Goal: Task Accomplishment & Management: Manage account settings

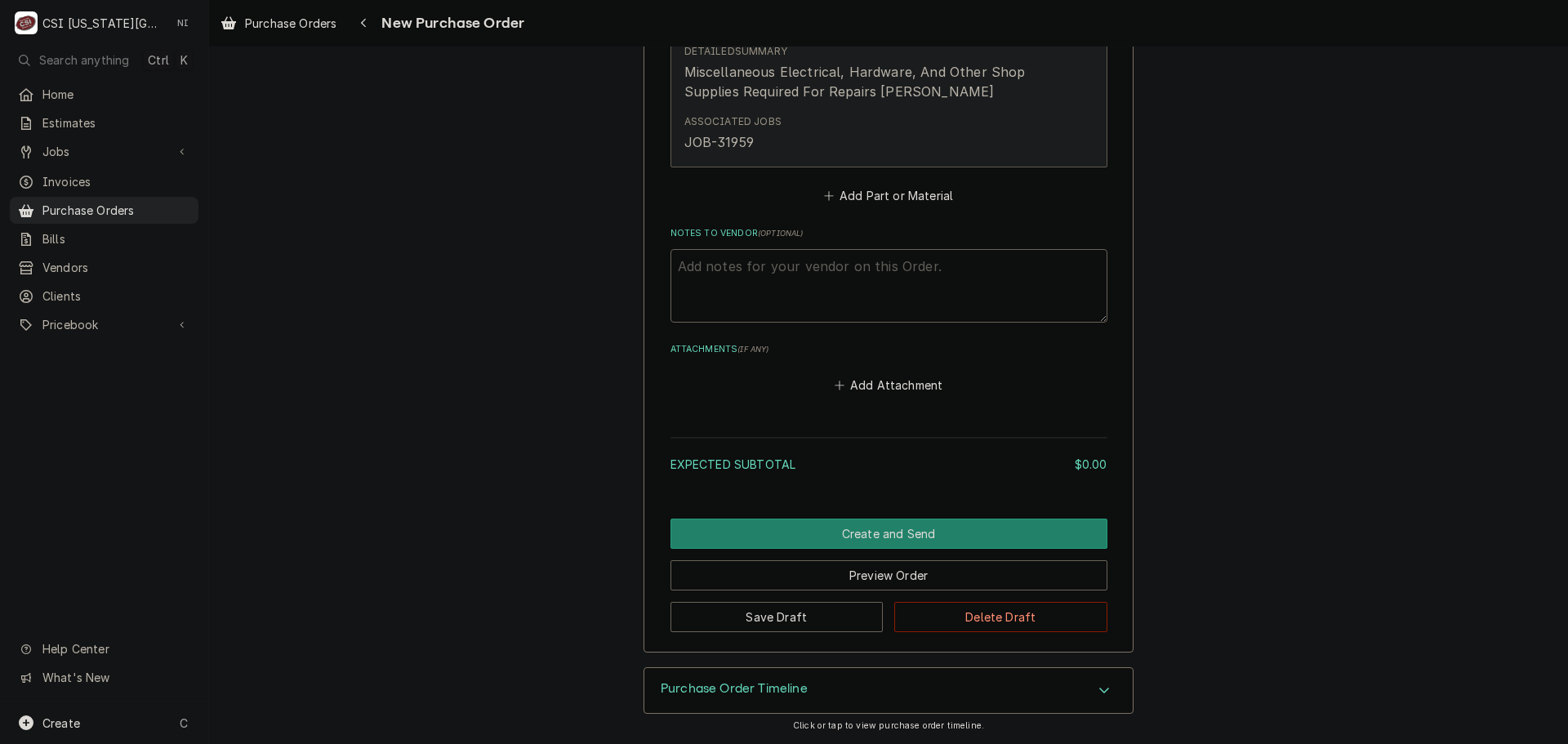
scroll to position [842, 0]
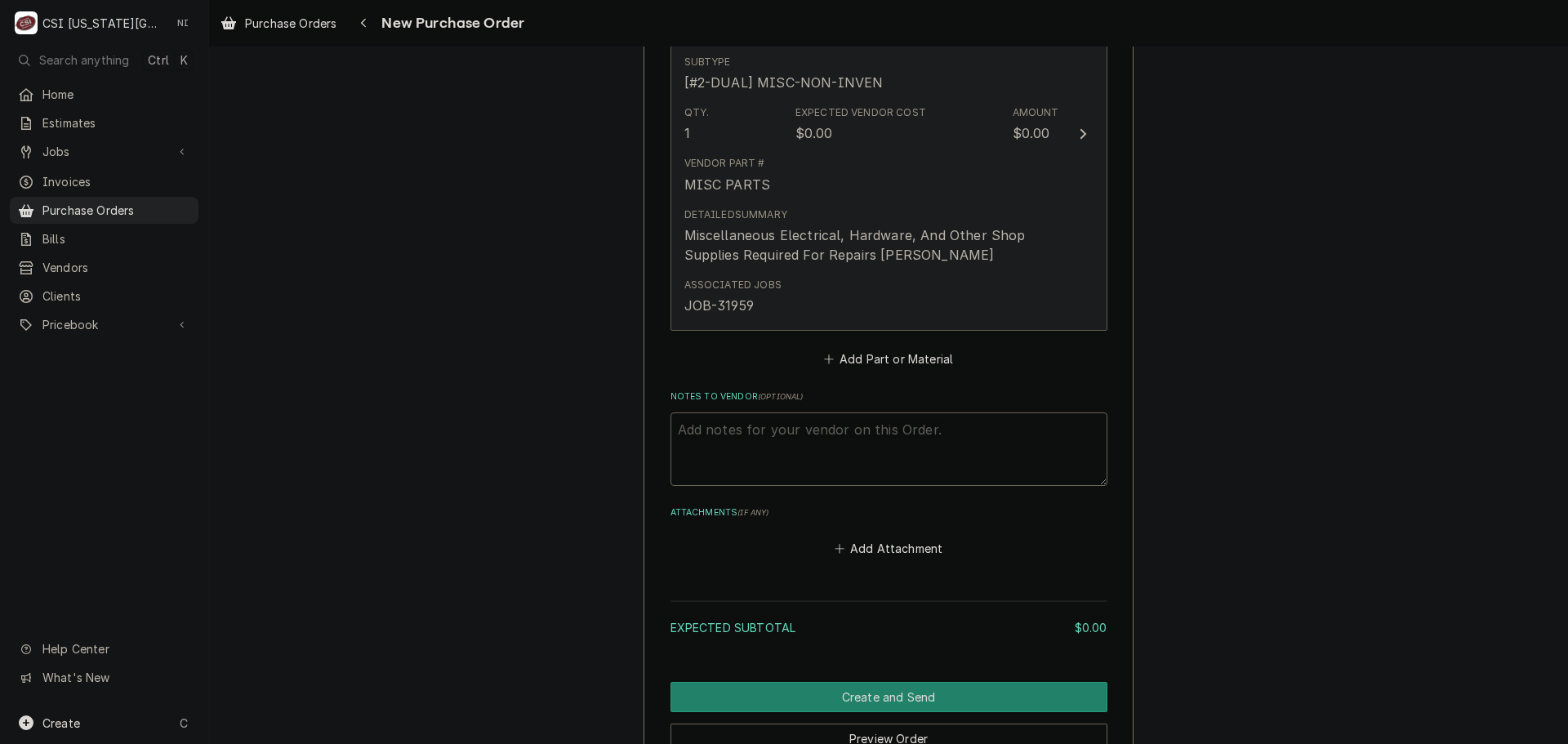
click at [906, 276] on div "Associated Jobs JOB-31959" at bounding box center [871, 296] width 375 height 51
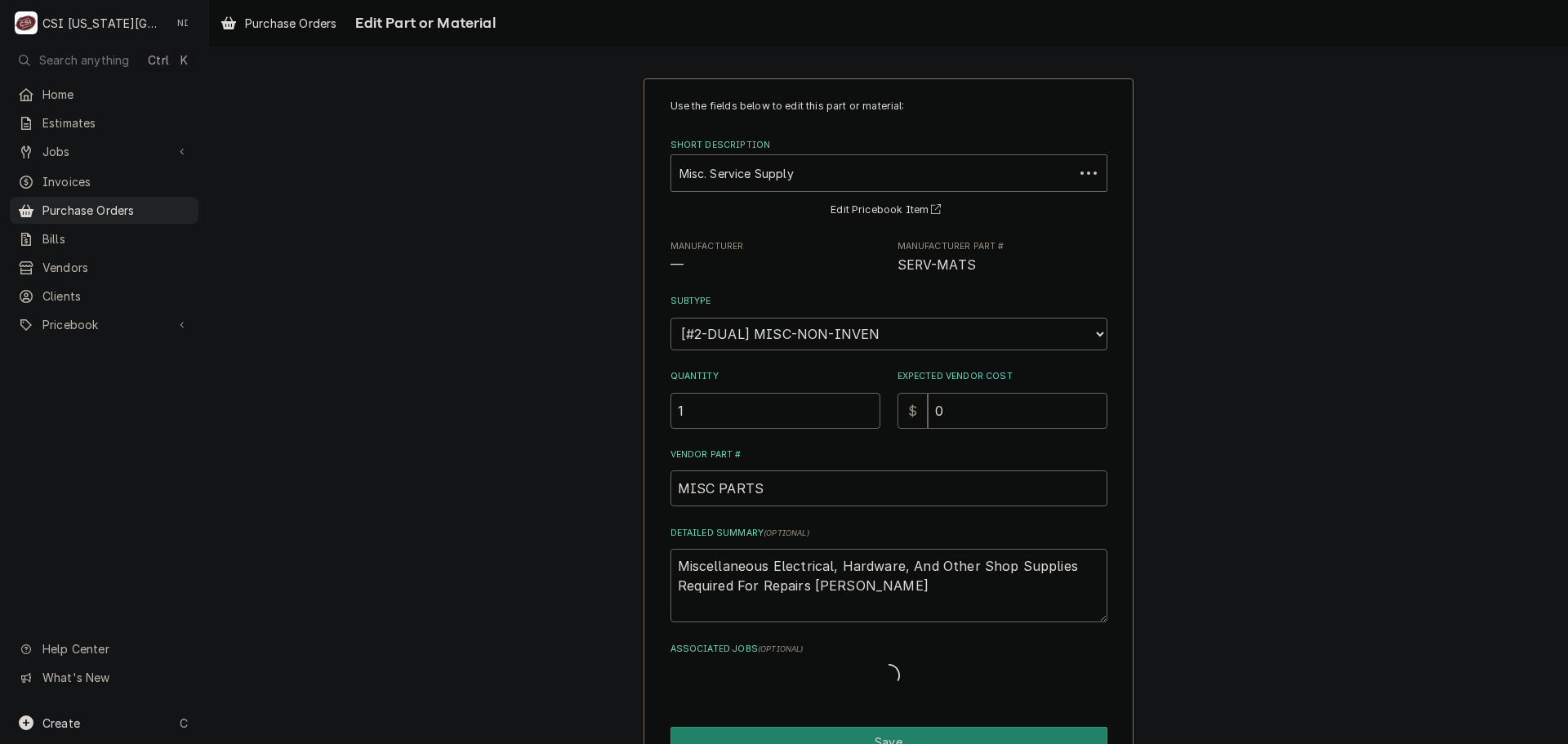
type textarea "x"
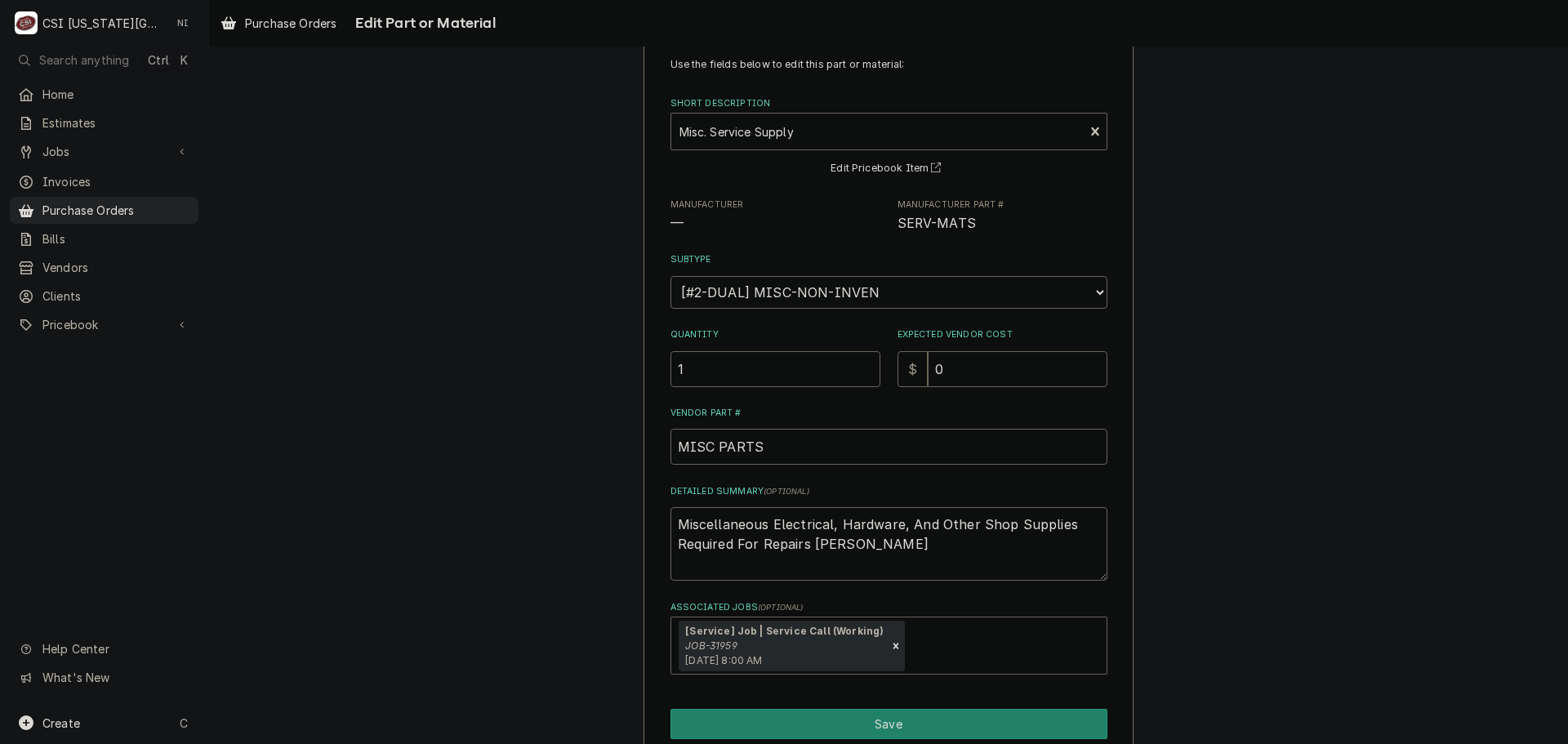
scroll to position [114, 0]
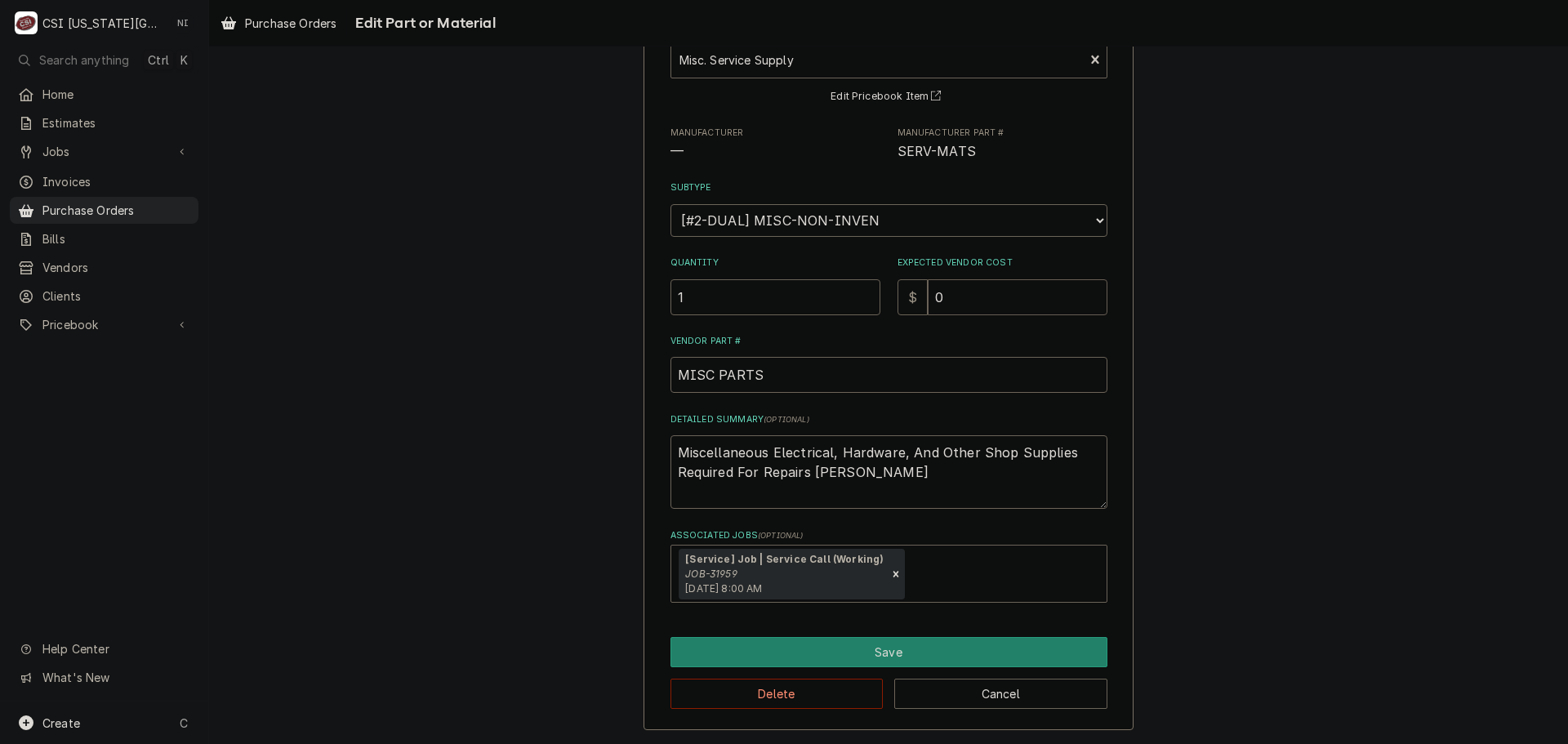
drag, startPoint x: 933, startPoint y: 299, endPoint x: 893, endPoint y: 290, distance: 41.0
click at [900, 294] on div "$ 0" at bounding box center [1001, 297] width 210 height 36
type input "2"
type textarea "x"
type input "22"
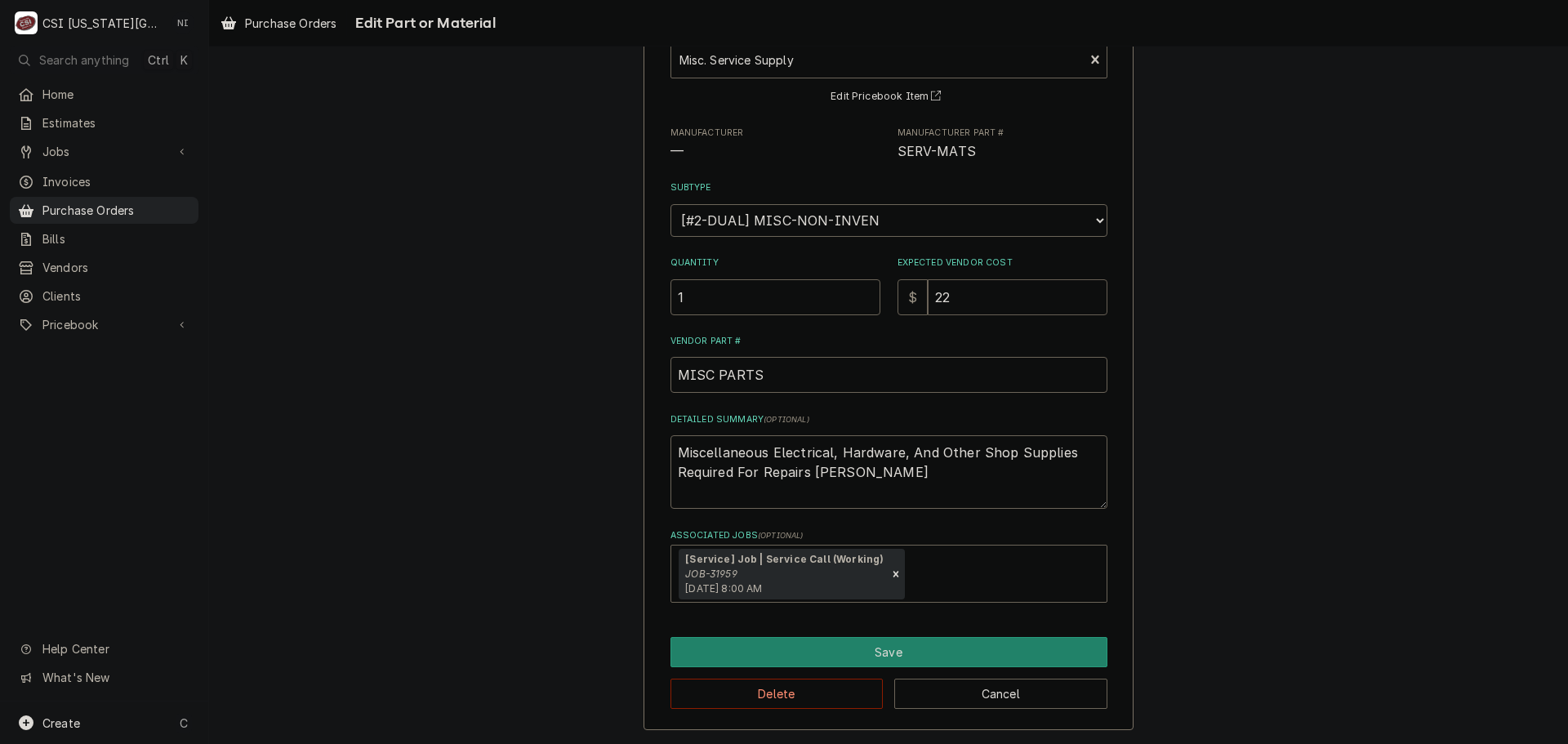
type textarea "x"
type input "22.8"
type textarea "x"
type input "22.87"
drag, startPoint x: 864, startPoint y: 491, endPoint x: 638, endPoint y: 428, distance: 234.6
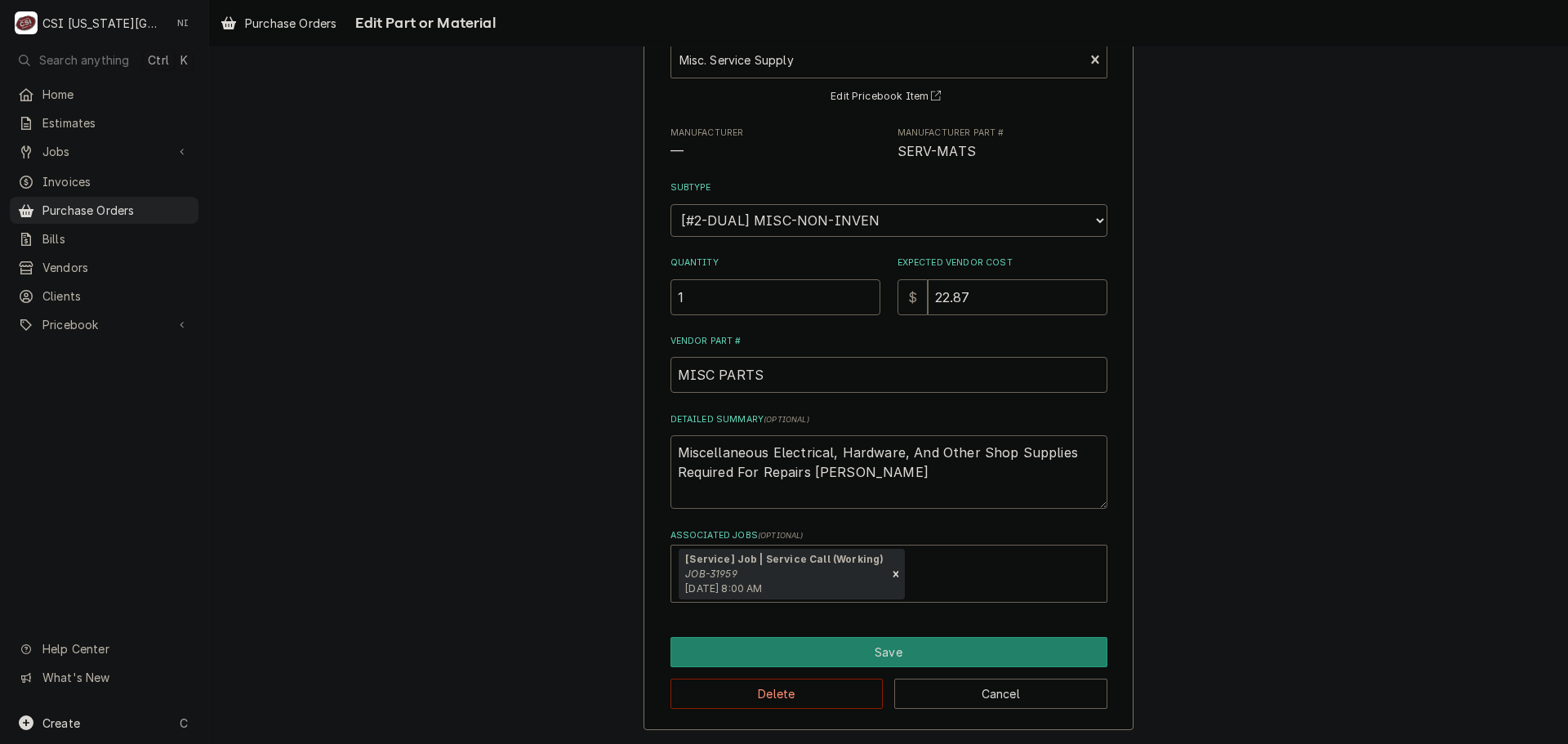
click at [644, 431] on div "Use the fields below to edit this part or material: Short Description Misc. Ser…" at bounding box center [888, 348] width 490 height 765
type textarea "x"
type textarea "m"
type textarea "x"
type textarea "mi"
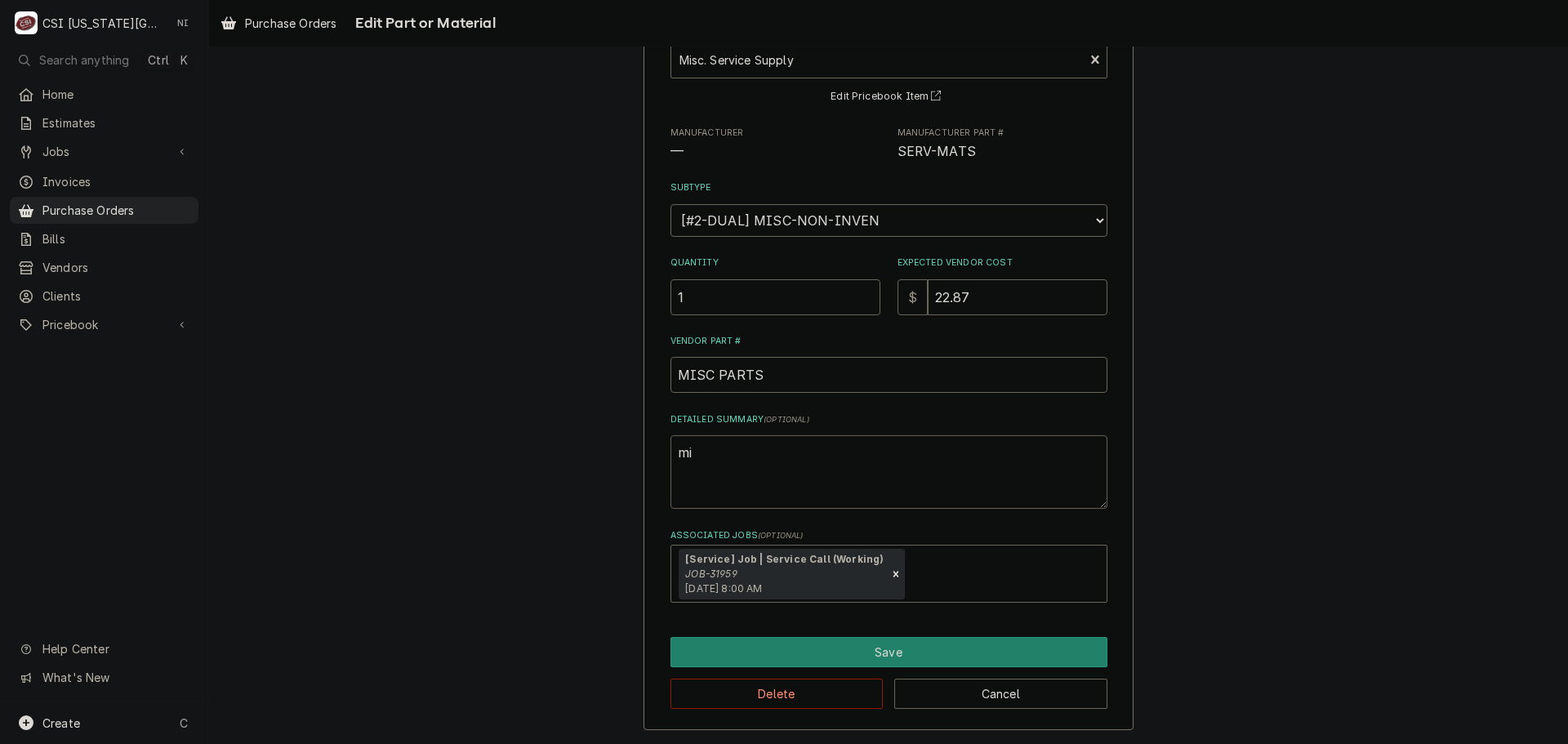
type textarea "x"
type textarea "mis"
type textarea "x"
type textarea "misc"
type textarea "x"
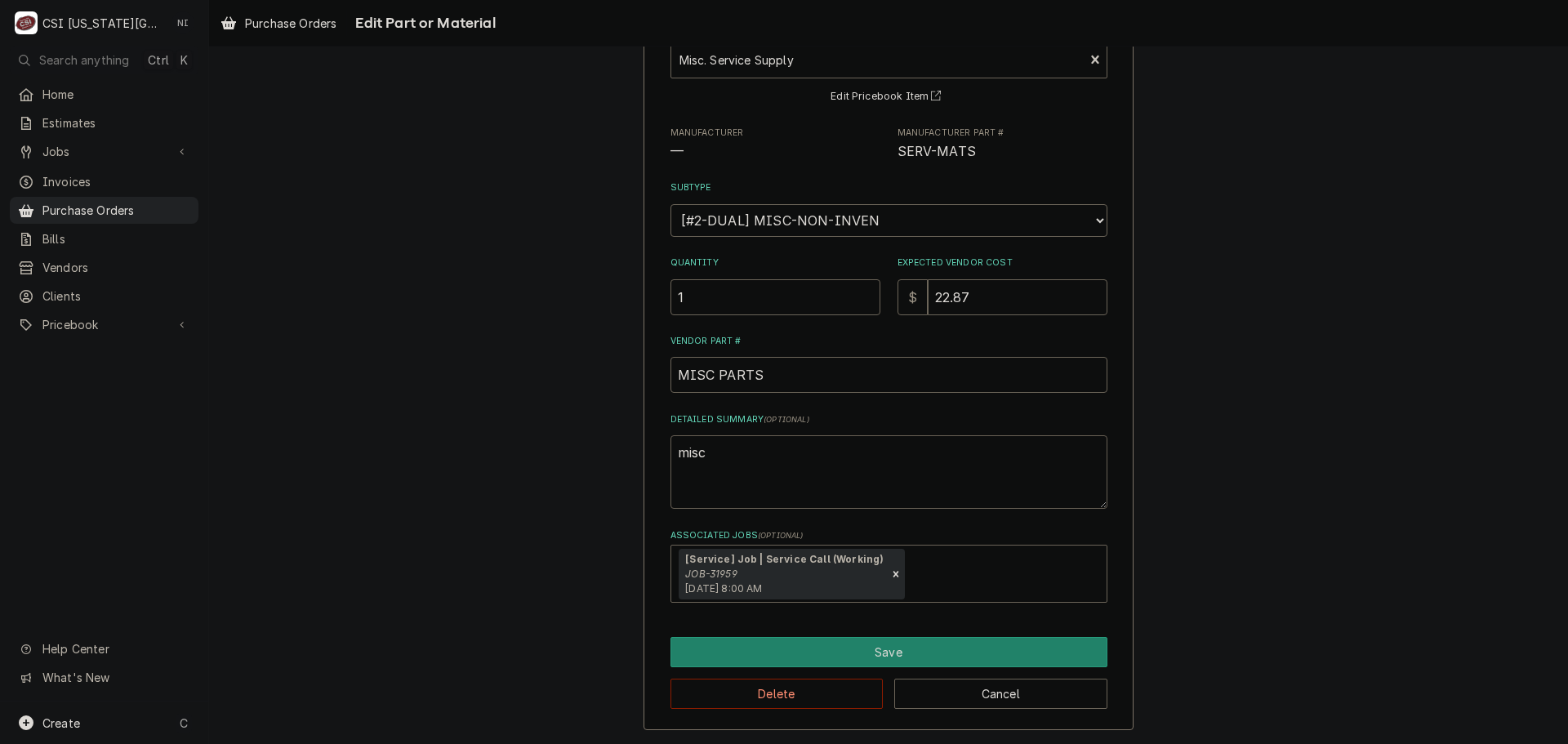
type textarea "misc"
type textarea "x"
type textarea "misc h"
type textarea "x"
type textarea "misc ha"
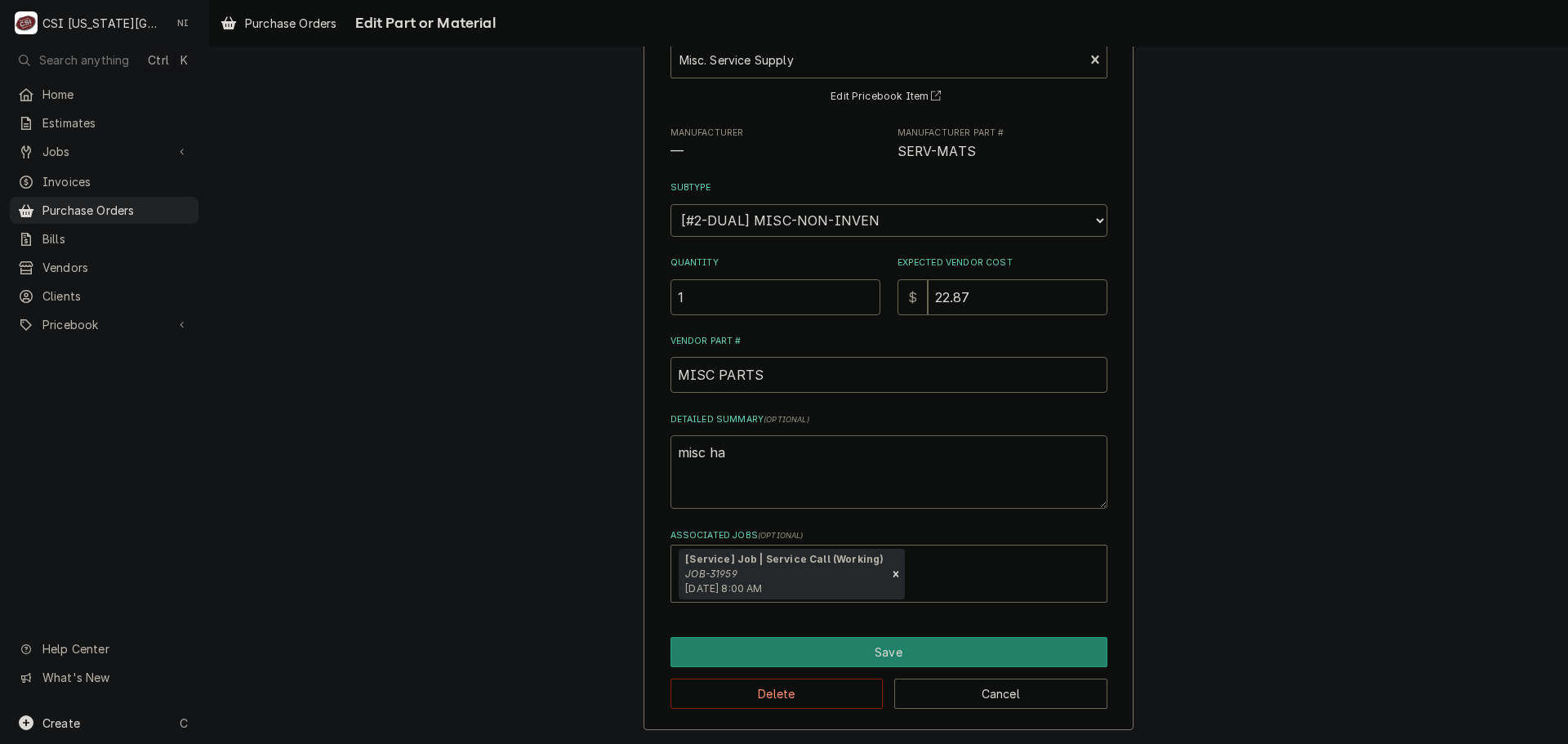
type textarea "x"
type textarea "misc har"
type textarea "x"
type textarea "misc hard"
type textarea "x"
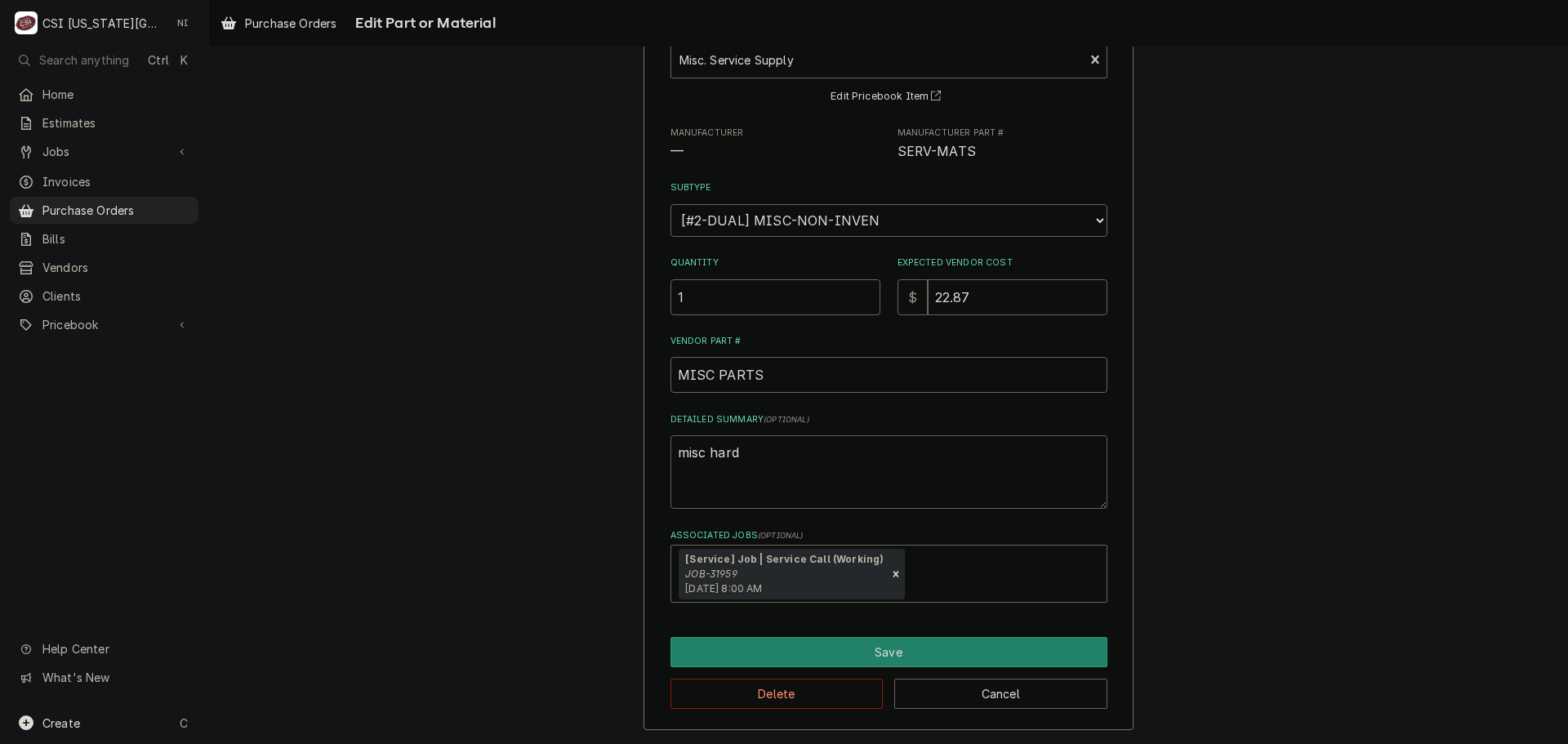
type textarea "misc hardw"
type textarea "x"
type textarea "misc hardwa"
type textarea "x"
type textarea "misc hardwar"
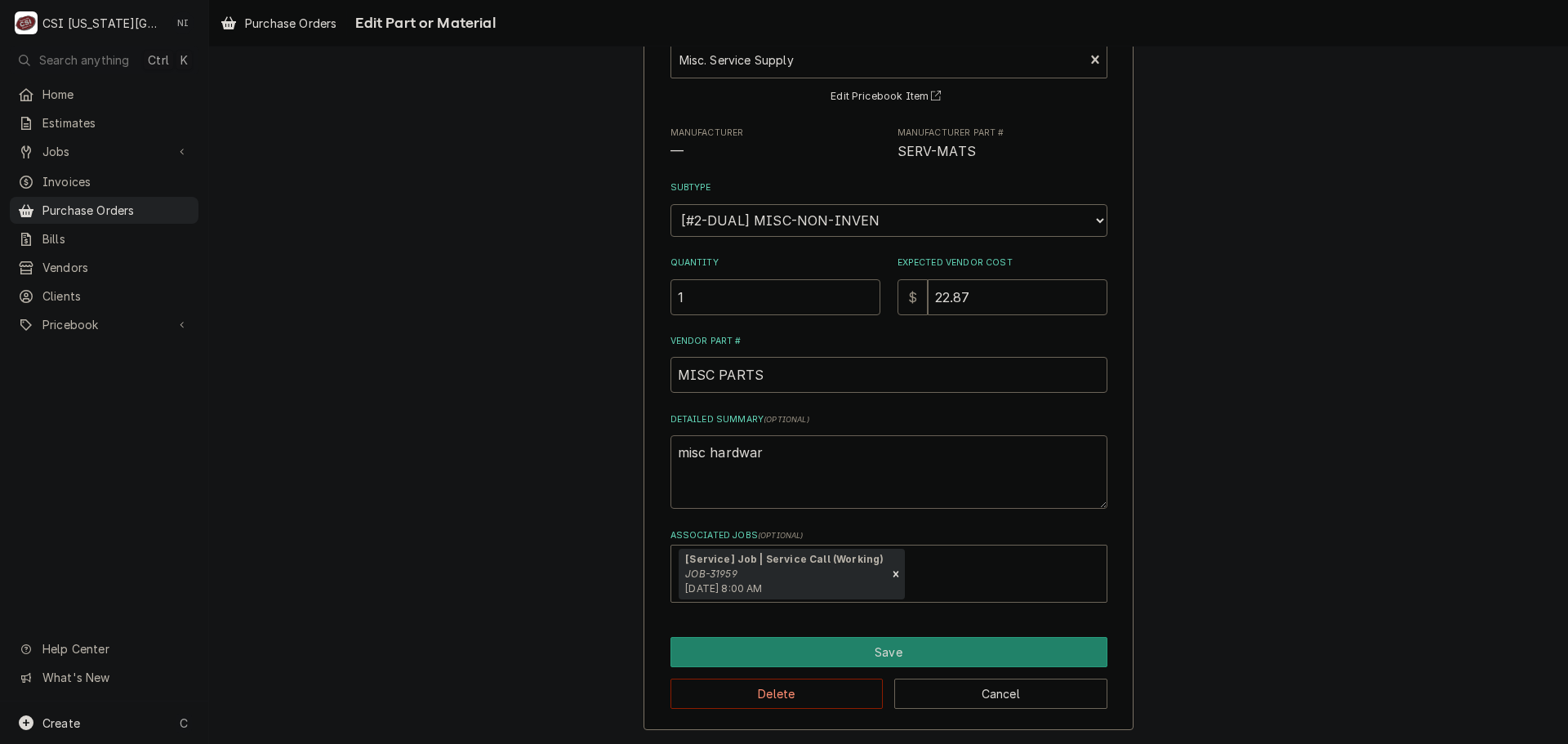
type textarea "x"
type textarea "misc hardware"
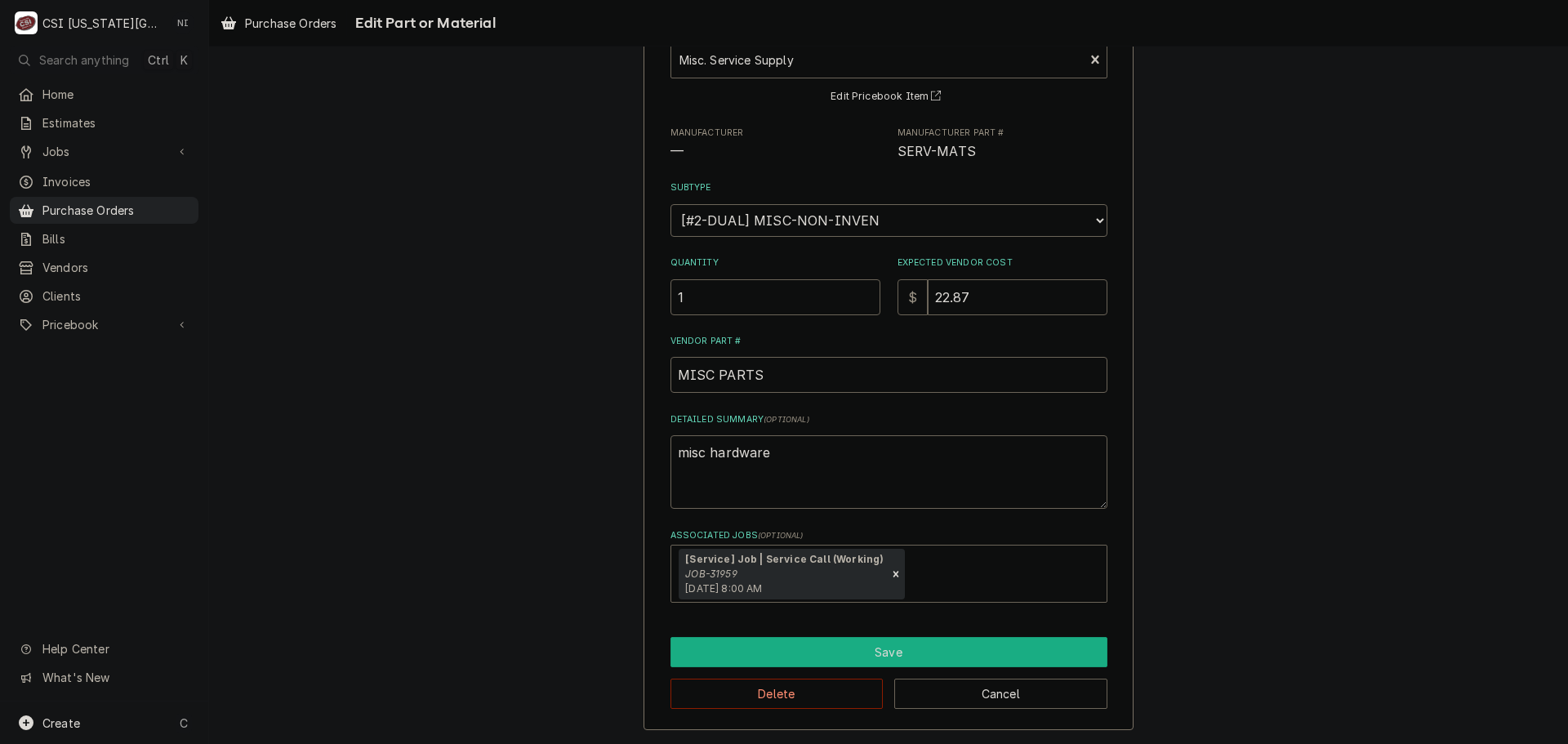
click at [827, 666] on div "Save Delete Cancel" at bounding box center [888, 673] width 437 height 72
click at [828, 665] on button "Save" at bounding box center [888, 652] width 437 height 30
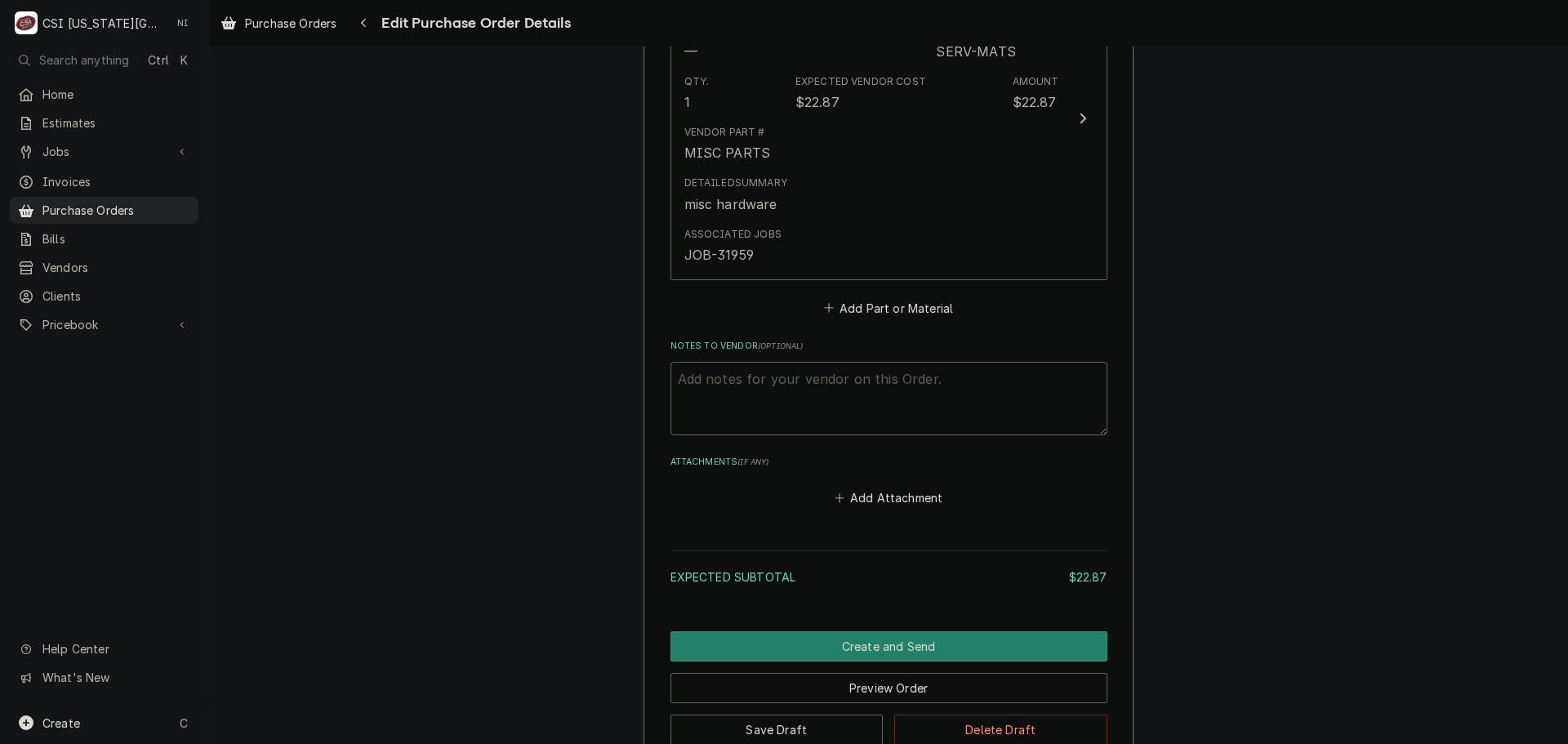
scroll to position [822, 0]
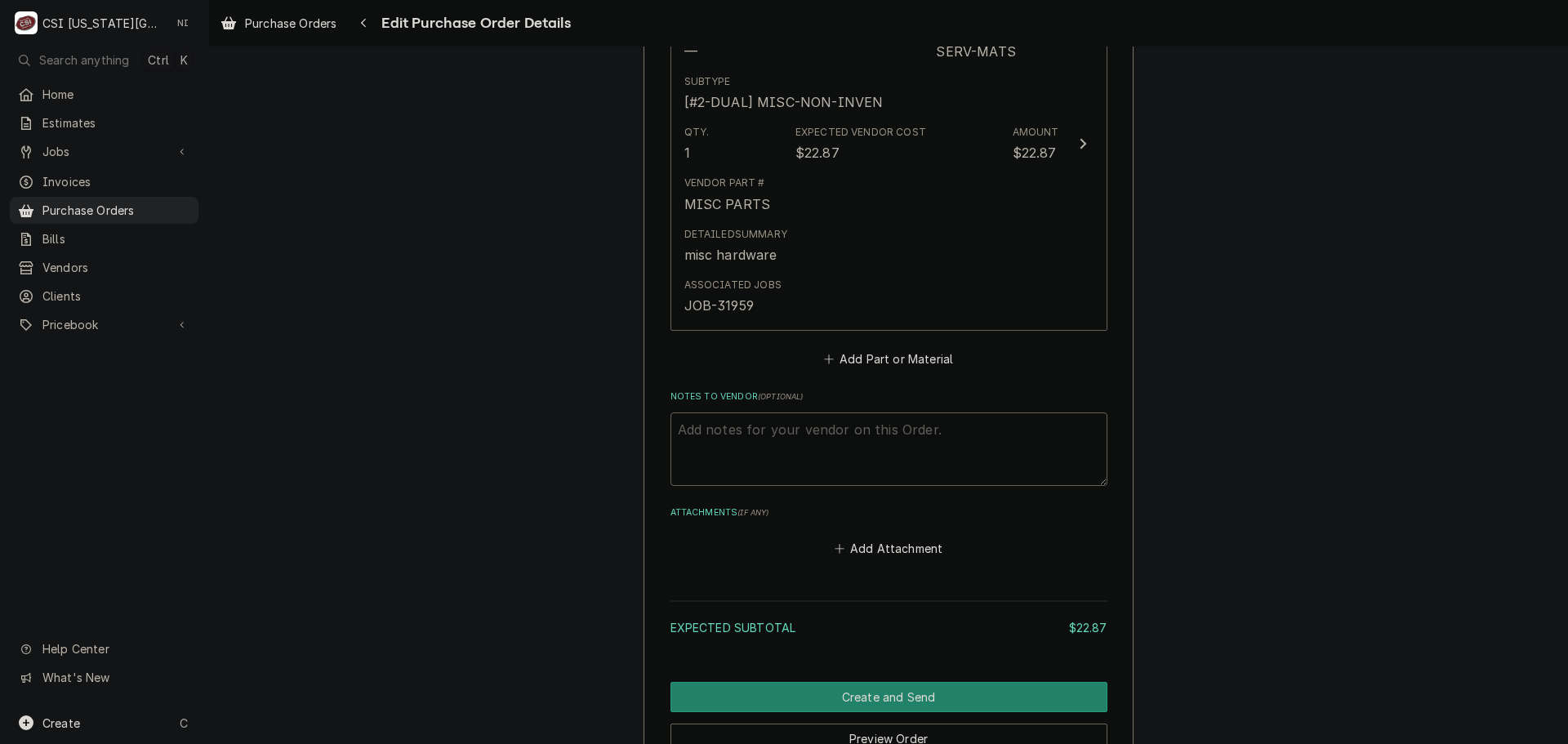
click at [790, 420] on textarea "Notes to Vendor ( optional )" at bounding box center [888, 449] width 437 height 74
type textarea "x"
type textarea "b"
type textarea "x"
type textarea "bu"
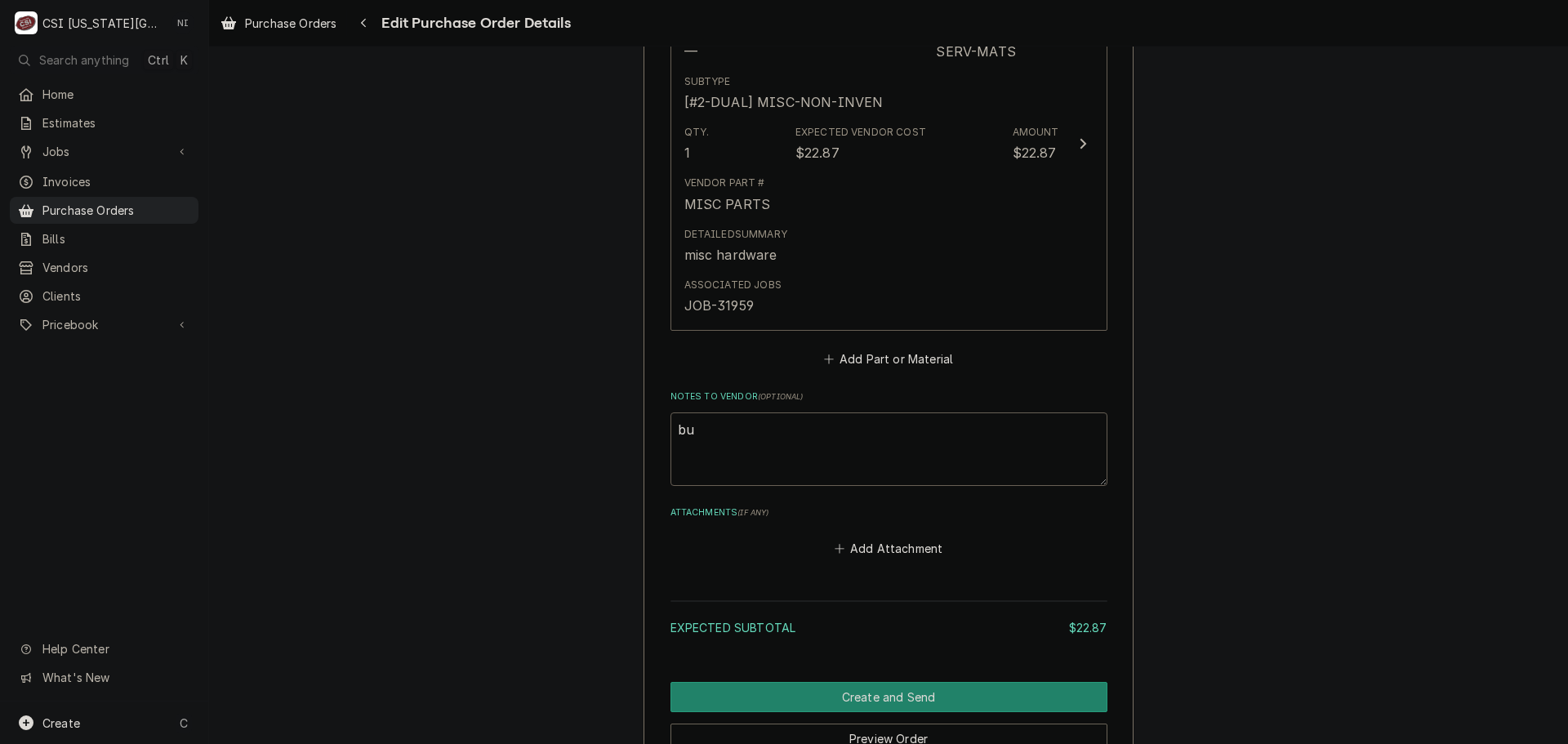
type textarea "x"
type textarea "bust"
type textarea "x"
type textarea "bustam"
type textarea "x"
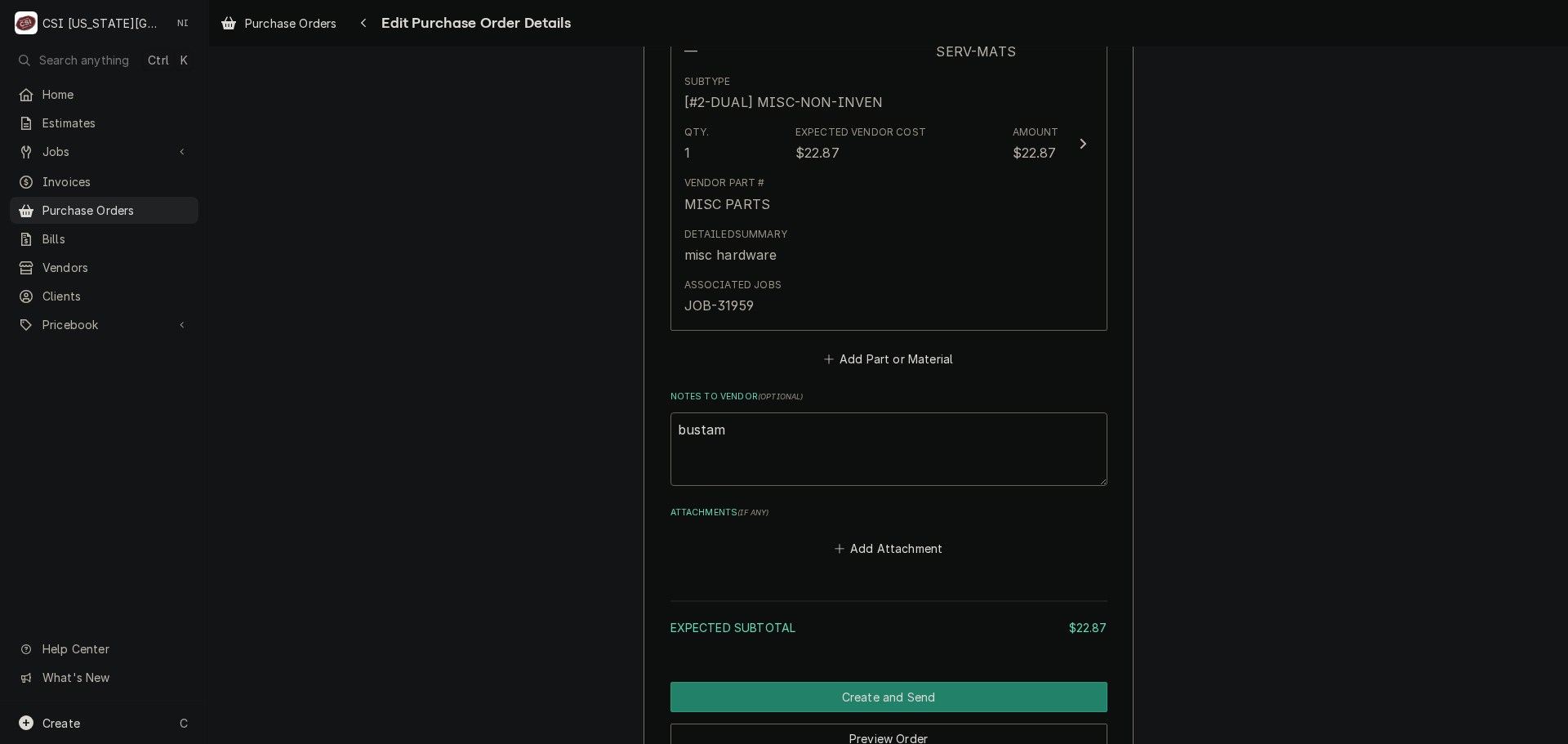
type textarea "bustama"
type textarea "x"
type textarea "bustaman"
type textarea "x"
type textarea "bustamant"
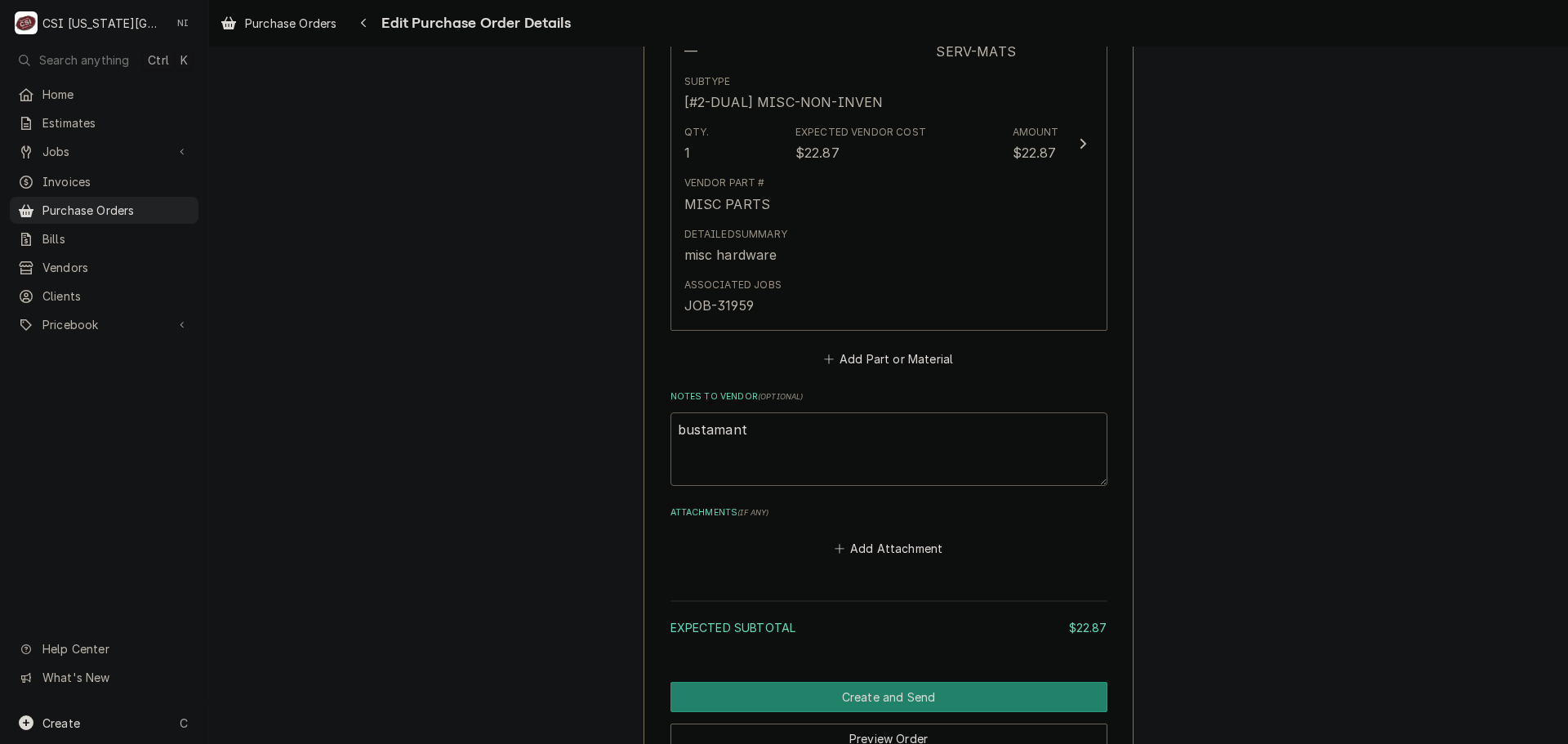
type textarea "x"
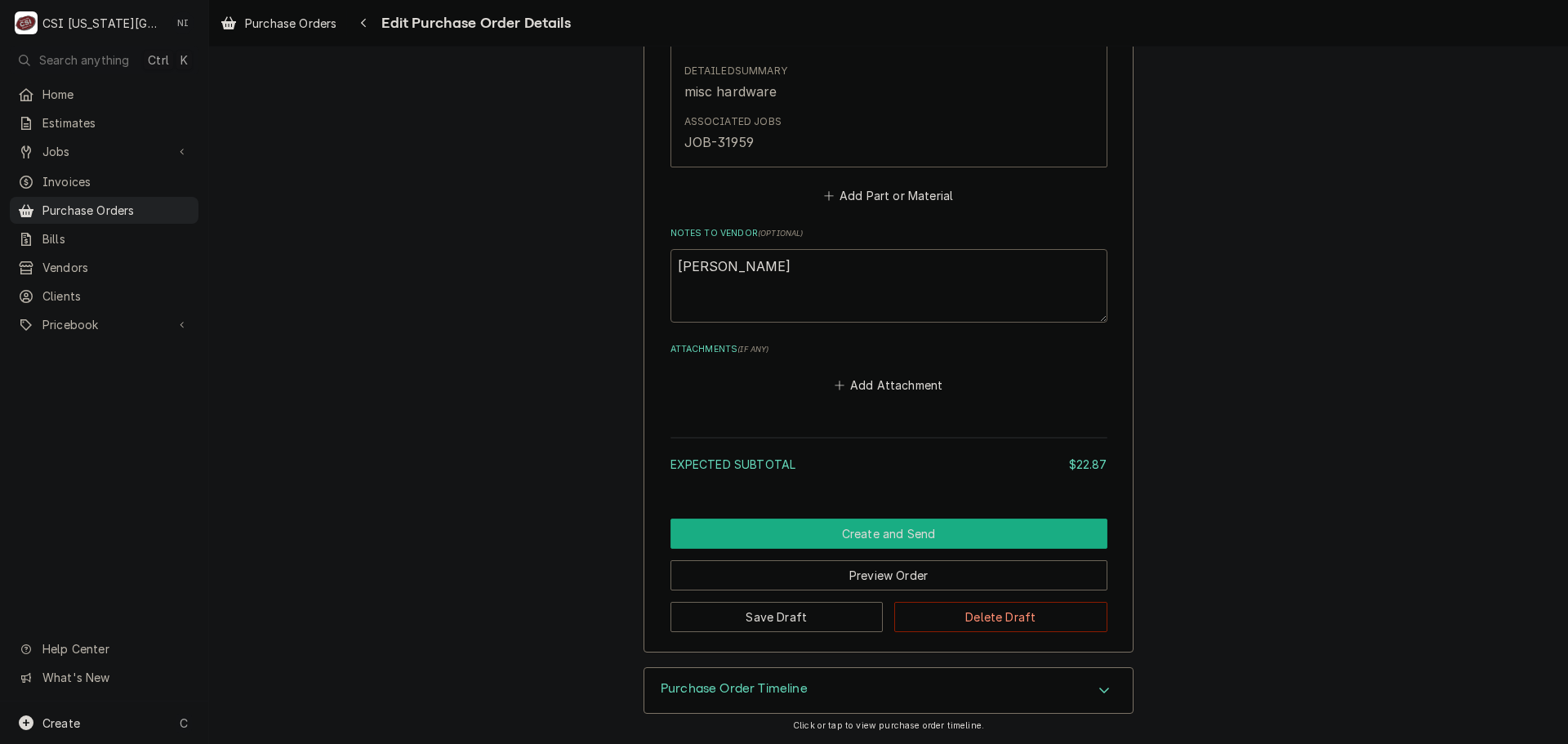
type textarea "bustamante"
drag, startPoint x: 894, startPoint y: 537, endPoint x: 885, endPoint y: 525, distance: 15.0
click at [894, 535] on button "Create and Send" at bounding box center [888, 533] width 437 height 30
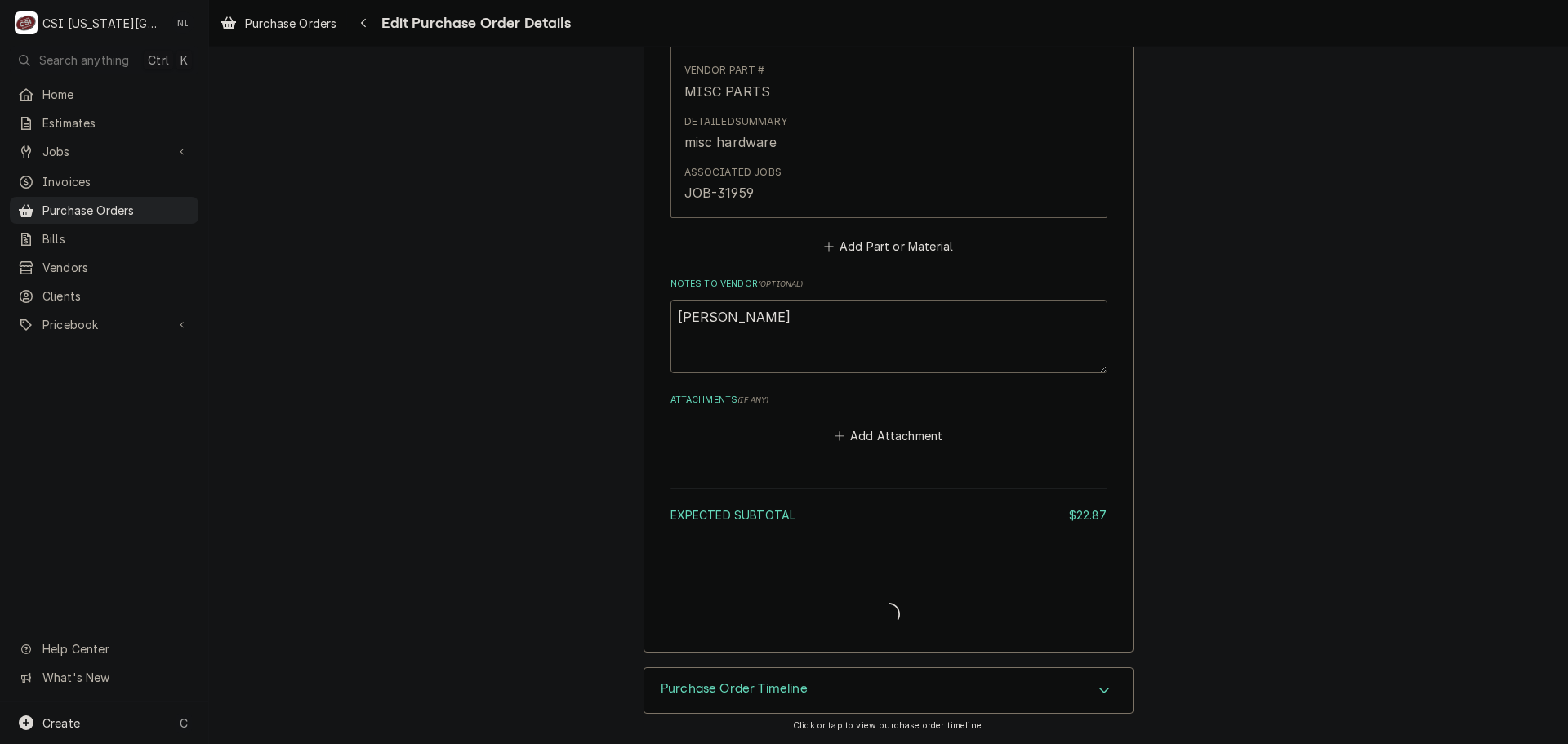
type textarea "x"
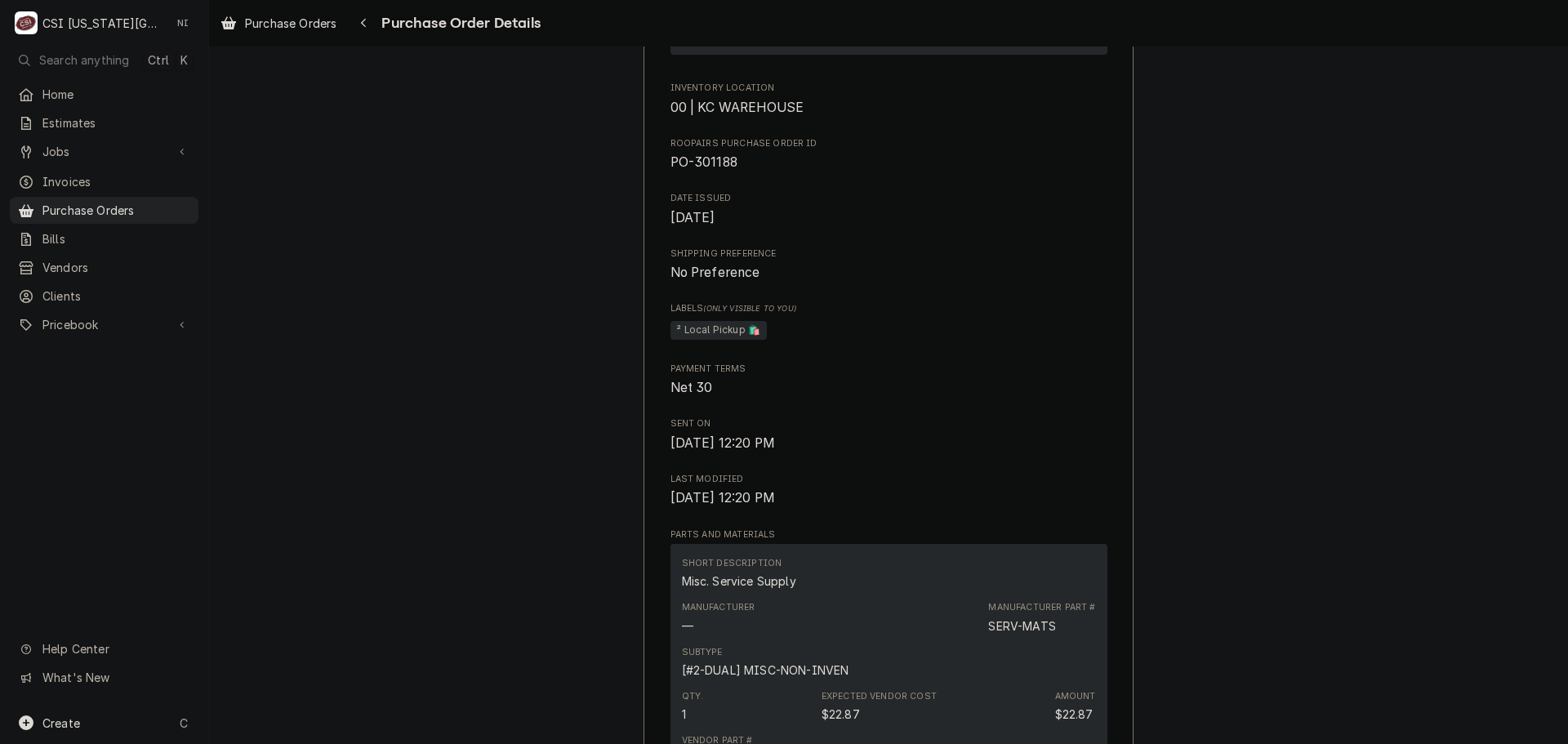
scroll to position [164, 0]
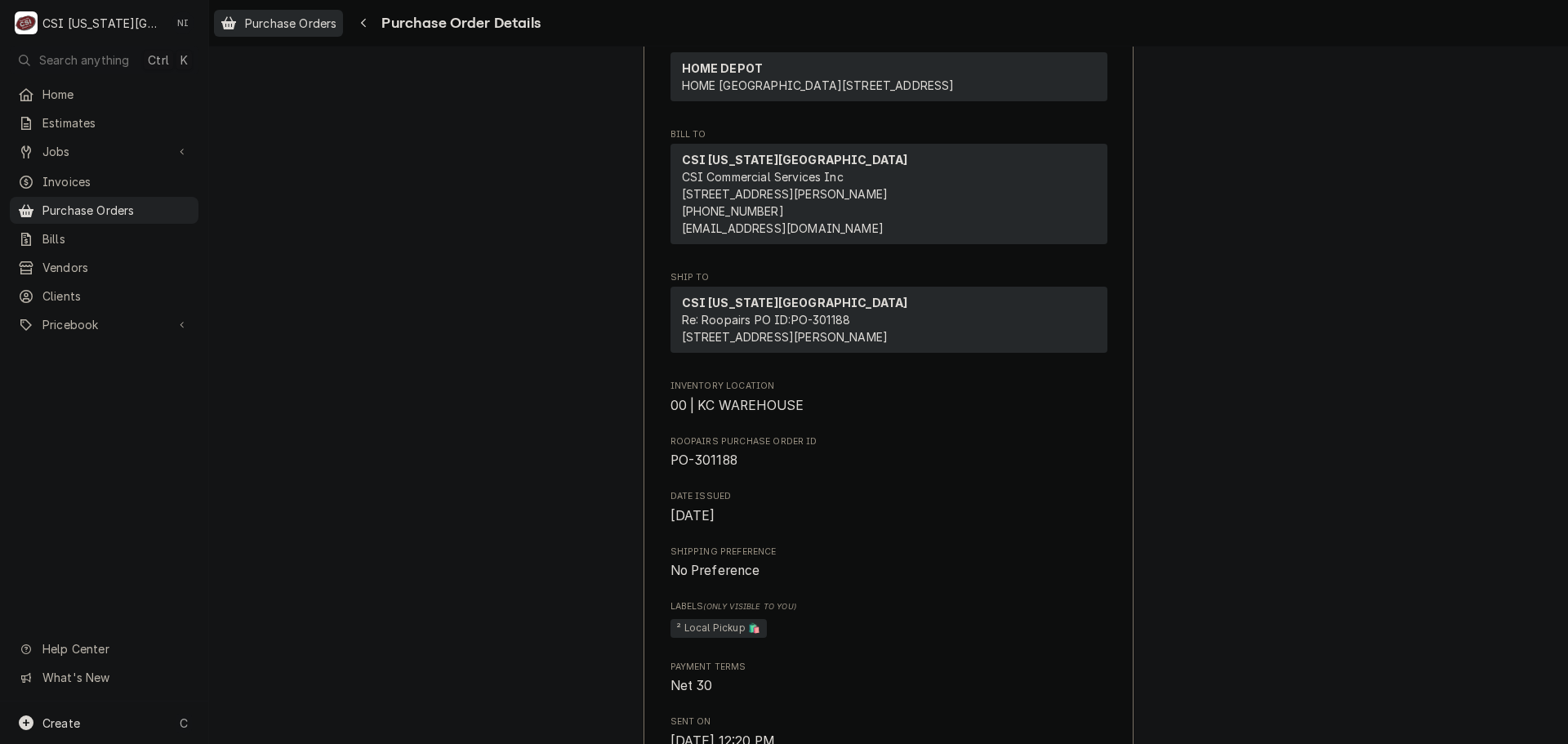
drag, startPoint x: 129, startPoint y: 211, endPoint x: 269, endPoint y: 20, distance: 236.8
click at [129, 211] on span "Purchase Orders" at bounding box center [116, 211] width 148 height 17
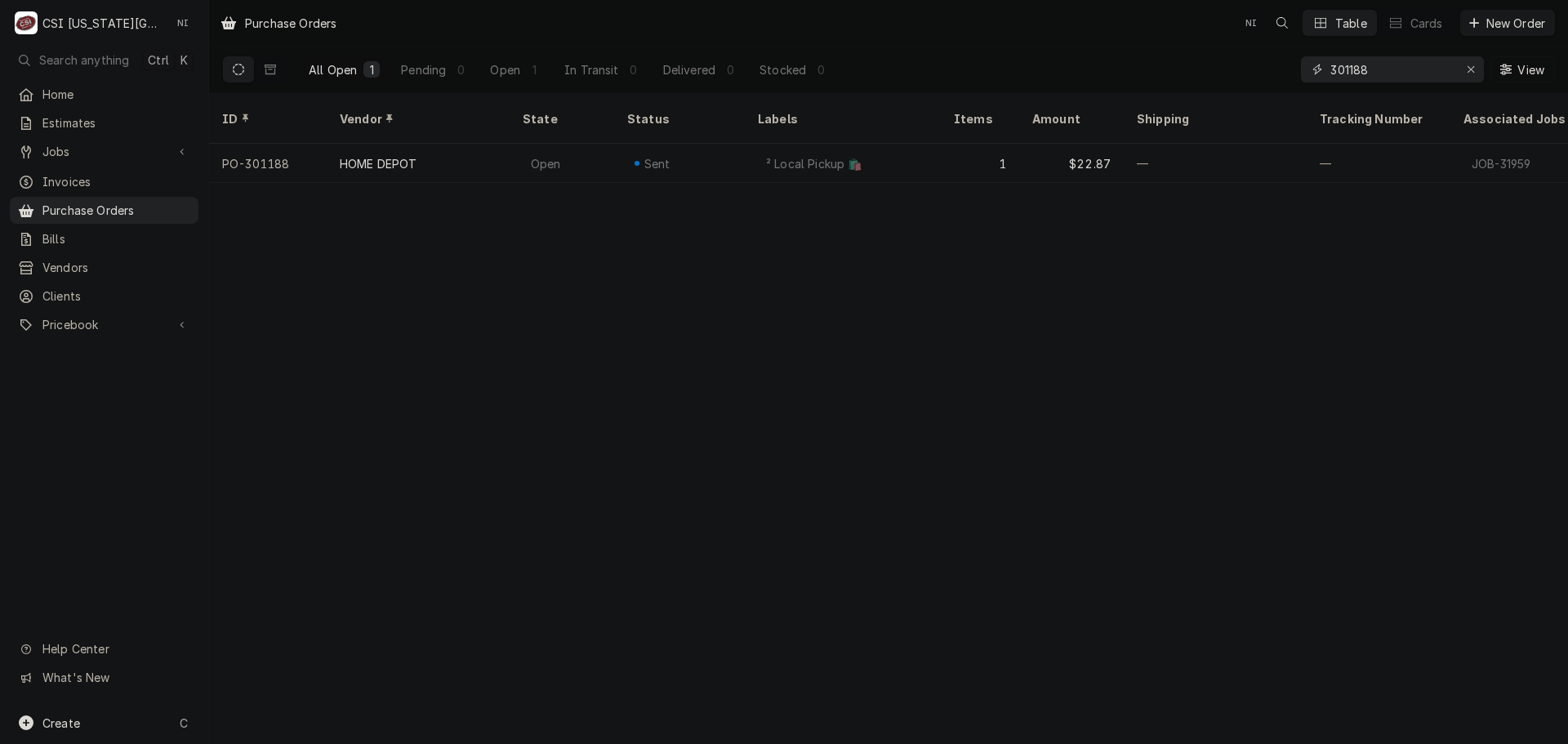
drag, startPoint x: 1390, startPoint y: 74, endPoint x: 1115, endPoint y: 47, distance: 276.3
click at [1160, 51] on div "All Open 1 Pending 0 Open 1 In Transit 0 Delivered 0 Stocked 0 301188 View" at bounding box center [888, 68] width 1333 height 45
type input "16556"
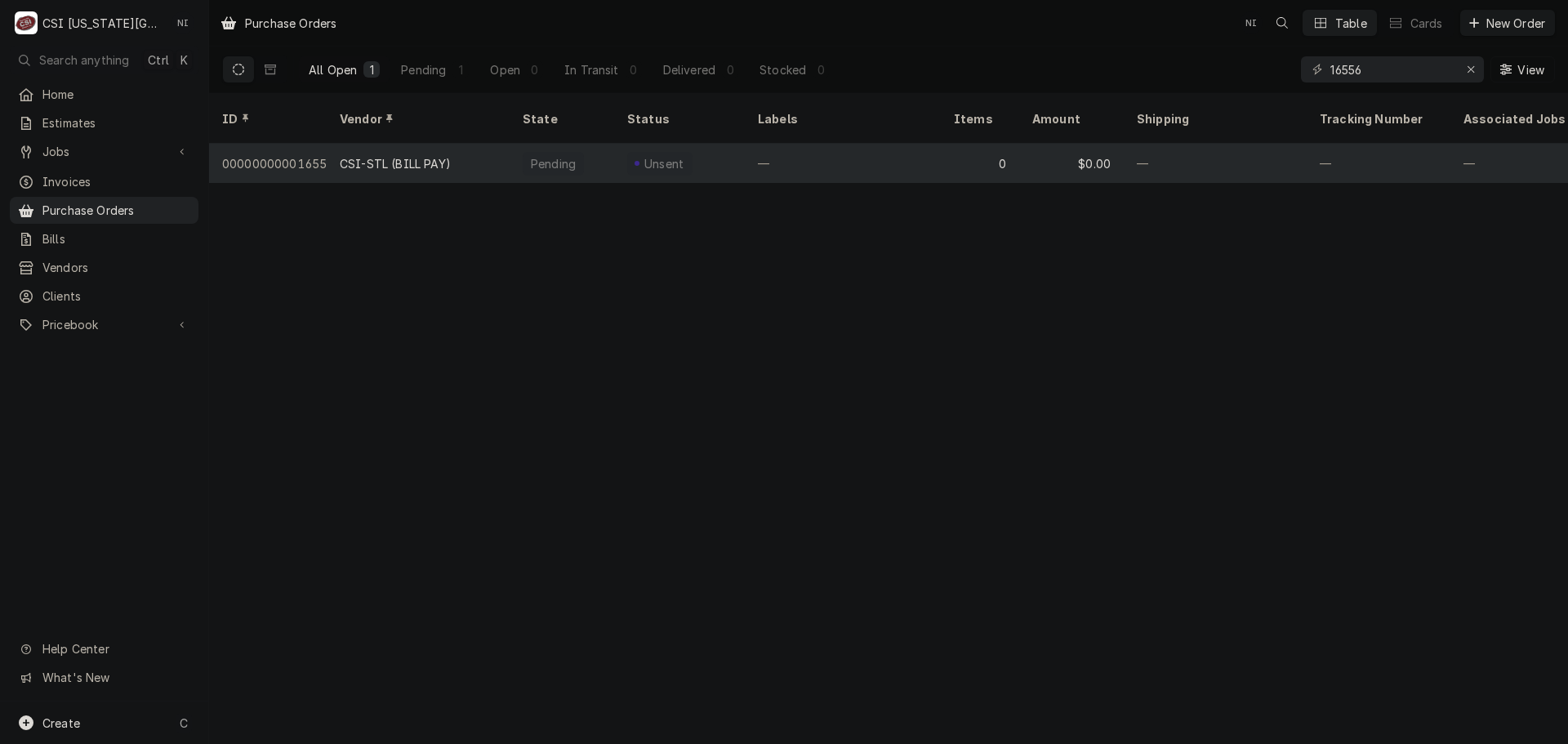
click at [793, 144] on div "—" at bounding box center [842, 164] width 196 height 39
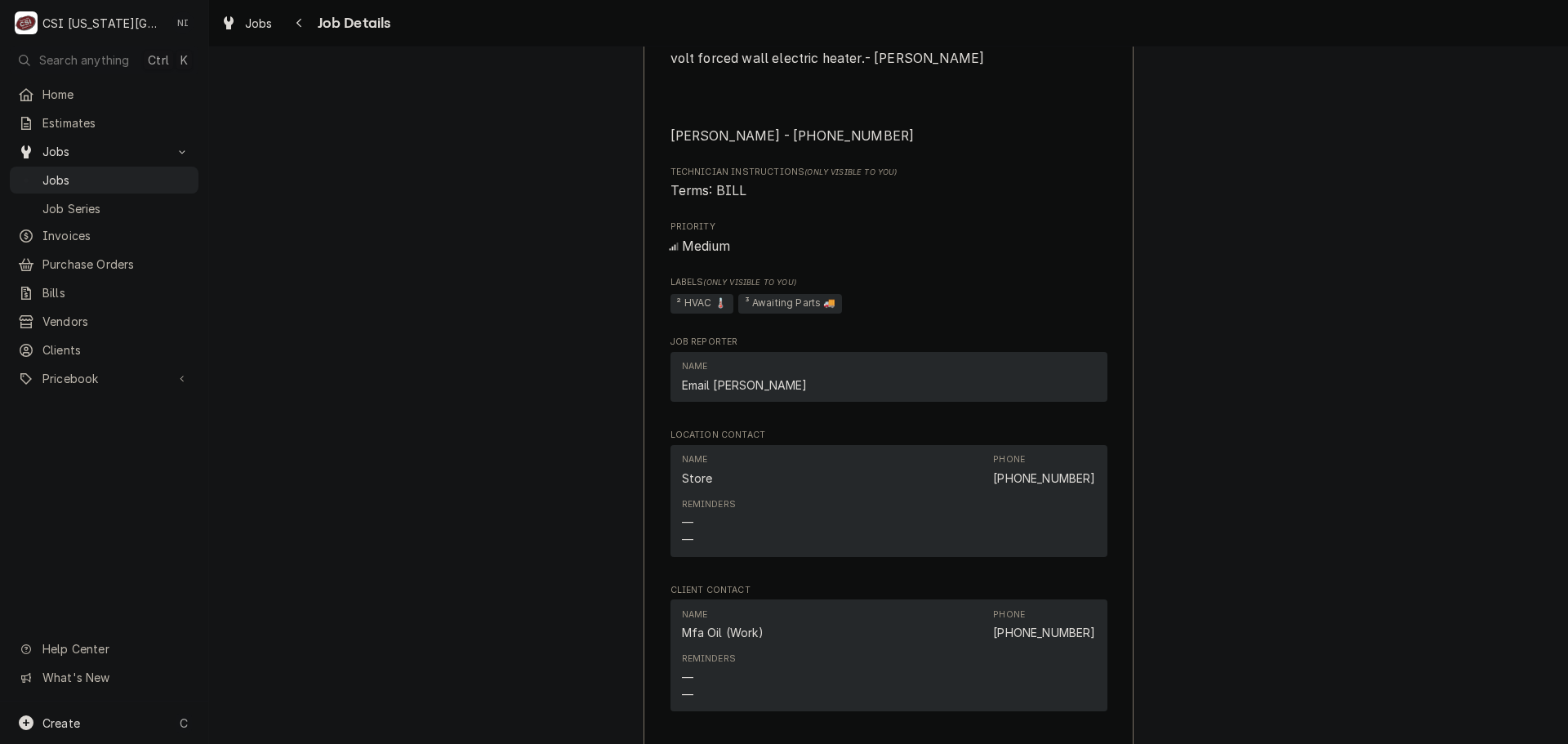
scroll to position [2086, 0]
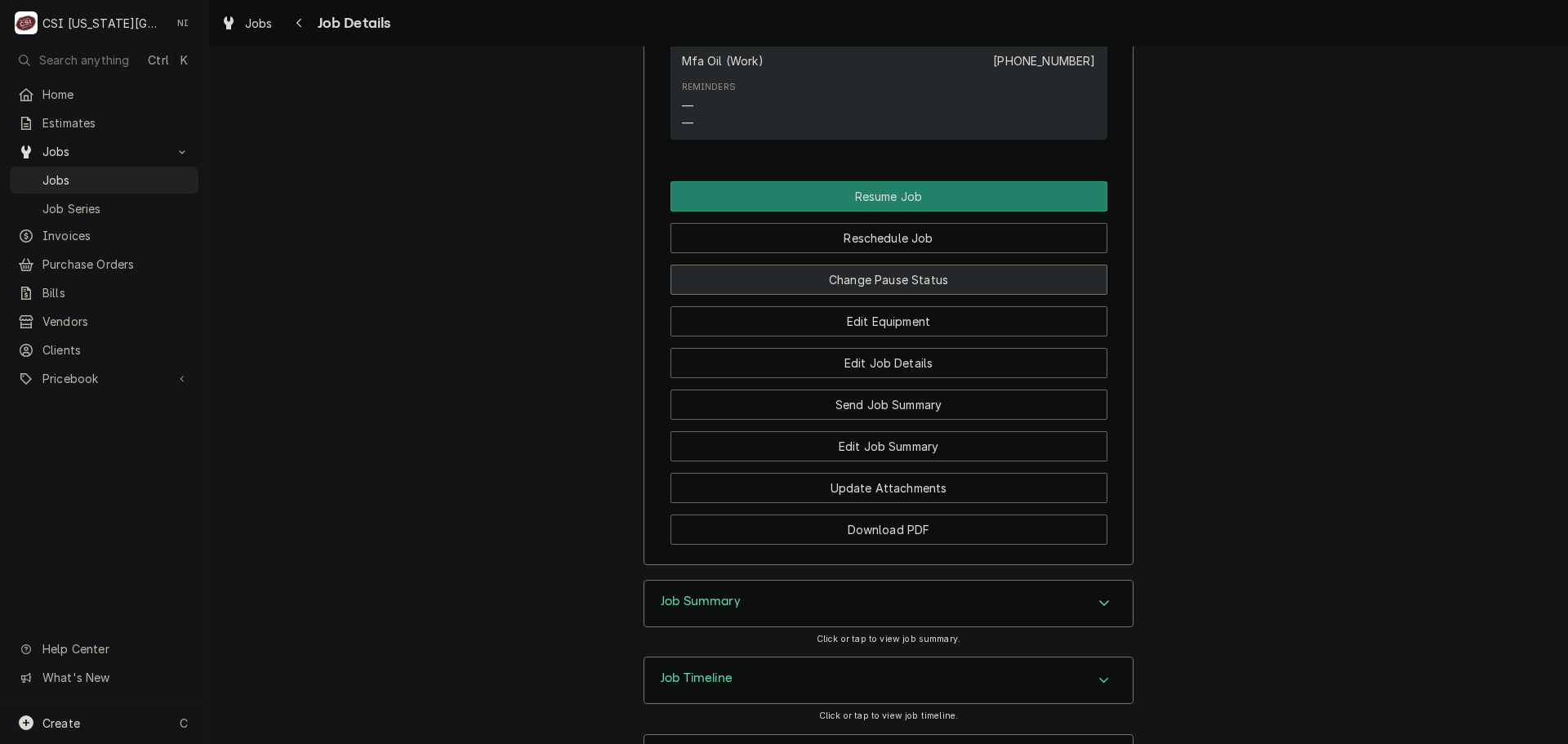
click at [933, 295] on button "Change Pause Status" at bounding box center [888, 279] width 437 height 30
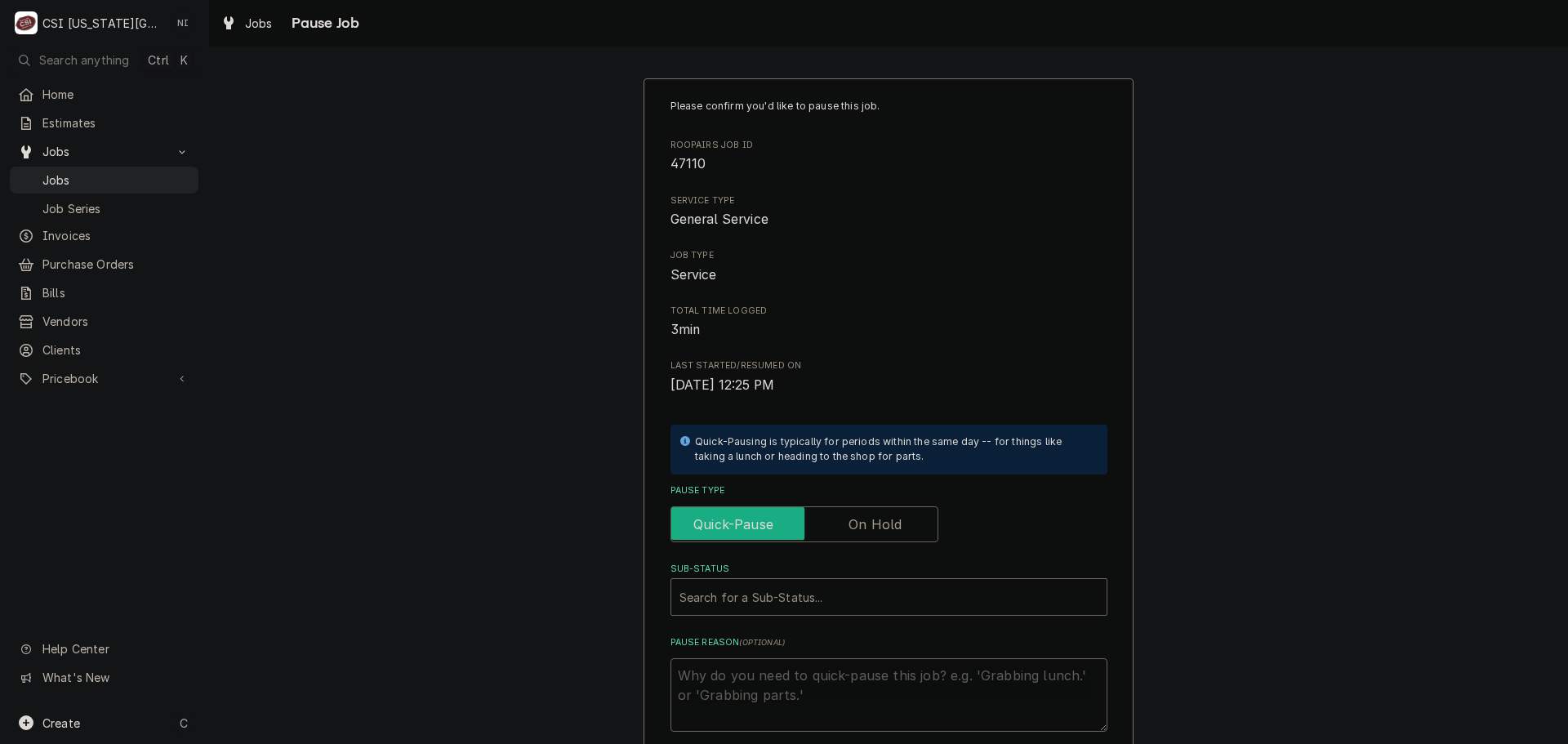
click at [852, 521] on label "Pause Type" at bounding box center [804, 524] width 268 height 36
click at [852, 521] on input "Pause Type" at bounding box center [805, 524] width 253 height 36
checkbox input "true"
click at [825, 593] on div "Sub-Status" at bounding box center [888, 597] width 419 height 29
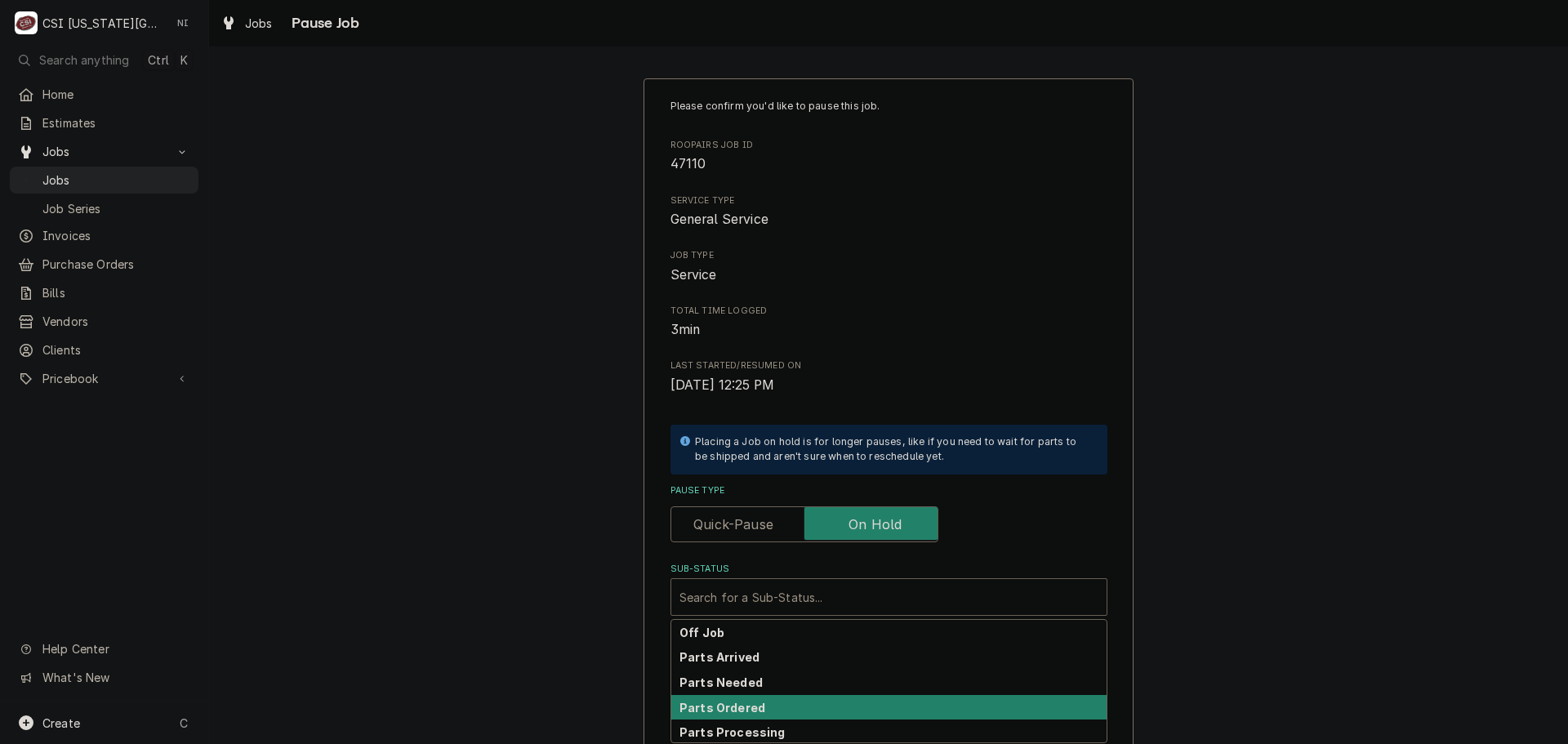
click at [736, 706] on strong "Parts Ordered" at bounding box center [722, 708] width 86 height 14
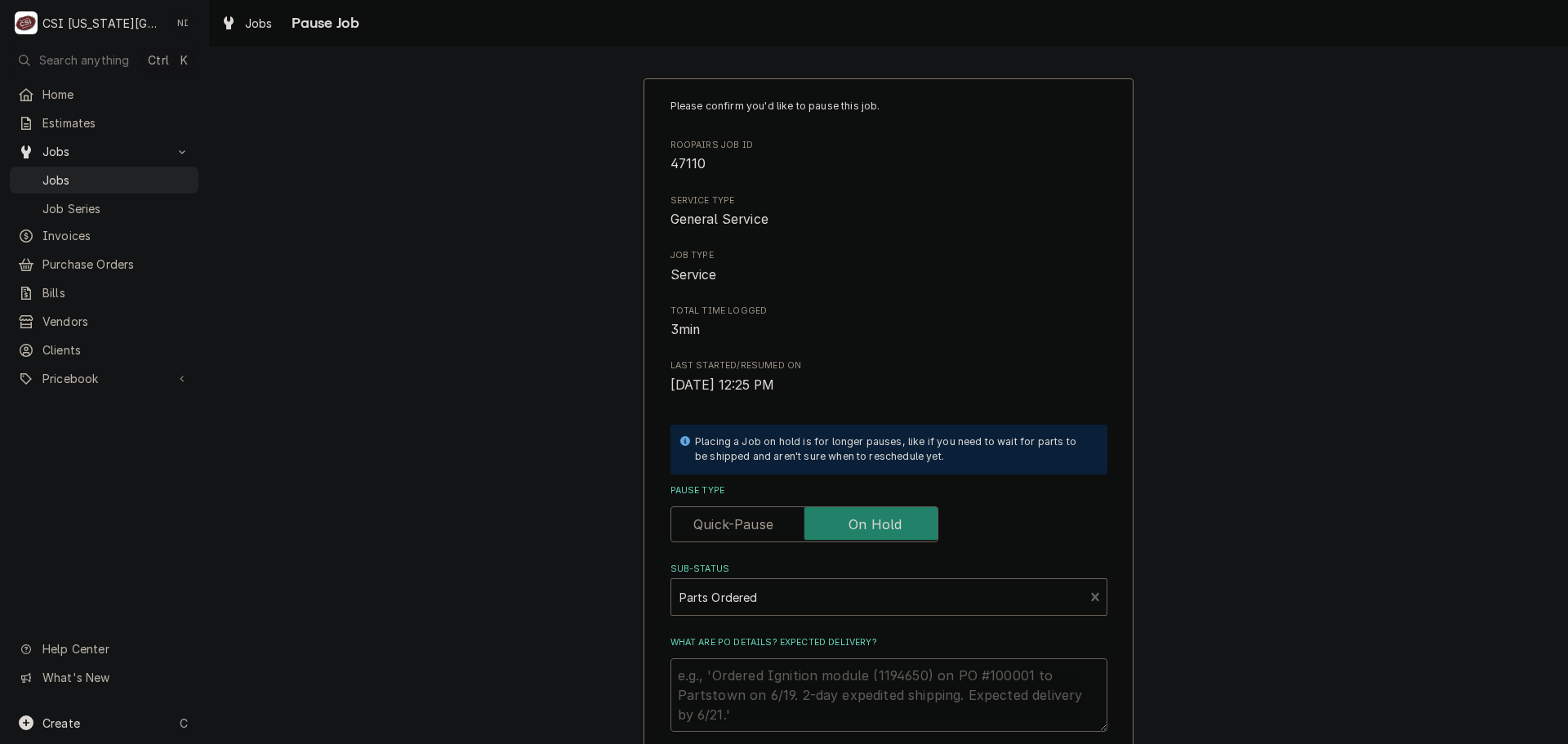
click at [734, 681] on textarea "What are PO details? Expected delivery?" at bounding box center [888, 695] width 437 height 74
type textarea "x"
type textarea "p"
type textarea "x"
type textarea "pE"
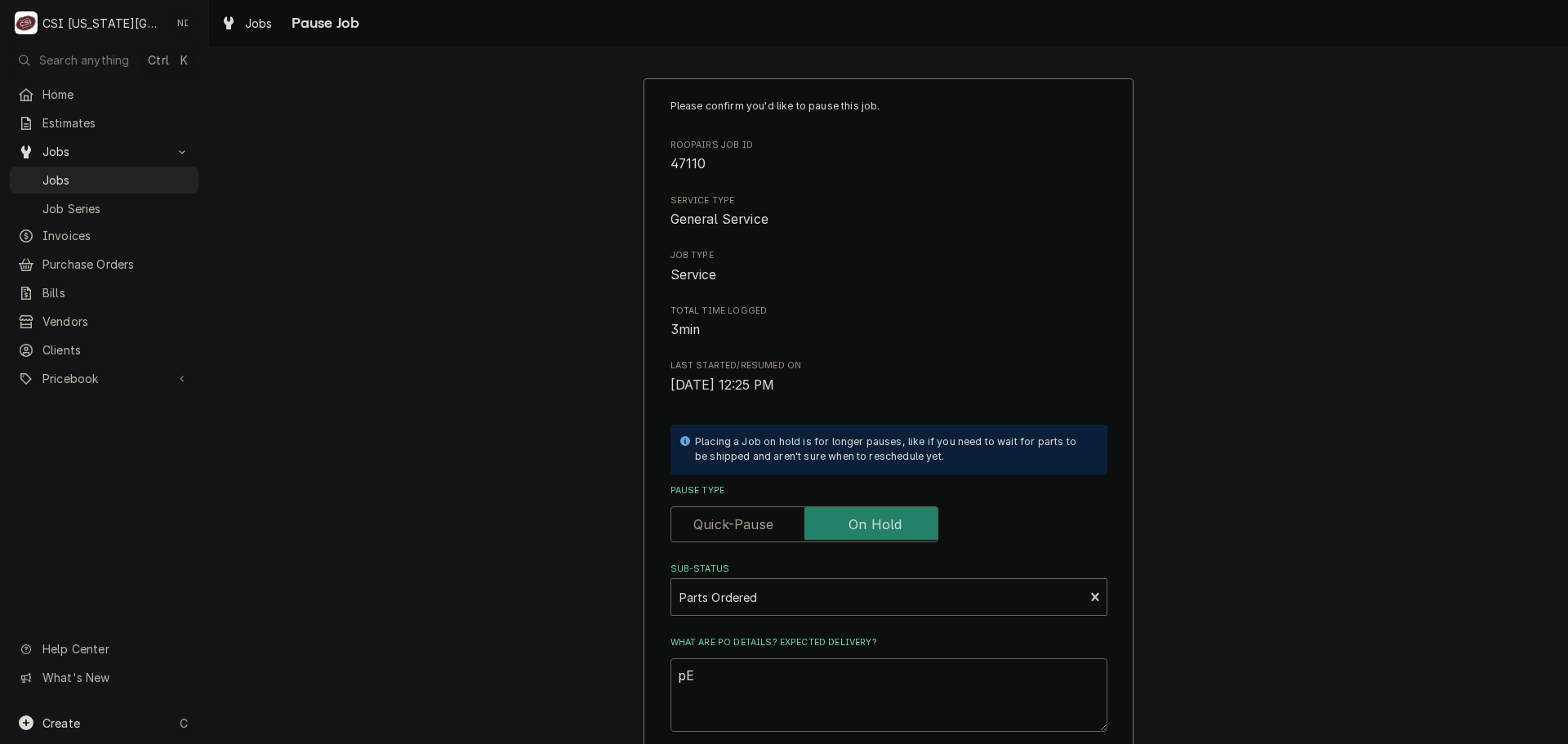
type textarea "x"
type textarea "pER"
type textarea "x"
type textarea "pER"
type textarea "x"
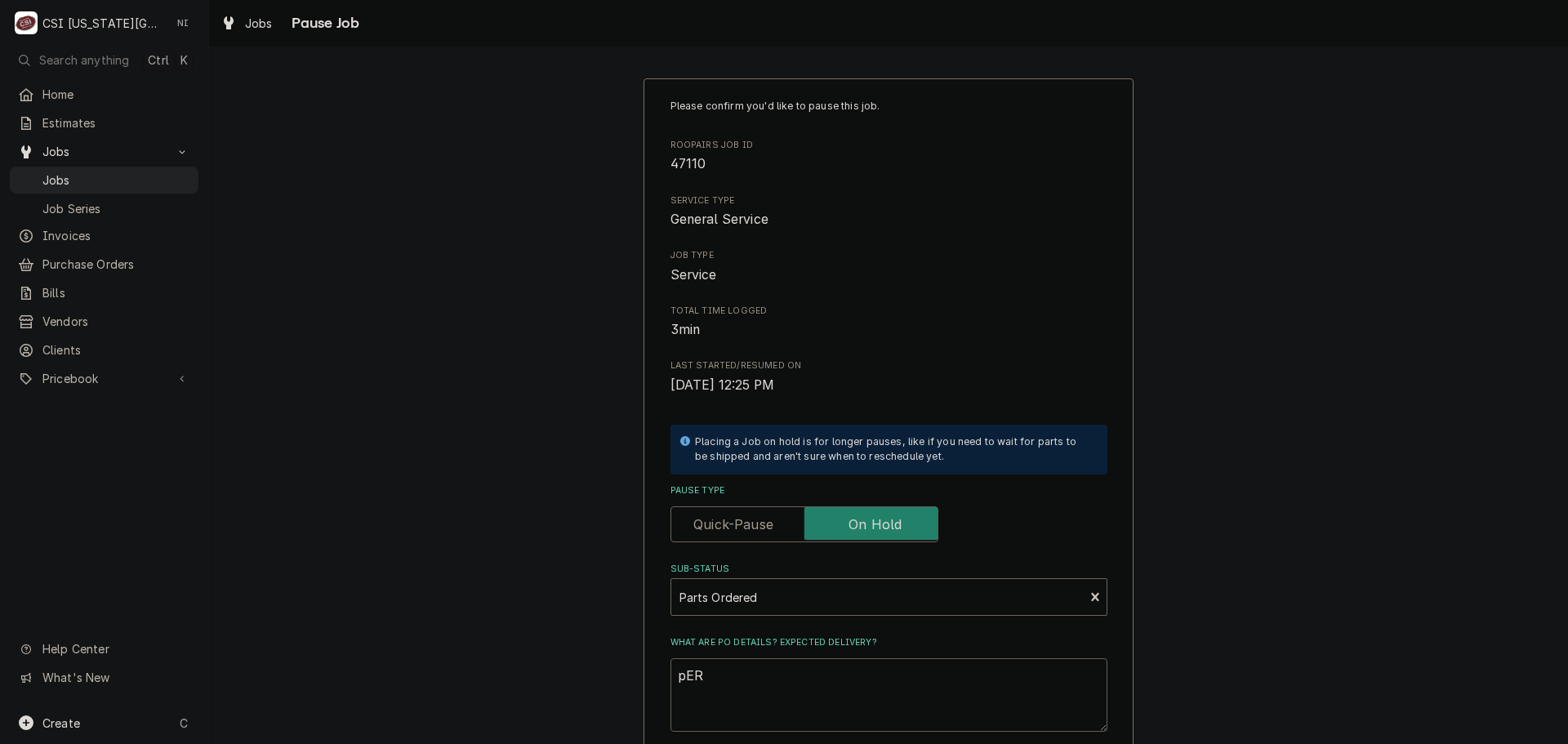
type textarea "pER"
type textarea "x"
type textarea "pE"
type textarea "x"
type textarea "p"
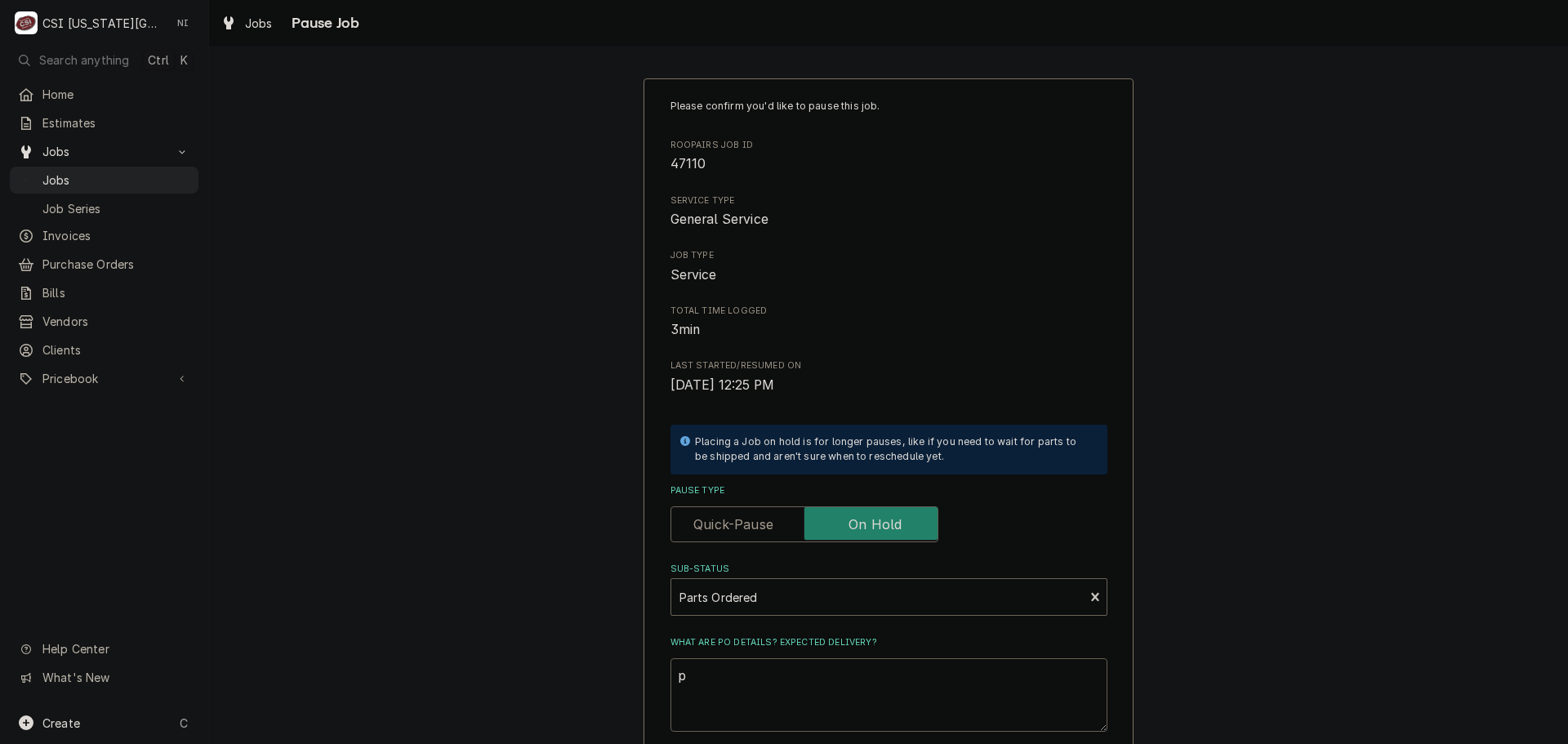
type textarea "x"
type textarea "P"
type textarea "x"
type textarea "Pe"
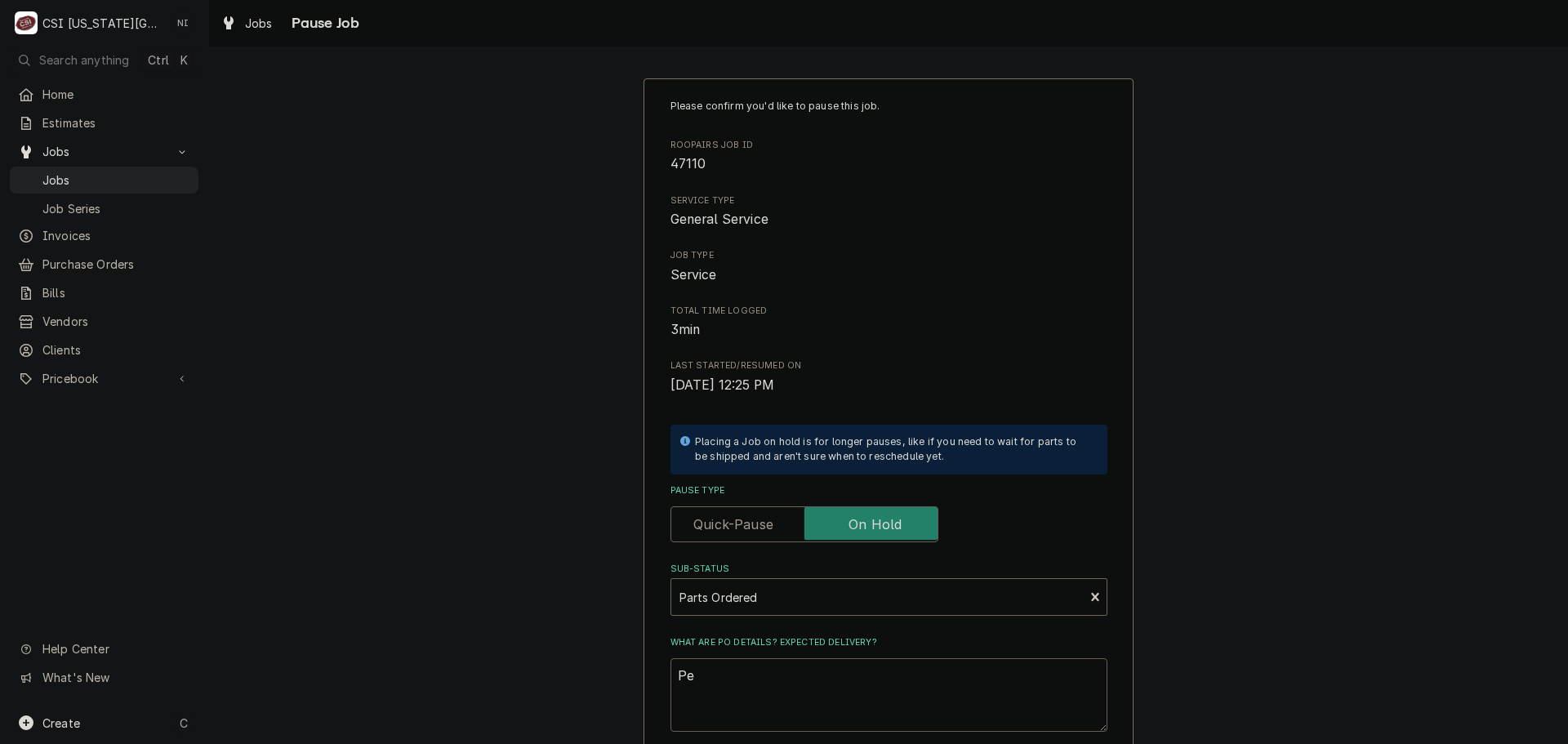
type textarea "x"
type textarea "Per"
type textarea "x"
type textarea "Per"
type textarea "x"
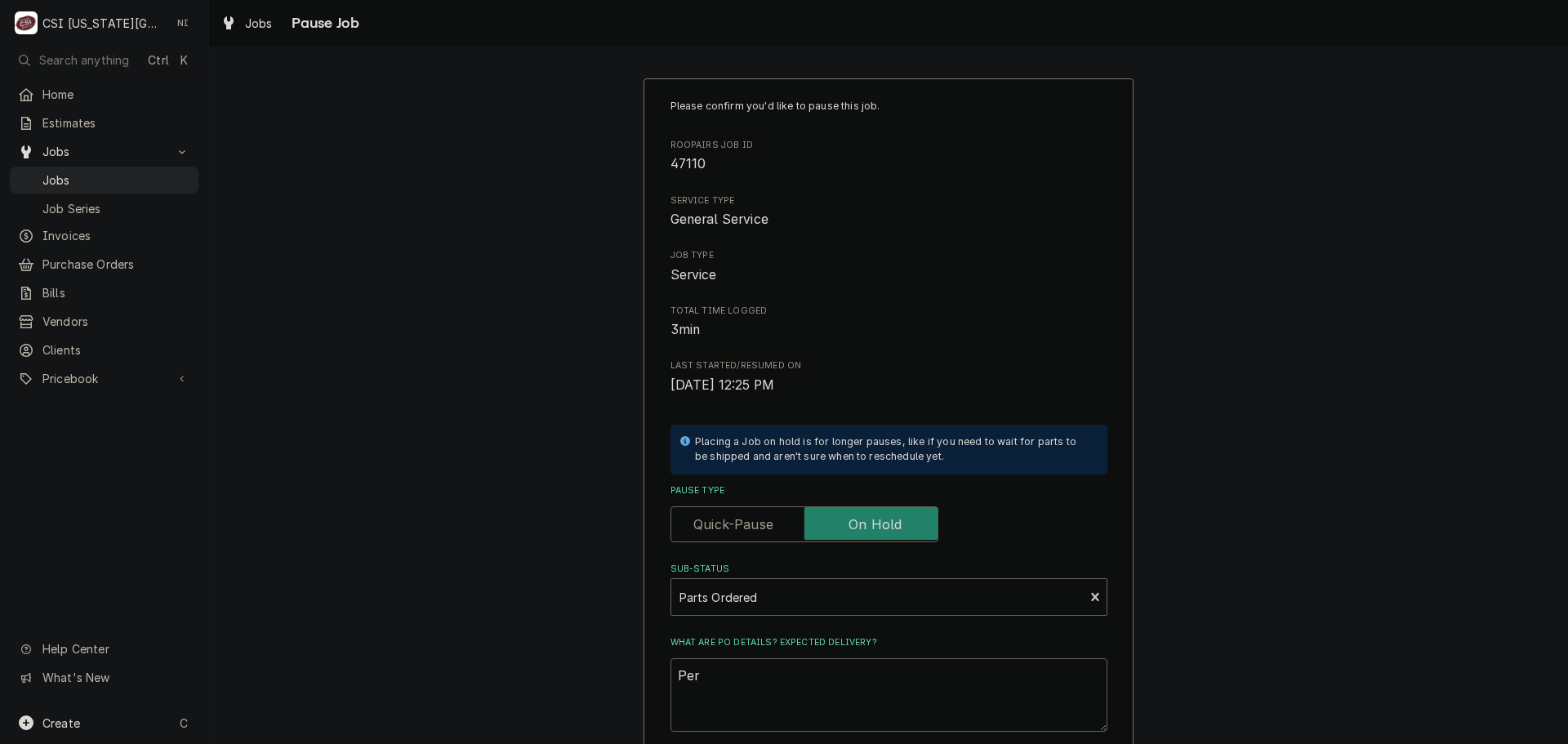
type textarea "Per G"
type textarea "x"
type textarea "Per Ga"
type textarea "x"
type textarea "Per Gan"
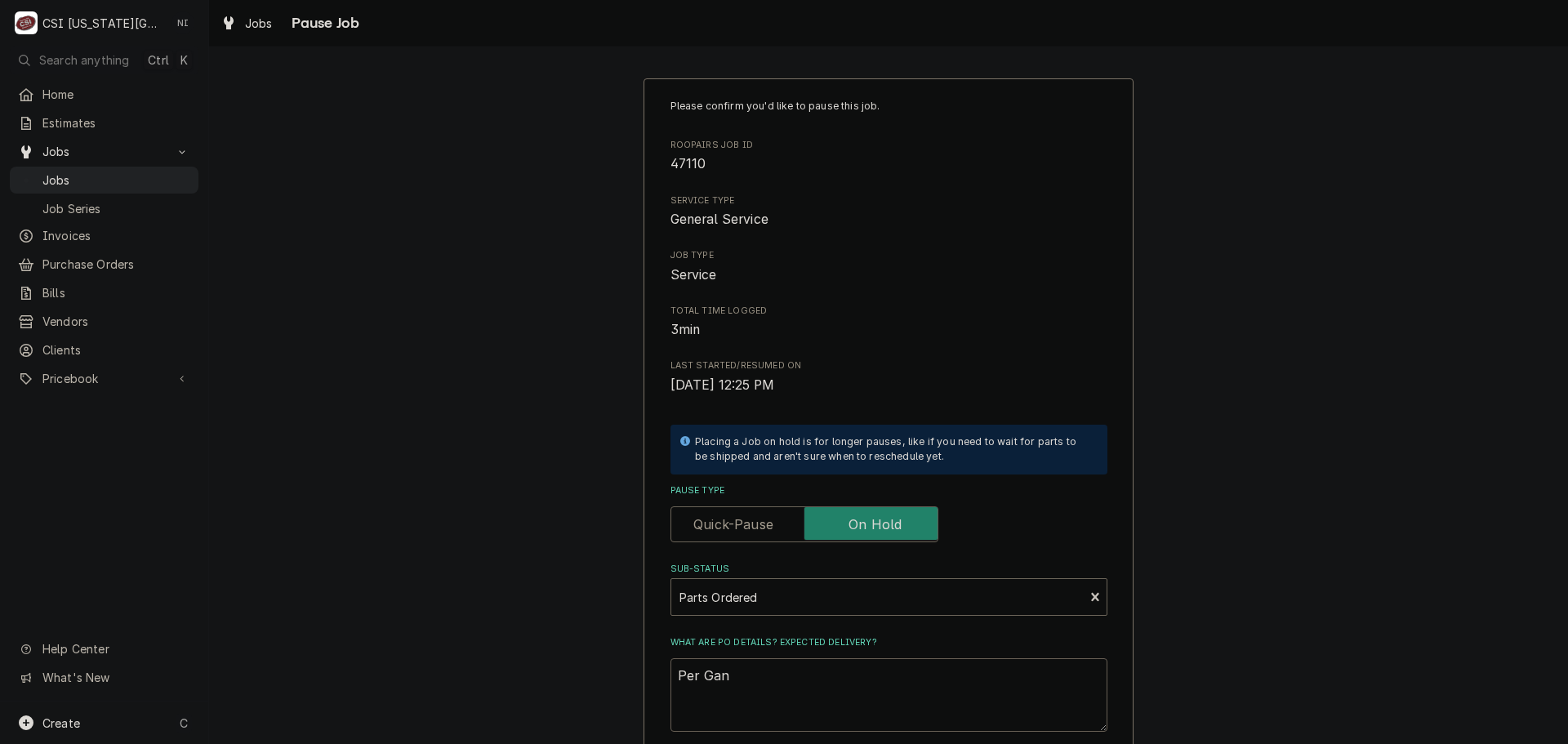
type textarea "x"
type textarea "Per Ga"
type textarea "x"
type textarea "Per G"
type textarea "x"
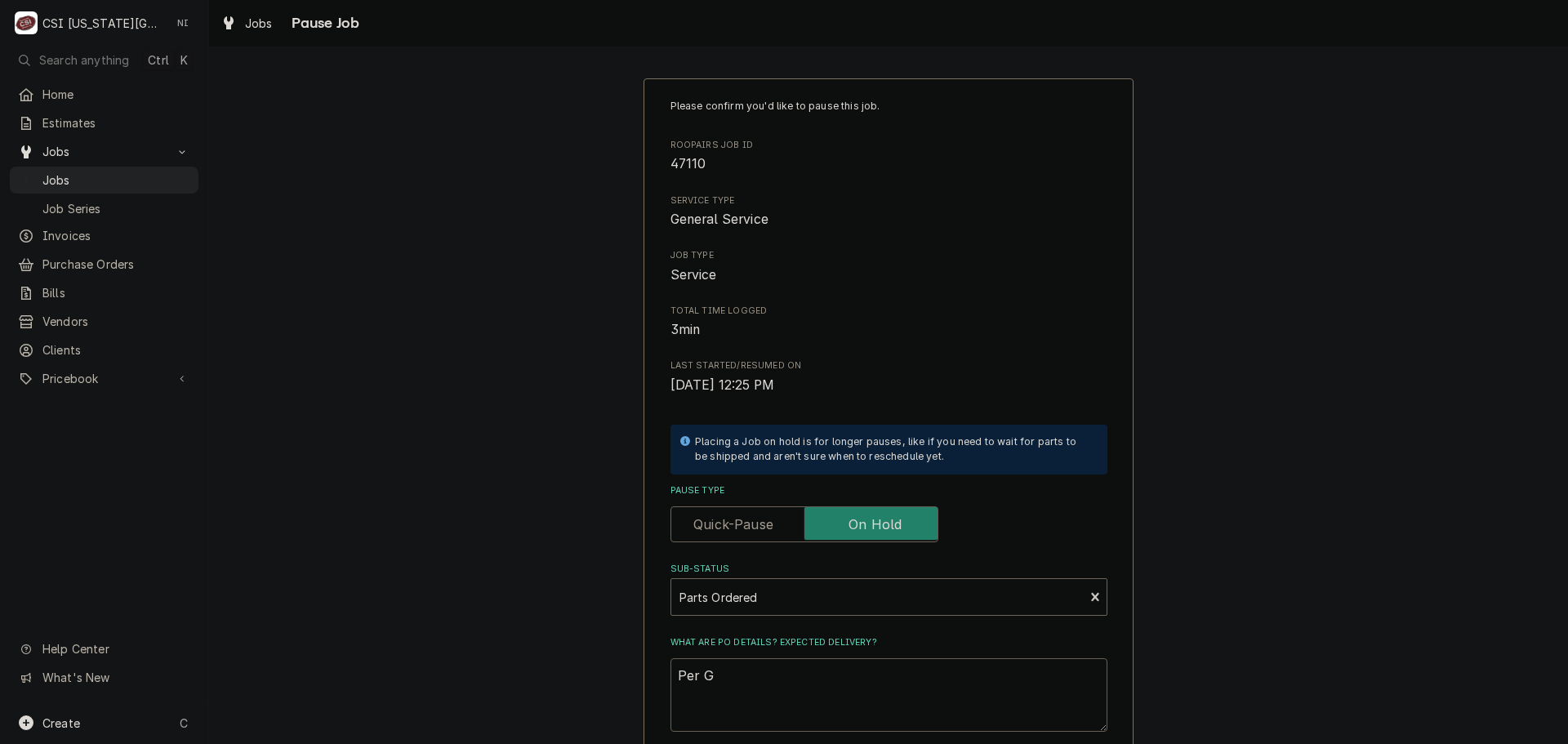
type textarea "Per Gr"
type textarea "x"
type textarea "Per Gri"
type textarea "x"
type textarea "Per Gr"
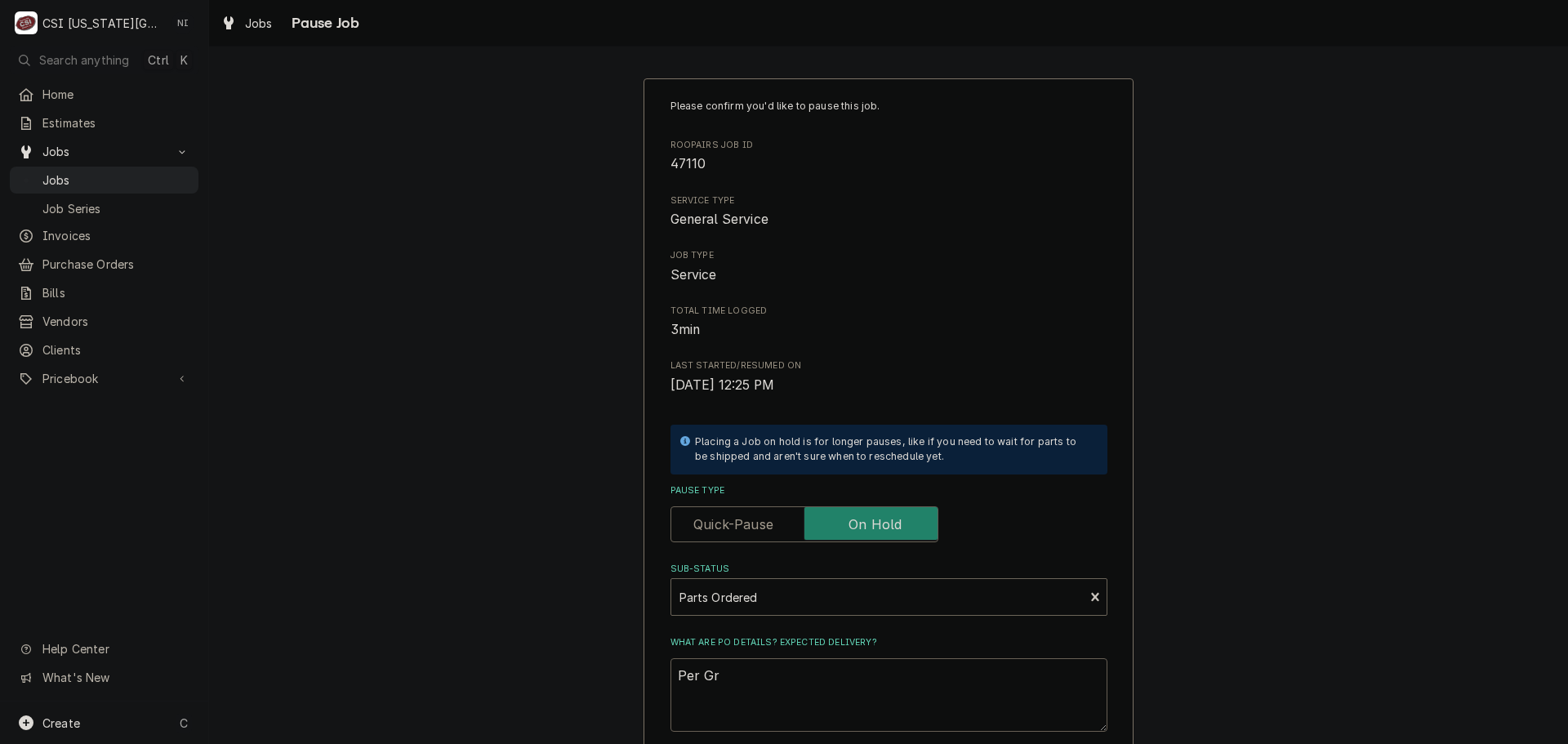
type textarea "x"
type textarea "Per Gra"
type textarea "x"
type textarea "Per Grai"
type textarea "x"
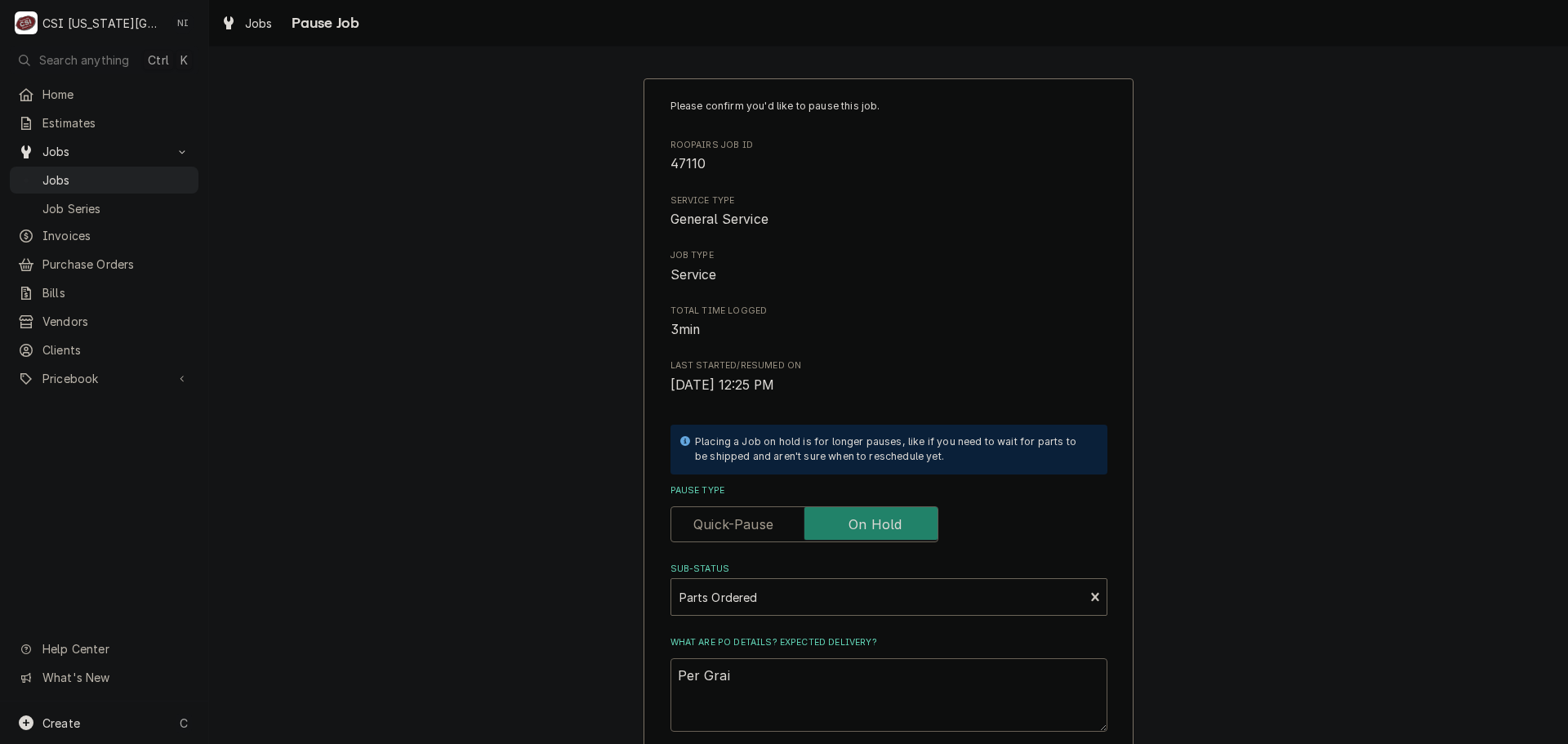
type textarea "Per Grain"
type textarea "x"
type textarea "Per Graing"
type textarea "x"
type textarea "Per Grainge"
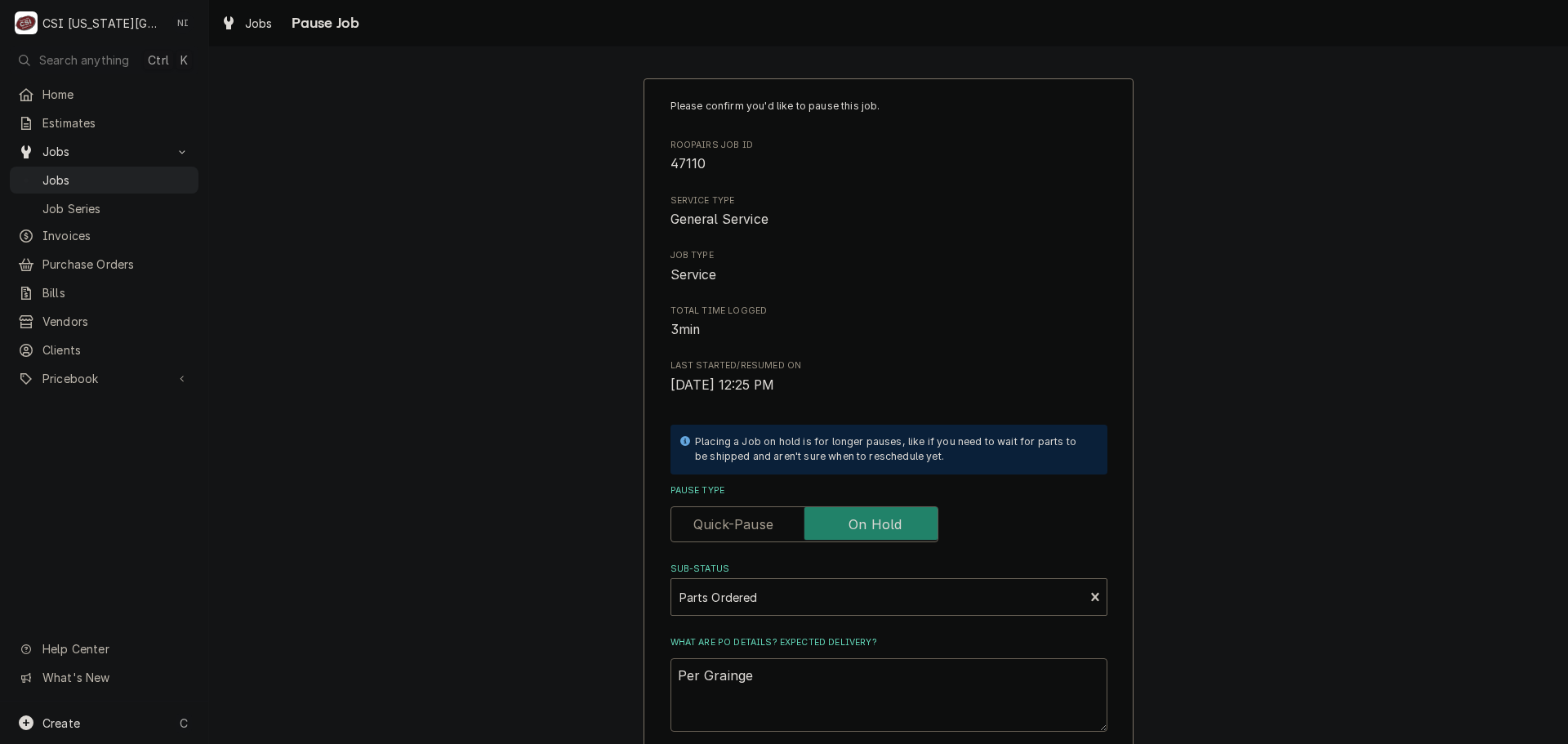
type textarea "x"
type textarea "Per Grainger"
type textarea "x"
type textarea "Per Grainger,"
type textarea "x"
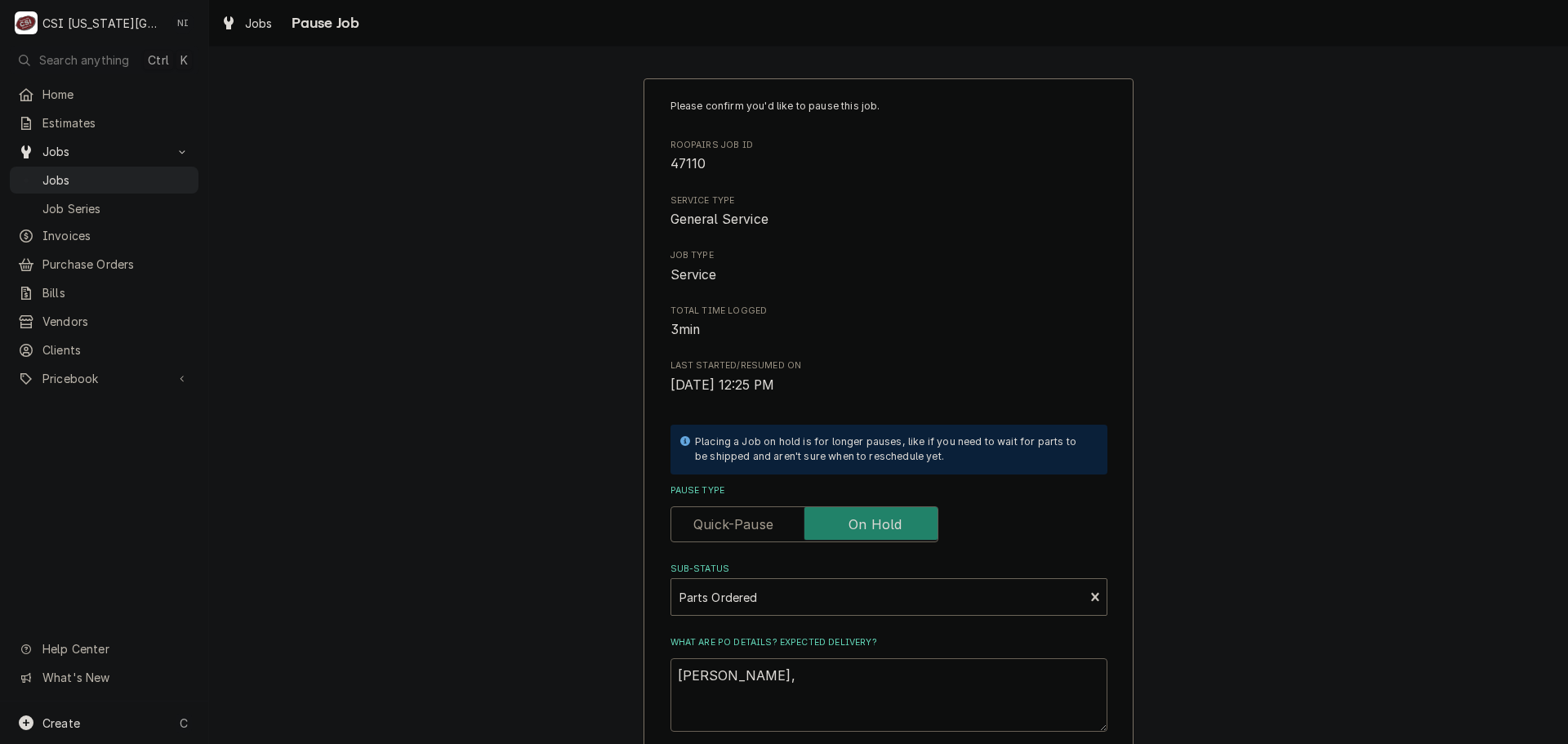
type textarea "Per Grainger,"
type textarea "x"
type textarea "Per Grainger, p"
type textarea "x"
type textarea "Per Grainger, pa"
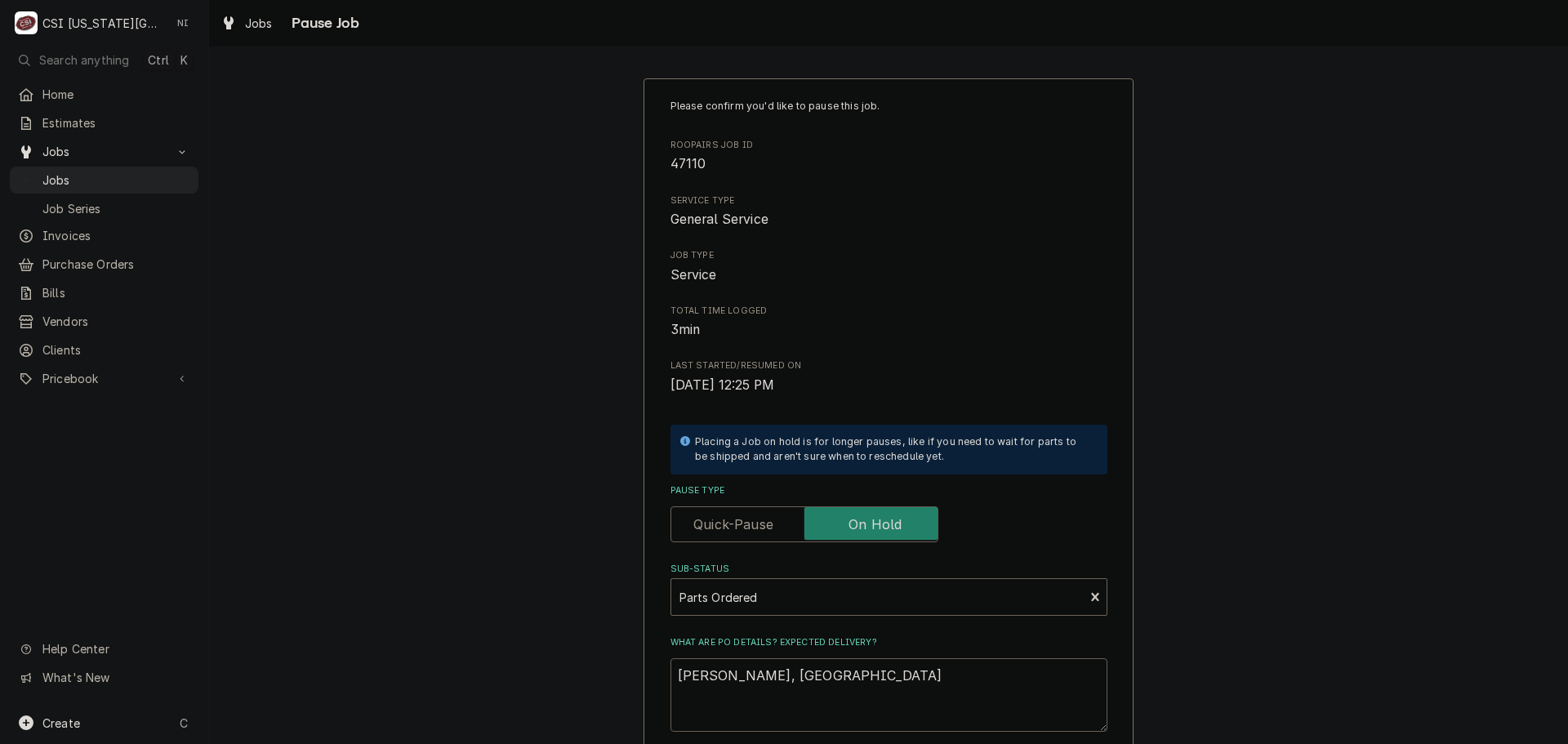
type textarea "x"
type textarea "Per Grainger, par"
type textarea "x"
type textarea "Per Grainger, pa"
type textarea "x"
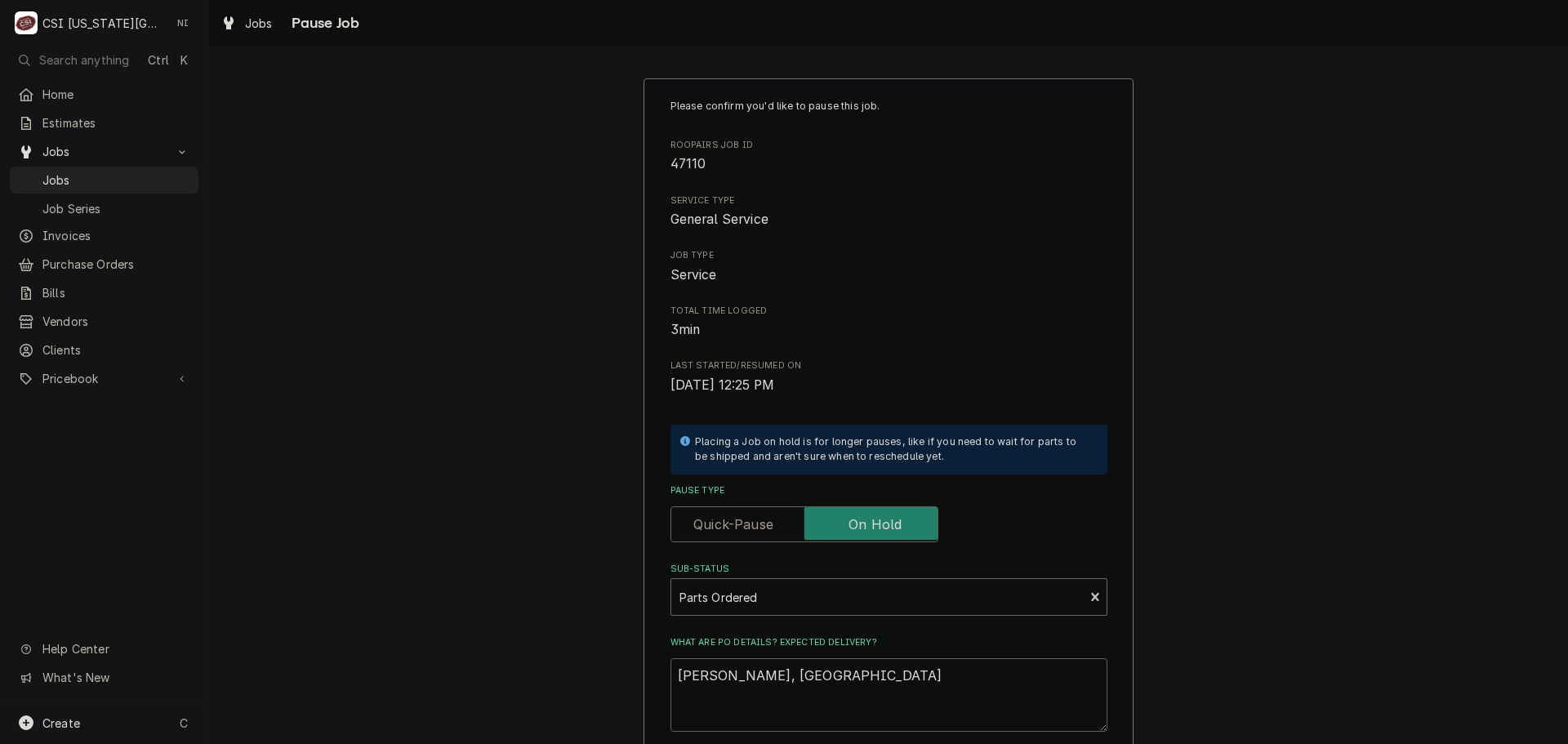
type textarea "Per Grainger, p"
type textarea "x"
type textarea "Per Grainger,"
type textarea "x"
type textarea "Per Grainger, E"
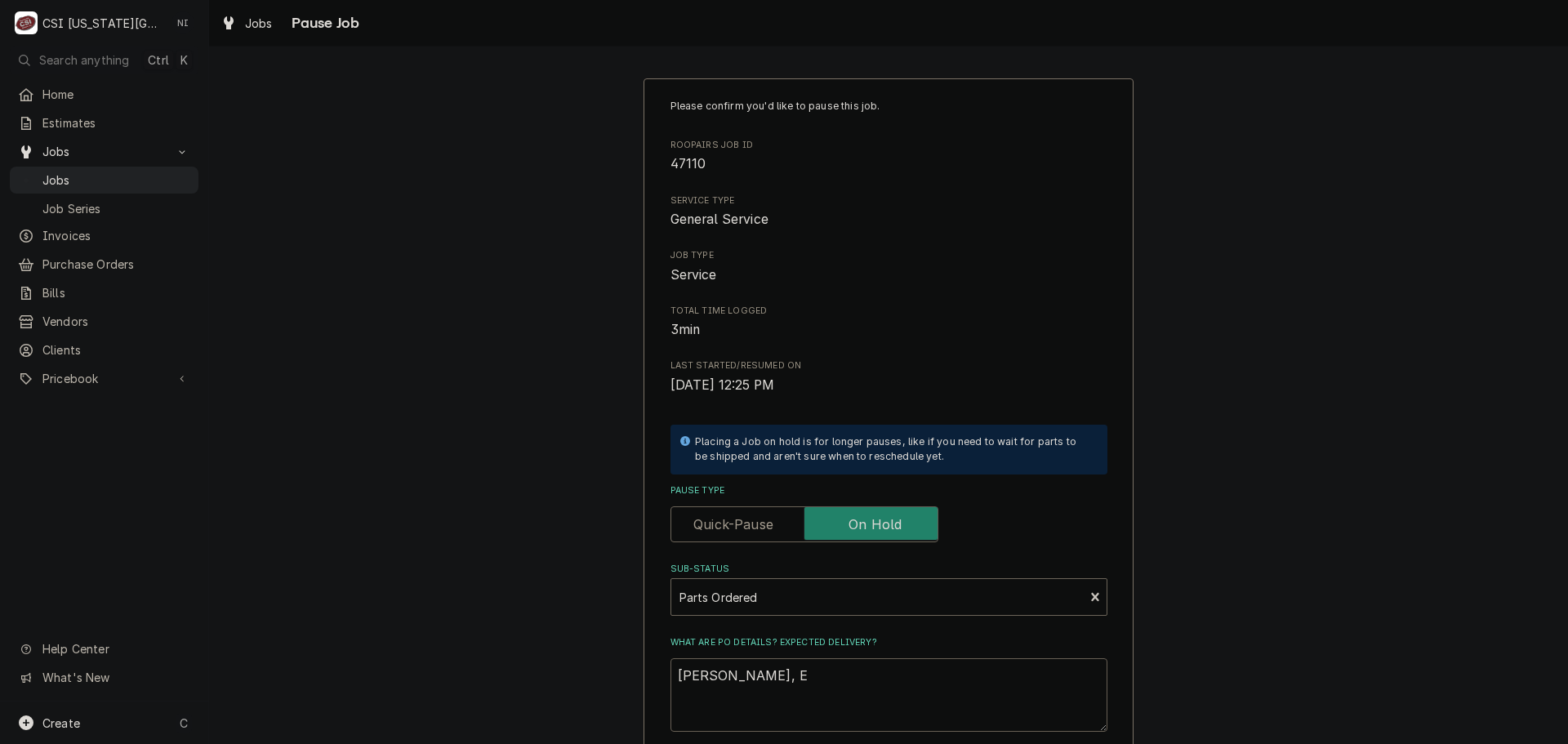
type textarea "x"
type textarea "Per Grainger, Eq"
type textarea "x"
type textarea "Per Grainger, Eqi"
type textarea "x"
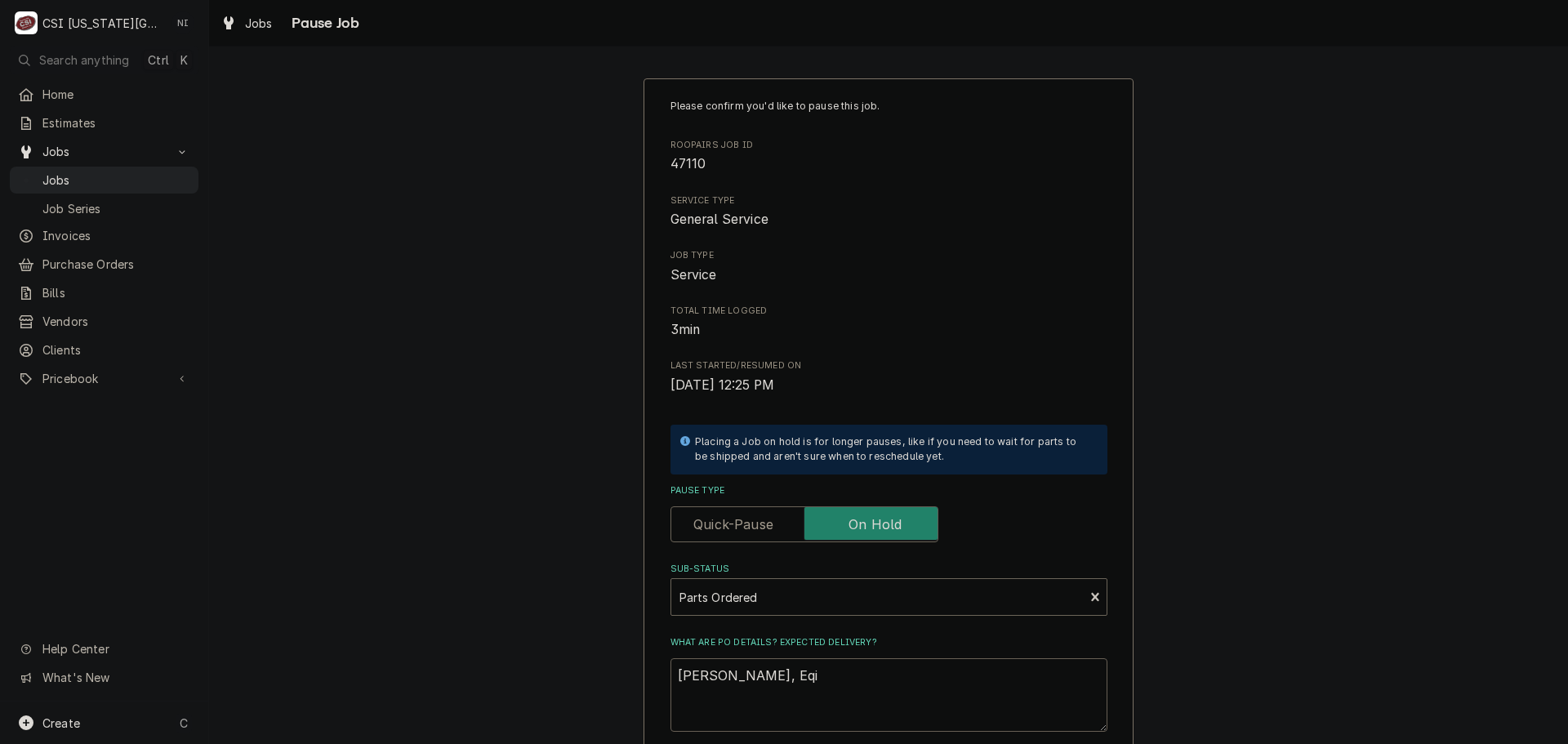
type textarea "Per Grainger, Eq"
type textarea "x"
type textarea "Per Grainger, Equ"
type textarea "x"
type textarea "Per Grainger, Equi"
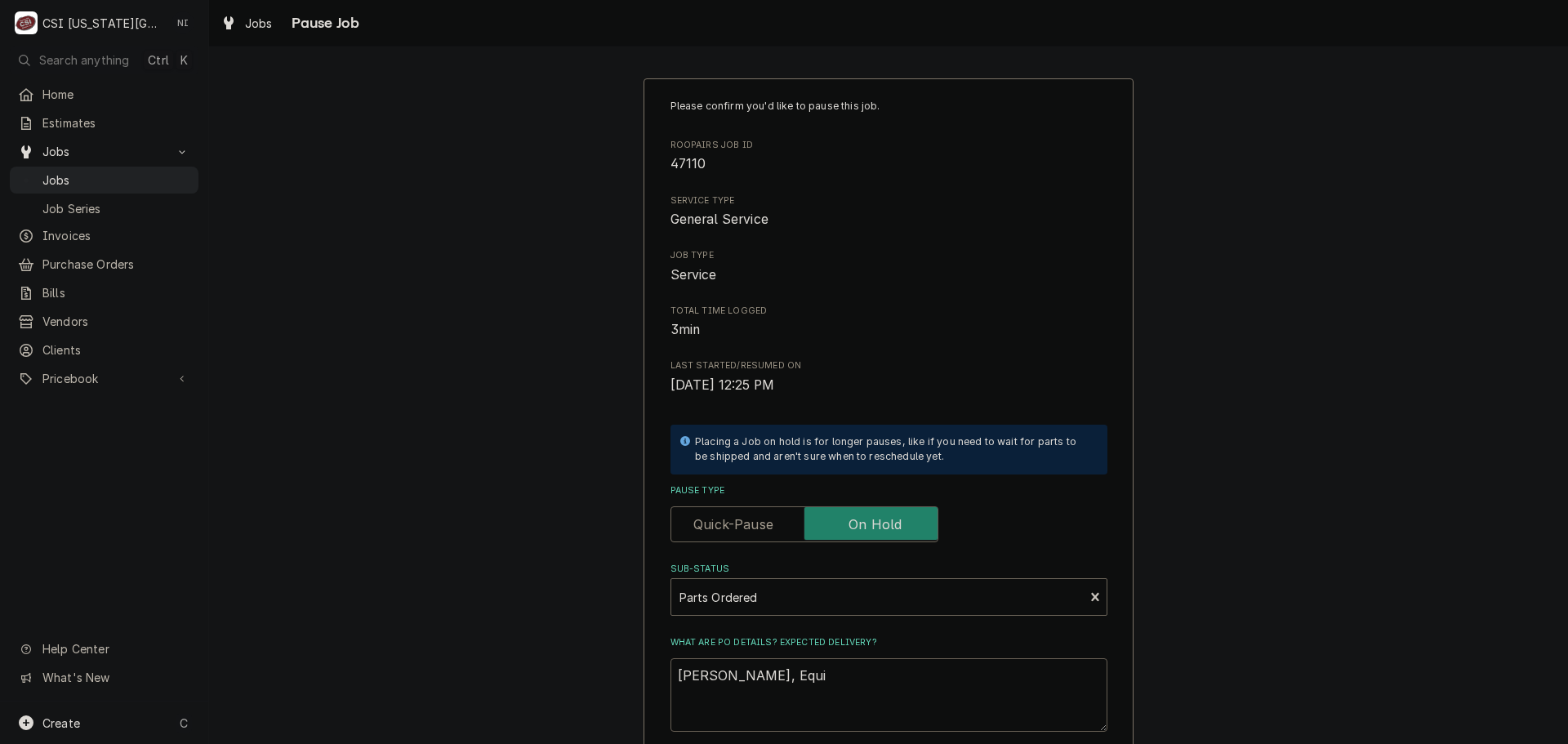
type textarea "x"
type textarea "Per Grainger, Equip"
type textarea "x"
type textarea "Per Grainger, Equipm"
type textarea "x"
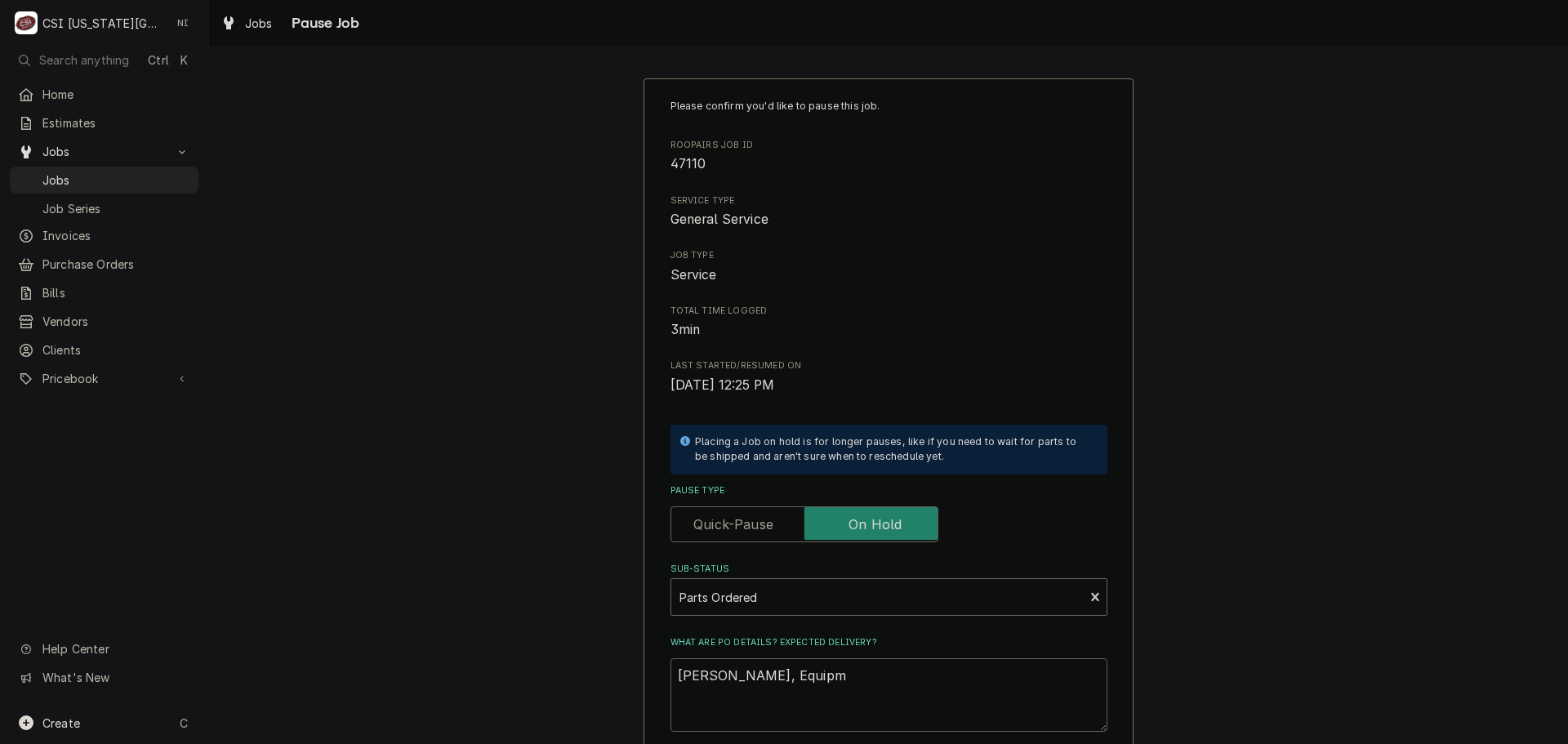
type textarea "Per Grainger, Equipme"
type textarea "x"
type textarea "Per Grainger, Equipment"
type textarea "x"
type textarea "Per Grainger, Equipment"
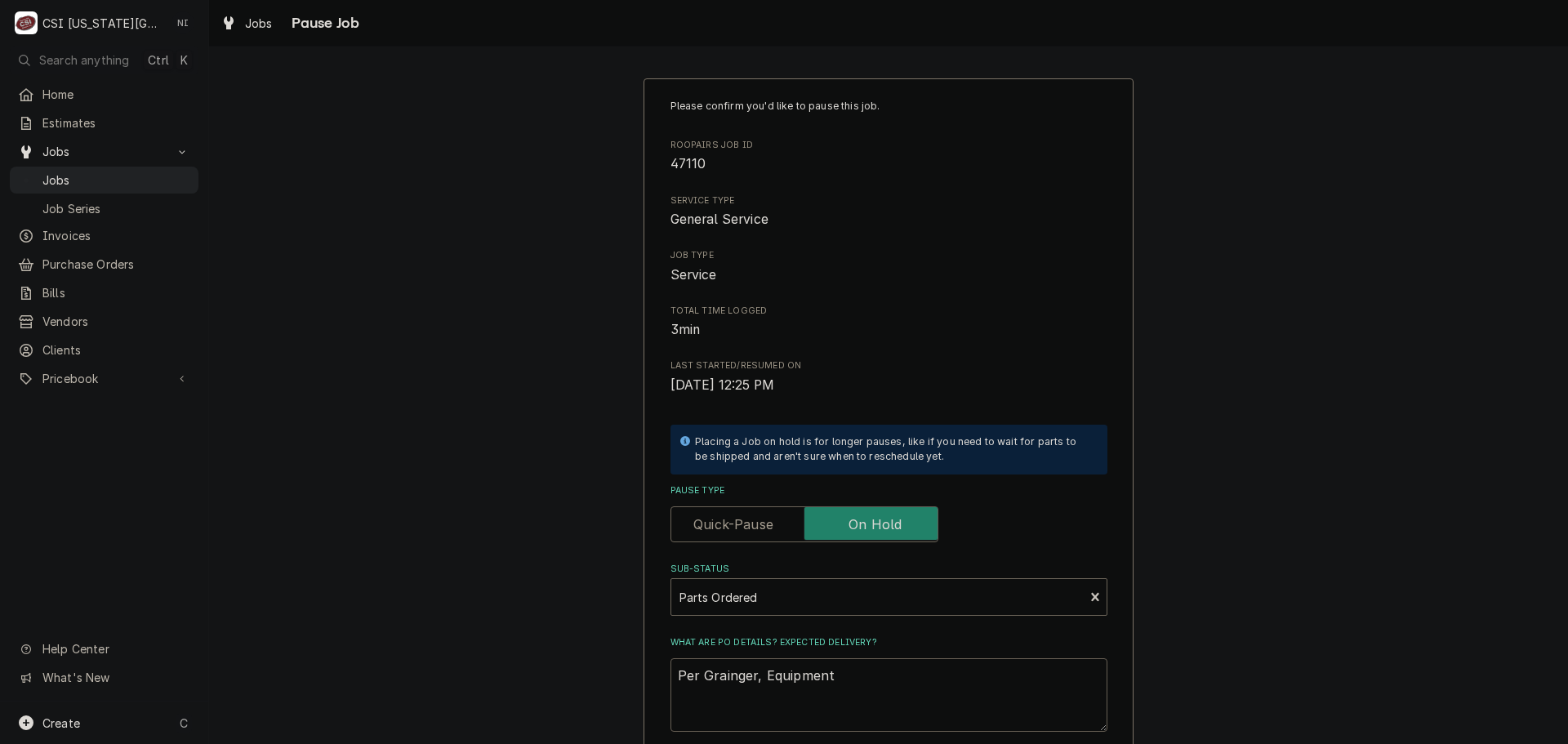
type textarea "x"
type textarea "Per Grainger, Equipment i"
type textarea "x"
type textarea "Per Grainger, Equipment is"
type textarea "x"
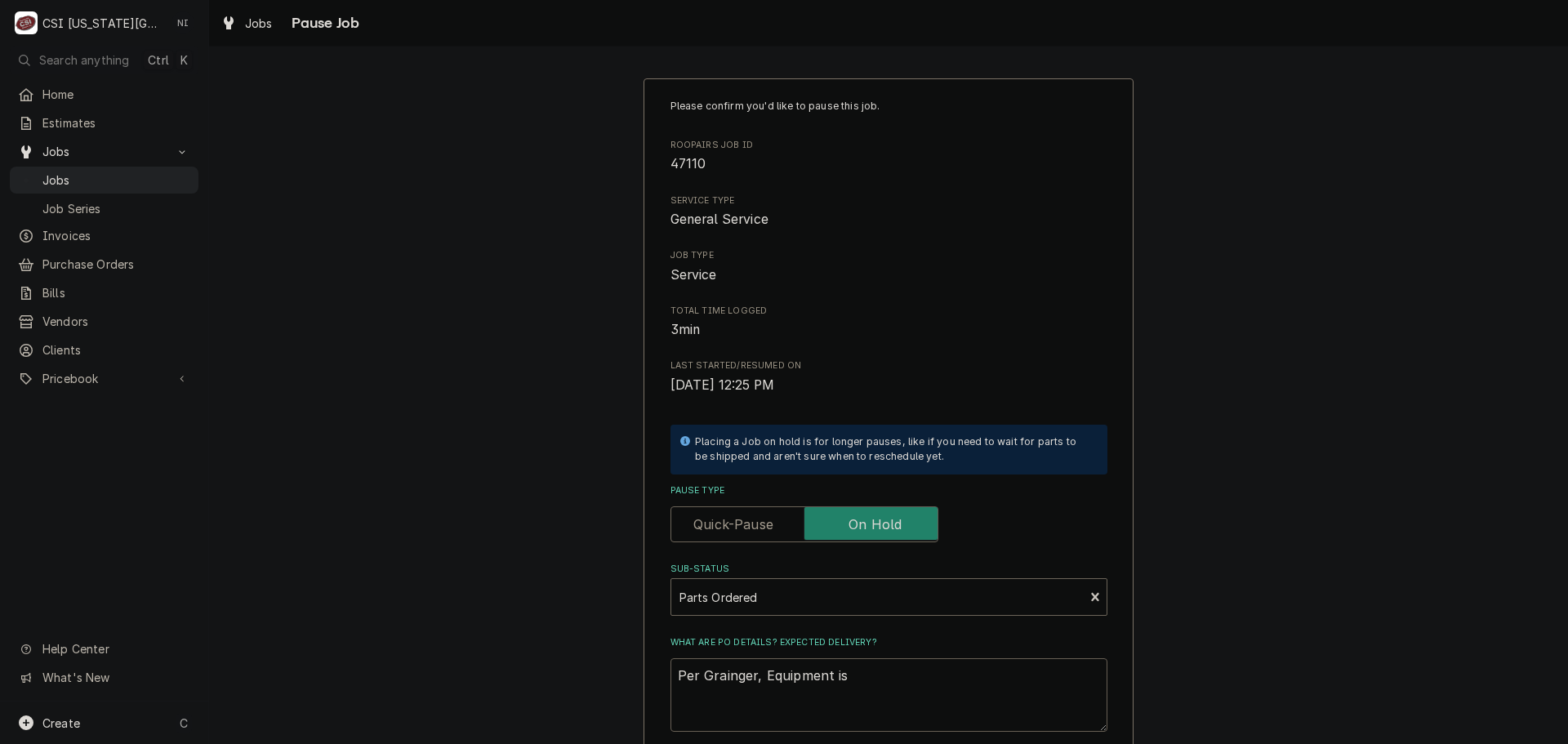
type textarea "Per Grainger, Equipment is"
type textarea "x"
type textarea "Per Grainger, Equipment is o"
type textarea "x"
type textarea "Per Grainger, Equipment is ob"
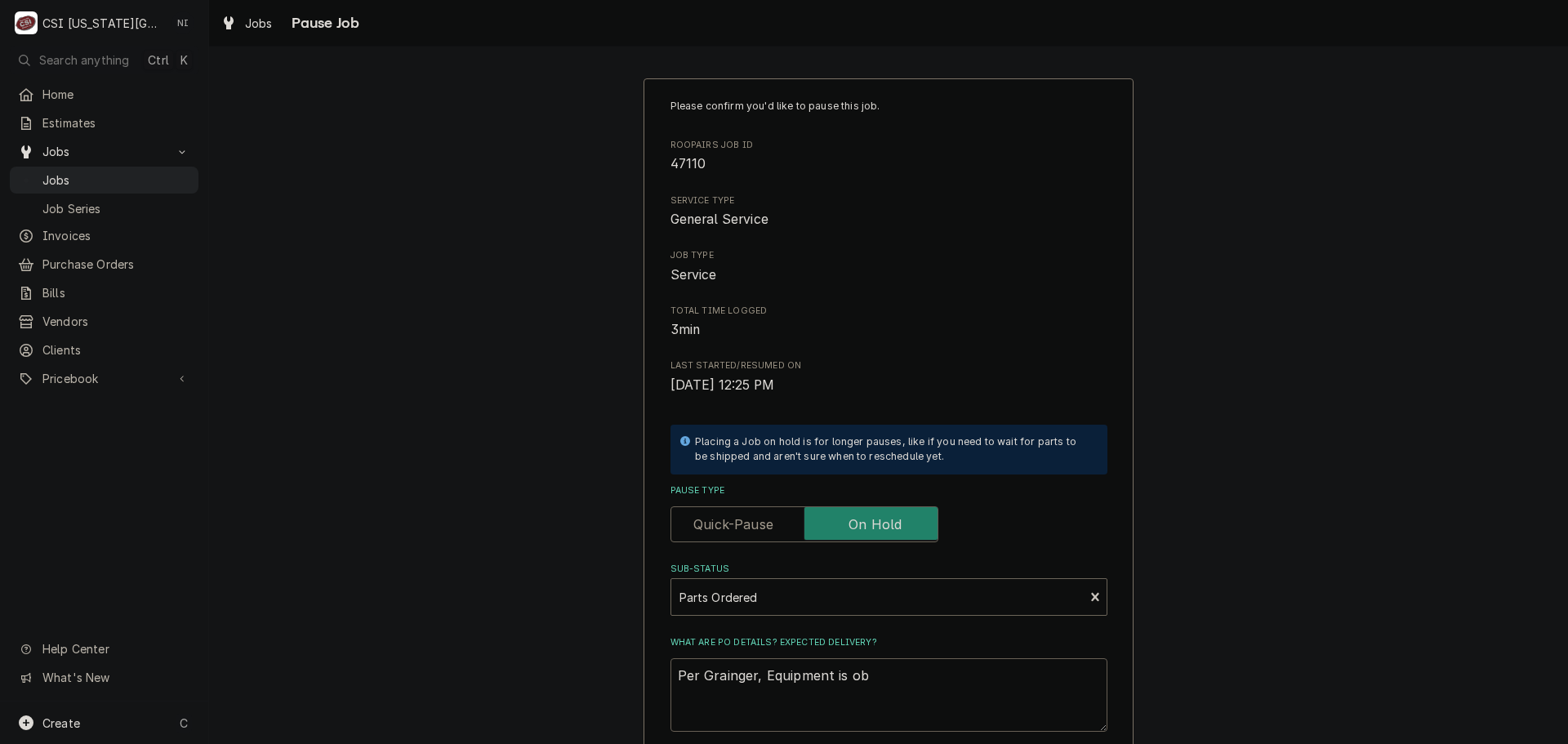
type textarea "x"
type textarea "Per Grainger, Equipment is obl"
type textarea "x"
type textarea "Per Grainger, Equipment is oble"
type textarea "x"
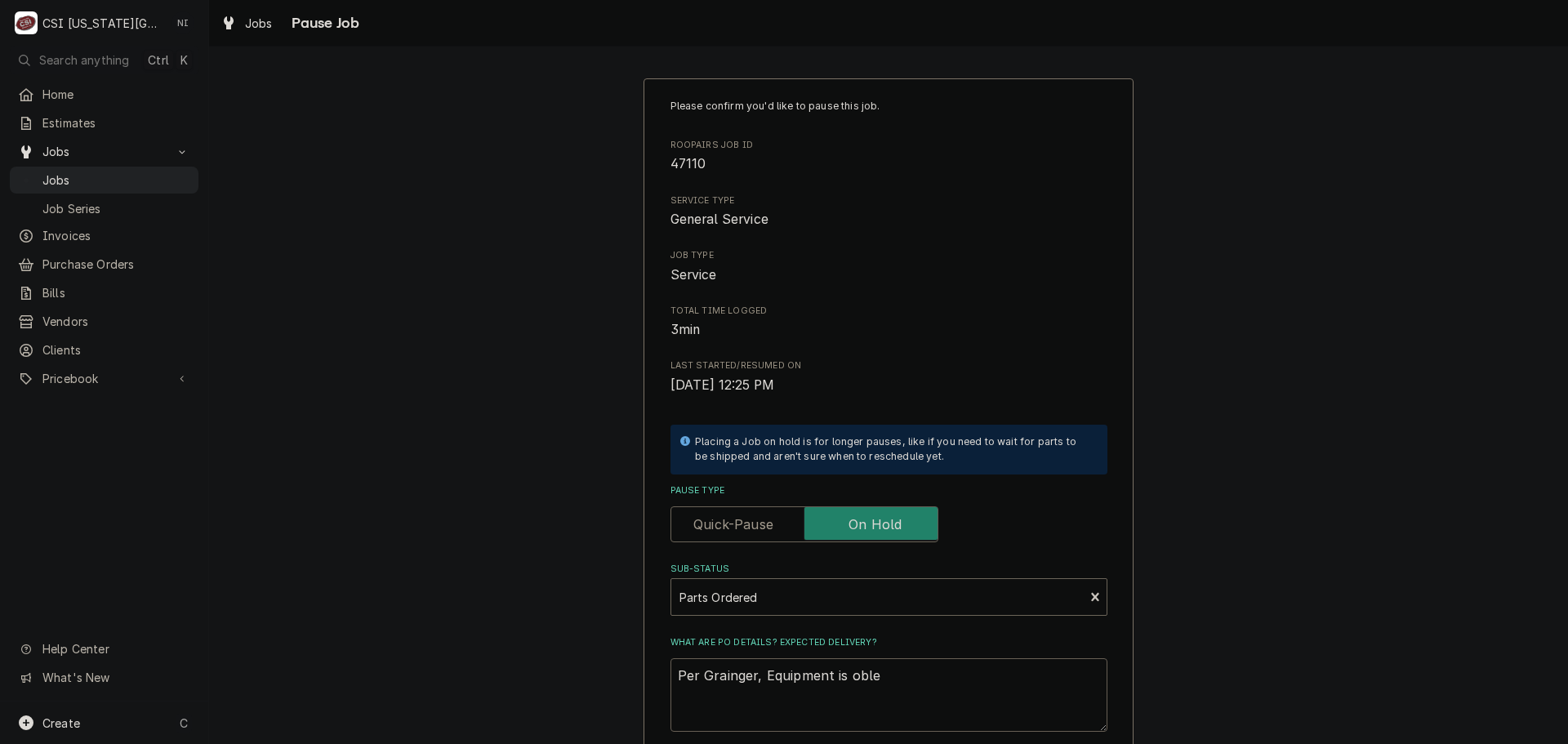
type textarea "Per Grainger, Equipment is obl"
type textarea "x"
type textarea "Per Grainger, Equipment is ob"
type textarea "x"
type textarea "Per Grainger, Equipment is obs"
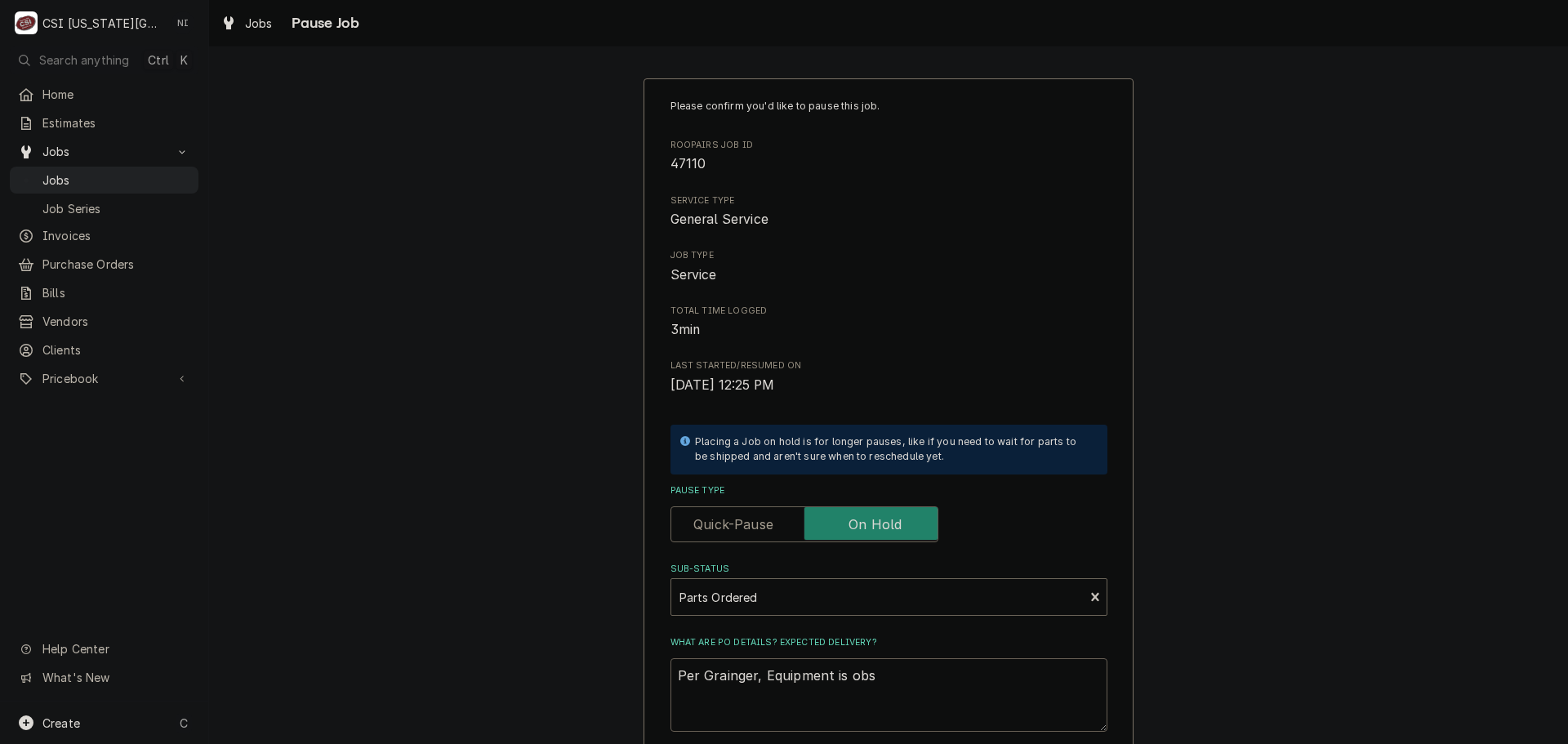
type textarea "x"
type textarea "Per Grainger, Equipment is obso"
type textarea "x"
type textarea "Per Grainger, Equipment is obsol"
type textarea "x"
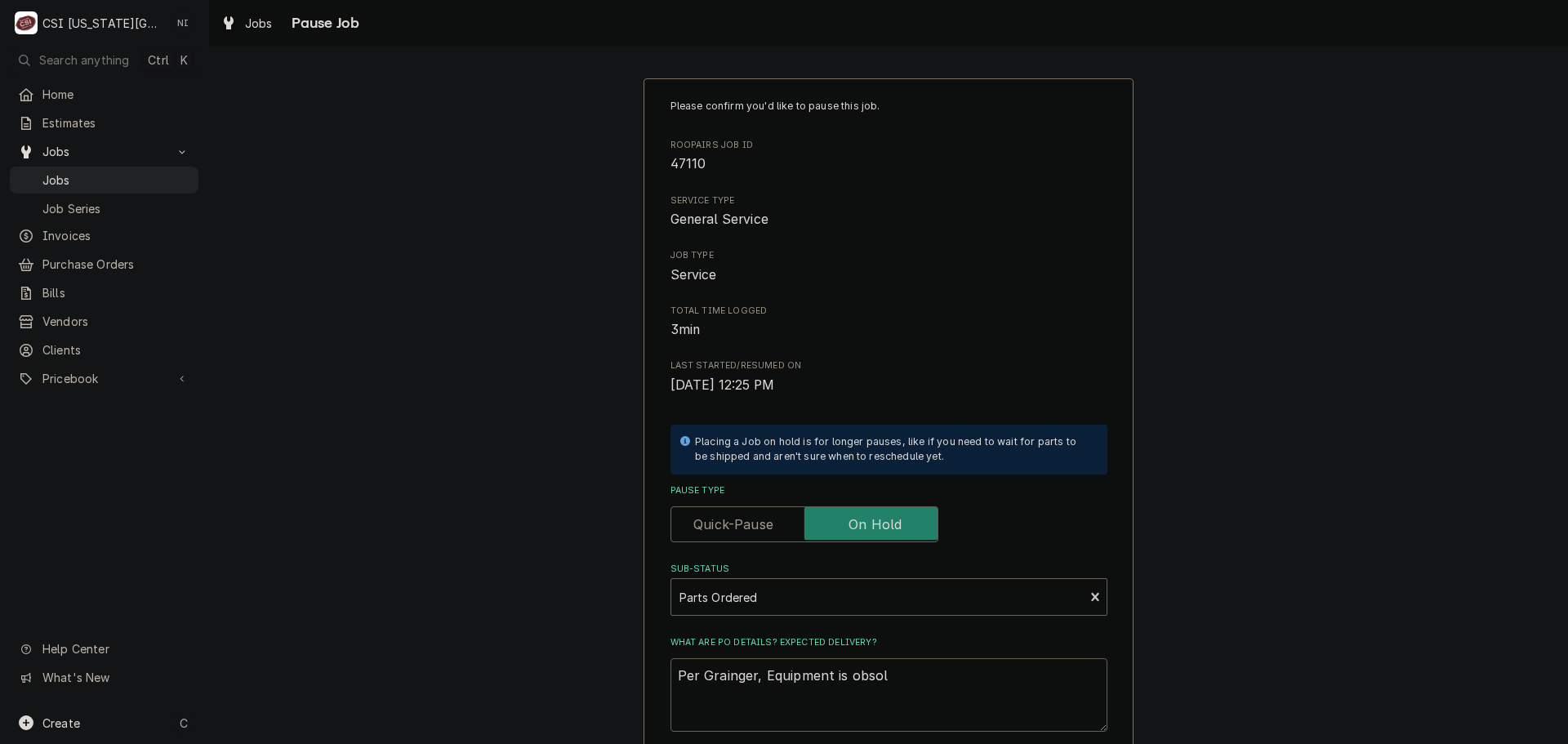
type textarea "Per Grainger, Equipment is obsole"
type textarea "x"
type textarea "Per Grainger, Equipment is obsolet"
type textarea "x"
type textarea "Per Grainger, Equipment is obsolete"
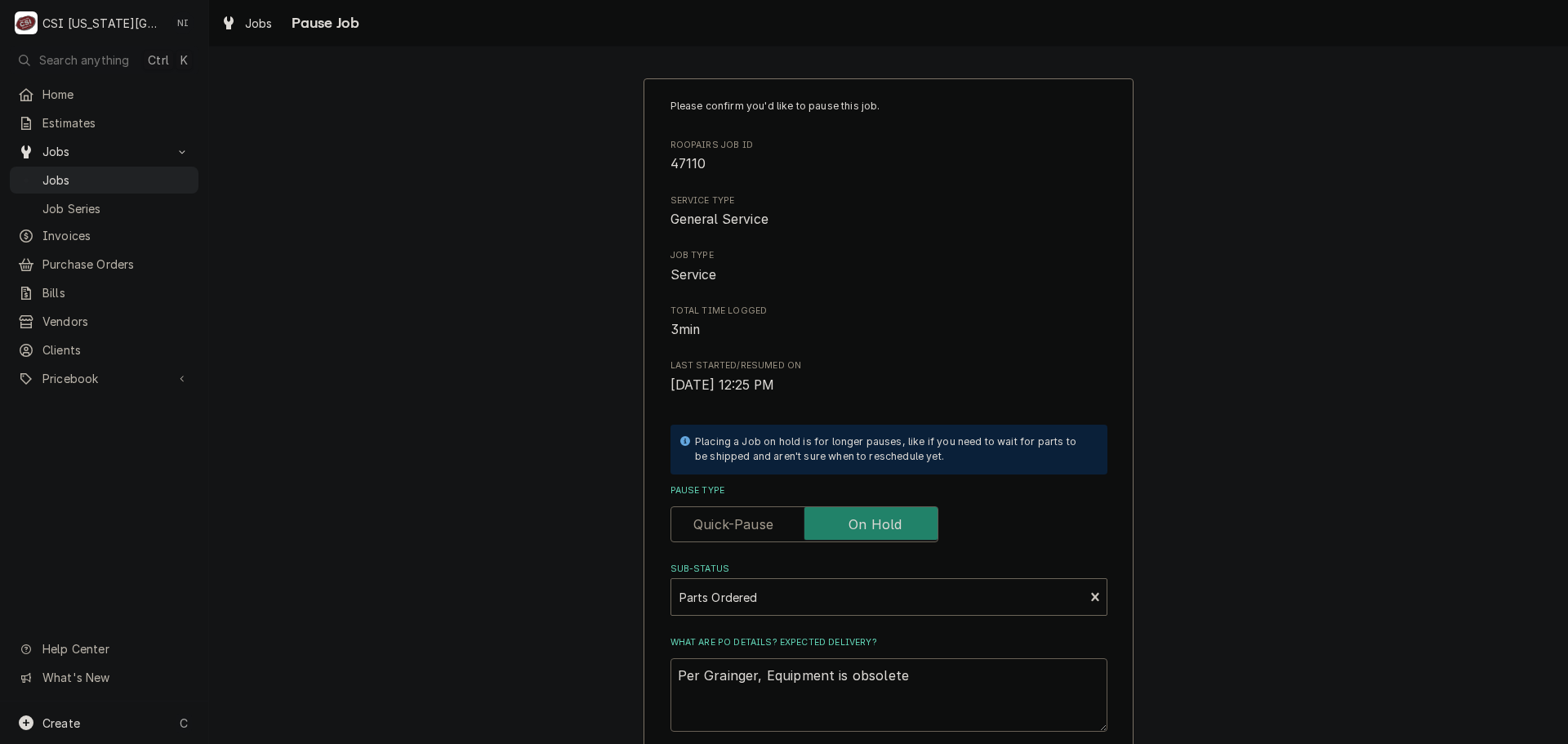
type textarea "x"
type textarea "Per Grainger, Equipment is obsolete"
type textarea "x"
type textarea "Per Grainger, Equipment is obsolete f"
type textarea "x"
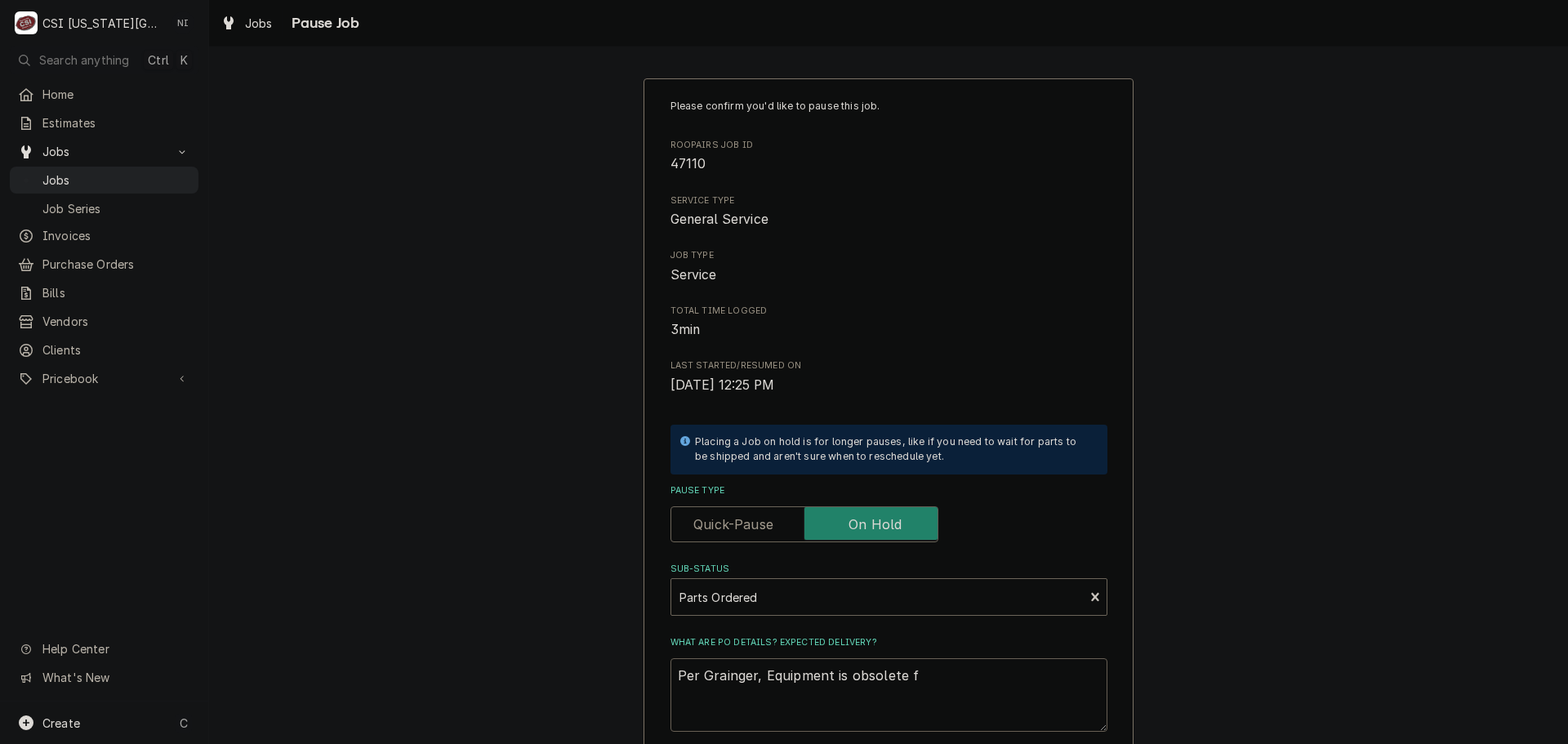
type textarea "Per Grainger, Equipment is obsolete fo"
type textarea "x"
type textarea "Per Grainger, Equipment is obsolete for"
type textarea "x"
type textarea "Per Grainger, Equipment is obsolete form"
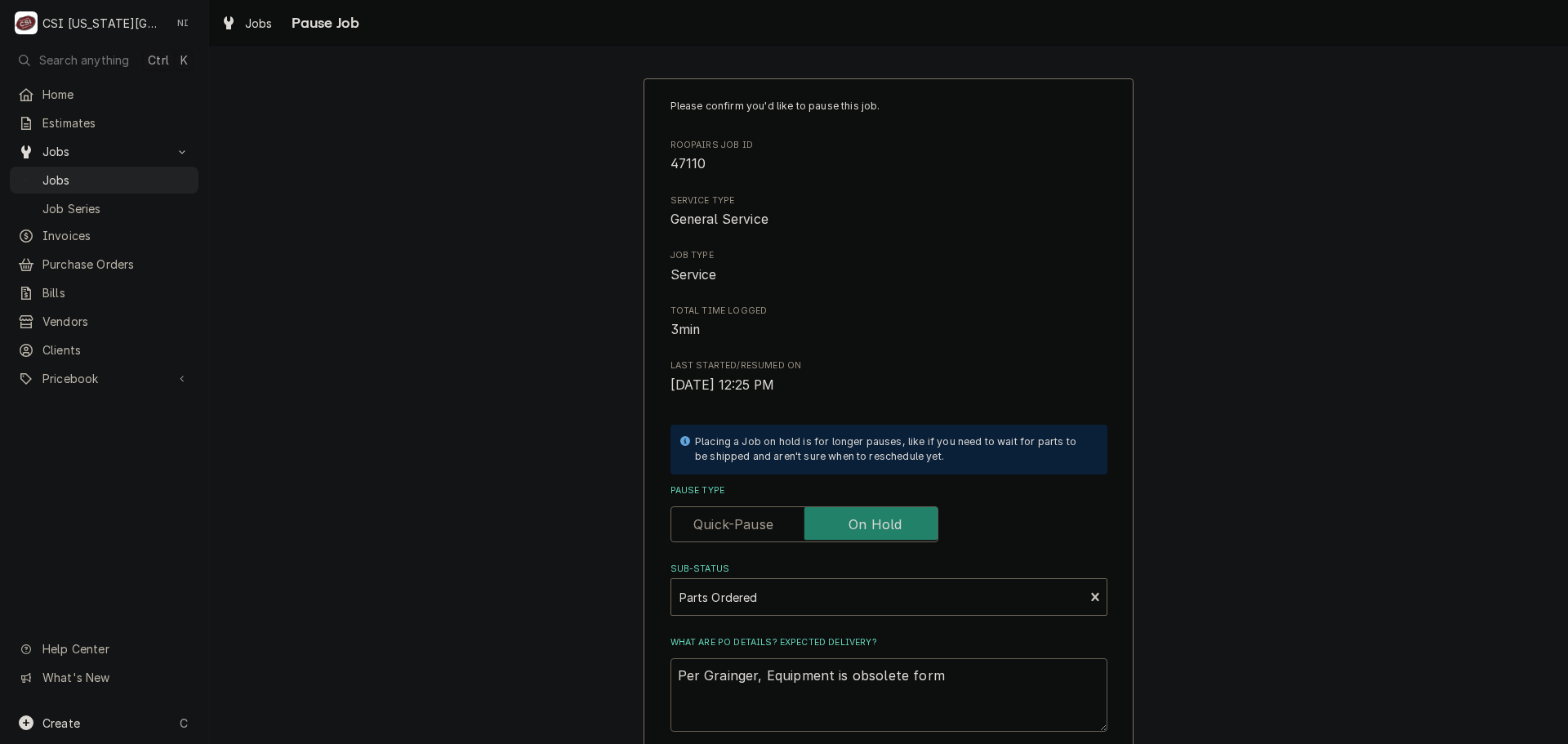
type textarea "x"
type textarea "Per Grainger, Equipment is obsolete form"
type textarea "x"
type textarea "Per Grainger, Equipment is obsolete form"
type textarea "x"
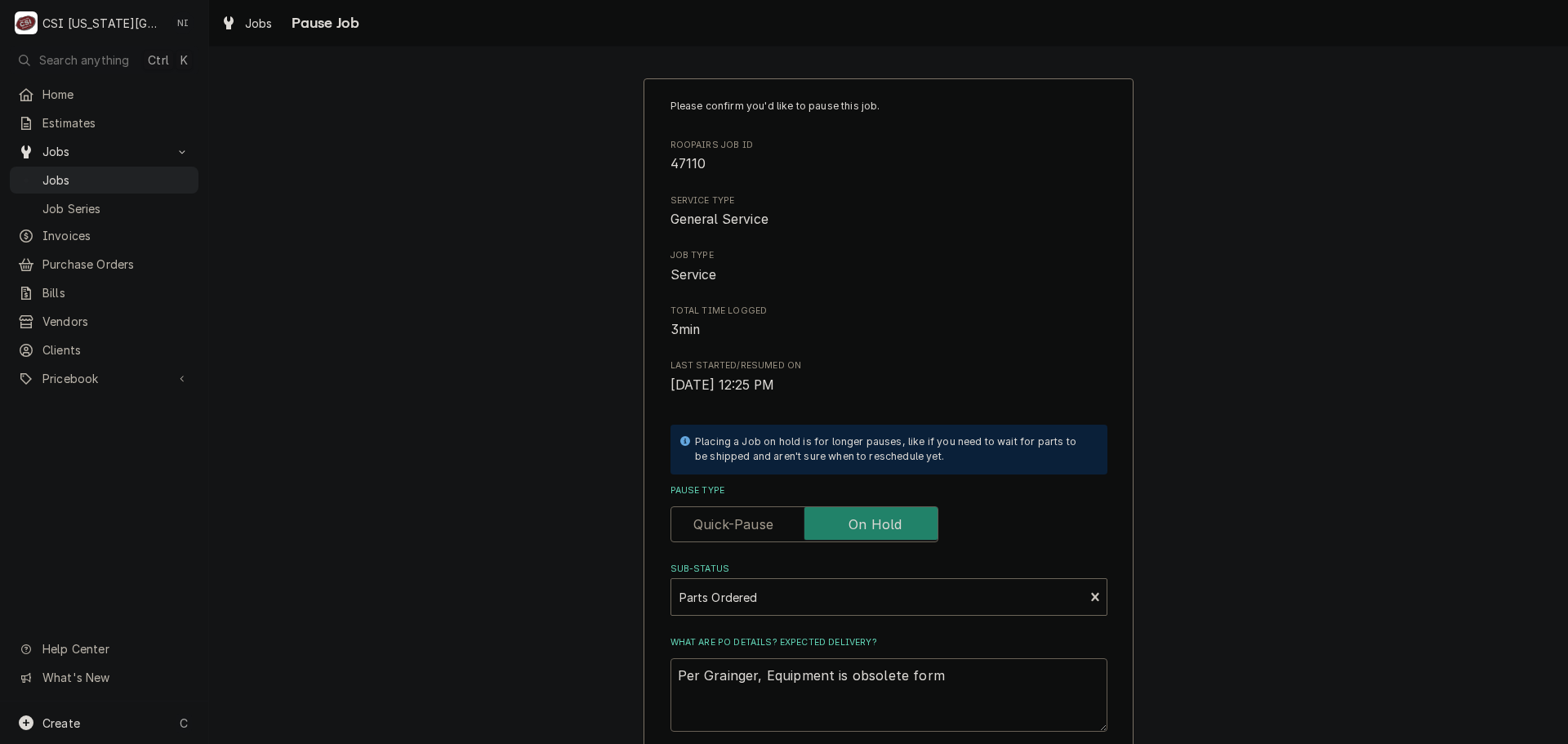
type textarea "Per Grainger, Equipment is obsolete for"
type textarea "x"
type textarea "Per Grainger, Equipment is obsolete fo"
type textarea "x"
type textarea "Per Grainger, Equipment is obsolete f"
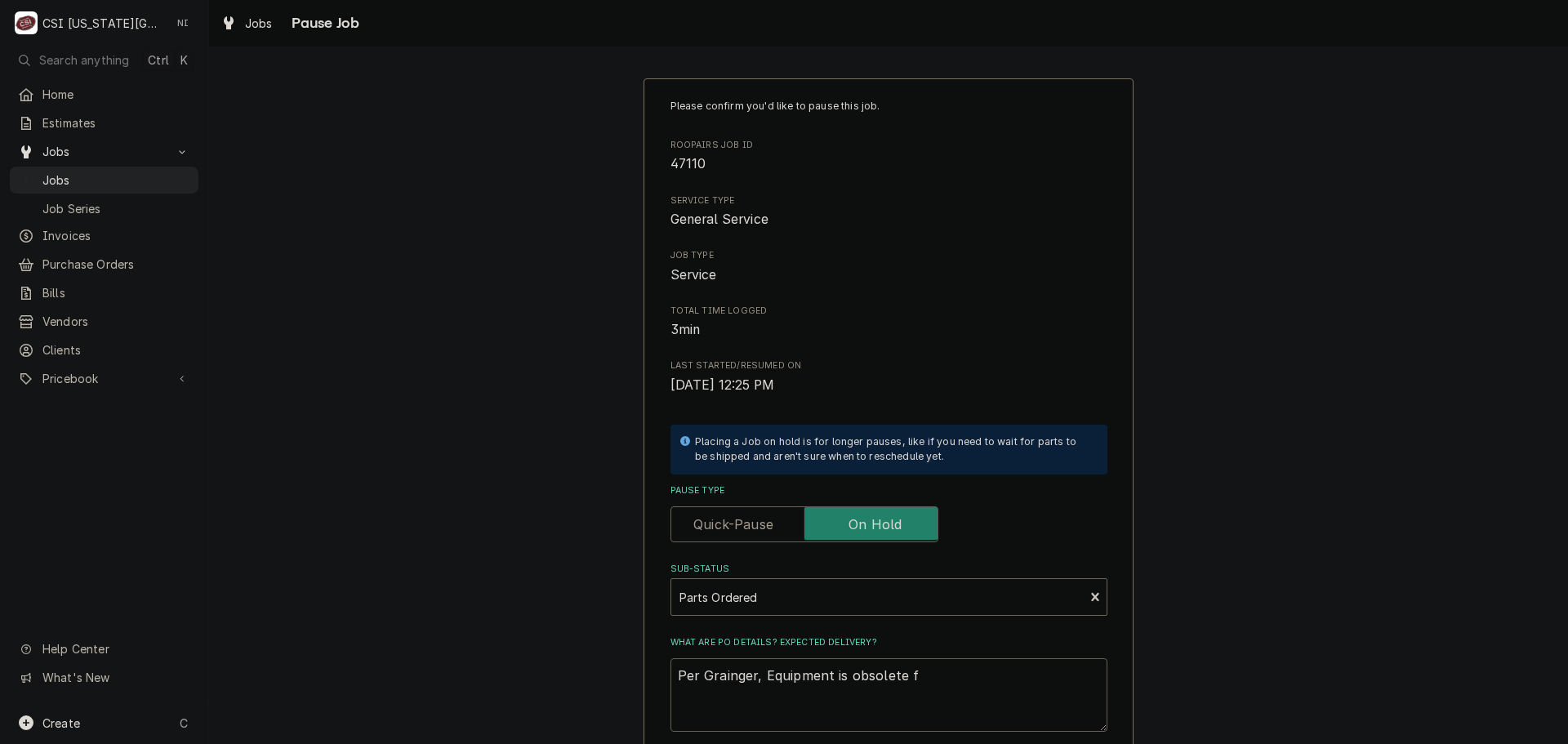
type textarea "x"
type textarea "Per Grainger, Equipment is obsolete fr"
type textarea "x"
type textarea "Per Grainger, Equipment is obsolete from"
type textarea "x"
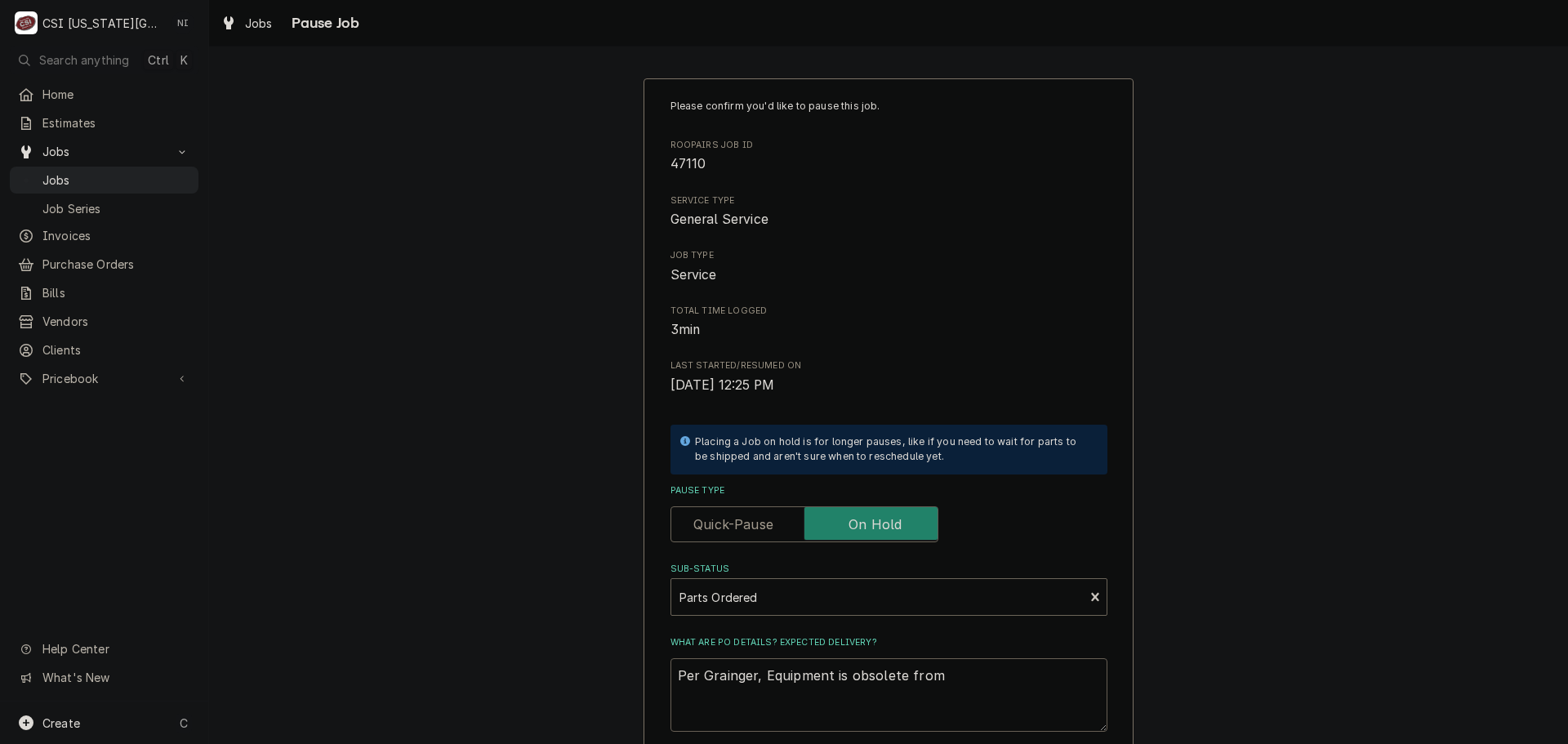
type textarea "Per Grainger, Equipment is obsolete from"
type textarea "x"
type textarea "Per Grainger, Equipment is obsolete from F"
type textarea "x"
type textarea "Per Grainger, Equipment is obsolete from"
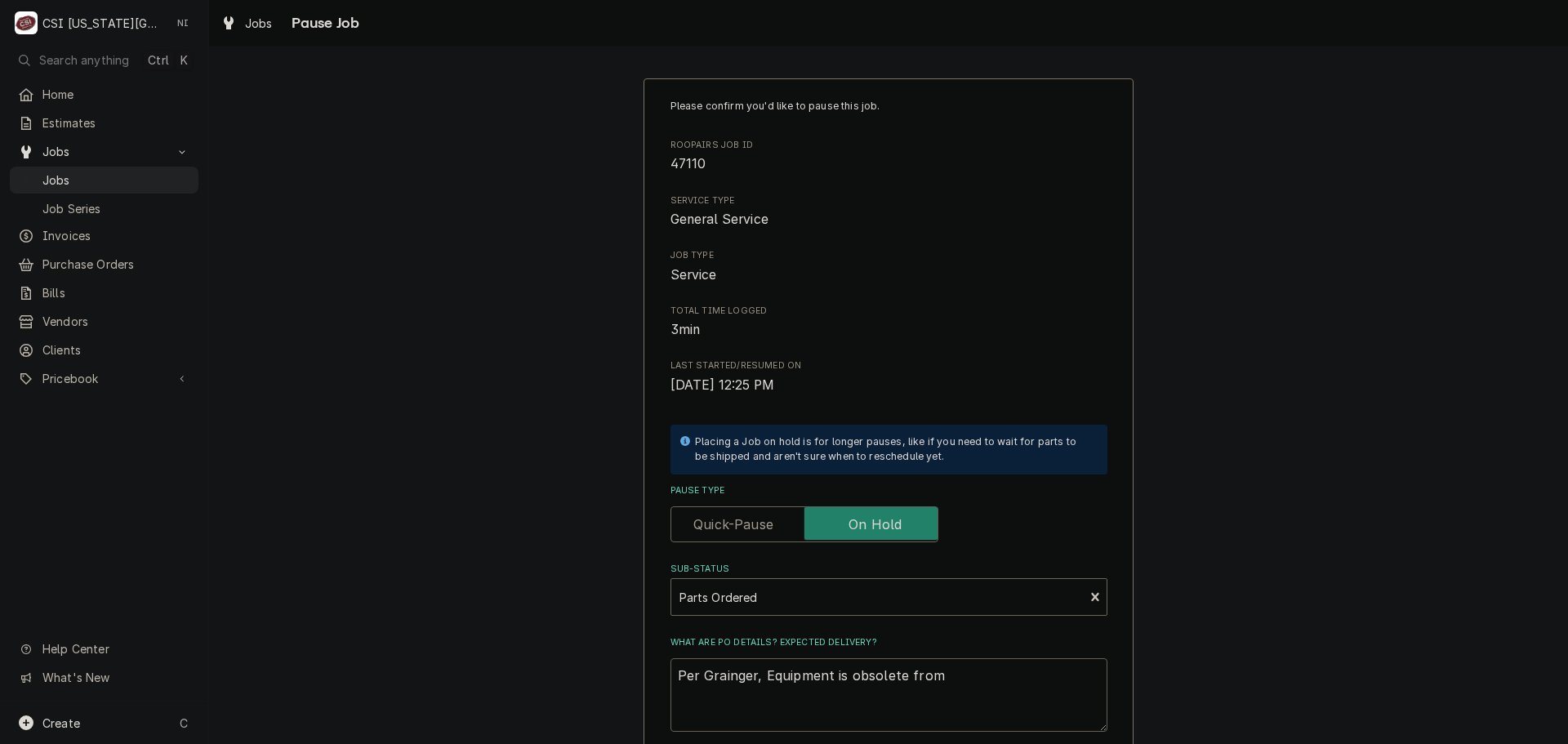
type textarea "x"
type textarea "Per Grainger, Equipment is obsolete from M"
type textarea "x"
type textarea "Per Grainger, Equipment is obsolete from MG"
type textarea "x"
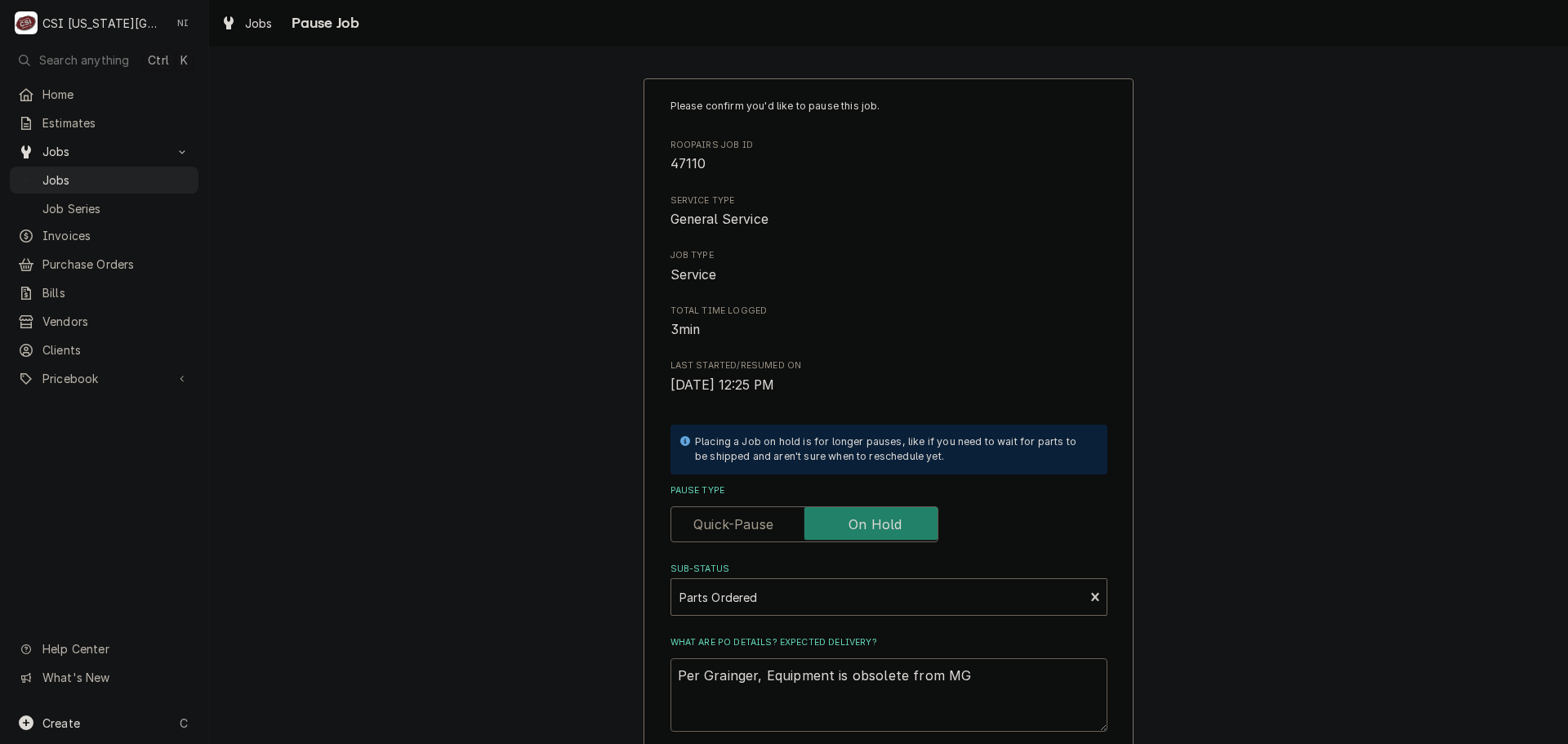
type textarea "Per Grainger, Equipment is obsolete from M"
type textarea "x"
type textarea "Per Grainger, Equipment is obsolete from MF"
type textarea "x"
type textarea "Per Grainger, Equipment is obsolete from MFG"
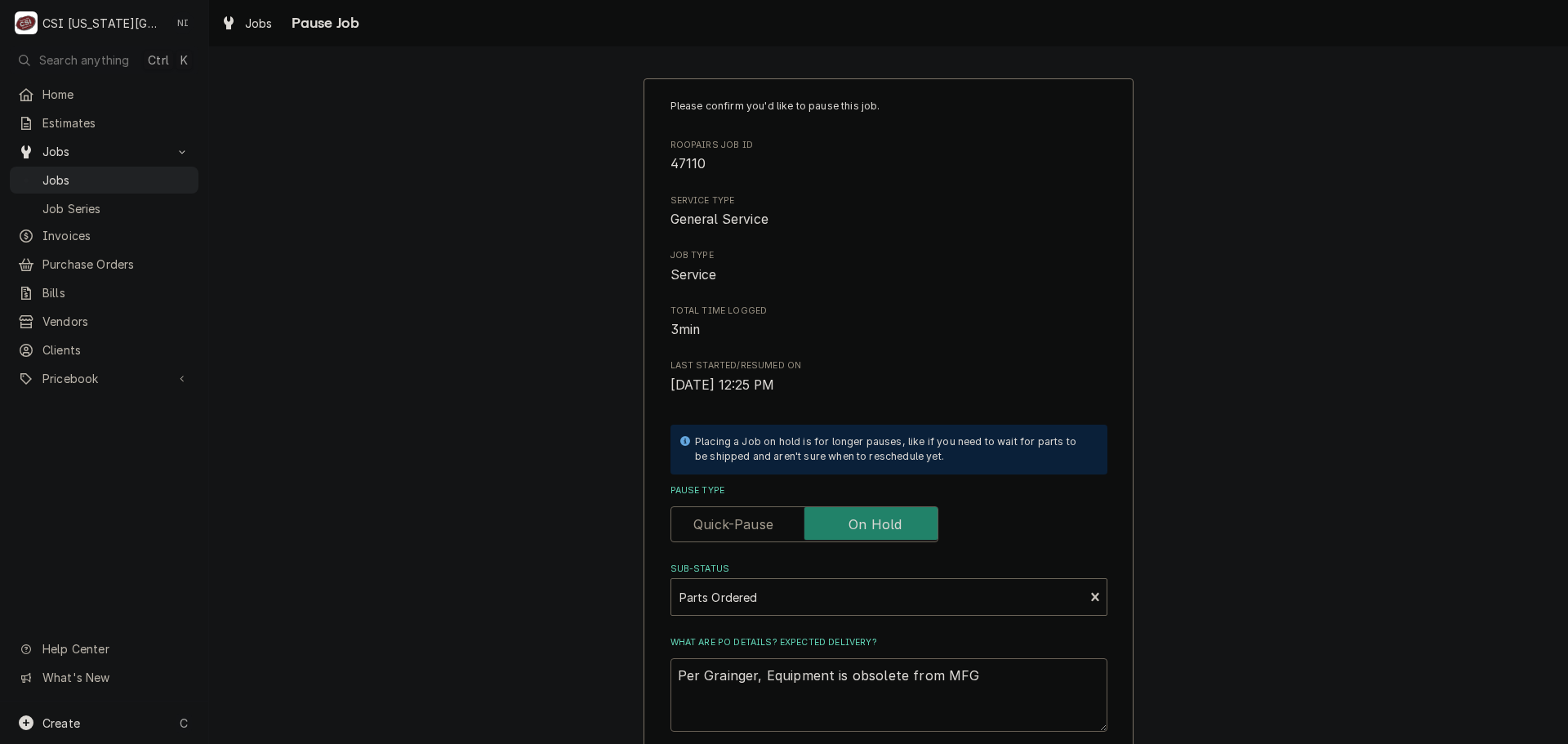
type textarea "x"
type textarea "Per Grainger, Equipment is obsolete from MFG."
type textarea "x"
type textarea "Per Grainger, Equipment is obsolete from MFG."
type textarea "x"
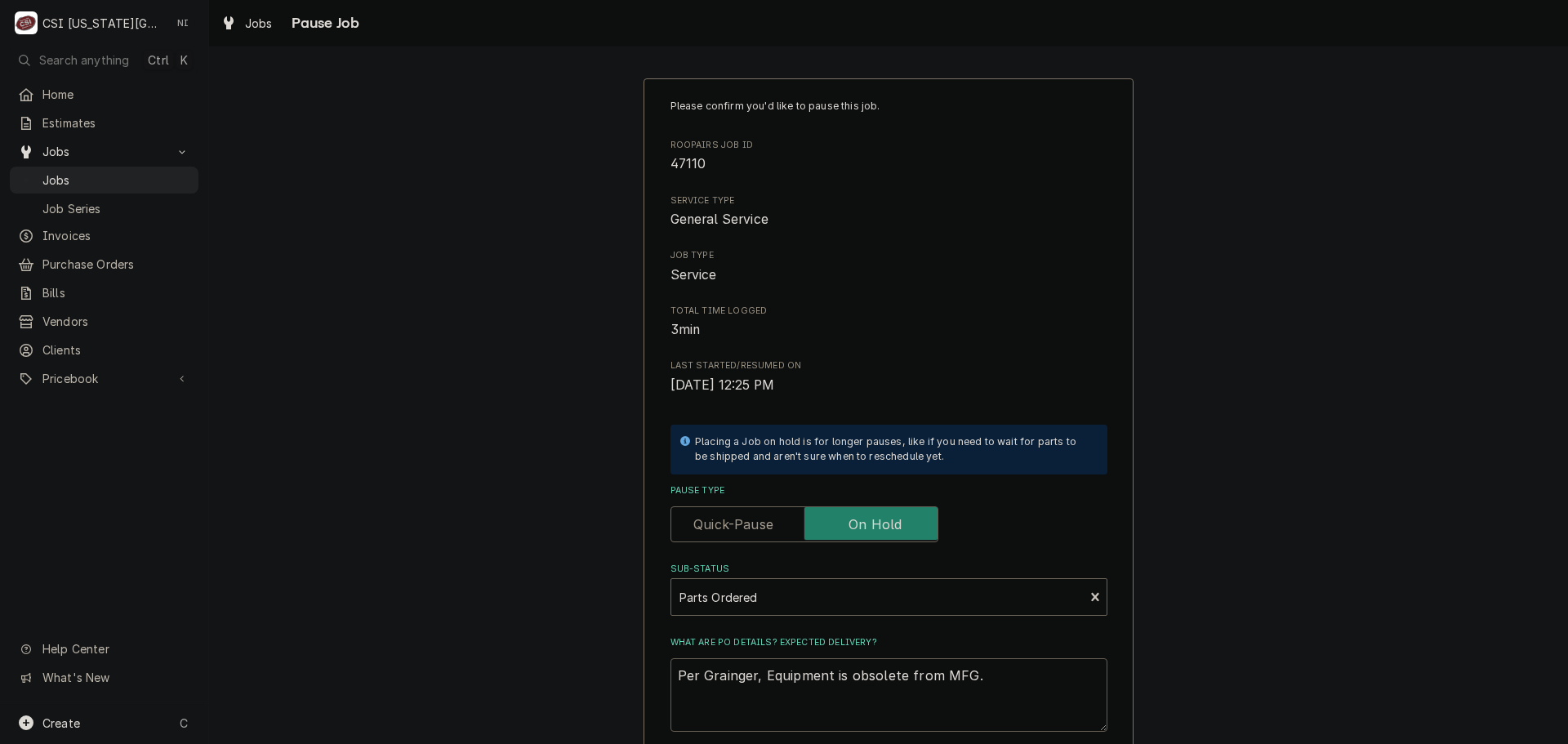
type textarea "Per Grainger, Equipment is obsolete from MFG. p"
type textarea "x"
type textarea "Per Grainger, Equipment is obsolete from MFG. pO"
type textarea "x"
type textarea "Per Grainger, Equipment is obsolete from MFG. pO"
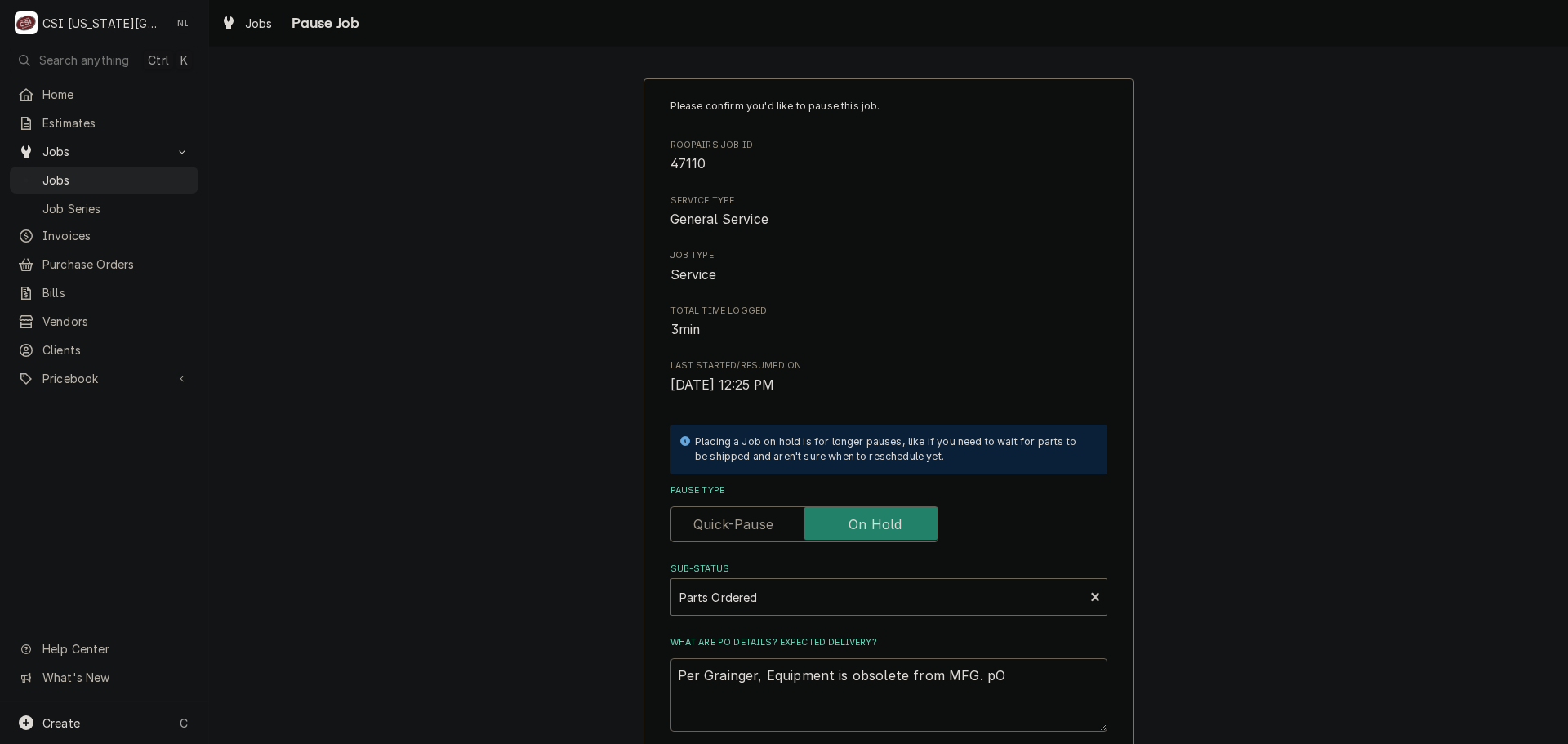
type textarea "x"
type textarea "Per Grainger, Equipment is obsolete from MFG. pO"
type textarea "x"
type textarea "Per Grainger, Equipment is obsolete from MFG. p"
type textarea "x"
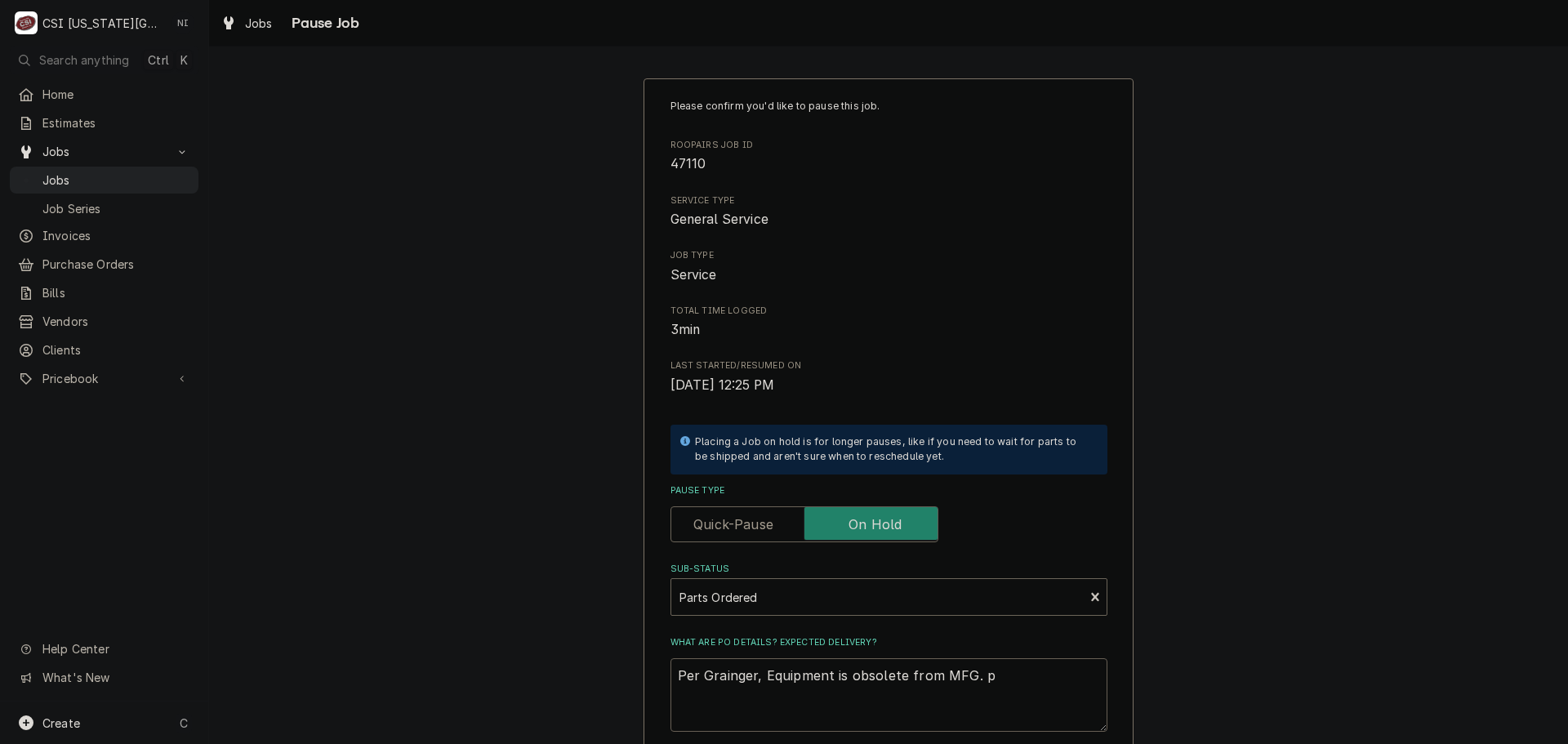
type textarea "Per Grainger, Equipment is obsolete from MFG."
type textarea "x"
type textarea "Per Grainger, Equipment is obsolete from MFG. P"
type textarea "x"
type textarea "Per Grainger, Equipment is obsolete from MFG. Po"
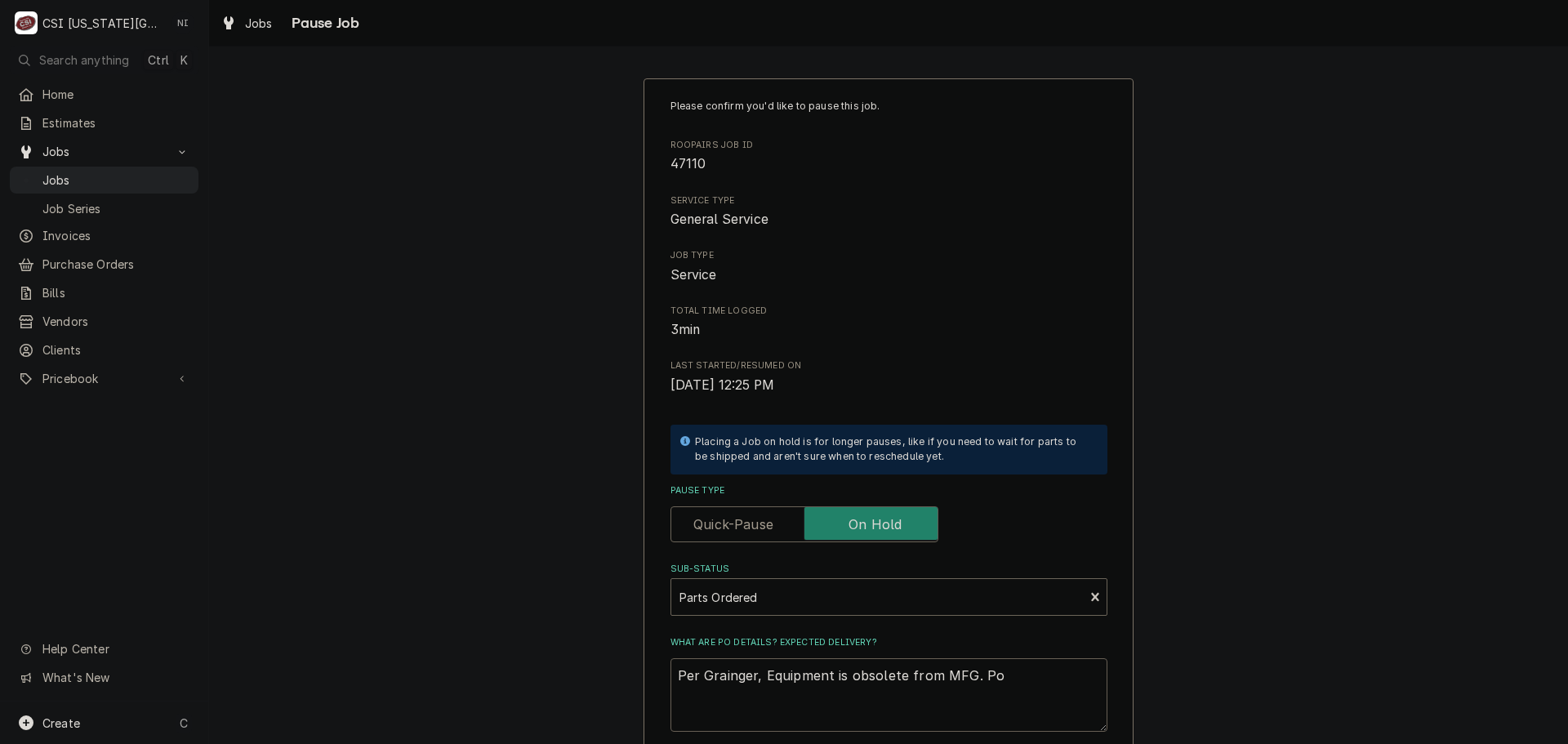
type textarea "x"
type textarea "Per Grainger, Equipment is obsolete from MFG. Po"
type textarea "x"
type textarea "Per Grainger, Equipment is obsolete from MFG. Po h"
type textarea "x"
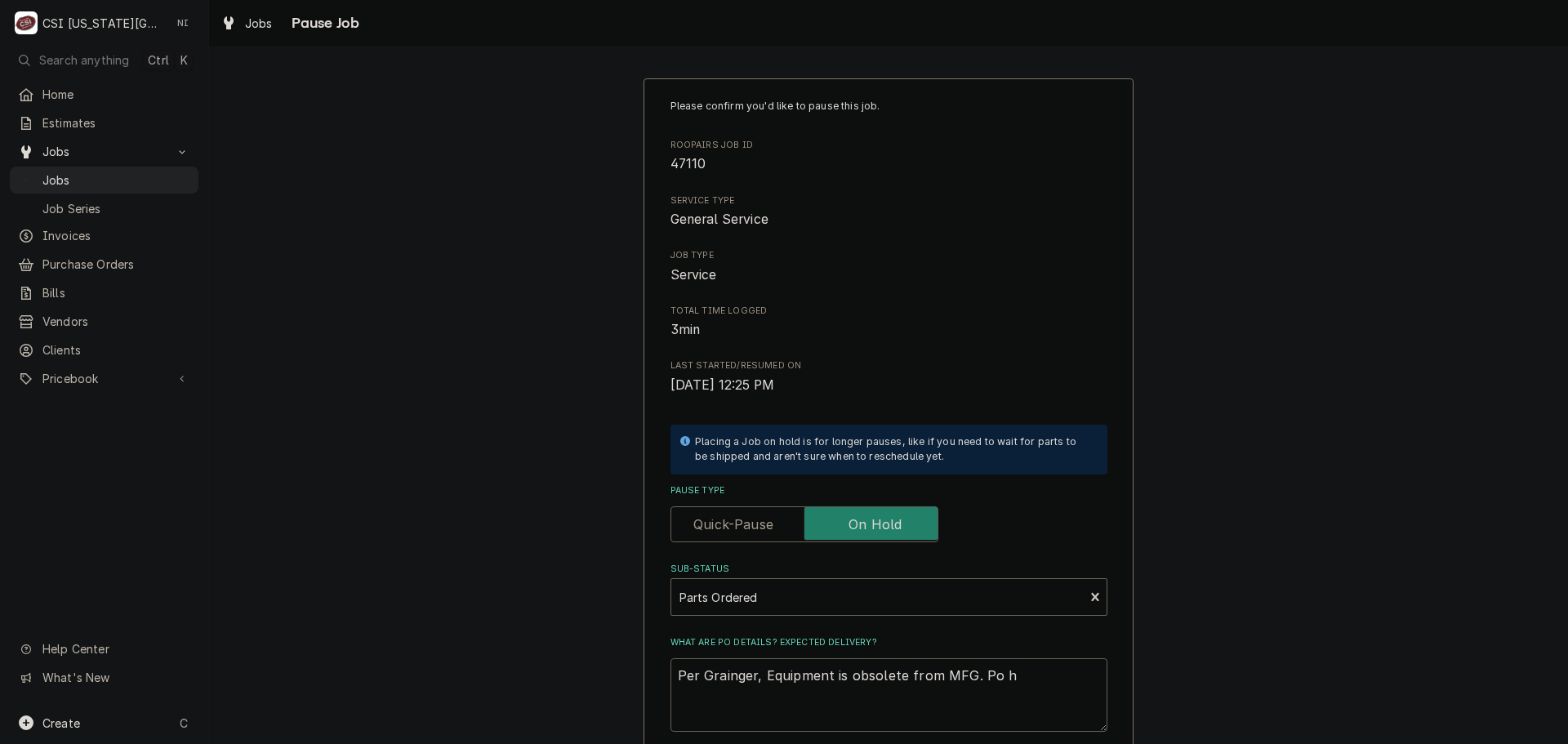
type textarea "Per Grainger, Equipment is obsolete from MFG. Po ha"
type textarea "x"
type textarea "Per Grainger, Equipment is obsolete from MFG. Po has"
type textarea "x"
type textarea "Per Grainger, Equipment is obsolete from MFG. Po has"
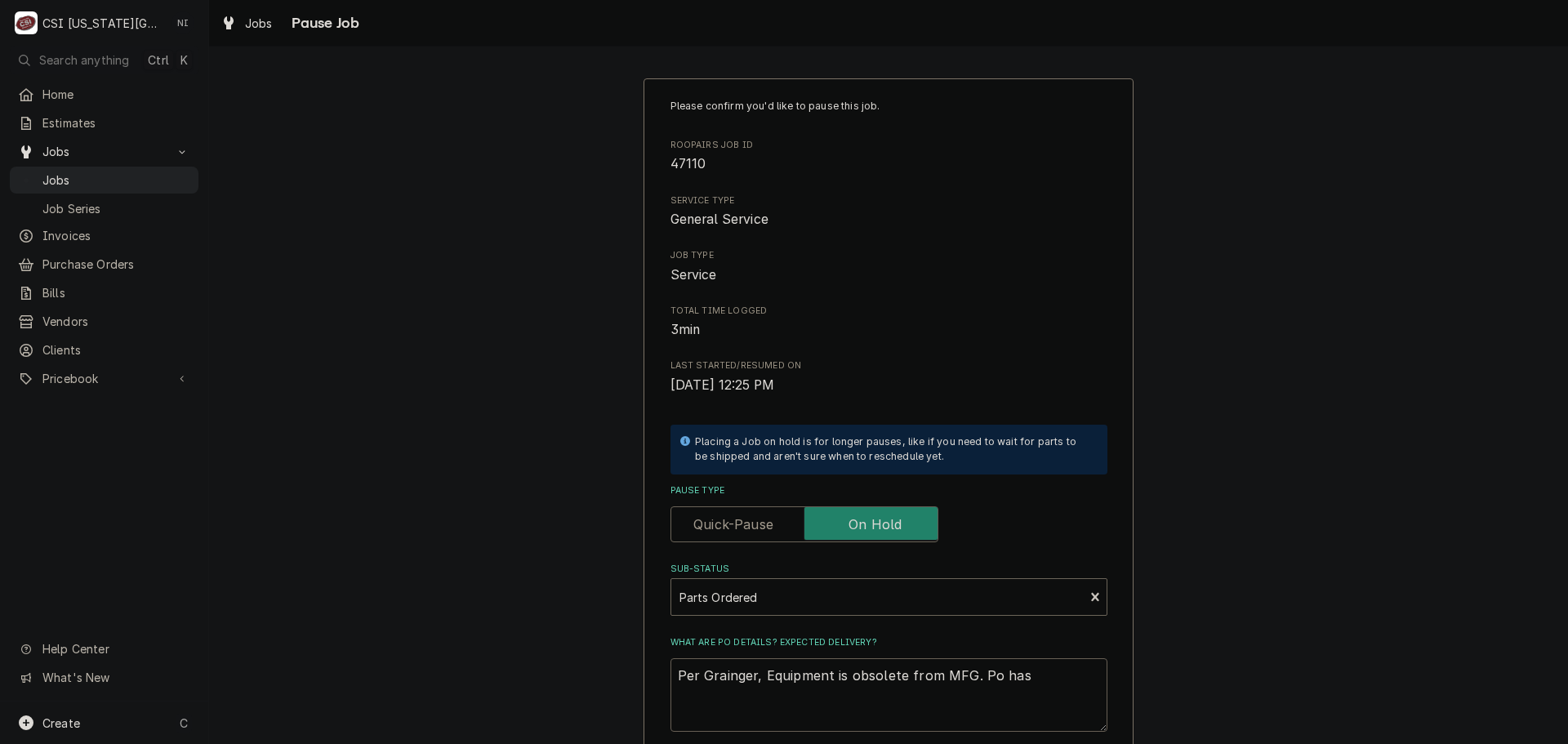
type textarea "x"
type textarea "Per Grainger, Equipment is obsolete from MFG. Po has b"
type textarea "x"
type textarea "Per Grainger, Equipment is obsolete from MFG. Po has be"
type textarea "x"
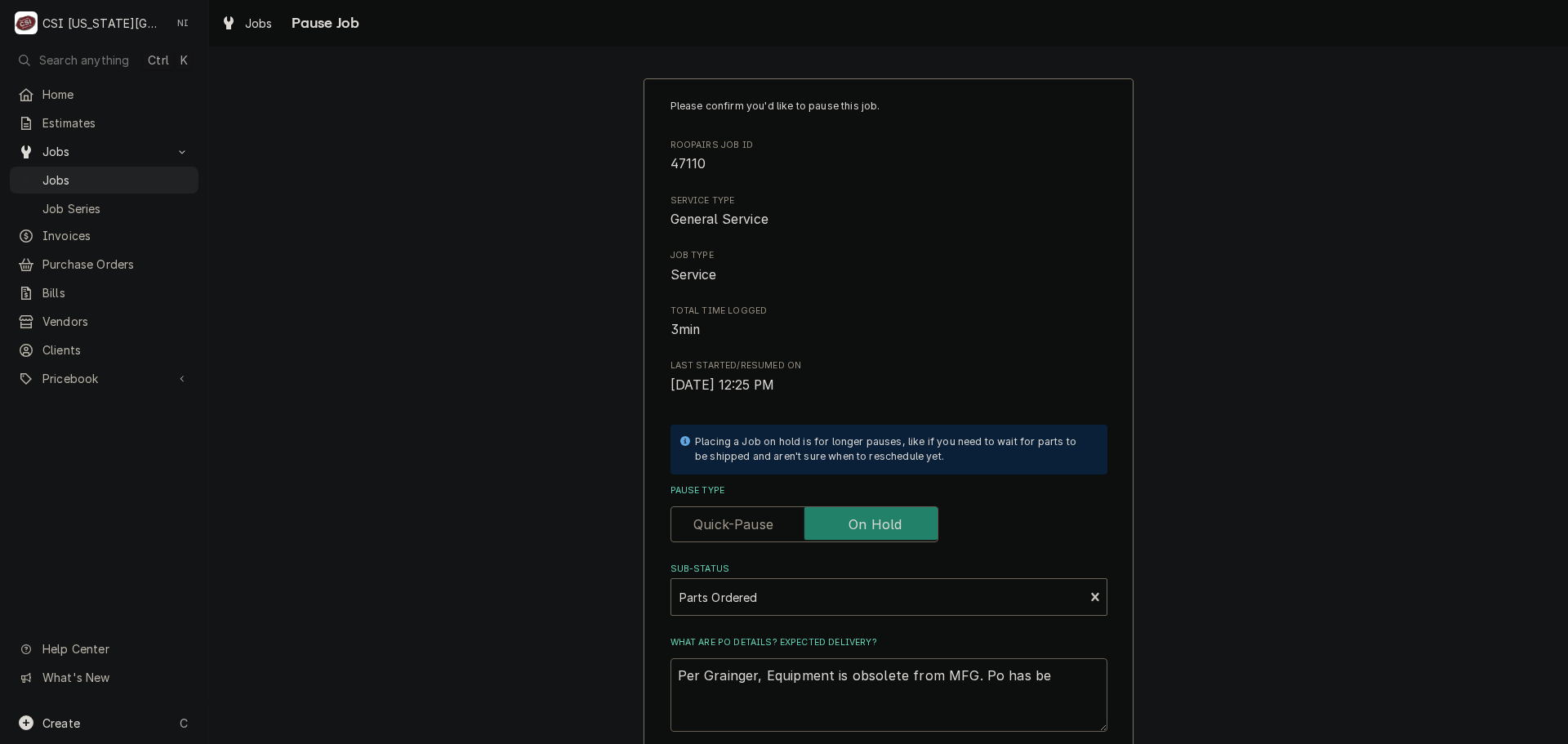
type textarea "Per Grainger, Equipment is obsolete from MFG. Po has bee"
type textarea "x"
type textarea "Per Grainger, Equipment is obsolete from MFG. Po has been"
type textarea "x"
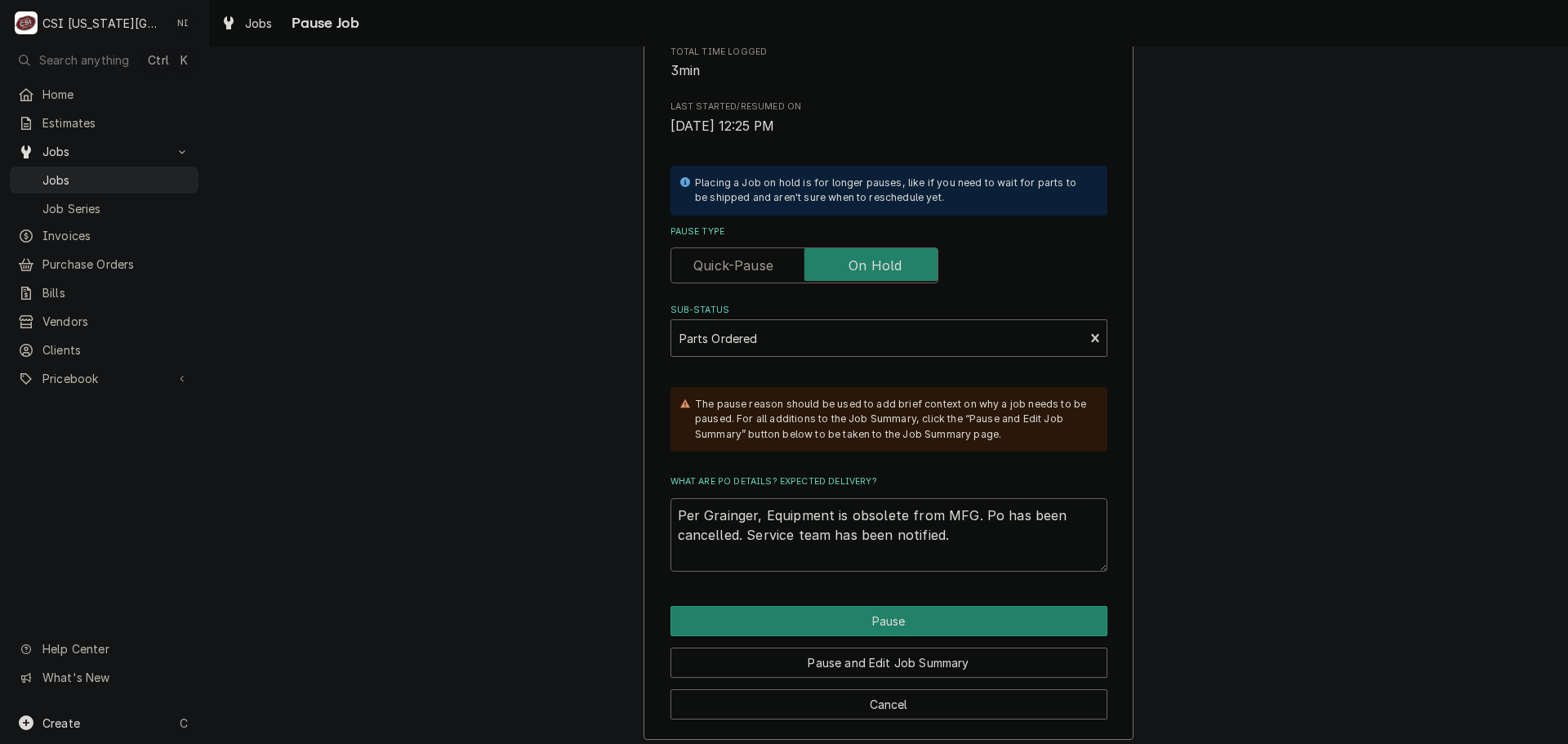
scroll to position [270, 0]
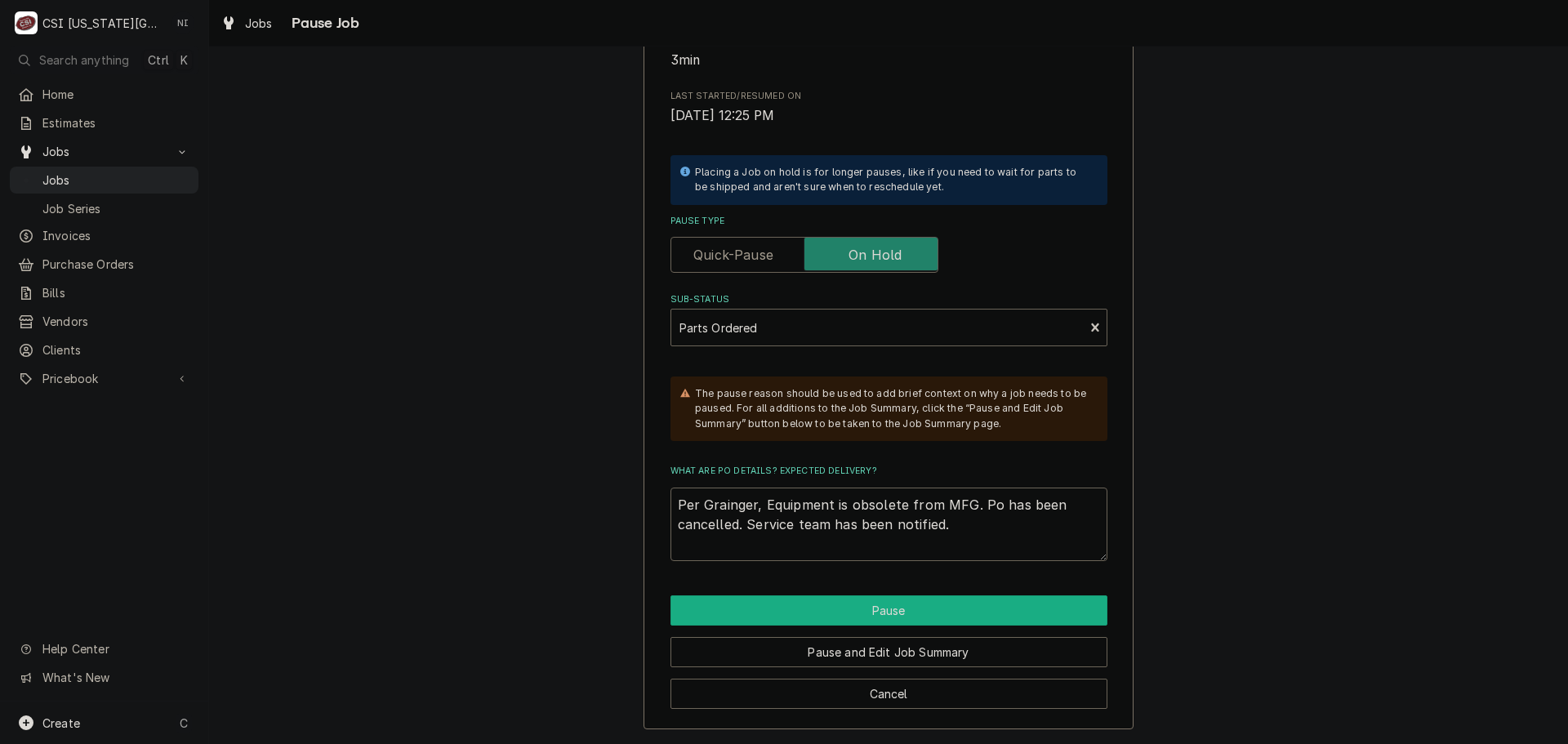
drag, startPoint x: 929, startPoint y: 615, endPoint x: 944, endPoint y: 614, distance: 15.0
click at [929, 615] on button "Pause" at bounding box center [888, 610] width 437 height 30
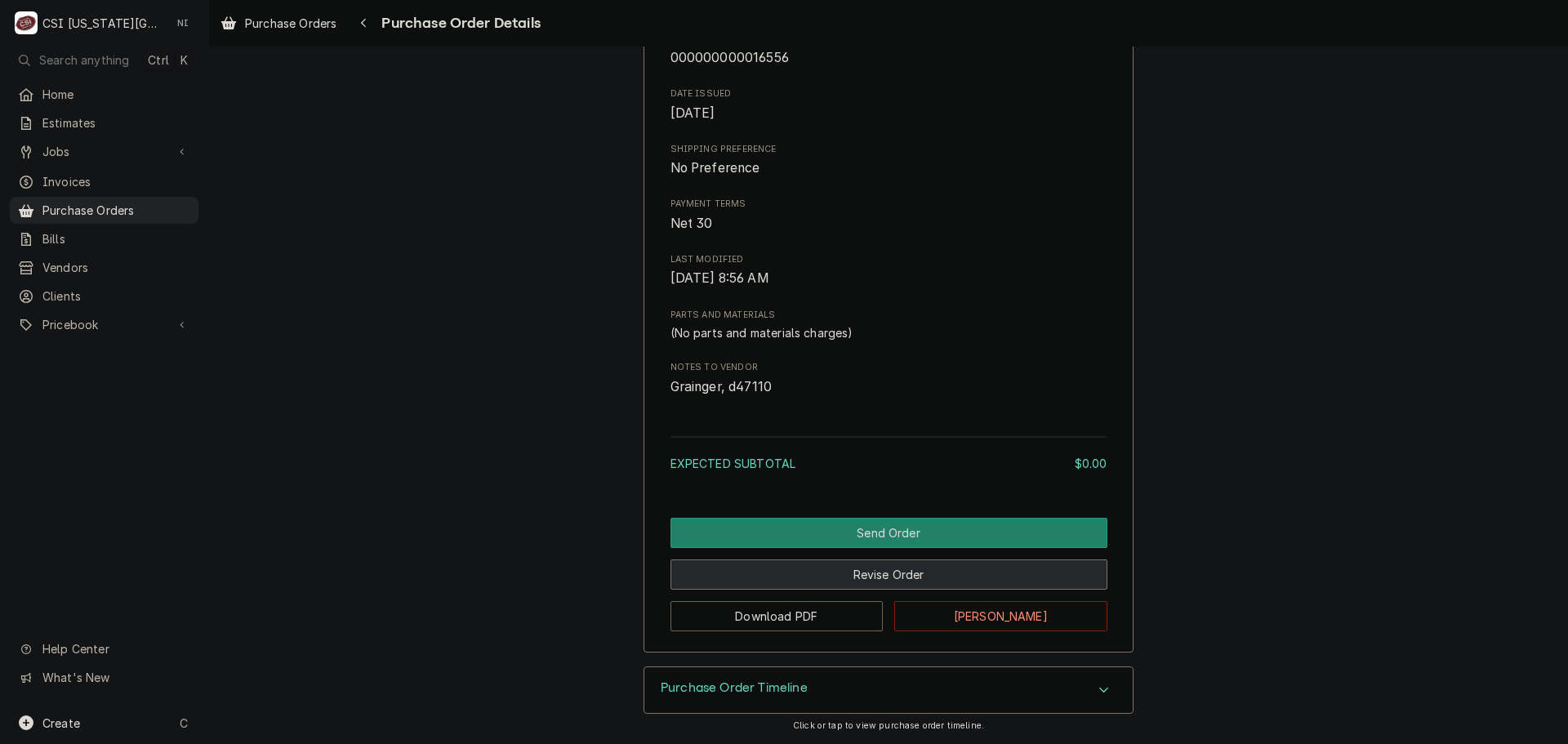
scroll to position [652, 0]
click at [850, 575] on button "Revise Order" at bounding box center [888, 574] width 437 height 30
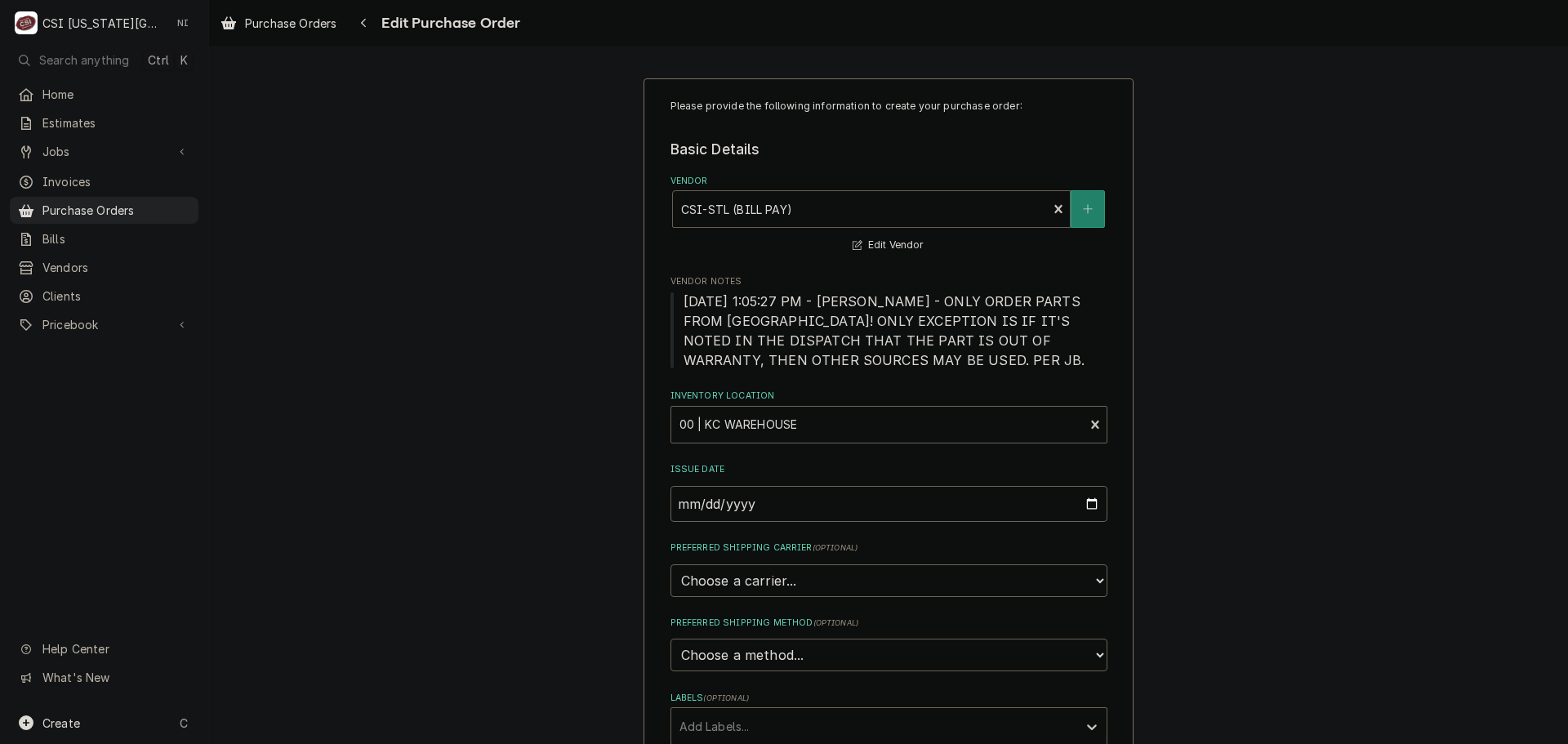
click at [818, 213] on div "Vendor" at bounding box center [860, 209] width 359 height 29
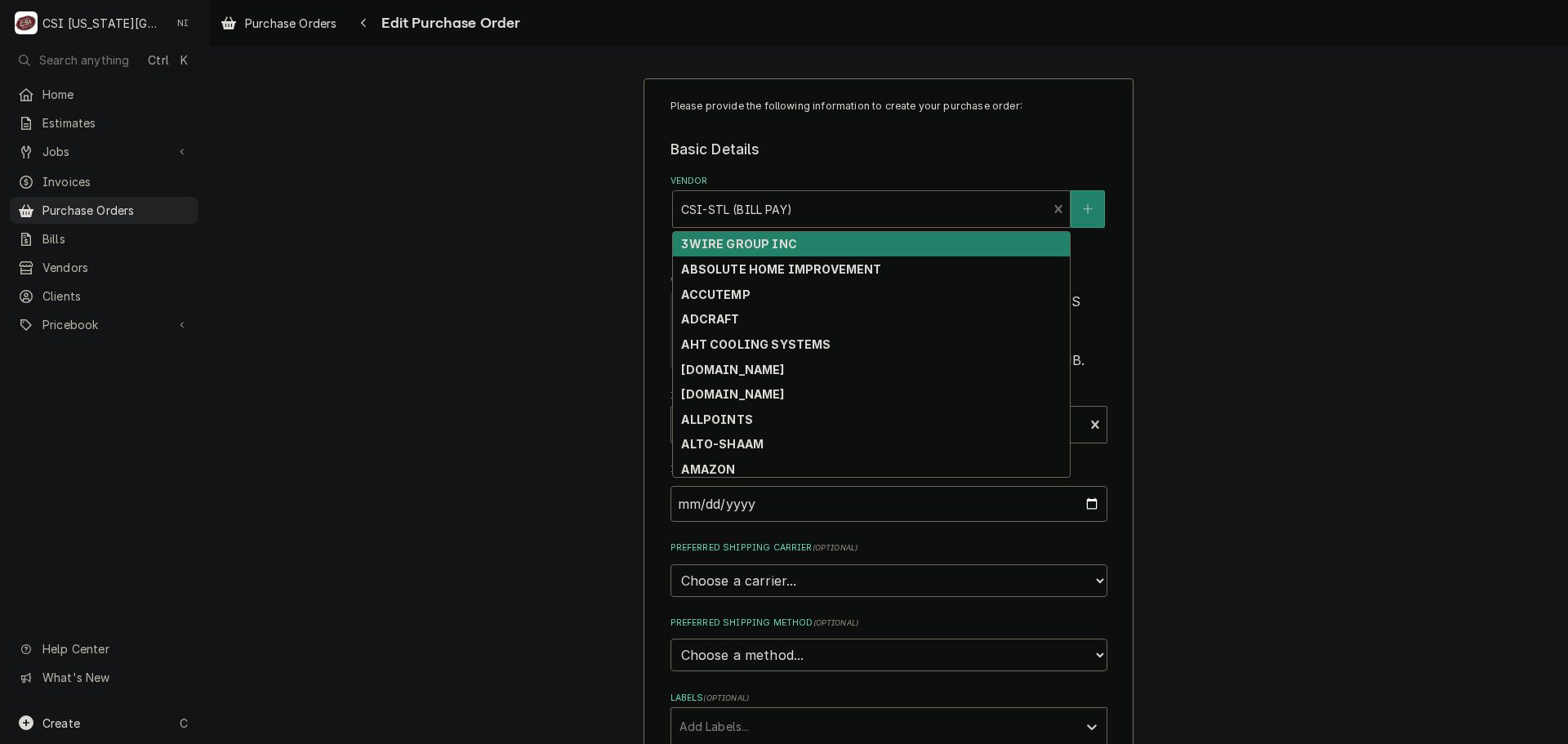
type textarea "x"
type input "G"
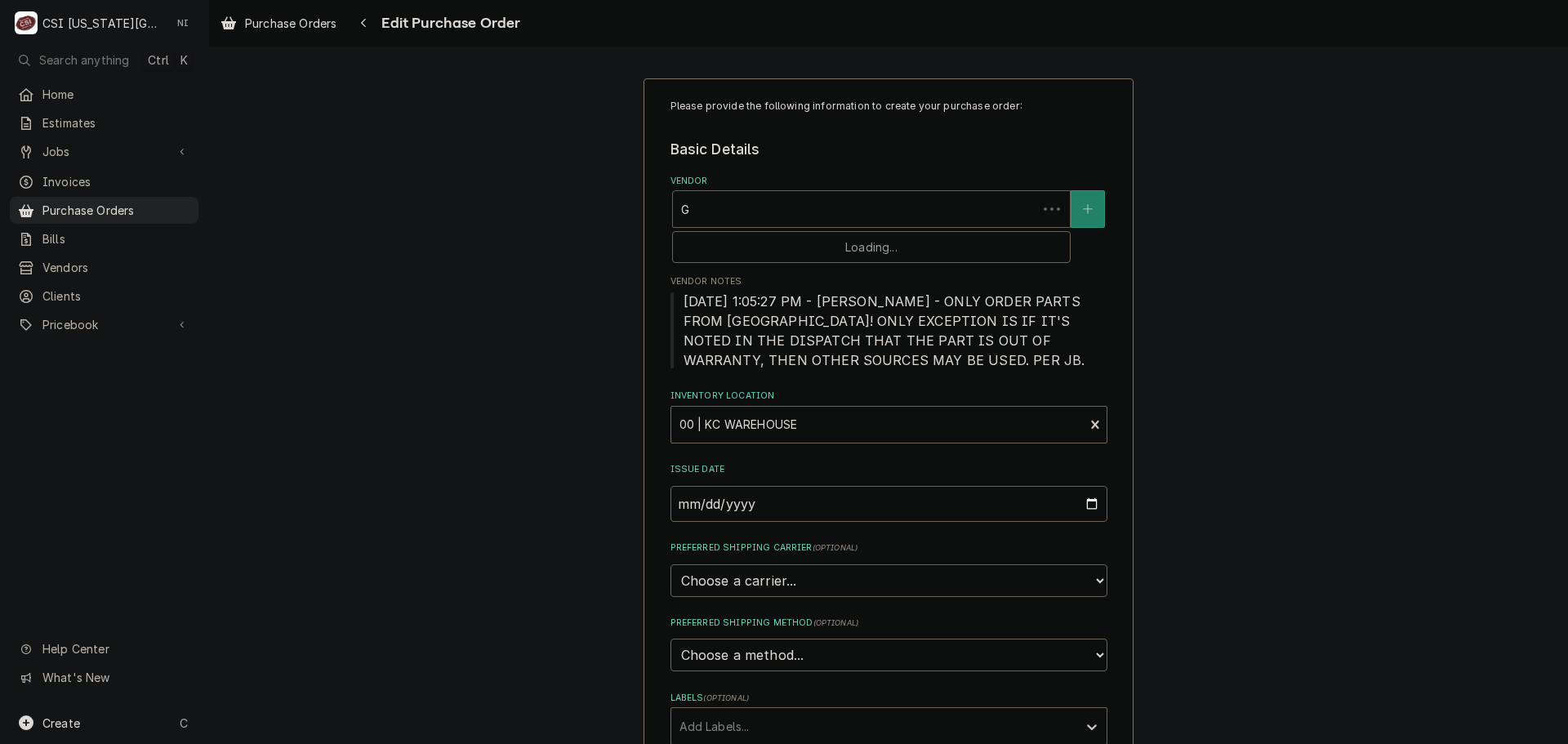
type textarea "x"
type input "Gra"
type textarea "x"
type input "Grai"
type textarea "x"
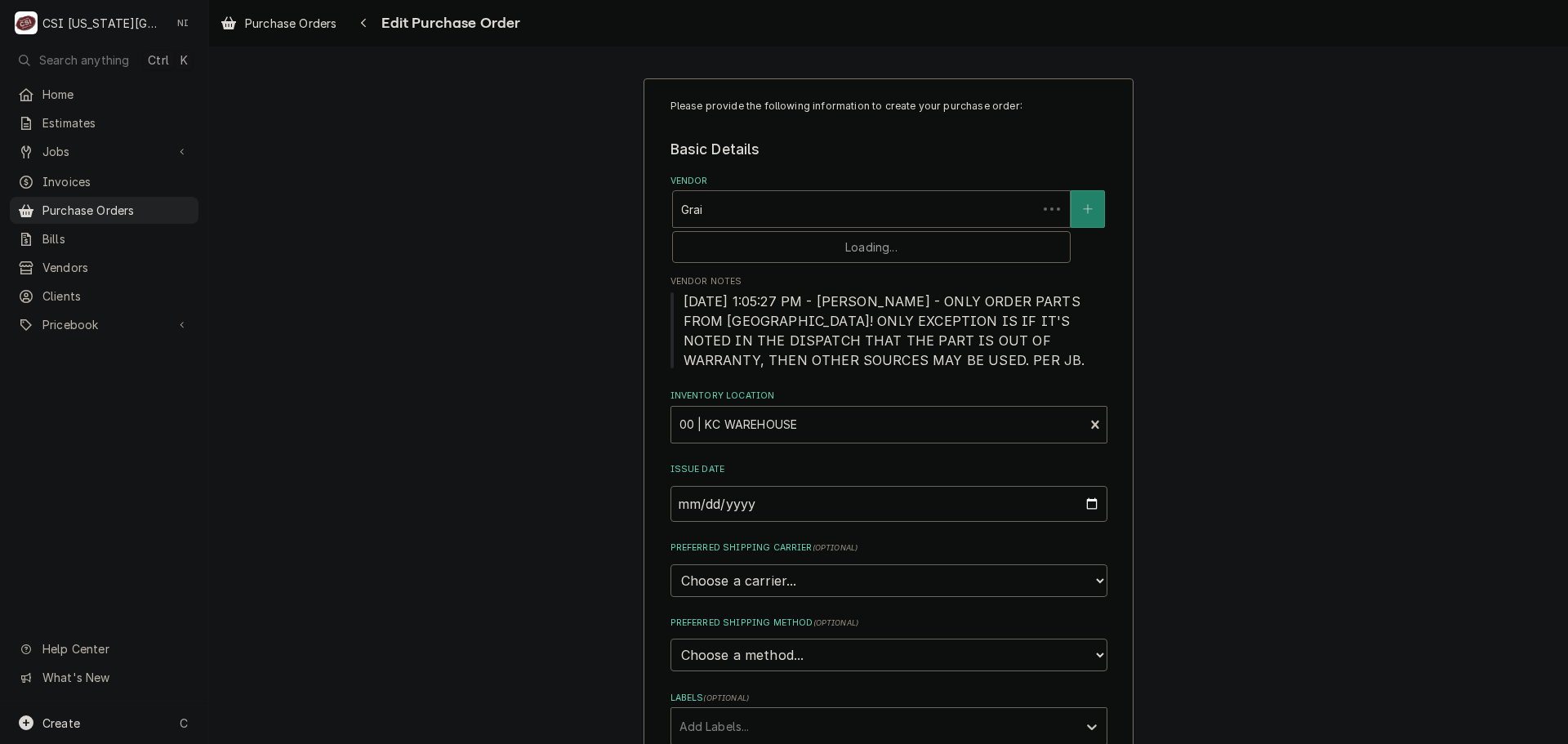
type input "Grain"
type textarea "x"
type input "Graing"
type textarea "x"
type input "Grainge"
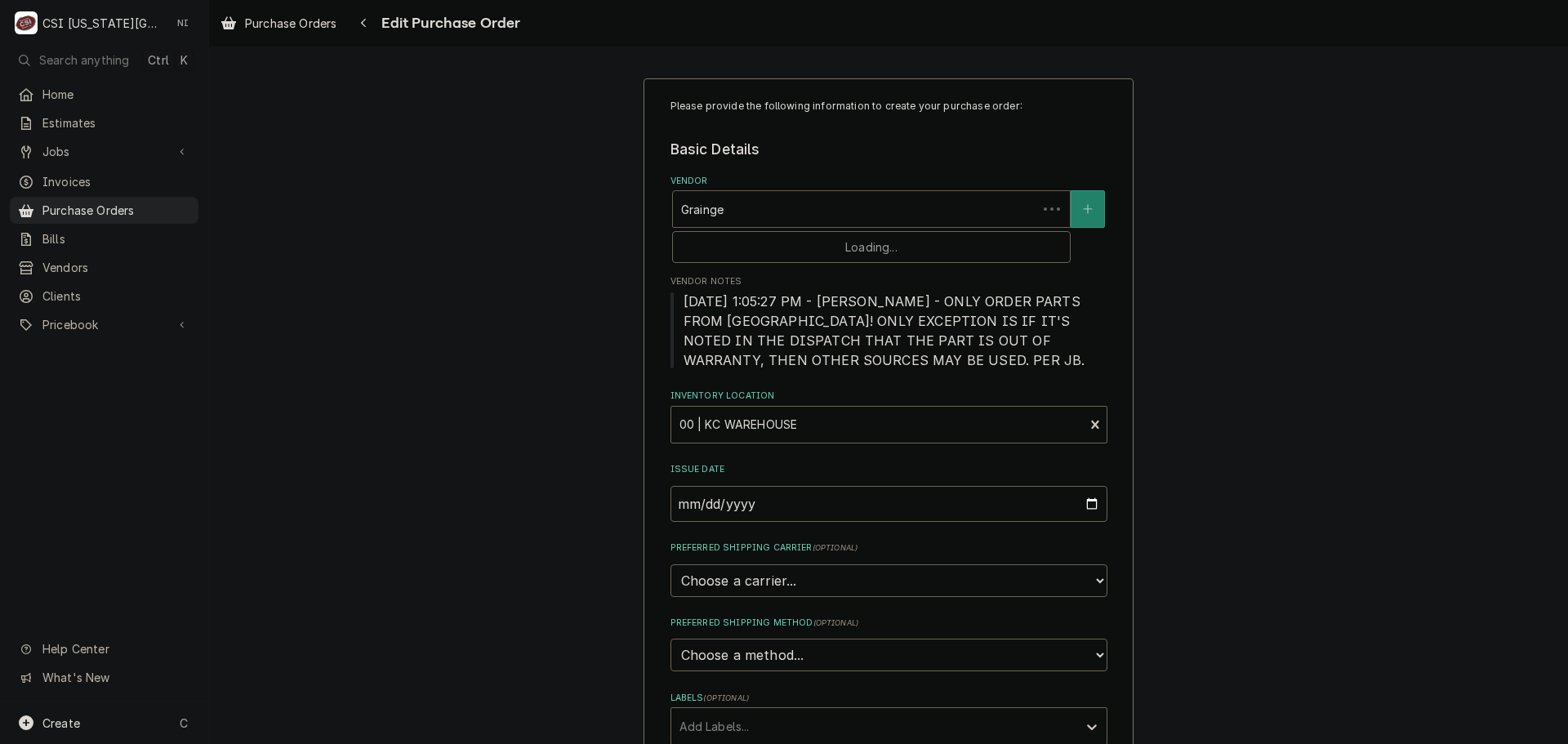
type textarea "x"
type input "Grainger"
click at [768, 247] on strong "GRAINGER COMPANY" at bounding box center [747, 244] width 132 height 14
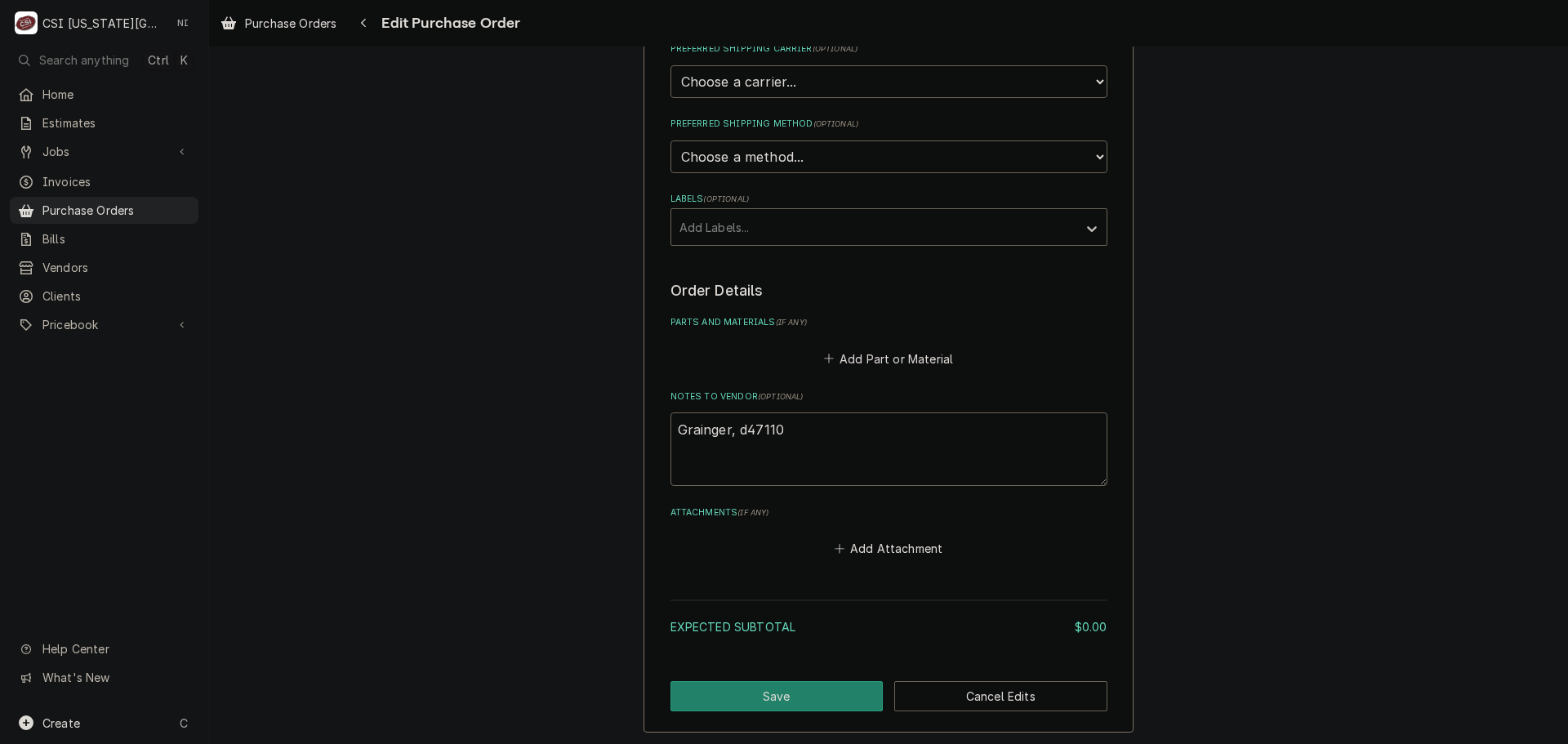
scroll to position [465, 0]
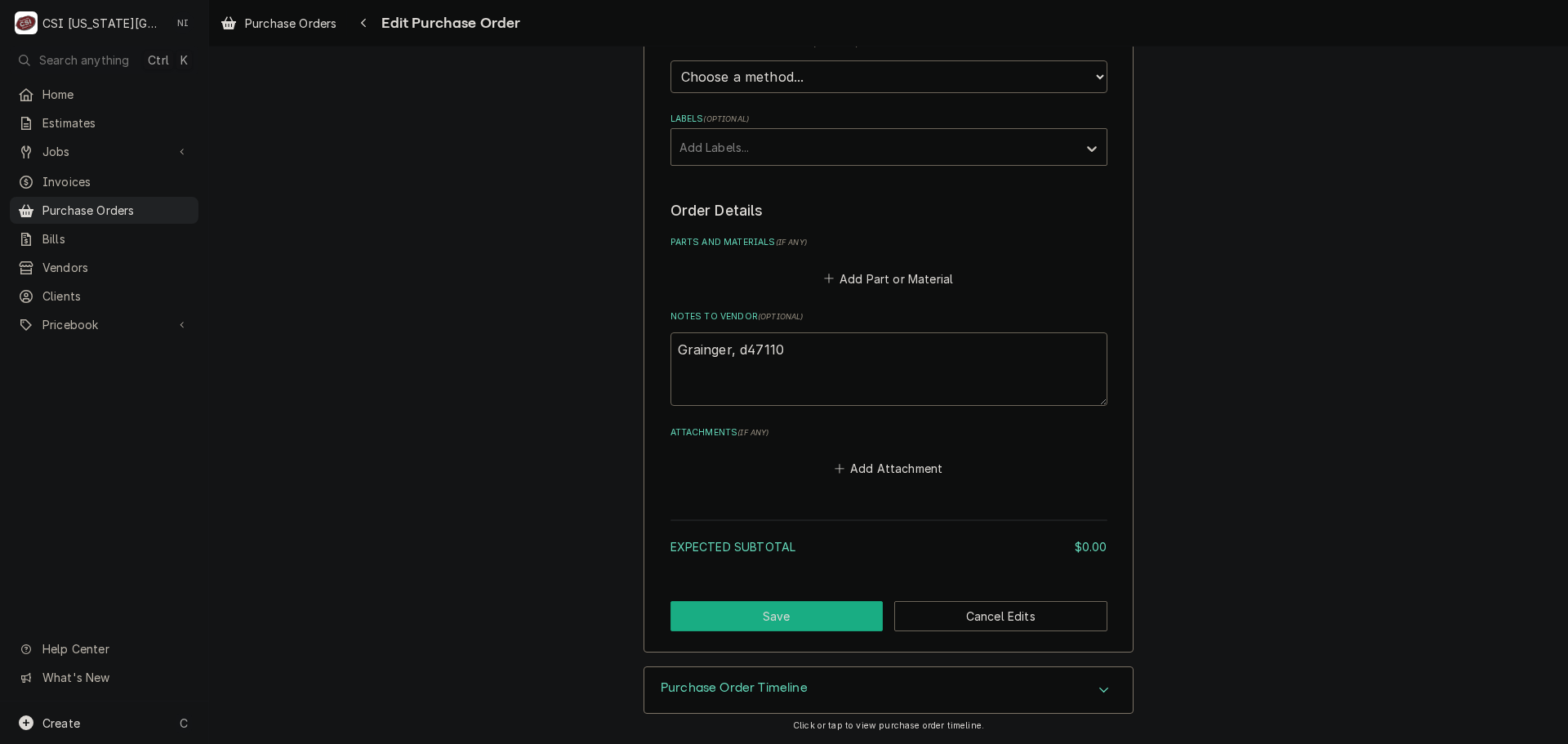
click at [785, 617] on button "Save" at bounding box center [776, 616] width 213 height 30
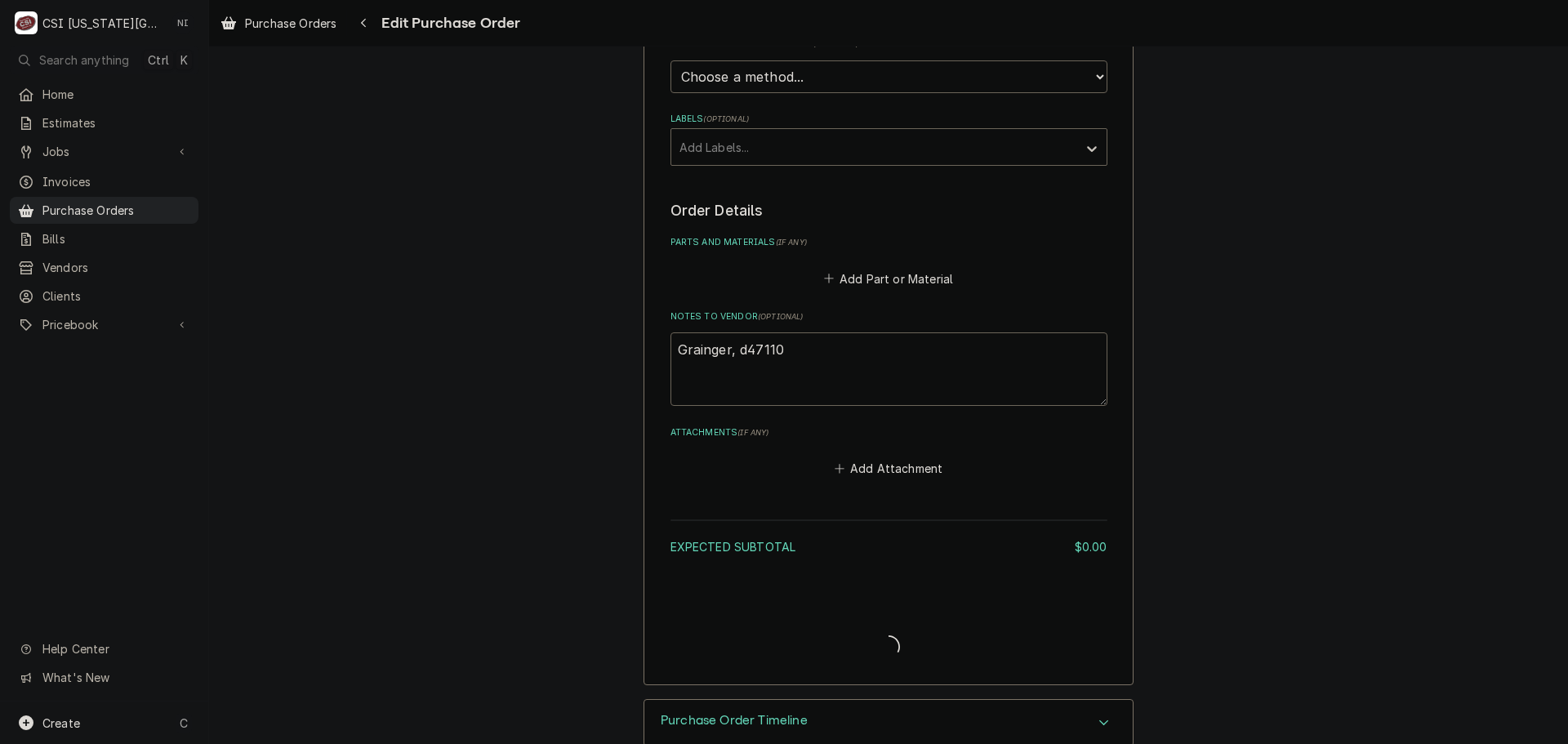
type textarea "x"
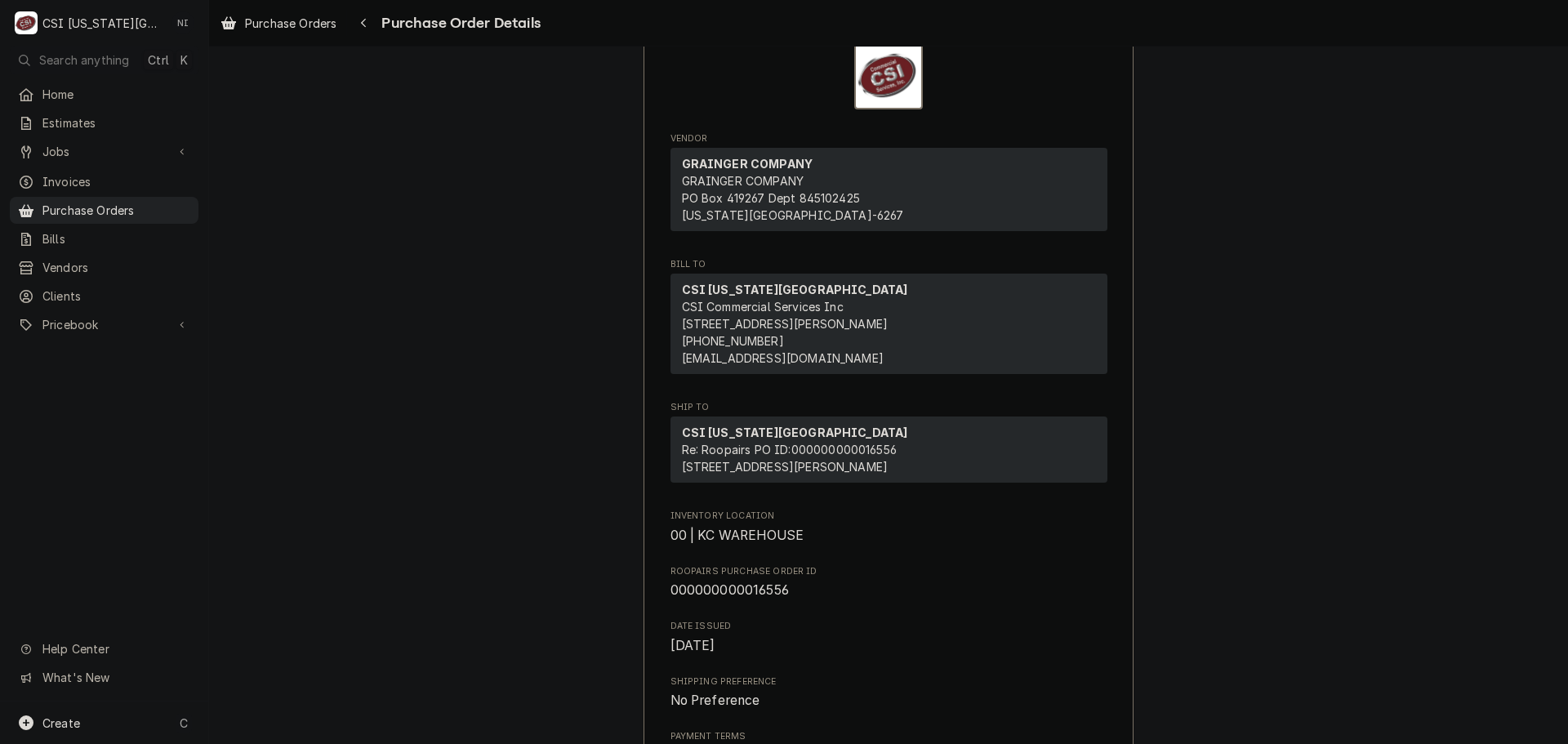
scroll to position [634, 0]
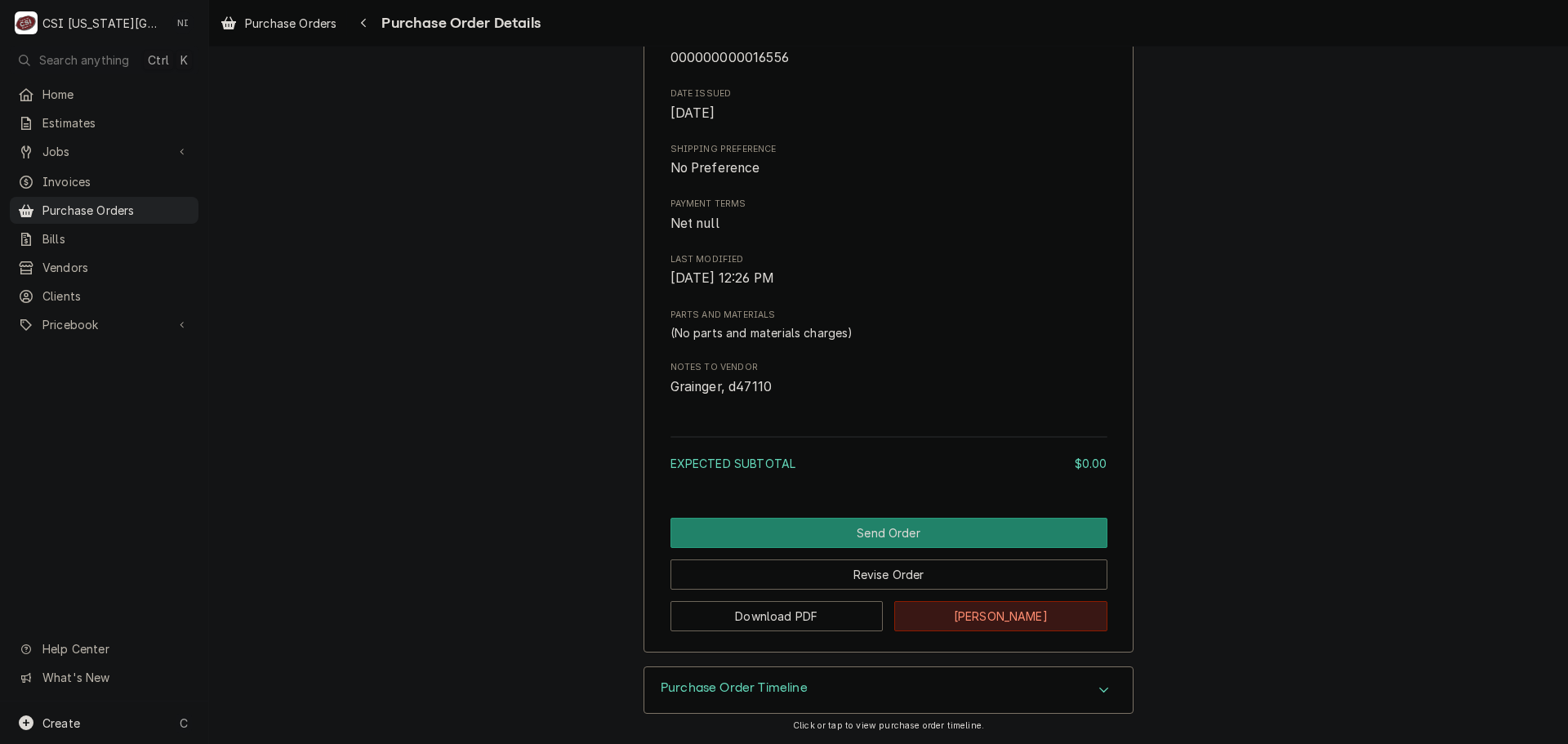
click at [968, 616] on button "Mark Cancelled" at bounding box center [1001, 616] width 213 height 30
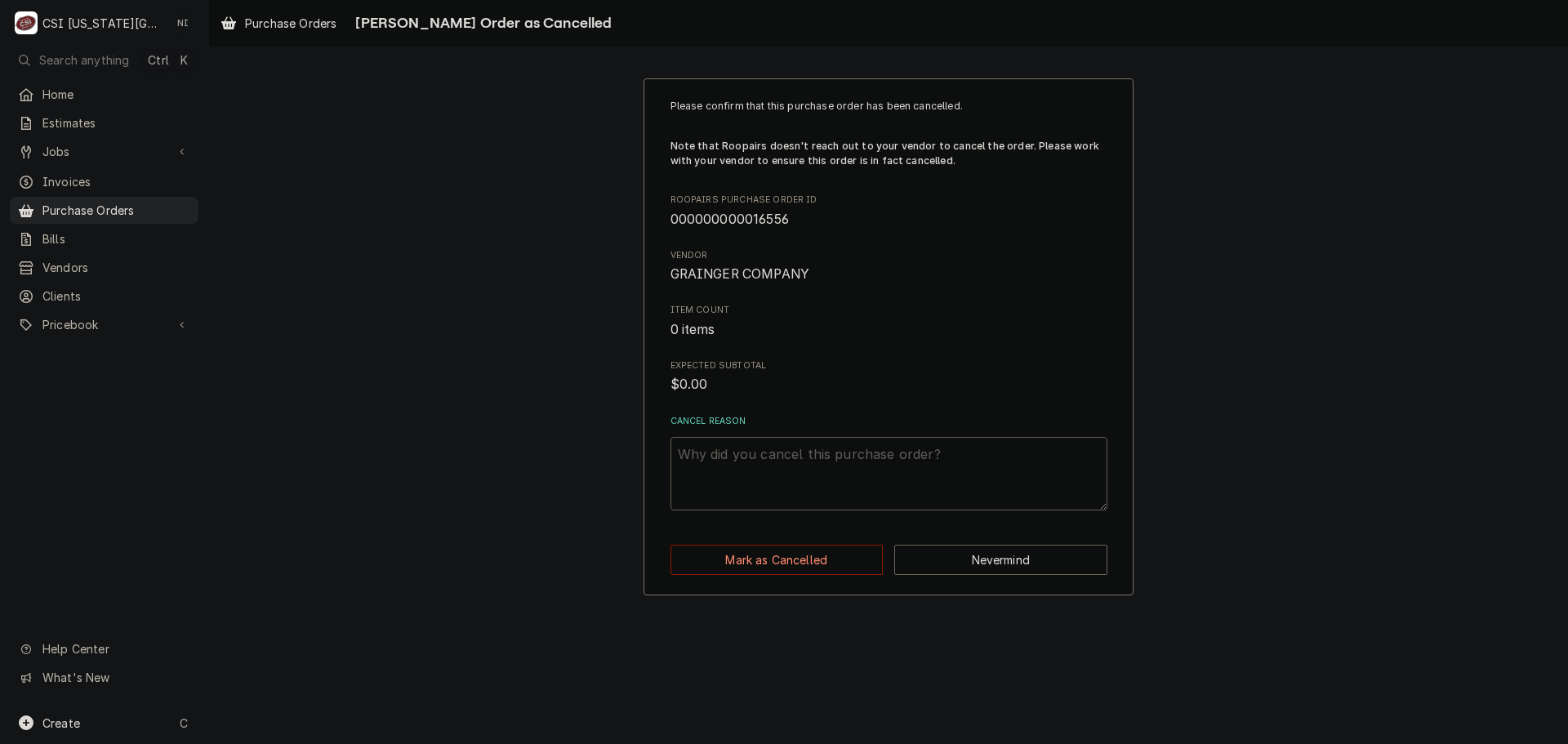
click at [768, 461] on textarea "Cancel Reason" at bounding box center [888, 473] width 437 height 74
type textarea "x"
type textarea "e"
type textarea "x"
type textarea "eq"
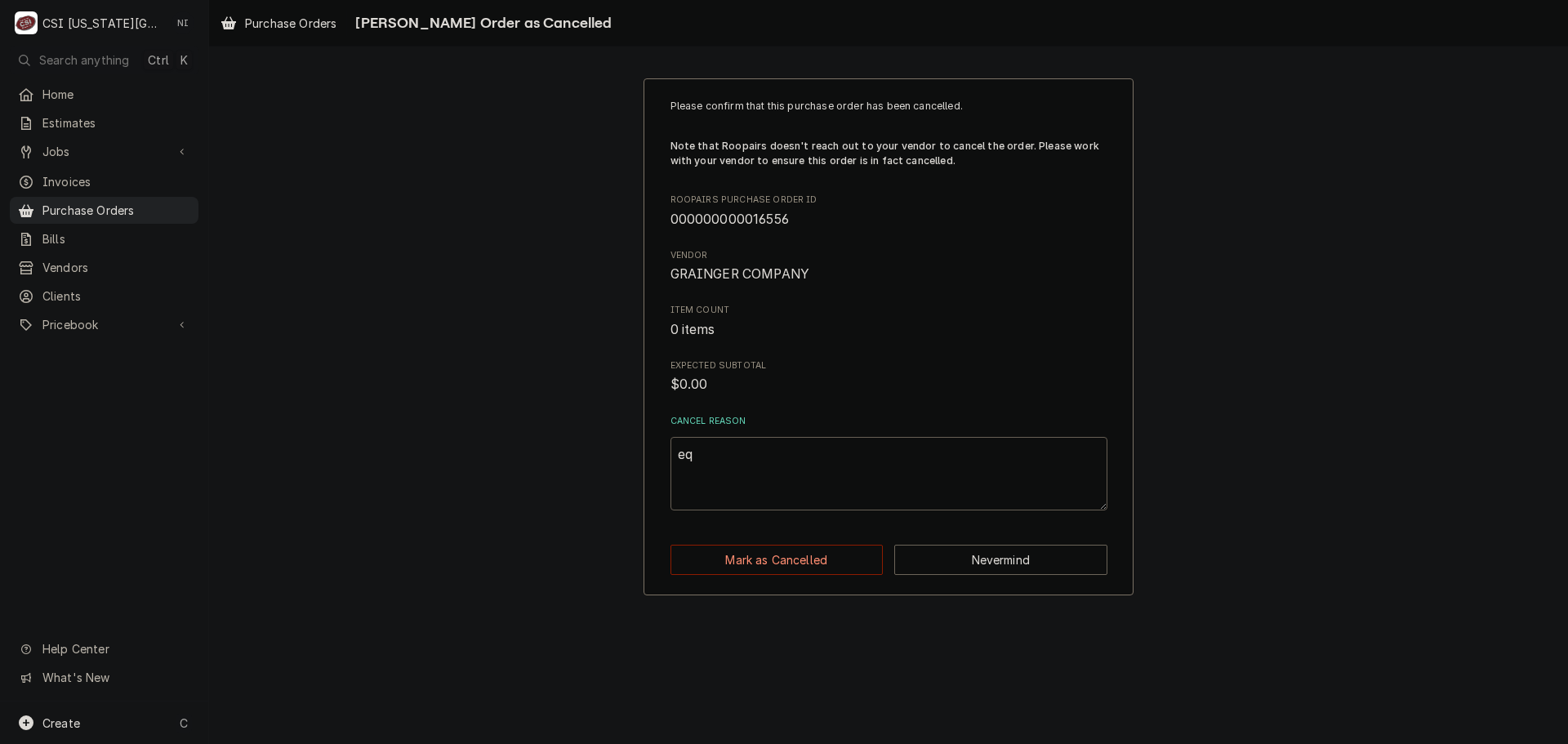
type textarea "x"
type textarea "equ"
type textarea "x"
type textarea "equi"
type textarea "x"
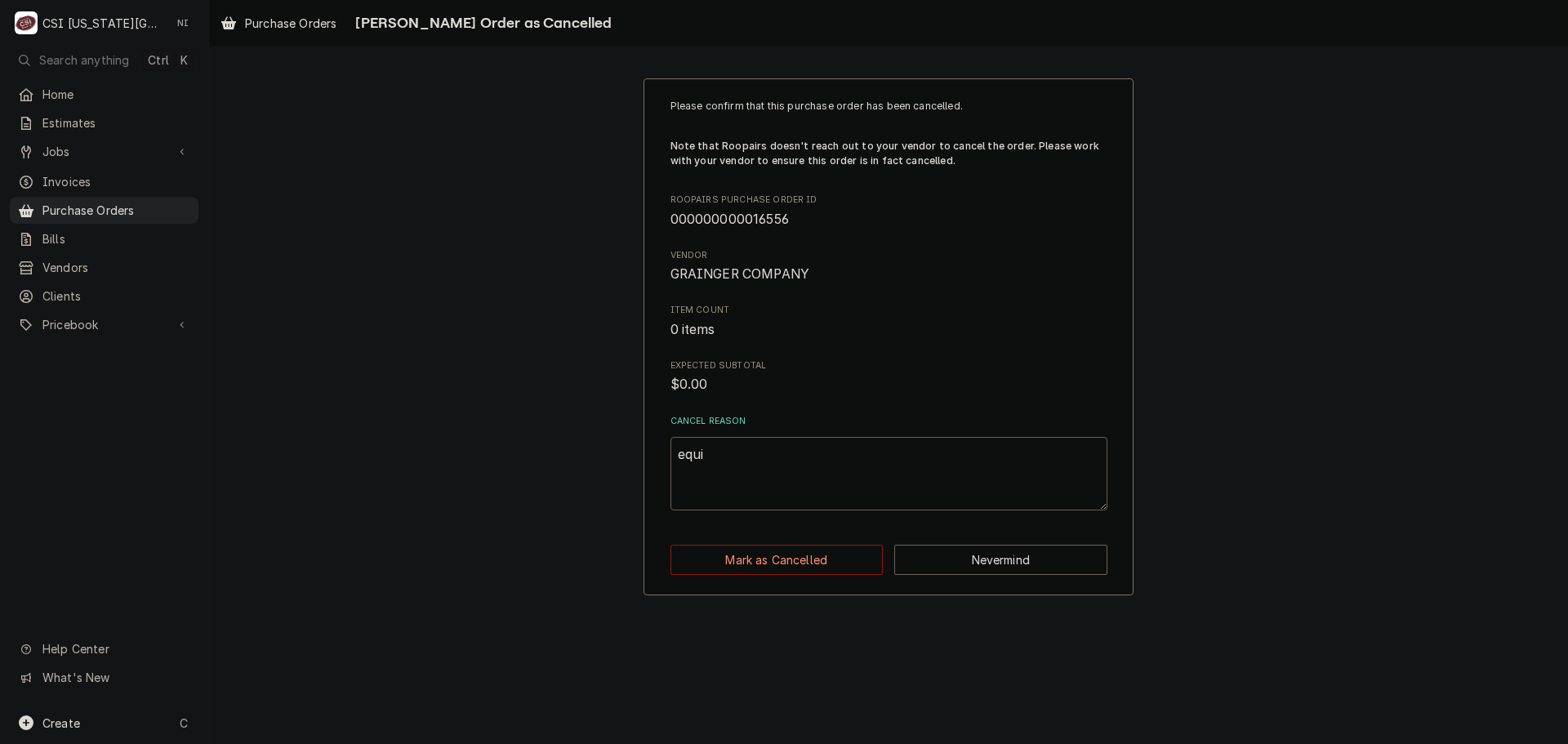
type textarea "equip"
type textarea "x"
type textarea "equipm"
type textarea "x"
type textarea "equipma"
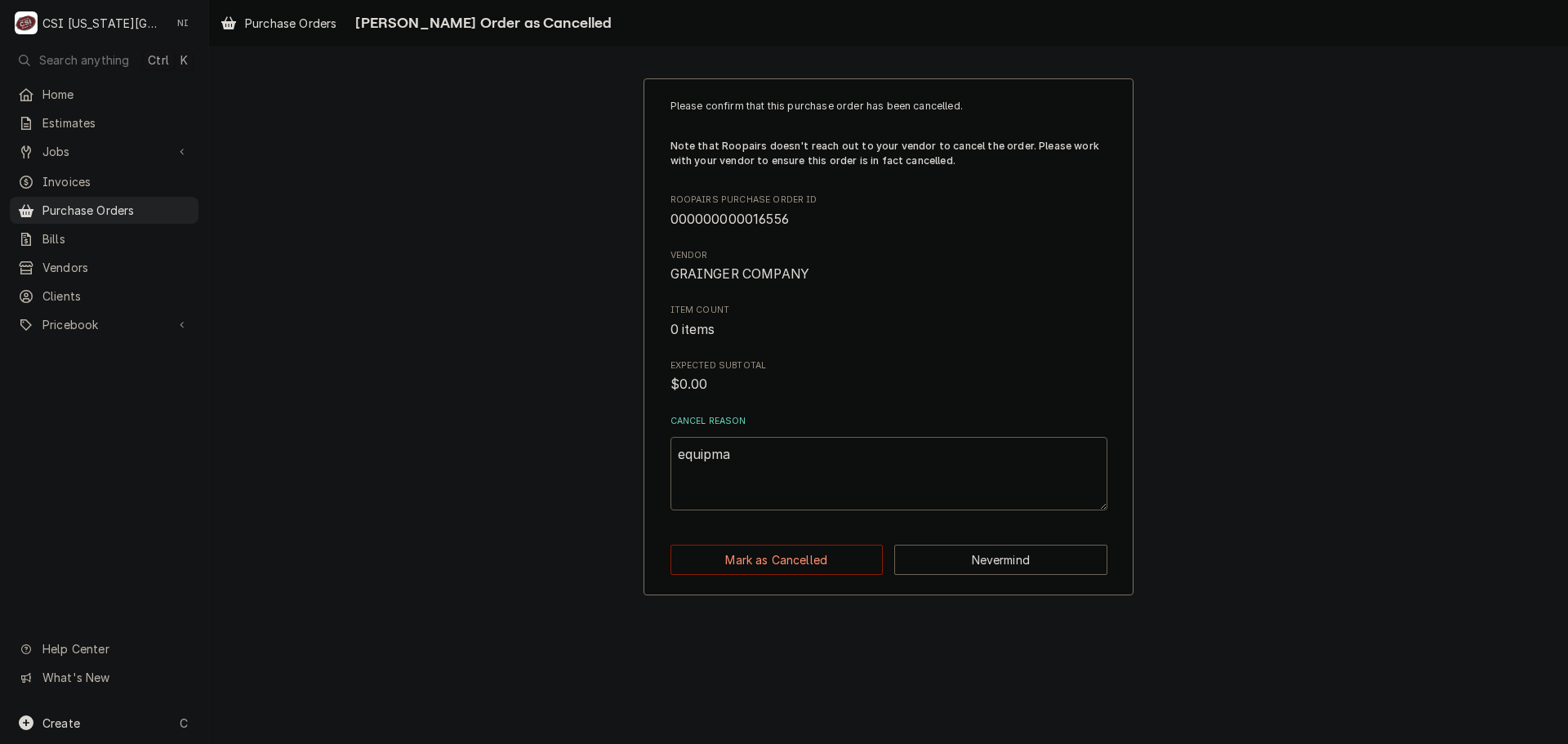
type textarea "x"
type textarea "equipmae"
type textarea "x"
type textarea "equipma"
type textarea "x"
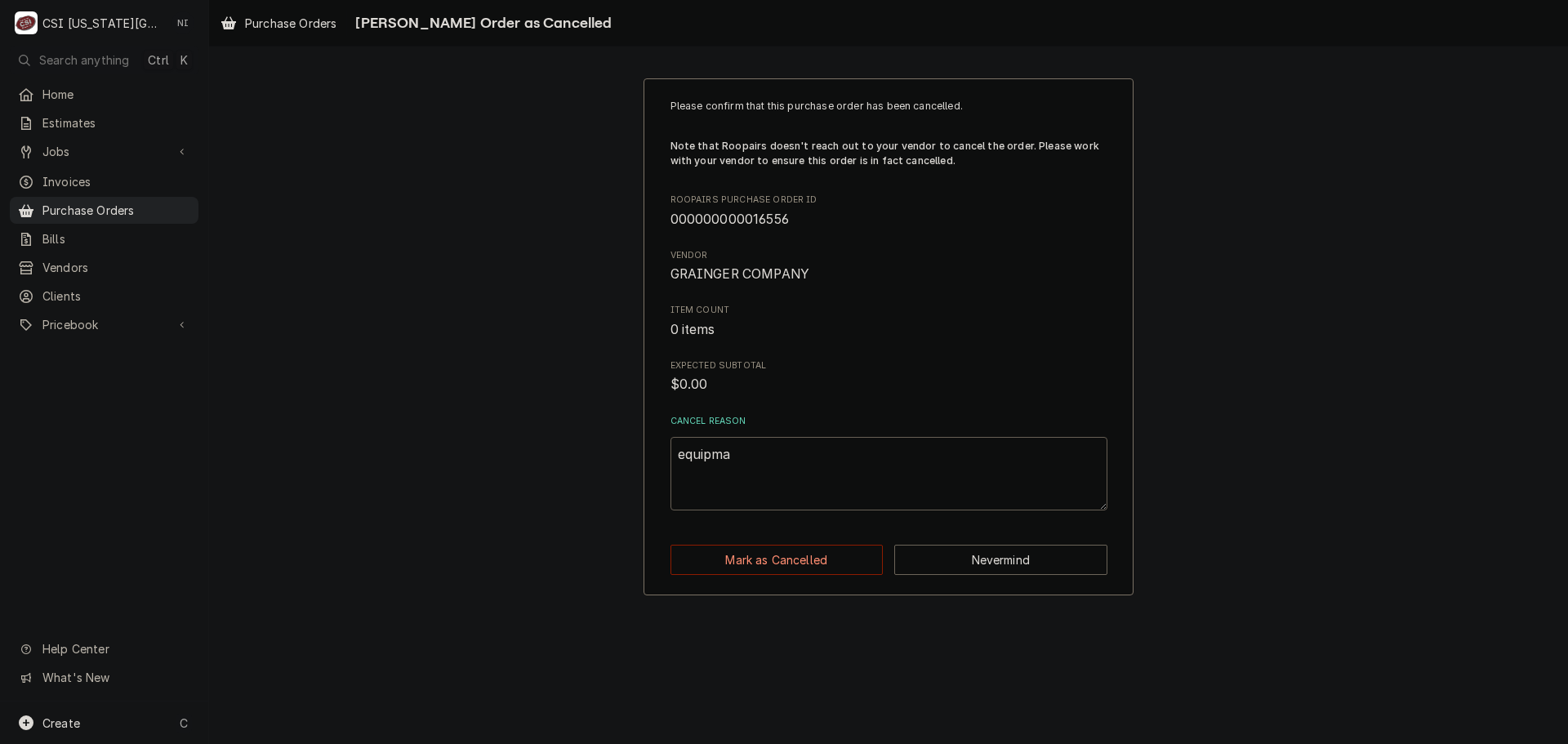
type textarea "equipm"
type textarea "x"
type textarea "equipme"
type textarea "x"
type textarea "equipmen"
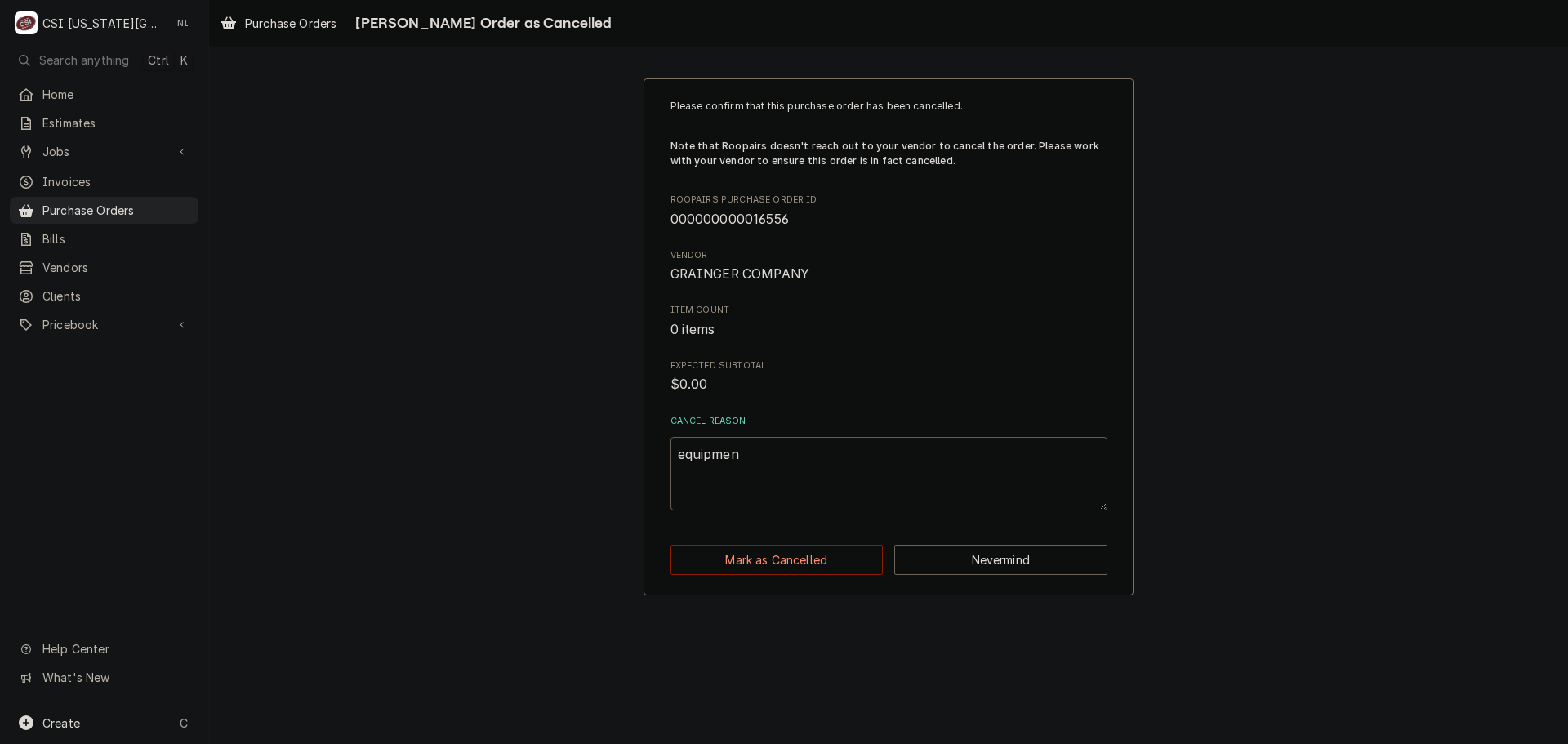
type textarea "x"
type textarea "equipment"
type textarea "x"
type textarea "equipment"
type textarea "x"
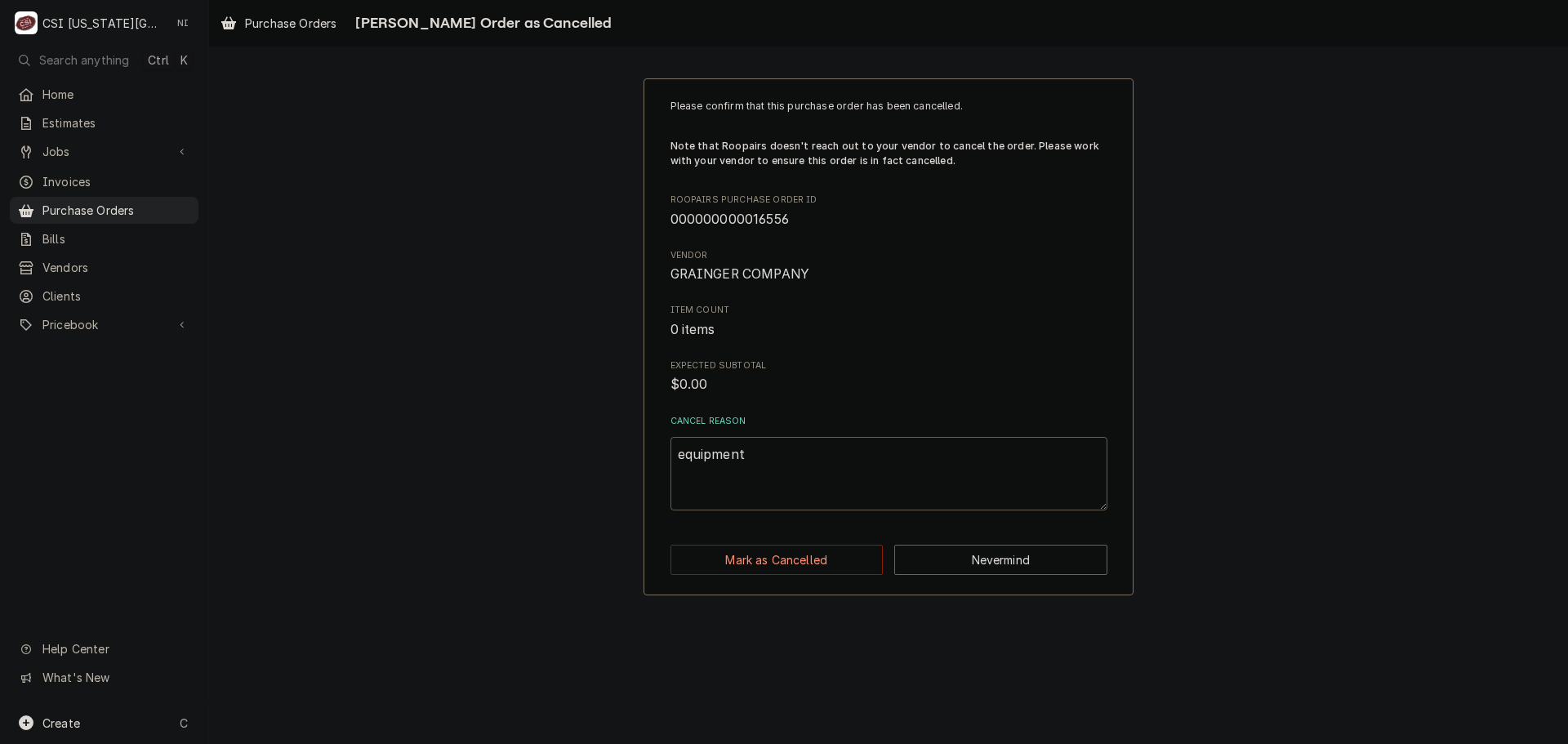
type textarea "equipment i"
type textarea "x"
type textarea "equipment is"
type textarea "x"
type textarea "equipment is"
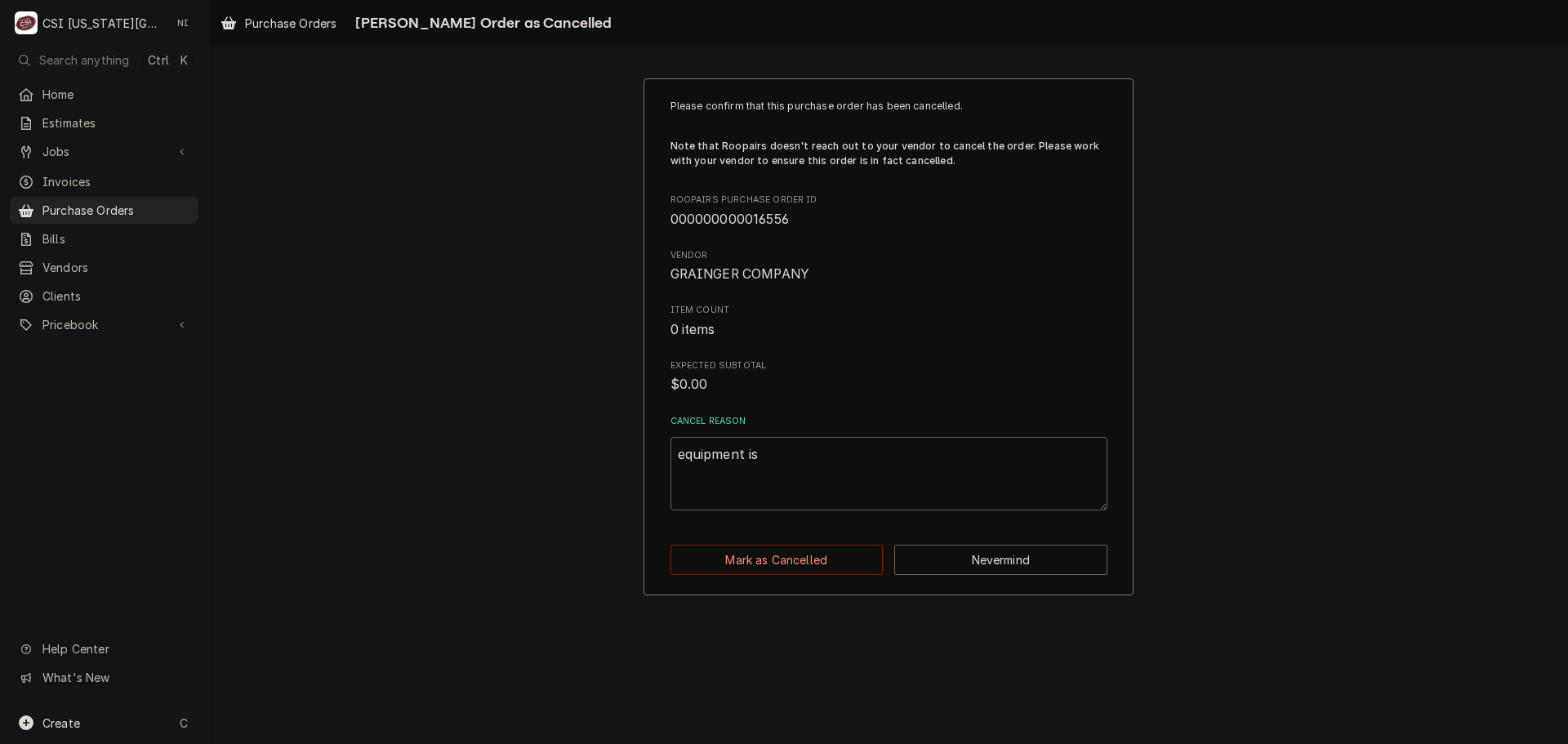
type textarea "x"
type textarea "equipment is o"
type textarea "x"
type textarea "equipment is ob"
type textarea "x"
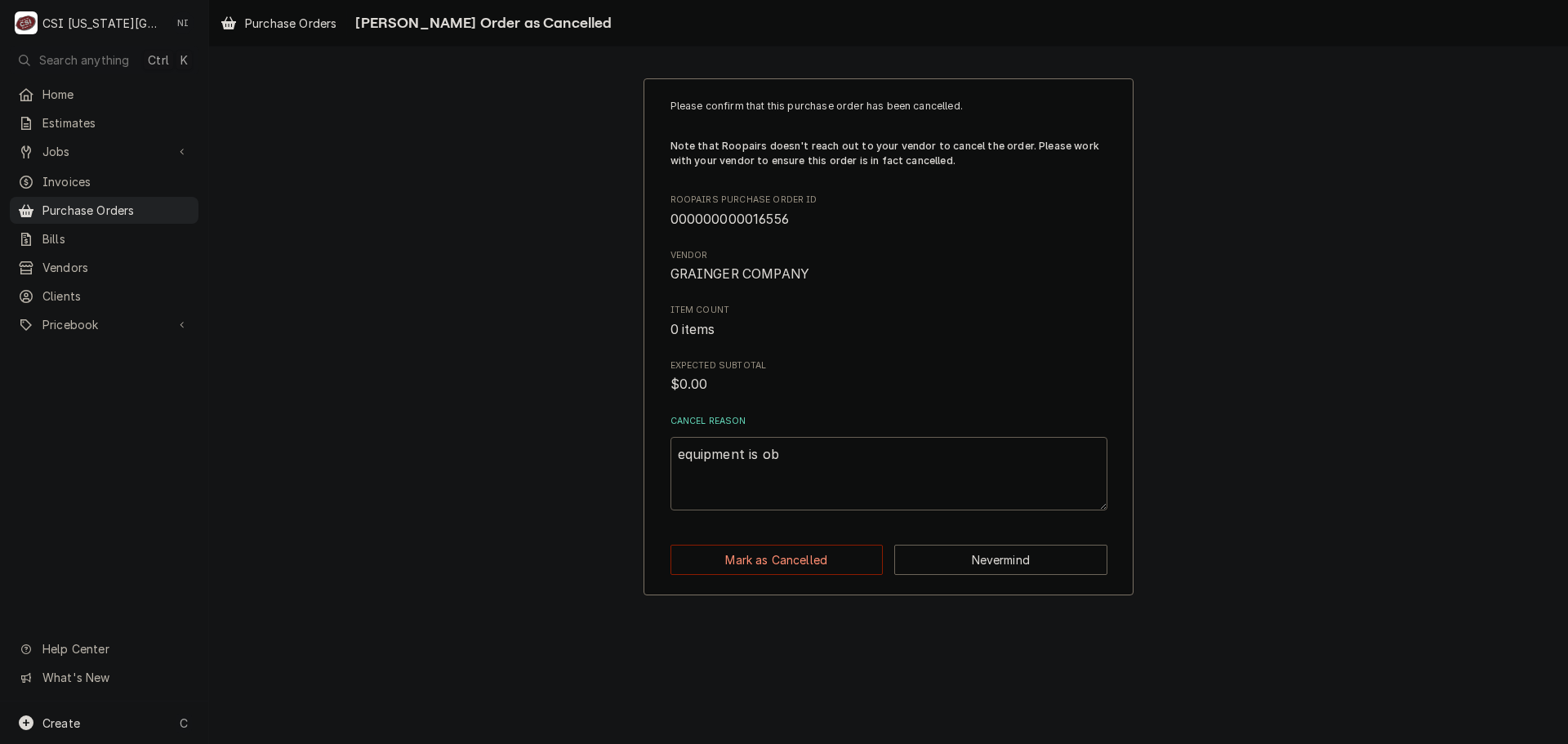
type textarea "equipment is obs"
type textarea "x"
type textarea "equipment is obso"
type textarea "x"
type textarea "equipment is obsol"
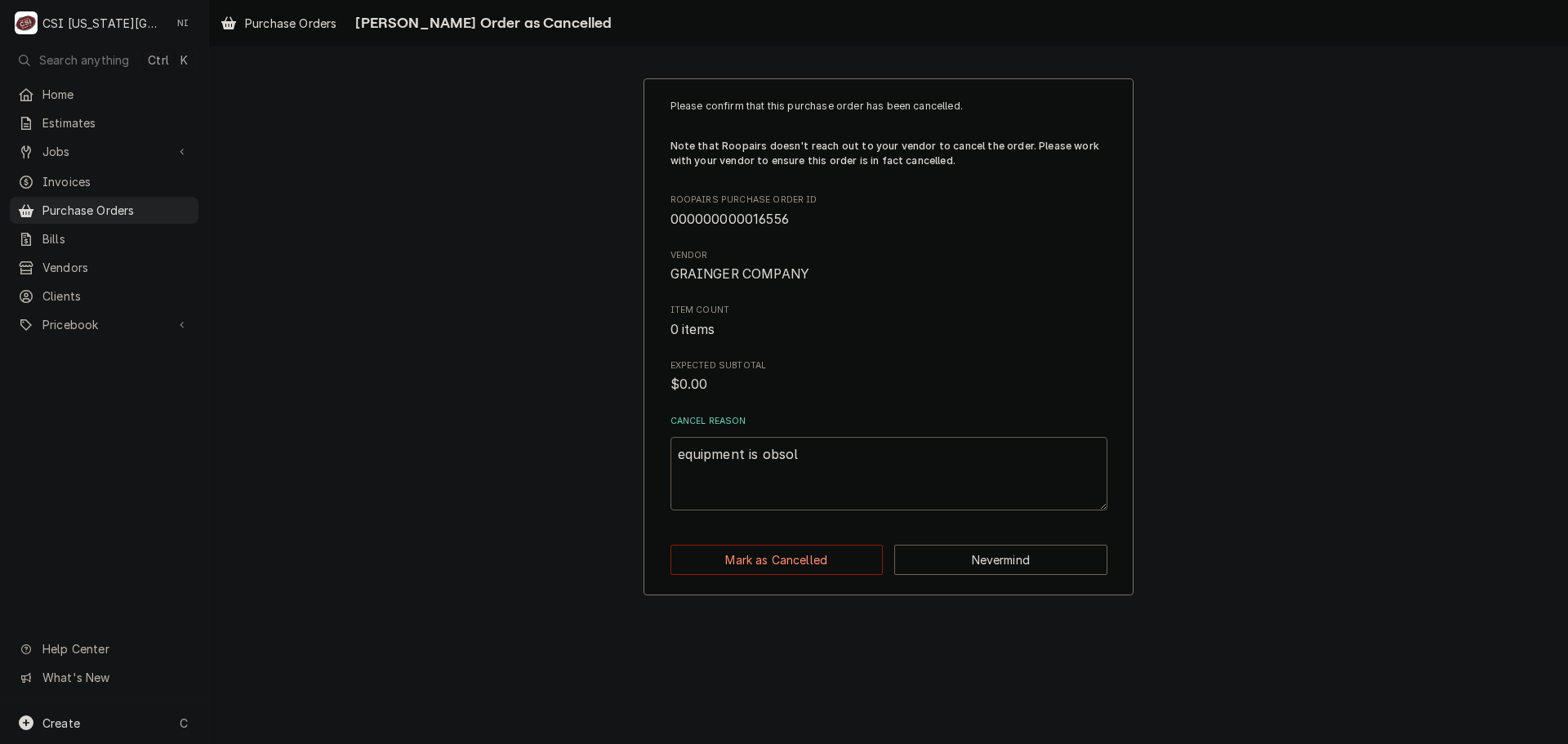
type textarea "x"
type textarea "equipment is obsole"
type textarea "x"
type textarea "equipment is obsolet"
type textarea "x"
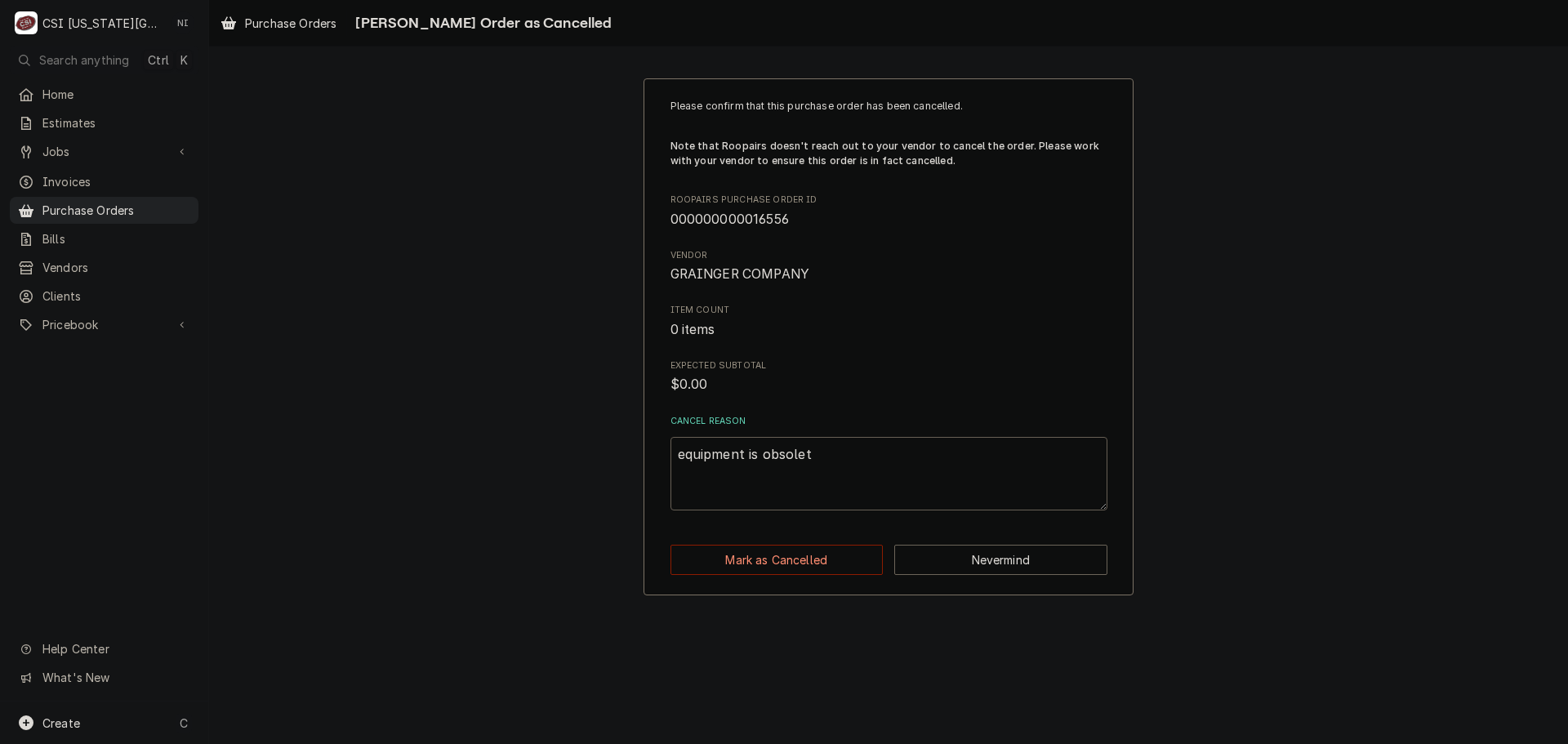
type textarea "equipment is obsolete"
type textarea "x"
type textarea "equipment is obsolete"
type textarea "x"
type textarea "equipment is obsolete f"
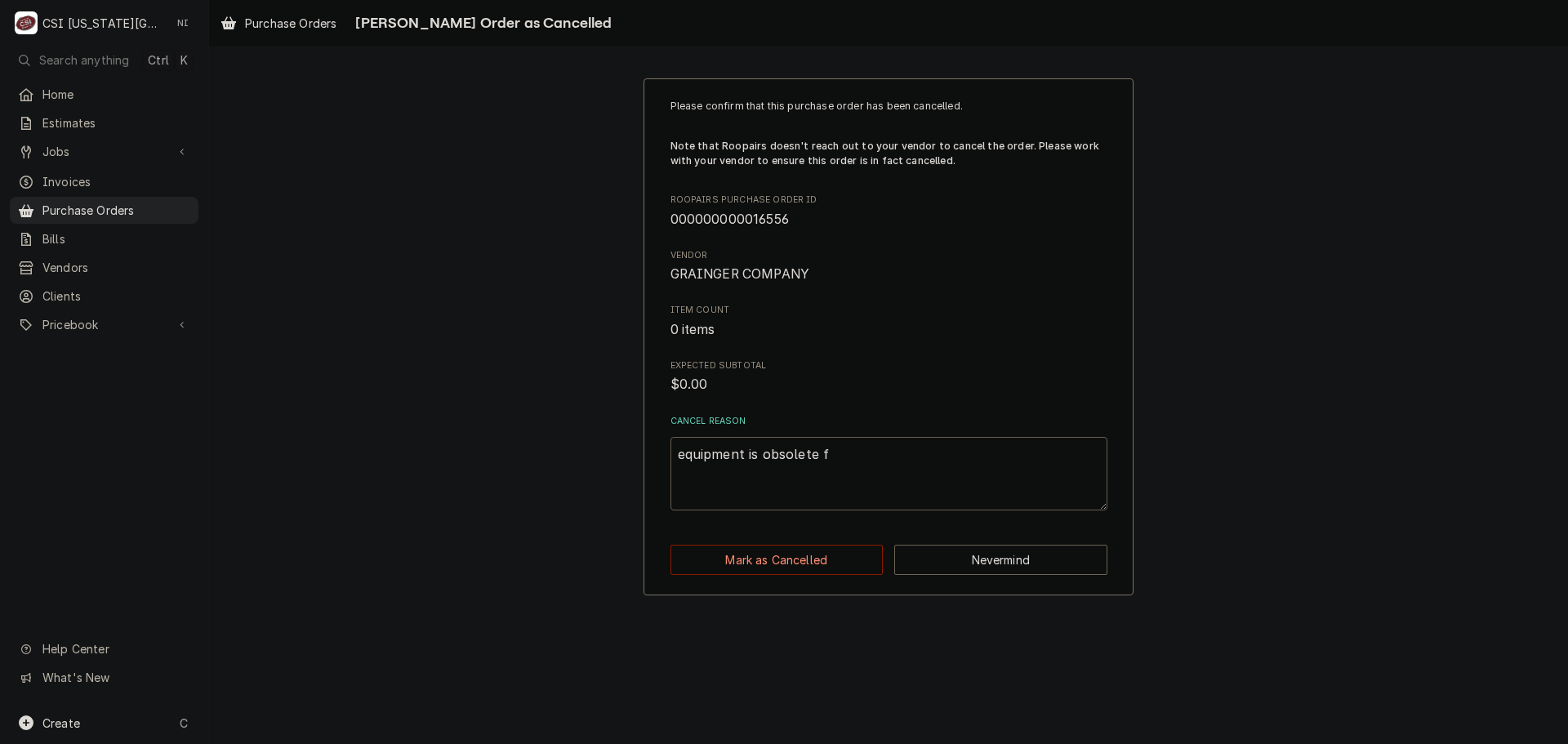
type textarea "x"
type textarea "equipment is obsolete fr"
type textarea "x"
type textarea "equipment is obsolete fro"
type textarea "x"
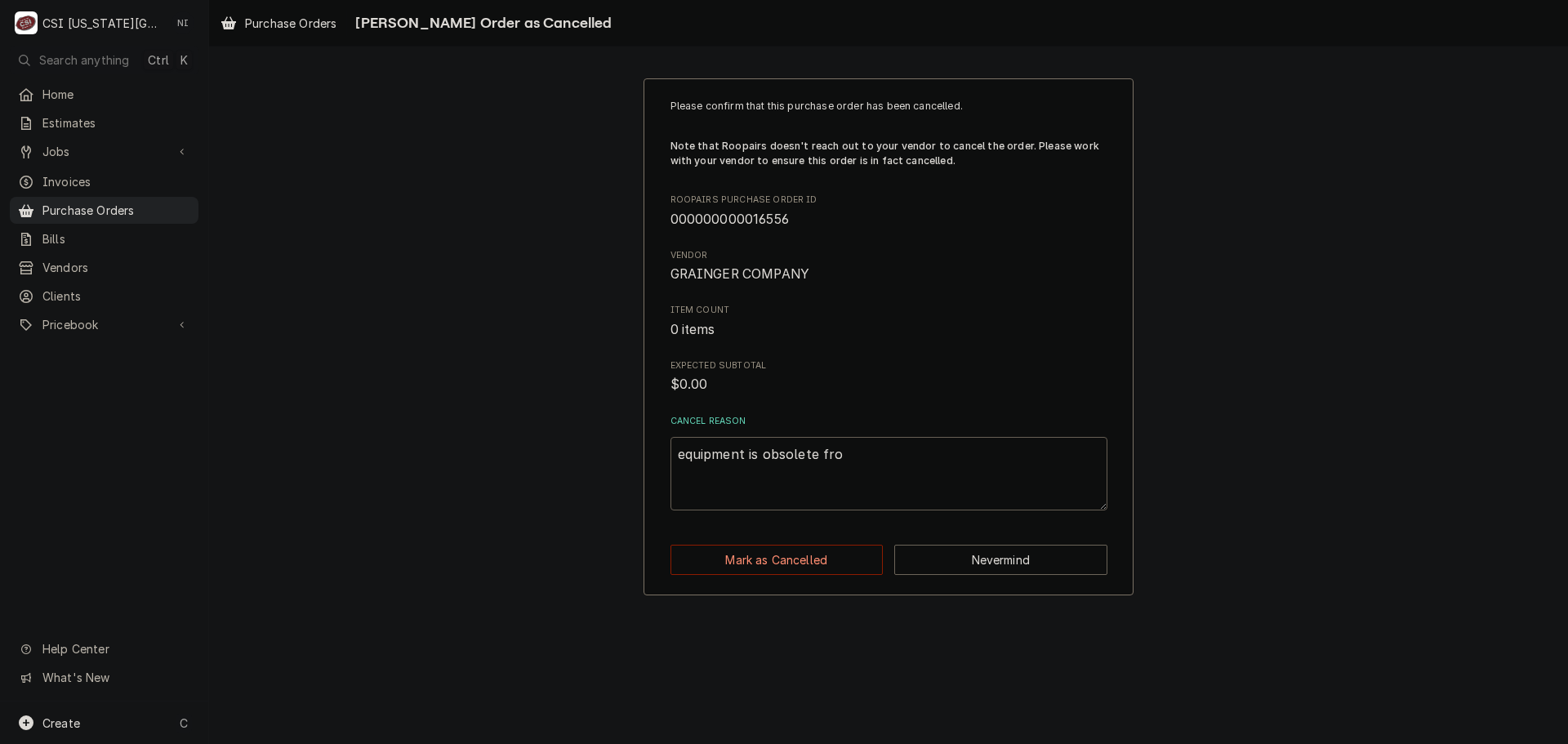
type textarea "equipment is obsolete from"
type textarea "x"
type textarea "equipment is obsolete from"
type textarea "x"
type textarea "equipment is obsolete from m"
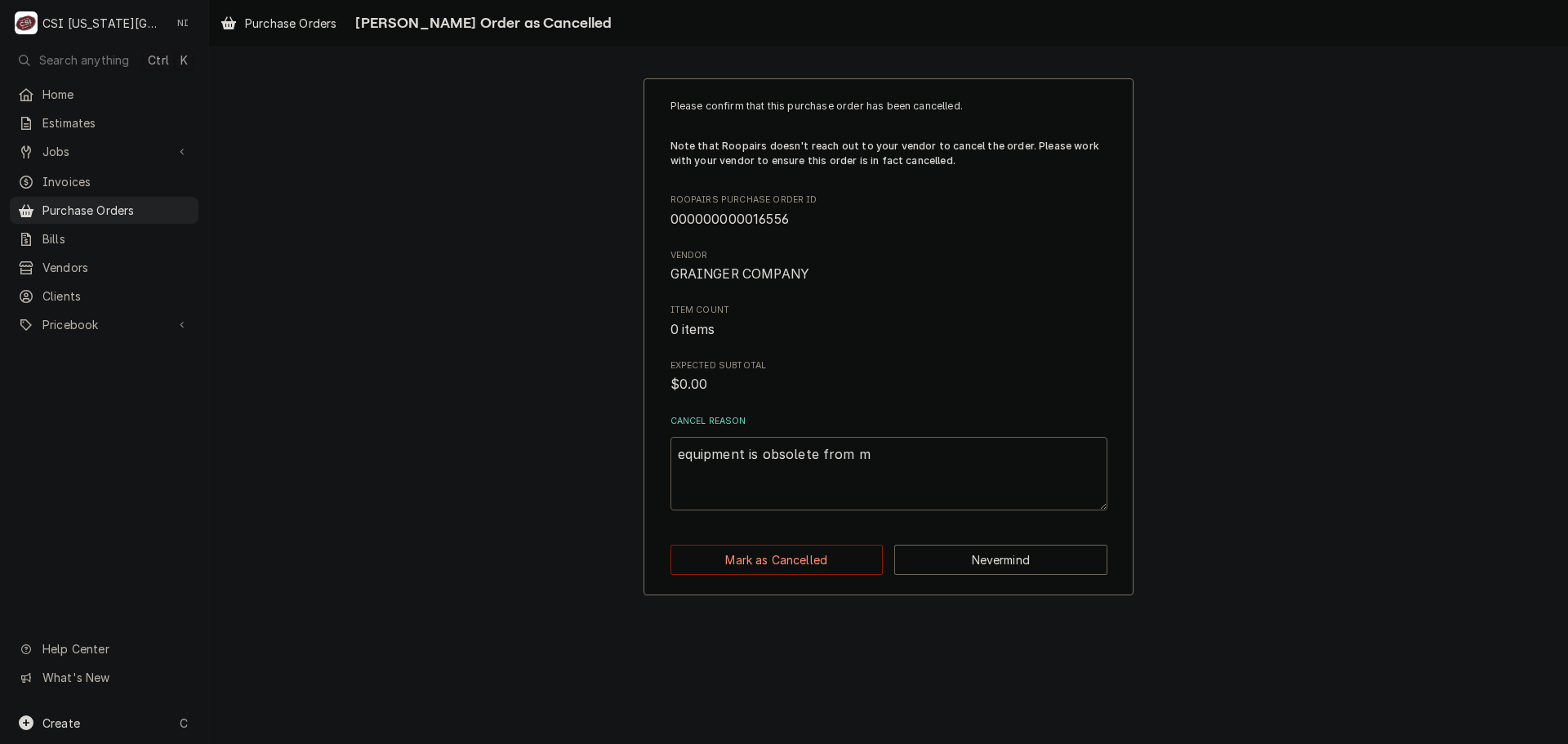
type textarea "x"
type textarea "equipment is obsolete from mf"
type textarea "x"
type textarea "equipment is obsolete from mfg"
type textarea "x"
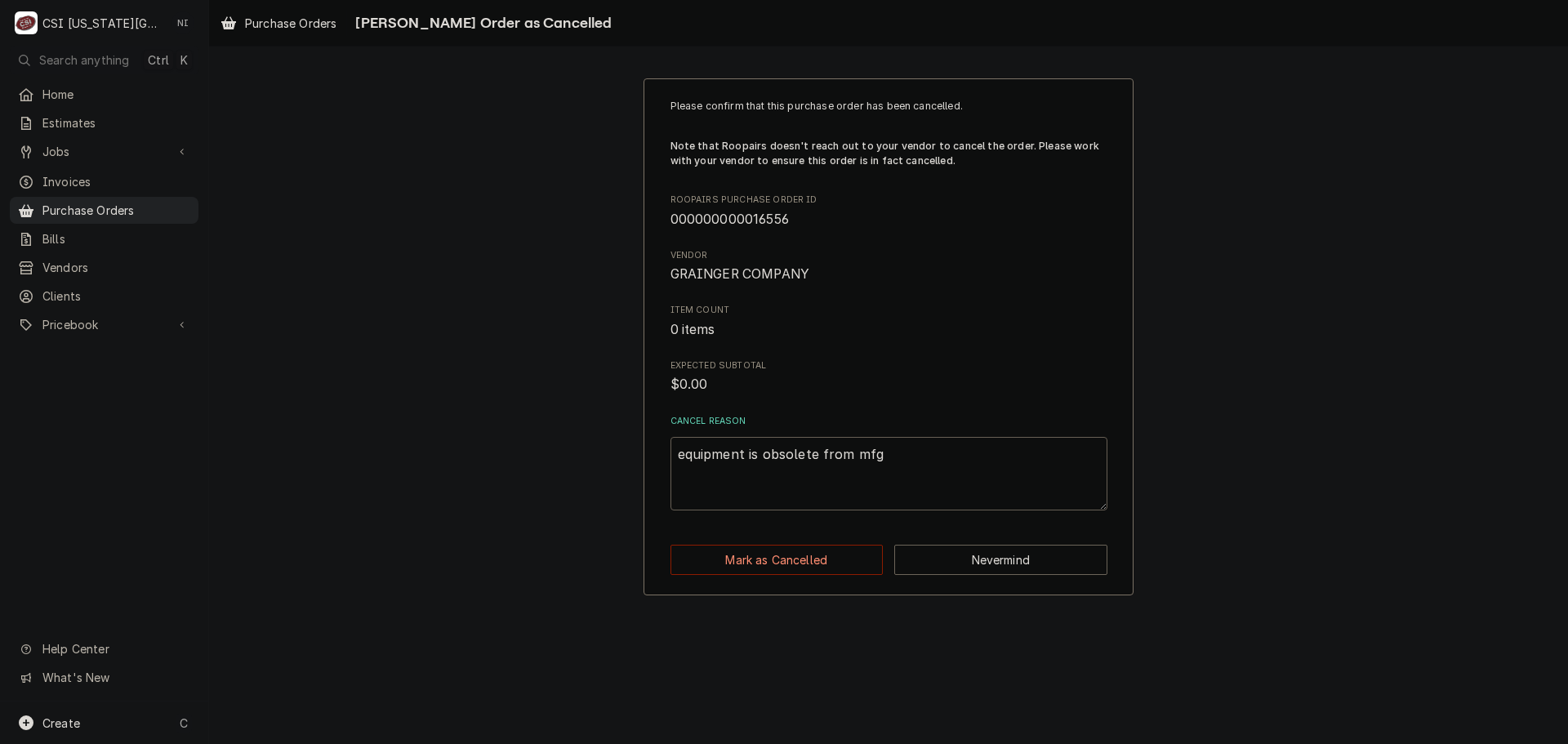
type textarea "equipment is obsolete from mfg"
type textarea "x"
type textarea "equipment is obsolete from mfg"
type textarea "x"
type textarea "equipment is obsolete from mfg,"
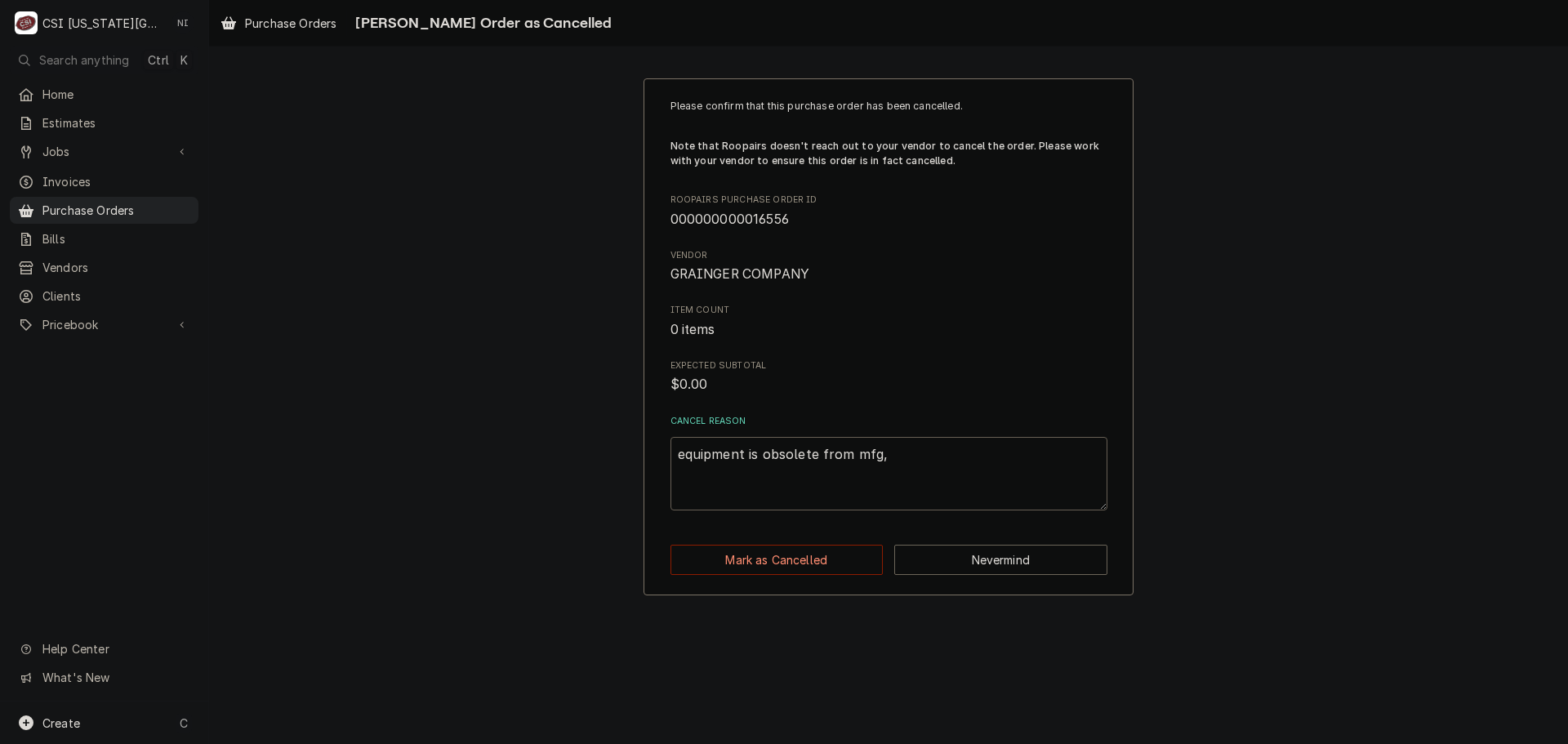
type textarea "x"
type textarea "equipment is obsolete from mfg,"
type textarea "x"
type textarea "equipment is obsolete from mfg, O"
type textarea "x"
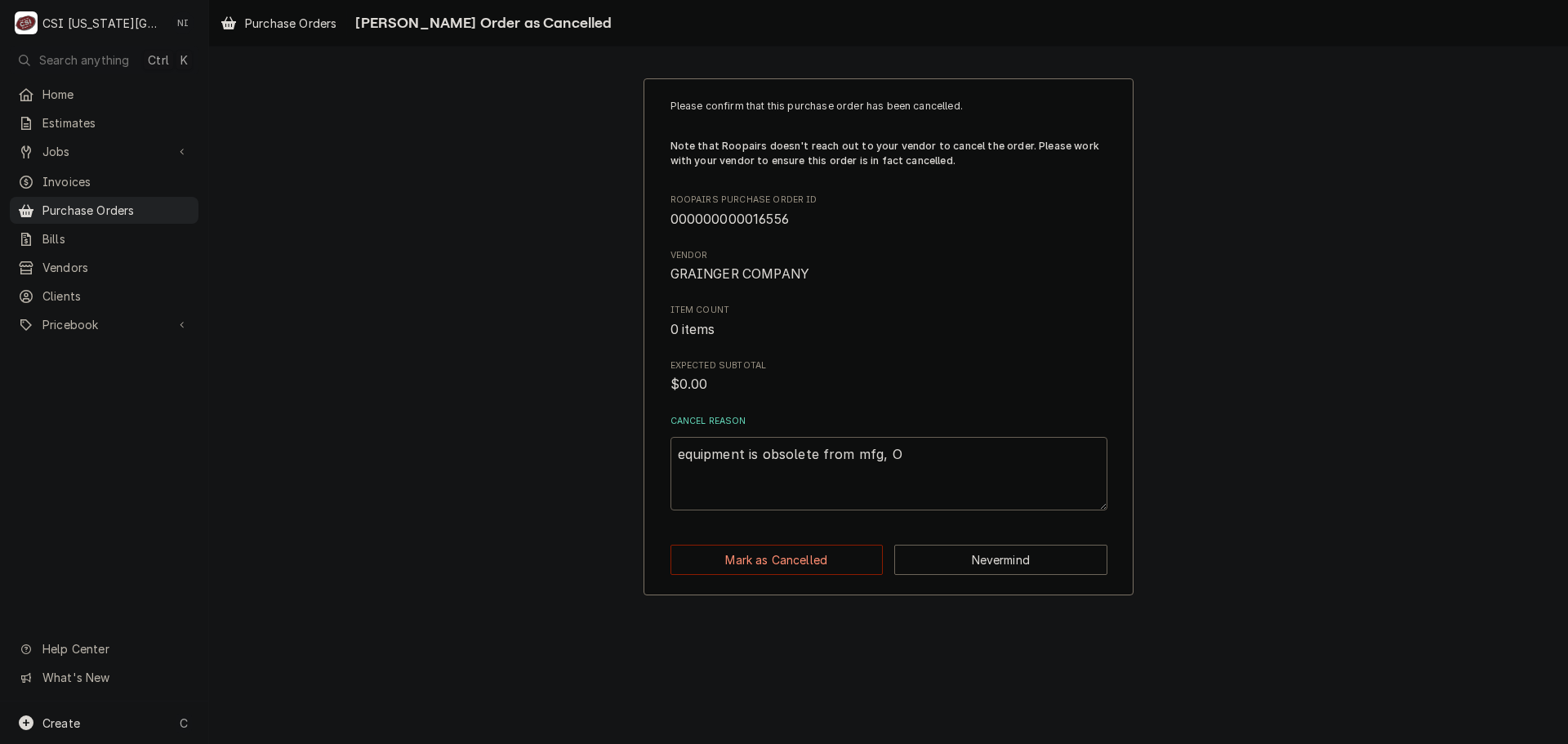
type textarea "equipment is obsolete from mfg, OR"
type textarea "x"
type textarea "equipment is obsolete from mfg, ORD"
type textarea "x"
type textarea "equipment is obsolete from mfg, ORDE"
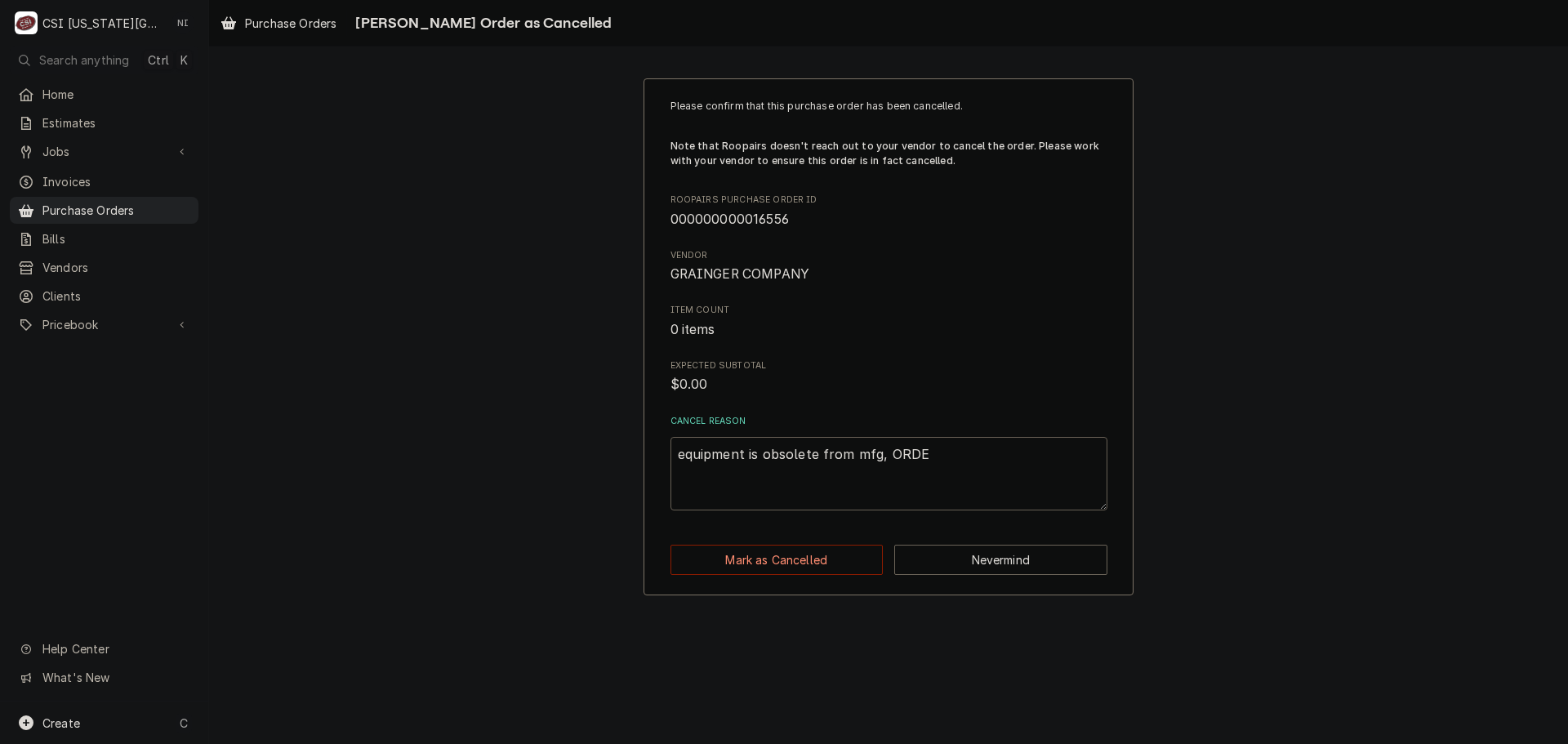
type textarea "x"
type textarea "equipment is obsolete from mfg, ORDER"
type textarea "x"
type textarea "equipment is obsolete from mfg, ORDE"
type textarea "x"
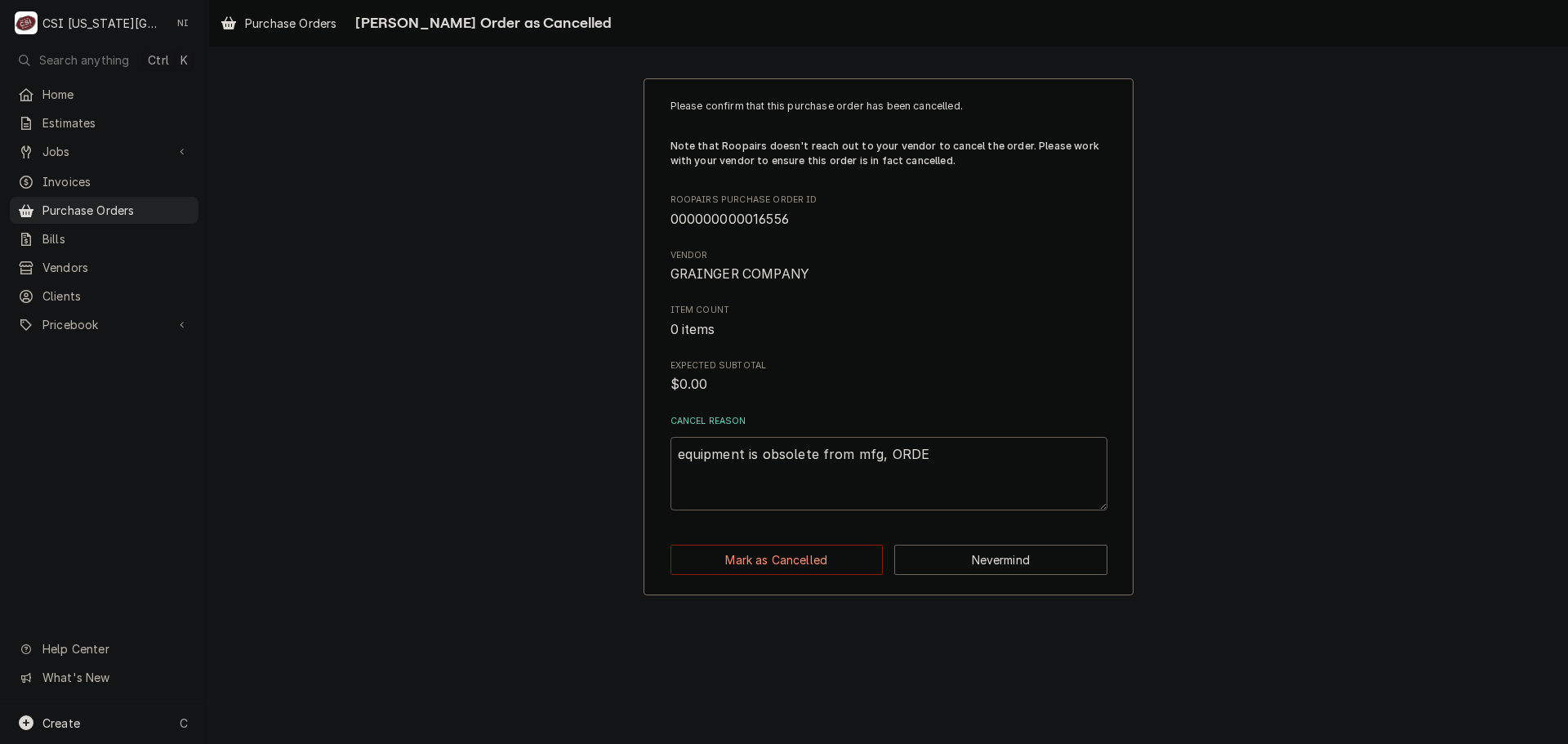
type textarea "equipment is obsolete from mfg, ORD"
type textarea "x"
type textarea "equipment is obsolete from mfg, OR"
type textarea "x"
type textarea "equipment is obsolete from mfg, O"
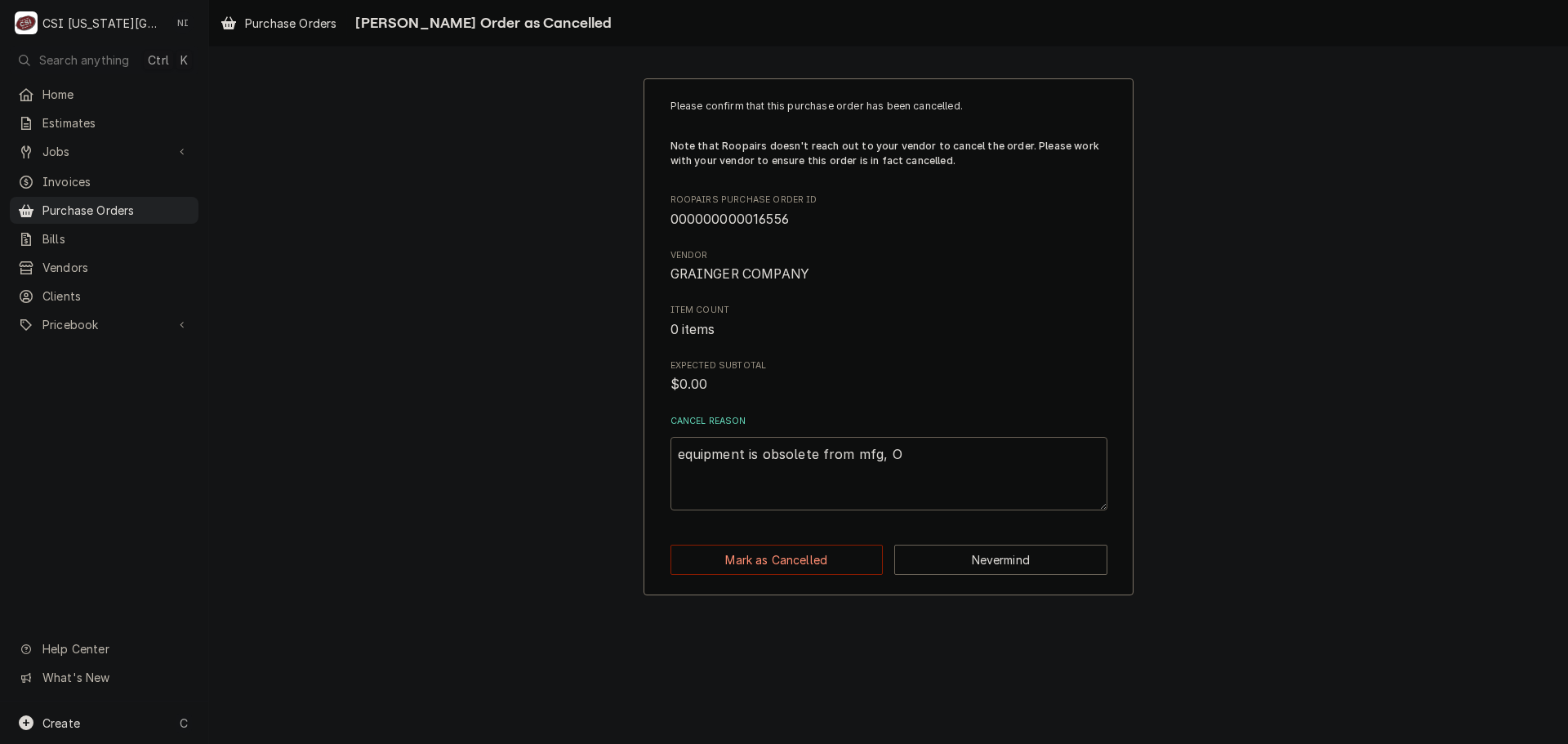
type textarea "x"
type textarea "equipment is obsolete from mfg,"
type textarea "x"
type textarea "equipment is obsolete from mfg,"
type textarea "x"
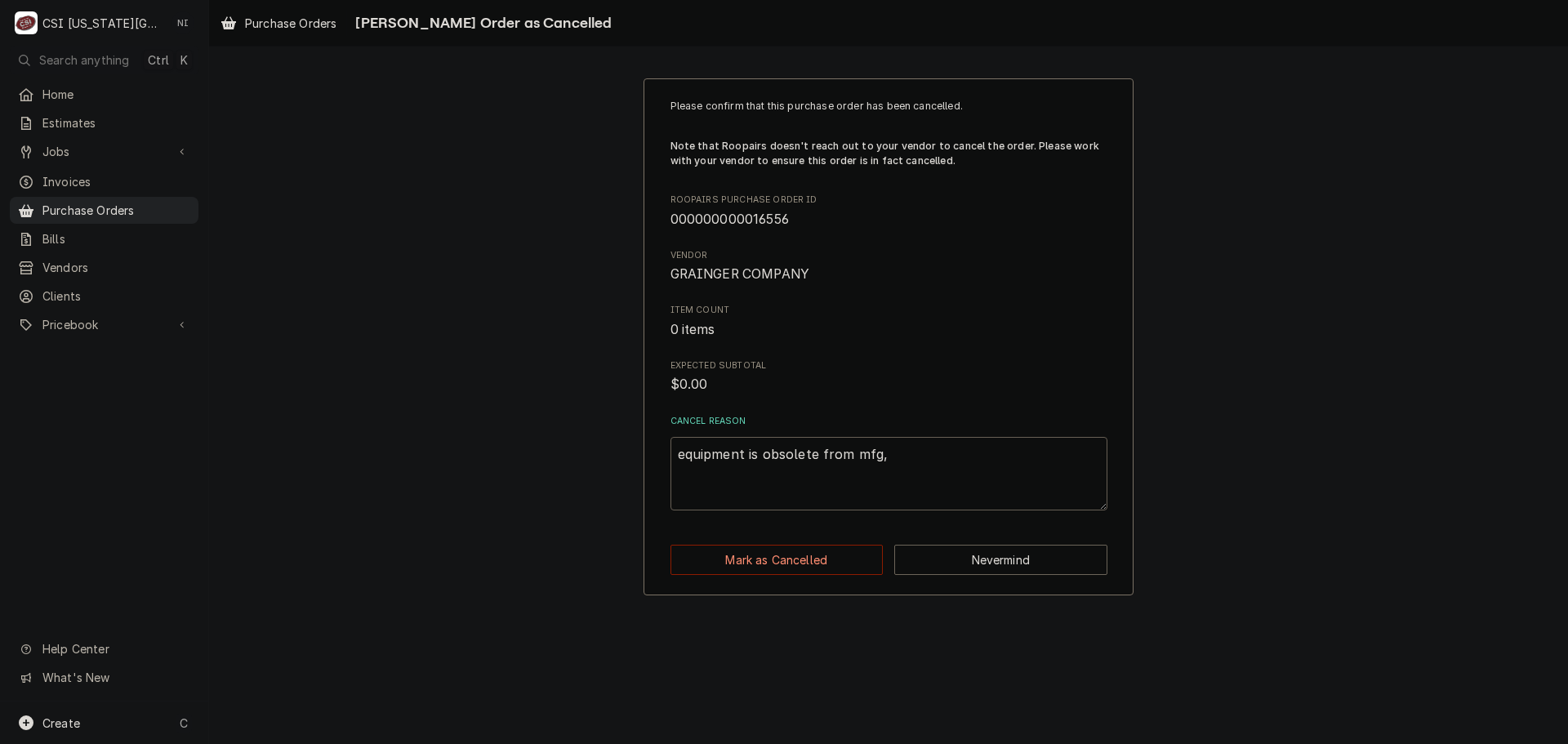
type textarea "equipment is obsolete from mfg"
type textarea "x"
type textarea "equipment is obsolete from mf"
type textarea "x"
type textarea "equipment is obsolete from m"
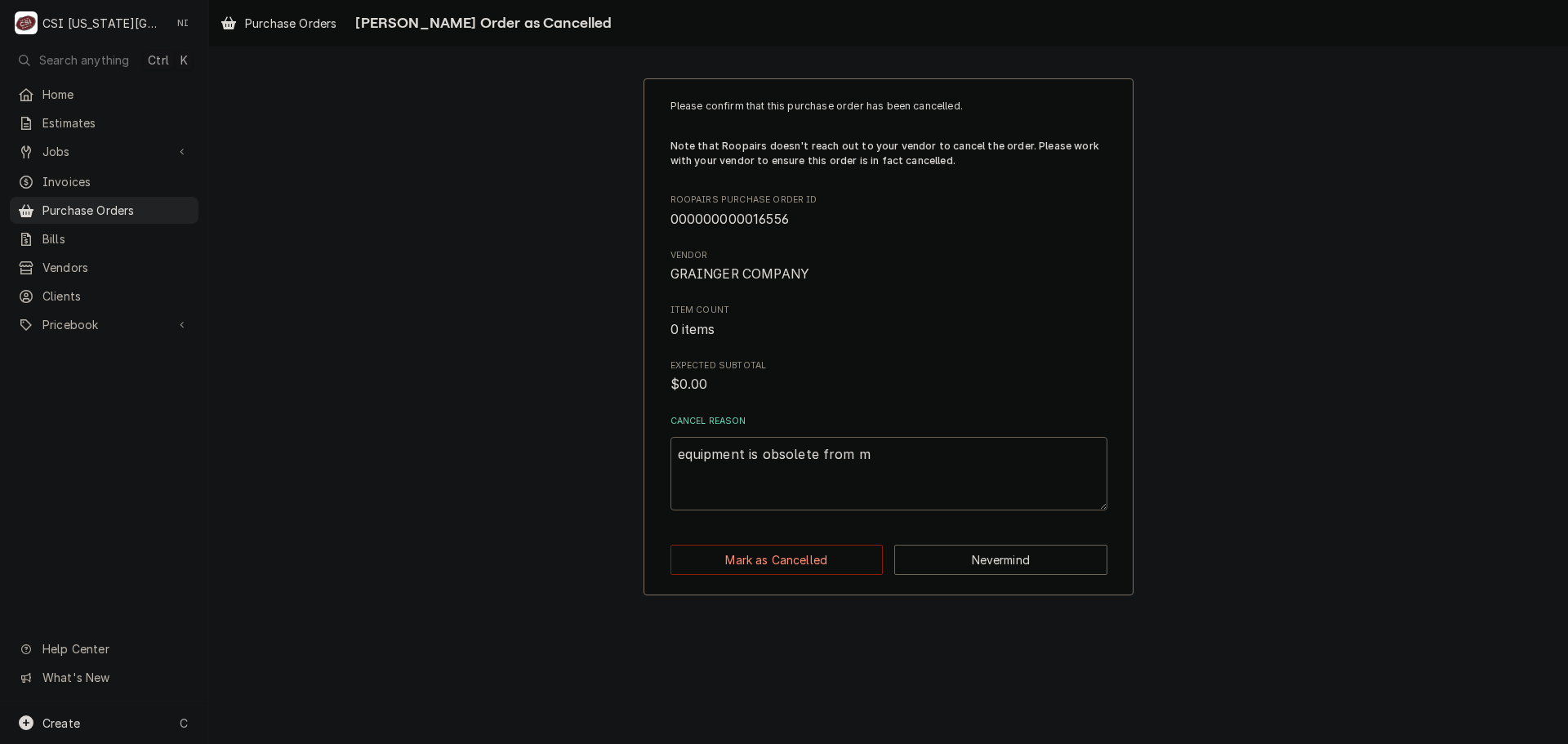
type textarea "x"
type textarea "equipment is obsolete from"
type textarea "x"
type textarea "equipment is obsolete from M"
type textarea "x"
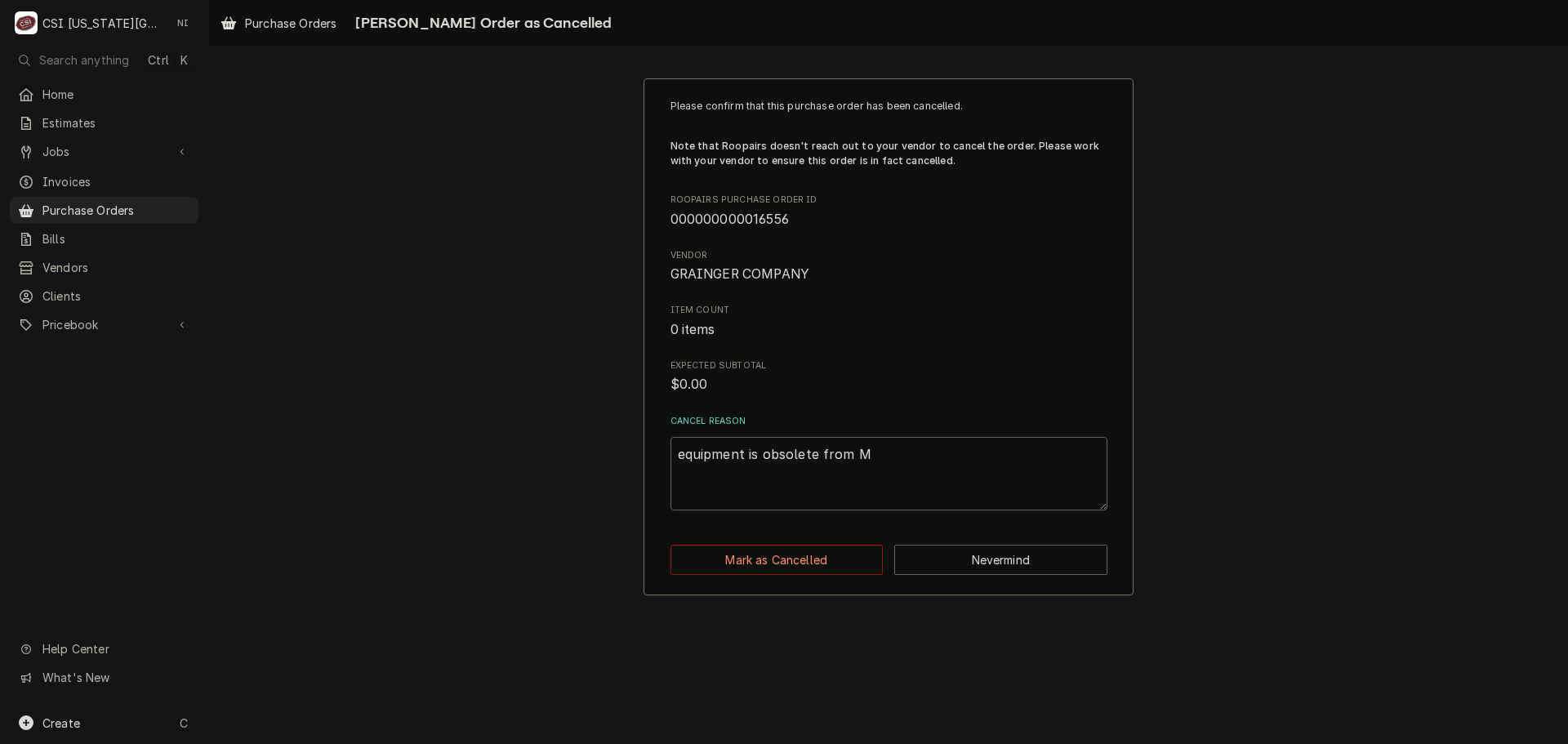
type textarea "equipment is obsolete from MF"
type textarea "x"
type textarea "equipment is obsolete from MFG"
type textarea "x"
type textarea "equipment is obsolete from MFG,"
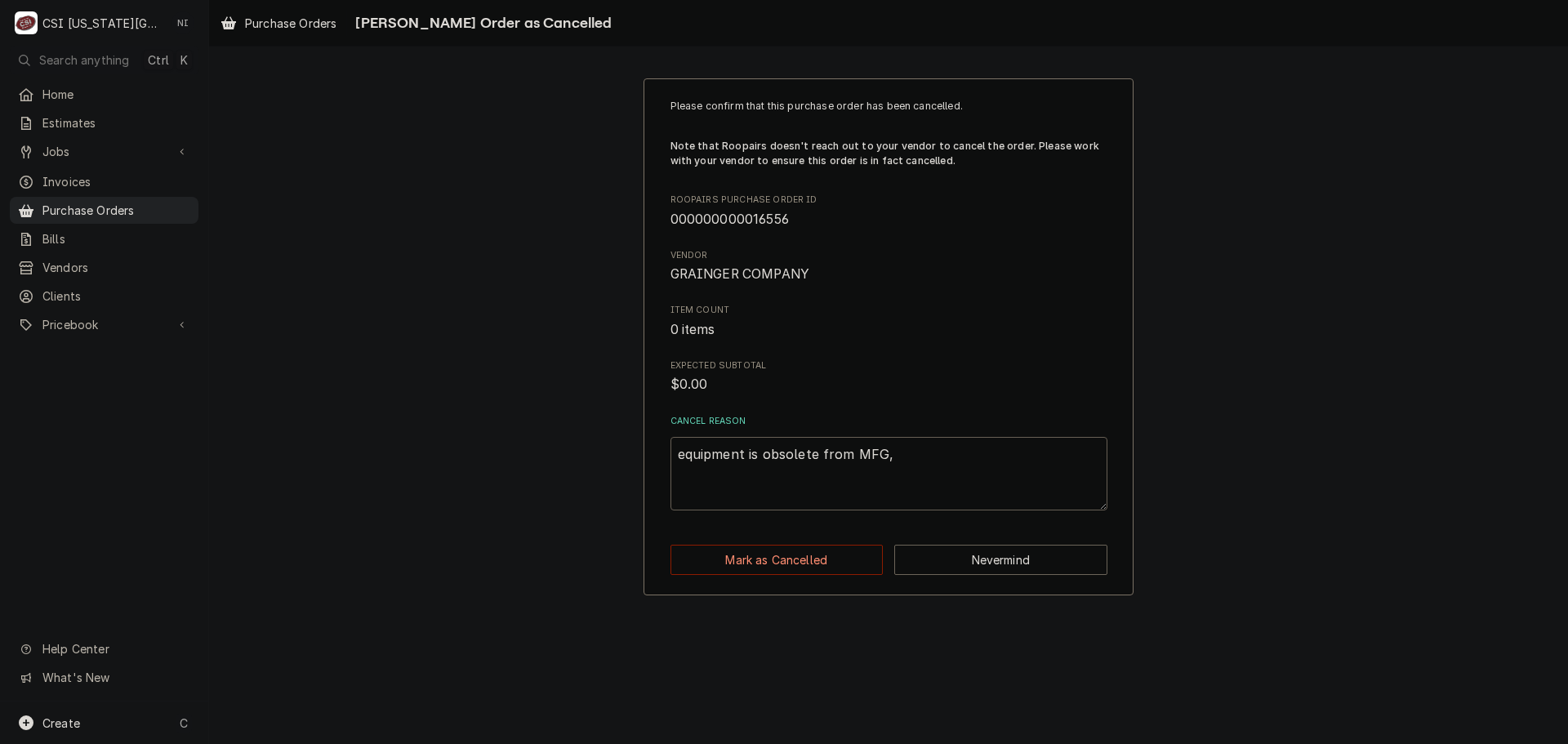
type textarea "x"
type textarea "equipment is obsolete from MFG,"
type textarea "x"
type textarea "equipment is obsolete from MFG,"
type textarea "x"
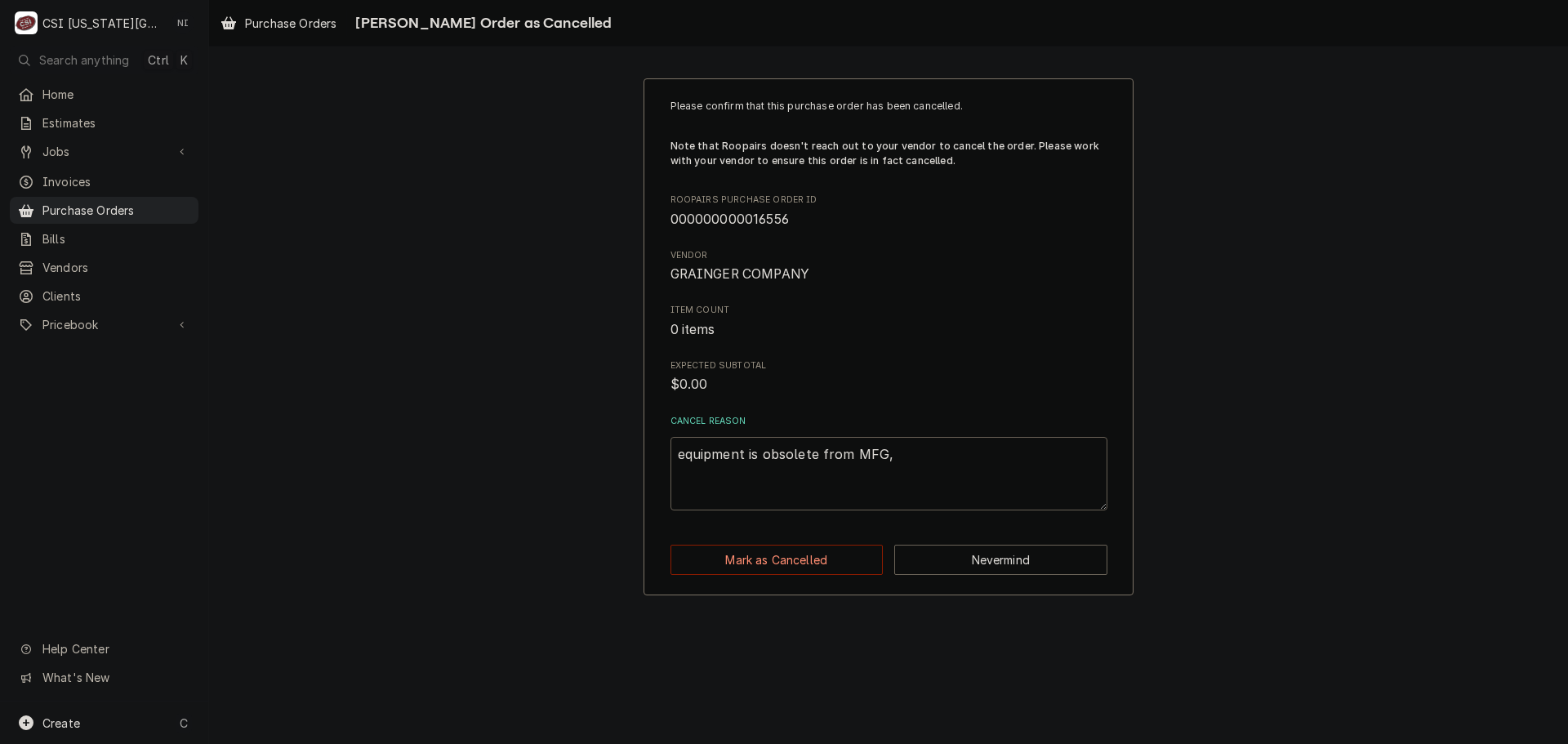
type textarea "equipment is obsolete from MFG"
type textarea "x"
type textarea "equipment is obsolete from MFG."
type textarea "x"
type textarea "equipment is obsolete from MFG."
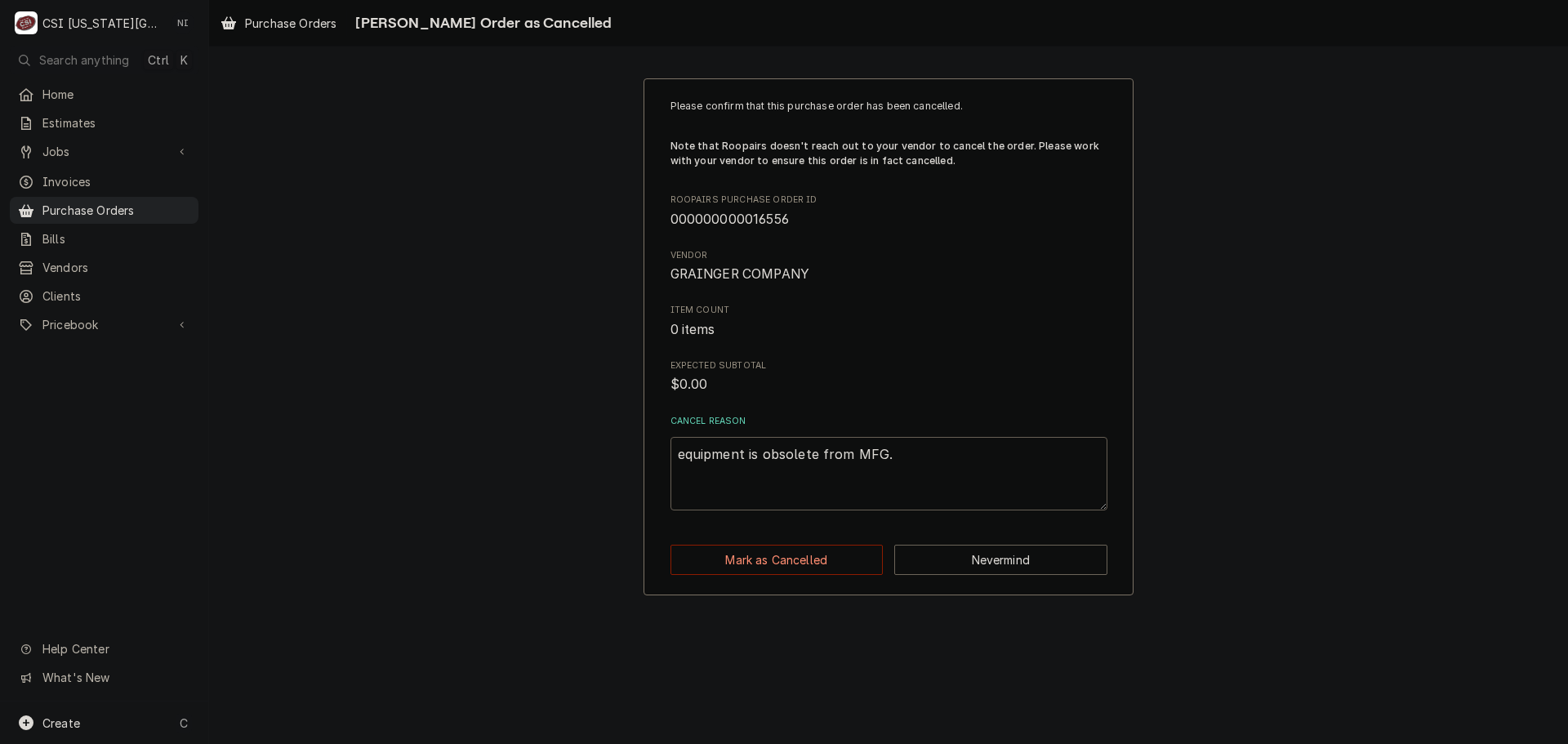
type textarea "x"
type textarea "equipment is obsolete from MFG. O"
type textarea "x"
type textarea "equipment is obsolete from MFG. Or"
type textarea "x"
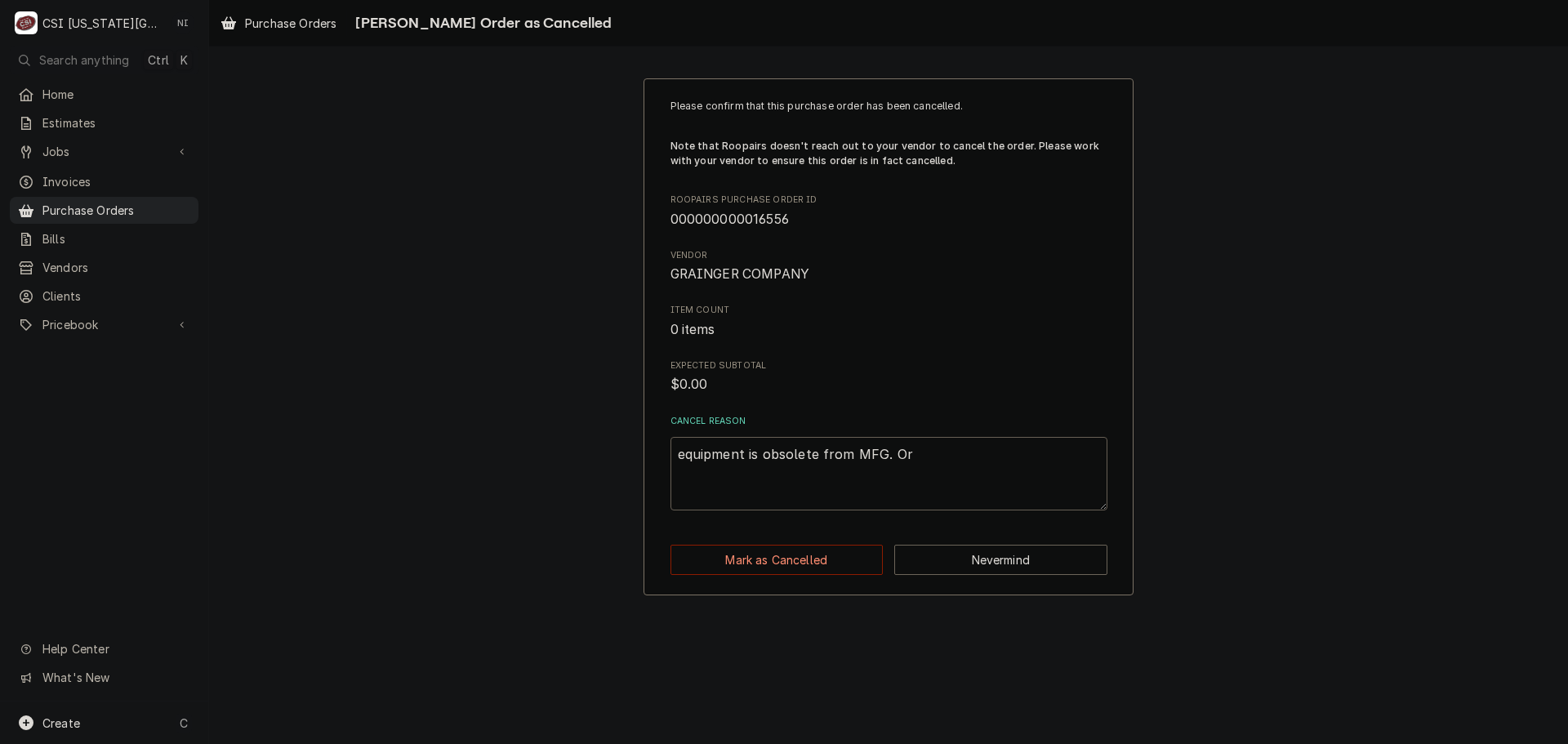
type textarea "equipment is obsolete from MFG. Ord"
type textarea "x"
type textarea "equipment is obsolete from MFG. Orde"
type textarea "x"
type textarea "equipment is obsolete from MFG. Order"
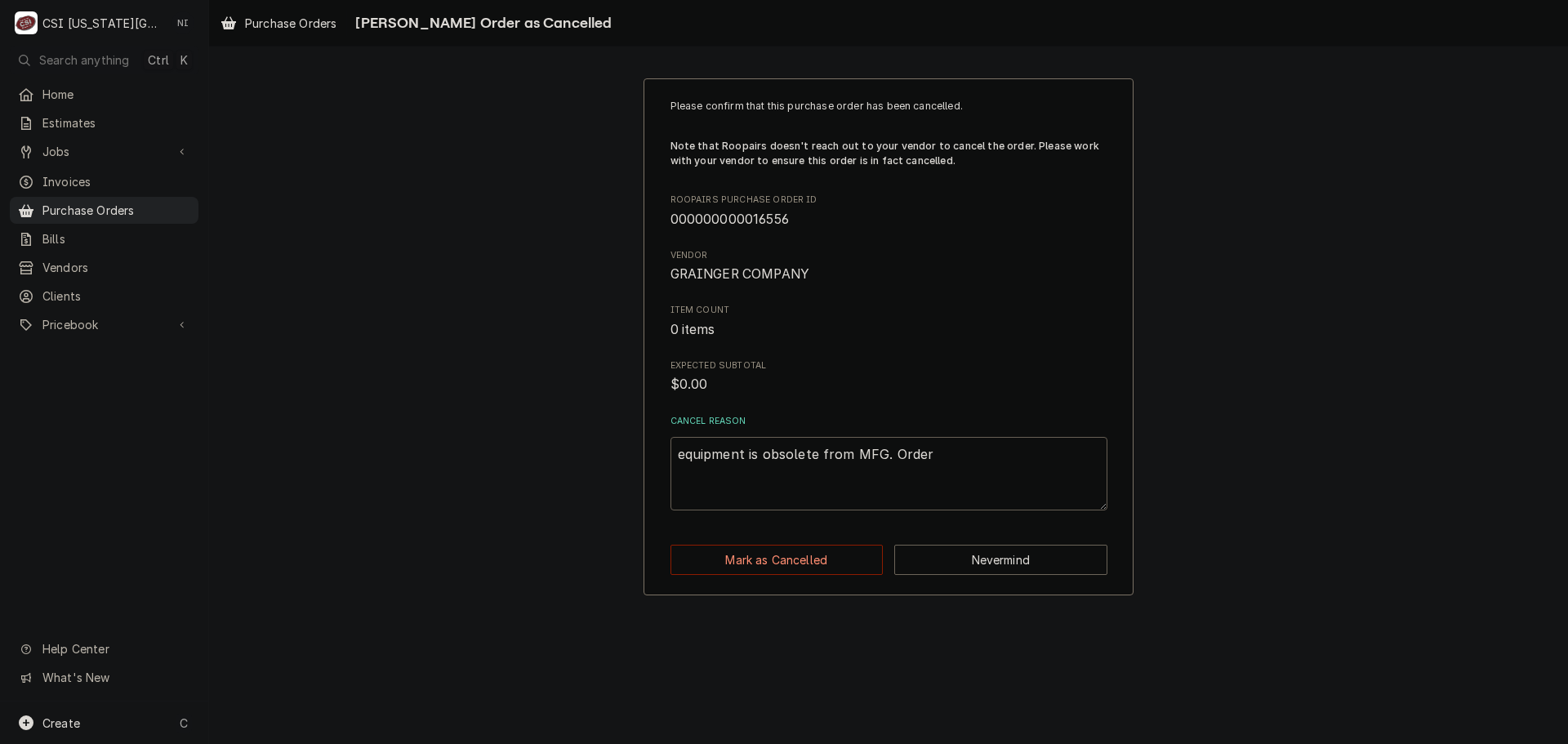
type textarea "x"
type textarea "equipment is obsolete from MFG. Orderd"
type textarea "x"
type textarea "equipment is obsolete from MFG. Orderd"
type textarea "x"
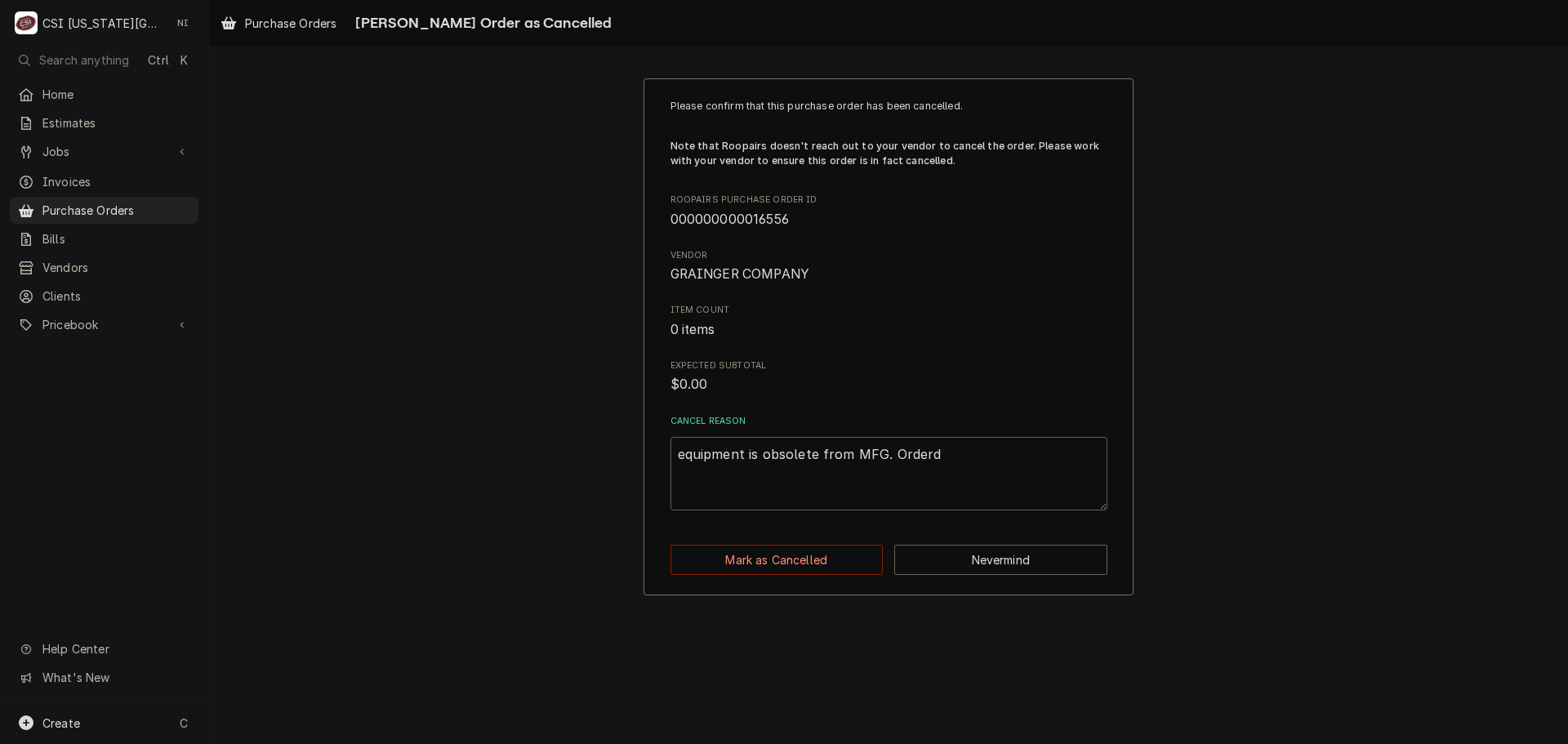
type textarea "equipment is obsolete from MFG. Orderd"
type textarea "x"
type textarea "equipment is obsolete from MFG. Order"
type textarea "x"
type textarea "equipment is obsolete from MFG. Order"
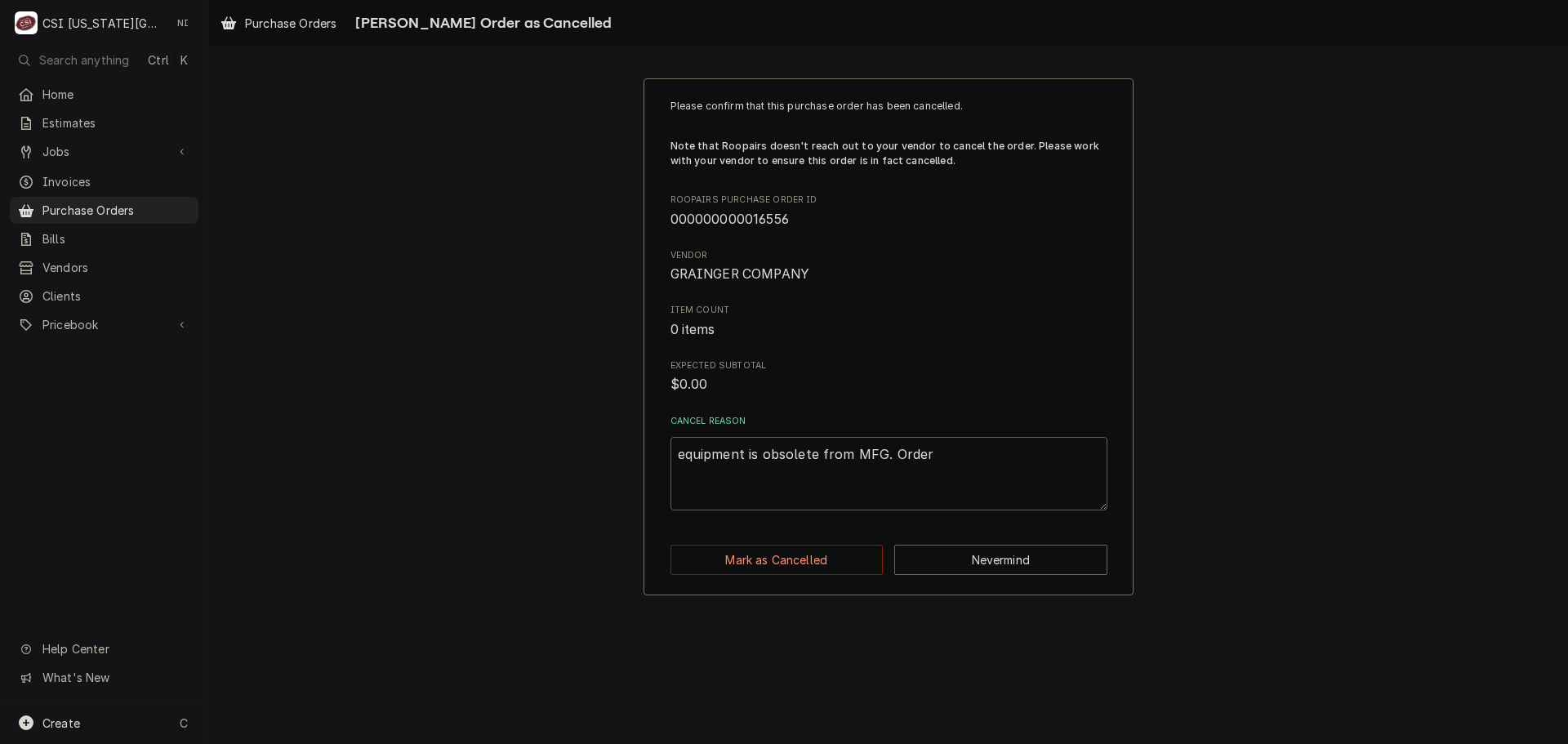
type textarea "x"
type textarea "equipment is obsolete from MFG. Order n"
type textarea "x"
type textarea "equipment is obsolete from MFG. Order ne"
type textarea "x"
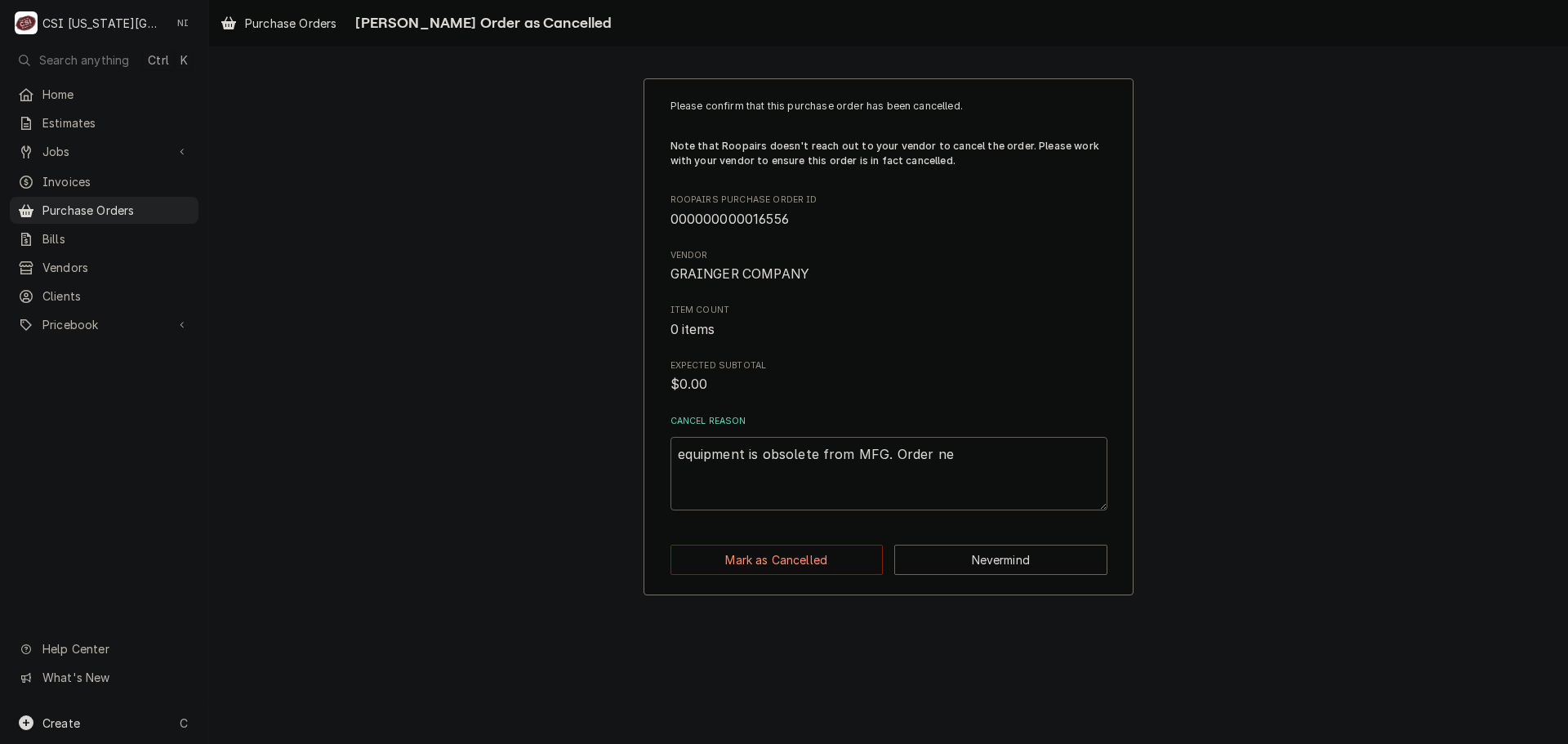
type textarea "equipment is obsolete from MFG. Order nev"
type textarea "x"
type textarea "equipment is obsolete from MFG. Order neve"
type textarea "x"
type textarea "equipment is obsolete from MFG. Order never"
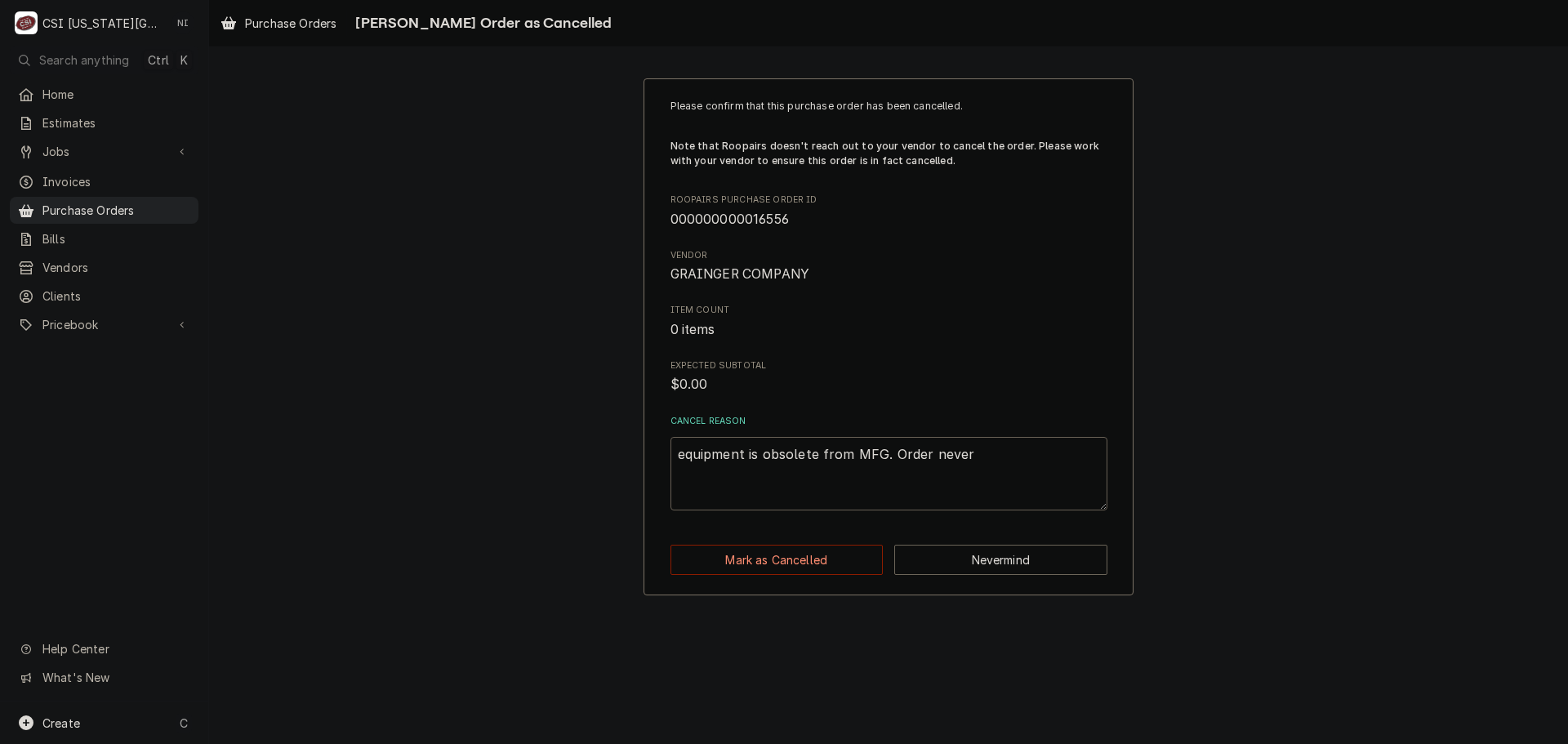
type textarea "x"
type textarea "equipment is obsolete from MFG. Order never"
type textarea "x"
type textarea "equipment is obsolete from MFG. Order never w"
type textarea "x"
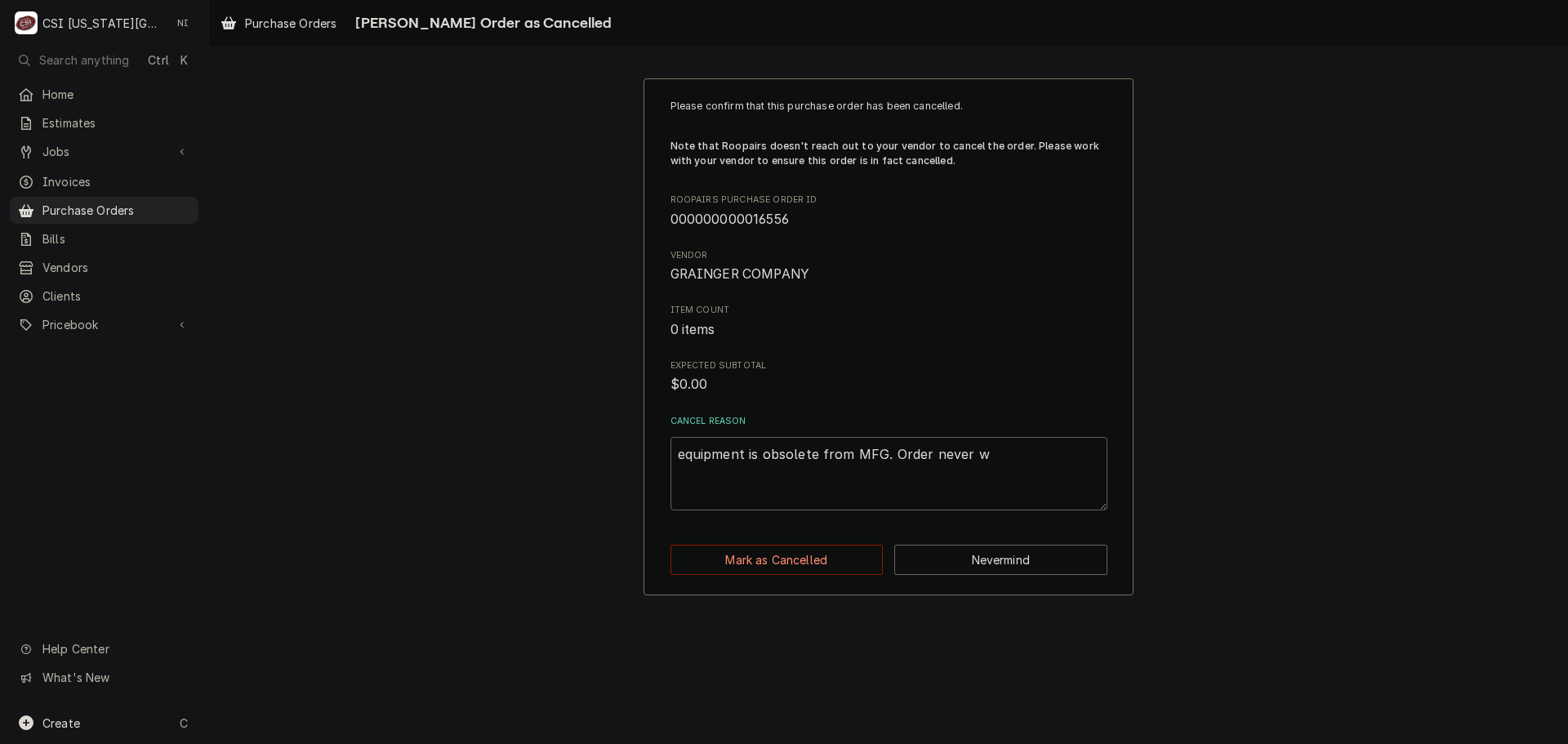
type textarea "equipment is obsolete from MFG. Order never we"
type textarea "x"
type textarea "equipment is obsolete from MFG. Order never wen"
type textarea "x"
type textarea "equipment is obsolete from MFG. Order never went"
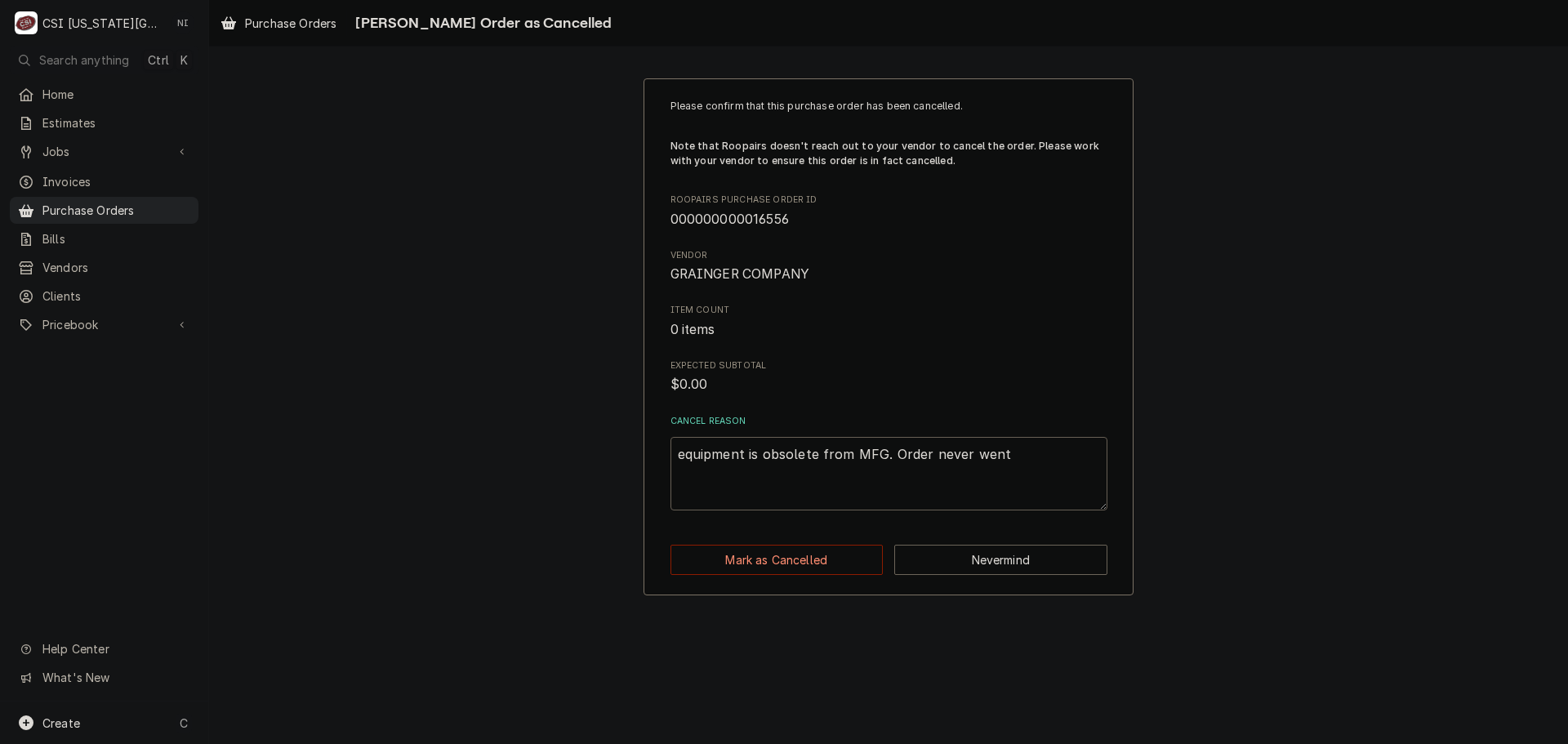
type textarea "x"
type textarea "equipment is obsolete from MFG. Order never went"
type textarea "x"
type textarea "equipment is obsolete from MFG. Order never went t"
type textarea "x"
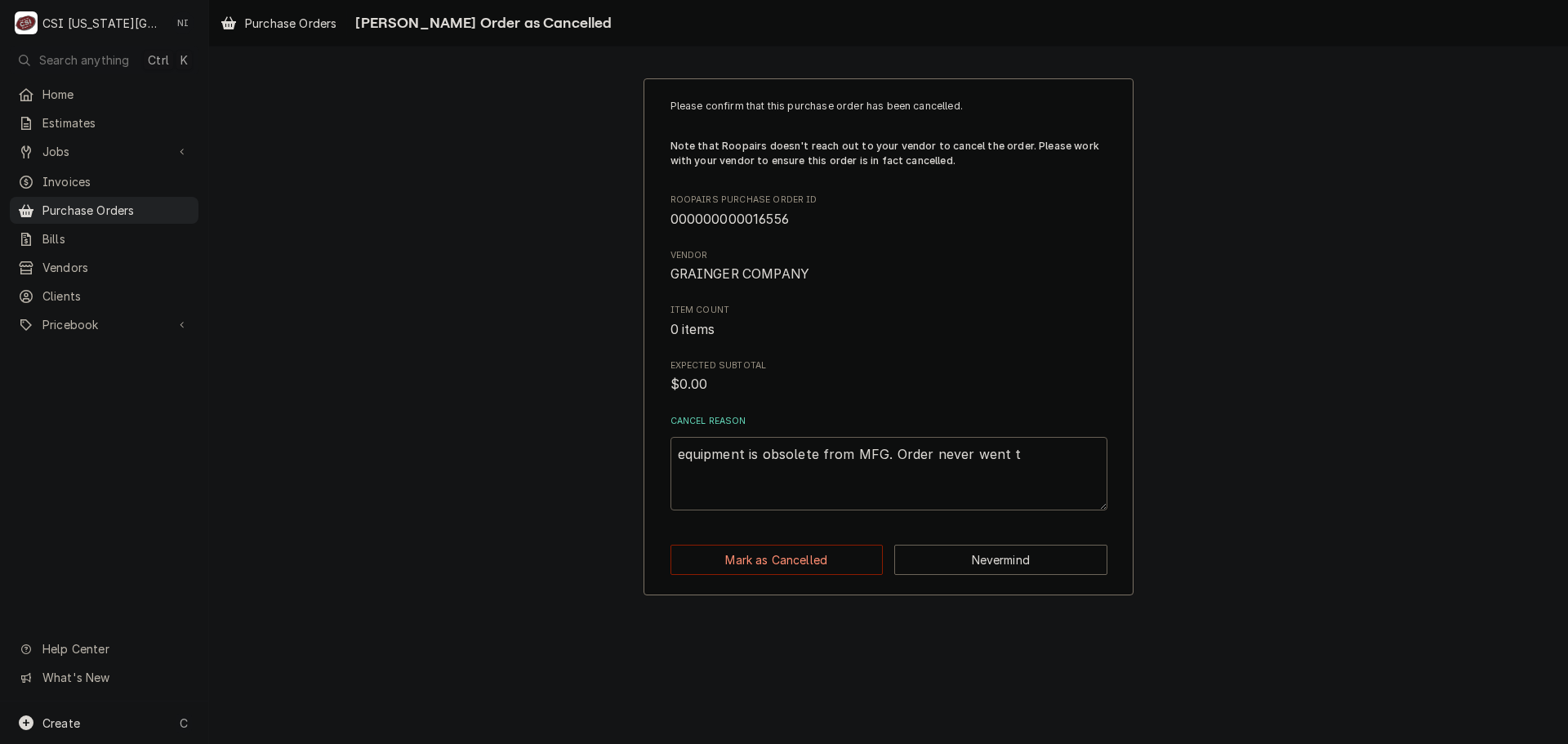
type textarea "equipment is obsolete from MFG. Order never went th"
type textarea "x"
type textarea "equipment is obsolete from MFG. Order never went tho"
type textarea "x"
type textarea "equipment is obsolete from MFG. Order never went thour"
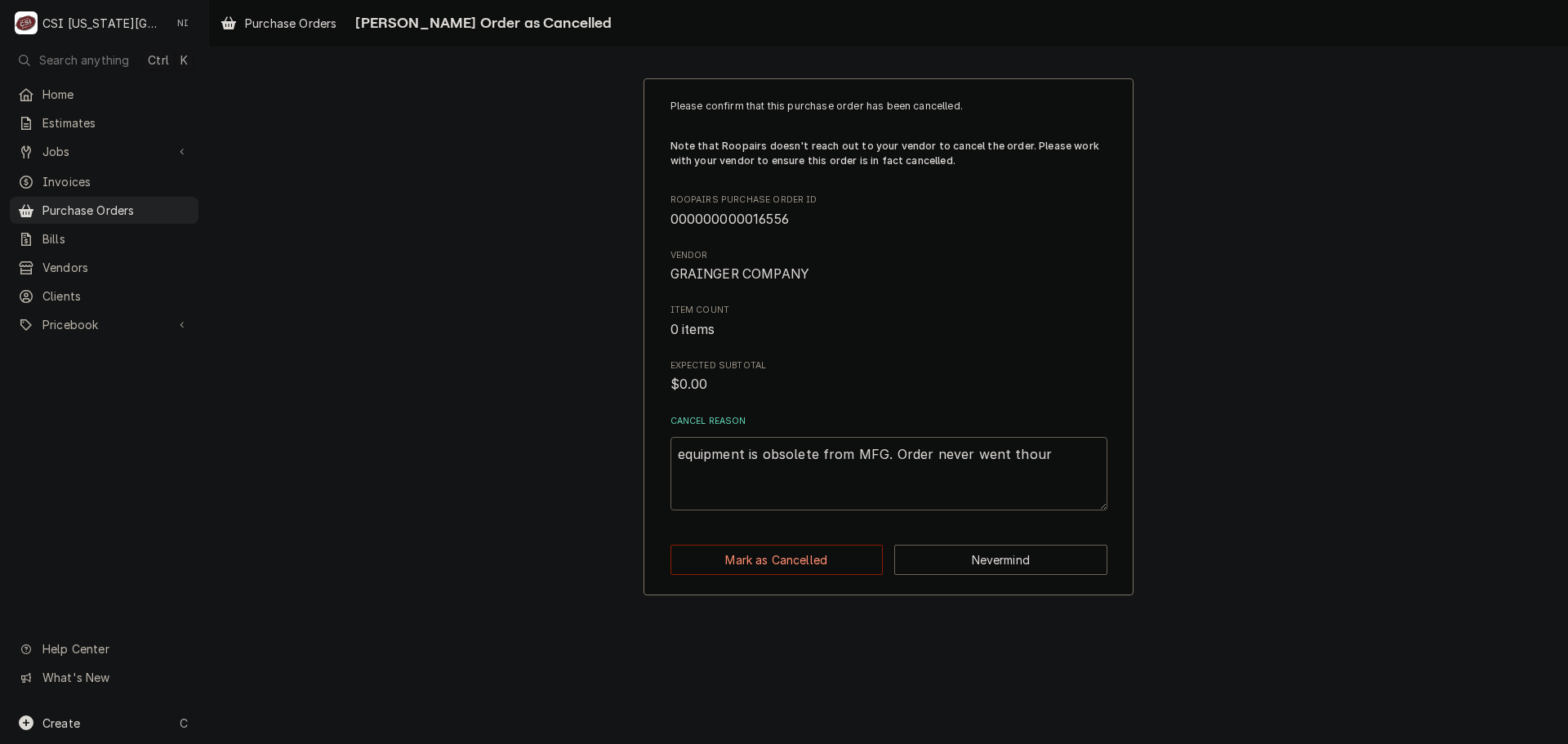
type textarea "x"
type textarea "equipment is obsolete from MFG. Order never went thou"
type textarea "x"
type textarea "equipment is obsolete from MFG. Order never went tho"
type textarea "x"
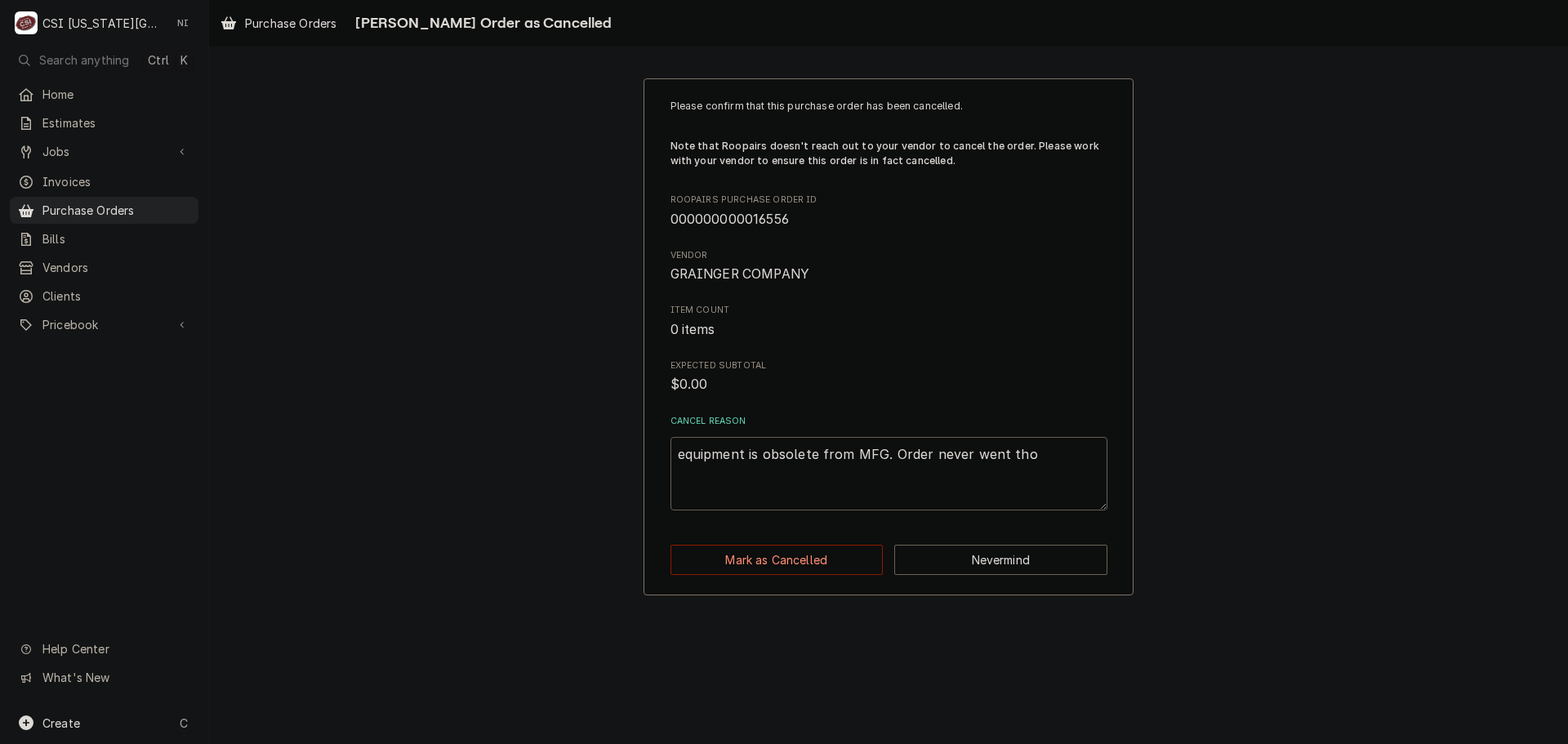
type textarea "equipment is obsolete from MFG. Order never went th"
type textarea "x"
type textarea "equipment is obsolete from MFG. Order never went thr"
type textarea "x"
type textarea "equipment is obsolete from MFG. Order never went thro"
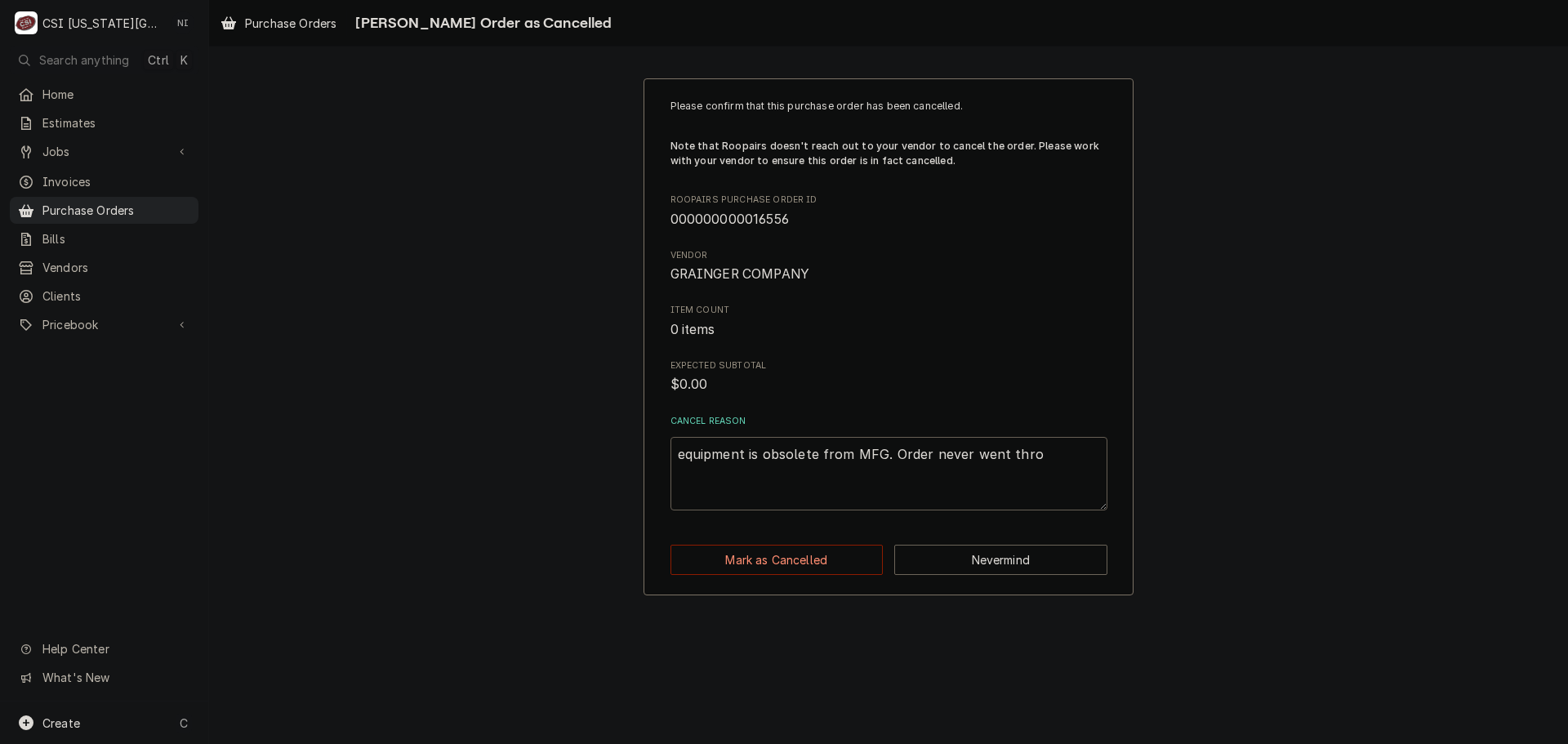
type textarea "x"
type textarea "equipment is obsolete from MFG. Order never went throu"
type textarea "x"
type textarea "equipment is obsolete from MFG. Order never went throug"
type textarea "x"
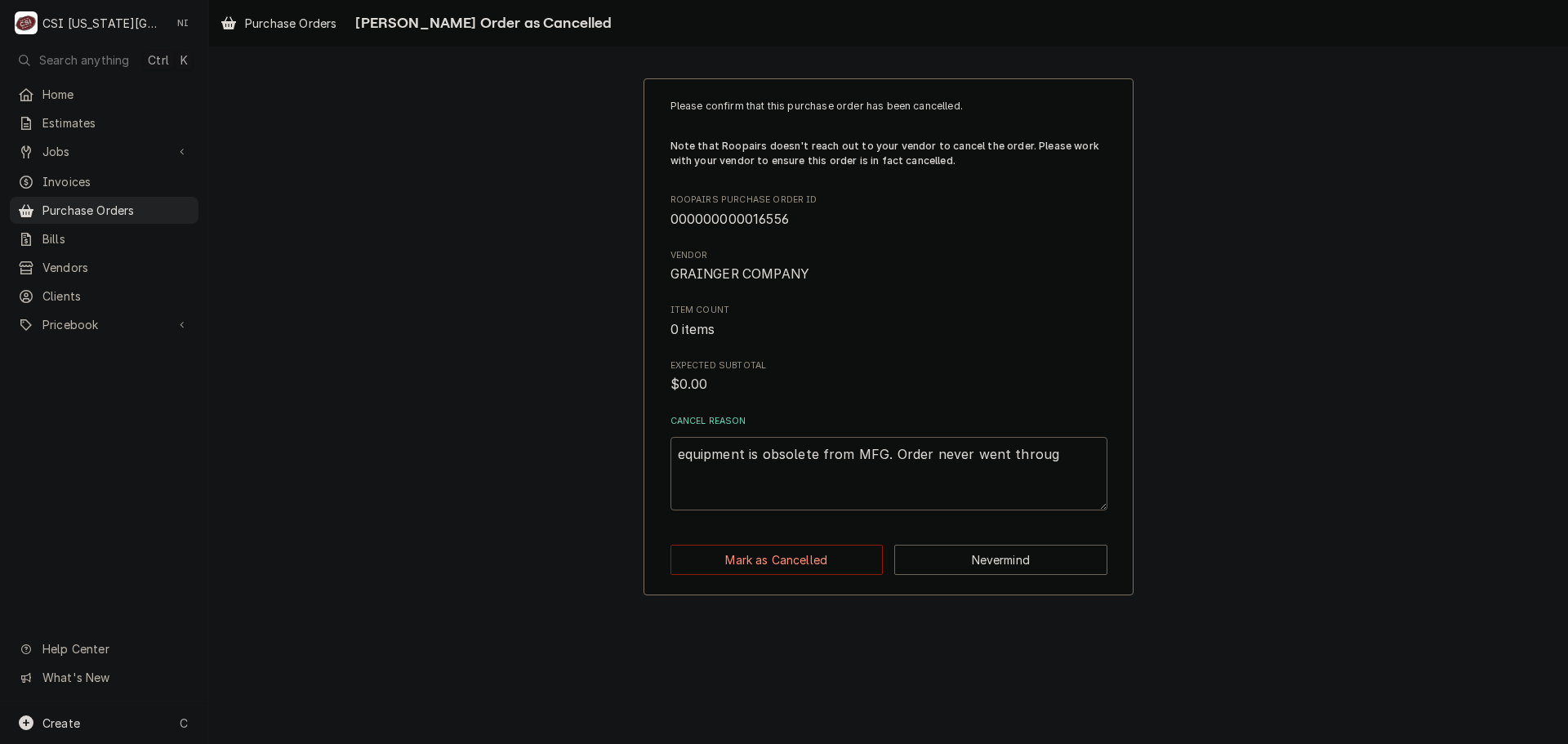
type textarea "equipment is obsolete from MFG. Order never went through"
type textarea "x"
type textarea "equipment is obsolete from MFG. Order never went throught"
type textarea "x"
type textarea "equipment is obsolete from MFG. Order never went throught"
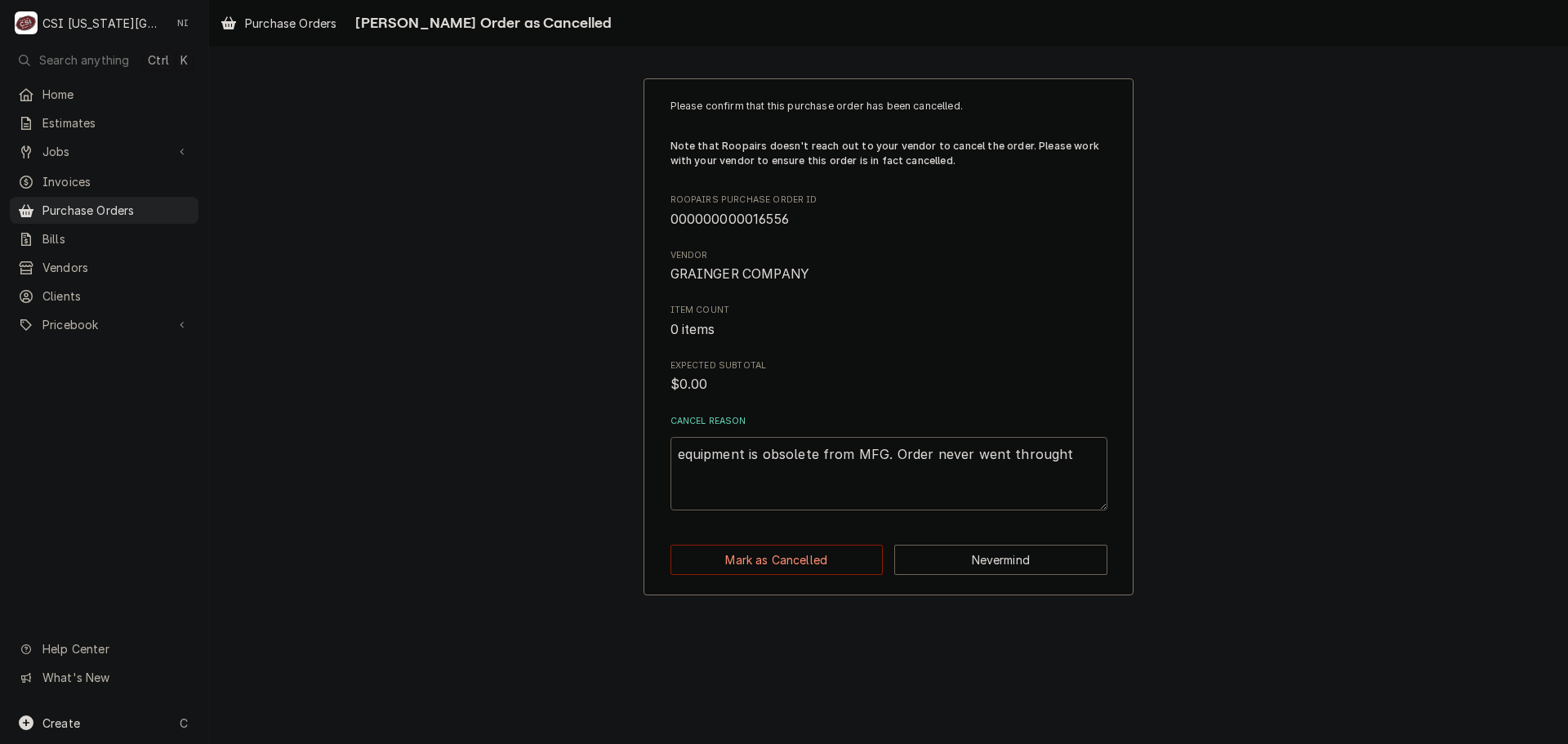
type textarea "x"
type textarea "equipment is obsolete from MFG. Order never went throught"
type textarea "x"
type textarea "equipment is obsolete from MFG. Order never went through"
type textarea "x"
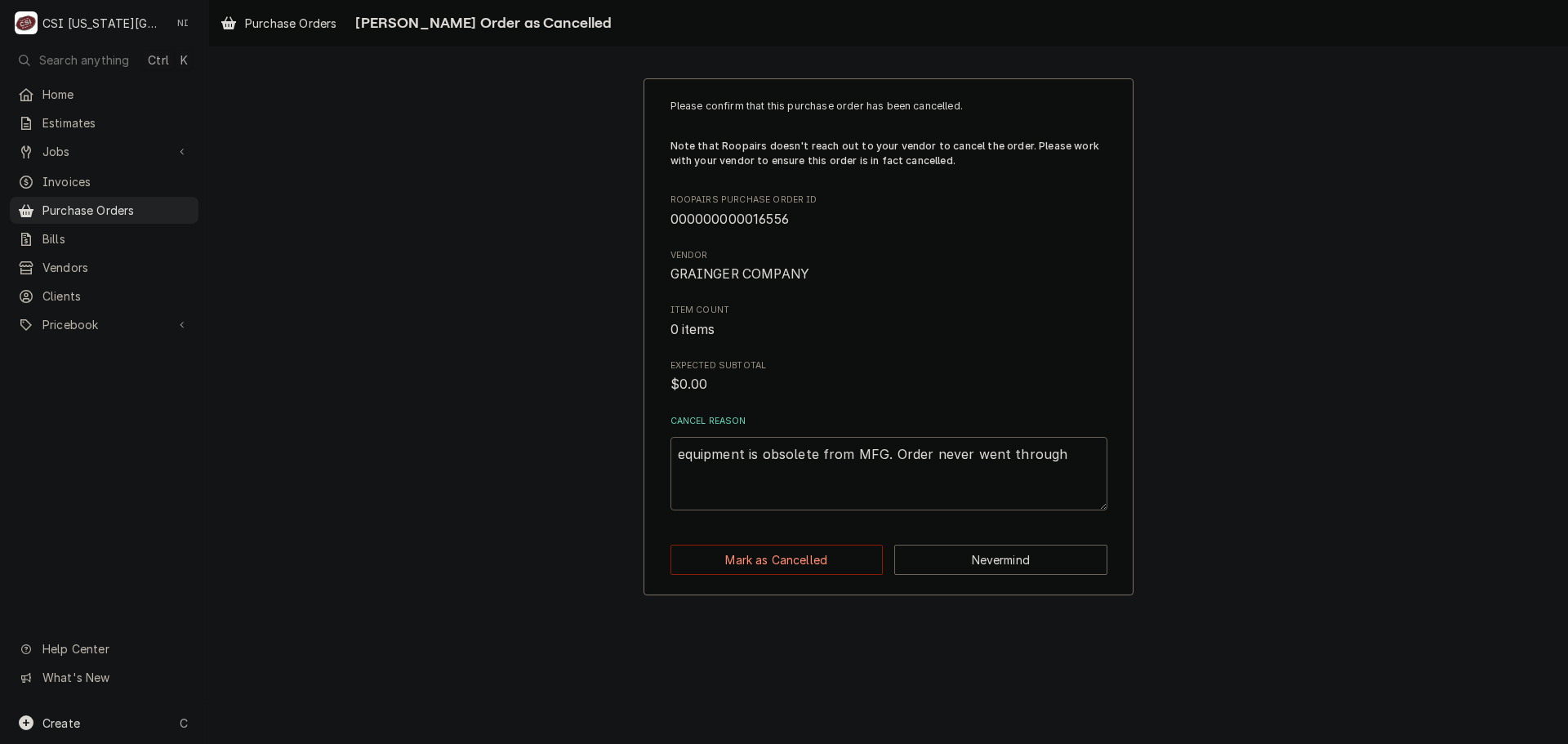
type textarea "equipment is obsolete from MFG. Order never went through"
click at [749, 566] on button "Mark as Cancelled" at bounding box center [776, 559] width 213 height 30
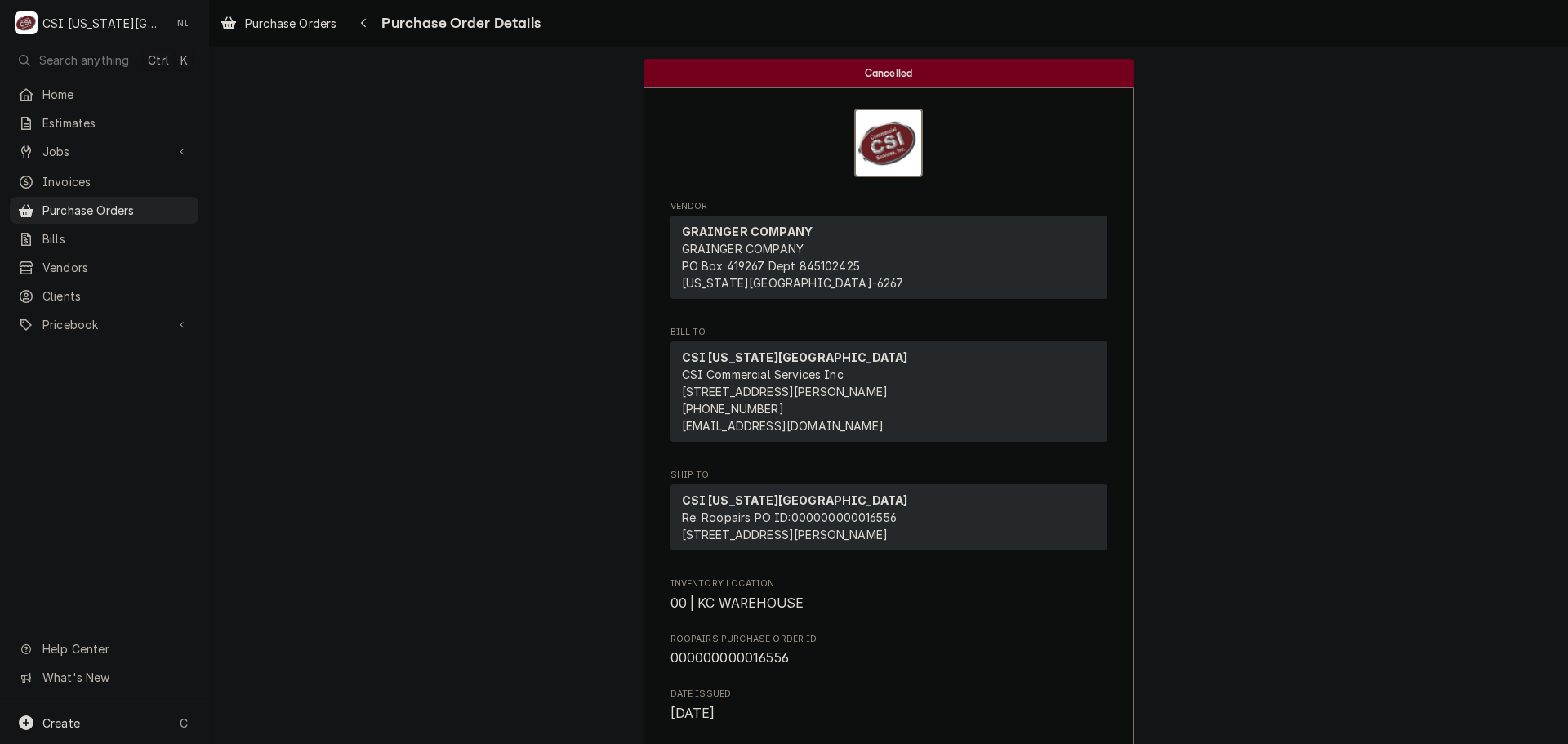
drag, startPoint x: 160, startPoint y: 207, endPoint x: 259, endPoint y: 90, distance: 153.3
click at [160, 207] on span "Purchase Orders" at bounding box center [116, 211] width 148 height 17
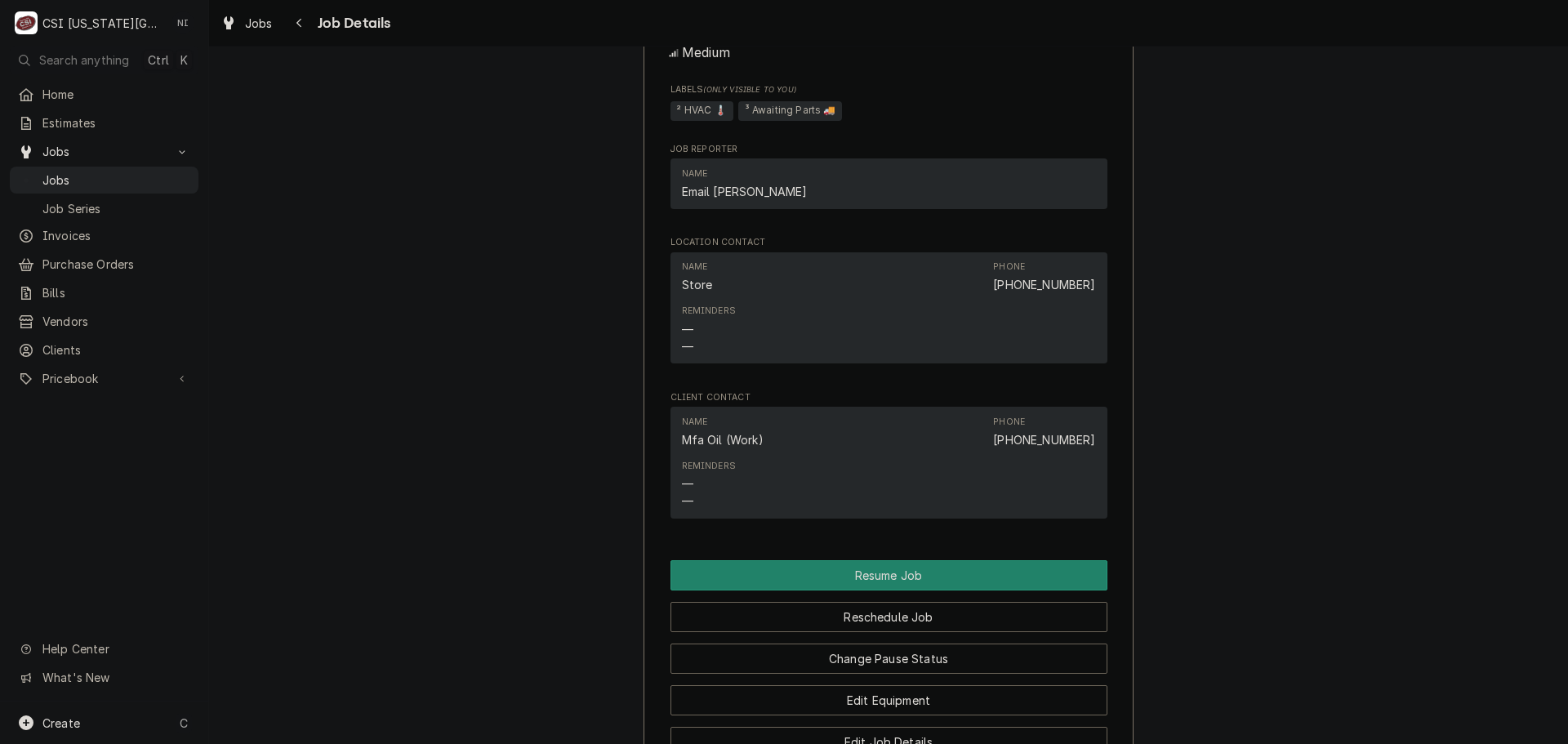
scroll to position [2187, 0]
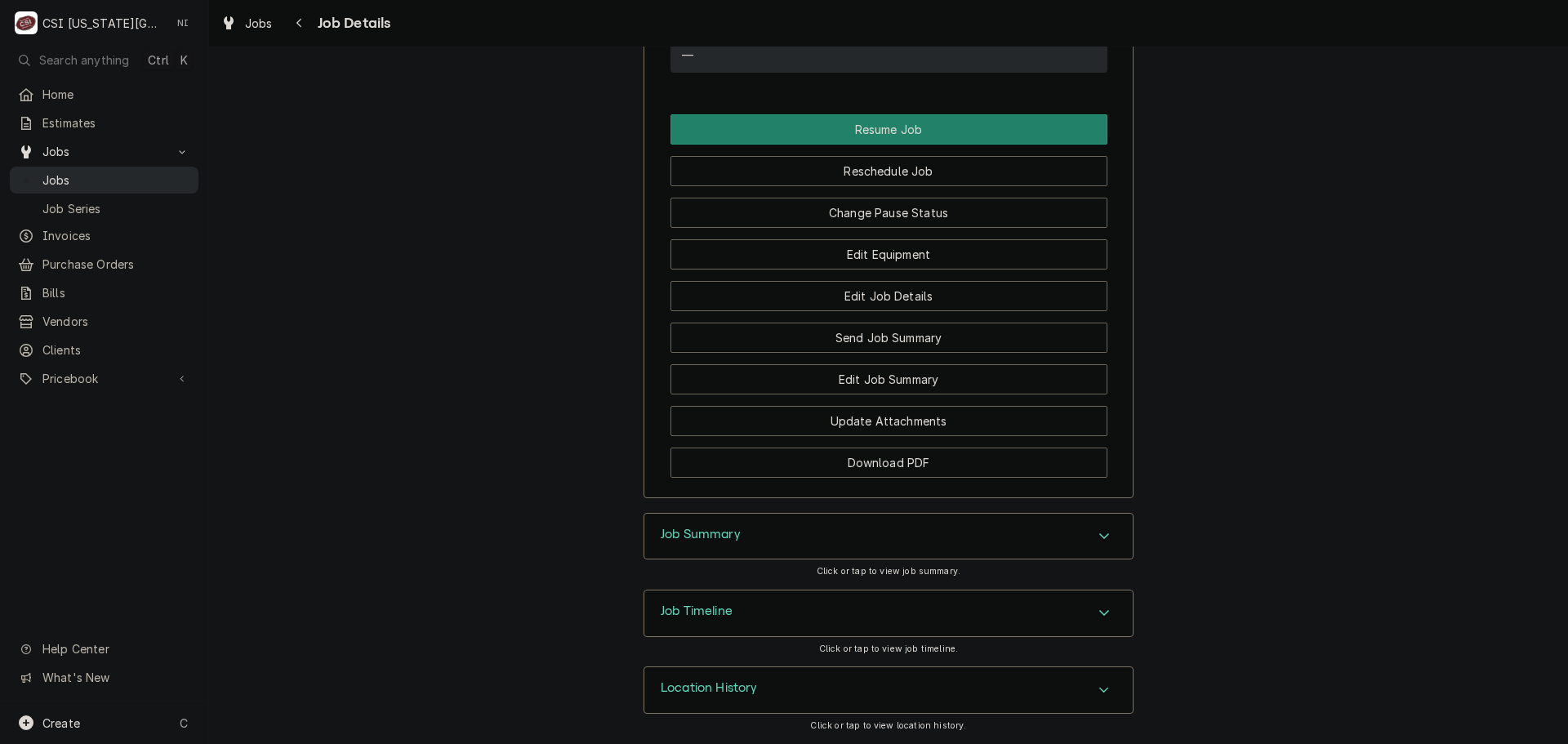
click at [108, 182] on span "Jobs" at bounding box center [116, 180] width 148 height 17
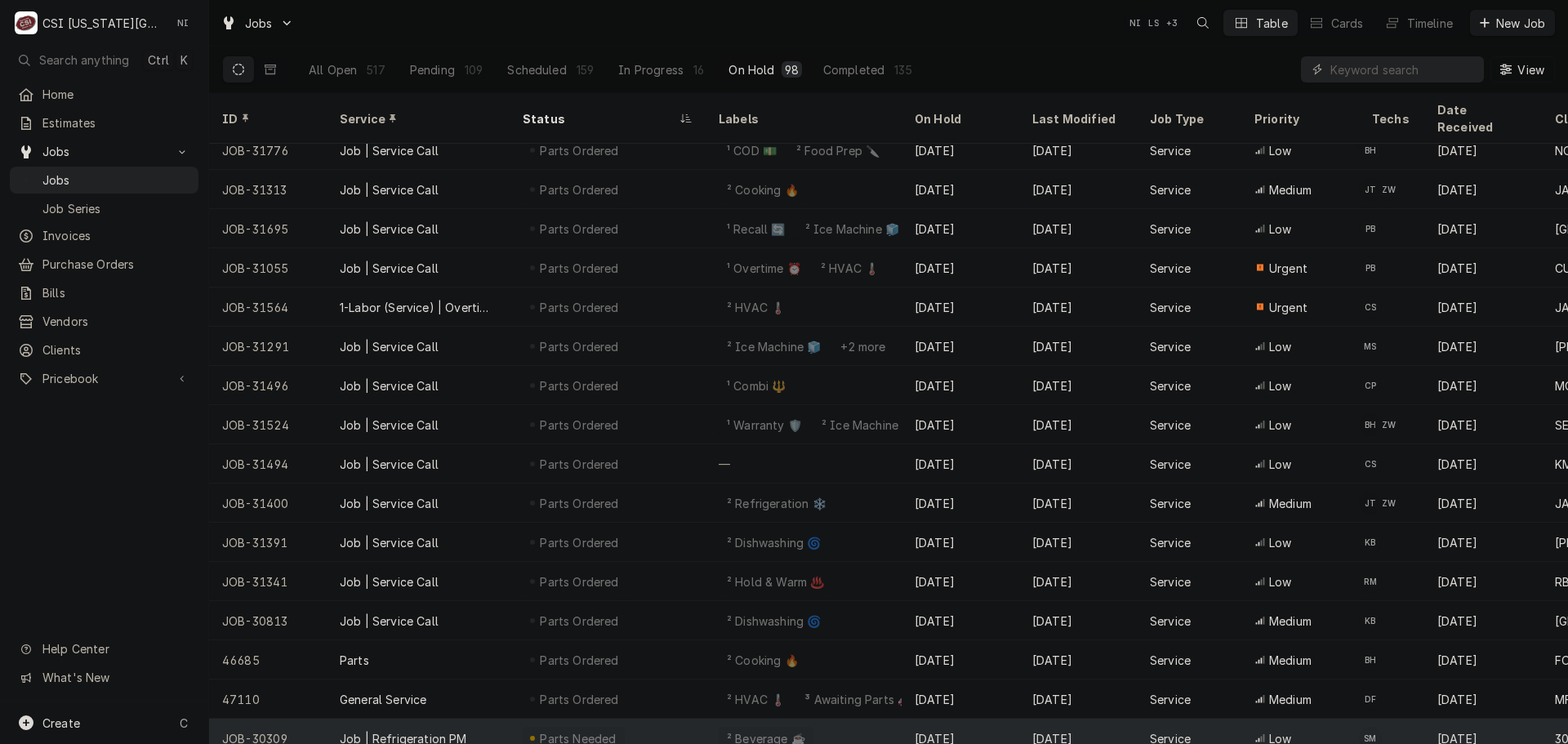
scroll to position [1074, 0]
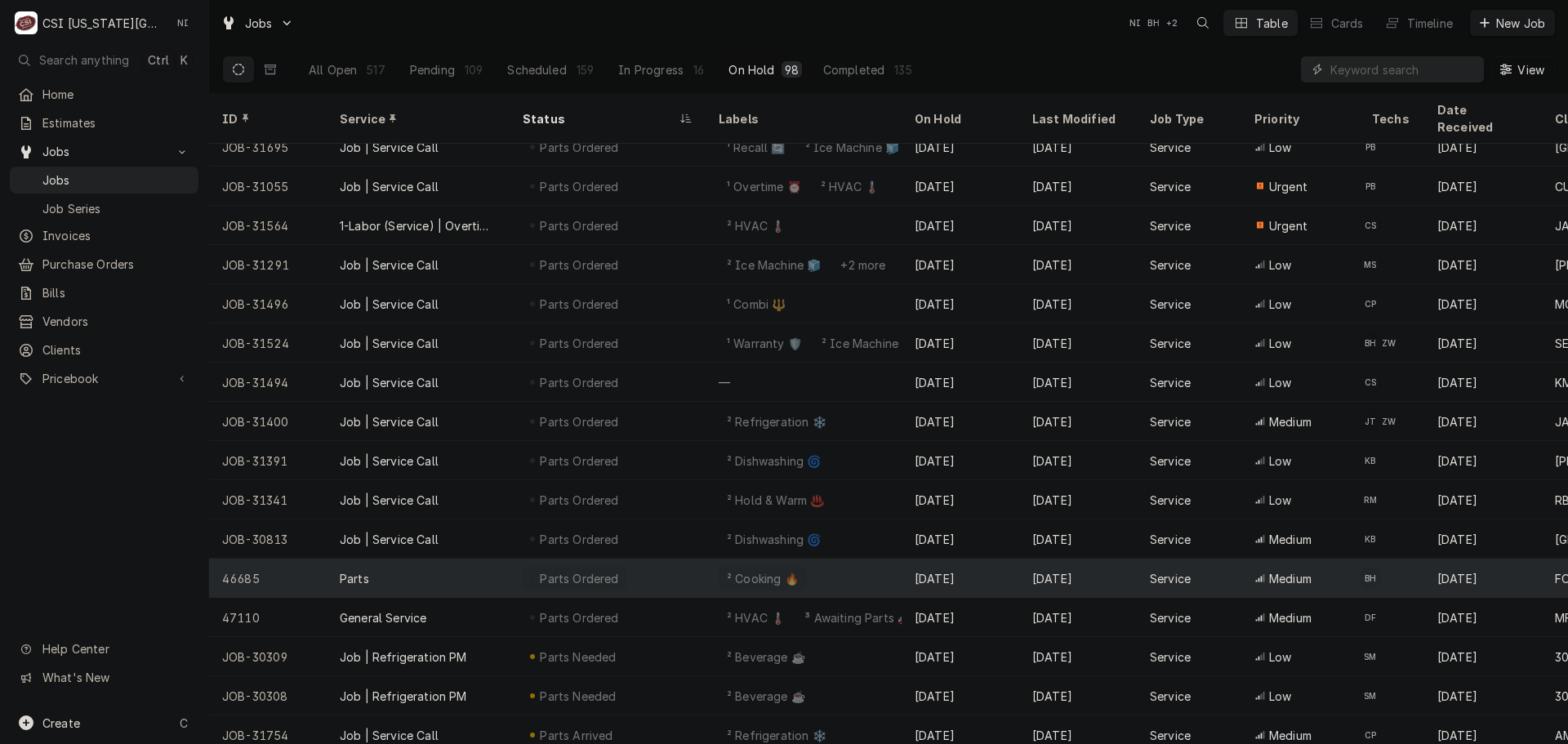
click at [995, 560] on div "[DATE]" at bounding box center [959, 579] width 117 height 39
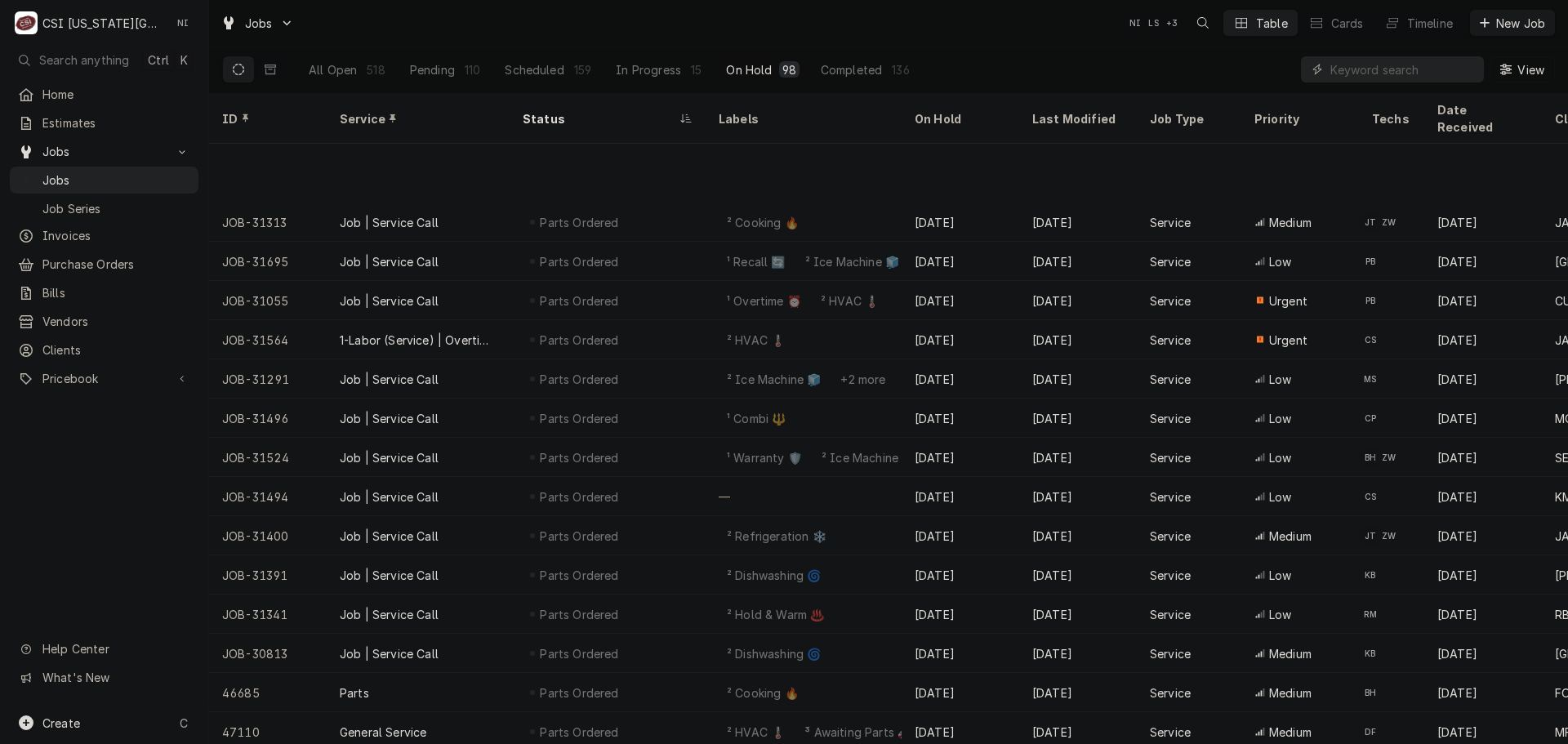
scroll to position [1078, 0]
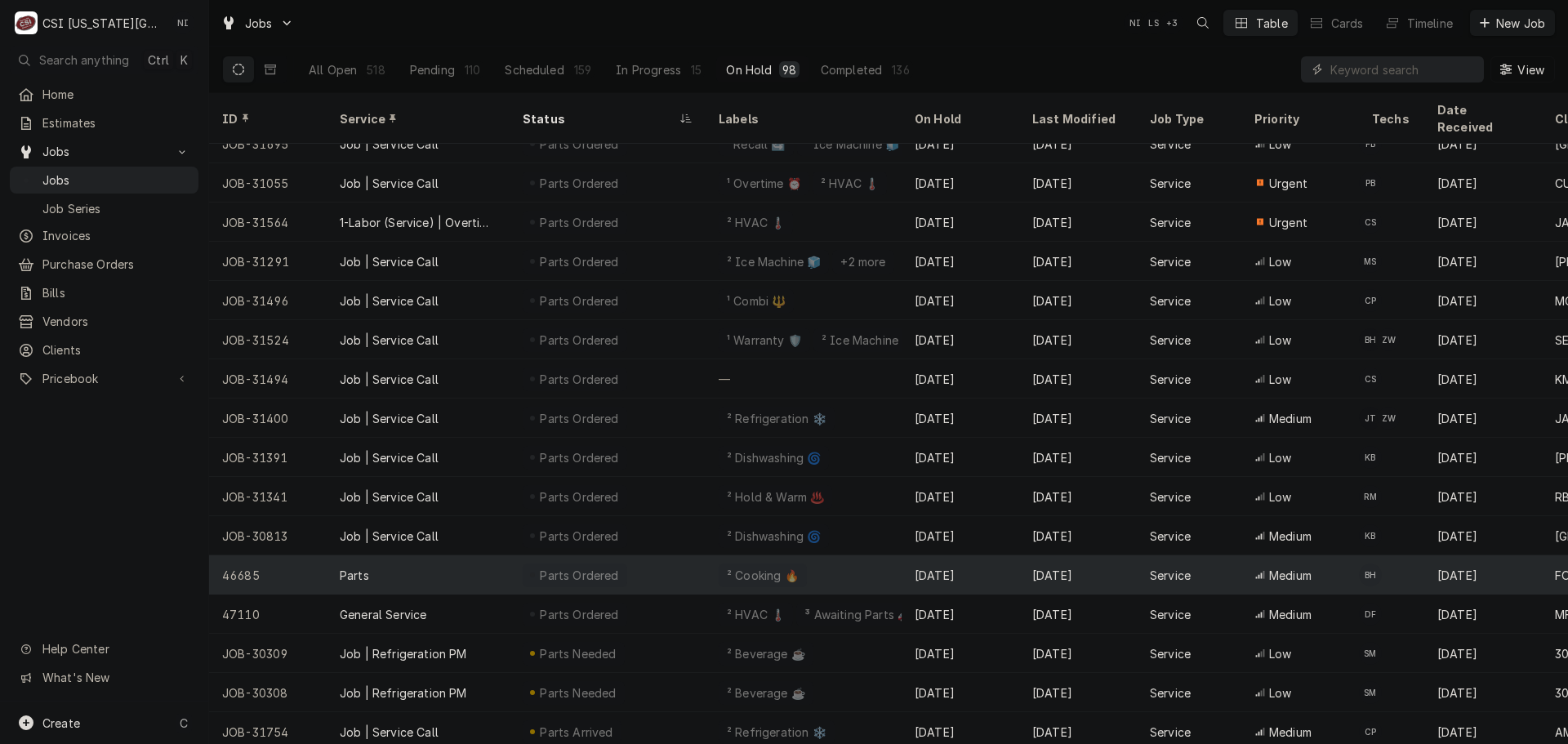
click at [678, 556] on div "Parts Ordered" at bounding box center [607, 575] width 196 height 39
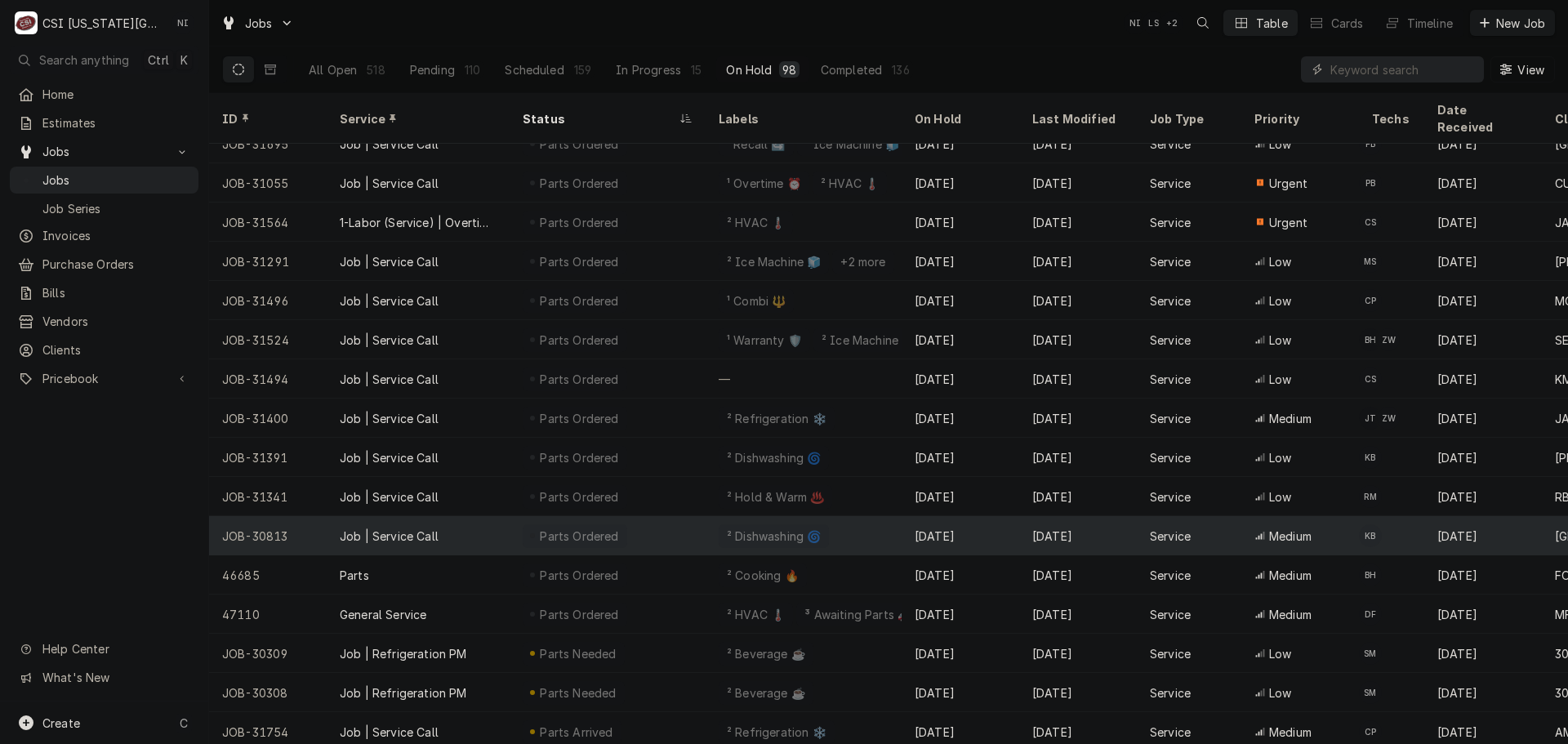
click at [619, 516] on div "Parts Ordered" at bounding box center [607, 536] width 196 height 39
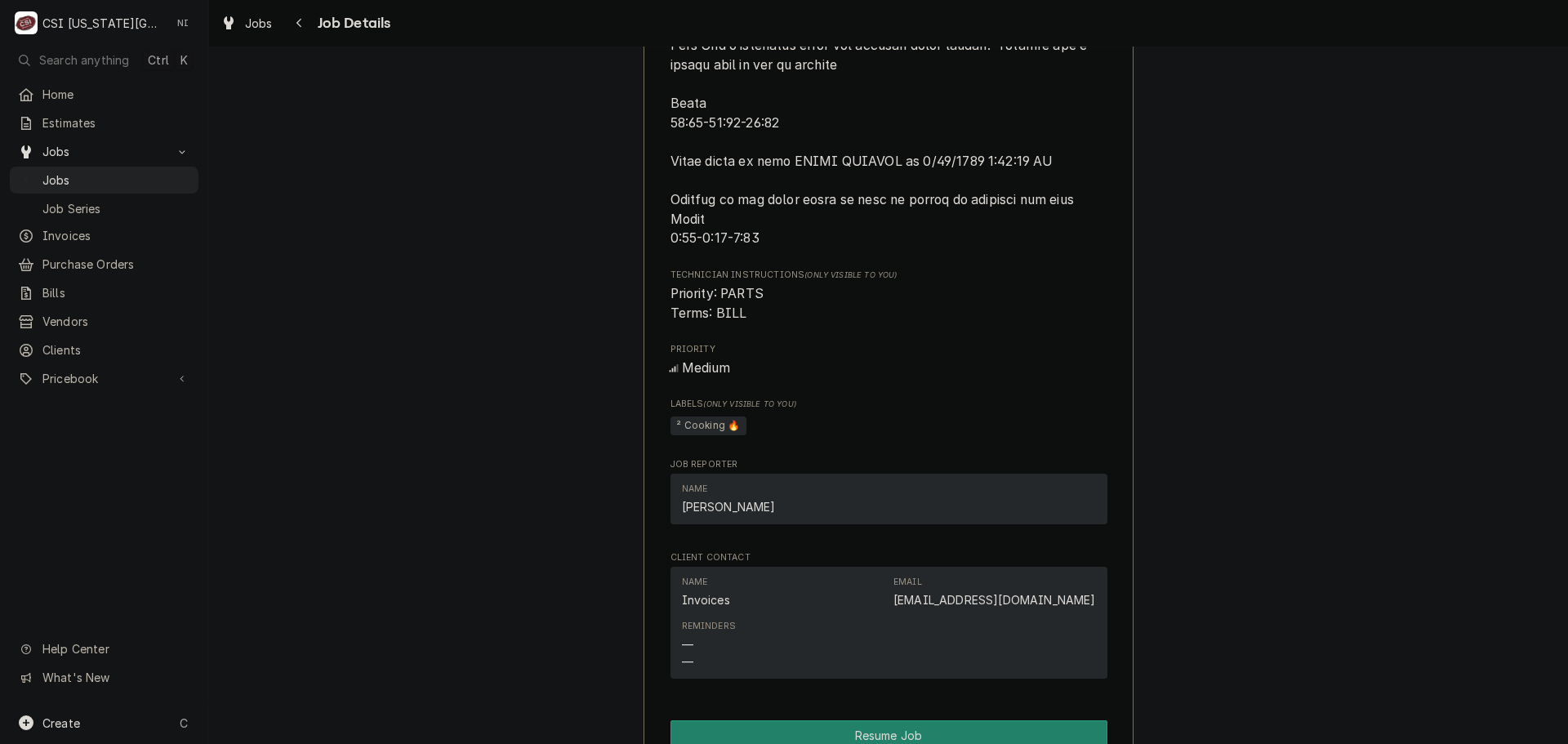
scroll to position [4901, 0]
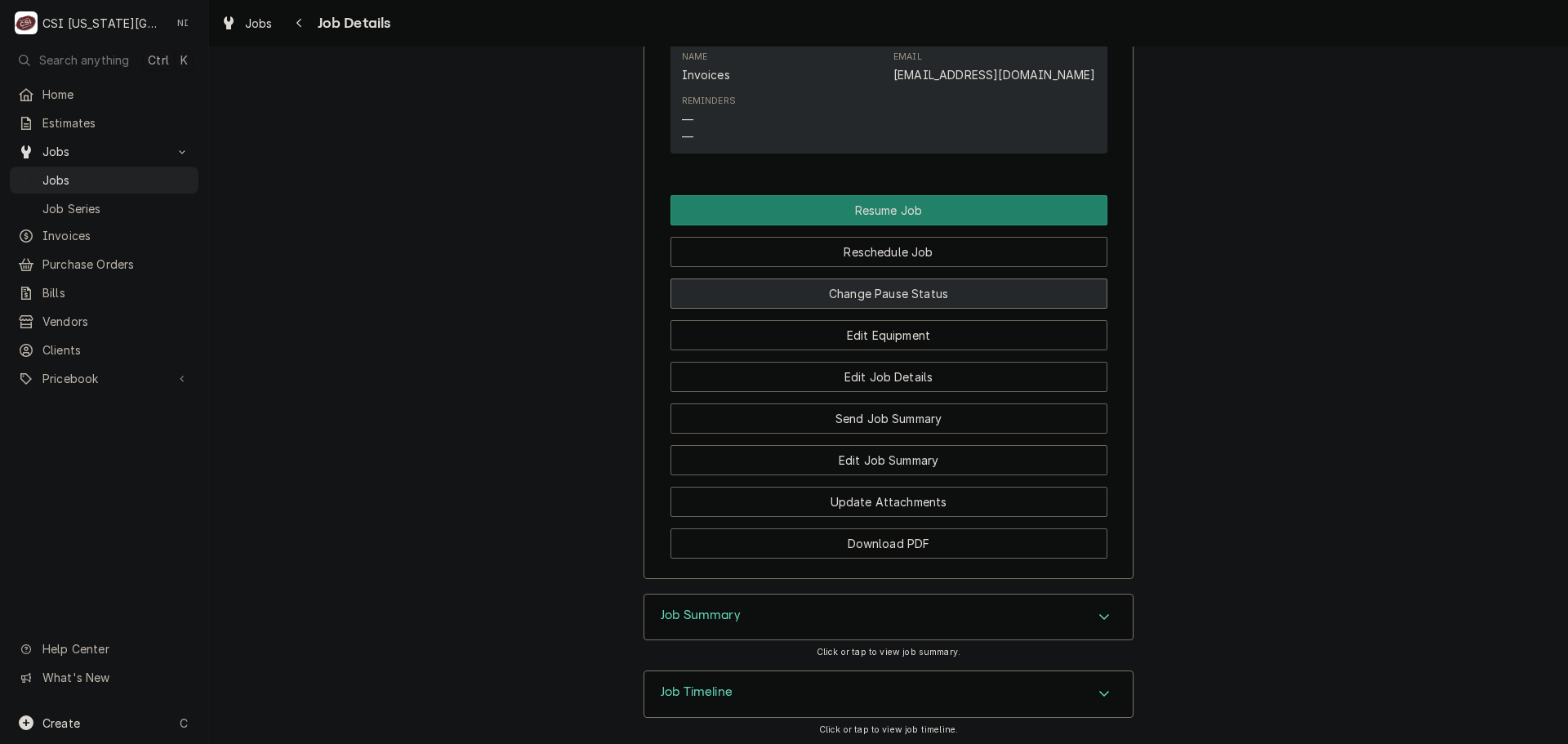
click at [857, 297] on button "Change Pause Status" at bounding box center [888, 293] width 437 height 30
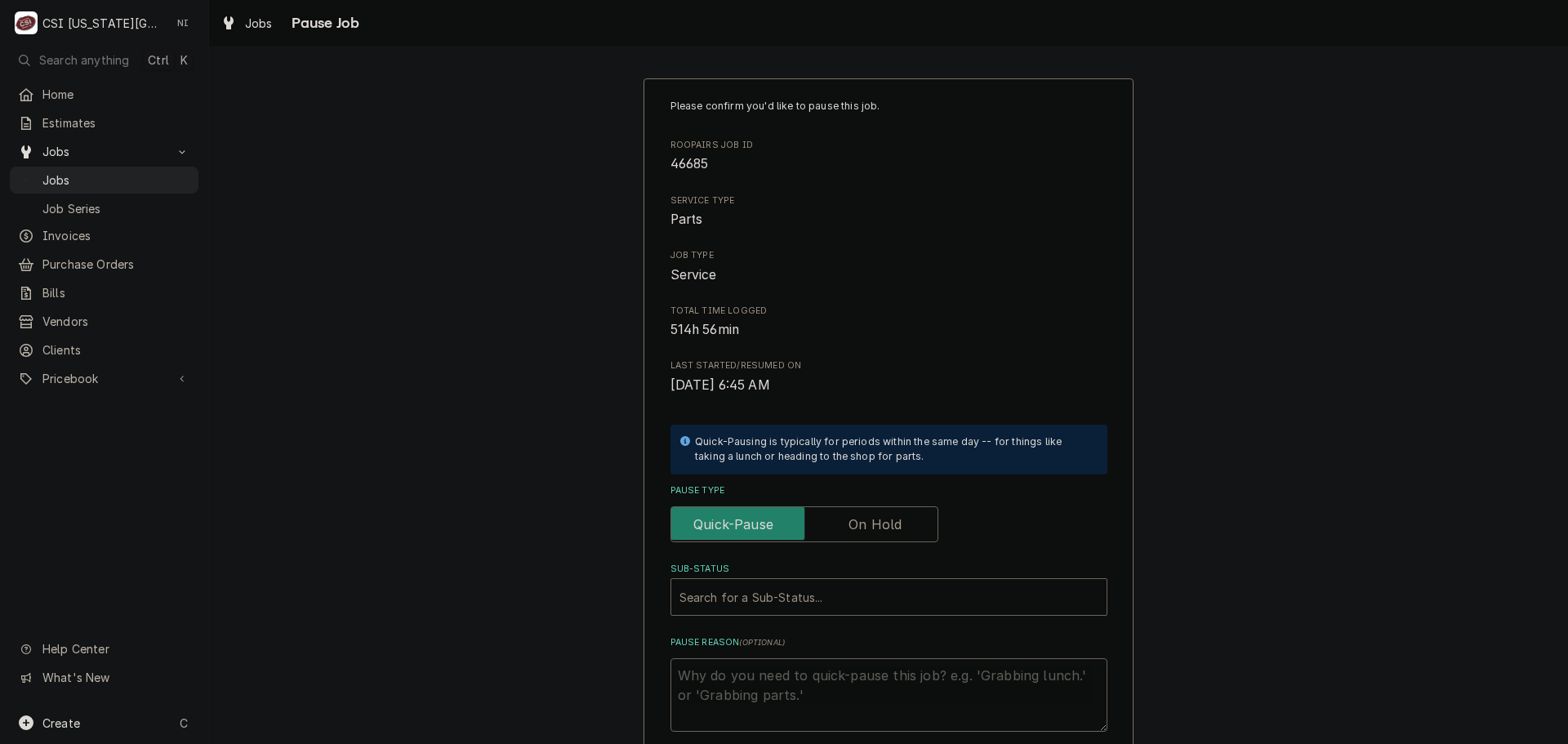
click at [844, 517] on label "Pause Type" at bounding box center [804, 524] width 268 height 36
click at [844, 517] on input "Pause Type" at bounding box center [805, 524] width 253 height 36
checkbox input "true"
click at [827, 591] on div "Sub-Status" at bounding box center [888, 597] width 419 height 29
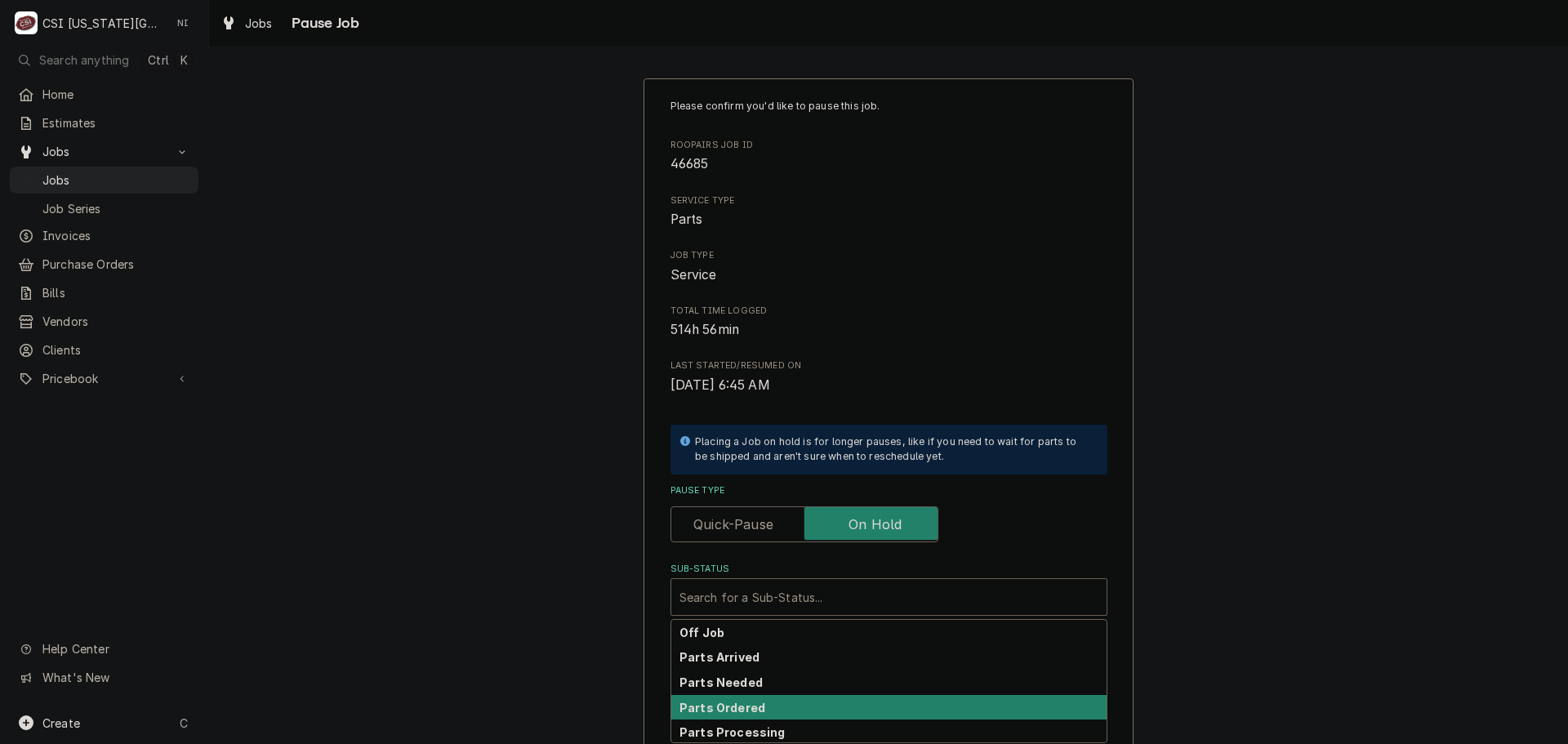
click at [766, 711] on div "Parts Ordered" at bounding box center [888, 708] width 435 height 26
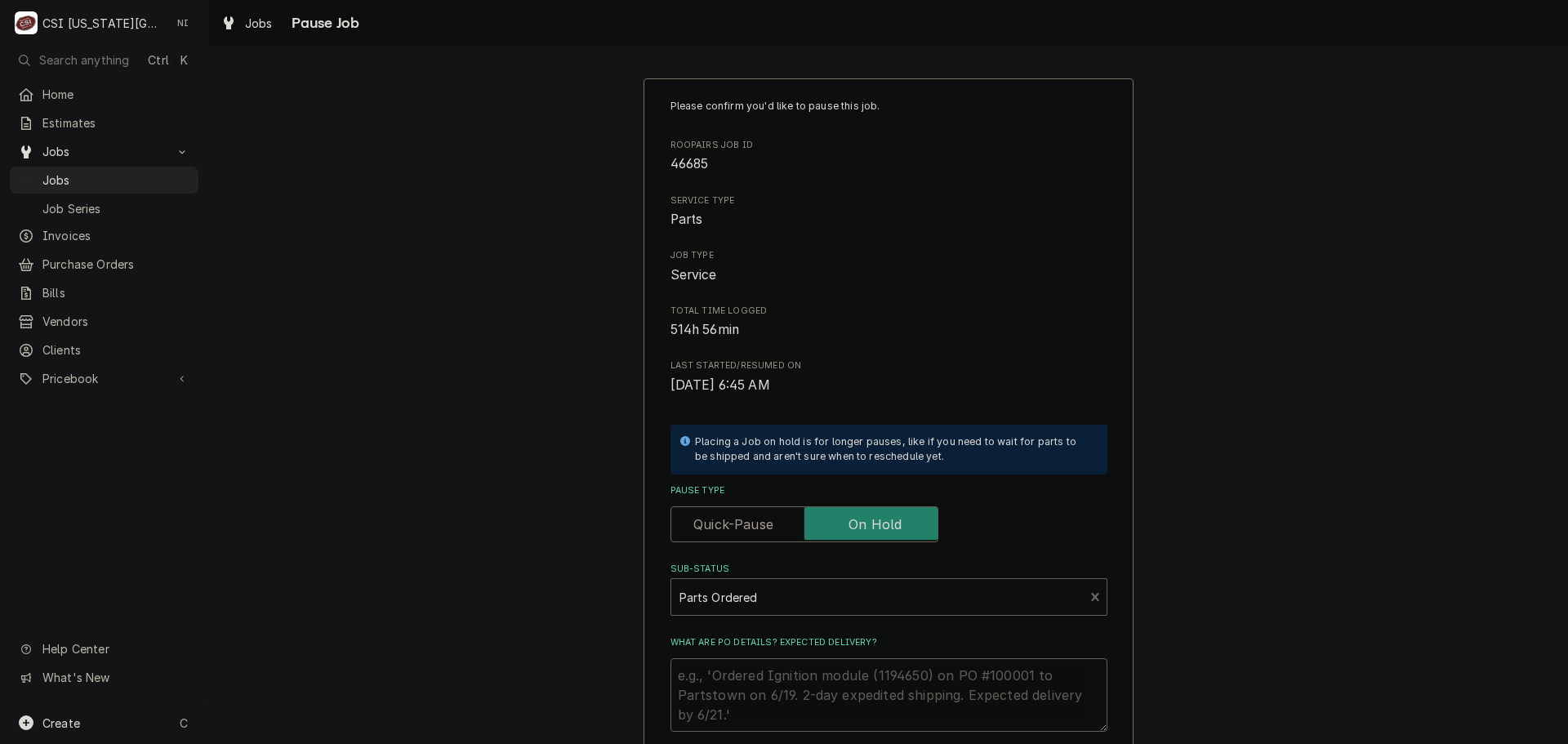
click at [735, 675] on textarea "What are PO details? Expected delivery?" at bounding box center [888, 695] width 437 height 74
type textarea "x"
type textarea "h"
type textarea "x"
type textarea "hw"
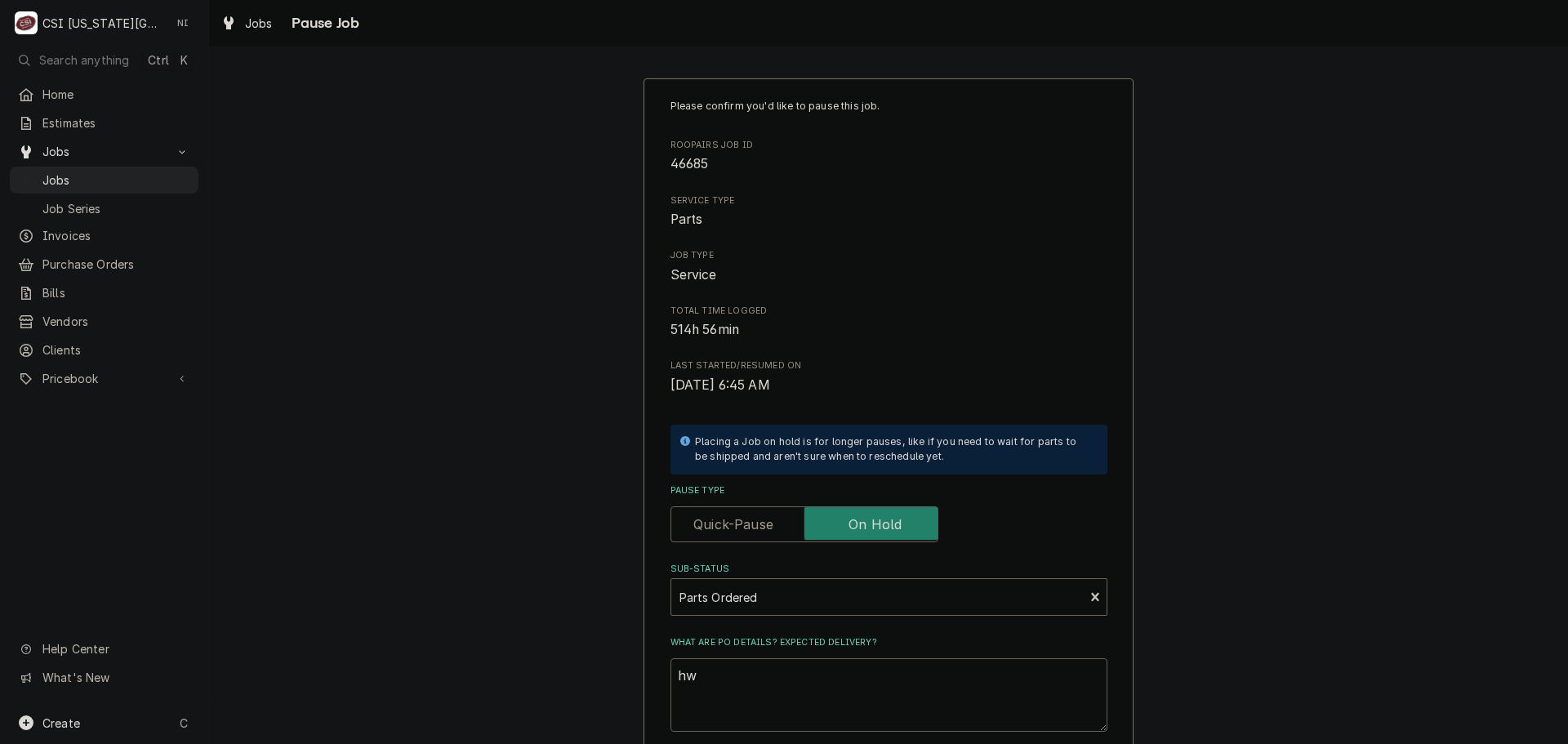
type textarea "x"
type textarea "h"
type textarea "x"
type textarea "Ha"
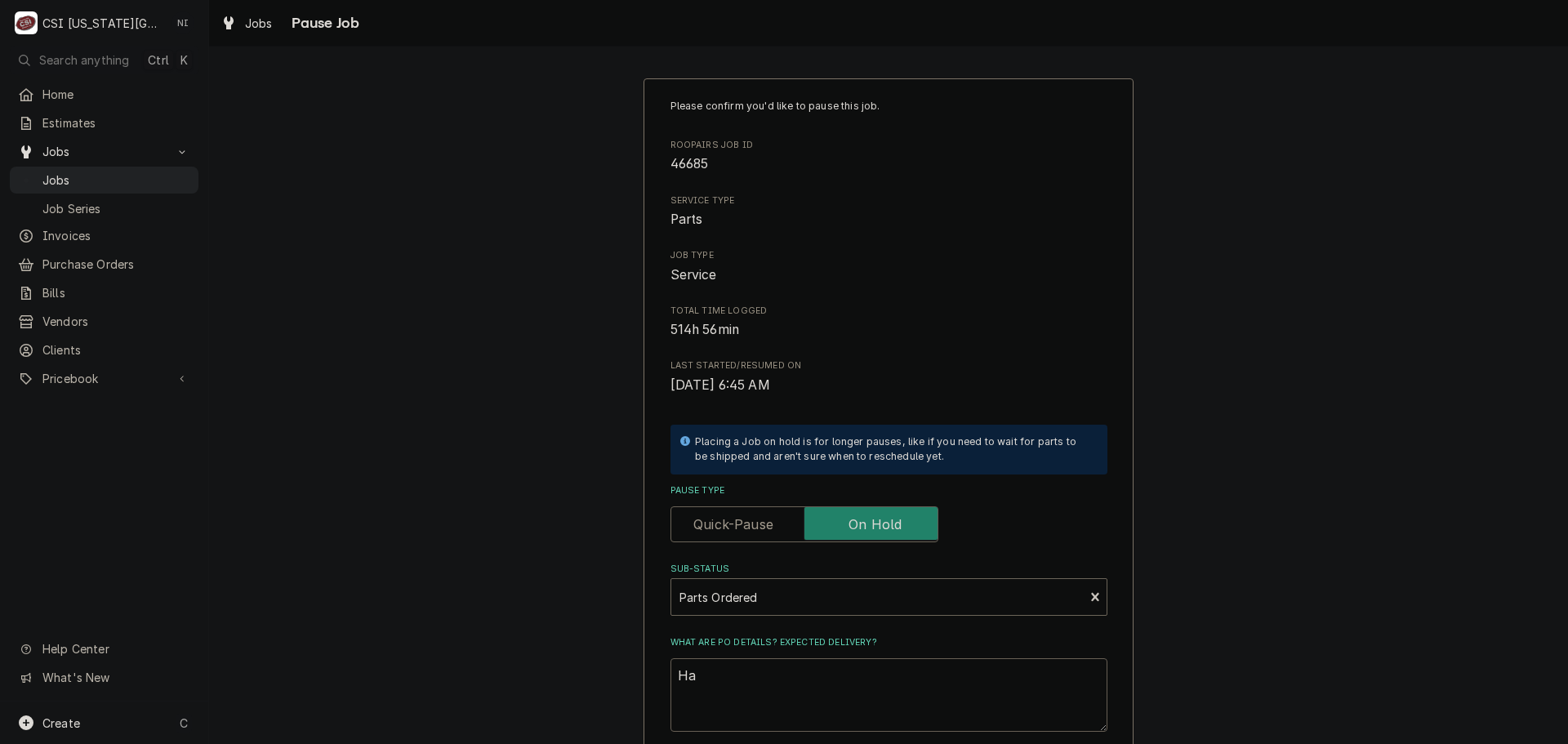
type textarea "x"
type textarea "Haw"
type textarea "x"
type textarea "Hawi"
type textarea "x"
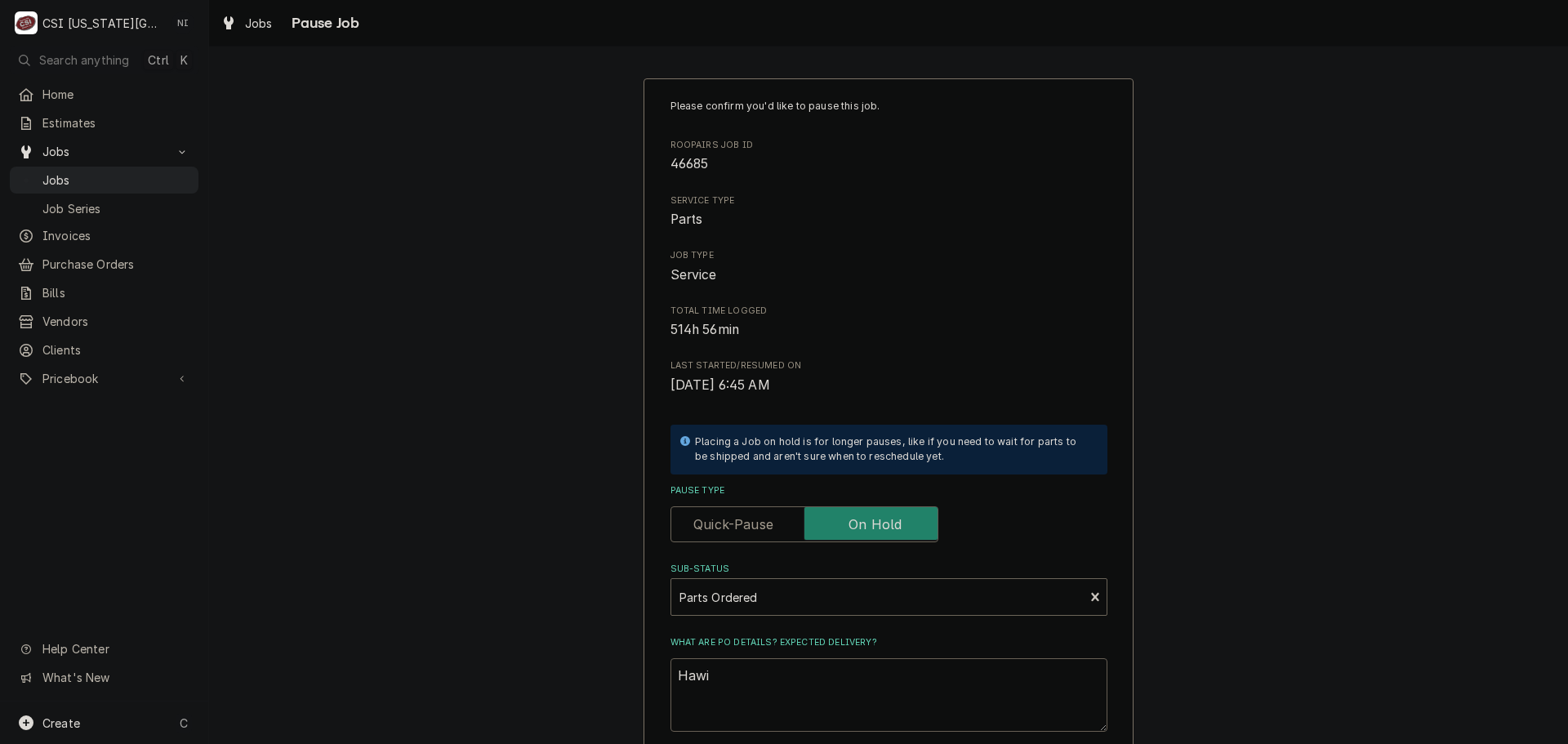
type textarea "Haw"
type textarea "x"
type textarea "Hawk"
type textarea "x"
type textarea "Hawki"
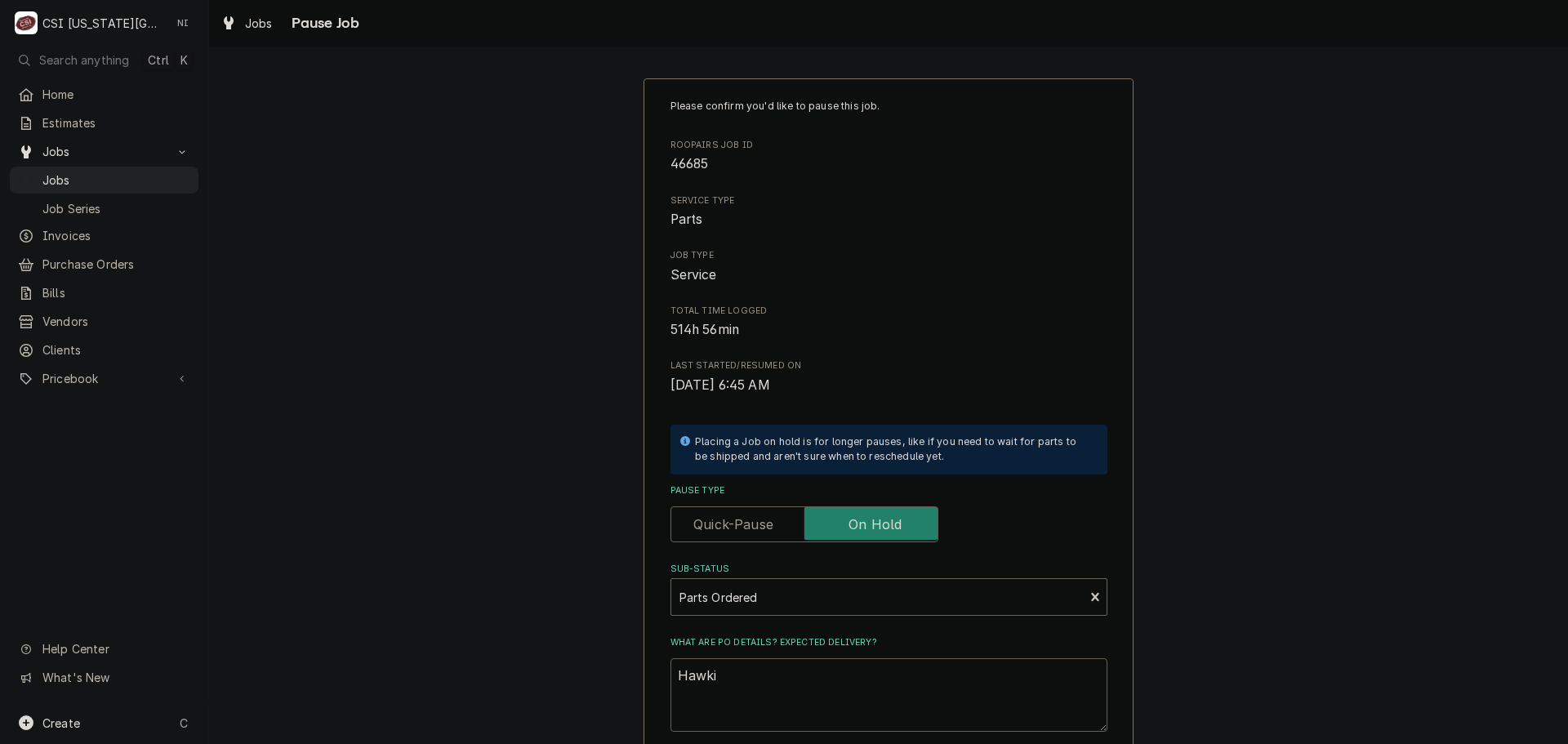
type textarea "x"
type textarea "Hawkin"
type textarea "x"
type textarea "Hawkins"
type textarea "x"
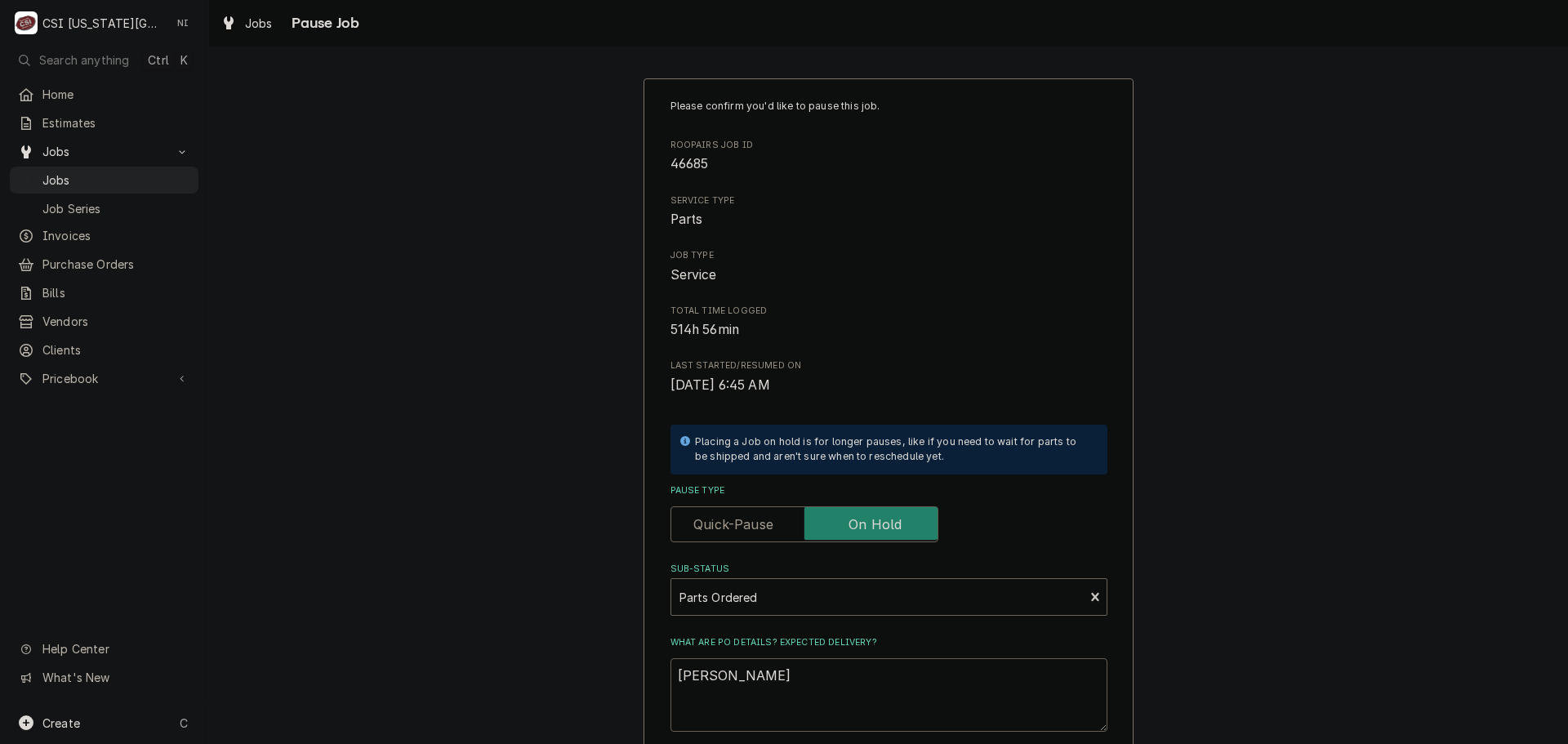
type textarea "Hawkins"
type textarea "x"
type textarea "Hawkins f"
type textarea "x"
type textarea "Hawkins fo"
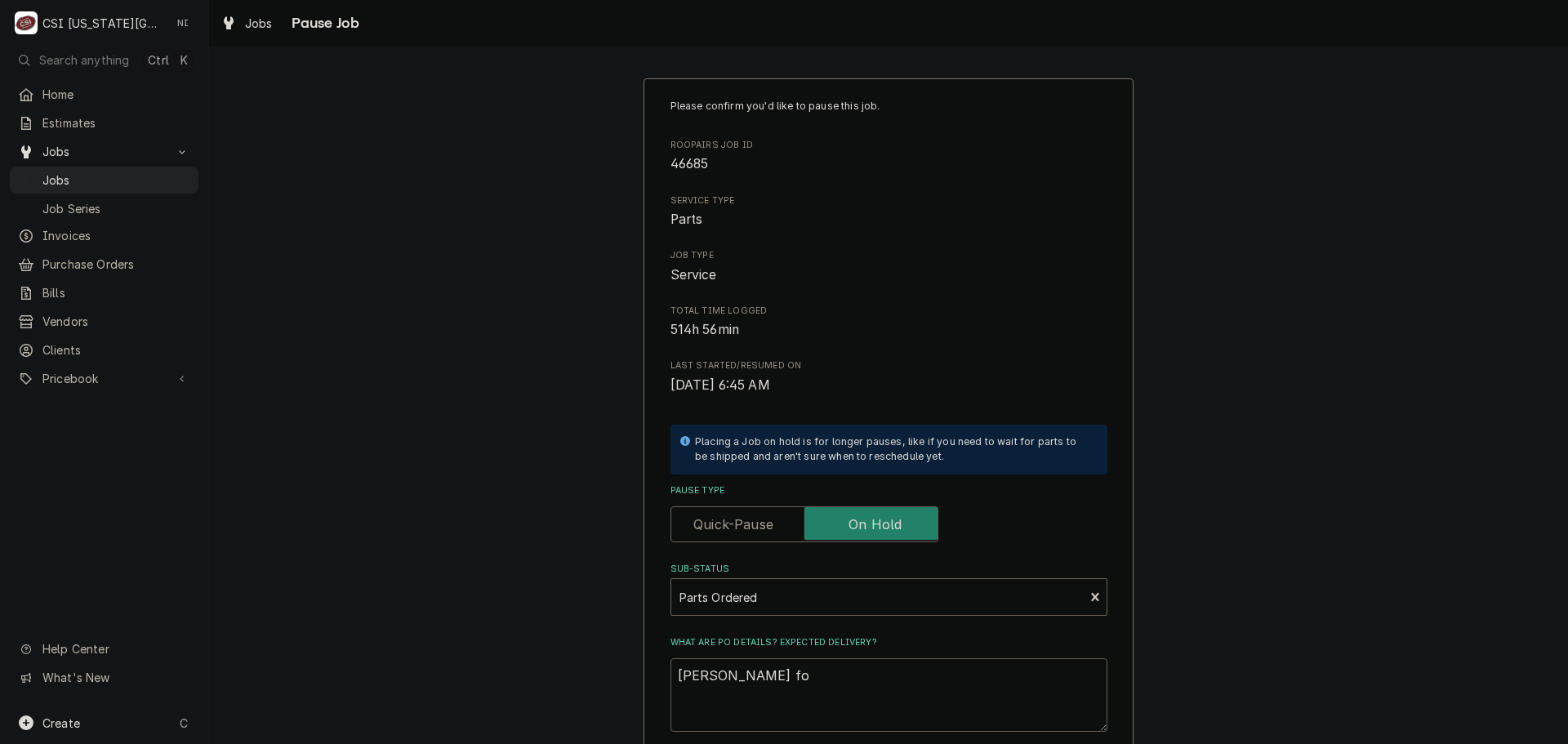
type textarea "x"
type textarea "Hawkins fol"
type textarea "x"
type textarea "Hawkins foll"
type textarea "x"
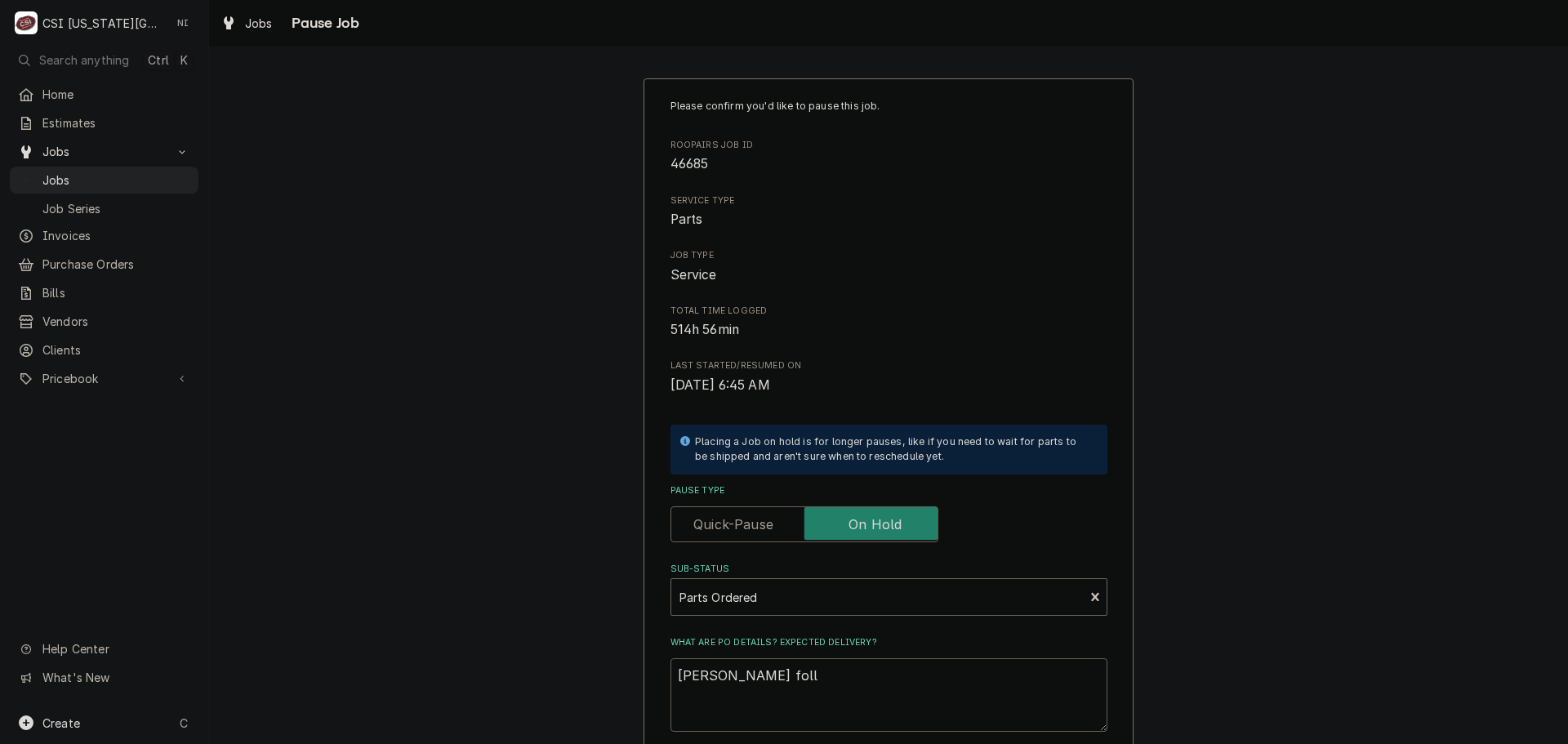
type textarea "Hawkins follo"
type textarea "x"
type textarea "Hawkins follow"
type textarea "x"
type textarea "Hawkins followi"
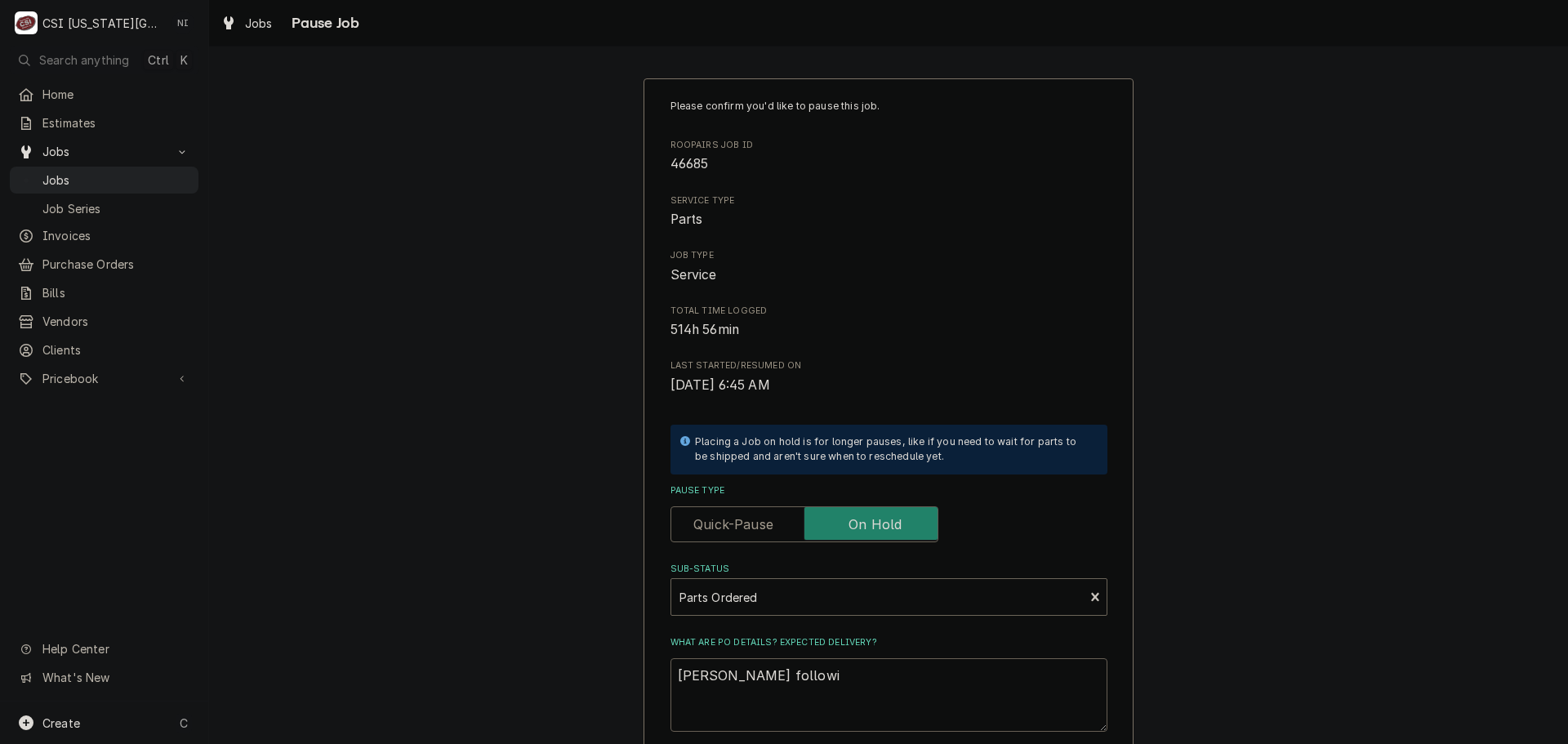
type textarea "x"
type textarea "Hawkins followin"
type textarea "x"
type textarea "Hawkins following"
type textarea "x"
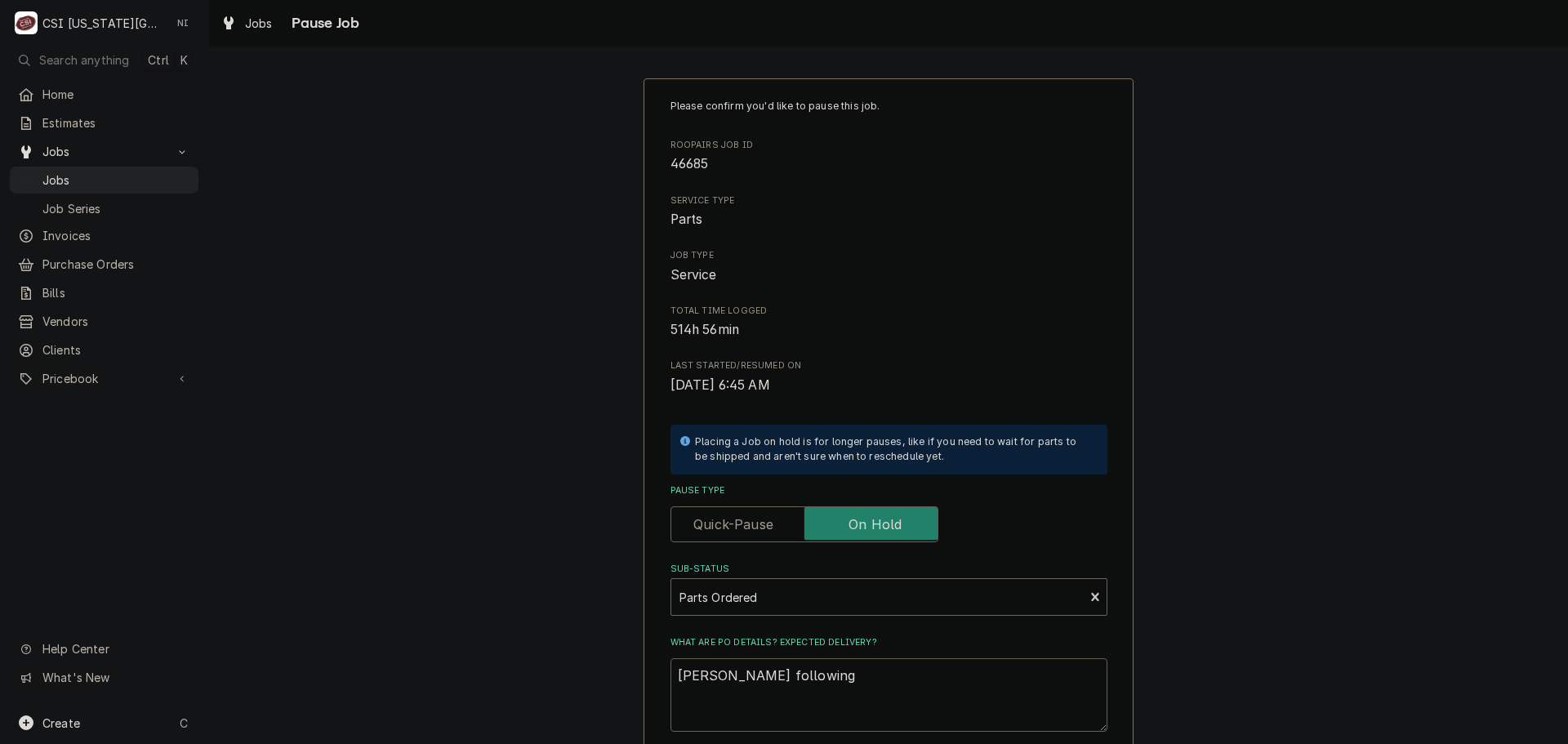
type textarea "Hawkins following u"
type textarea "x"
type textarea "Hawkins following up"
type textarea "x"
type textarea "Hawkins following up"
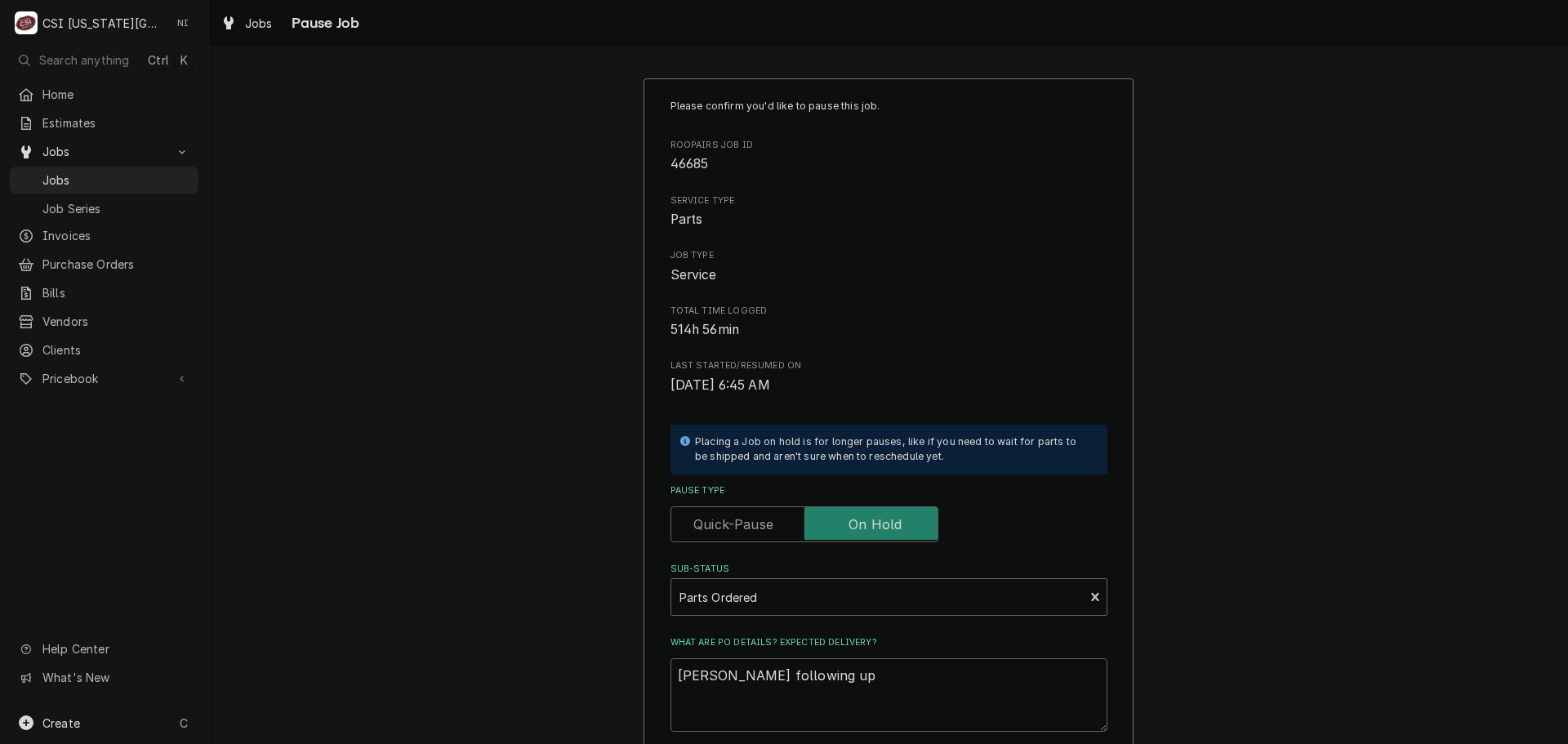
type textarea "x"
type textarea "Hawkins following up w"
type textarea "x"
type textarea "Hawkins following up wi"
type textarea "x"
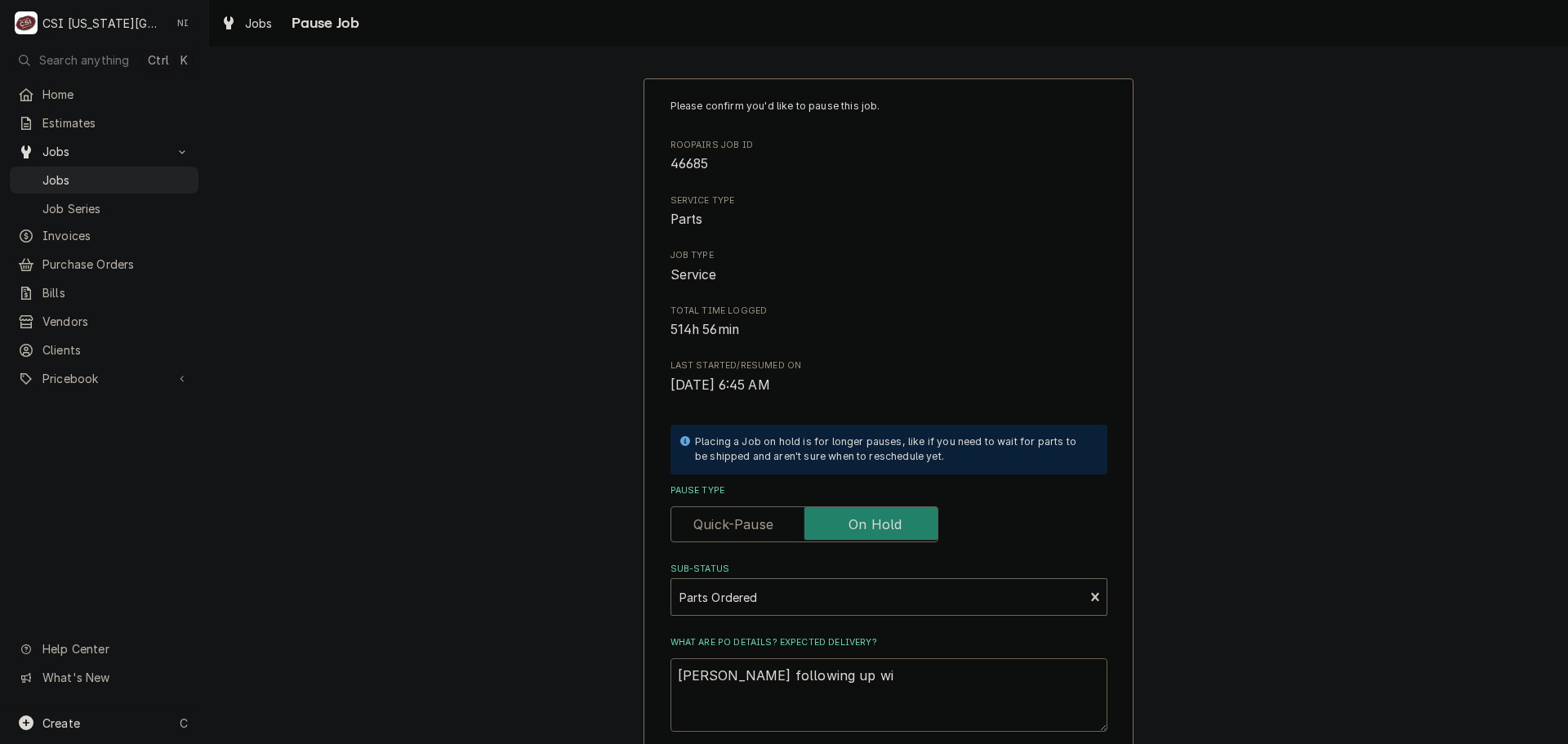
type textarea "Hawkins following up wit"
type textarea "x"
type textarea "Hawkins following up with"
type textarea "x"
type textarea "Hawkins following up with"
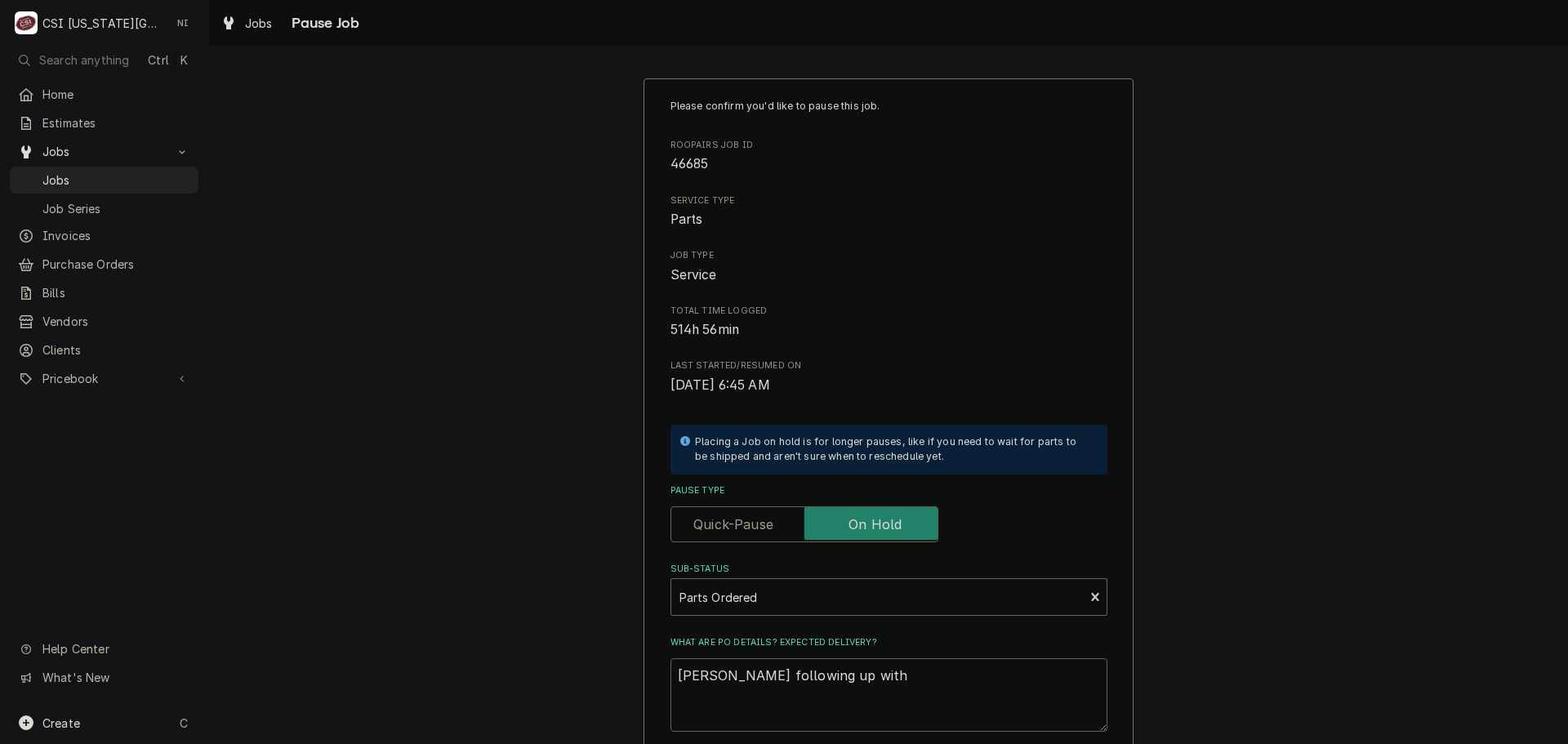
type textarea "x"
type textarea "Hawkins following up with D"
type textarea "x"
type textarea "Hawkins following up with Da"
type textarea "x"
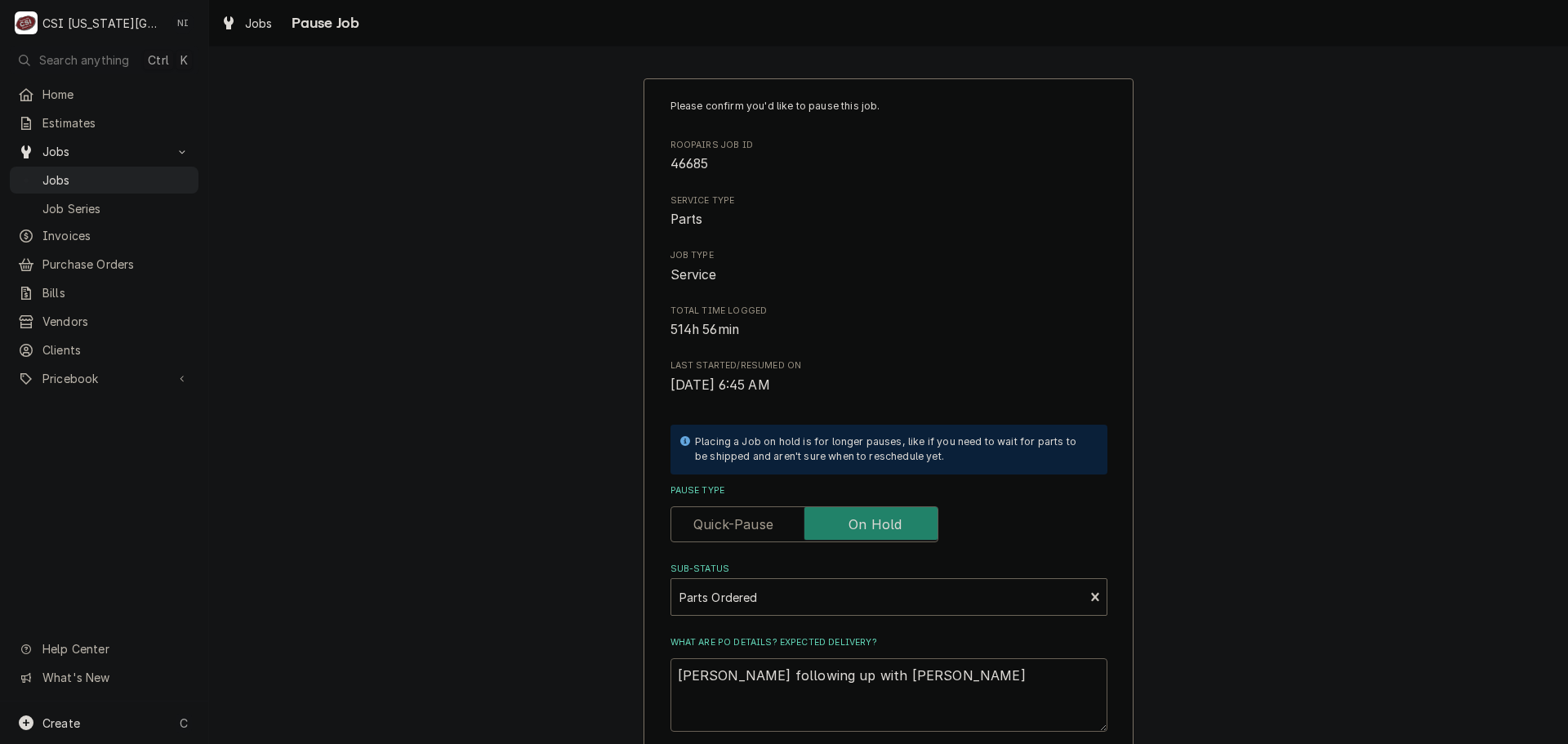
type textarea "Hawkins following up with Dan"
type textarea "x"
type textarea "Hawkins following up with Dan"
type textarea "x"
type textarea "Hawkins following up with Dan Q"
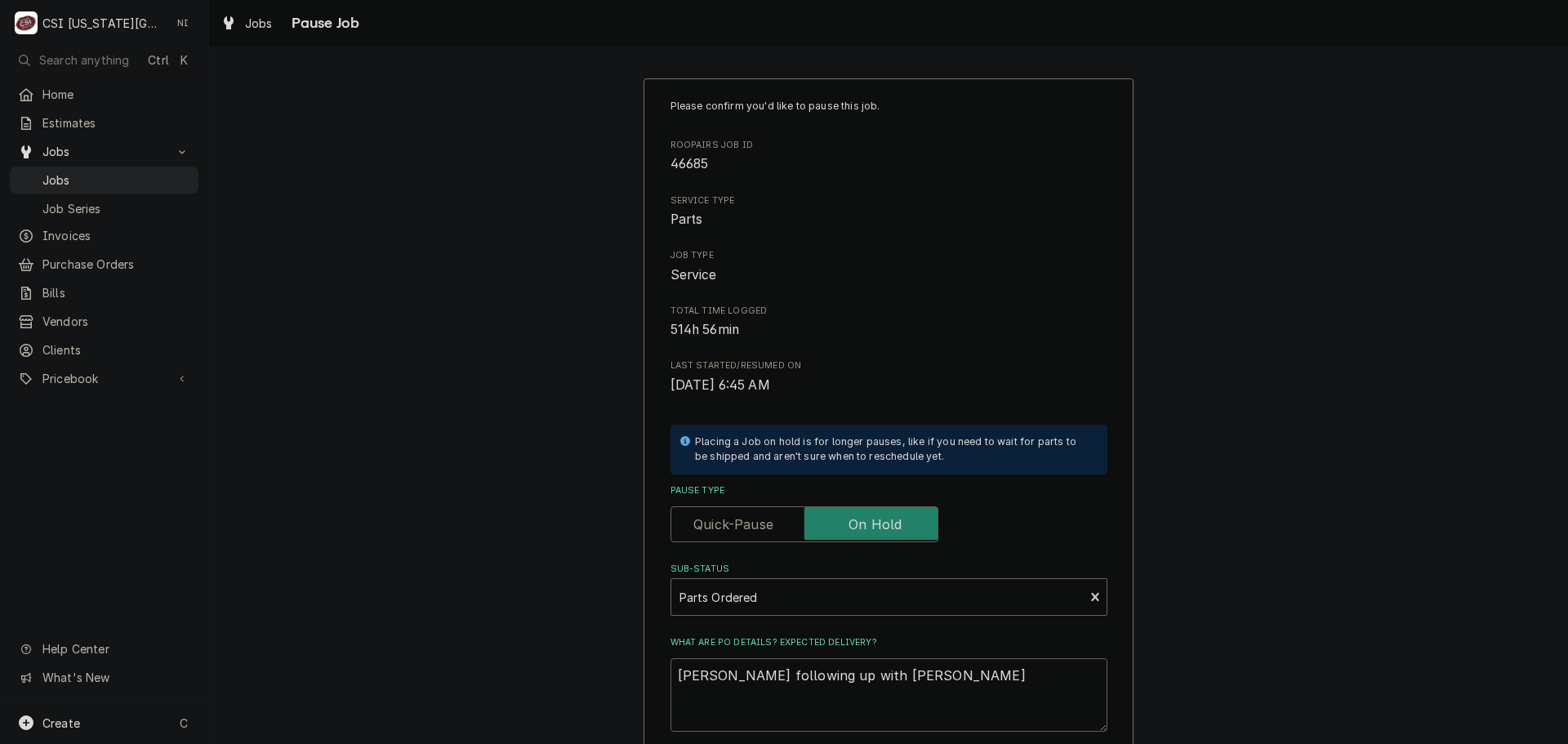
type textarea "x"
type textarea "Hawkins following up with Dan Q"
type textarea "x"
type textarea "Hawkins following up with Dan Q on"
type textarea "x"
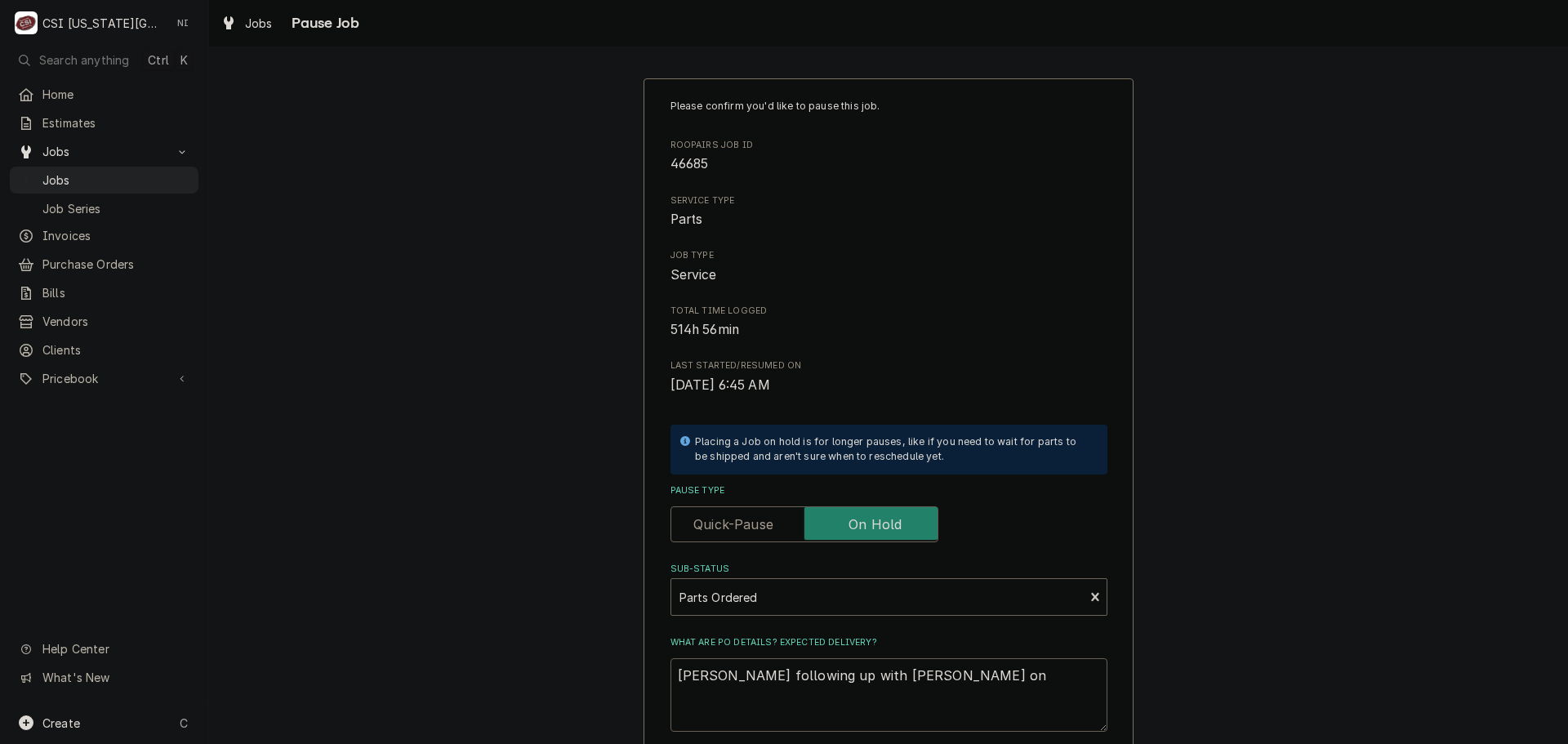
type textarea "Hawkins following up with Dan Q on"
type textarea "x"
type textarea "Hawkins following up with Dan Q on p"
type textarea "x"
type textarea "Hawkins following up with Dan Q on pa"
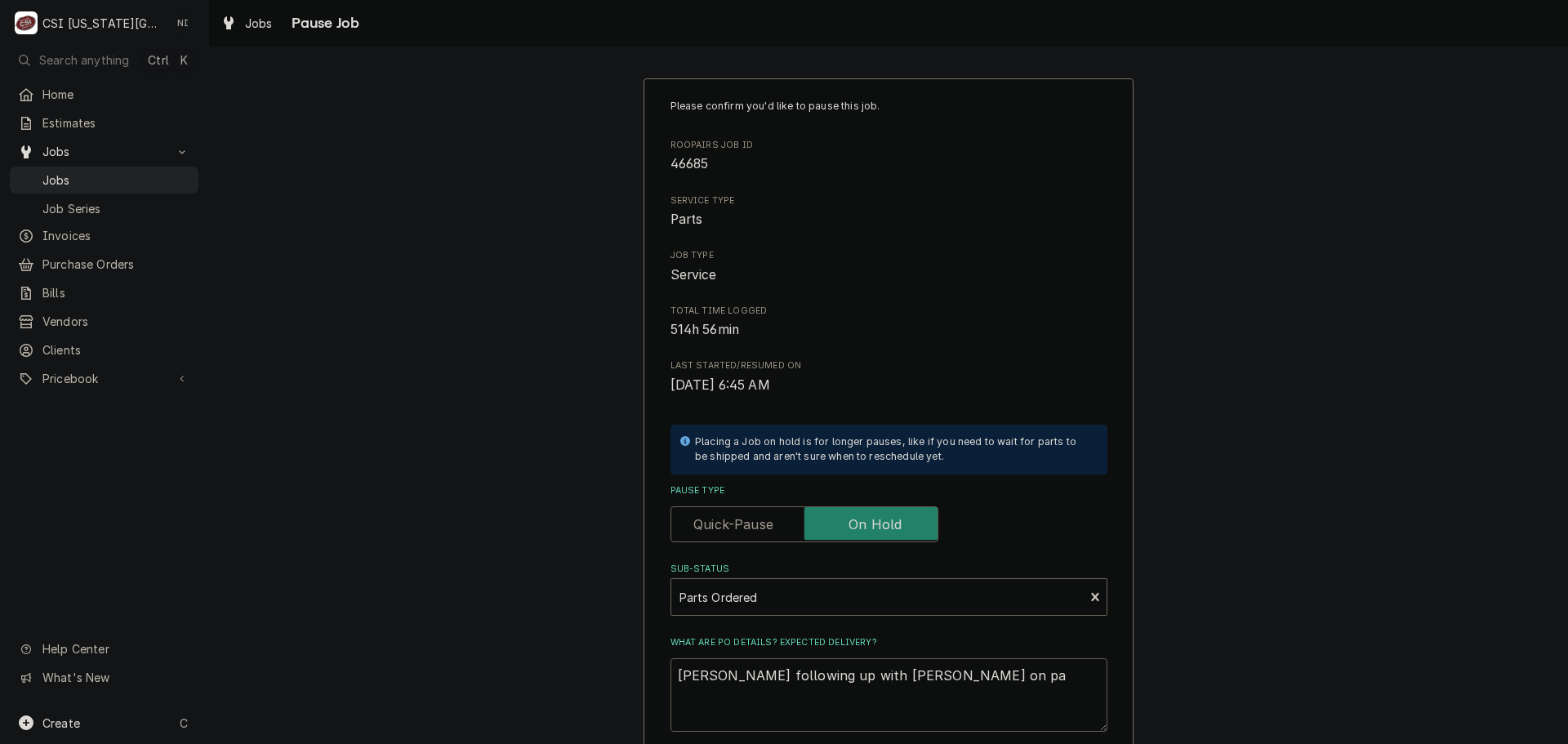
type textarea "x"
type textarea "Hawkins following up with Dan Q on par"
type textarea "x"
type textarea "Hawkins following up with Dan Q on part"
type textarea "x"
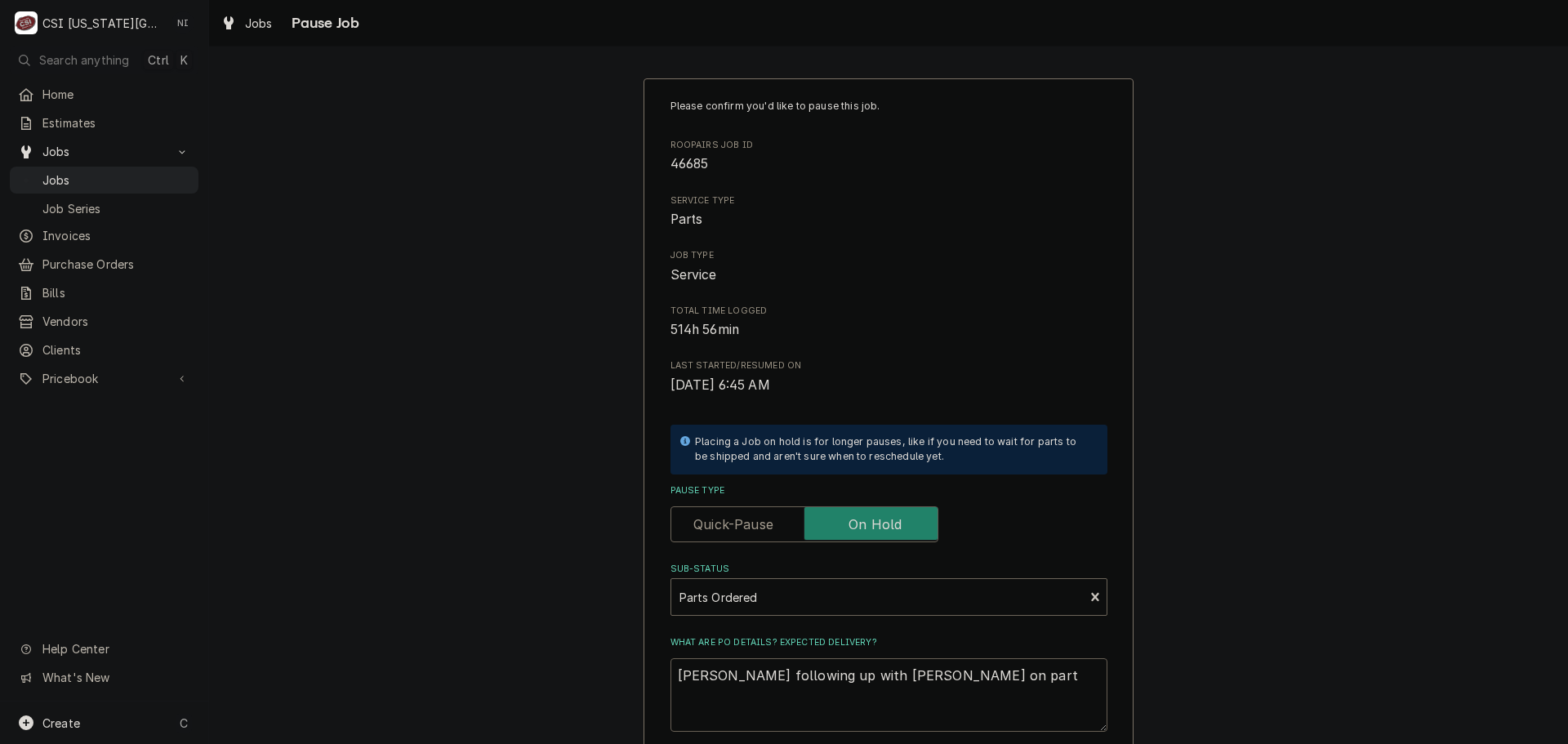
type textarea "Hawkins following up with Dan Q on parts"
type textarea "x"
type textarea "Hawkins following up with Dan Q on parts"
type textarea "x"
type textarea "Hawkins following up with Dan Q on parts t"
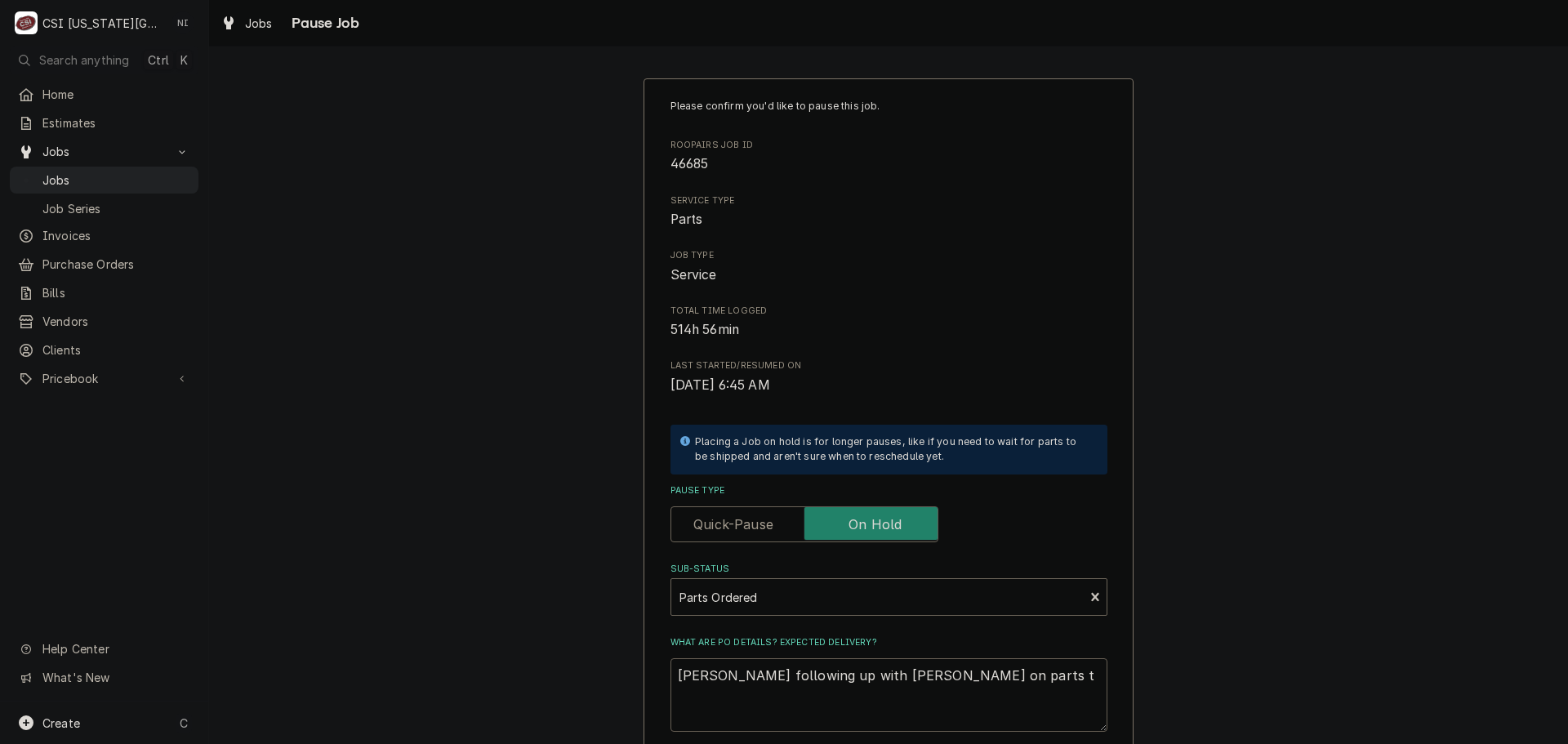
type textarea "x"
type textarea "Hawkins following up with Dan Q on parts"
type textarea "x"
type textarea "Hawkins following up with Dan Q on parts s"
type textarea "x"
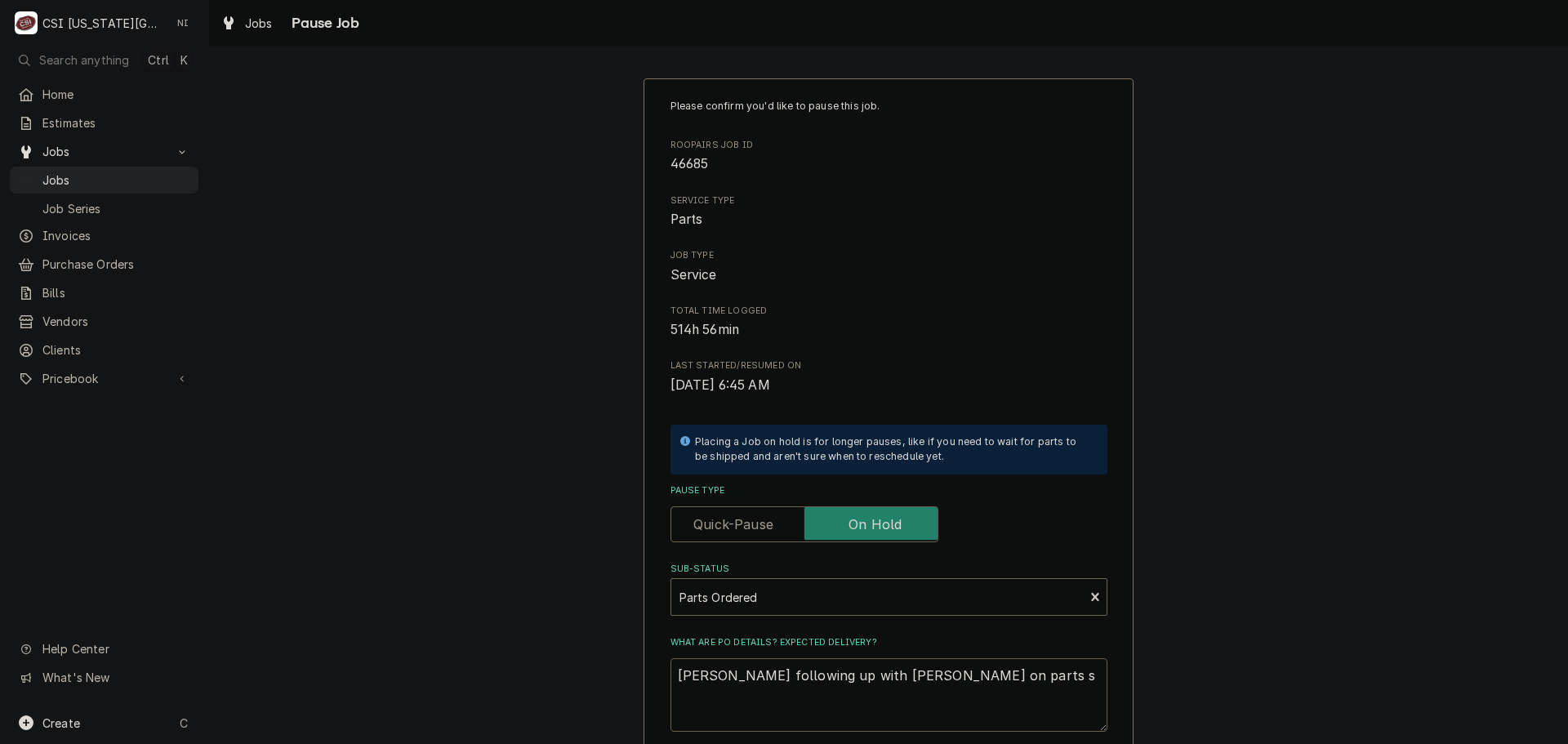
type textarea "Hawkins following up with Dan Q on parts st"
type textarea "x"
type textarea "Hawkins following up with Dan Q on parts sta"
type textarea "x"
type textarea "Hawkins following up with Dan Q on parts stat"
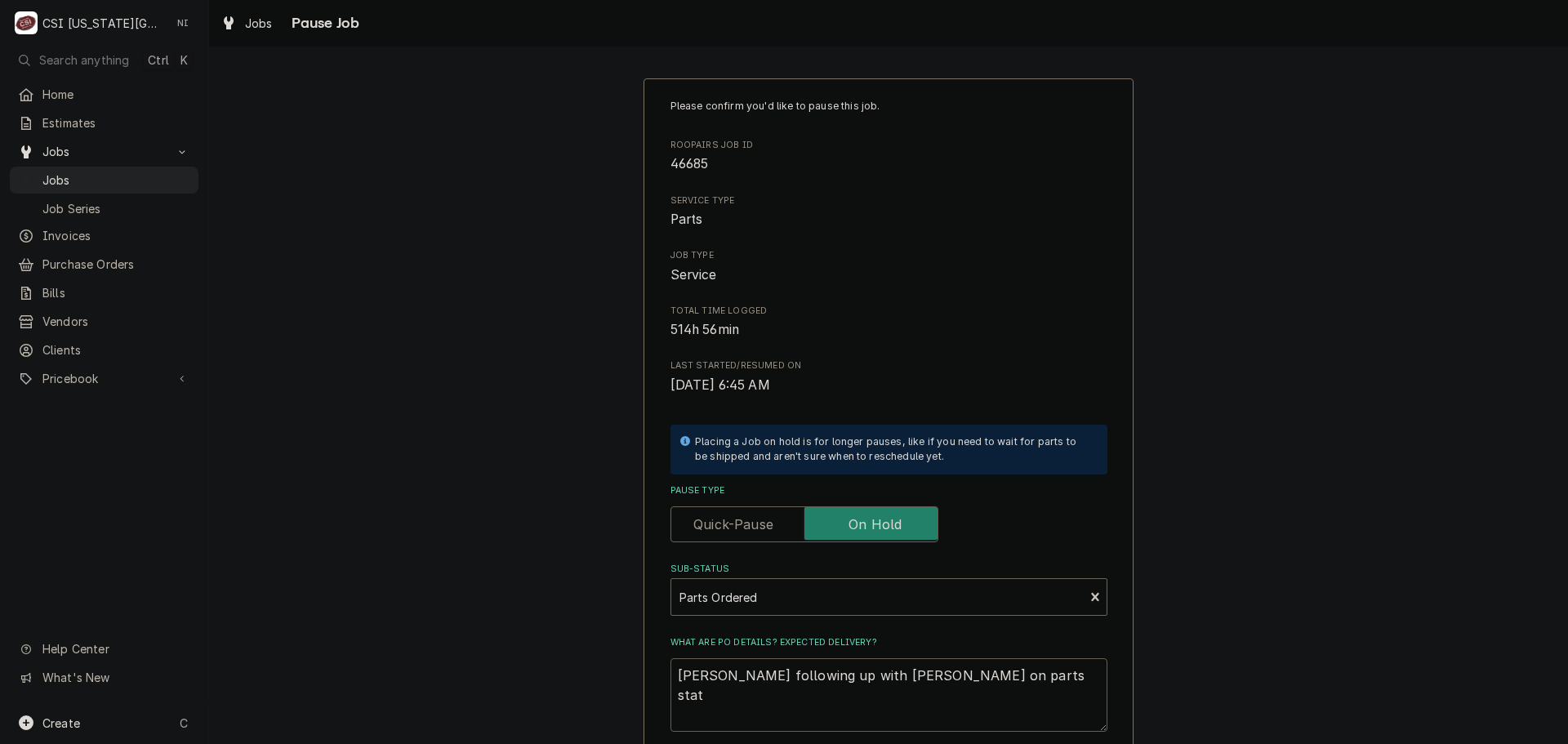
type textarea "x"
type textarea "Hawkins following up with Dan Q on parts statu"
type textarea "x"
type textarea "Hawkins following up with Dan Q on parts status"
type textarea "x"
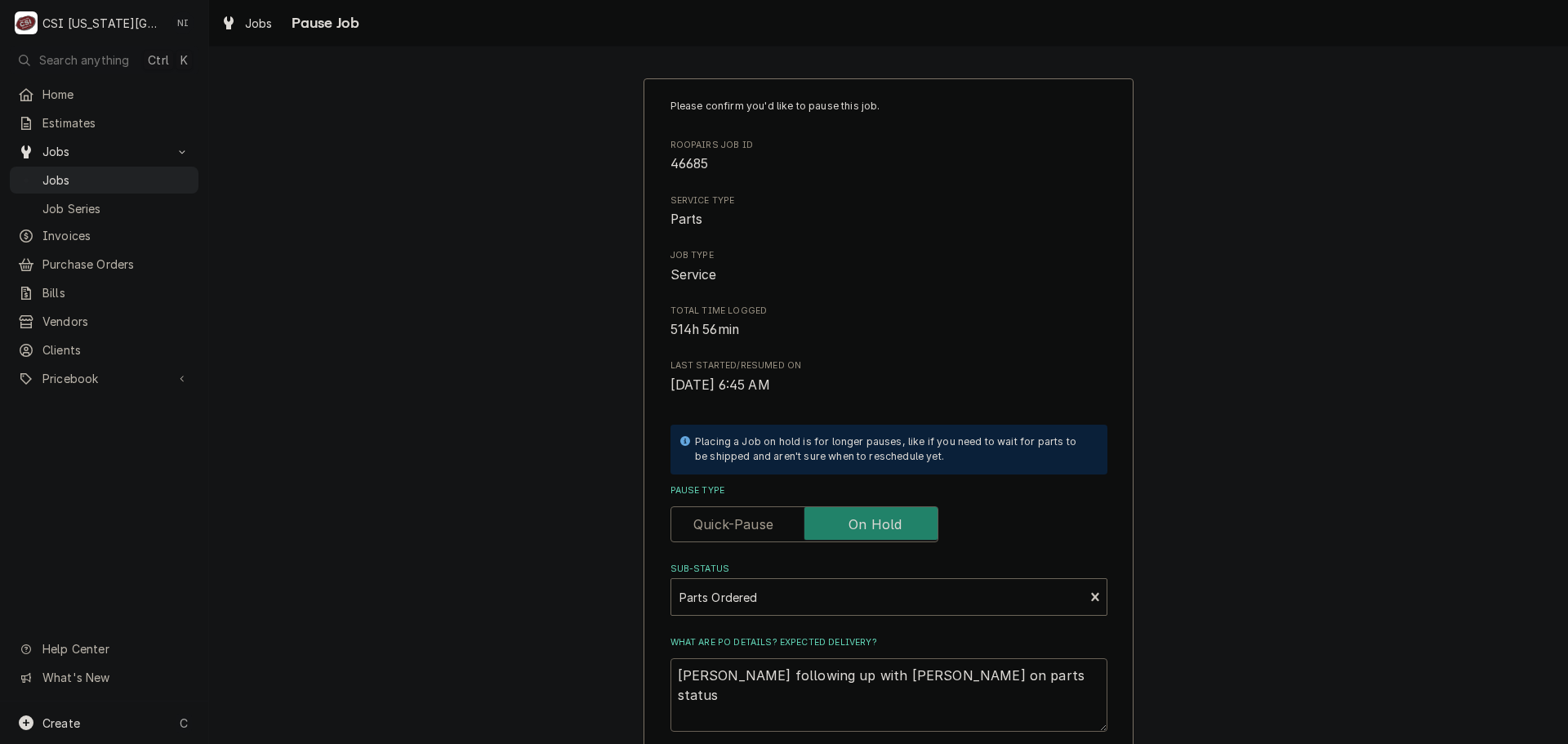
type textarea "Hawkins following up with Dan Q on parts status."
type textarea "x"
type textarea "Hawkins following up with Dan Q on parts status."
type textarea "x"
type textarea "Hawkins following up with Dan Q on parts status. S"
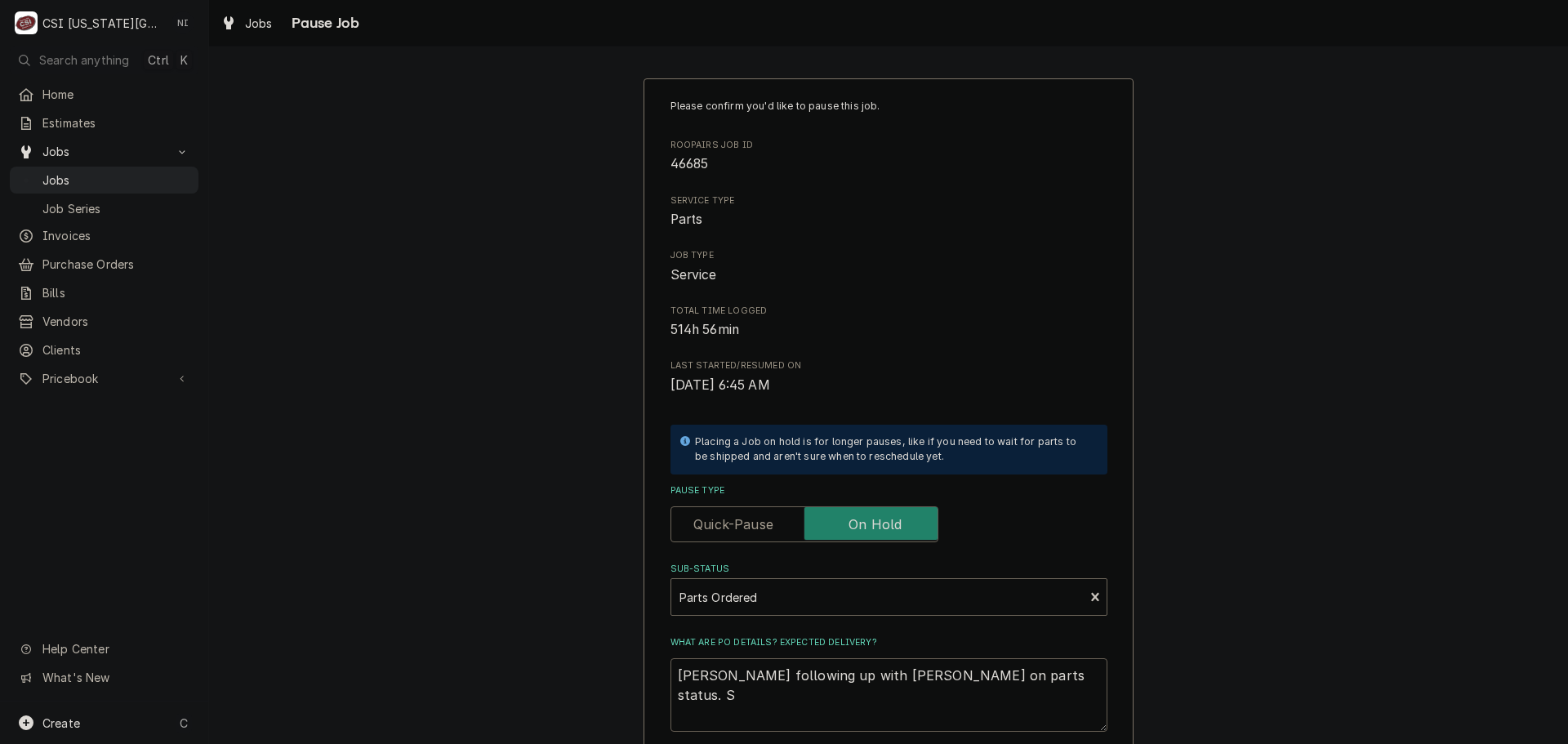
type textarea "x"
type textarea "Hawkins following up with Dan Q on parts status. Se"
type textarea "x"
type textarea "Hawkins following up with Dan Q on parts status. Ser"
type textarea "x"
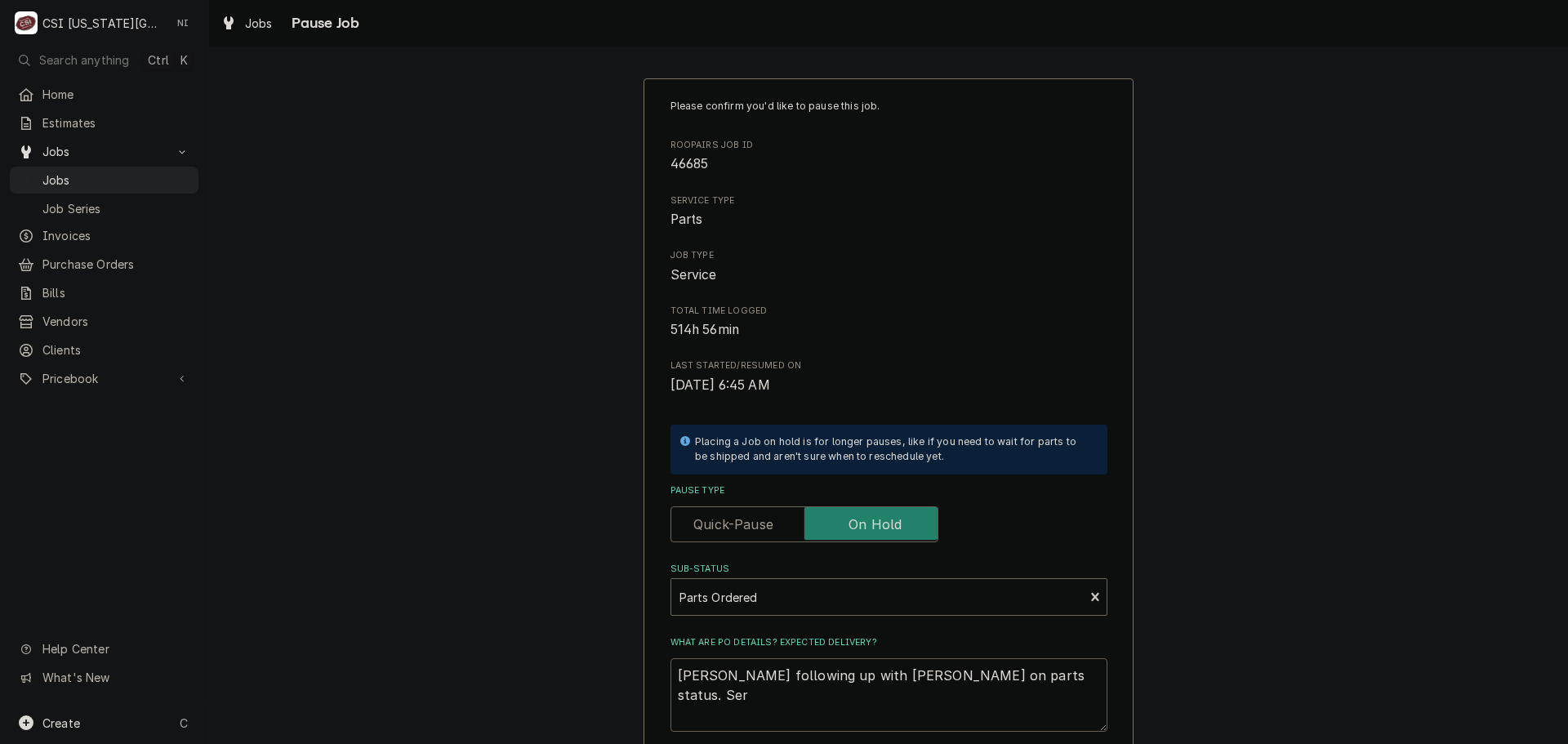
type textarea "Hawkins following up with Dan Q on parts status. Serv"
type textarea "x"
type textarea "Hawkins following up with Dan Q on parts status. Servi"
type textarea "x"
type textarea "Hawkins following up with Dan Q on parts status. Servic"
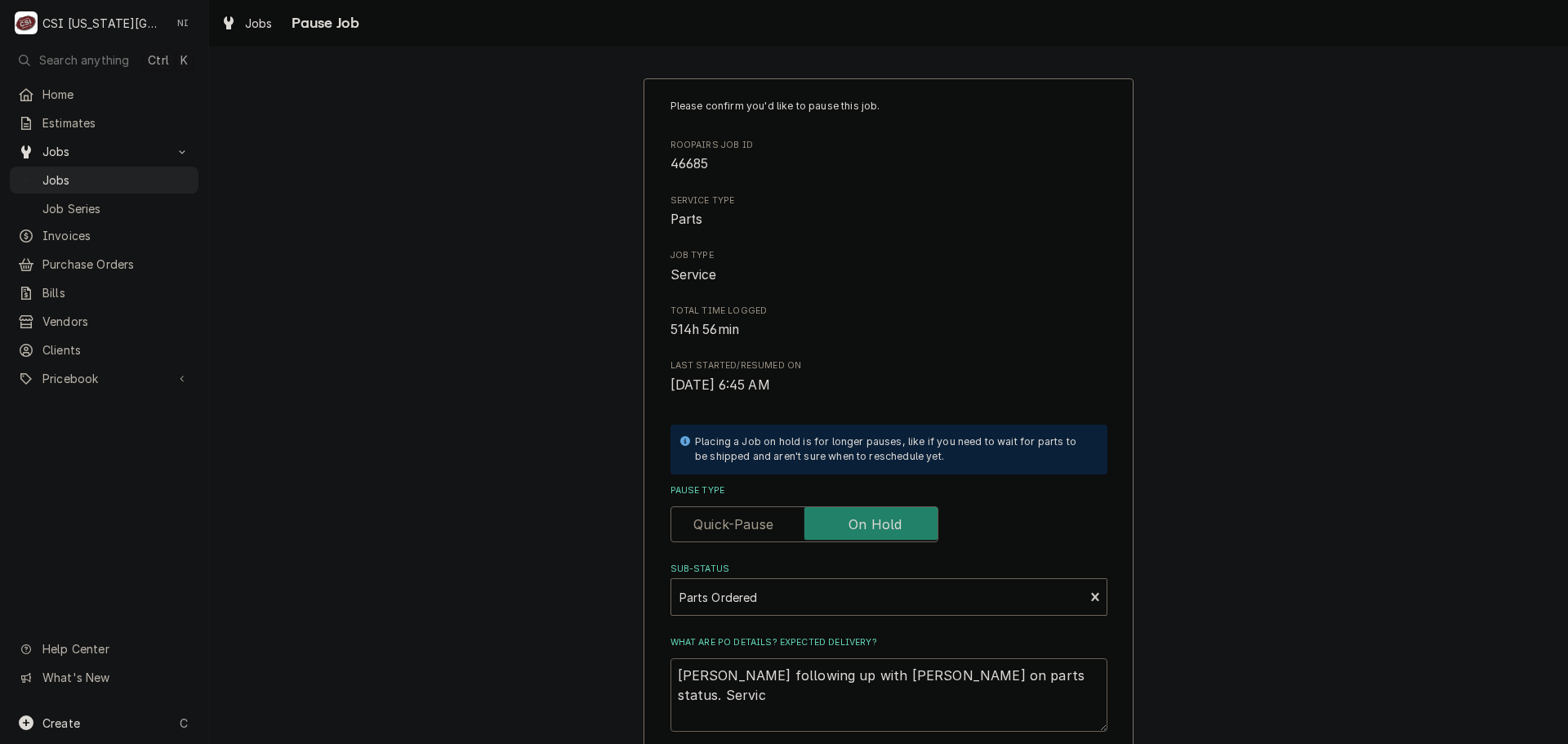
type textarea "x"
type textarea "Hawkins following up with Dan Q on parts status. Service"
type textarea "x"
type textarea "Hawkins following up with Dan Q on parts status. Service"
type textarea "x"
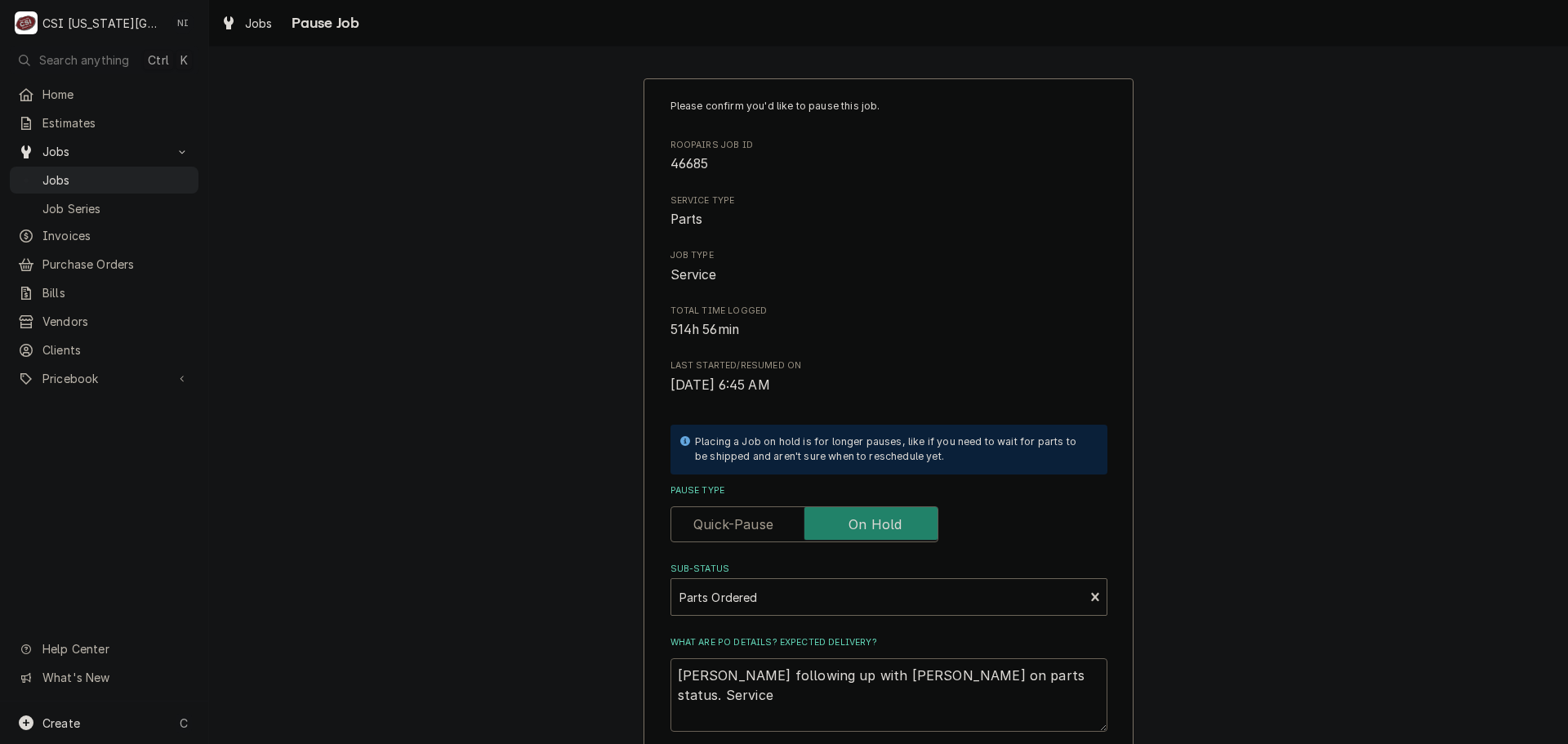
type textarea "Hawkins following up with Dan Q on parts status. Service t"
type textarea "x"
type textarea "Hawkins following up with Dan Q on parts status. Service te"
type textarea "x"
type textarea "Hawkins following up with Dan Q on parts status. Service tea"
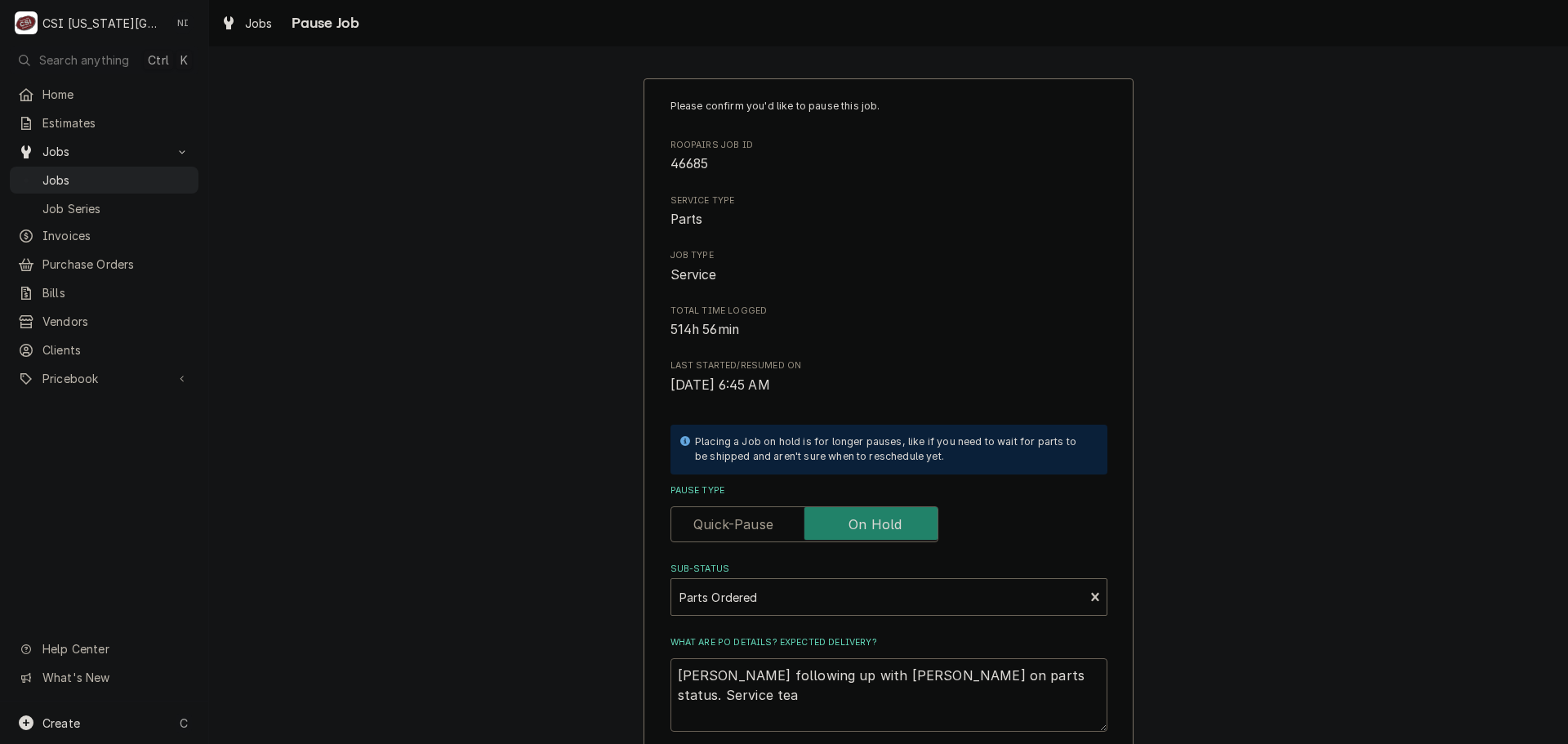
type textarea "x"
type textarea "Hawkins following up with Dan Q on parts status. Service team"
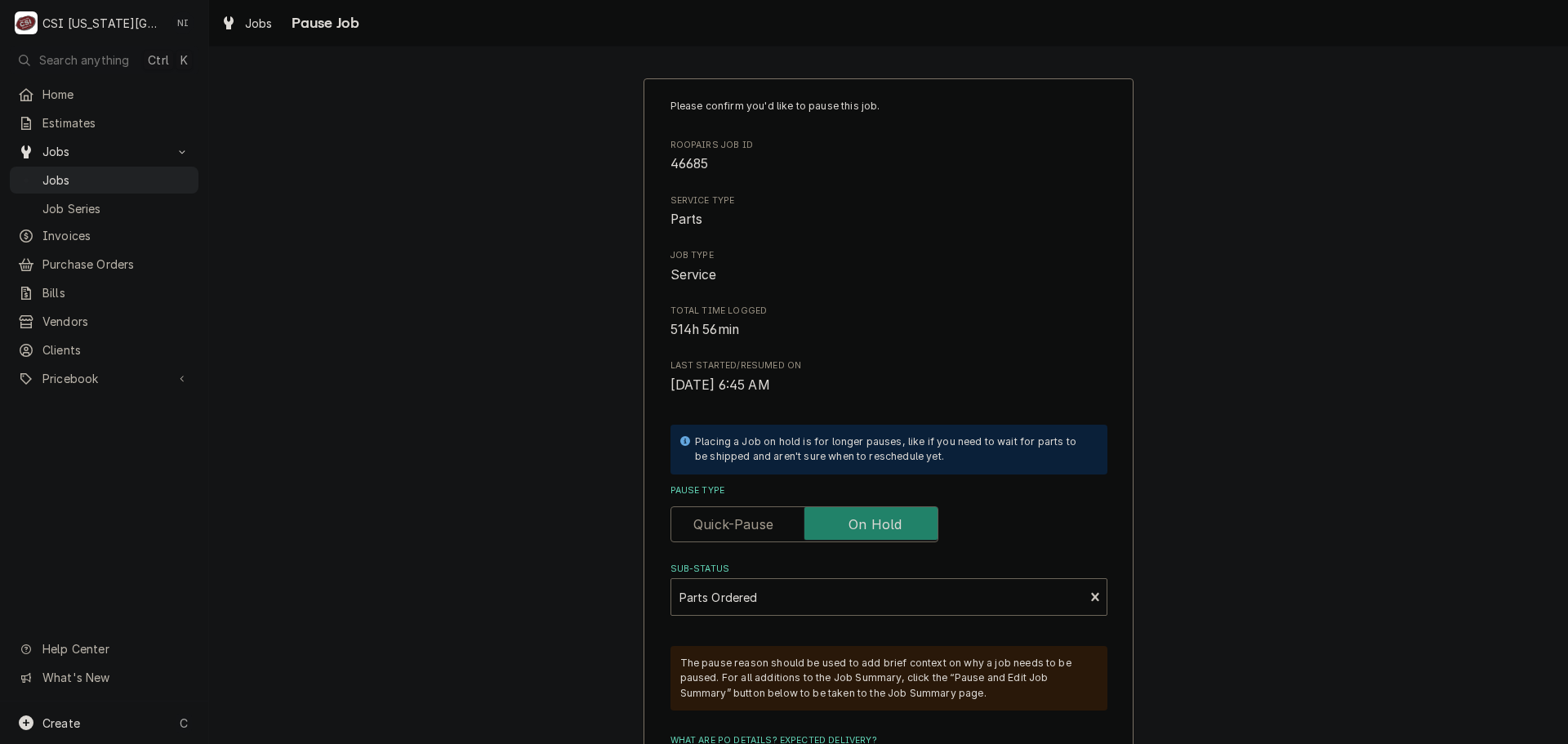
type textarea "x"
type textarea "Hawkins following up with Dan Q on parts status. Service team"
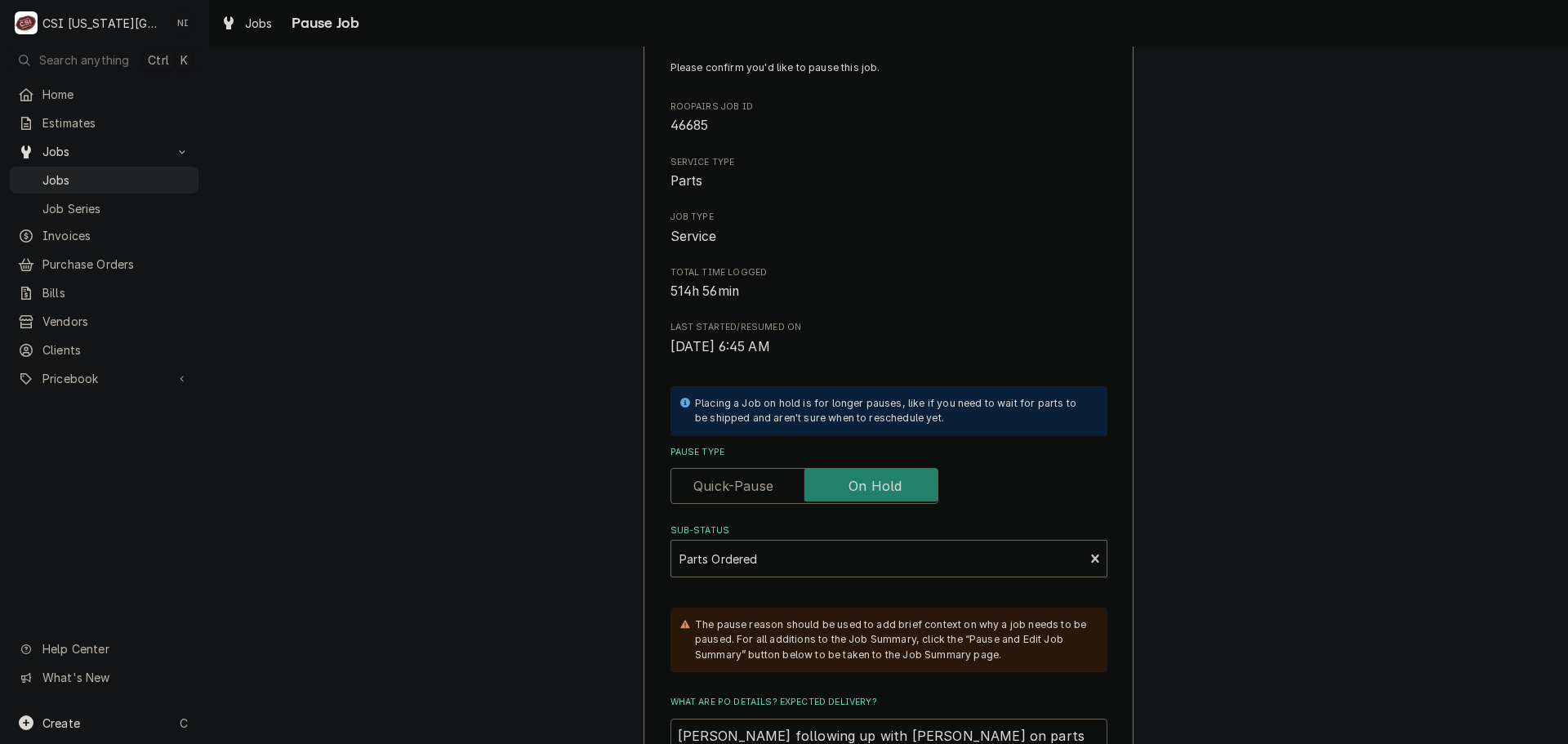
type textarea "x"
type textarea "Hawkins following up with Dan Q on parts status. Service team i"
type textarea "x"
type textarea "Hawkins following up with Dan Q on parts status. Service team is"
type textarea "x"
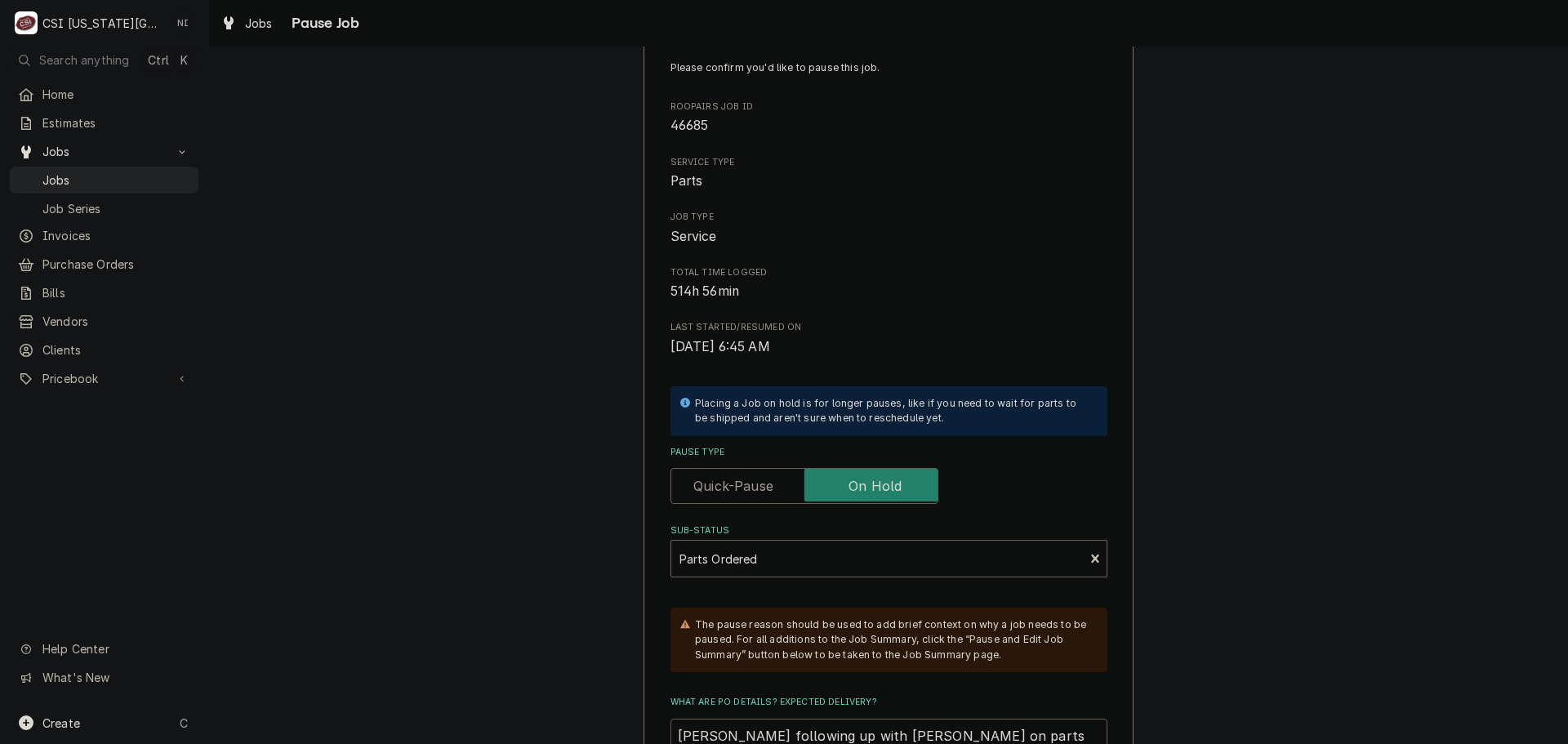
type textarea "Hawkins following up with Dan Q on parts status. Service team is"
type textarea "x"
type textarea "Hawkins following up with Dan Q on parts status. Service team is a"
type textarea "x"
type textarea "Hawkins following up with Dan Q on parts status. Service team is aw"
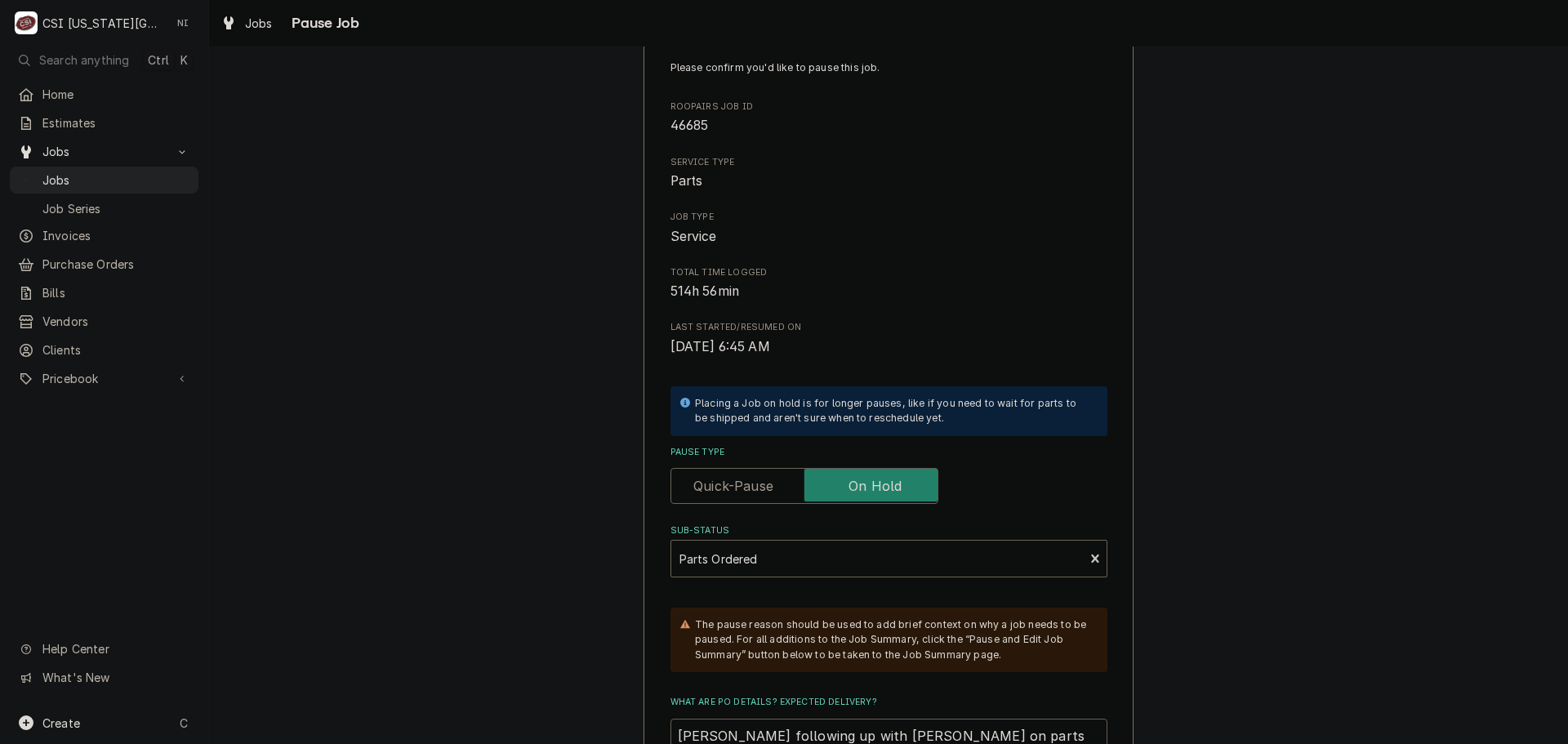
scroll to position [58, 0]
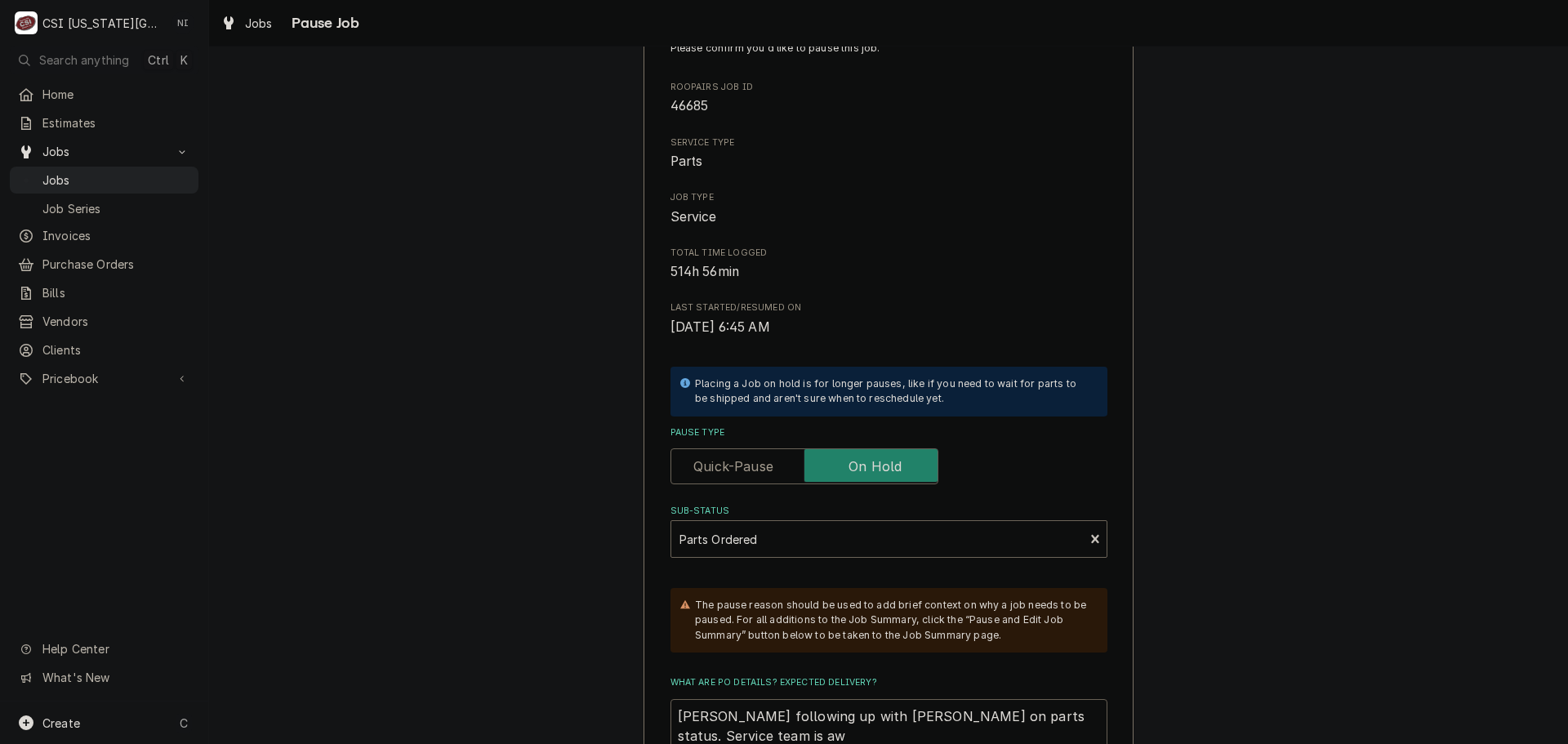
type textarea "x"
type textarea "Hawkins following up with Dan Q on parts status. Service team is awa"
type textarea "x"
type textarea "Hawkins following up with Dan Q on parts status. Service team is awas"
type textarea "x"
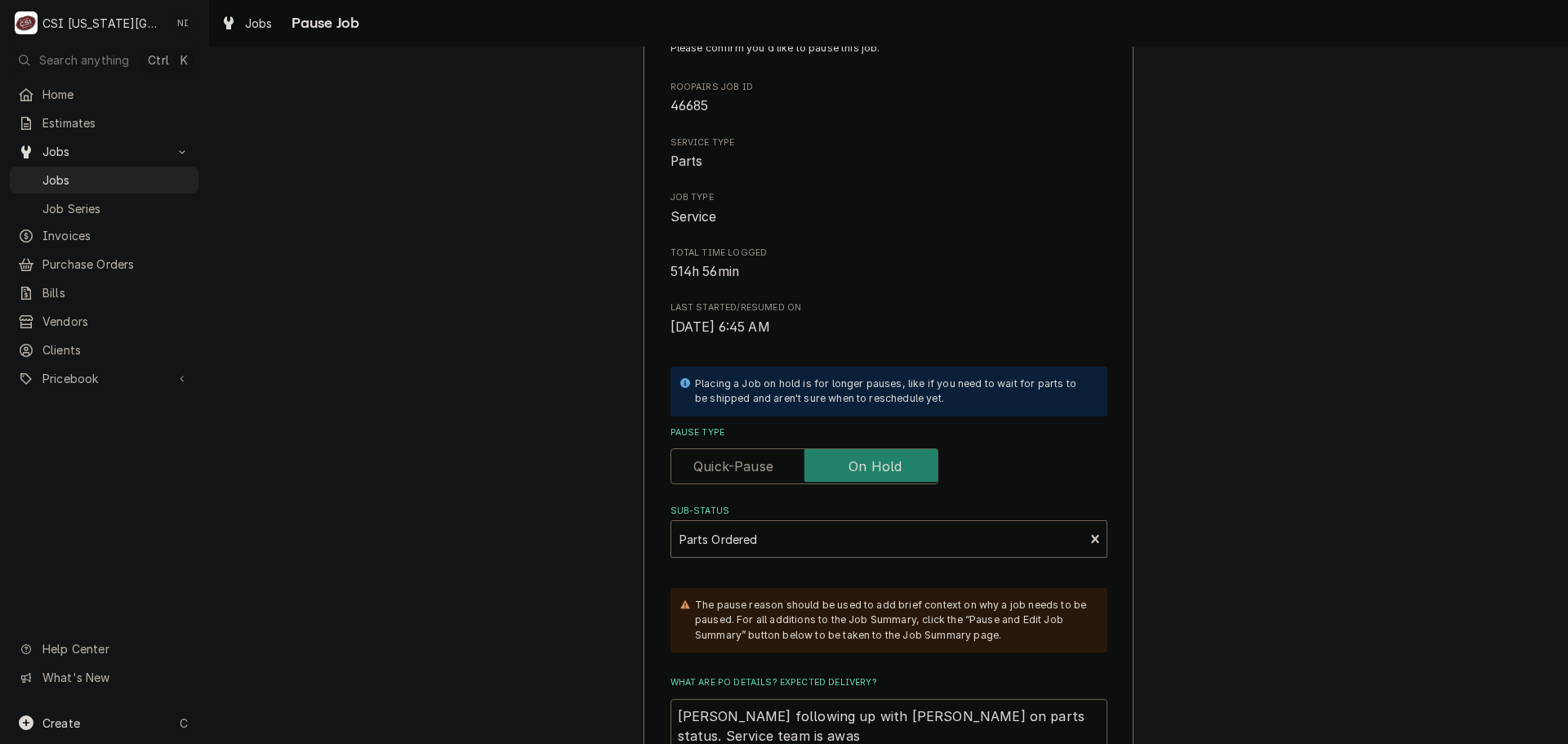
type textarea "Hawkins following up with Dan Q on parts status. Service team is awasr"
type textarea "x"
type textarea "Hawkins following up with Dan Q on parts status. Service team is awasre"
type textarea "x"
type textarea "Hawkins following up with Dan Q on parts status. Service team is awasr"
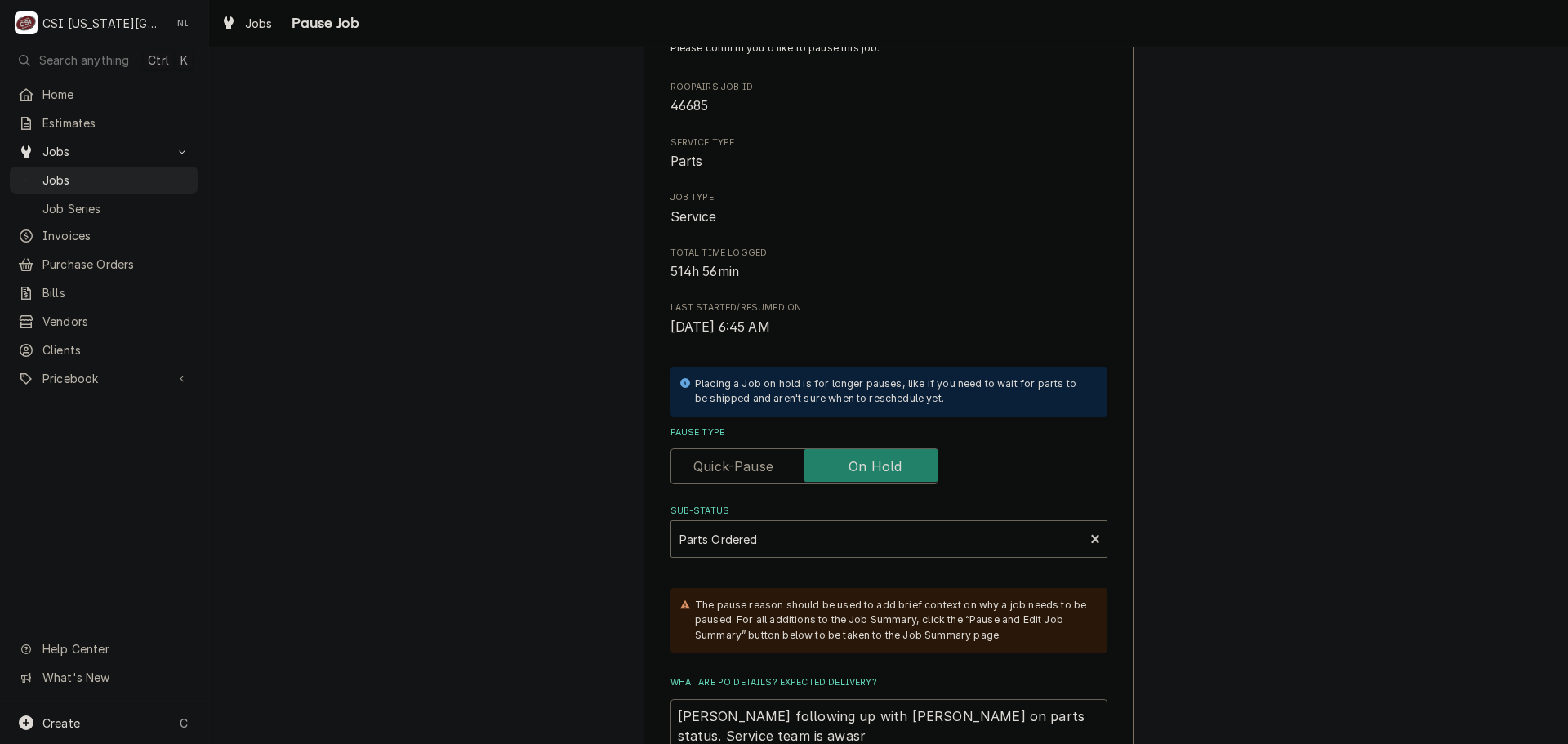
type textarea "x"
type textarea "Hawkins following up with Dan Q on parts status. Service team is awas"
type textarea "x"
type textarea "Hawkins following up with Dan Q on parts status. Service team is awa"
type textarea "x"
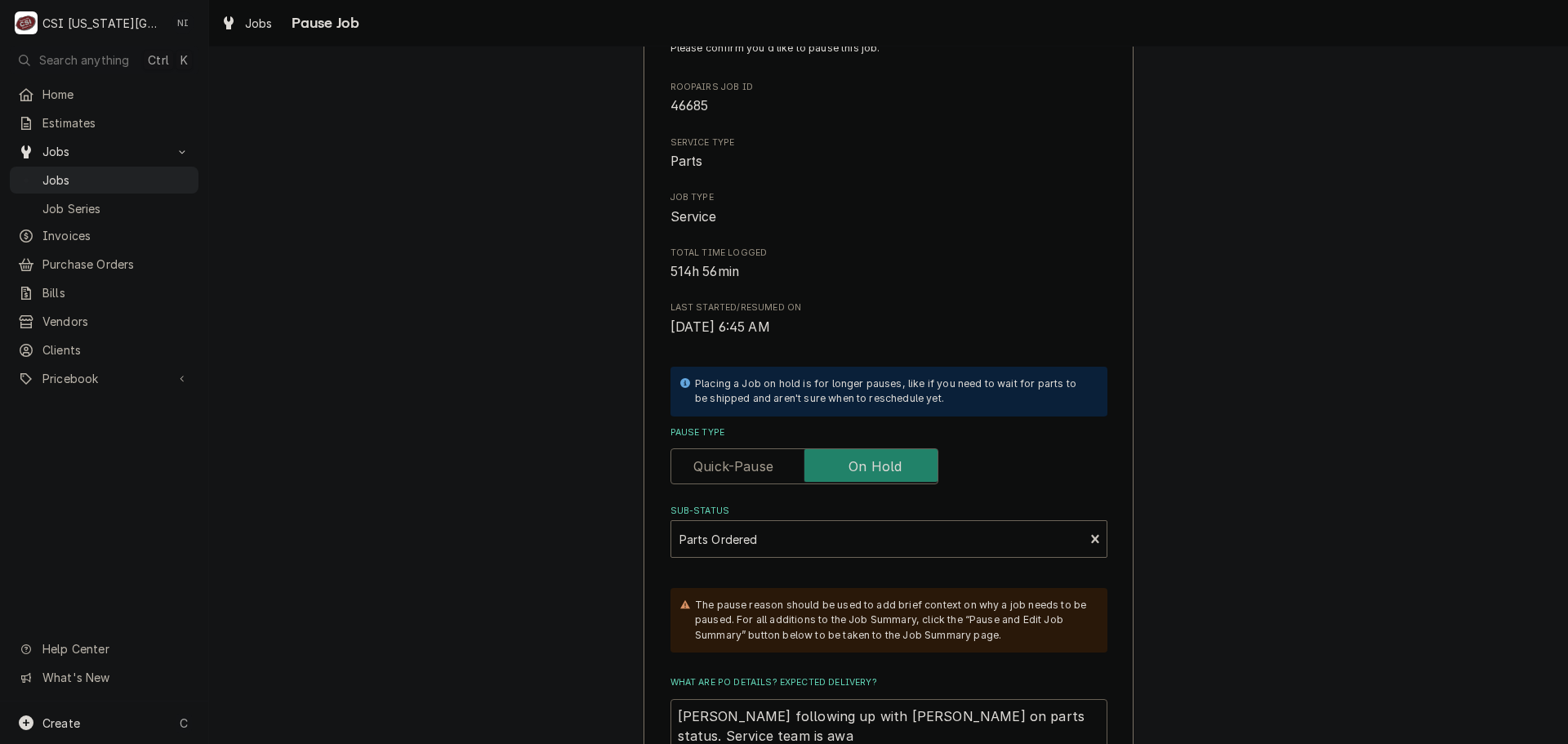
type textarea "Hawkins following up with Dan Q on parts status. Service team is aw"
type textarea "x"
type textarea "Hawkins following up with Dan Q on parts status. Service team is a"
type textarea "x"
type textarea "Hawkins following up with Dan Q on parts status. Service team is"
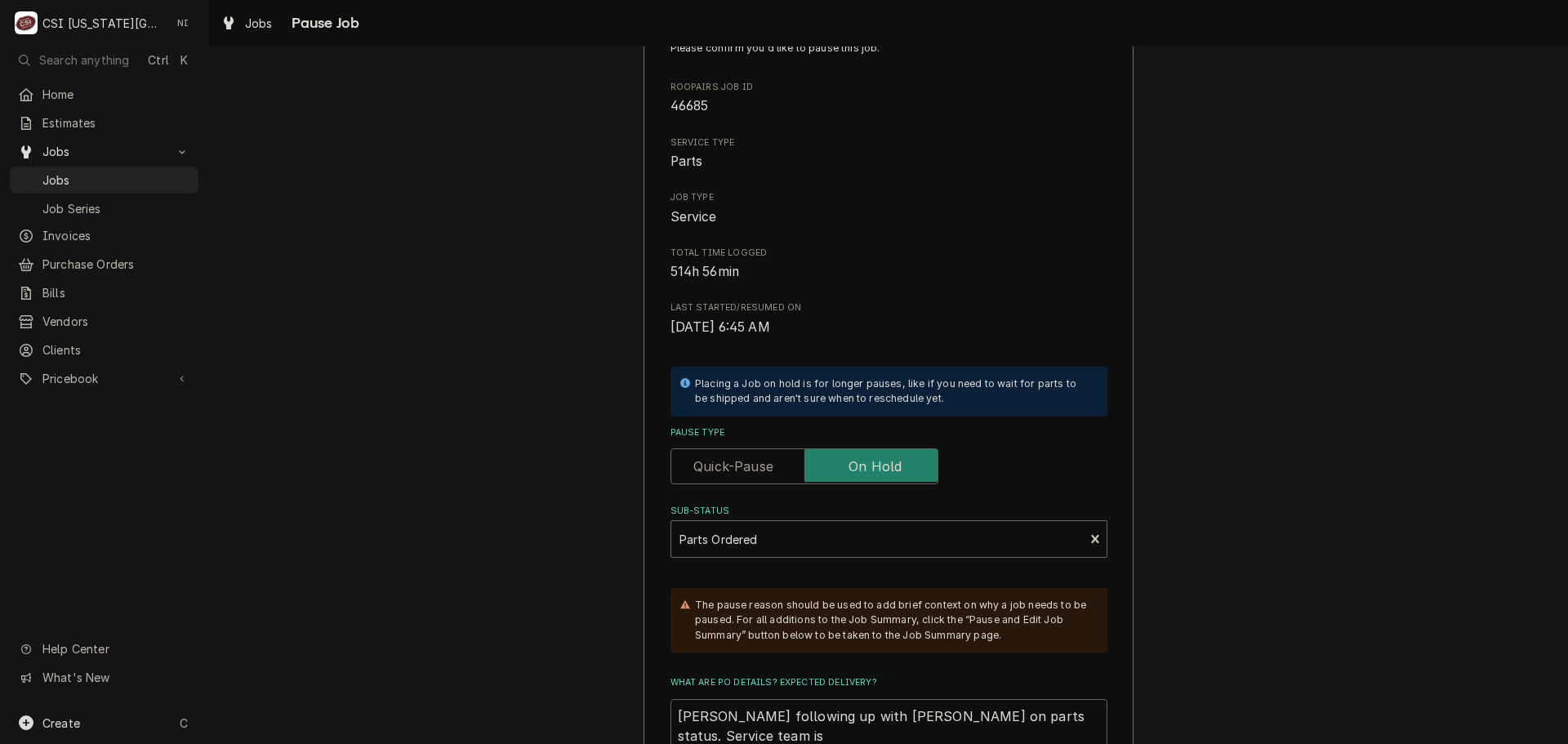
type textarea "x"
type textarea "Hawkins following up with Dan Q on parts status. Service team is"
type textarea "x"
type textarea "Hawkins following up with Dan Q on parts status. Service team i"
type textarea "x"
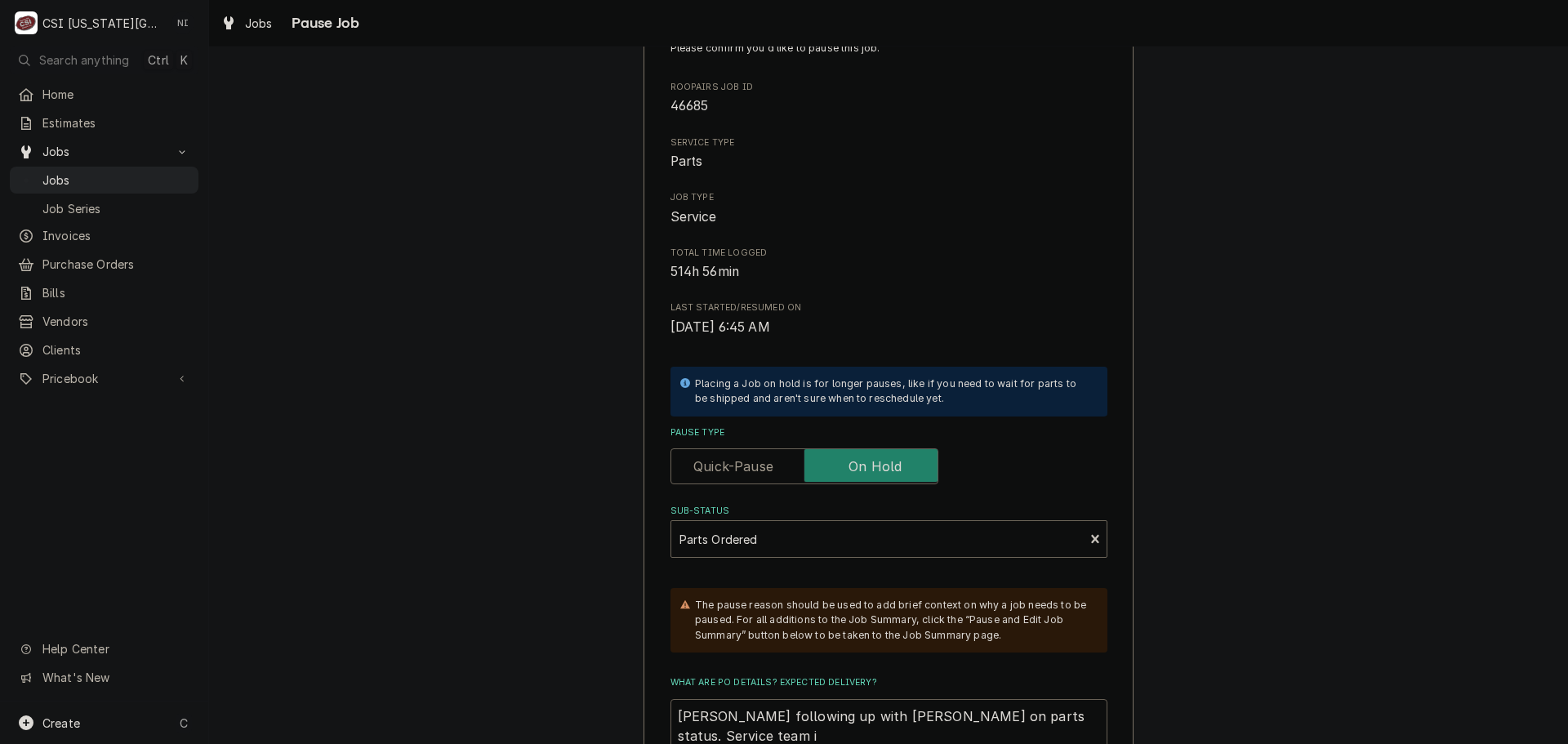
type textarea "Hawkins following up with Dan Q on parts status. Service team"
type textarea "x"
type textarea "Hawkins following up with Dan Q on parts status. Service team h"
type textarea "x"
type textarea "Hawkins following up with Dan Q on parts status. Service team ha"
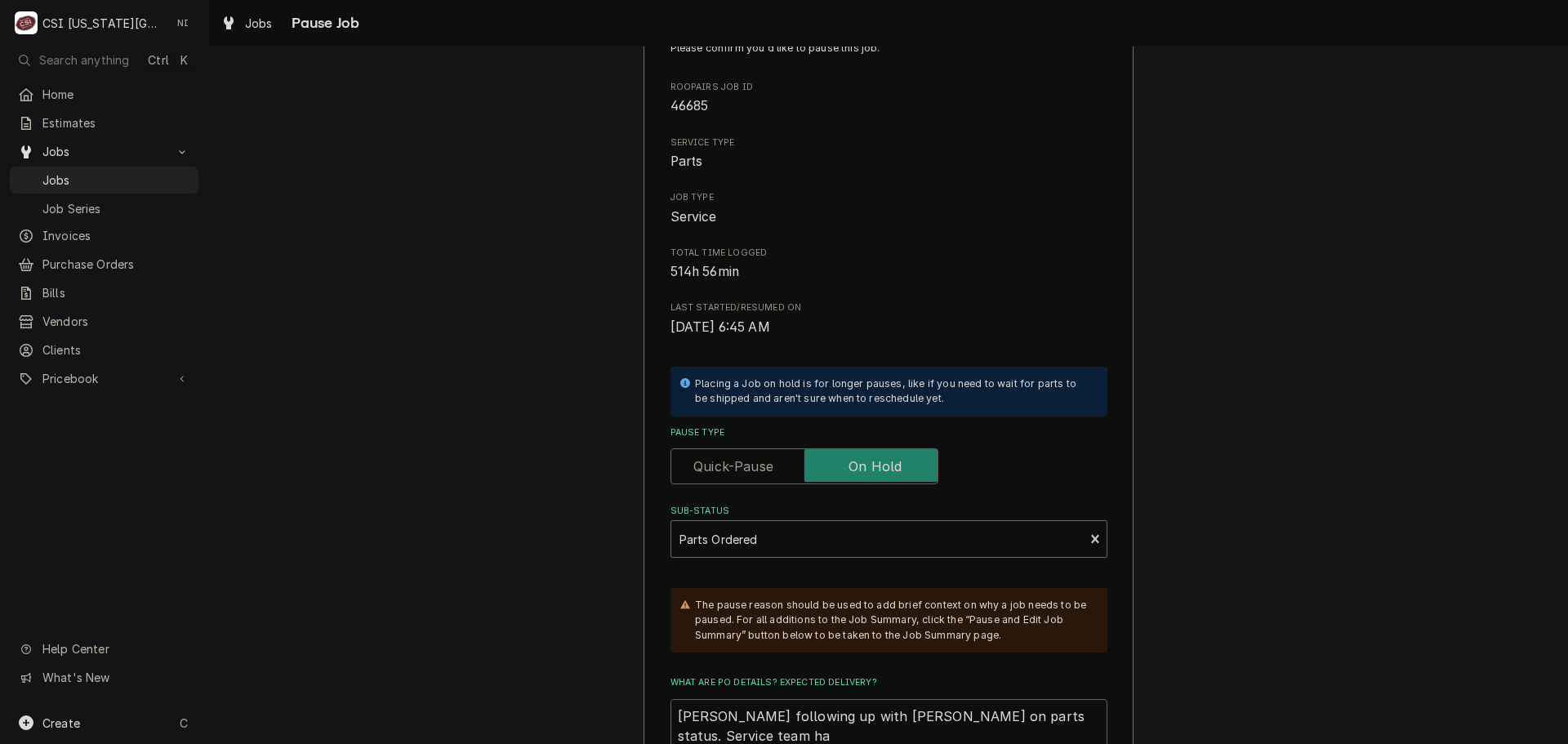
type textarea "x"
type textarea "Hawkins following up with Dan Q on parts status. Service team has"
type textarea "x"
type textarea "Hawkins following up with Dan Q on parts status. Service team has"
type textarea "x"
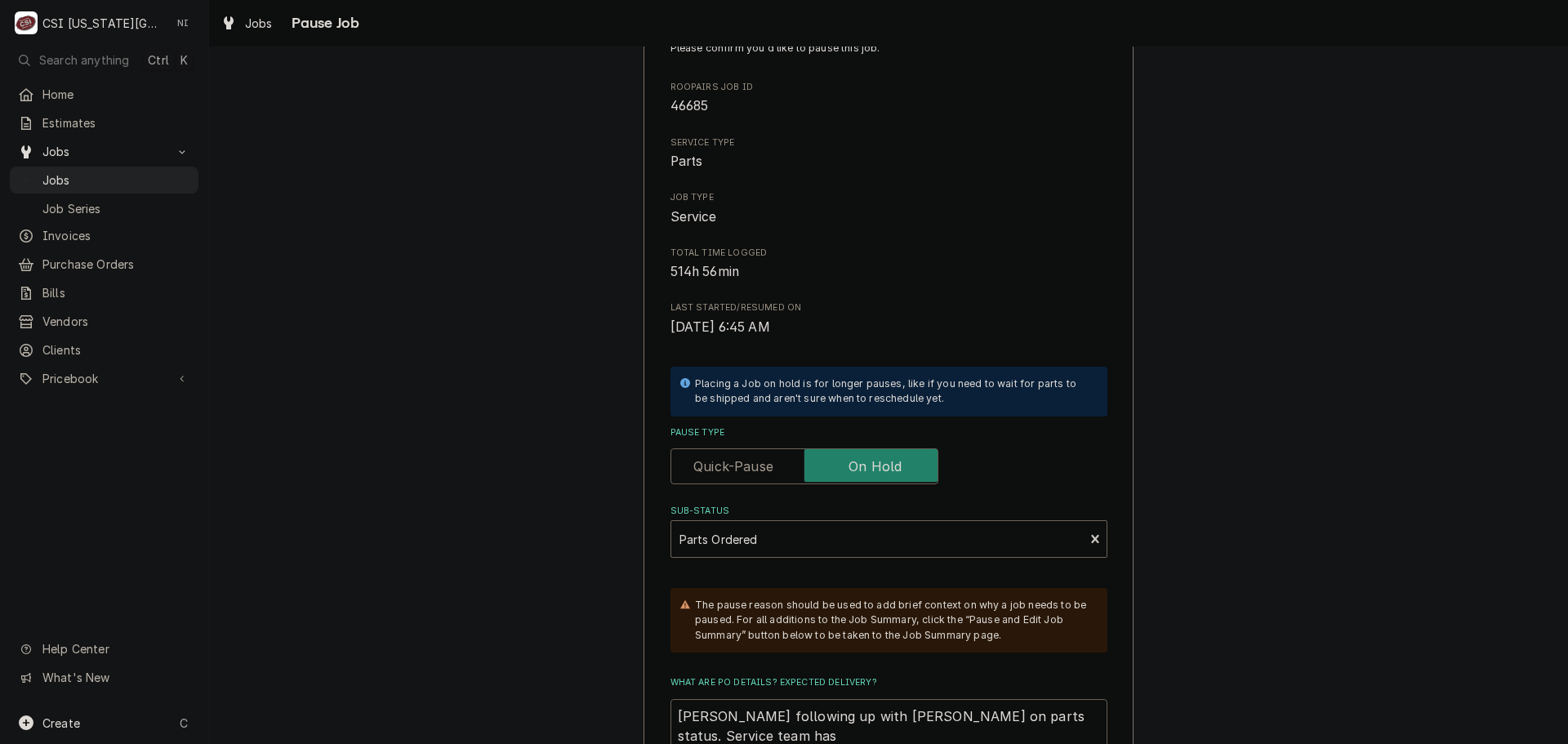
type textarea "Hawkins following up with Dan Q on parts status. Service team has v"
type textarea "x"
type textarea "Hawkins following up with Dan Q on parts status. Service team has vb"
type textarea "x"
type textarea "Hawkins following up with Dan Q on parts status. Service team has vbe"
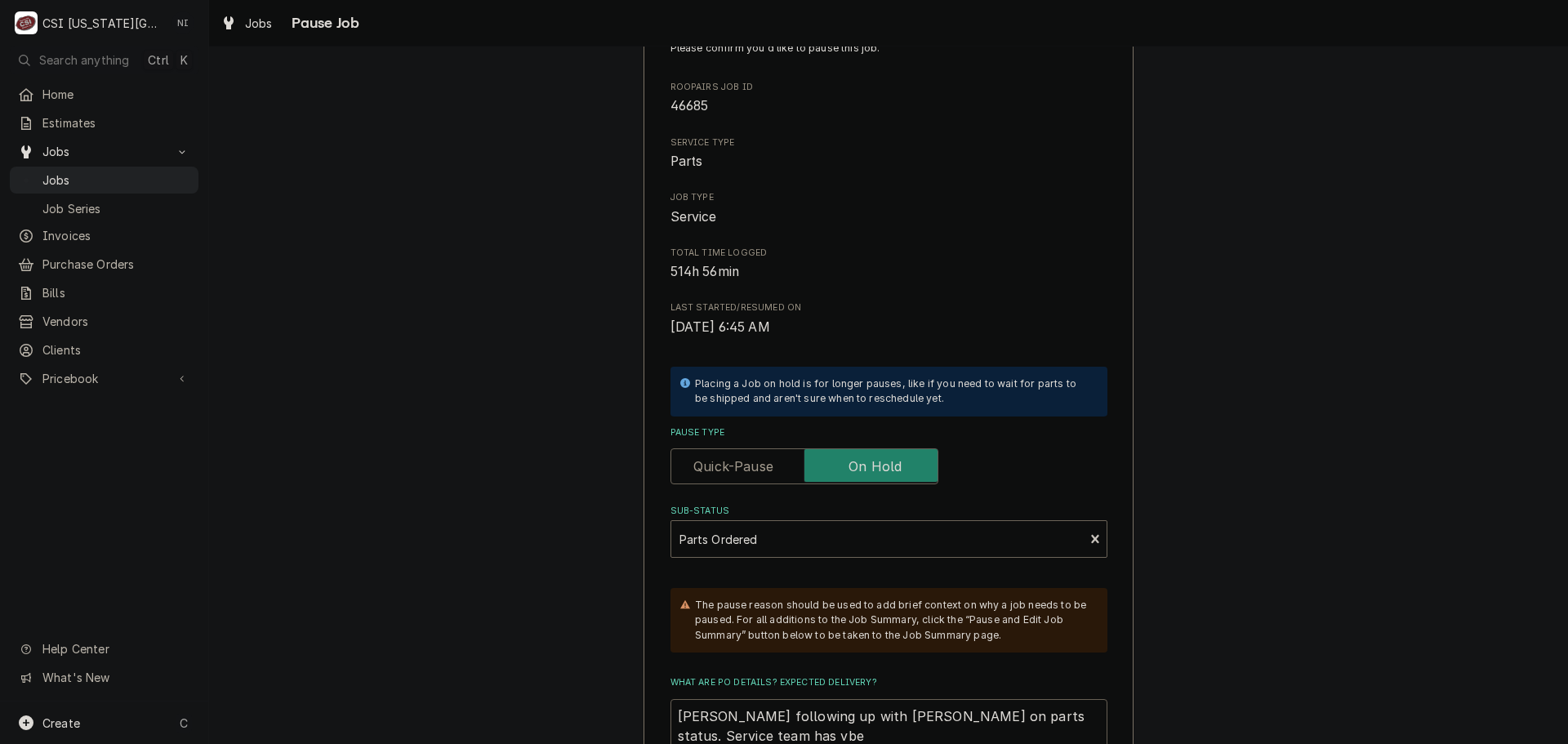
type textarea "x"
type textarea "Hawkins following up with Dan Q on parts status. Service team has vbee"
type textarea "x"
type textarea "Hawkins following up with Dan Q on parts status. Service team has vbeen"
type textarea "x"
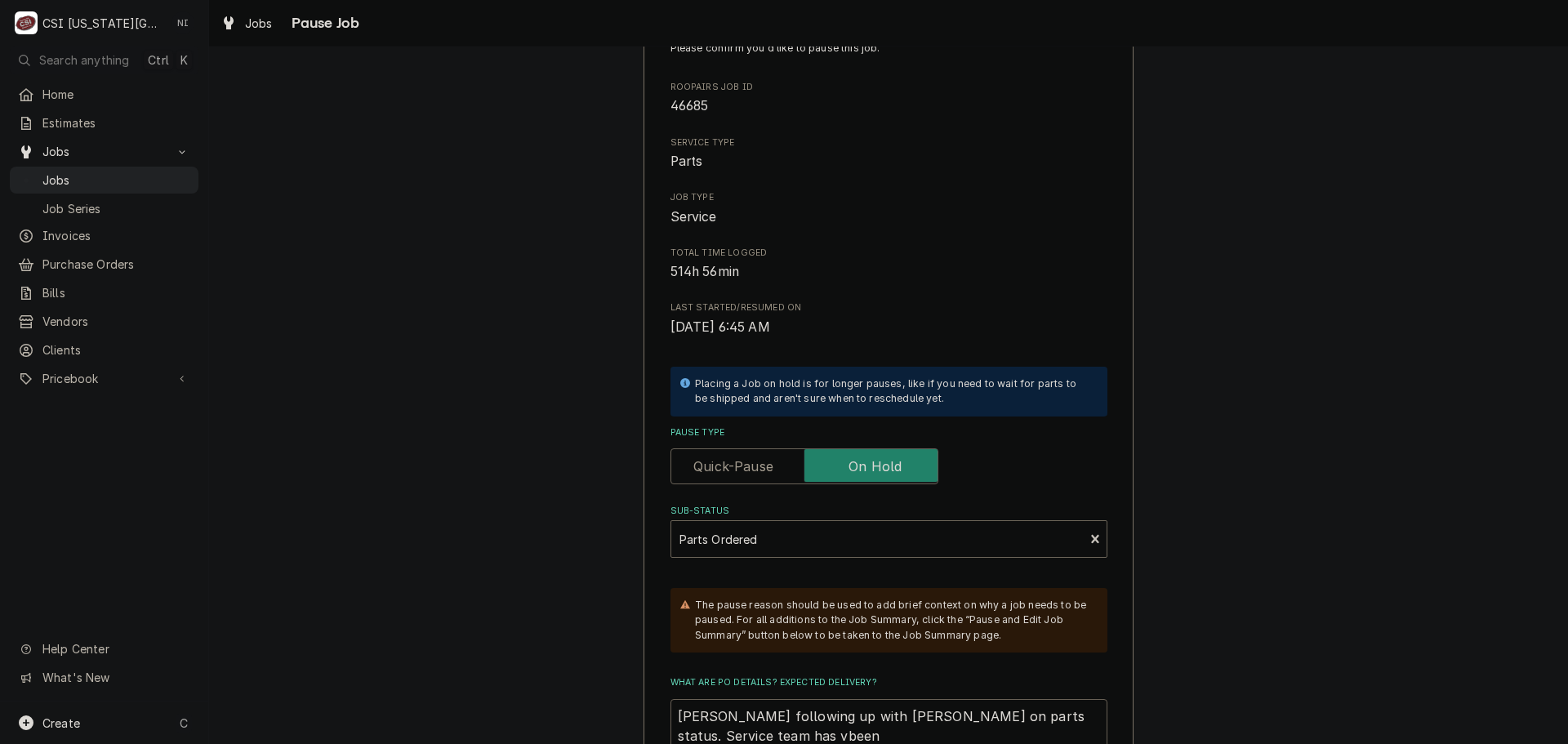
type textarea "Hawkins following up with Dan Q on parts status. Service team has vbeen"
type textarea "x"
type textarea "Hawkins following up with Dan Q on parts status. Service team has vbeen"
type textarea "x"
type textarea "Hawkins following up with Dan Q on parts status. Service team has vbee"
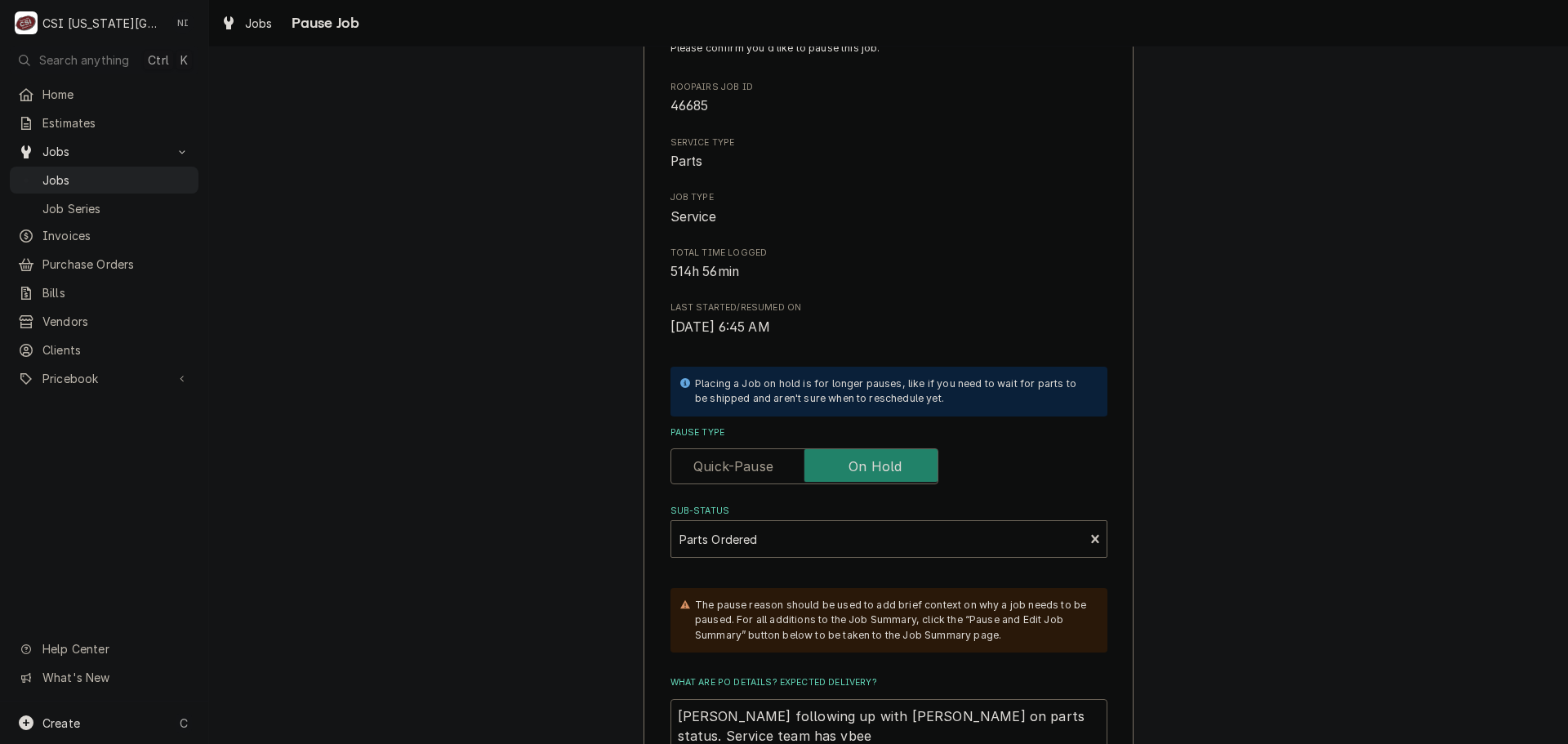
type textarea "x"
type textarea "Hawkins following up with Dan Q on parts status. Service team has vbe"
type textarea "x"
type textarea "Hawkins following up with Dan Q on parts status. Service team has vb"
type textarea "x"
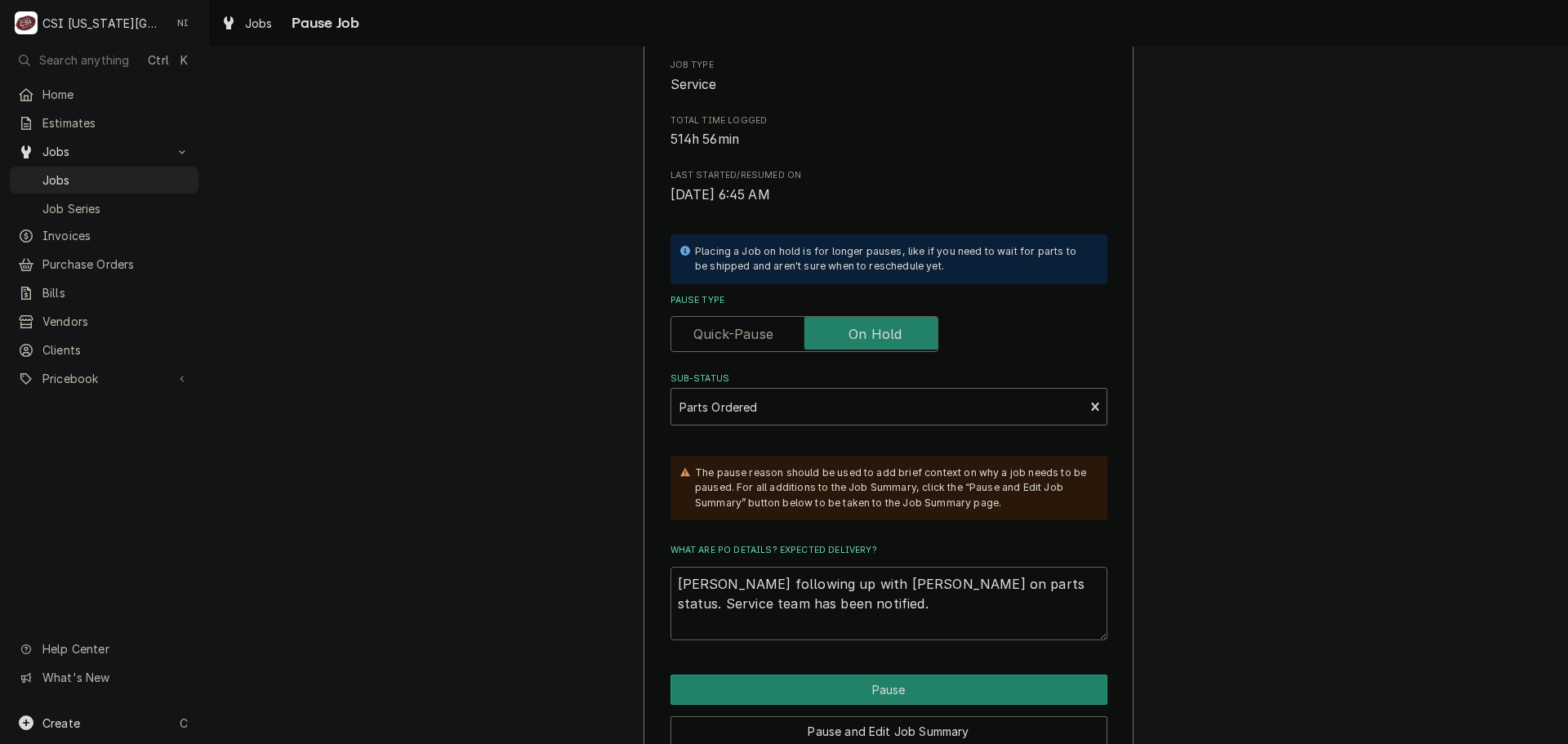
scroll to position [270, 0]
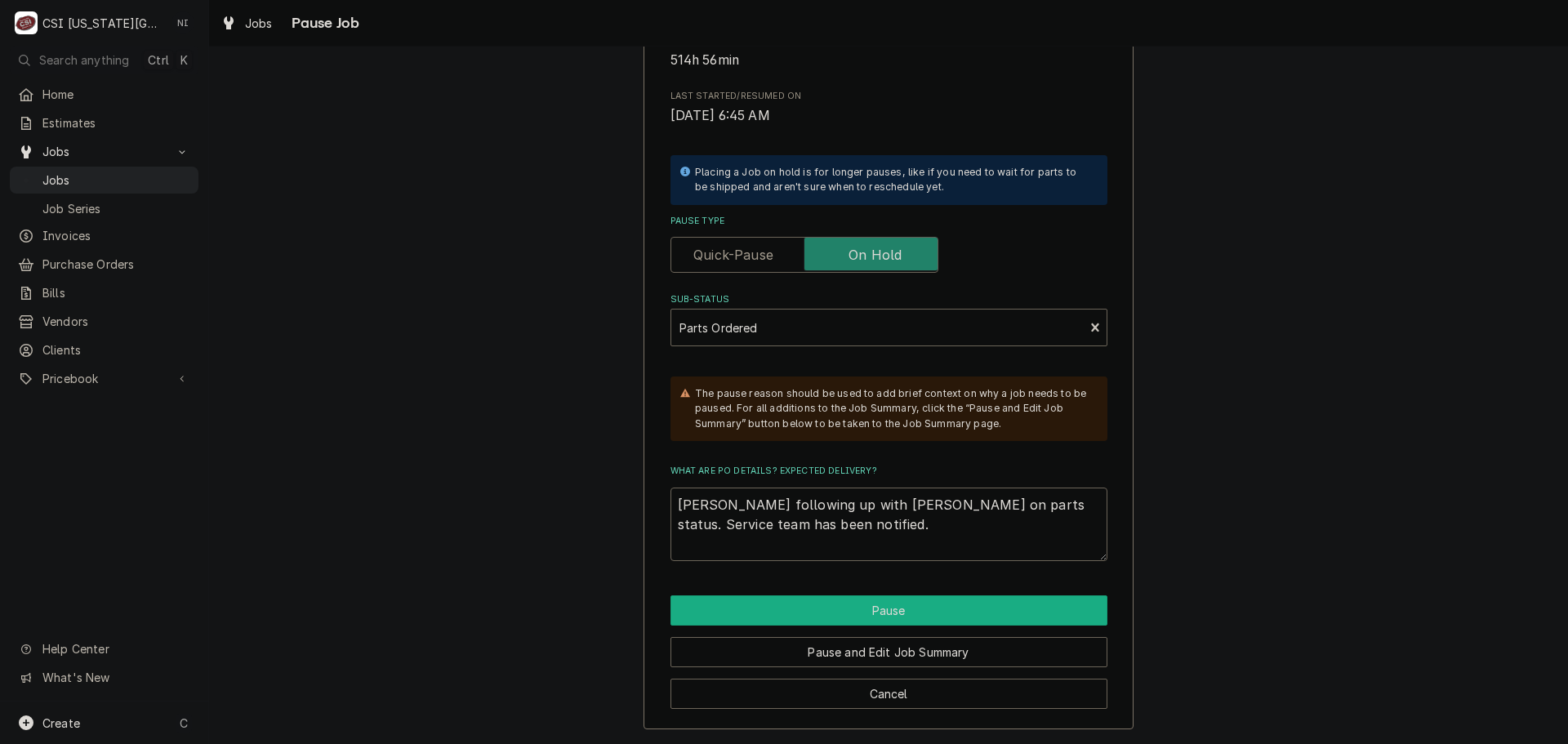
click at [904, 612] on button "Pause" at bounding box center [888, 610] width 437 height 30
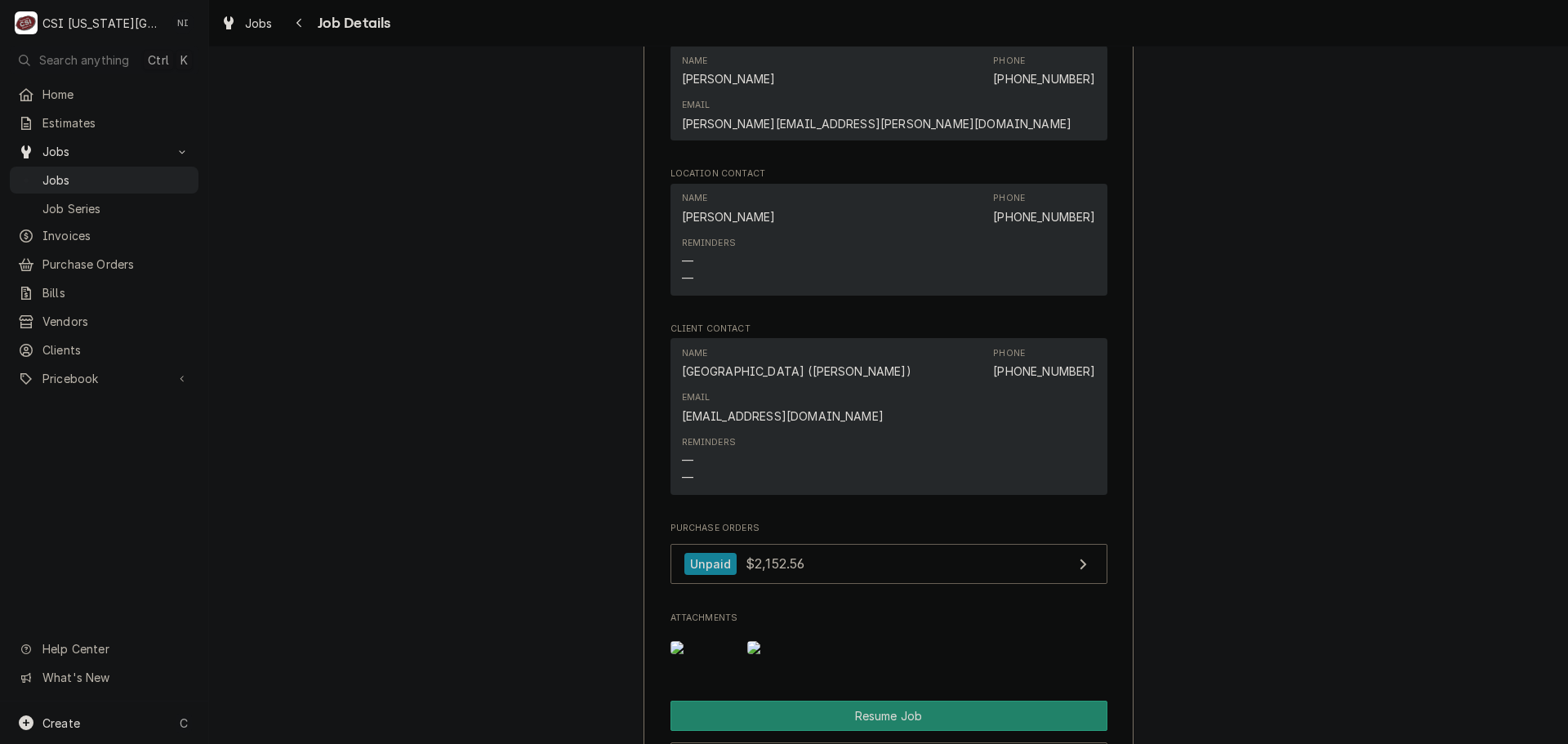
scroll to position [1878, 0]
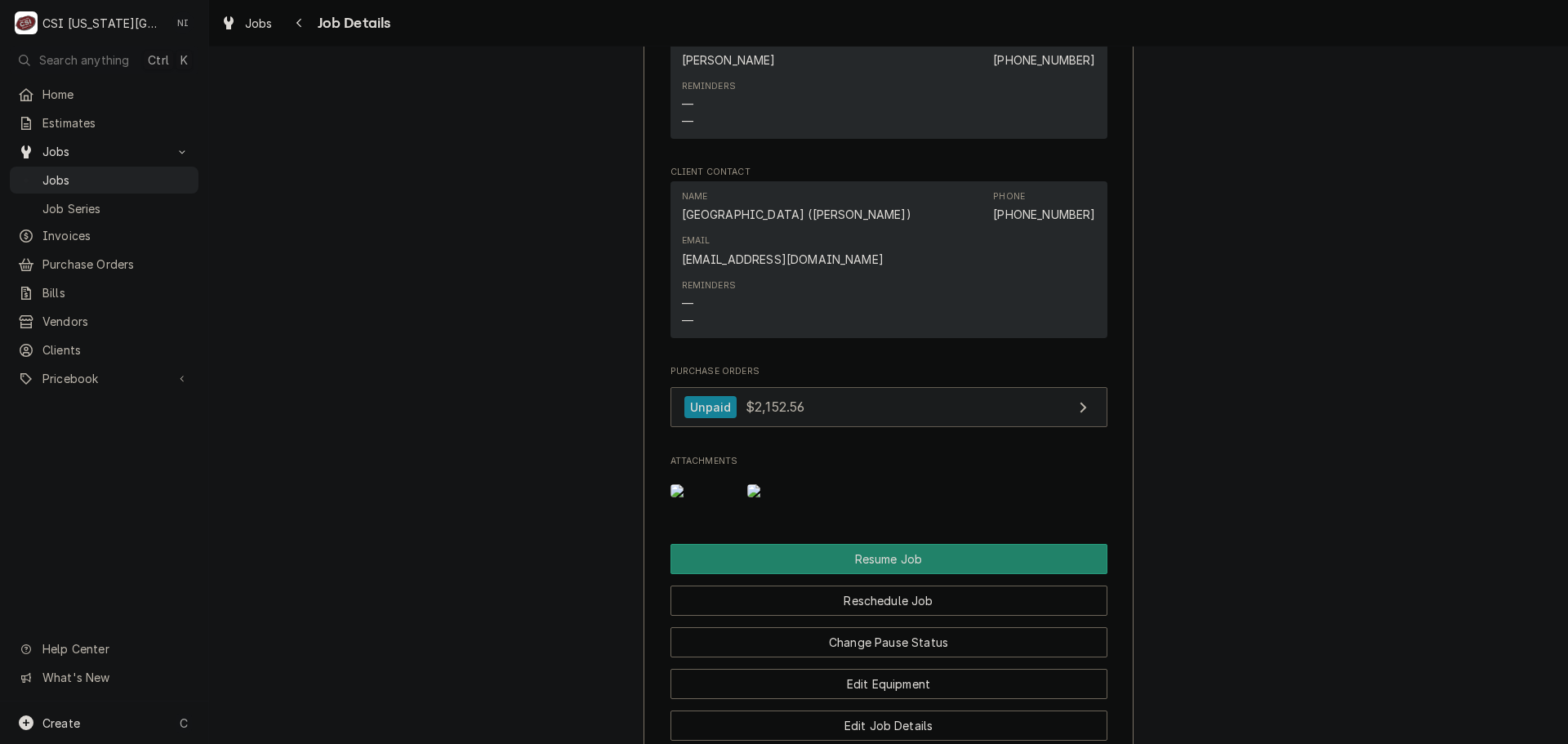
click at [876, 387] on link "Unpaid $2,152.56" at bounding box center [888, 407] width 437 height 40
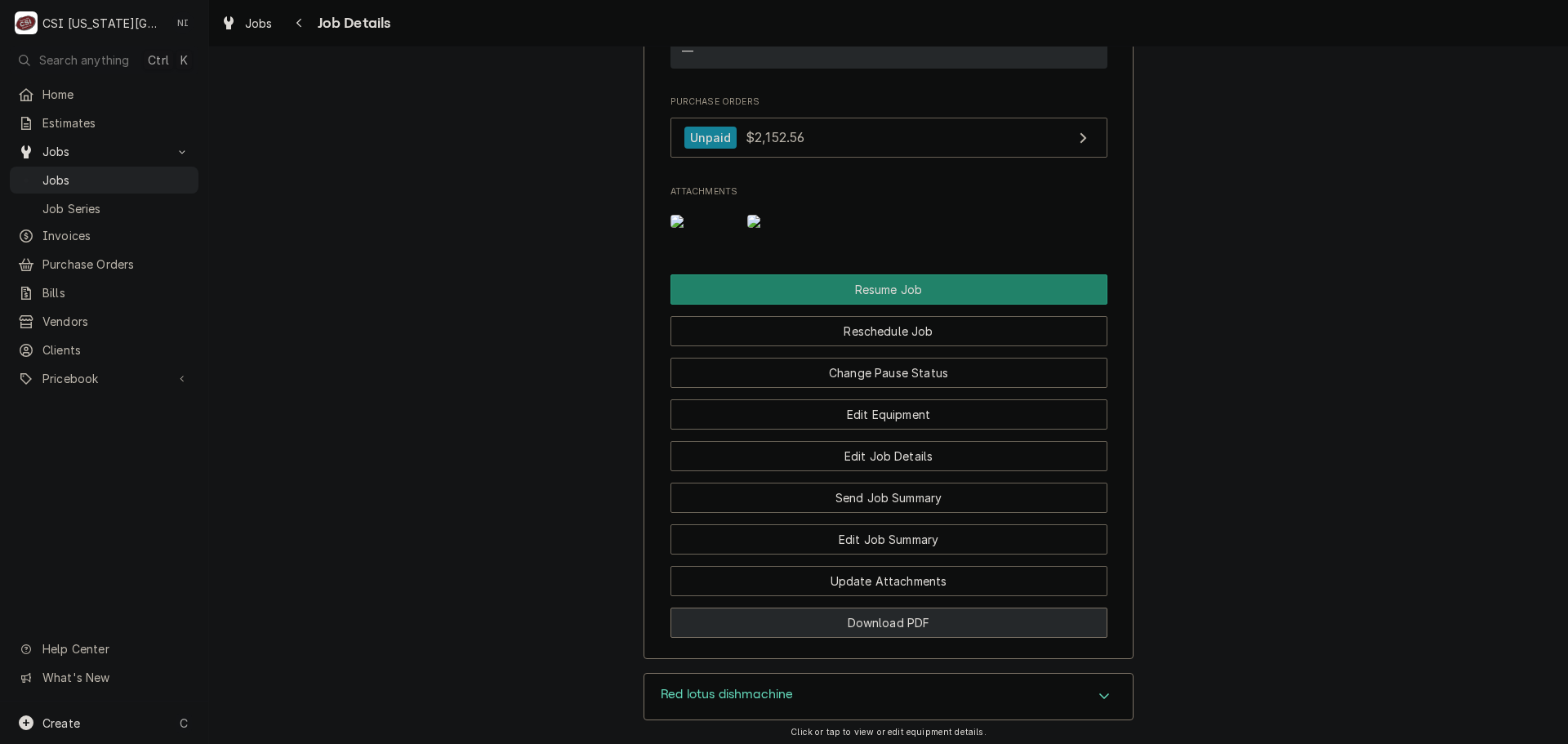
scroll to position [2205, 0]
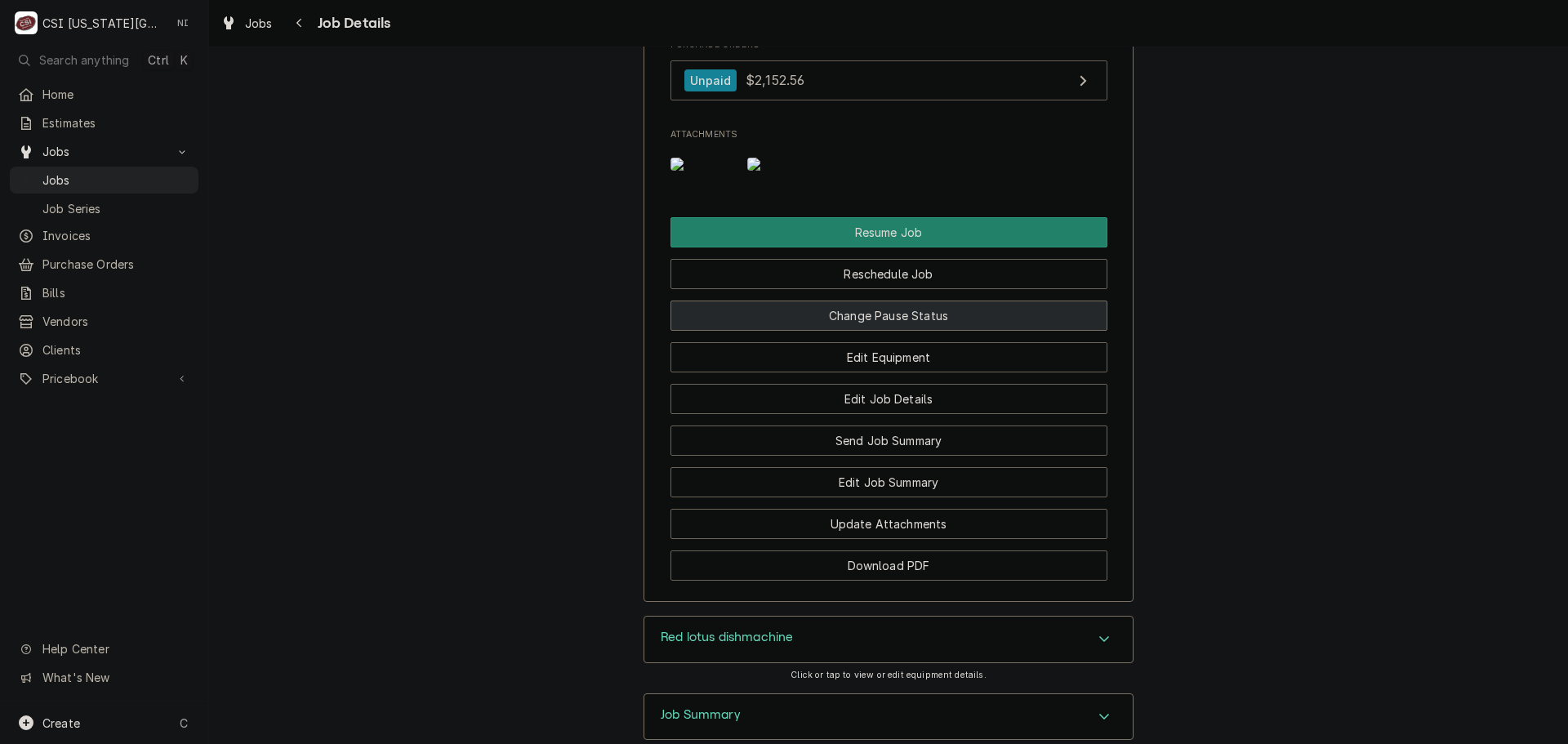
click at [850, 301] on button "Change Pause Status" at bounding box center [888, 315] width 437 height 30
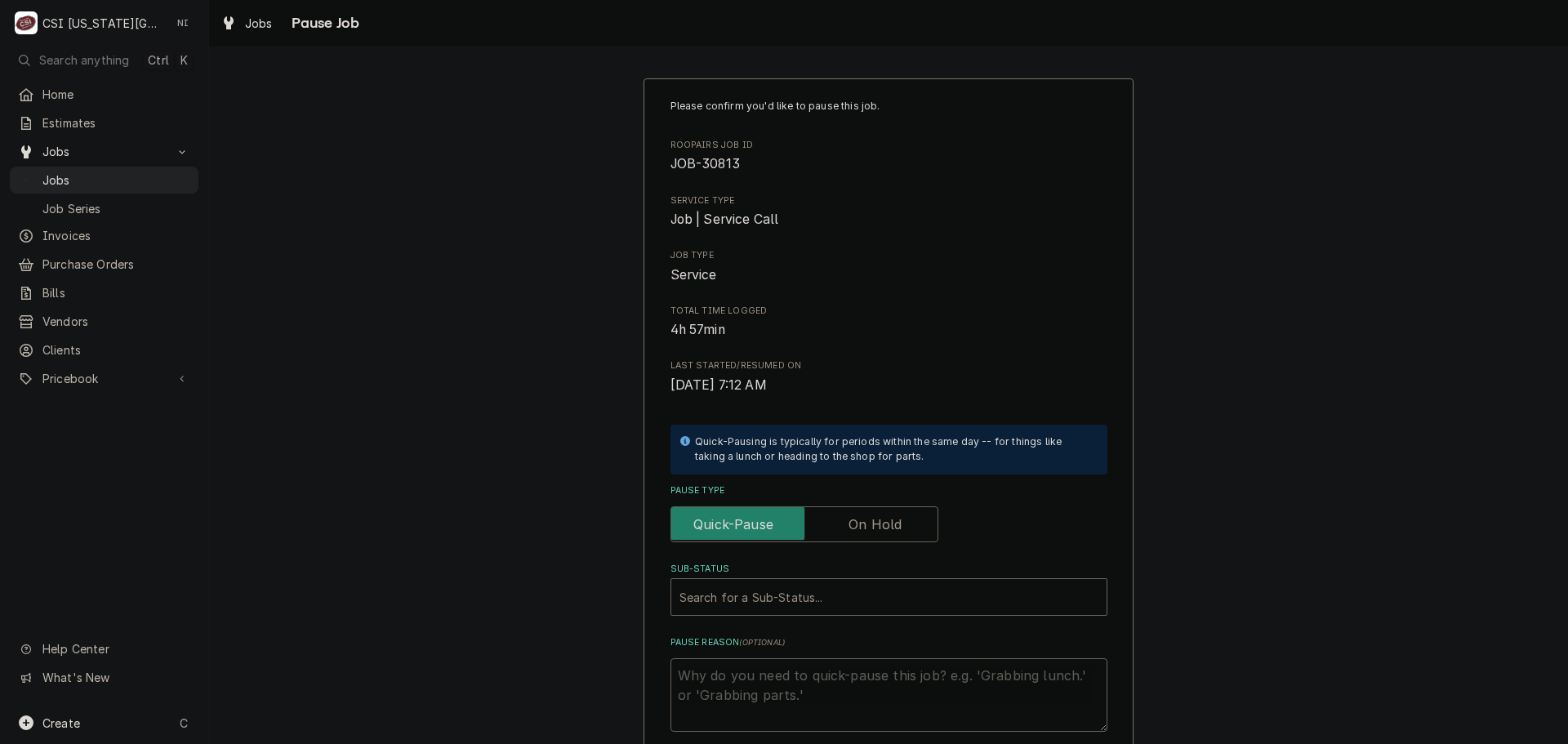
drag, startPoint x: 876, startPoint y: 517, endPoint x: 861, endPoint y: 539, distance: 26.6
click at [876, 518] on label "Pause Type" at bounding box center [804, 524] width 268 height 36
click at [876, 518] on input "Pause Type" at bounding box center [805, 524] width 253 height 36
checkbox input "true"
click at [829, 599] on div "Sub-Status" at bounding box center [888, 597] width 419 height 29
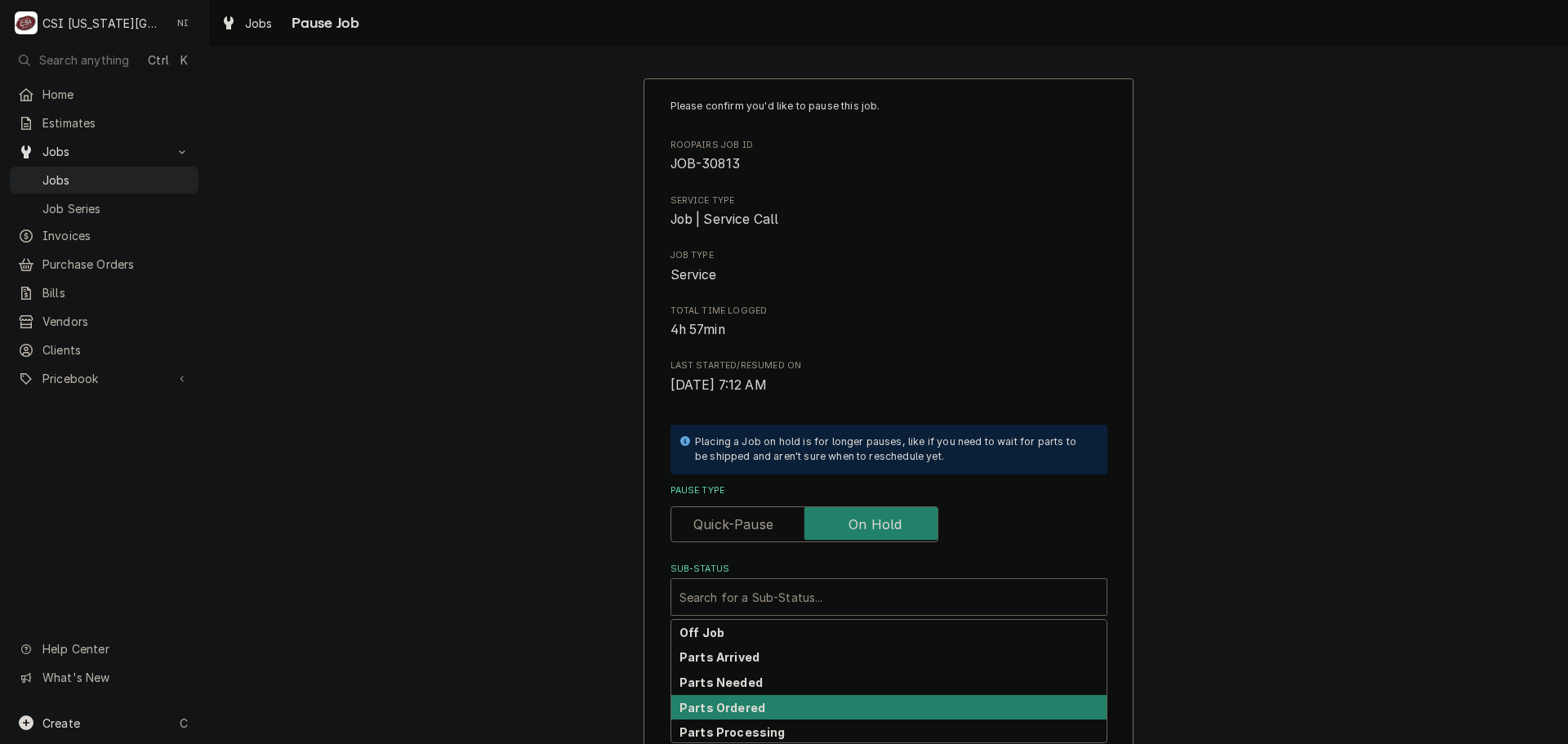
click at [748, 701] on strong "Parts Ordered" at bounding box center [722, 708] width 86 height 14
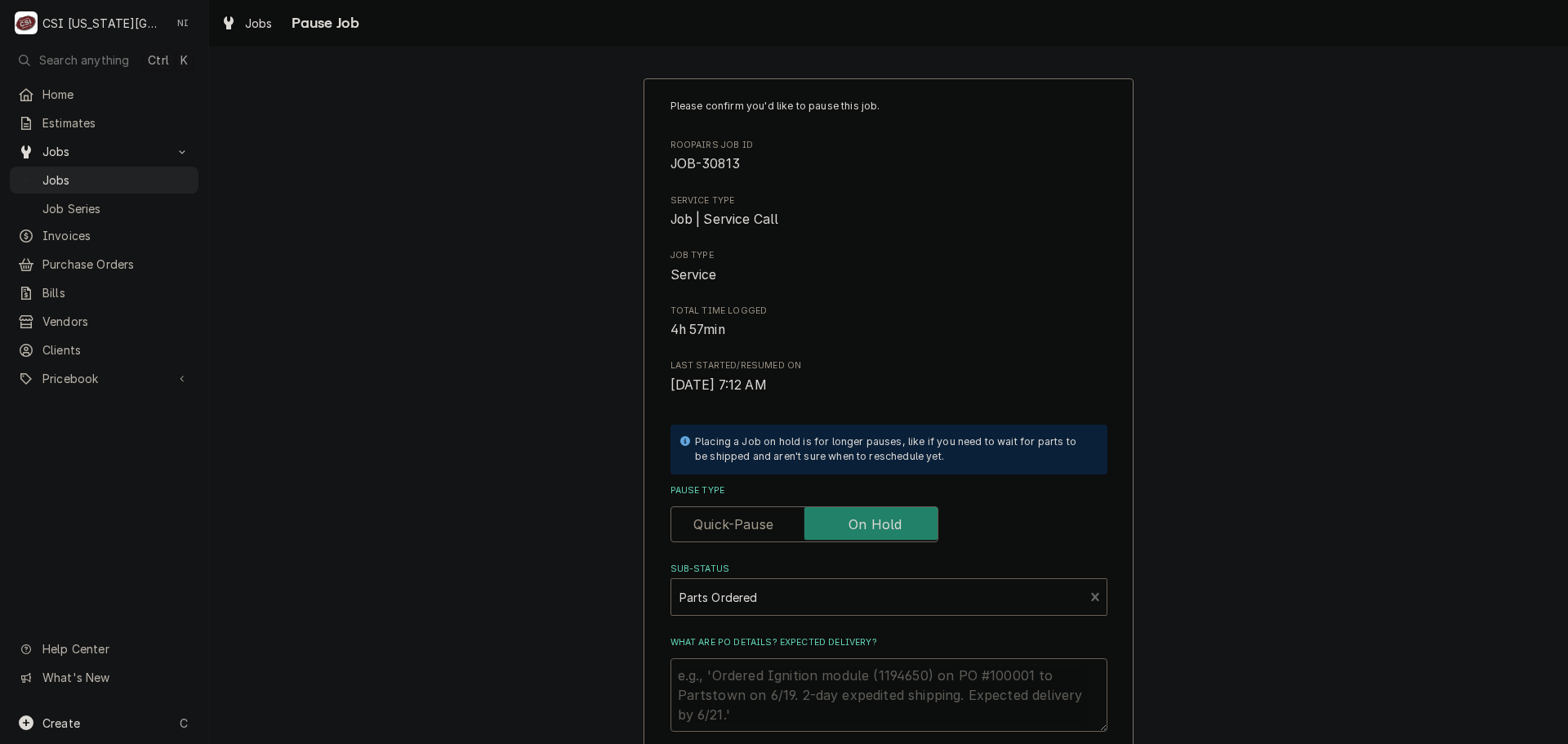
click at [750, 673] on textarea "What are PO details? Expected delivery?" at bounding box center [888, 695] width 437 height 74
type textarea "x"
type textarea "M"
type textarea "x"
type textarea "Mo"
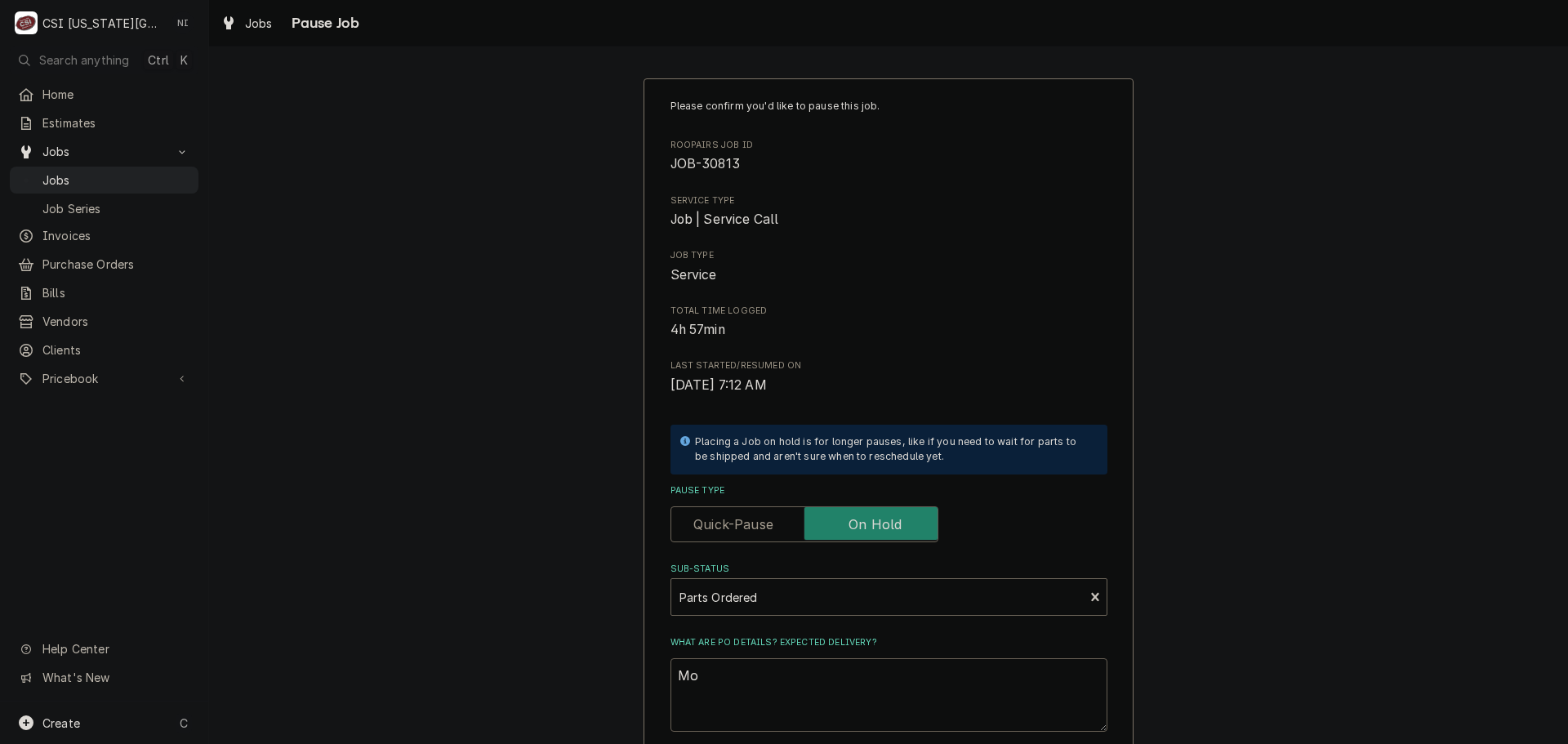
type textarea "x"
type textarea "Mot"
type textarea "x"
type textarea "Moto"
type textarea "x"
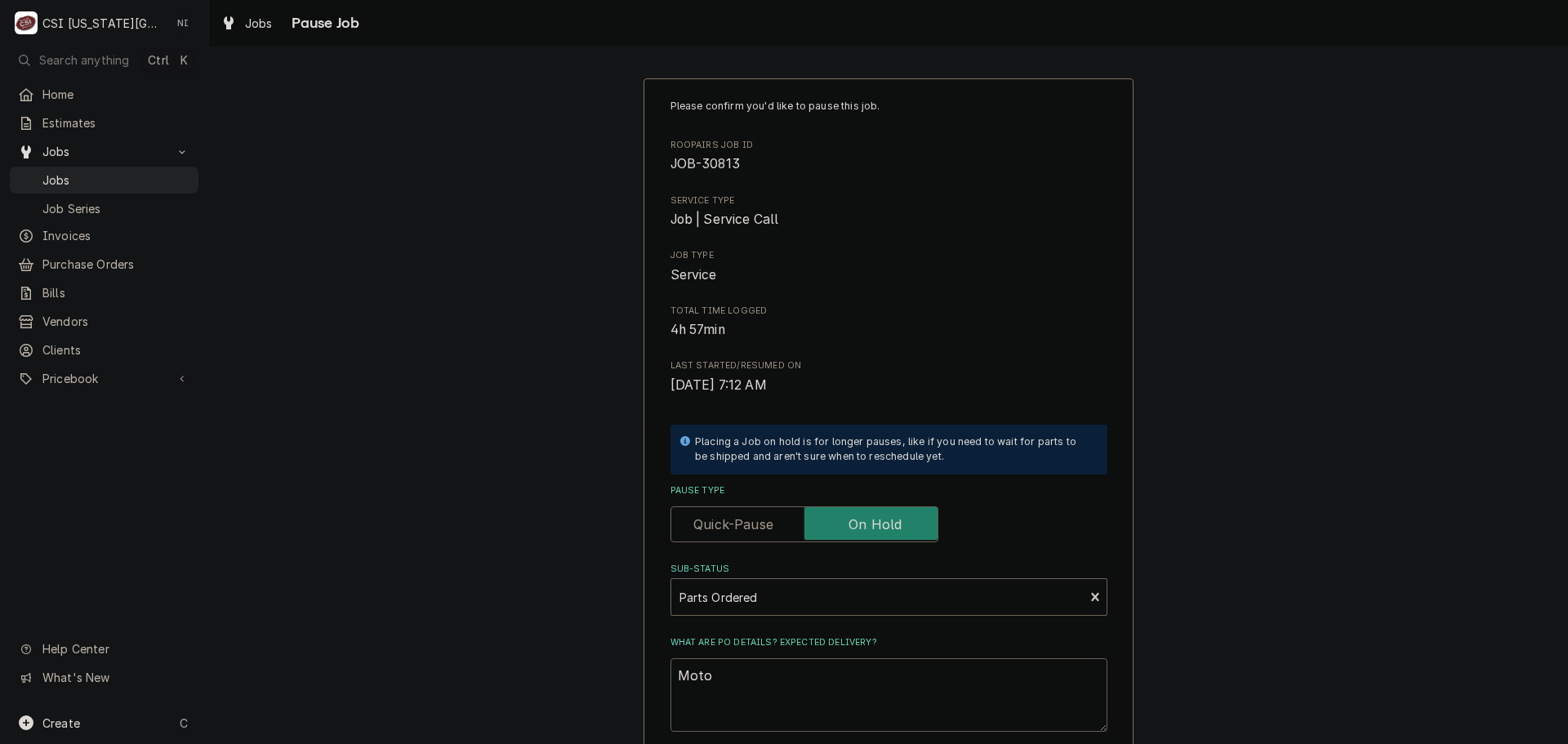
type textarea "Motor"
type textarea "x"
type textarea "Motor"
type textarea "x"
type textarea "Motor ha"
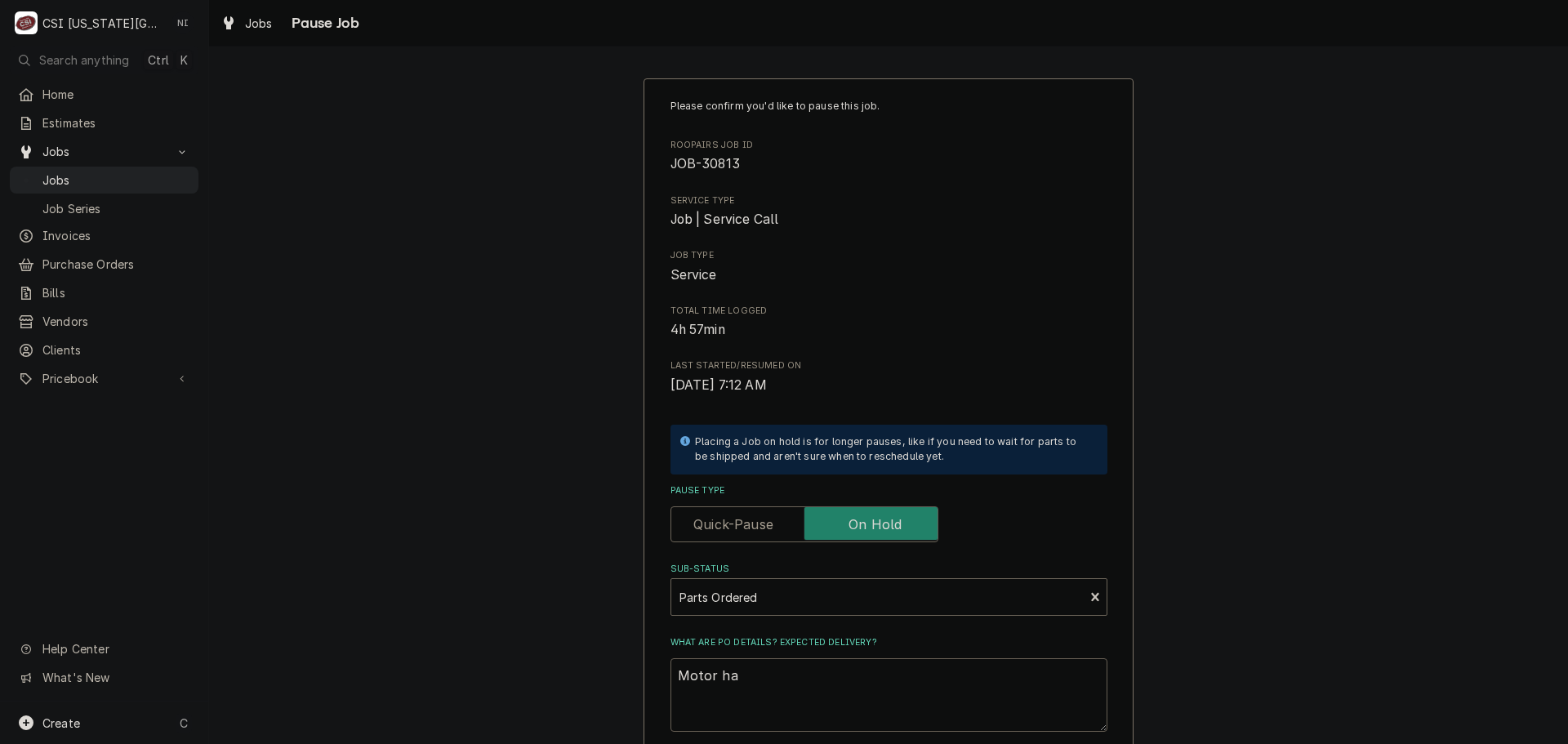
type textarea "x"
type textarea "Motor has"
type textarea "x"
type textarea "Motor has"
type textarea "x"
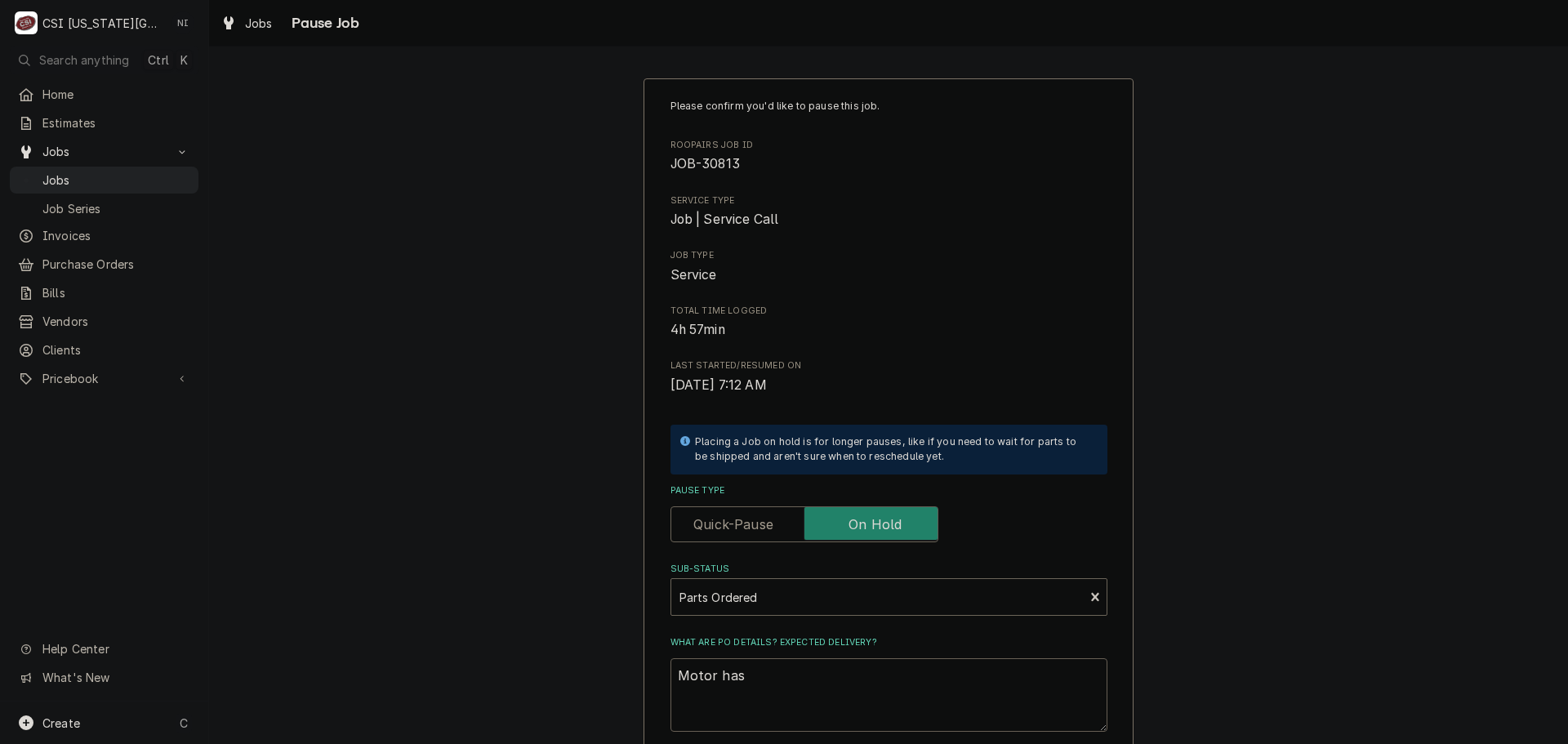
type textarea "Motor has a"
type textarea "x"
type textarea "Motor has ar"
type textarea "x"
type textarea "Motor has arr"
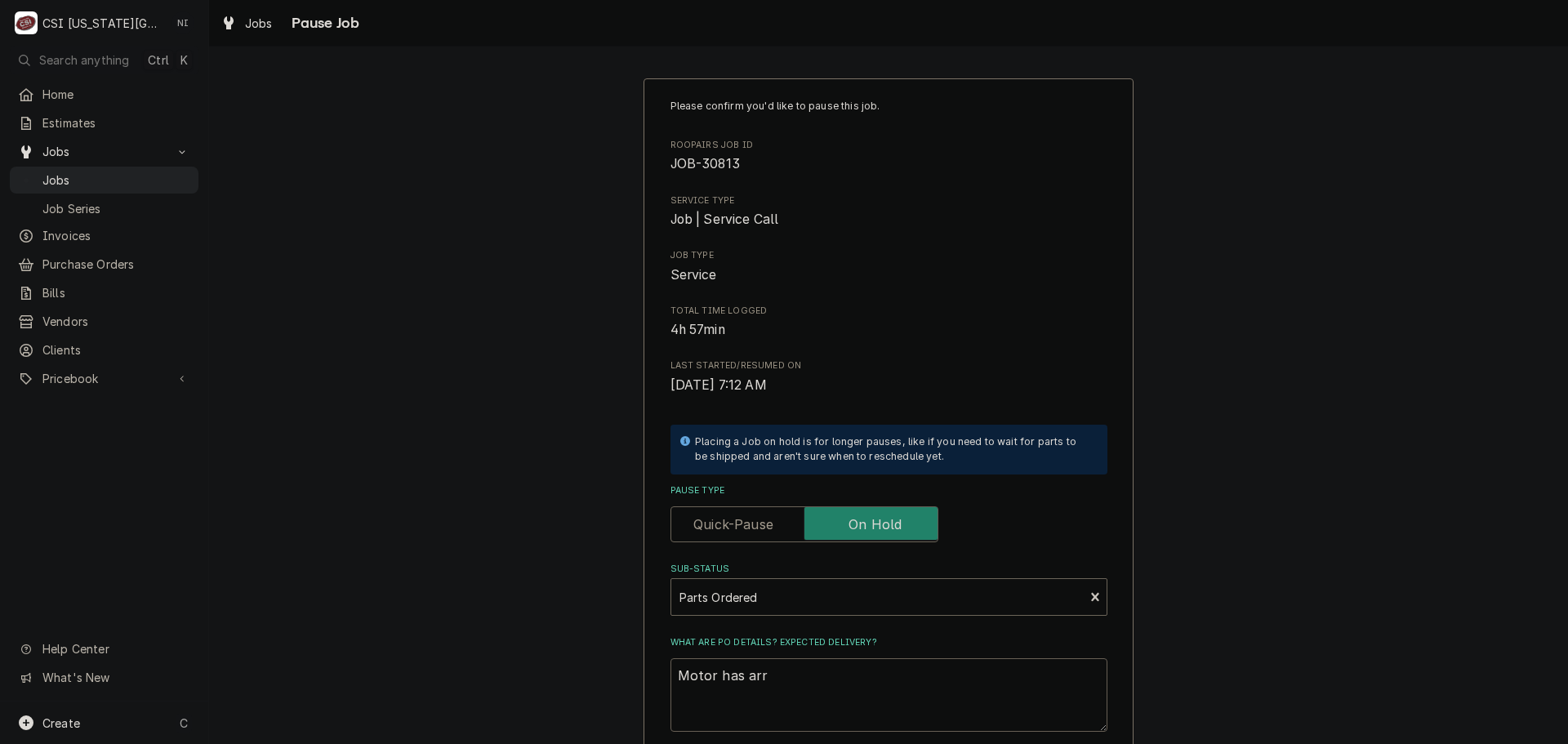
type textarea "x"
type textarea "Motor has arri"
type textarea "x"
type textarea "Motor has arriv"
type textarea "x"
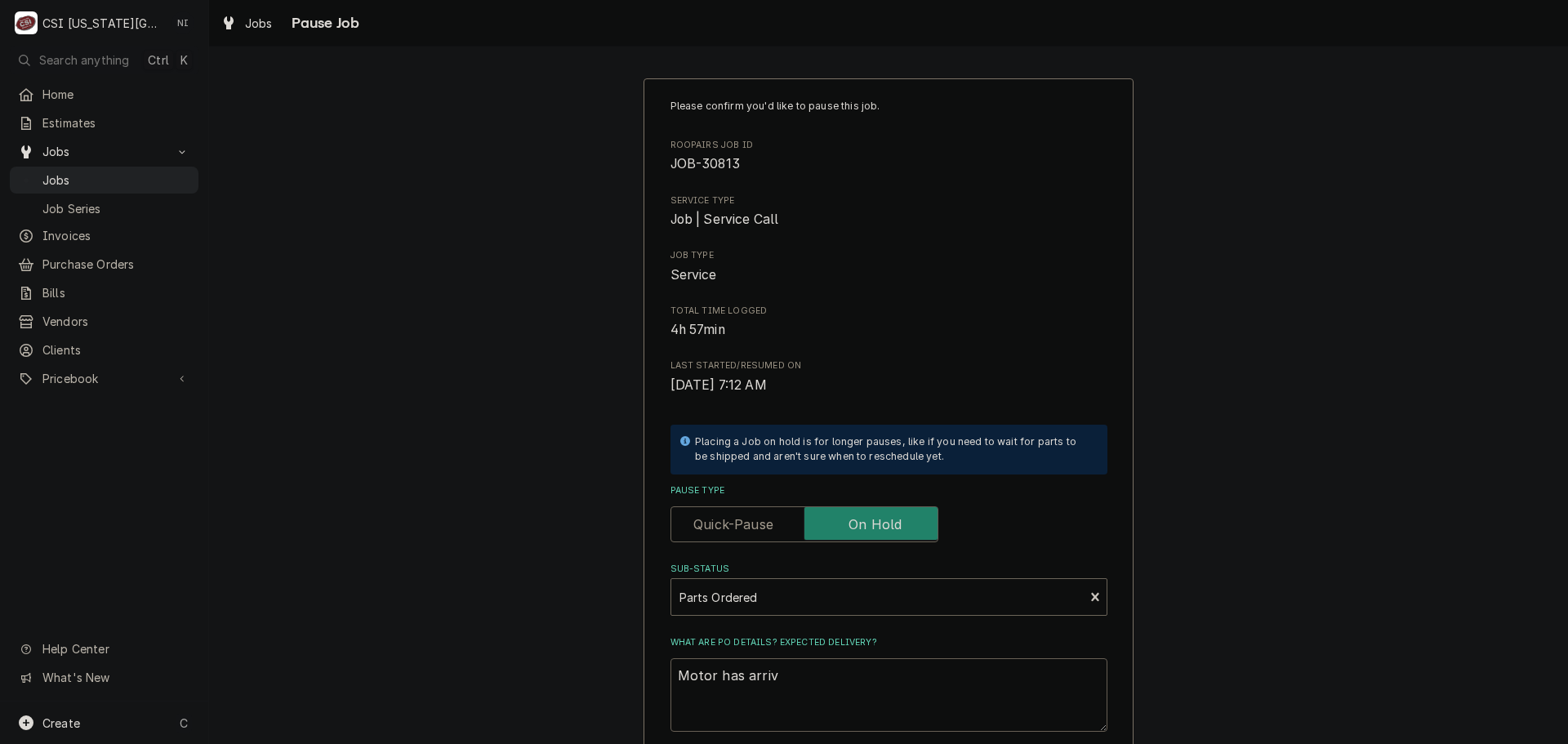
type textarea "Motor has arrive"
type textarea "x"
type textarea "Motor has arrived"
type textarea "x"
type textarea "Motor has arrived"
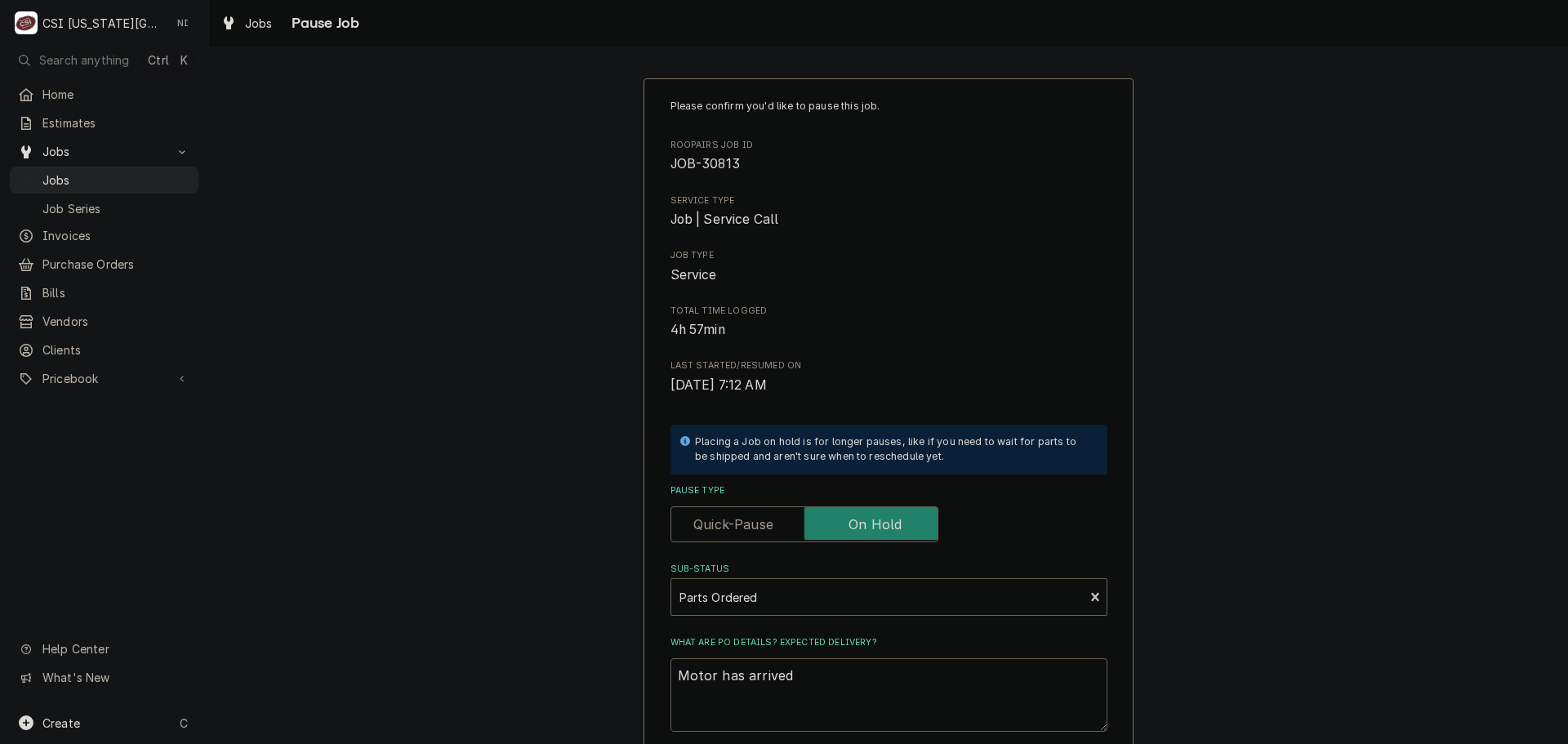
type textarea "x"
type textarea "Motor has arrived a"
type textarea "x"
type textarea "Motor has arrived at"
type textarea "x"
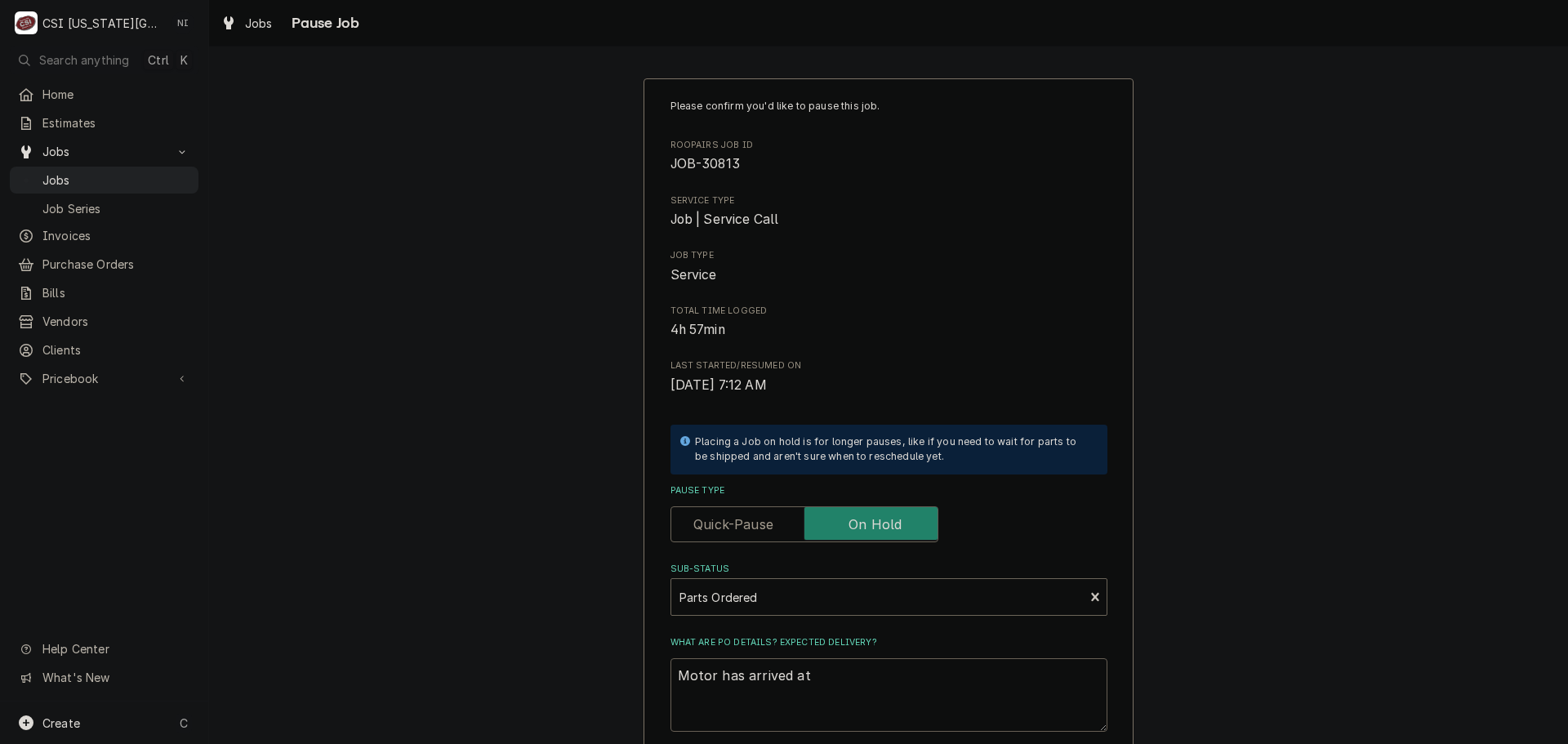
type textarea "Motor has arrived at"
type textarea "x"
type textarea "Motor has arrived at P"
type textarea "x"
type textarea "Motor has arrived at Pa"
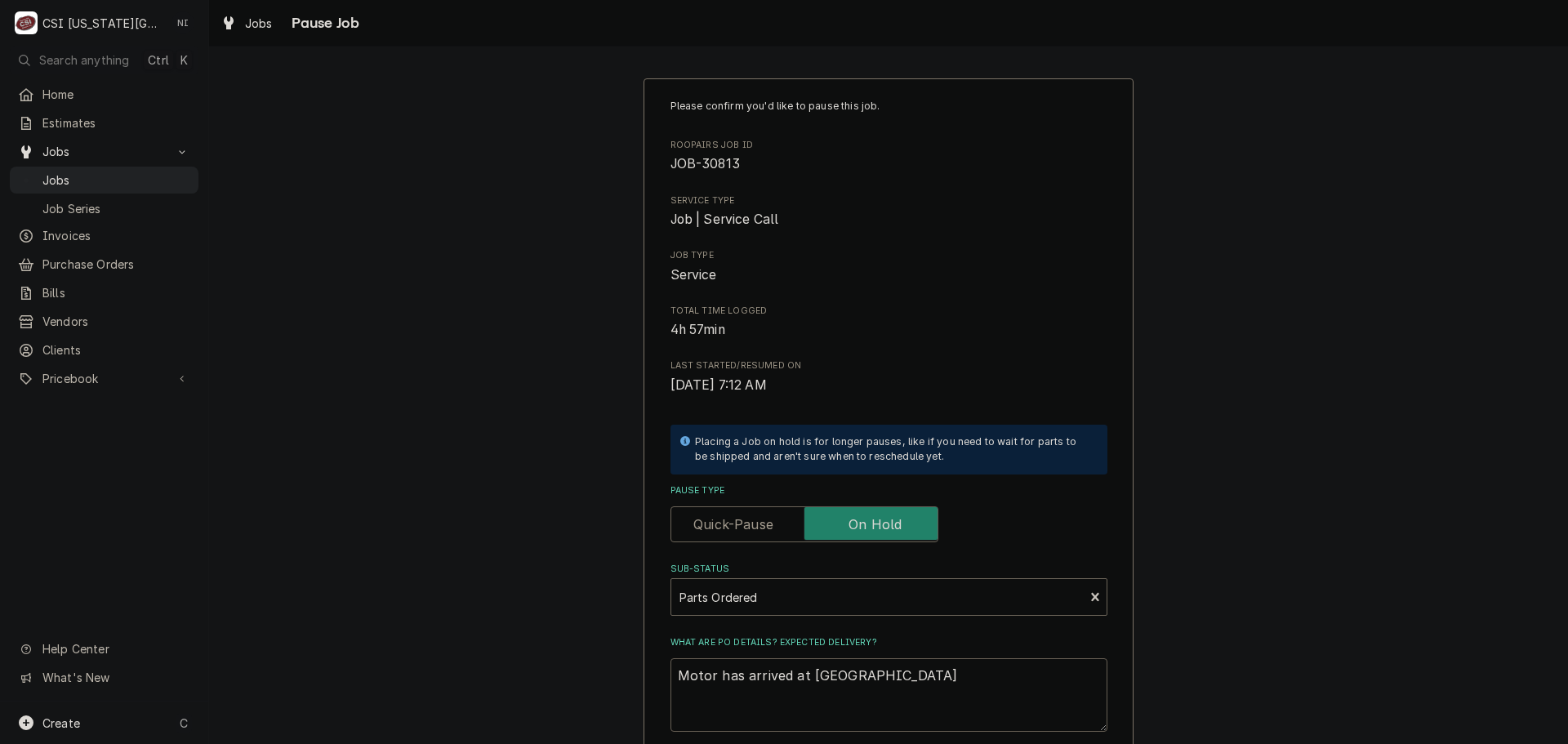
type textarea "x"
type textarea "Motor has arrived at Par"
type textarea "x"
type textarea "Motor has arrived at Part"
type textarea "x"
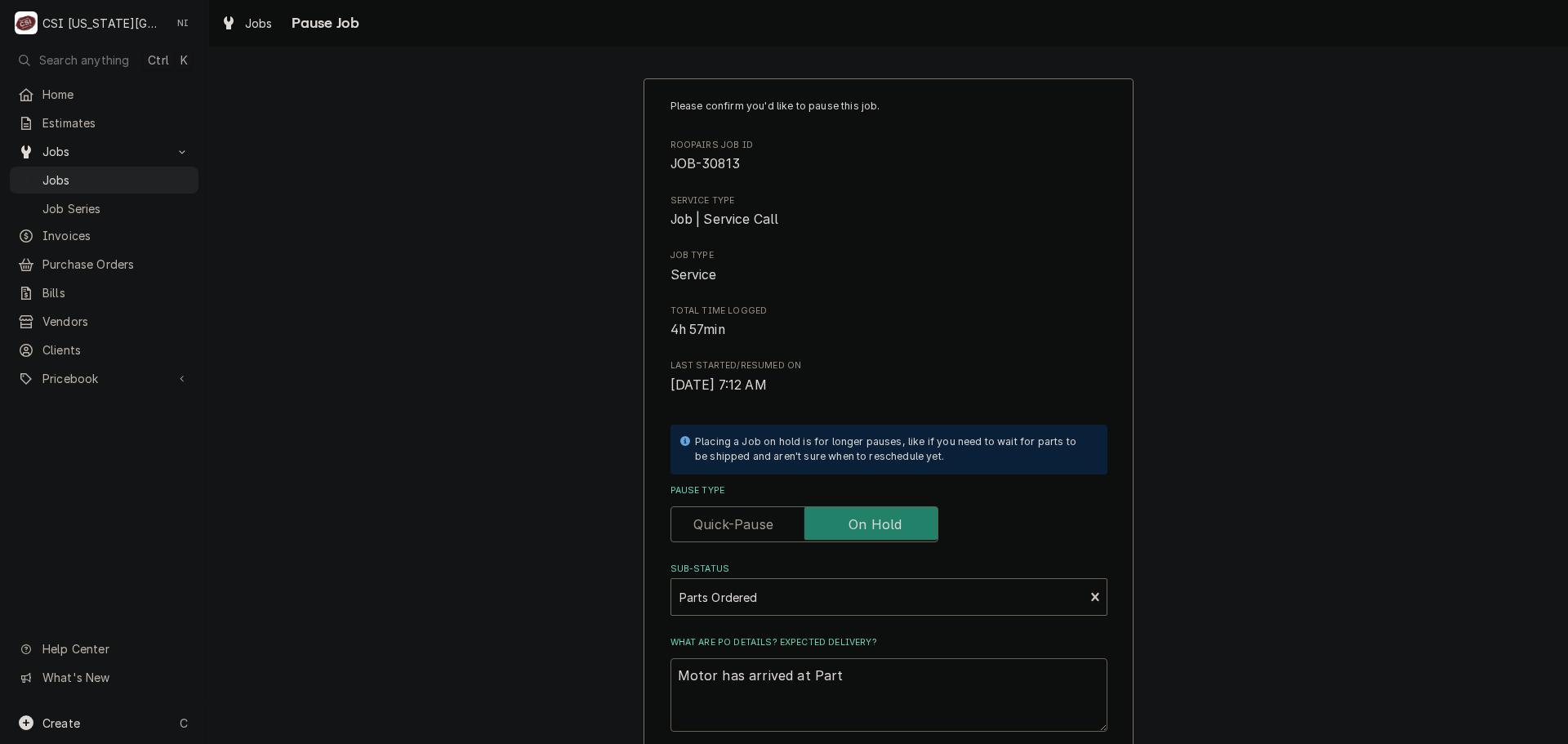
type textarea "Motor has arrived at Parts"
type textarea "x"
type textarea "Motor has arrived at Parts"
type textarea "x"
type textarea "Motor has arrived at Parts"
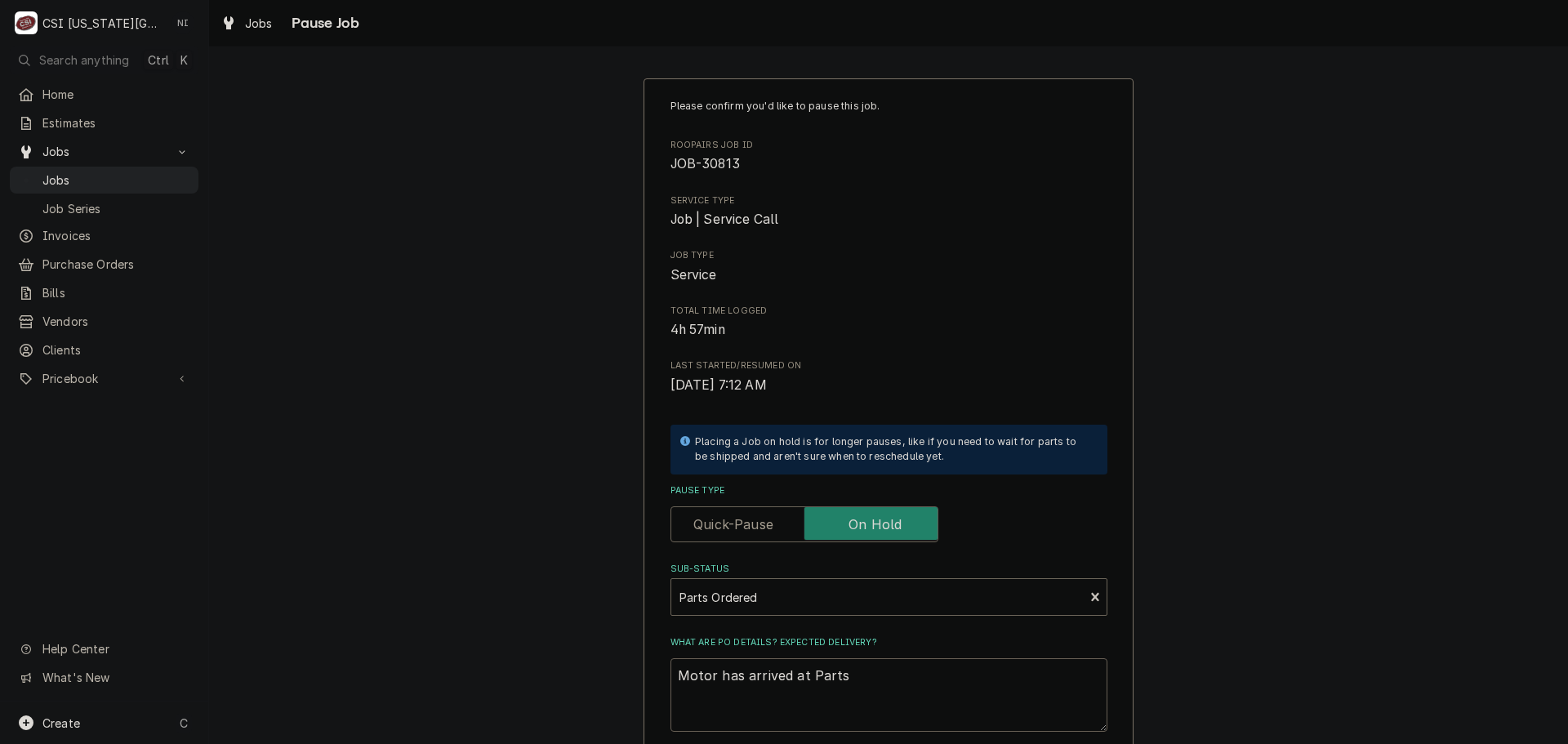
type textarea "x"
type textarea "Motor has arrived at Partst"
type textarea "x"
type textarea "Motor has arrived at Partsto"
type textarea "x"
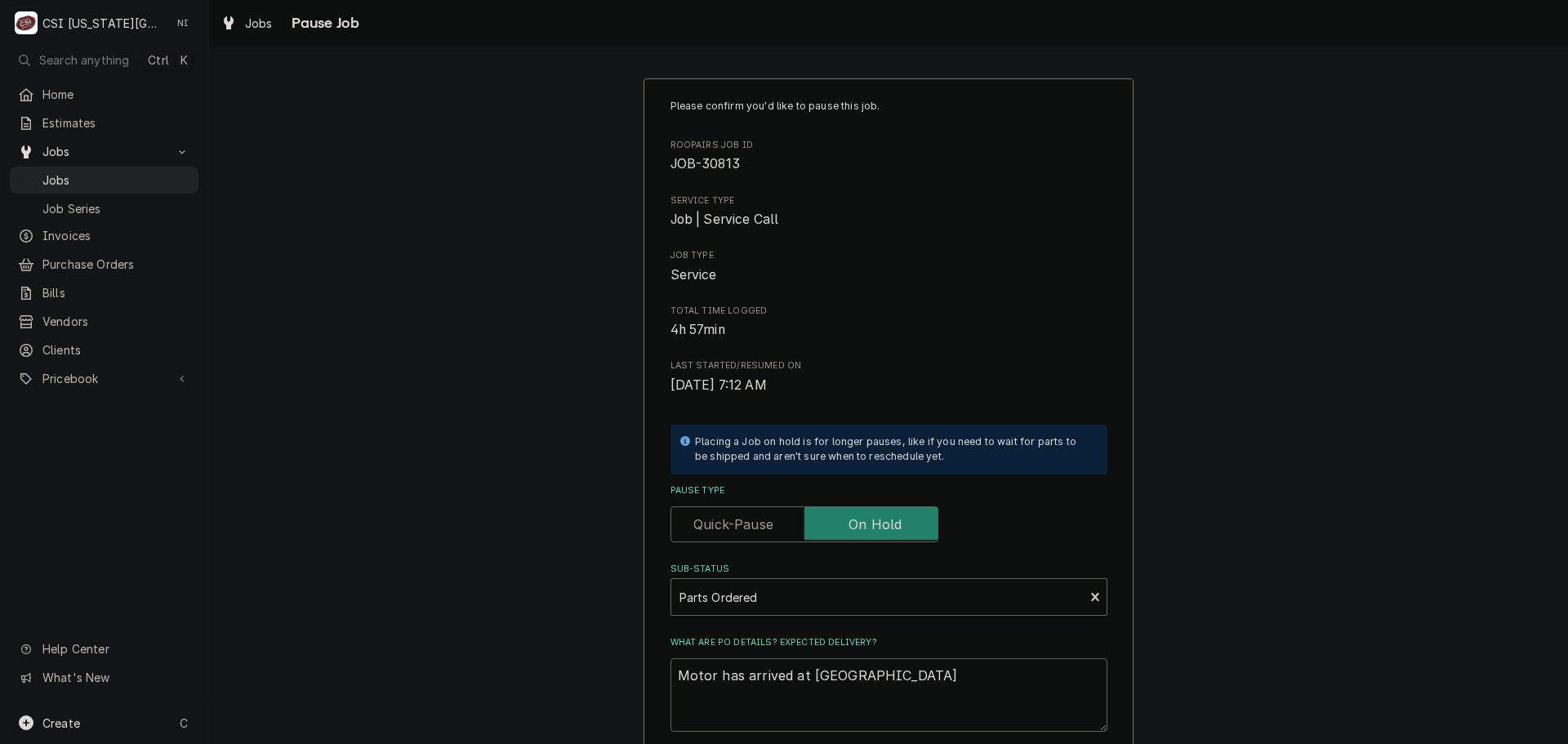
type textarea "Motor has arrived at Partstow"
type textarea "x"
type textarea "Motor has arrived at Partstow,"
type textarea "x"
type textarea "Motor has arrived at Partstow,."
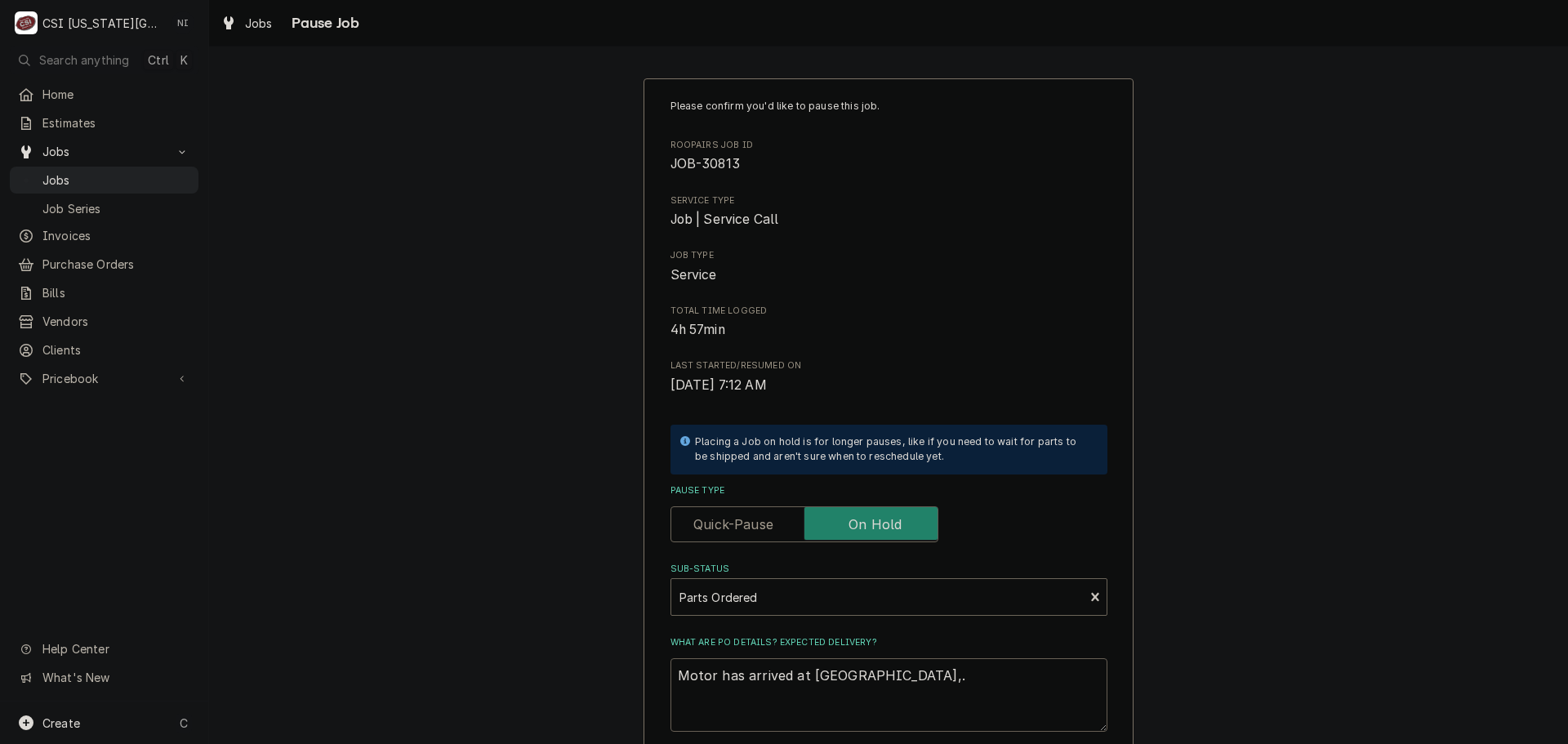
type textarea "x"
type textarea "Motor has arrived at Partstow,."
type textarea "x"
type textarea "Motor has arrived at Partstow,."
type textarea "x"
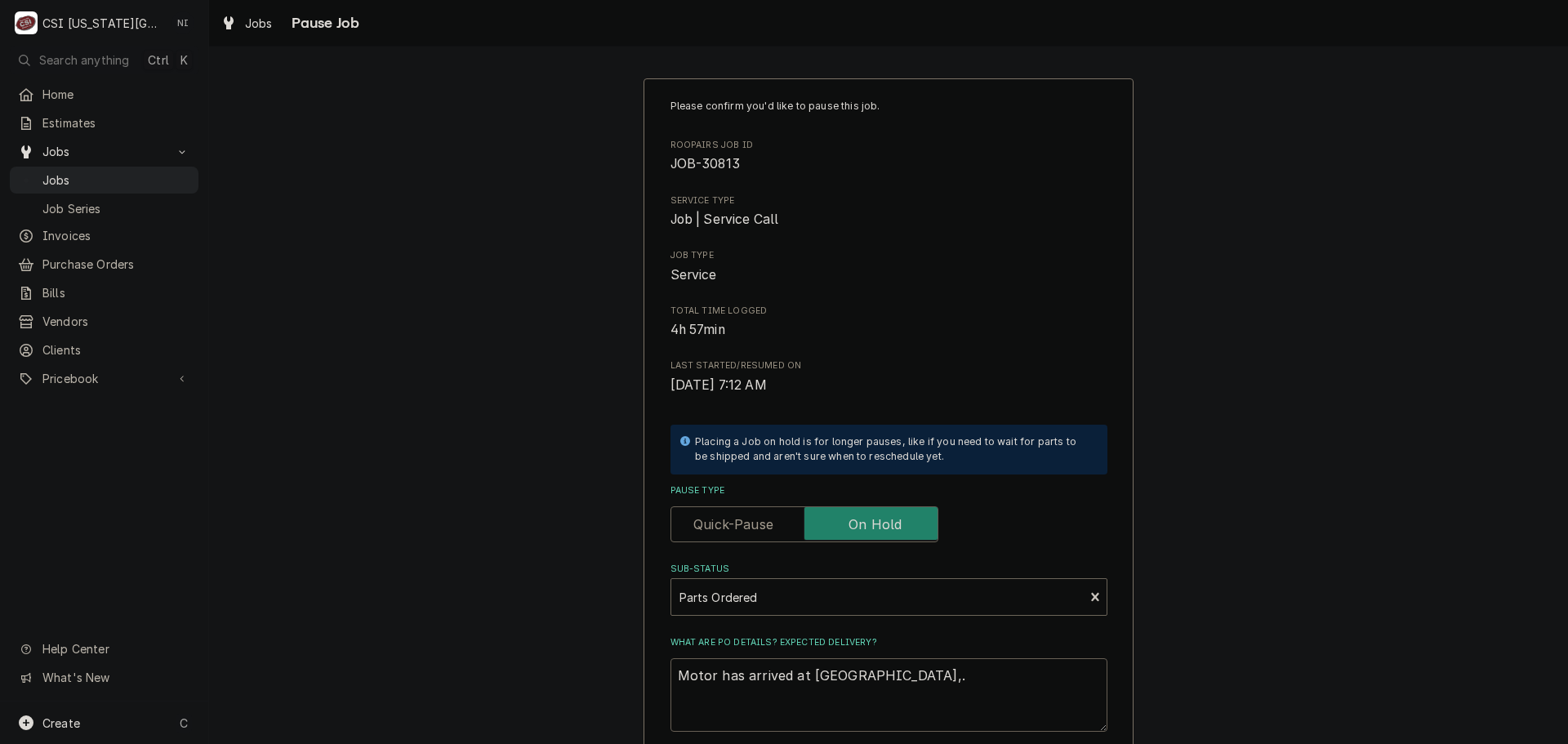
type textarea "Motor has arrived at Partstow,"
type textarea "x"
type textarea "Motor has arrived at Partstow"
type textarea "x"
type textarea "Motor has arrived at Partstow,"
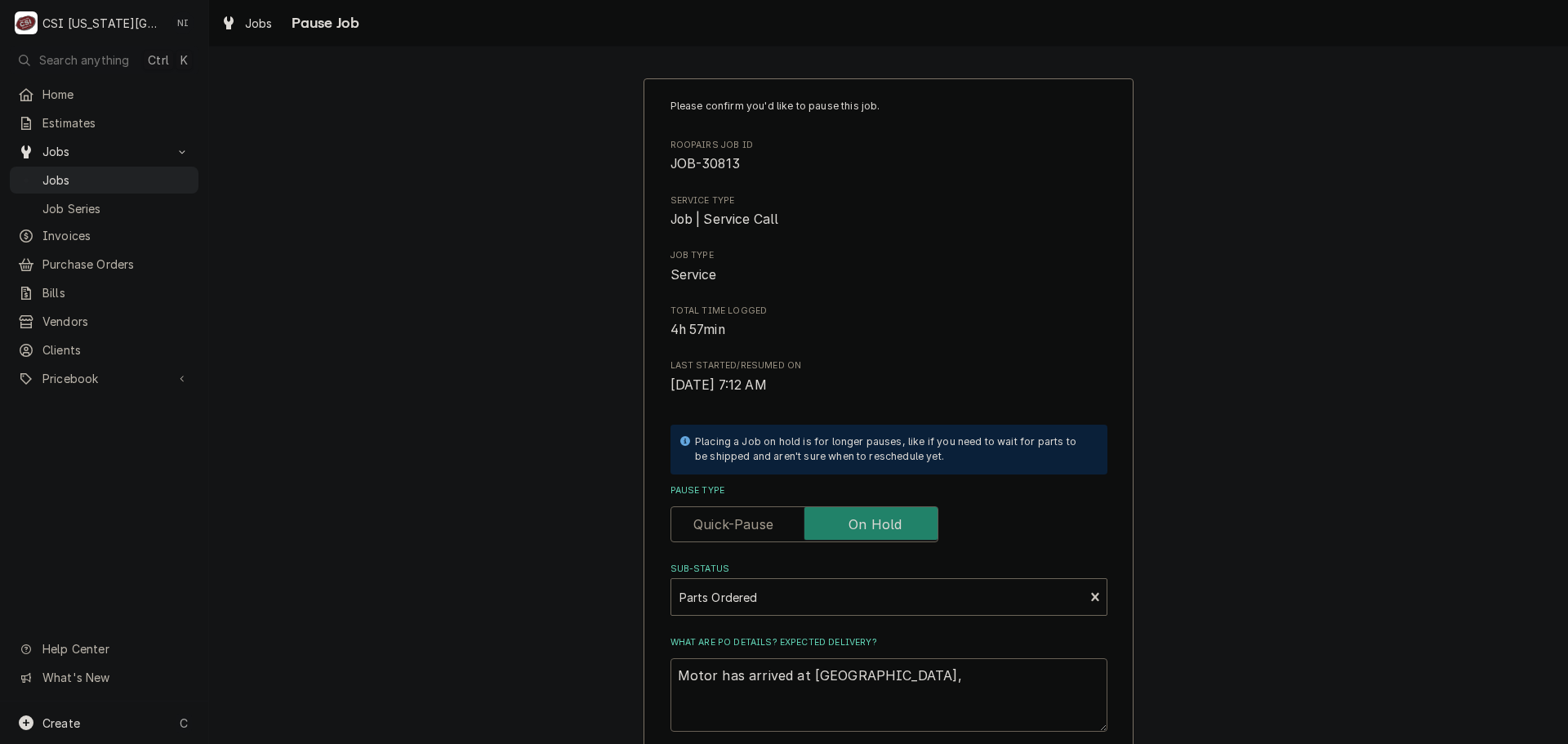
type textarea "x"
type textarea "Motor has arrived at Partstow,"
type textarea "x"
type textarea "Motor has arrived at Partstow,"
type textarea "x"
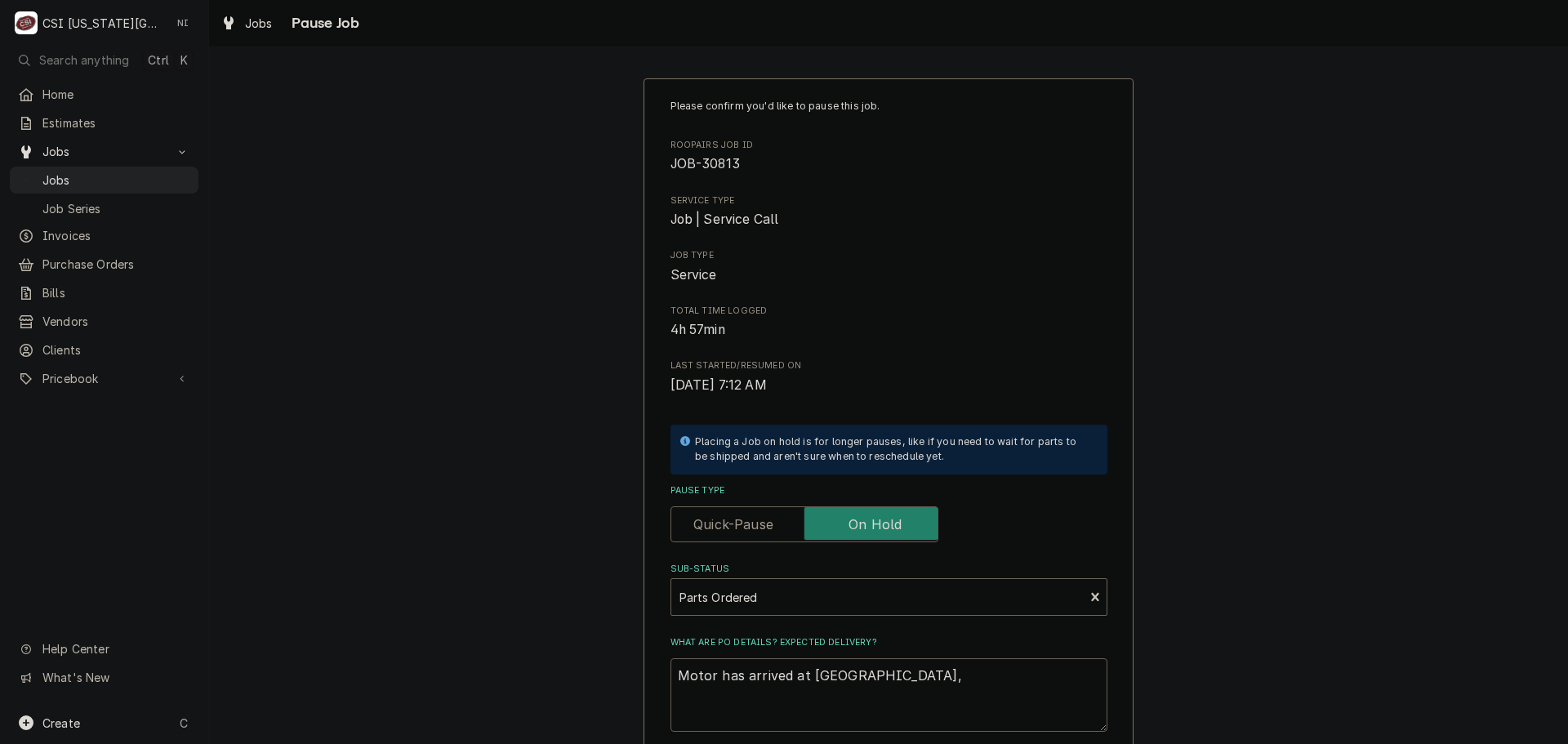
type textarea "Motor has arrived at Partstow"
type textarea "x"
type textarea "Motor has arrived at Partstown"
type textarea "x"
type textarea "Motor has arrived at Partstown,"
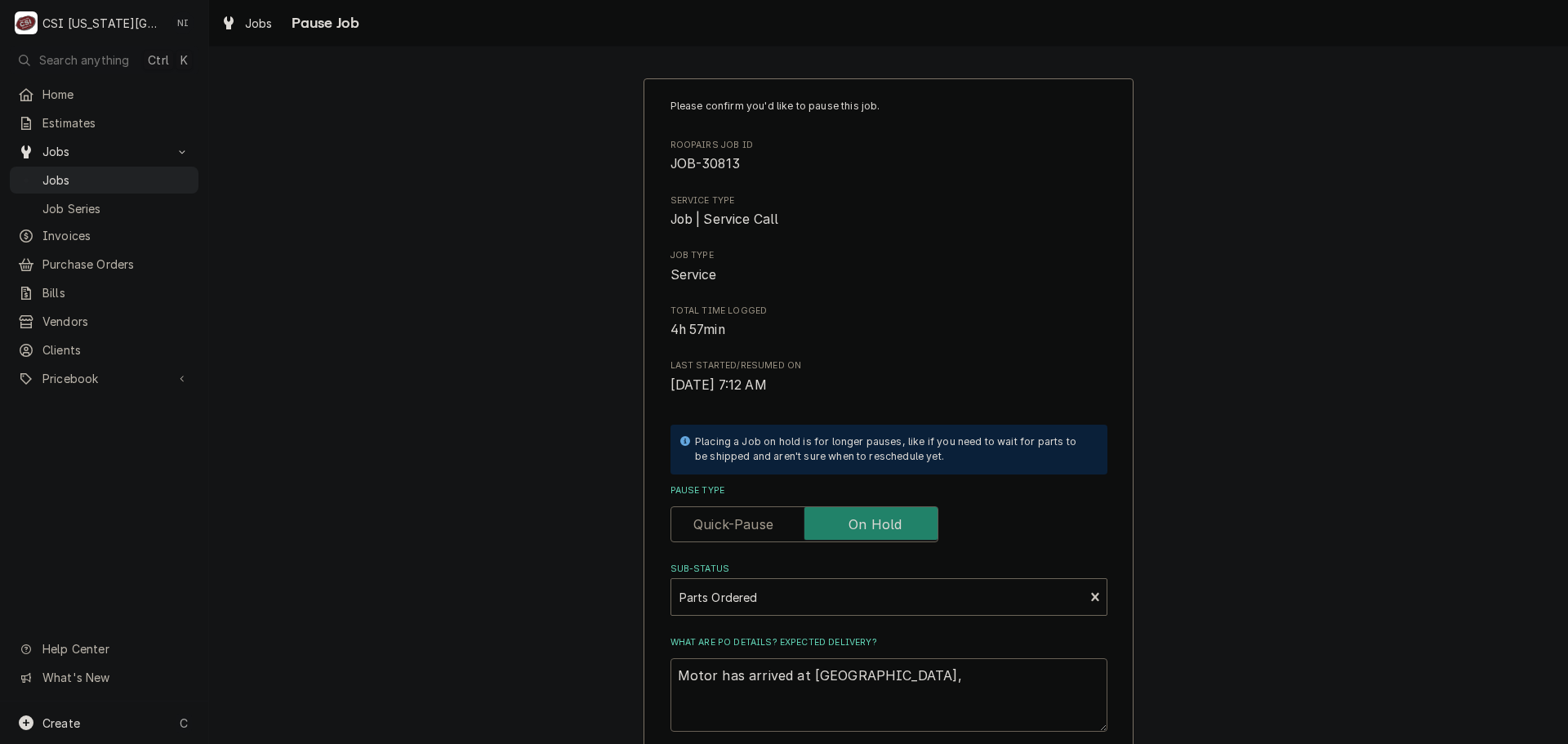
type textarea "x"
type textarea "Motor has arrived at Partstown,"
type textarea "x"
type textarea "Motor has arrived at Partstown, a"
type textarea "x"
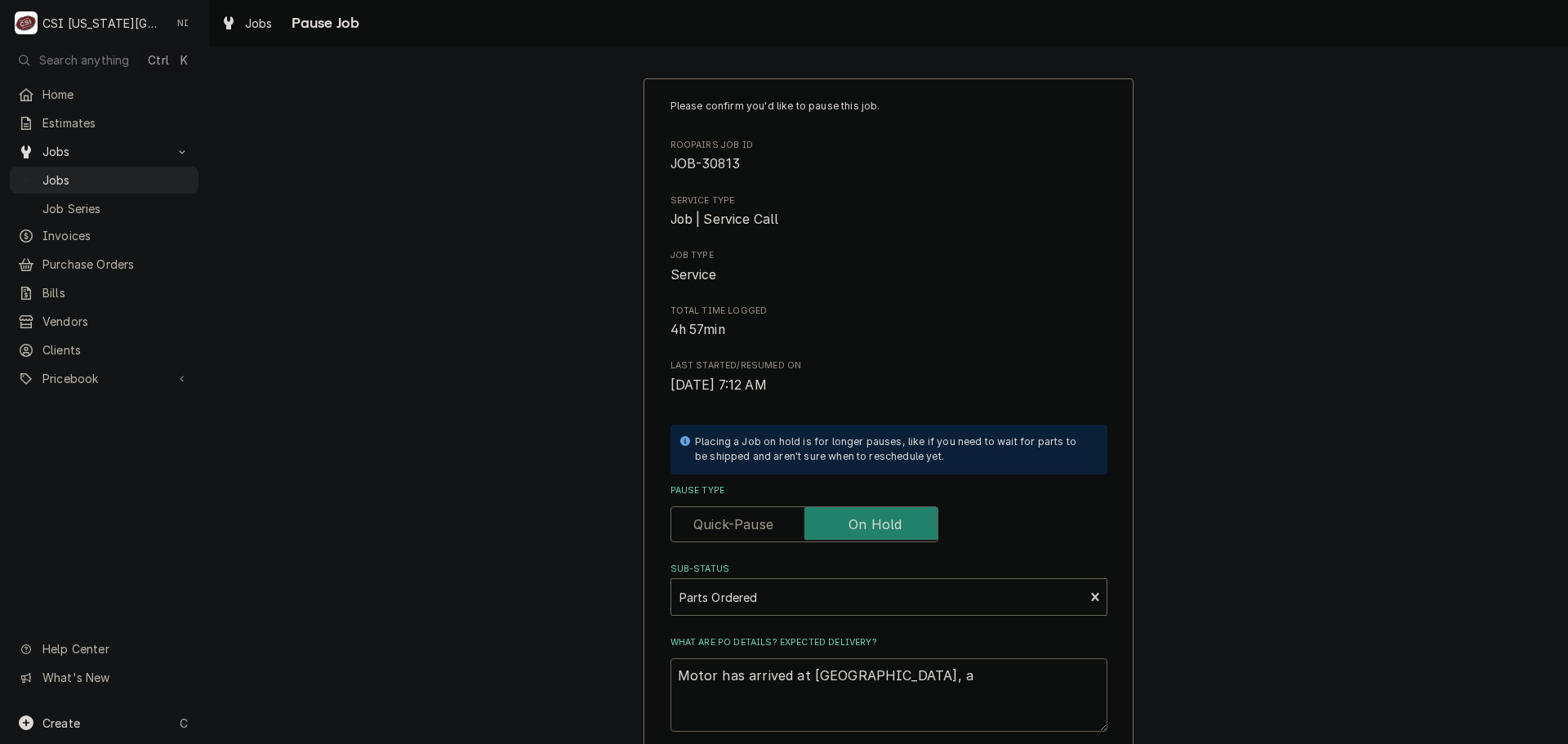
type textarea "Motor has arrived at Partstown, al"
type textarea "x"
type textarea "Motor has arrived at Partstown, all"
type textarea "x"
type textarea "Motor has arrived at Partstown, allo"
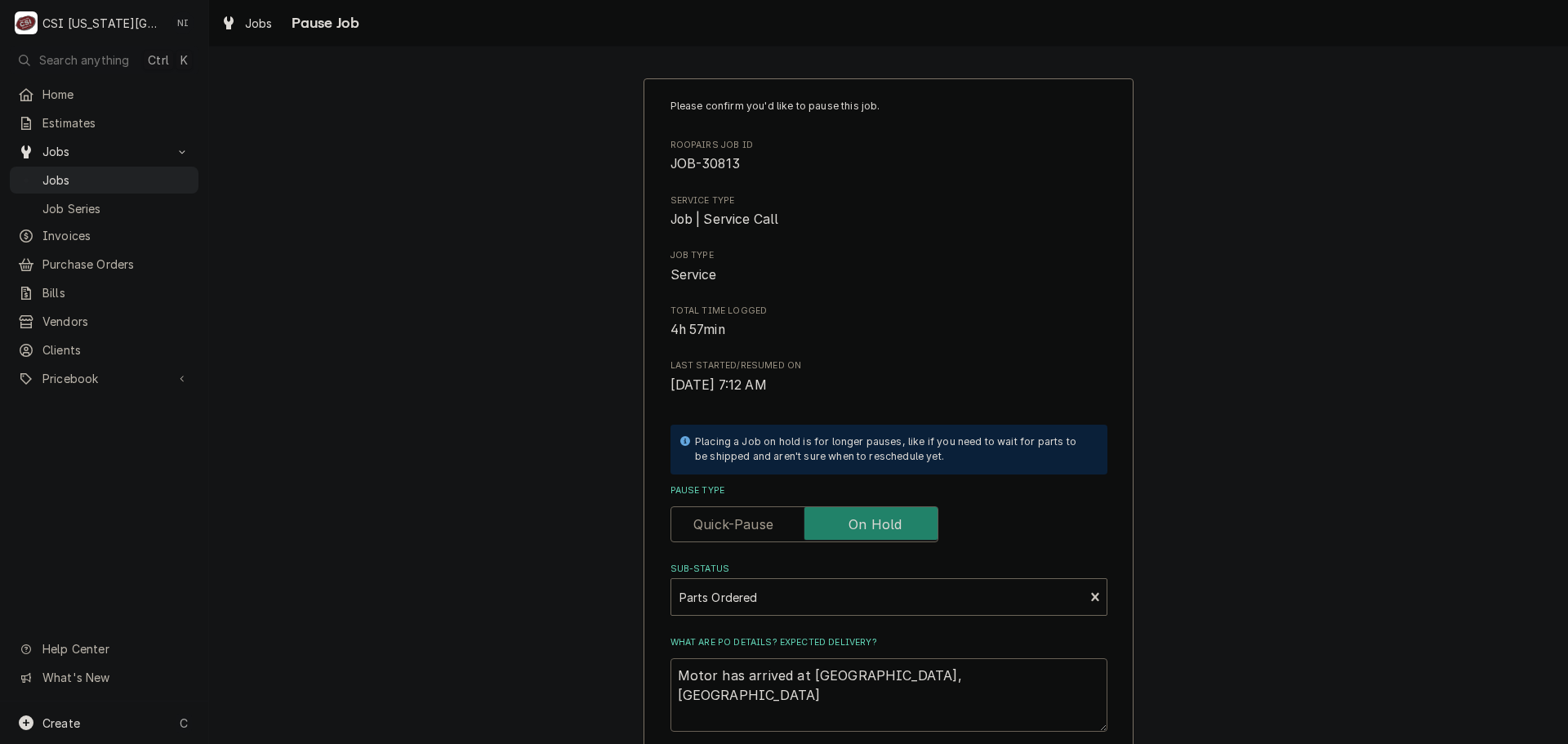
type textarea "x"
type textarea "Motor has arrived at Partstown, allow"
type textarea "x"
type textarea "Motor has arrived at Partstown, allow"
type textarea "x"
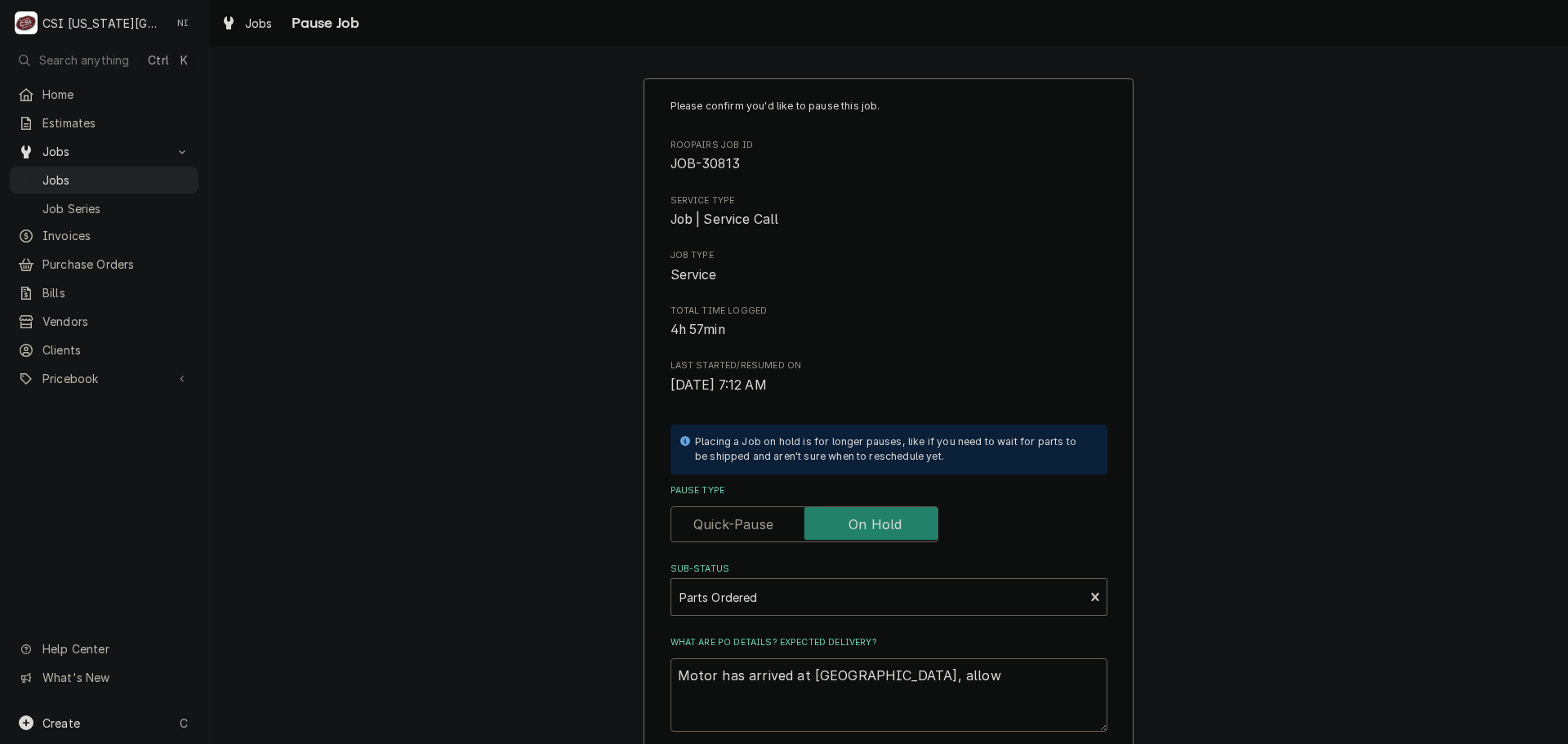
type textarea "Motor has arrived at Partstown, allow f"
type textarea "x"
type textarea "Motor has arrived at Partstown, allow fo"
type textarea "x"
type textarea "Motor has arrived at Partstown, allow for"
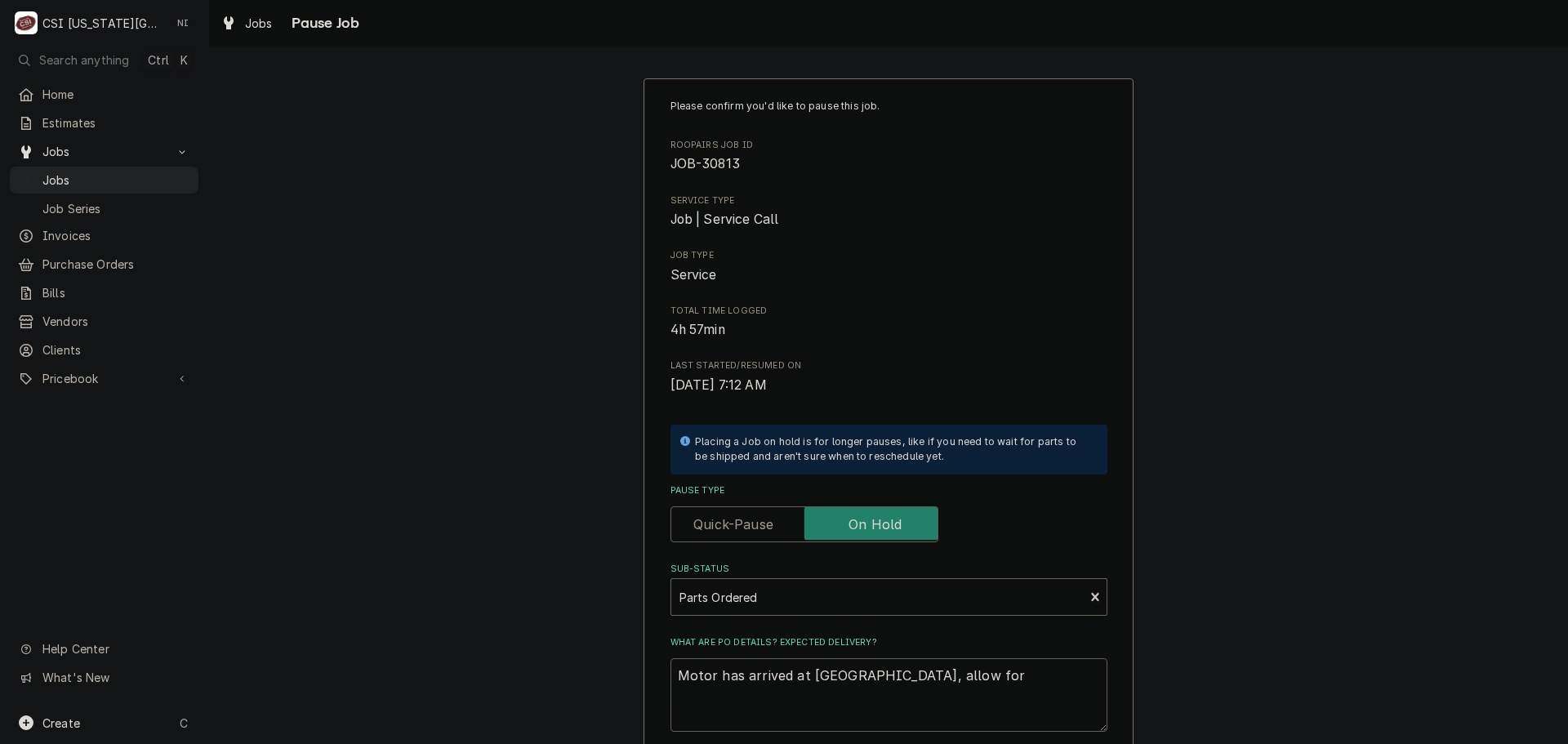
type textarea "x"
type textarea "Motor has arrived at Partstown, allow for"
type textarea "x"
type textarea "Motor has arrived at Partstown, allow for a"
type textarea "x"
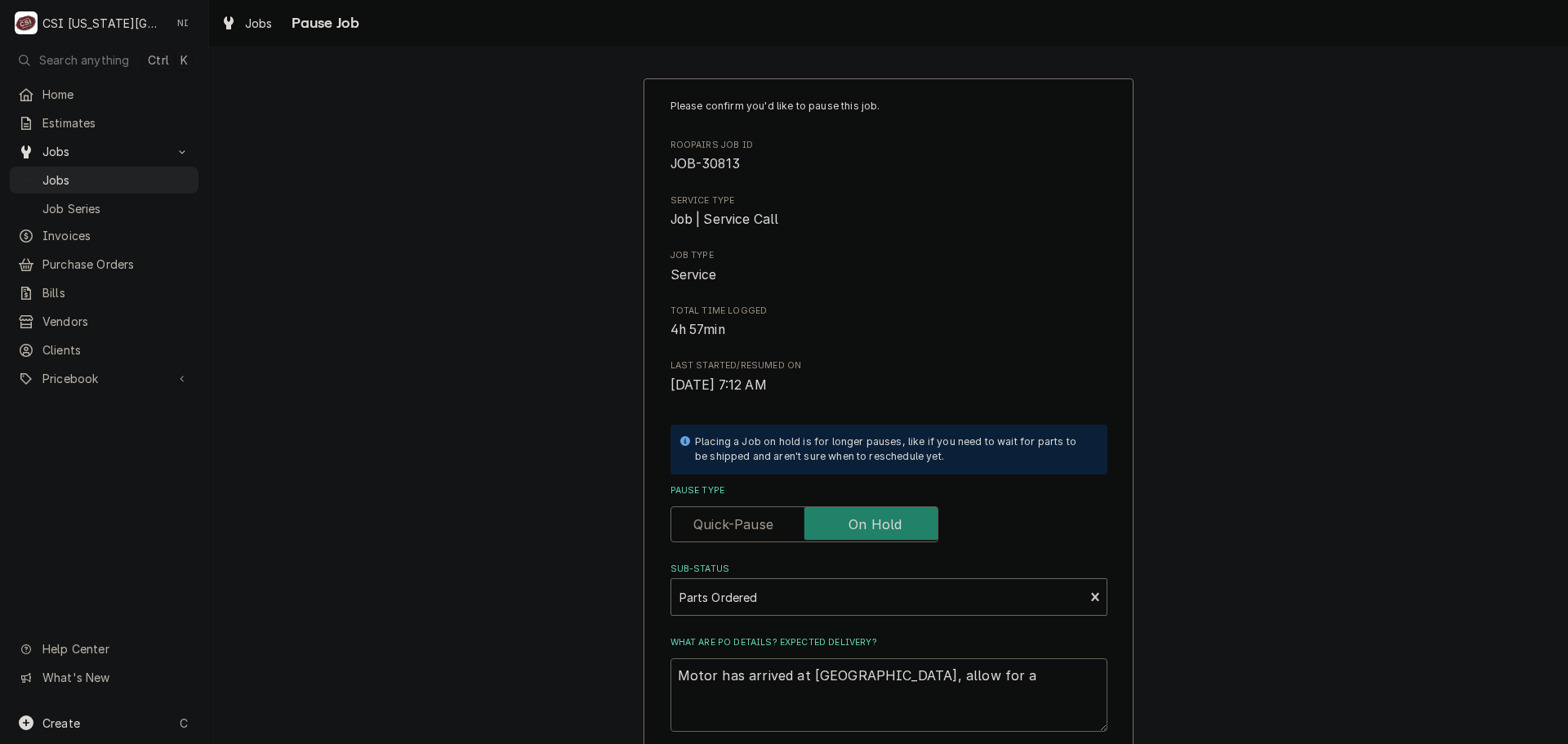
type textarea "Motor has arrived at Partstown, allow for a"
type textarea "x"
type textarea "Motor has arrived at Partstown, allow for a f"
type textarea "x"
type textarea "Motor has arrived at Partstown, allow for a fe"
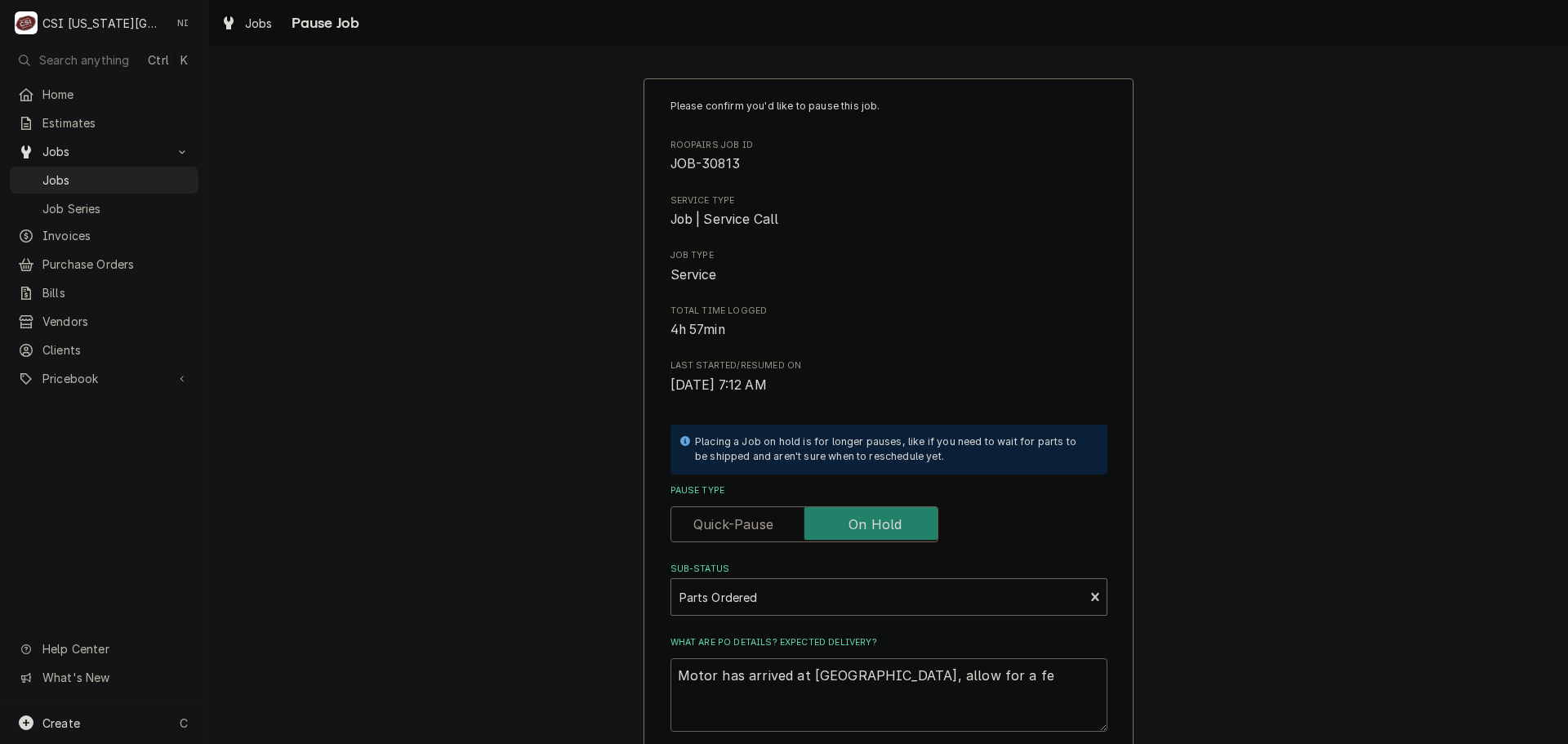
type textarea "x"
type textarea "Motor has arrived at Partstown, allow for a few"
type textarea "x"
type textarea "Motor has arrived at Partstown, allow for a few"
type textarea "x"
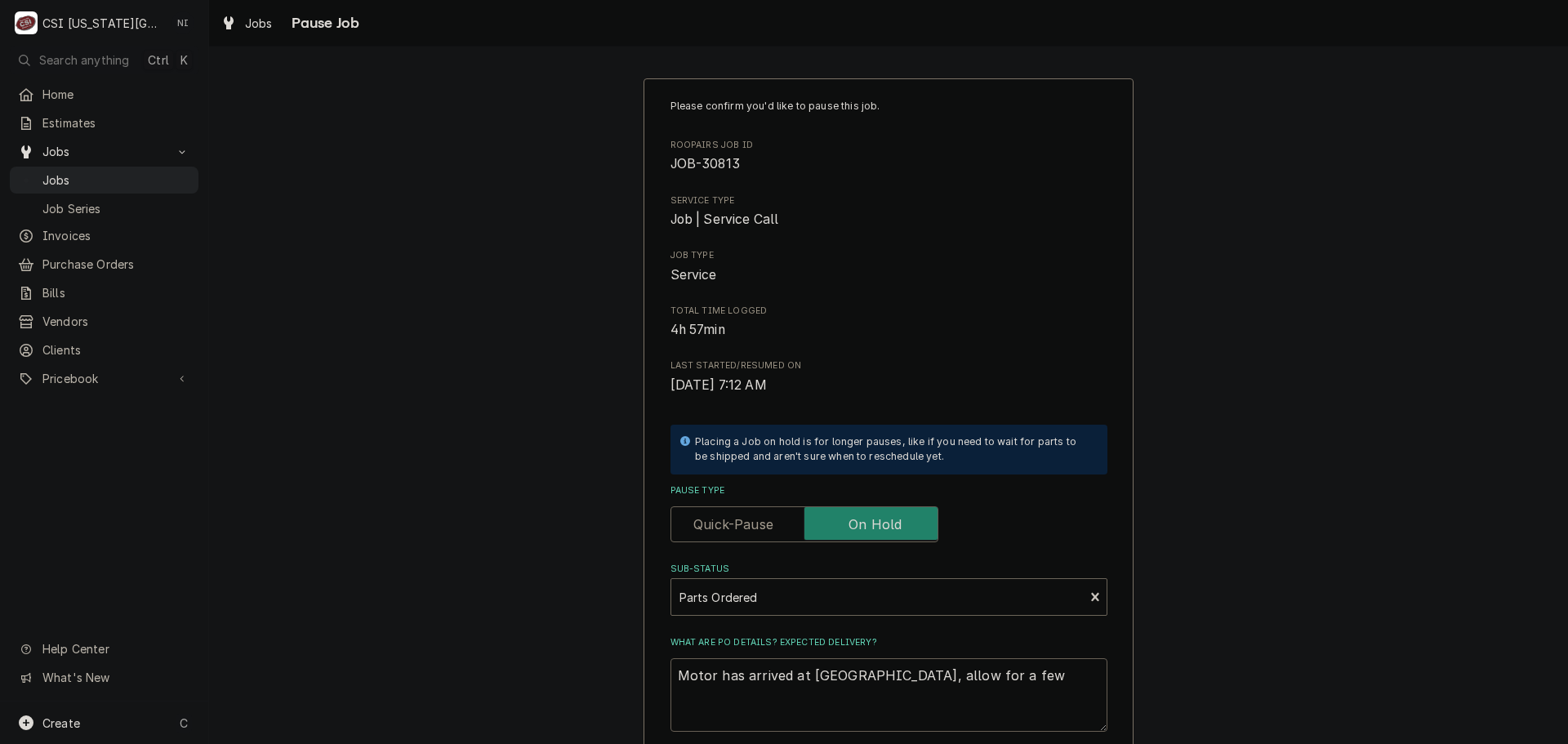
type textarea "Motor has arrived at Partstown, allow for a few d"
type textarea "x"
type textarea "Motor has arrived at Partstown, allow for a few da"
type textarea "x"
type textarea "Motor has arrived at Partstown, allow for a few day"
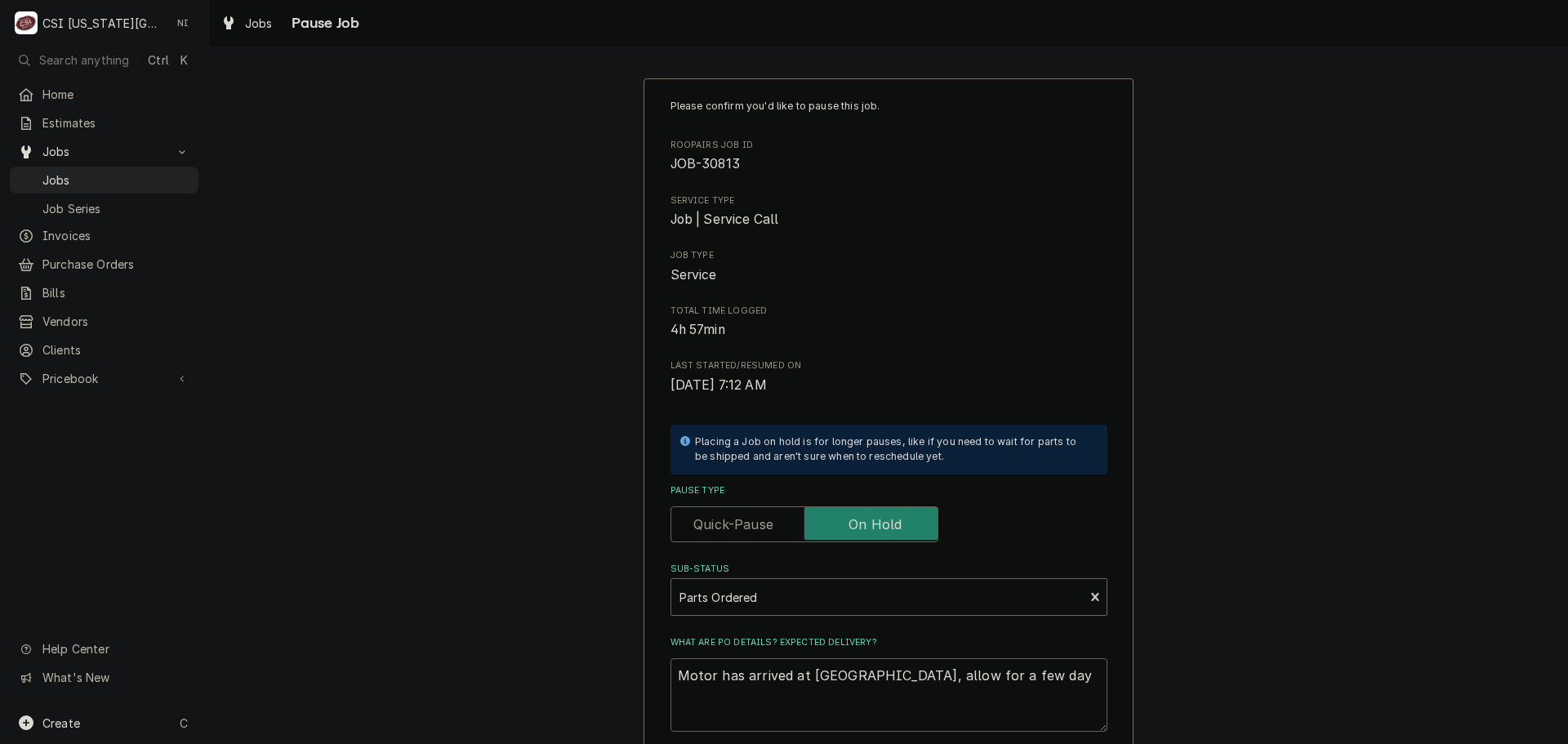
type textarea "x"
type textarea "Motor has arrived at Partstown, allow for a few day"
type textarea "x"
type textarea "Motor has arrived at Partstown, allow for a few day t"
type textarea "x"
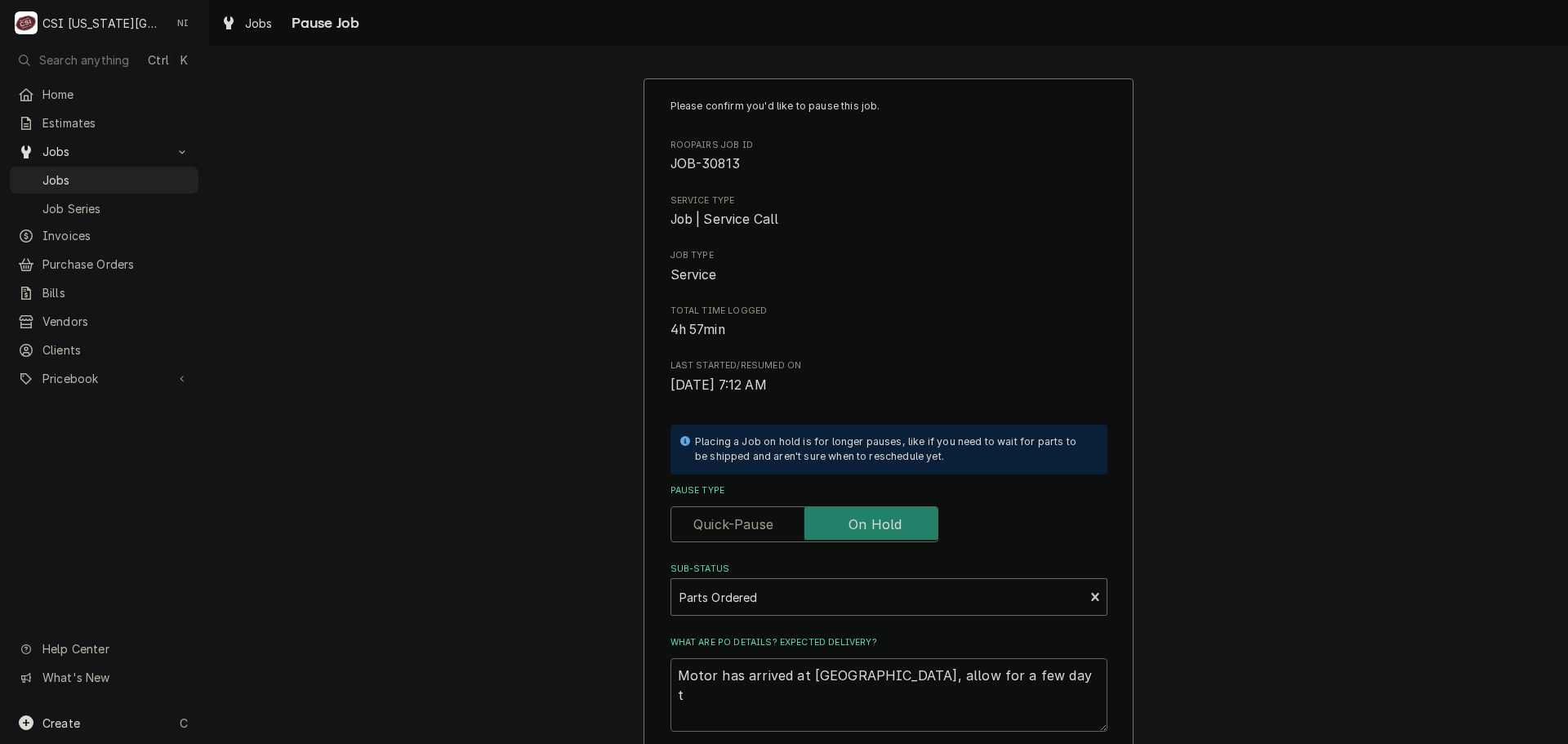
type textarea "Motor has arrived at Partstown, allow for a few day tu"
type textarea "x"
type textarea "Motor has arrived at Partstown, allow for a few day tur"
type textarea "x"
type textarea "Motor has arrived at Partstown, allow for a few day turn"
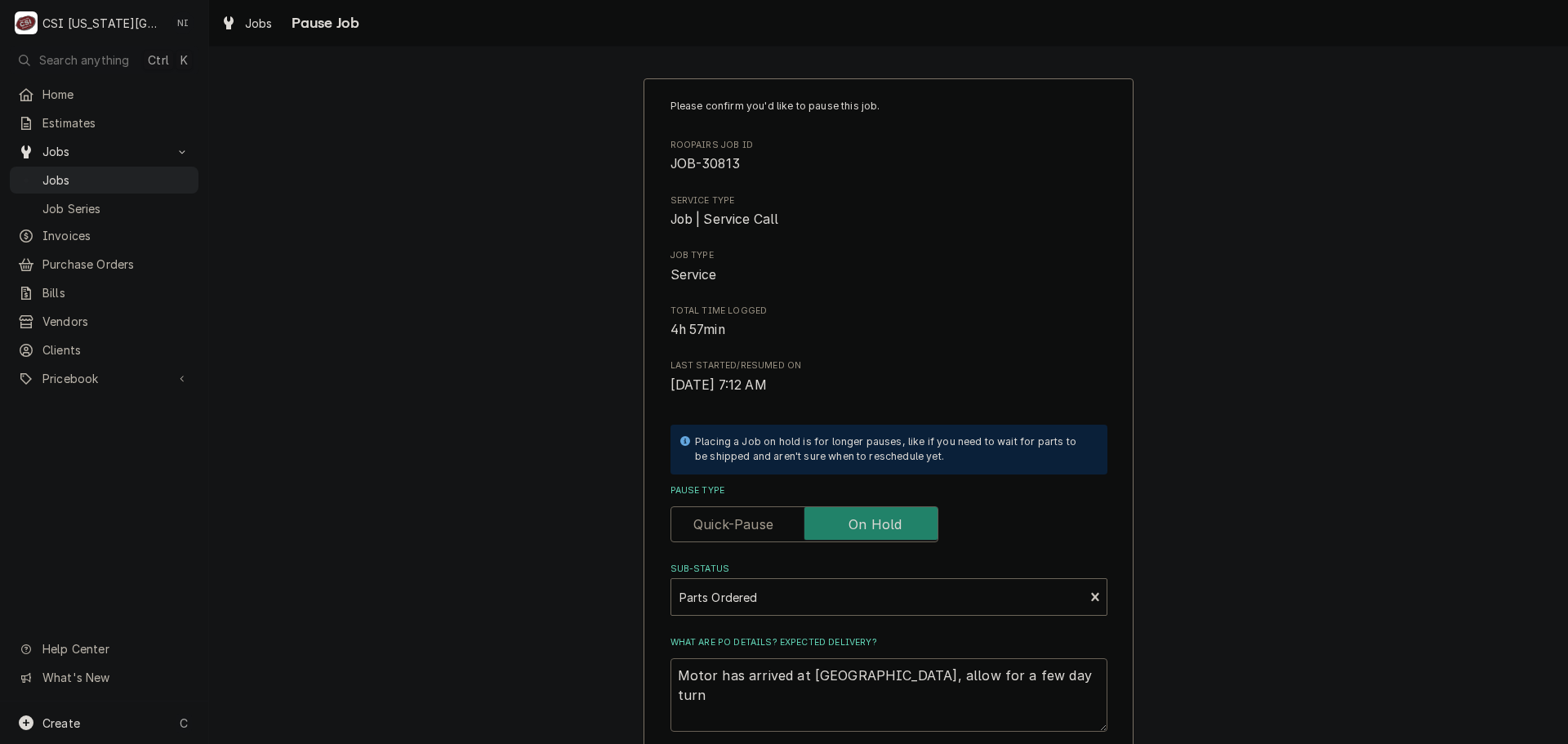
type textarea "x"
type textarea "Motor has arrived at Partstown, allow for a few day turn"
type textarea "x"
type textarea "Motor has arrived at Partstown, allow for a few day turn a"
type textarea "x"
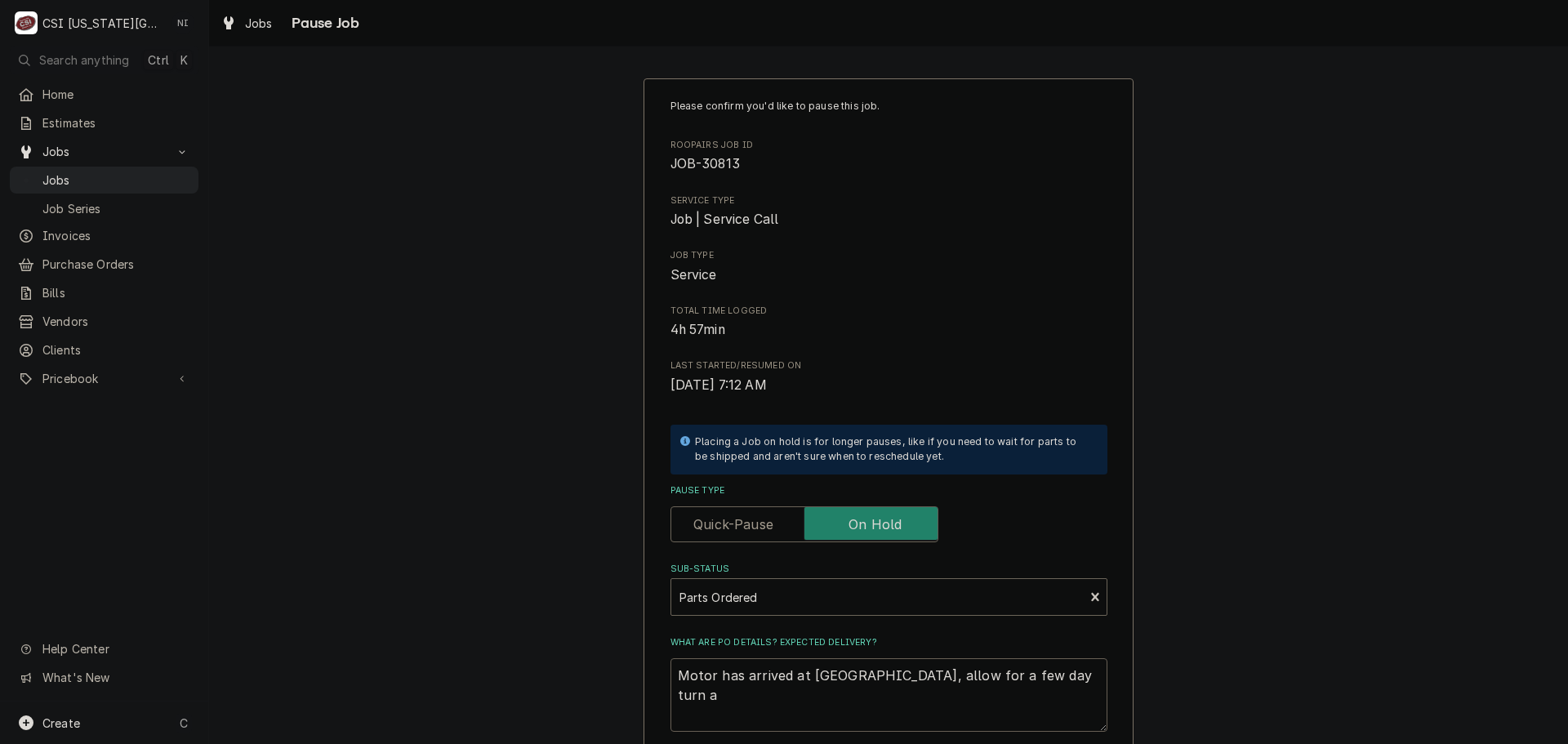
type textarea "Motor has arrived at Partstown, allow for a few day turn ar"
type textarea "x"
type textarea "Motor has arrived at Partstown, allow for a few day turn arr"
type textarea "x"
type textarea "Motor has arrived at Partstown, allow for a few day turn arro"
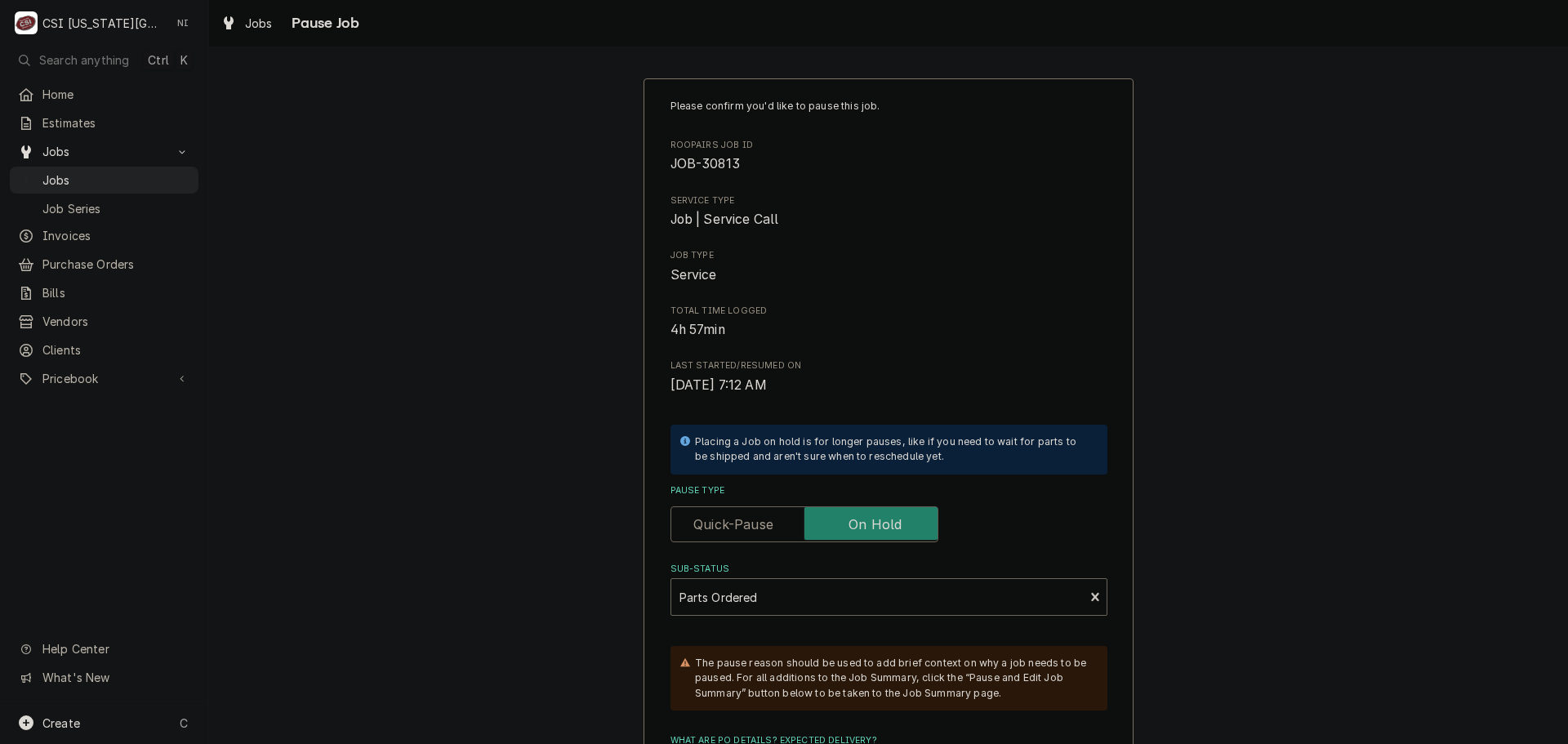
type textarea "x"
type textarea "Motor has arrived at Partstown, allow for a few day turn arrou"
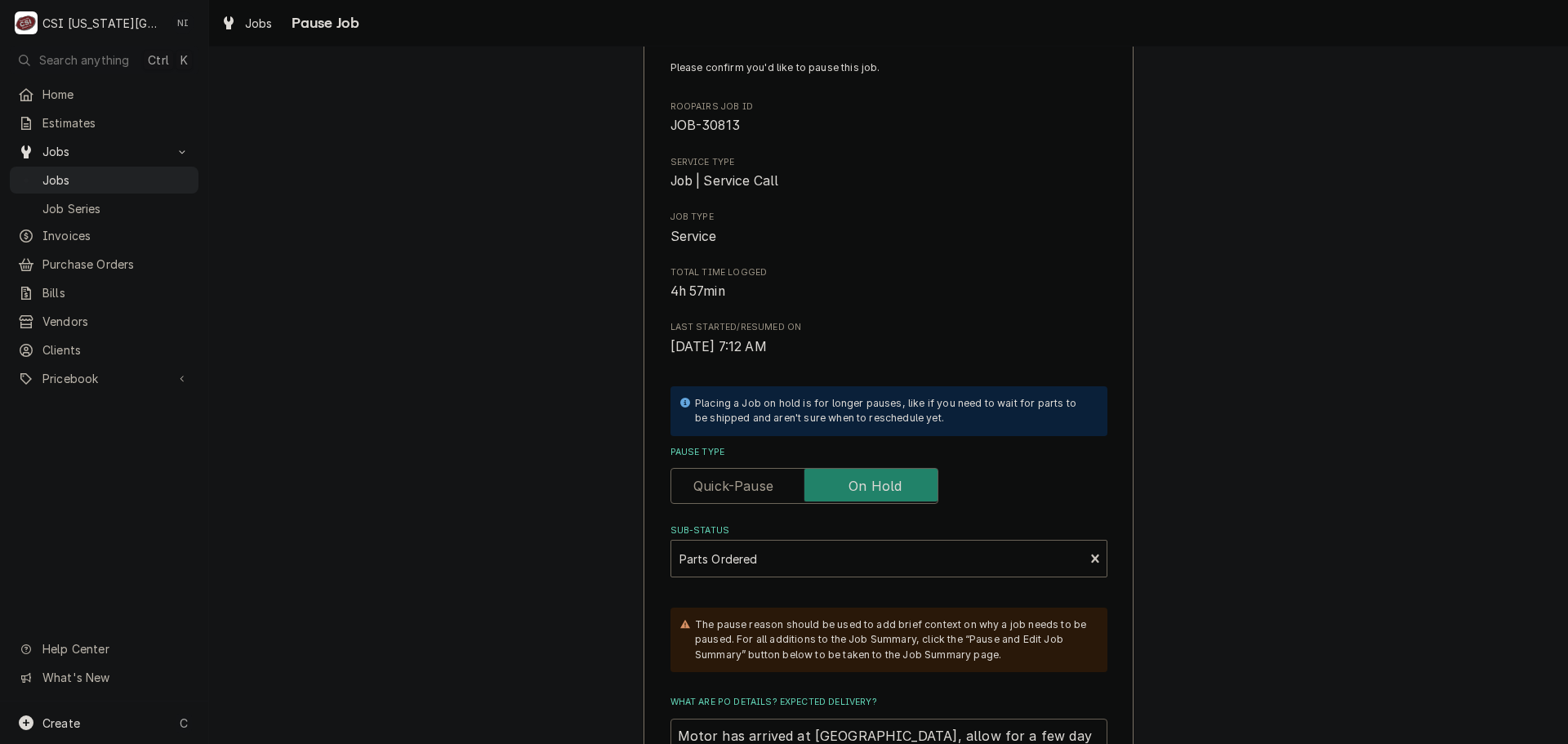
type textarea "x"
type textarea "Motor has arrived at Partstown, allow for a few day turn arro"
type textarea "x"
type textarea "Motor has arrived at Partstown, allow for a few day turn arr"
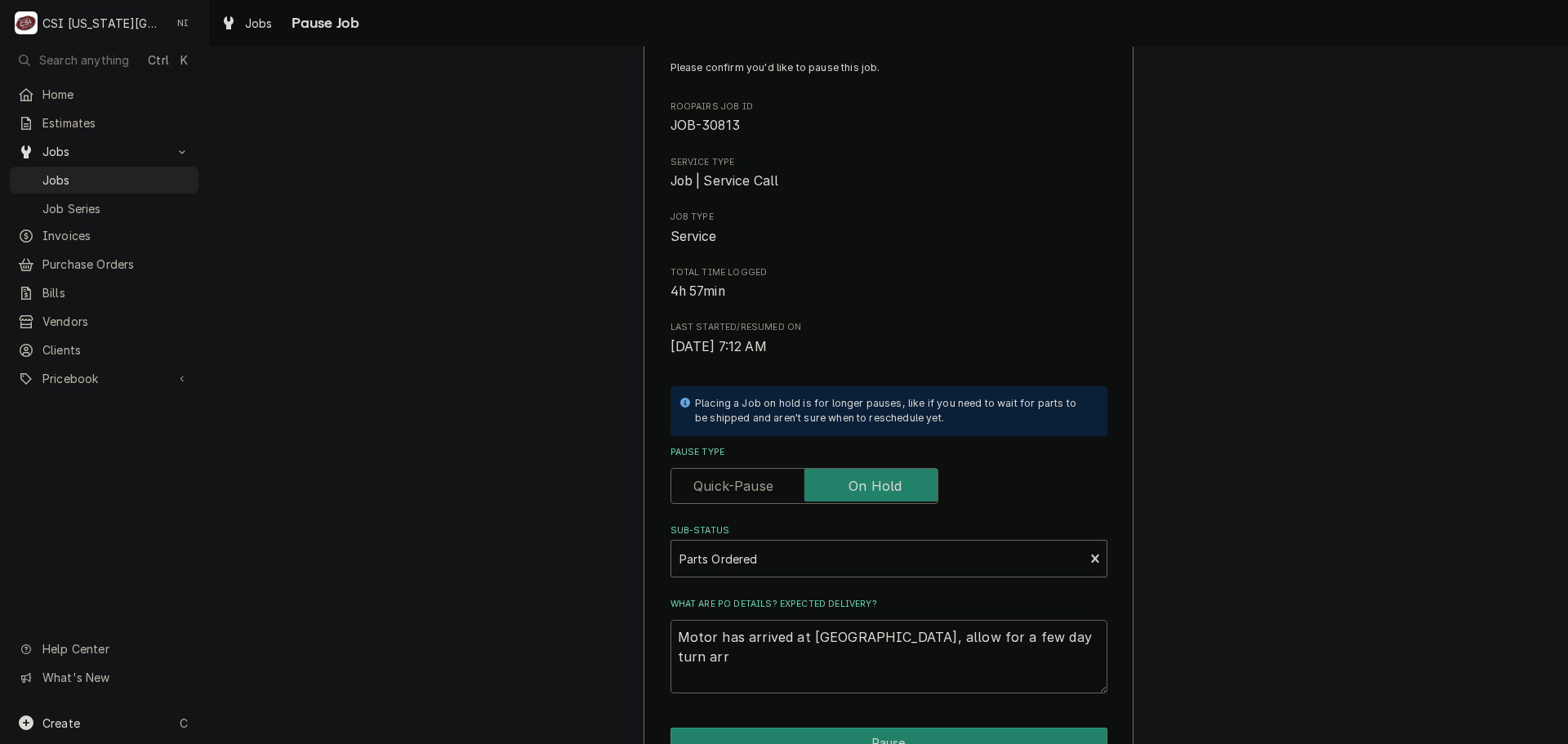
type textarea "x"
type textarea "Motor has arrived at Partstown, allow for a few day turn ar"
type textarea "x"
type textarea "Motor has arrived at Partstown, allow for a few day turn aro"
type textarea "x"
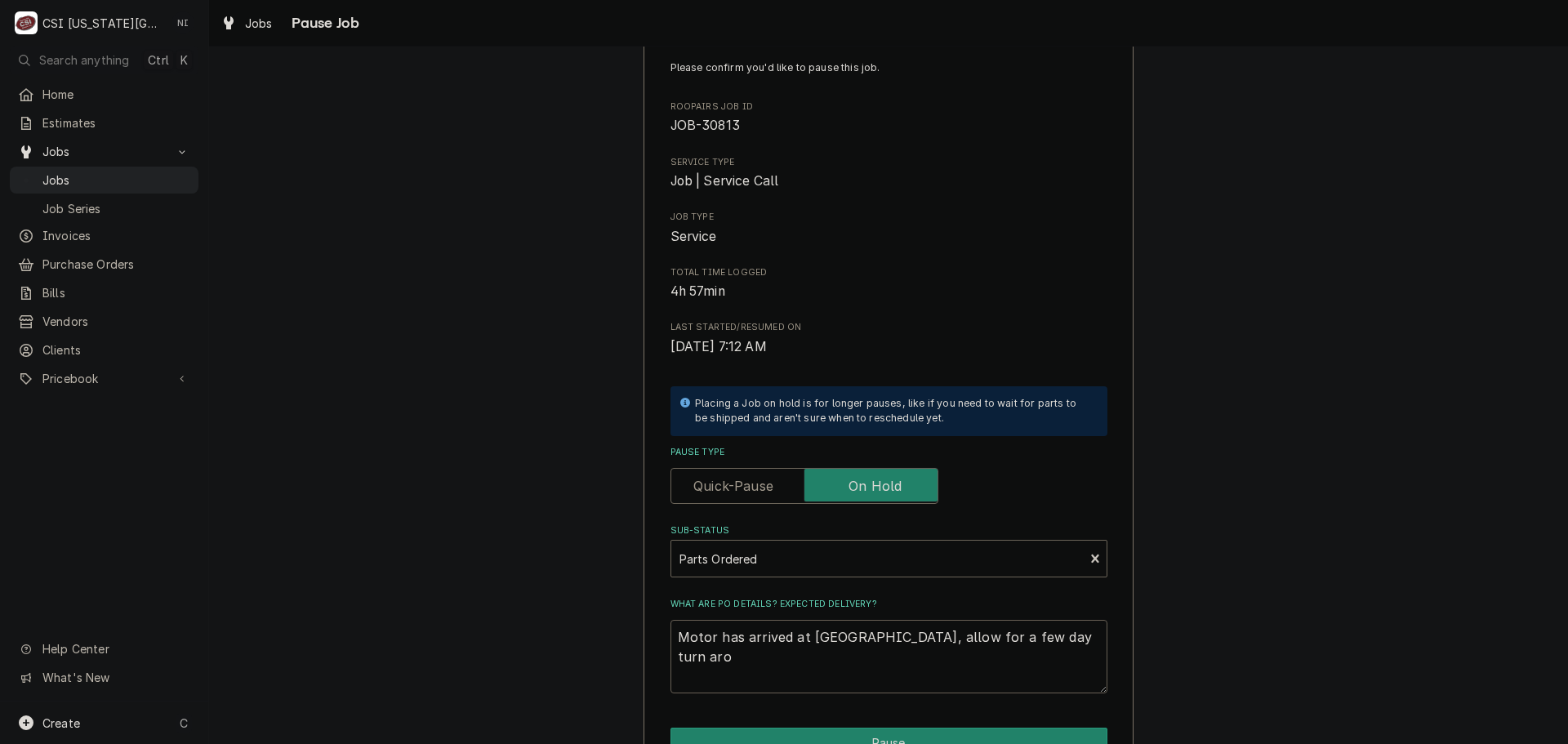
type textarea "Motor has arrived at Partstown, allow for a few day turn arou"
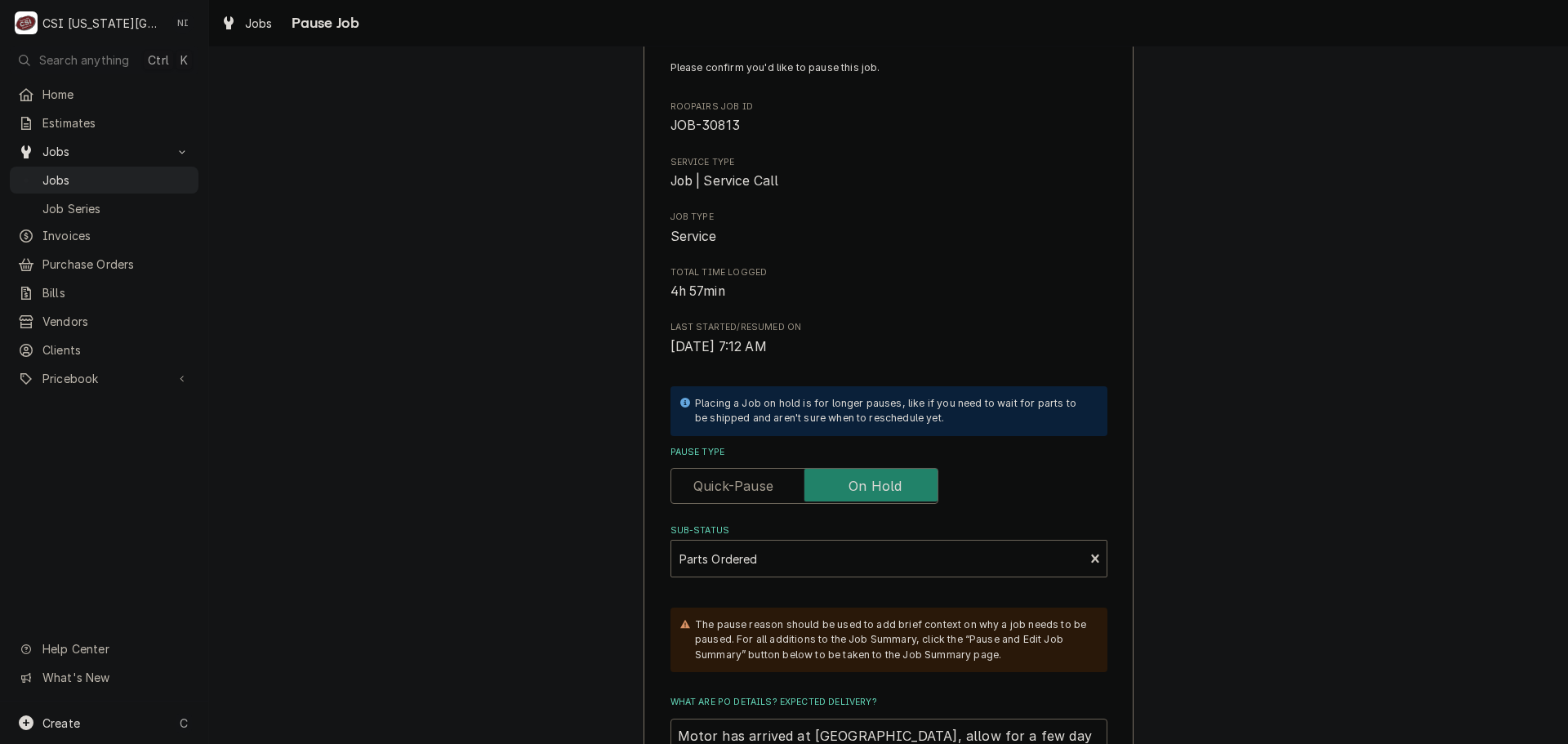
type textarea "x"
type textarea "Motor has arrived at Partstown, allow for a few day turn aroun"
type textarea "x"
type textarea "Motor has arrived at Partstown, allow for a few day turn around"
type textarea "x"
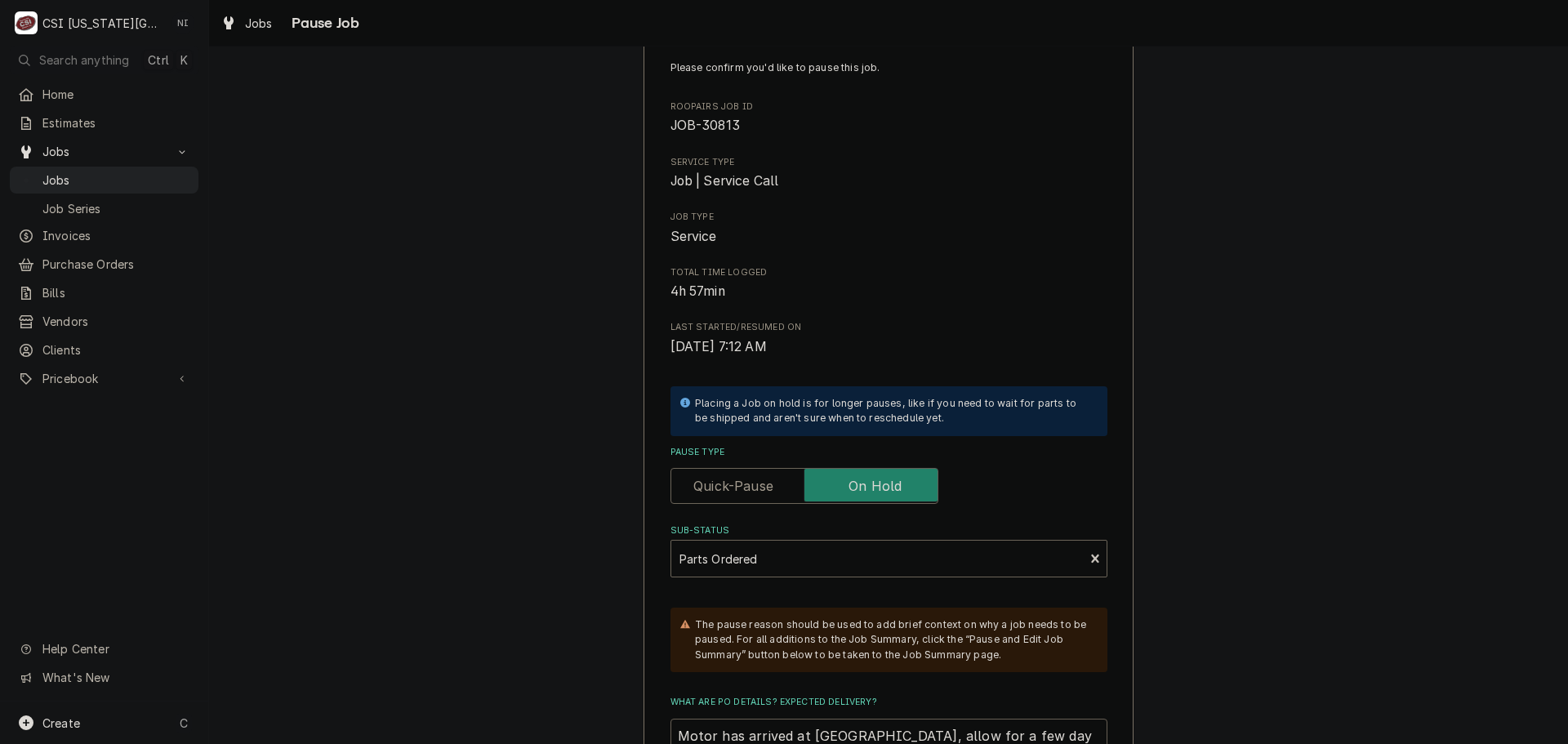
type textarea "Motor has arrived at Partstown, allow for a few day turn around."
type textarea "x"
type textarea "Motor has arrived at Partstown, allow for a few day turn around."
type textarea "x"
type textarea "Motor has arrived at Partstown, allow for a few day turn around."
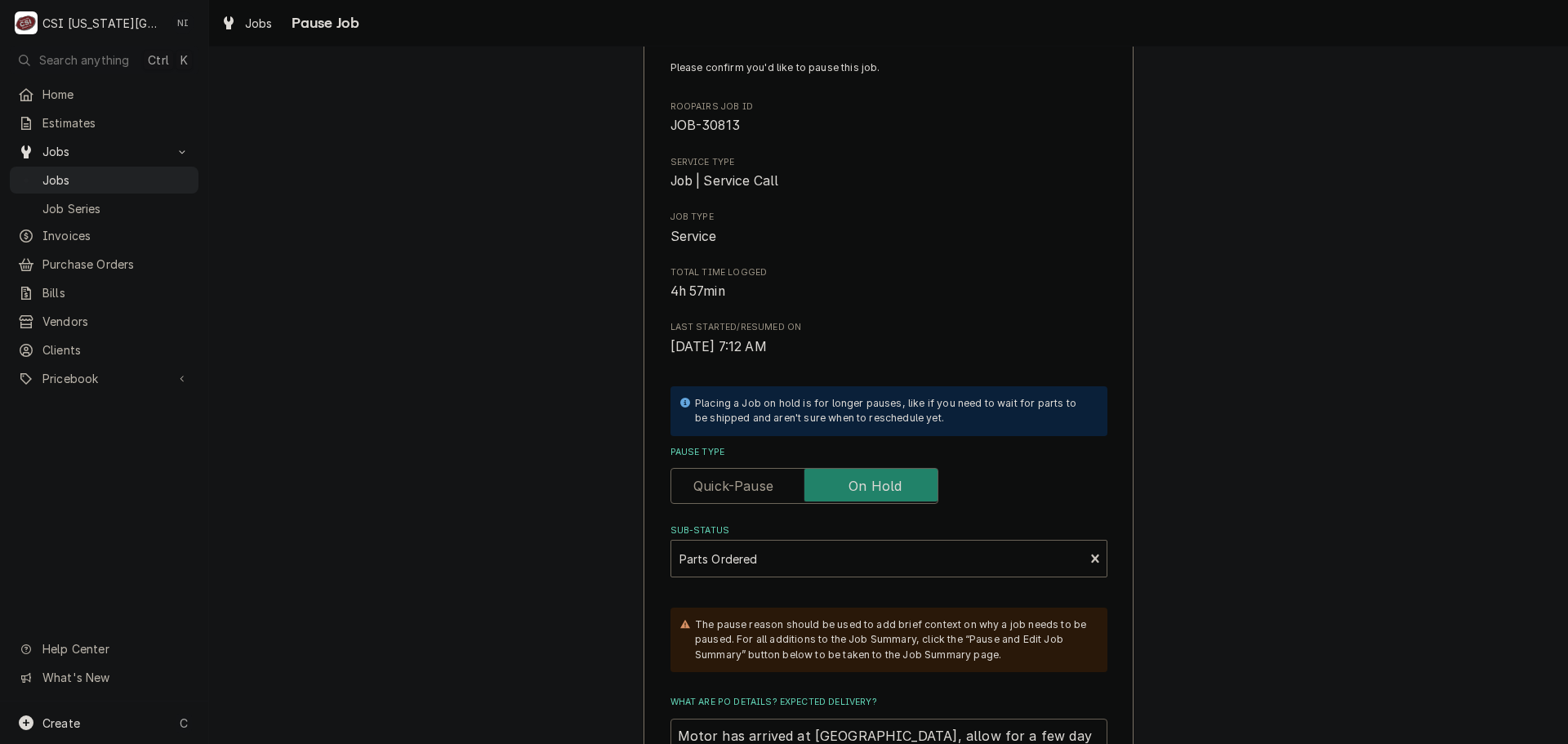
scroll to position [58, 0]
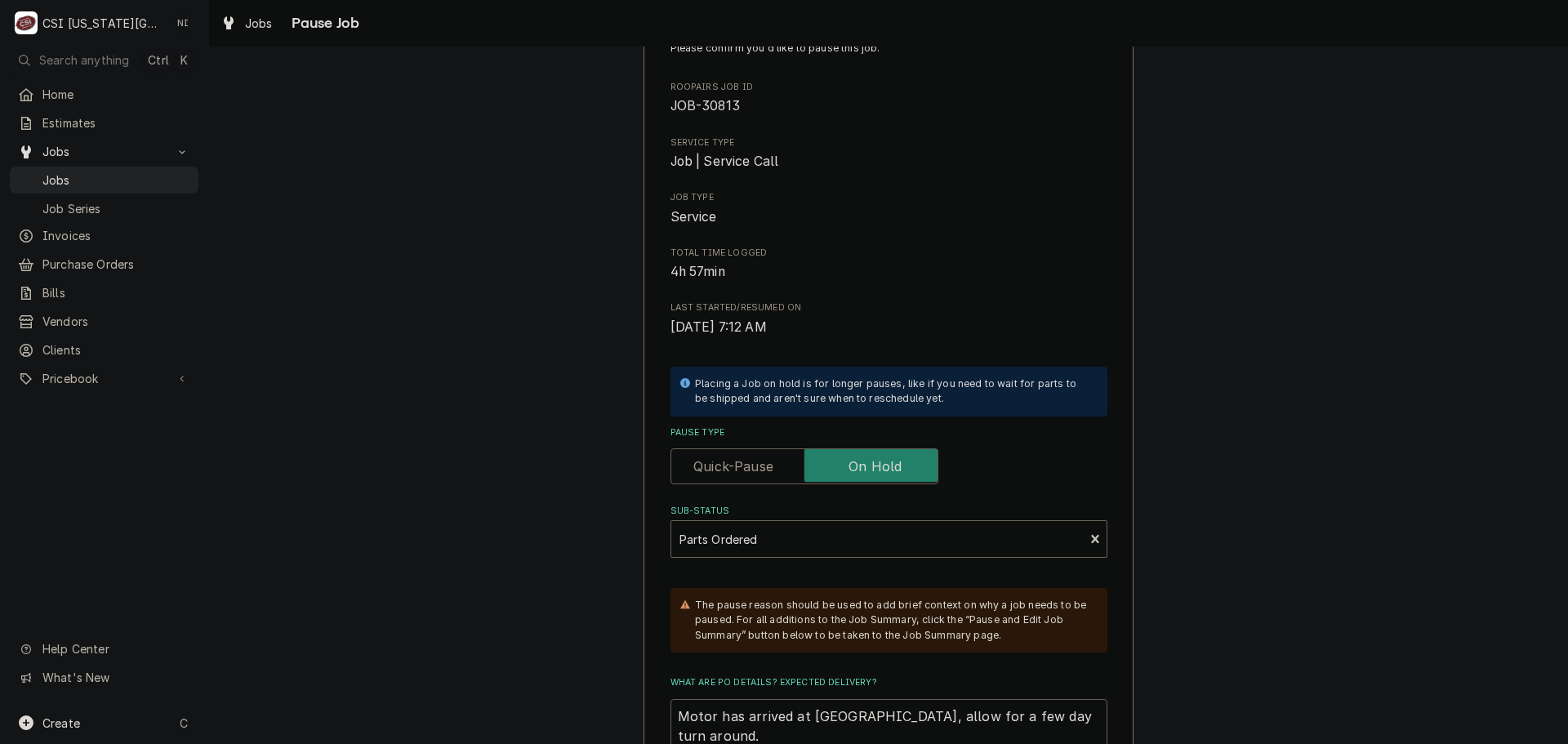
type textarea "x"
type textarea "Motor has arrived at Partstown, allow for a few day turn around. F"
type textarea "x"
type textarea "Motor has arrived at Partstown, allow for a few day turn around. Fo"
type textarea "x"
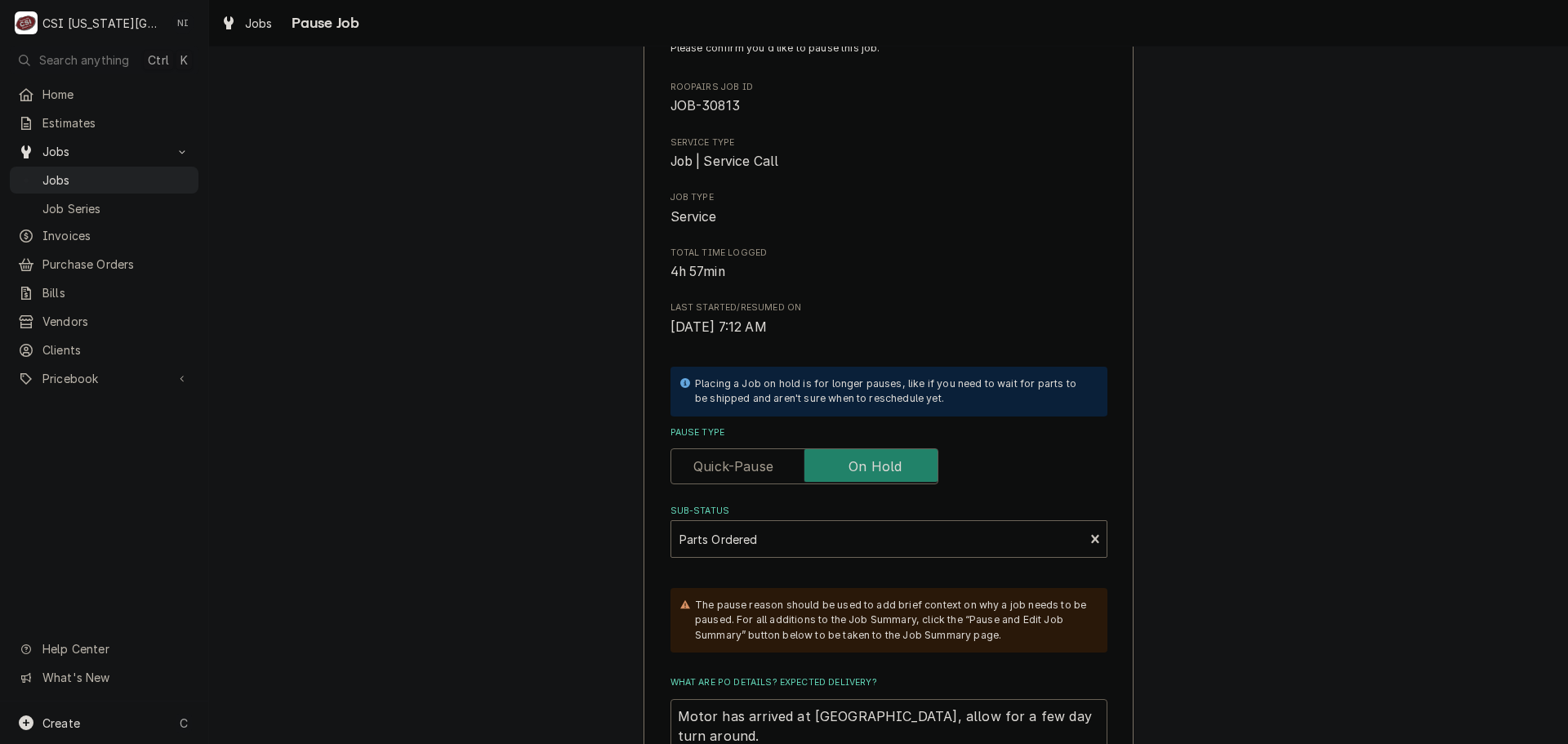
type textarea "Motor has arrived at Partstown, allow for a few day turn around. Fol"
type textarea "x"
type textarea "Motor has arrived at Partstown, allow for a few day turn around. Foll"
type textarea "x"
type textarea "Motor has arrived at Partstown, allow for a few day turn around. Follo"
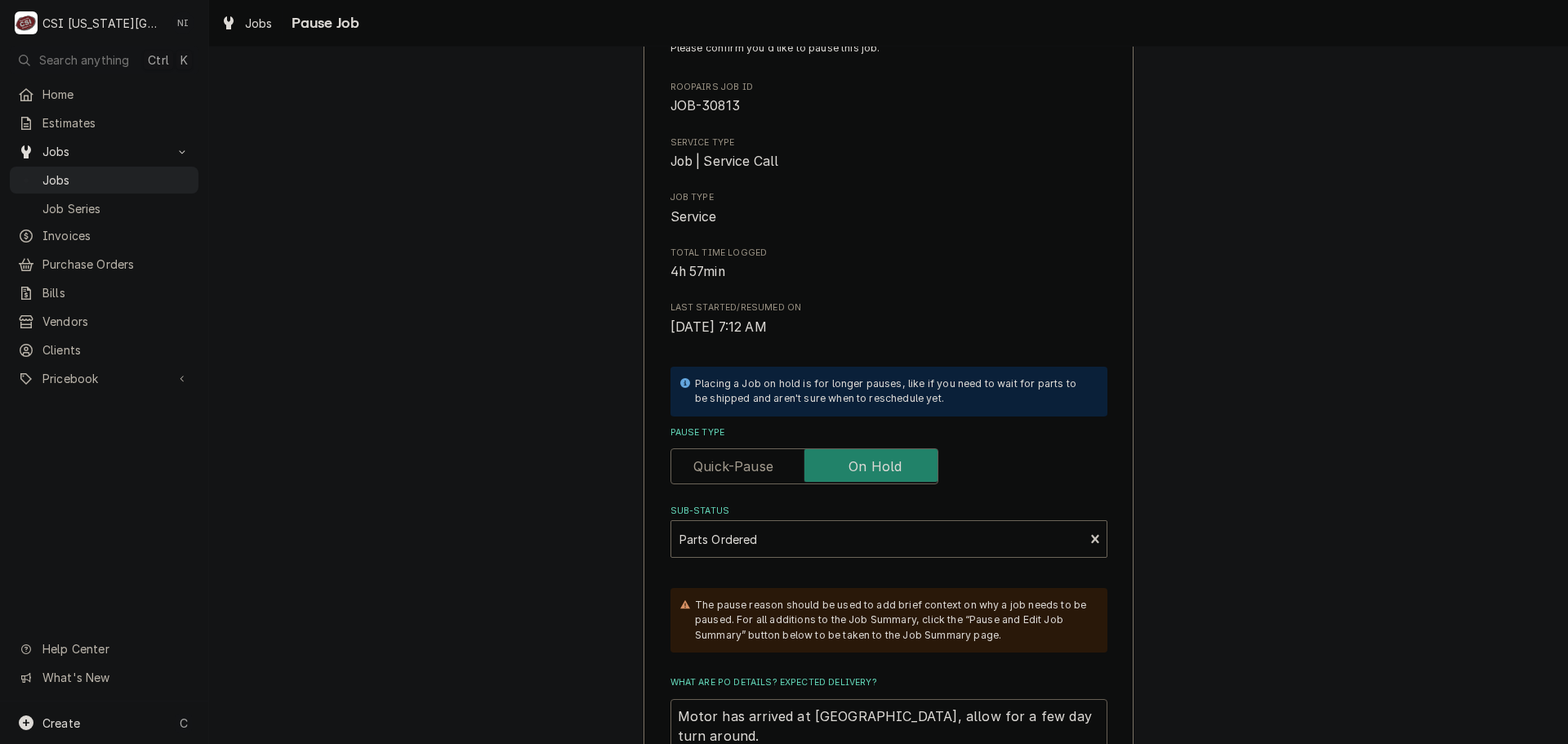
type textarea "x"
type textarea "Motor has arrived at Partstown, allow for a few day turn around. Follow"
type textarea "x"
type textarea "Motor has arrived at Partstown, allow for a few day turn around. Follow"
type textarea "x"
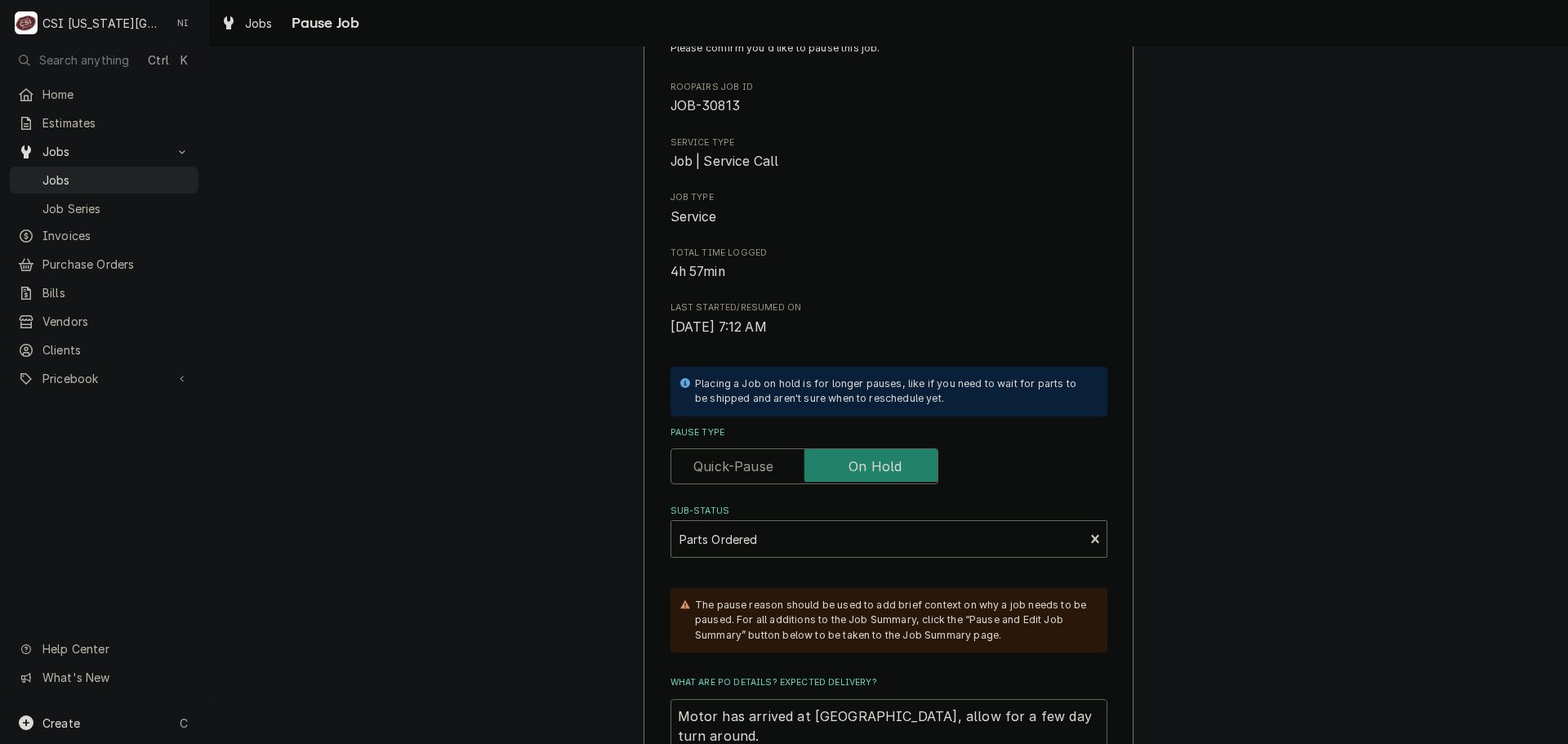
type textarea "Motor has arrived at Partstown, allow for a few day turn around. Follow u"
type textarea "x"
type textarea "Motor has arrived at Partstown, allow for a few day turn around. Follow up"
type textarea "x"
type textarea "Motor has arrived at Partstown, allow for a few day turn around. Follow up"
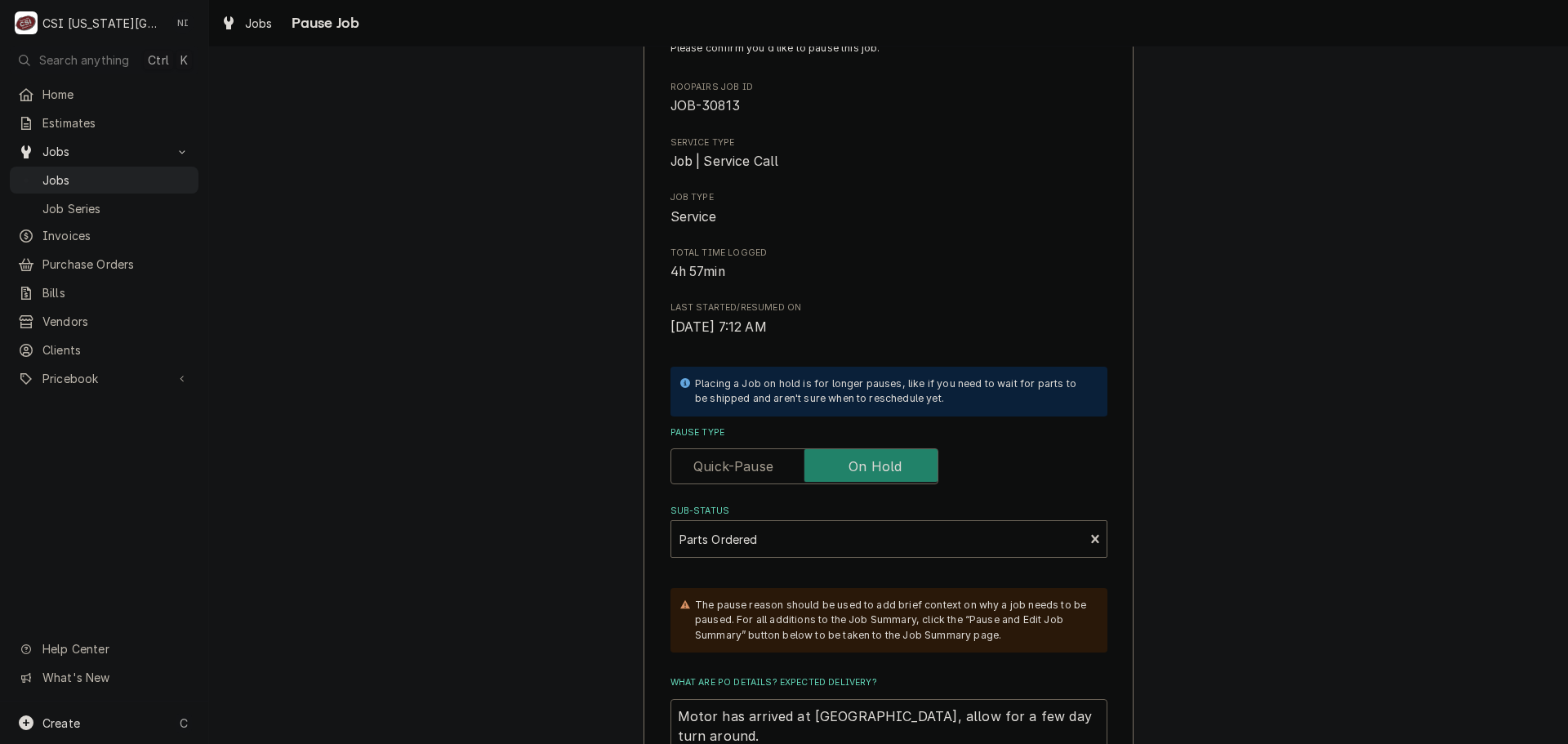
type textarea "x"
type textarea "Motor has arrived at Partstown, allow for a few day turn around. Follow up o"
type textarea "x"
type textarea "Motor has arrived at Partstown, allow for a few day turn around. Follow up on"
type textarea "x"
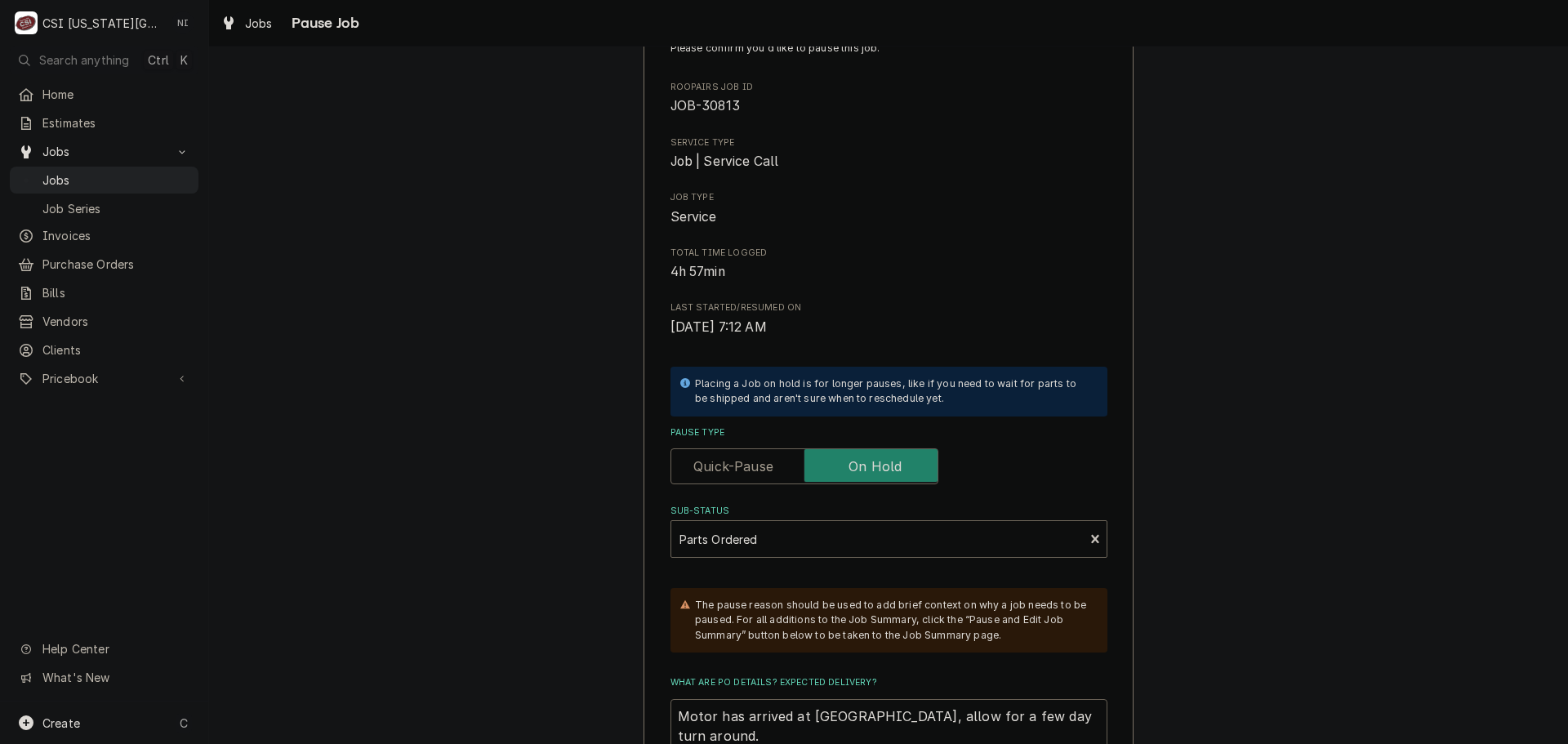
type textarea "Motor has arrived at Partstown, allow for a few day turn around. Follow up on"
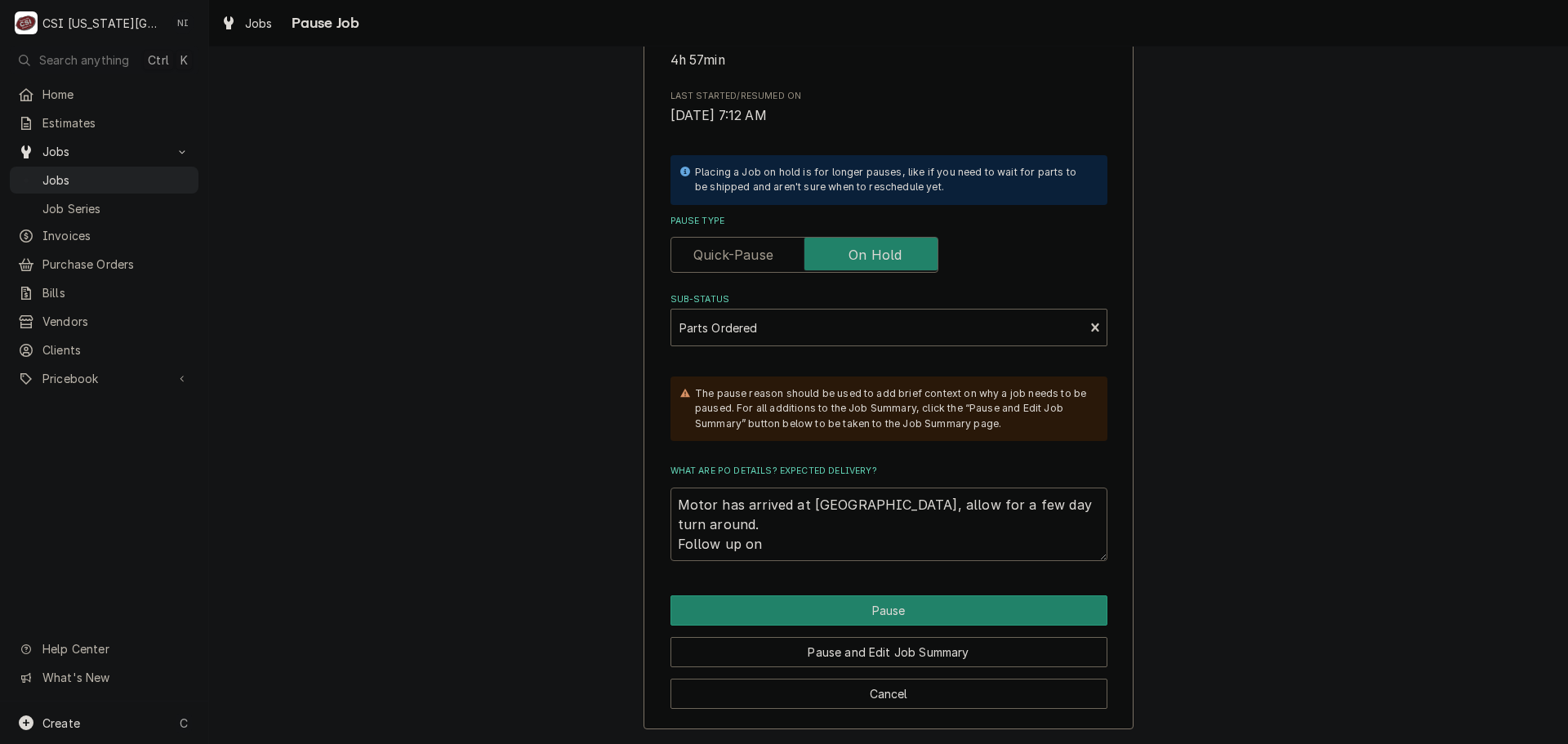
drag, startPoint x: 793, startPoint y: 530, endPoint x: 801, endPoint y: 534, distance: 8.9
click at [795, 530] on textarea "Motor has arrived at Partstown, allow for a few day turn around. Follow up on" at bounding box center [888, 525] width 437 height 74
type textarea "x"
type textarea "Motor has arrived at Partstown, allow for a few day turn around. Follow up on 8"
type textarea "x"
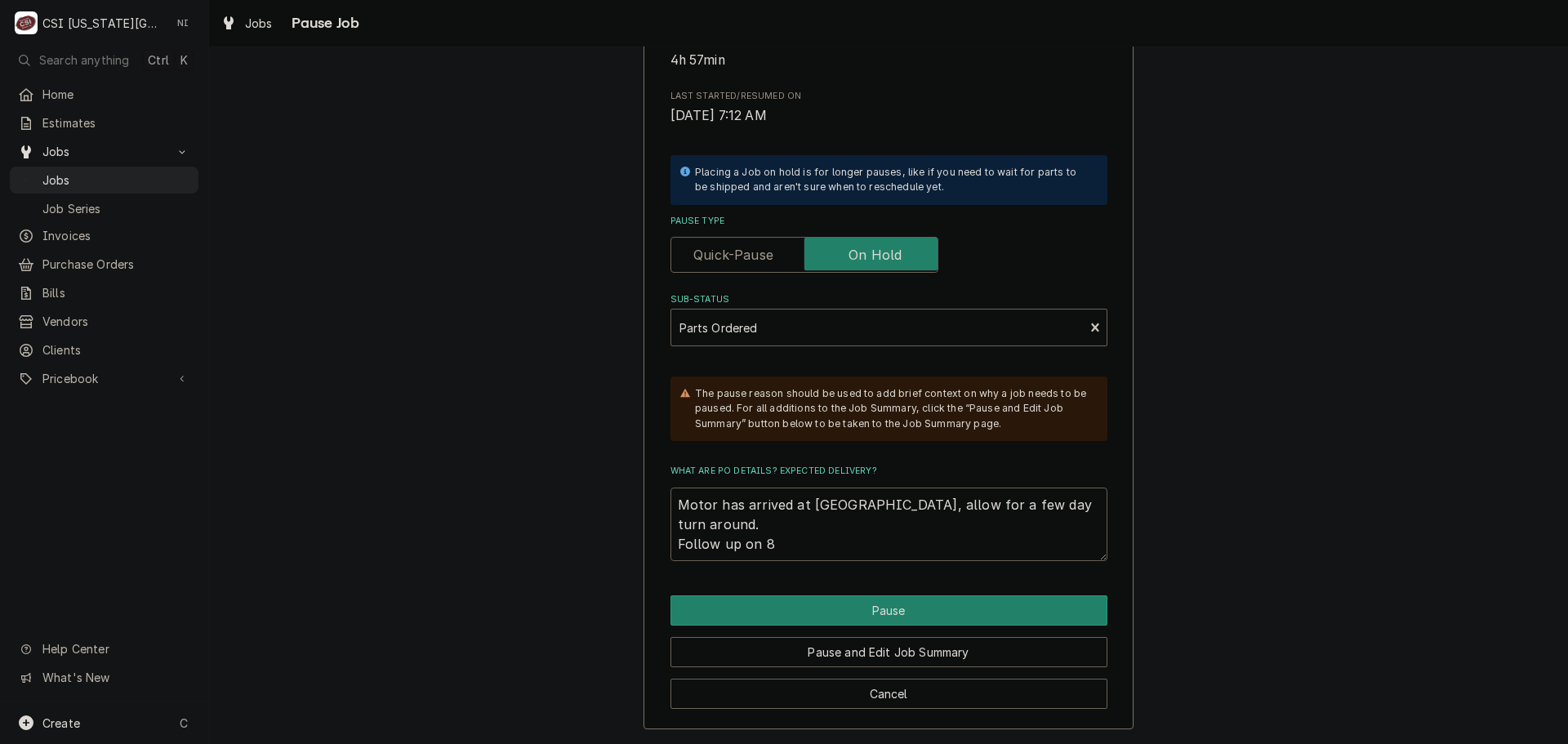
type textarea "Motor has arrived at Partstown, allow for a few day turn around. Follow up on 8/"
type textarea "x"
type textarea "Motor has arrived at Partstown, allow for a few day turn around. Follow up on 8…"
type textarea "x"
drag, startPoint x: 1069, startPoint y: 505, endPoint x: 1087, endPoint y: 539, distance: 38.5
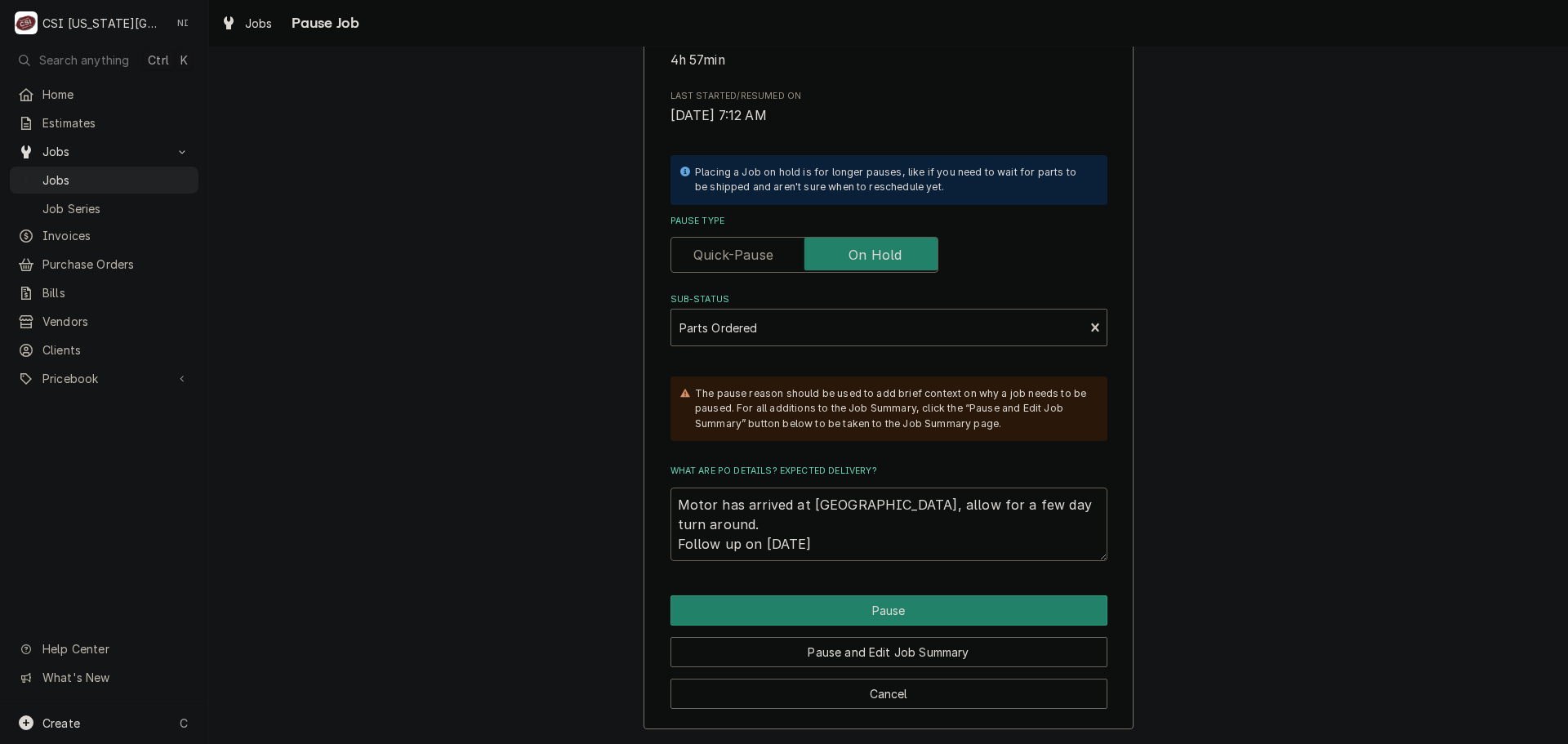
click at [1069, 505] on textarea "Motor has arrived at Partstown, allow for a few day turn around. Follow up on 8…" at bounding box center [888, 525] width 437 height 74
click at [915, 622] on button "Pause" at bounding box center [888, 610] width 437 height 30
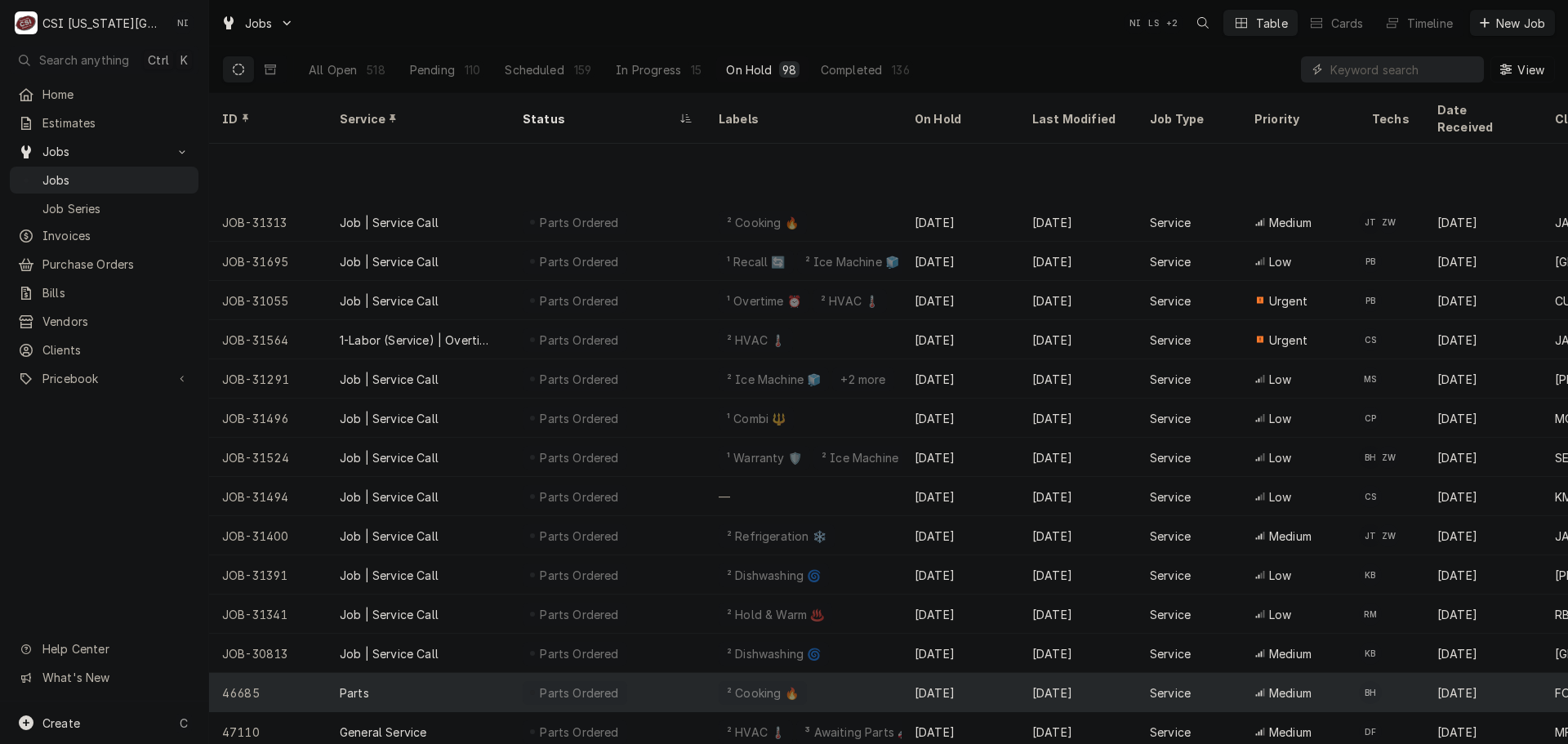
scroll to position [1078, 0]
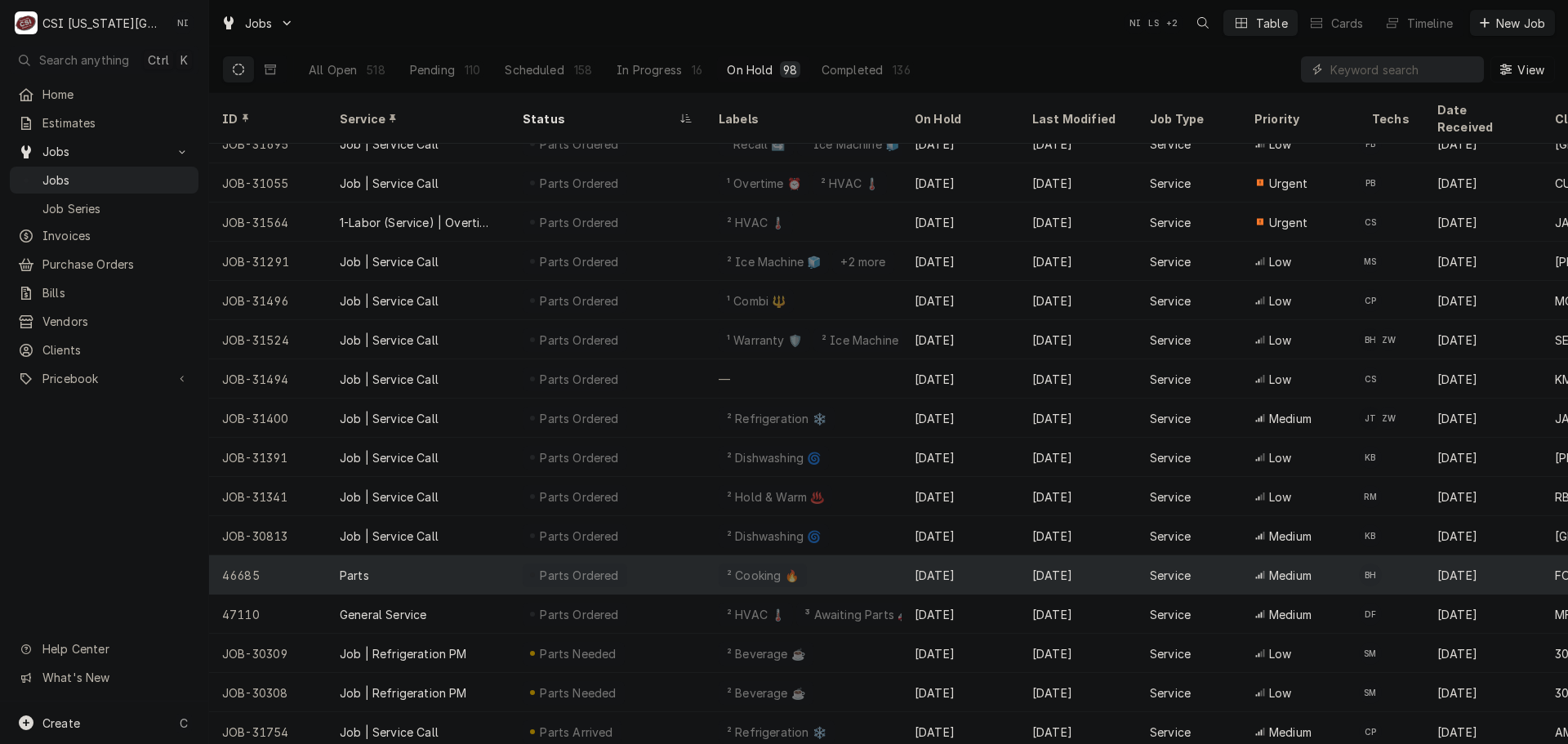
click at [414, 556] on div "Parts" at bounding box center [419, 575] width 183 height 39
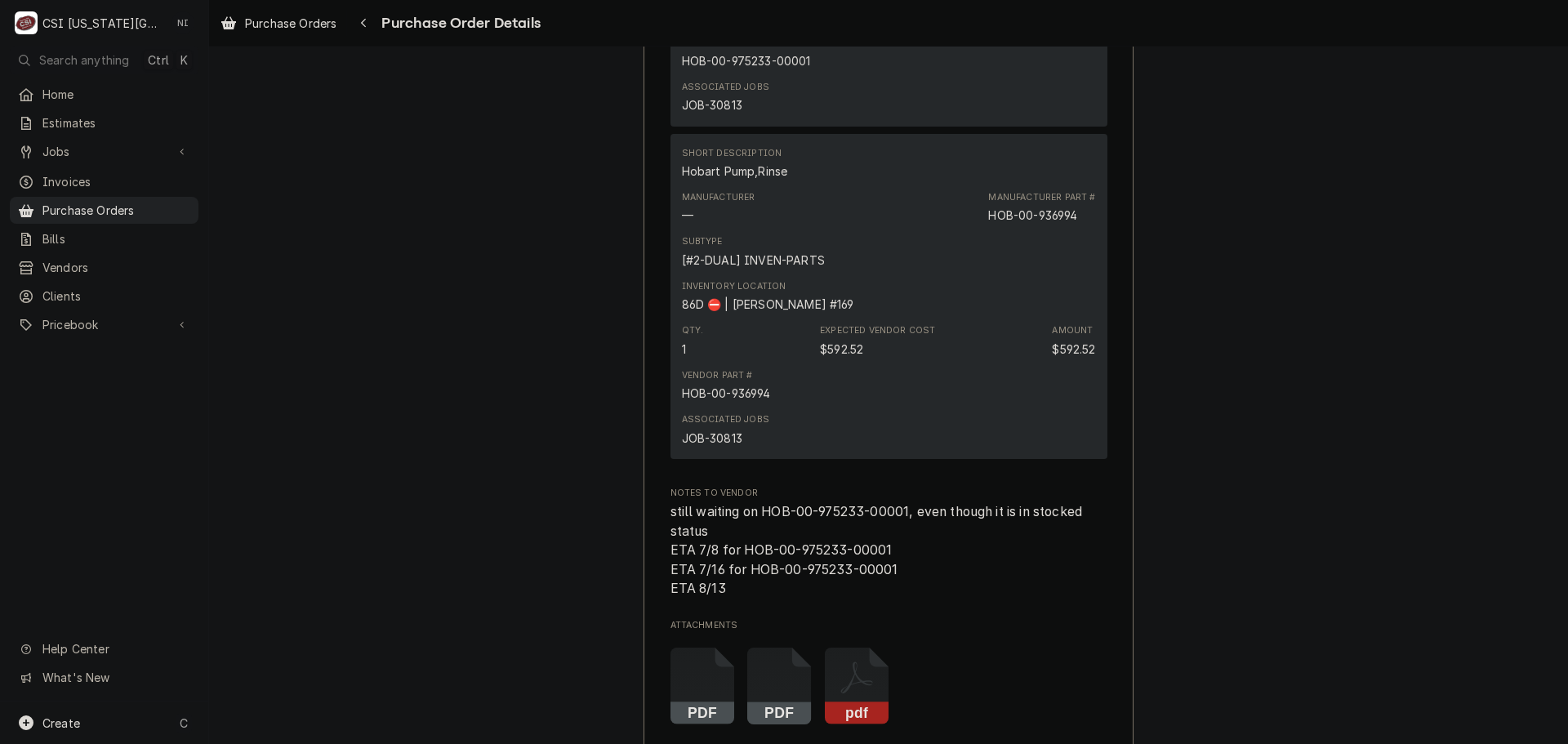
scroll to position [2777, 0]
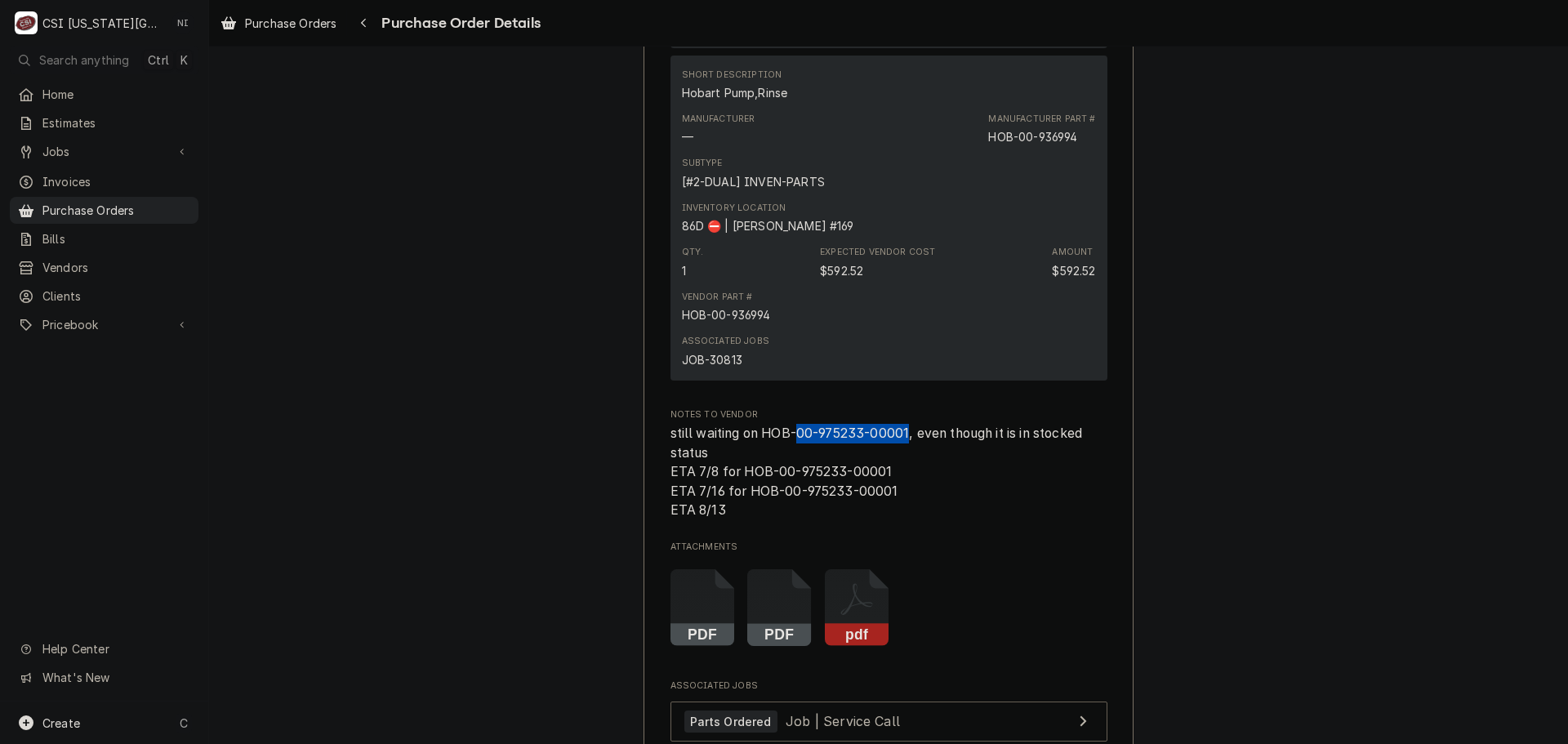
drag, startPoint x: 903, startPoint y: 482, endPoint x: 789, endPoint y: 487, distance: 114.1
click at [789, 487] on span "still waiting on HOB-00-975233-00001, even though it is in stocked status ETA 7…" at bounding box center [878, 472] width 416 height 93
copy span "[PHONE_NUMBER]"
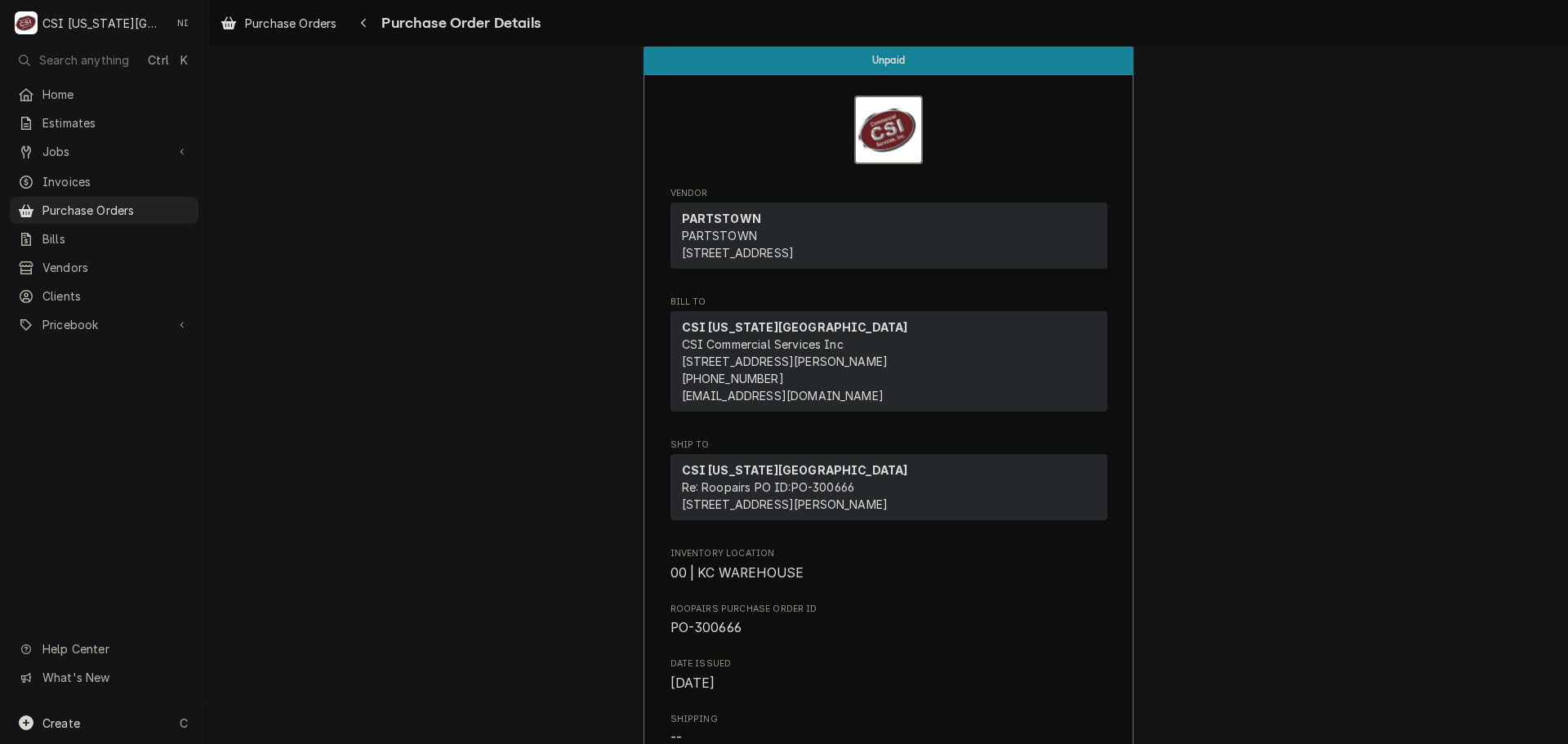
scroll to position [0, 0]
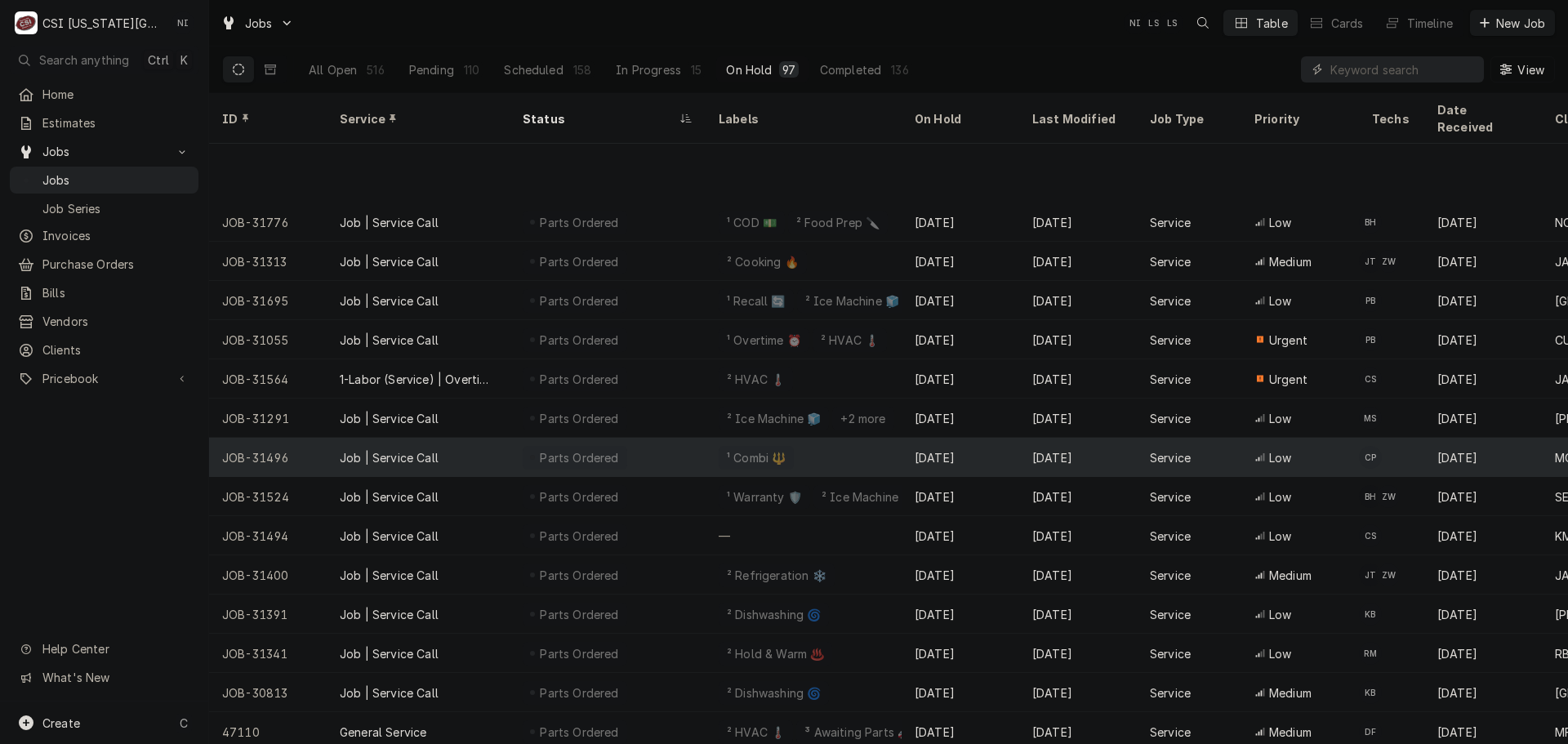
scroll to position [1039, 0]
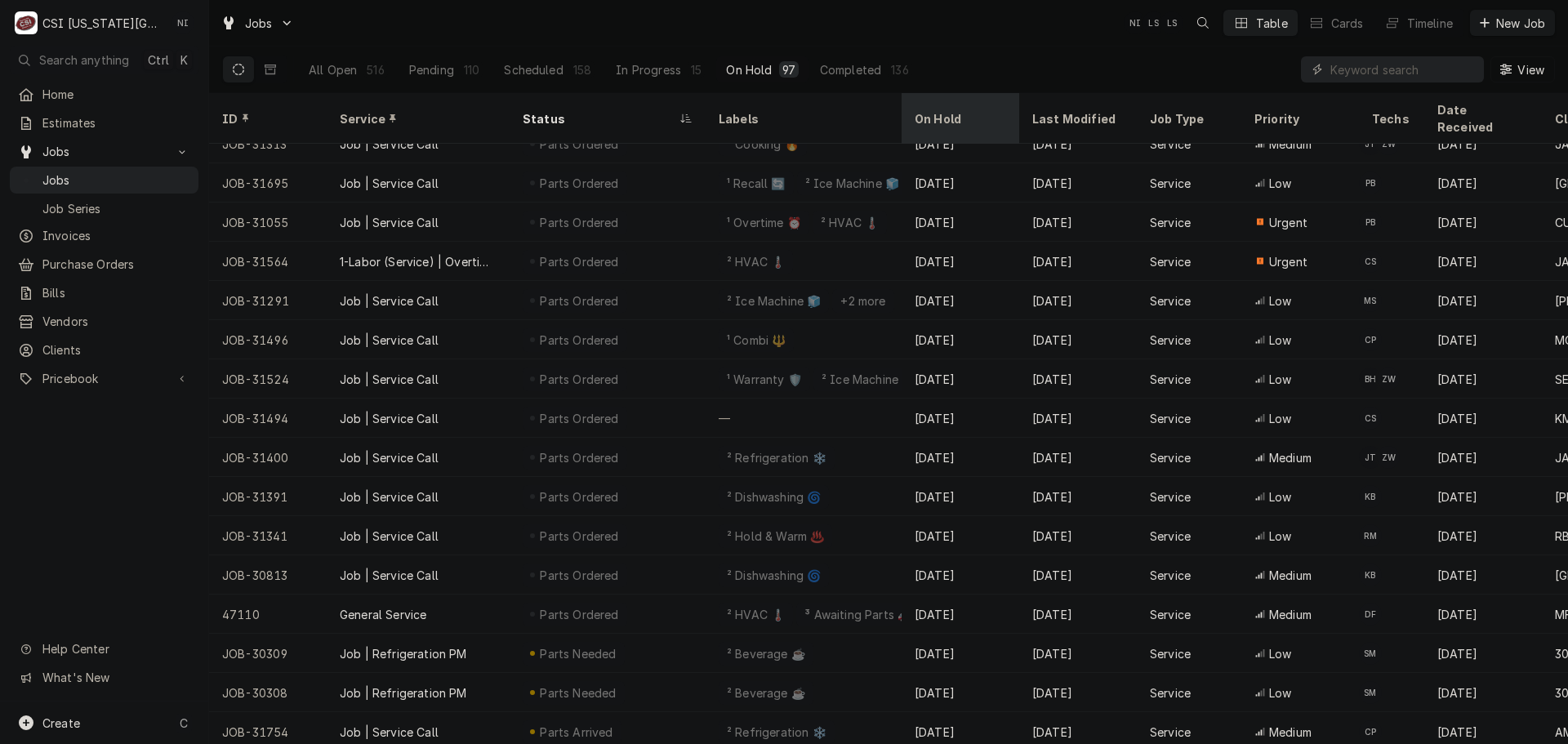
click at [940, 110] on div "On Hold" at bounding box center [958, 119] width 88 height 17
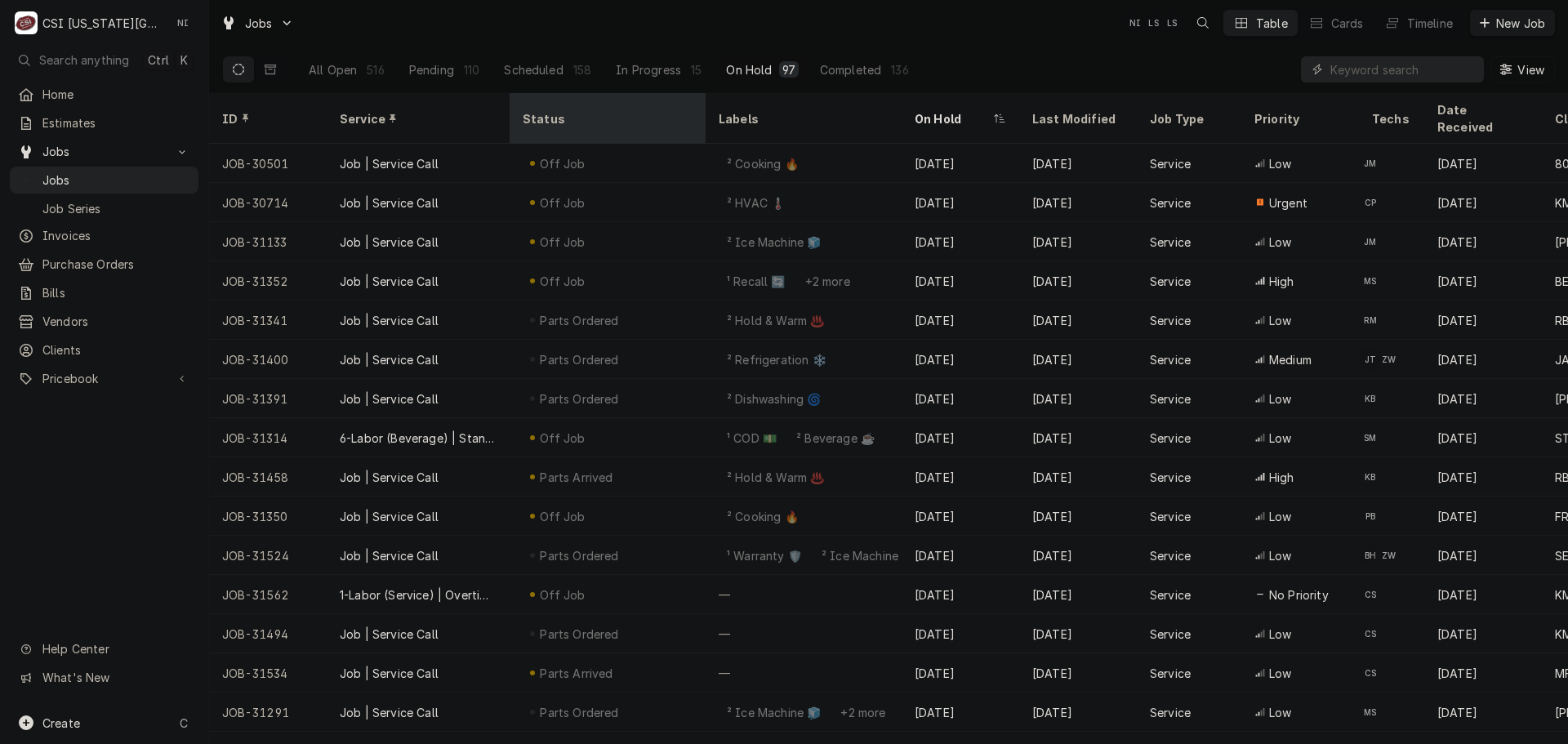
click at [568, 110] on div "Status" at bounding box center [606, 119] width 167 height 17
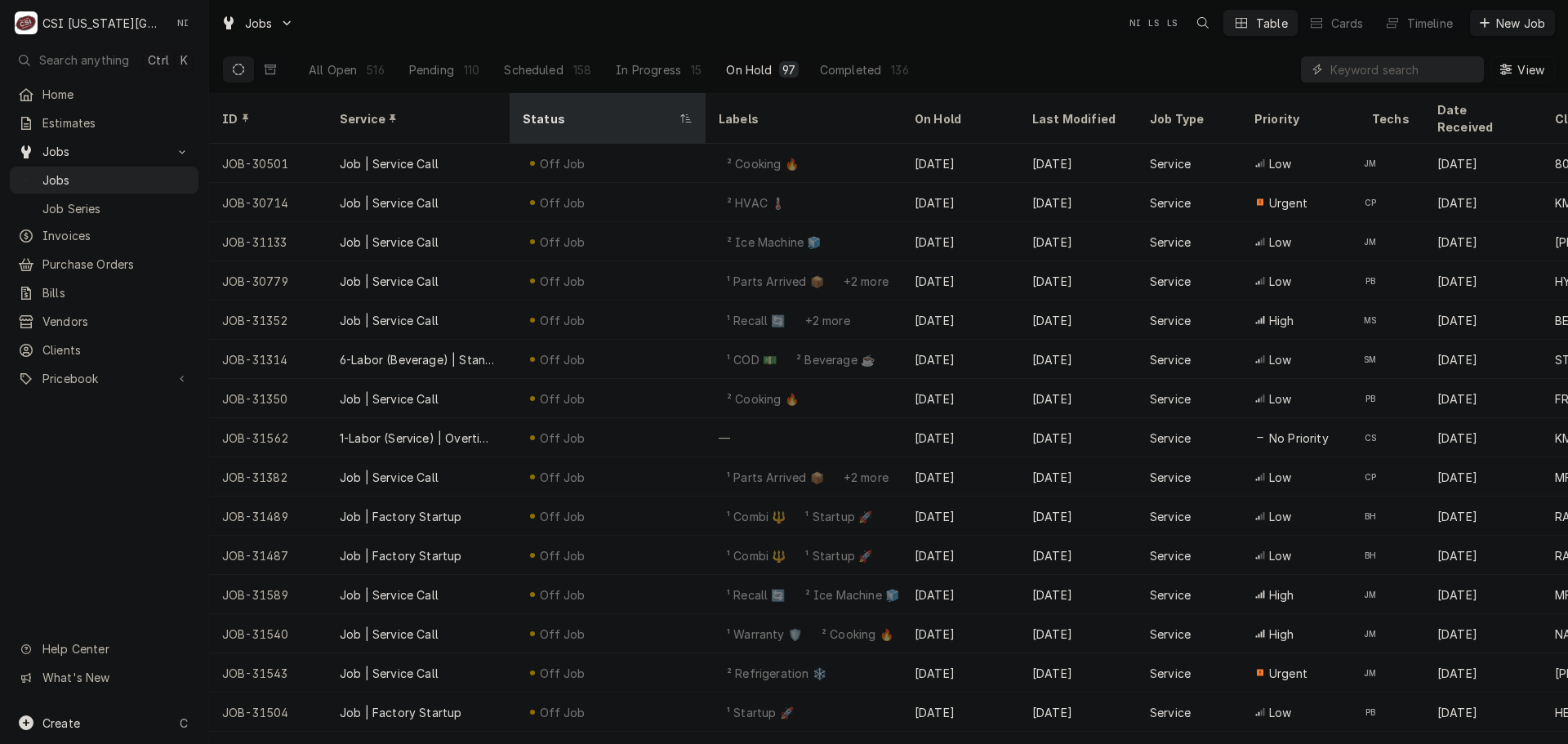
click at [577, 110] on div "Status" at bounding box center [599, 119] width 153 height 17
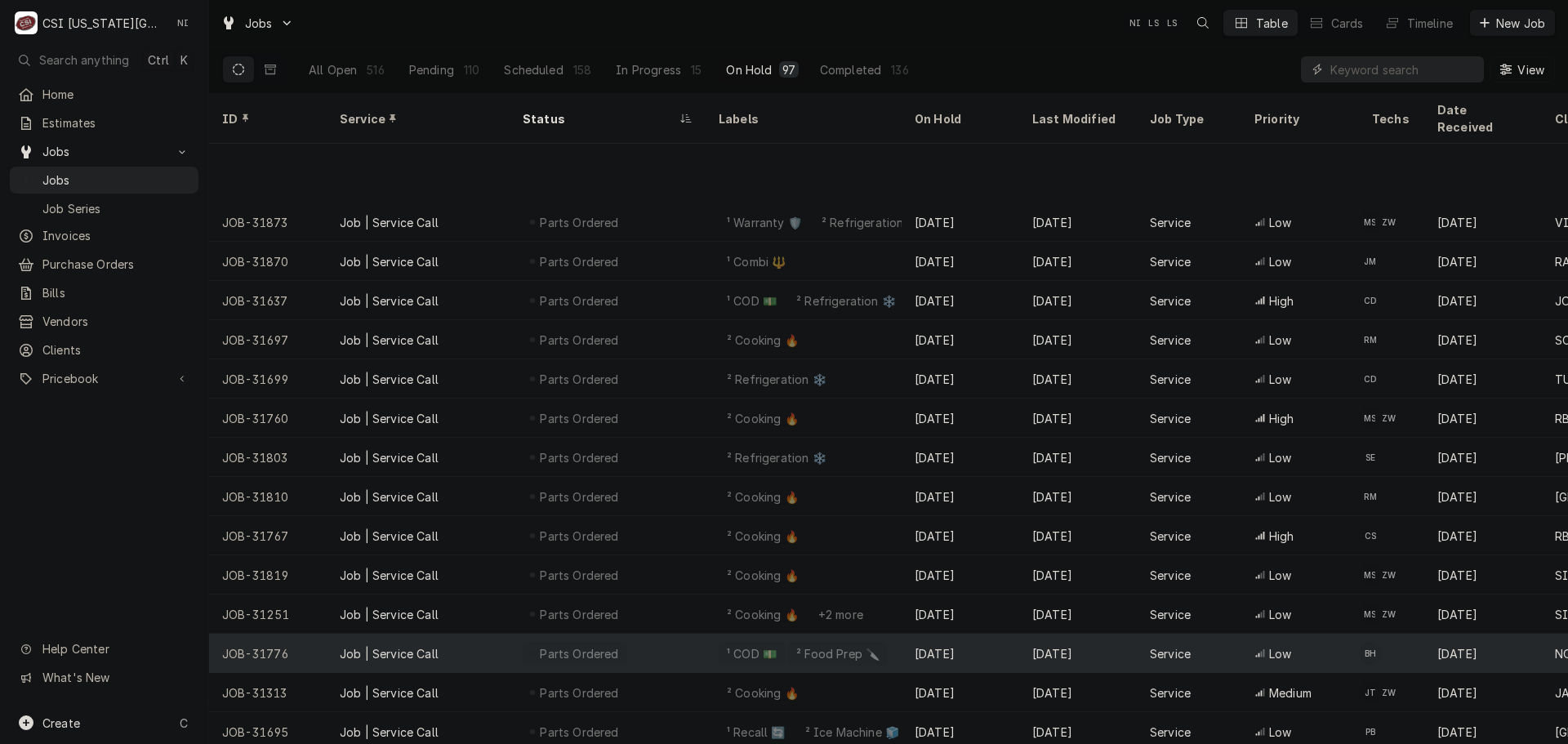
scroll to position [608, 0]
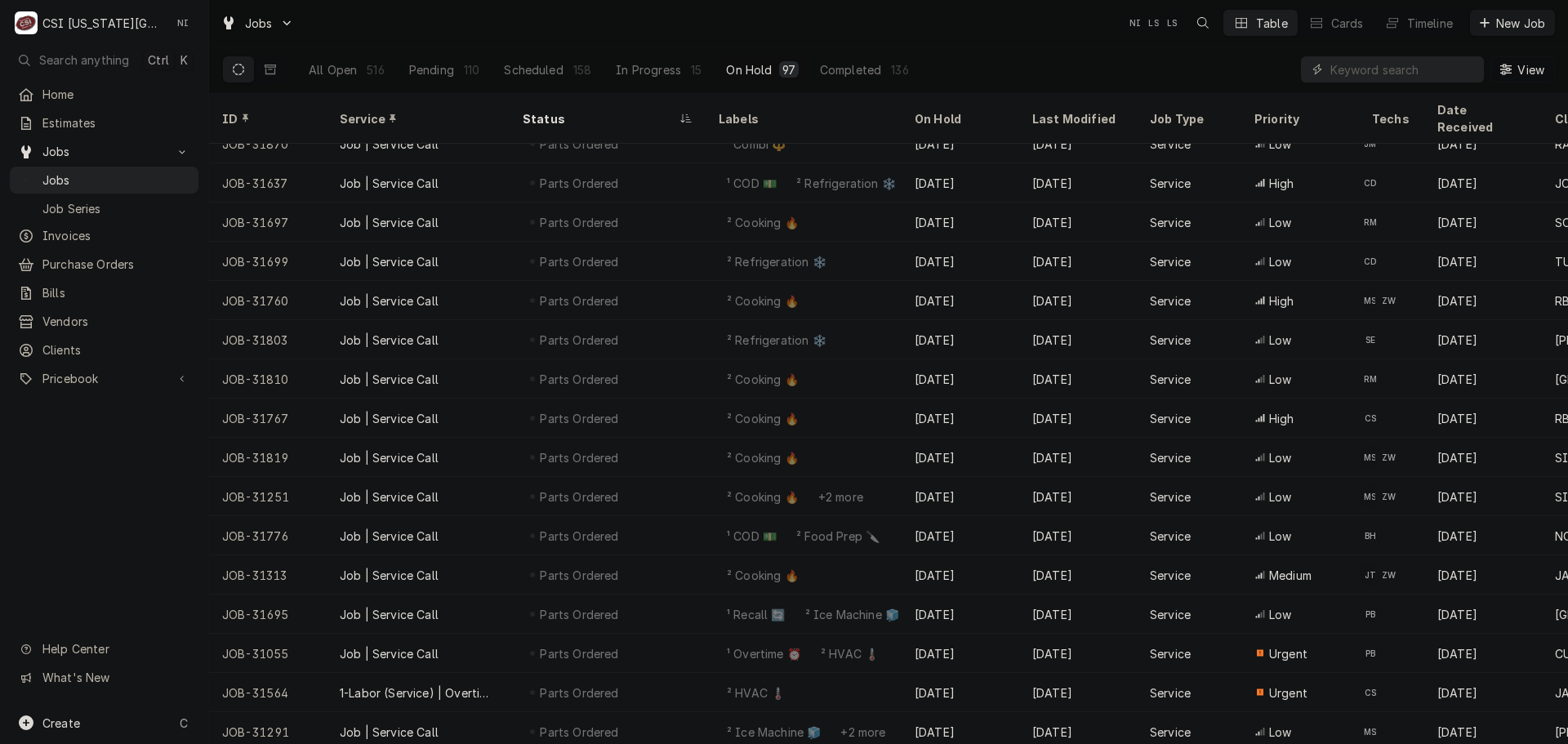
click at [1535, 65] on span "View" at bounding box center [1530, 70] width 33 height 17
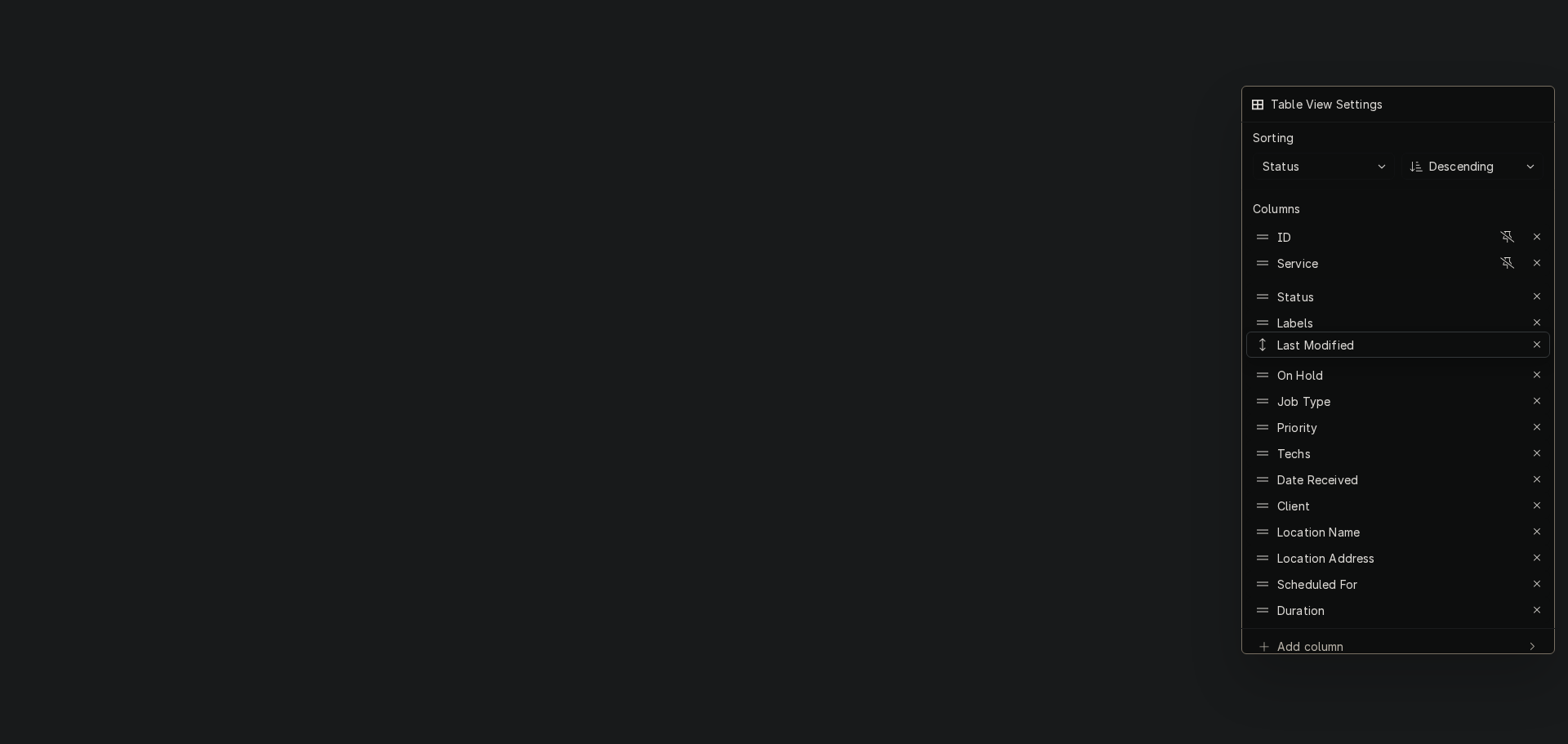
drag, startPoint x: 1327, startPoint y: 360, endPoint x: 1319, endPoint y: 329, distance: 32.0
click at [1144, 91] on div at bounding box center [784, 372] width 1568 height 744
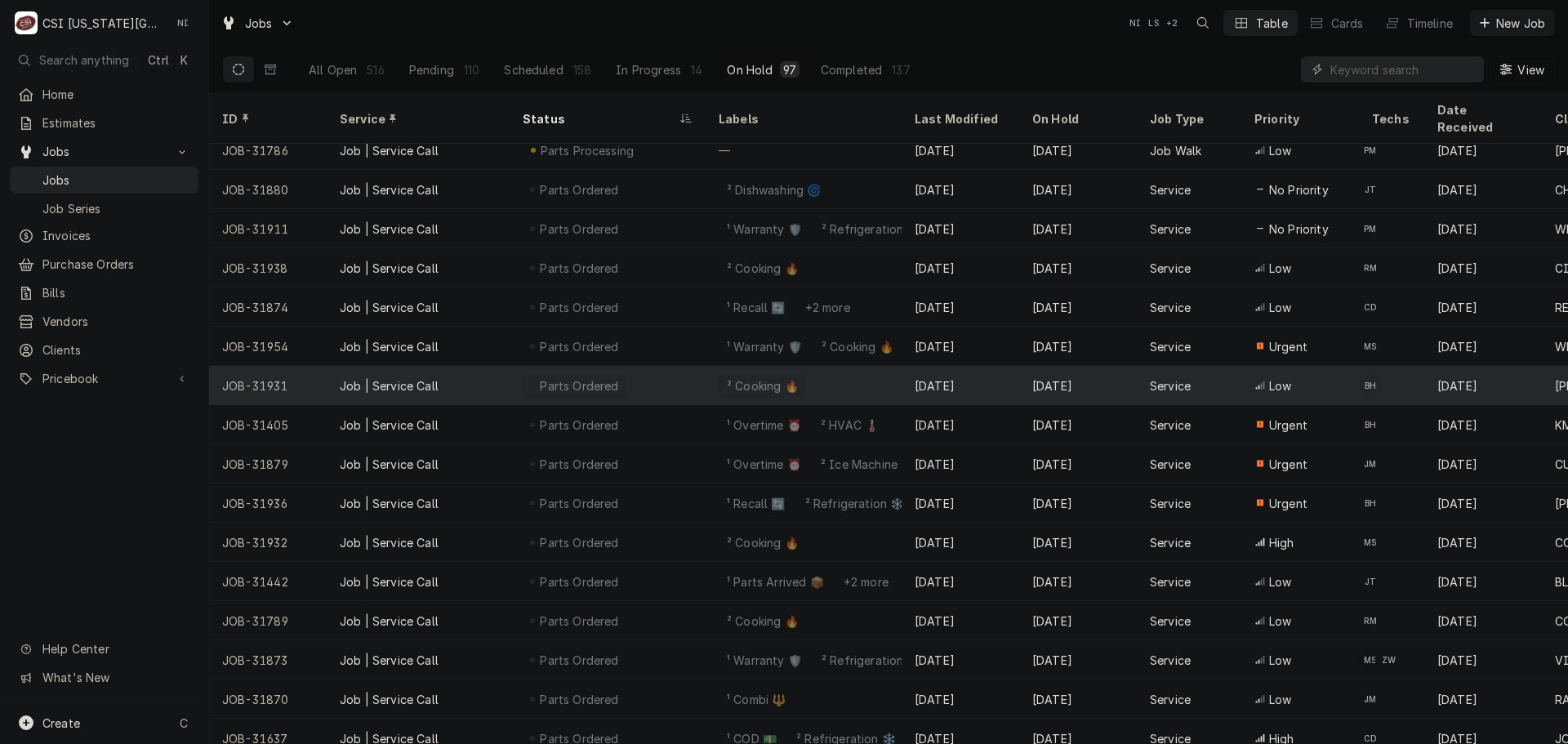
scroll to position [0, 0]
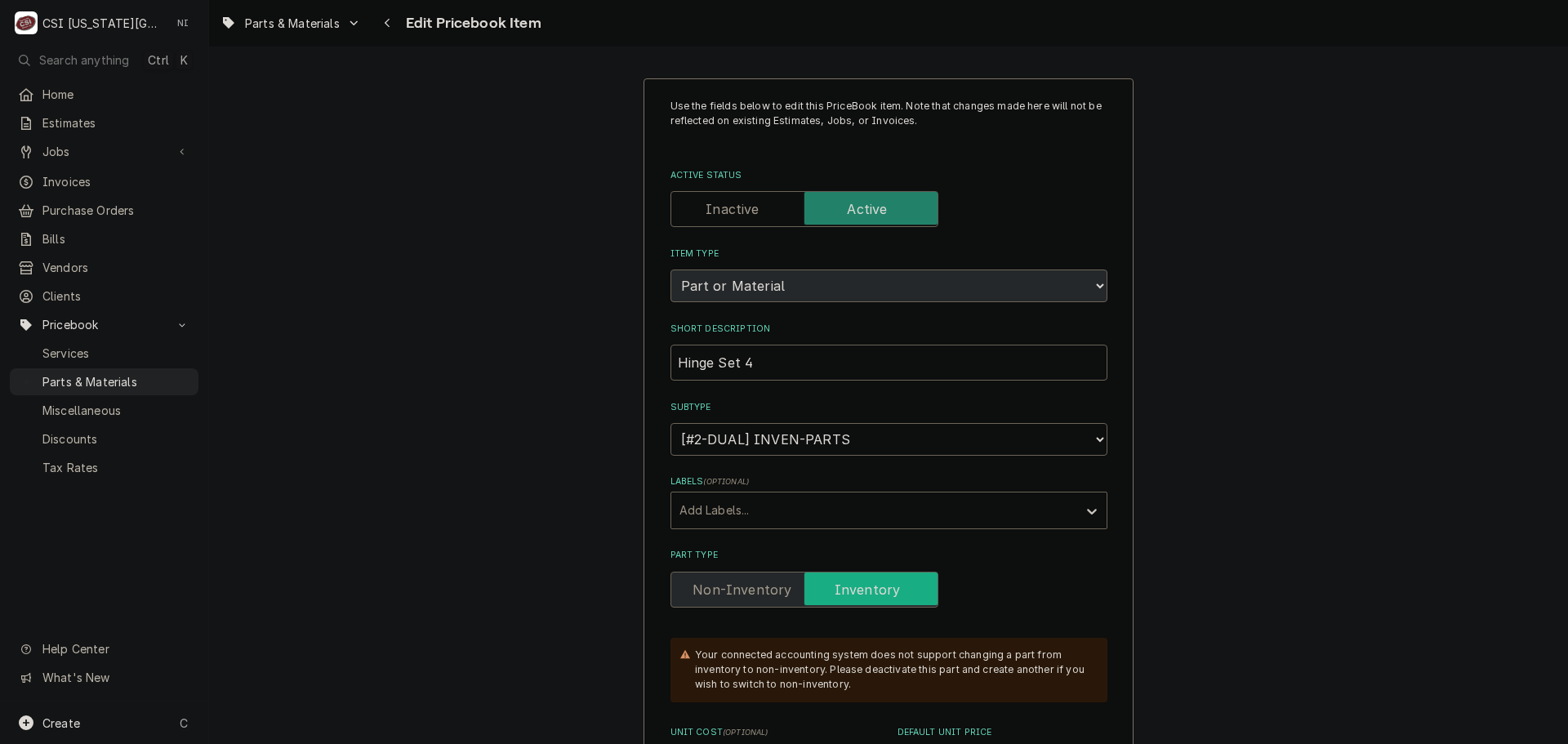
scroll to position [1224, 0]
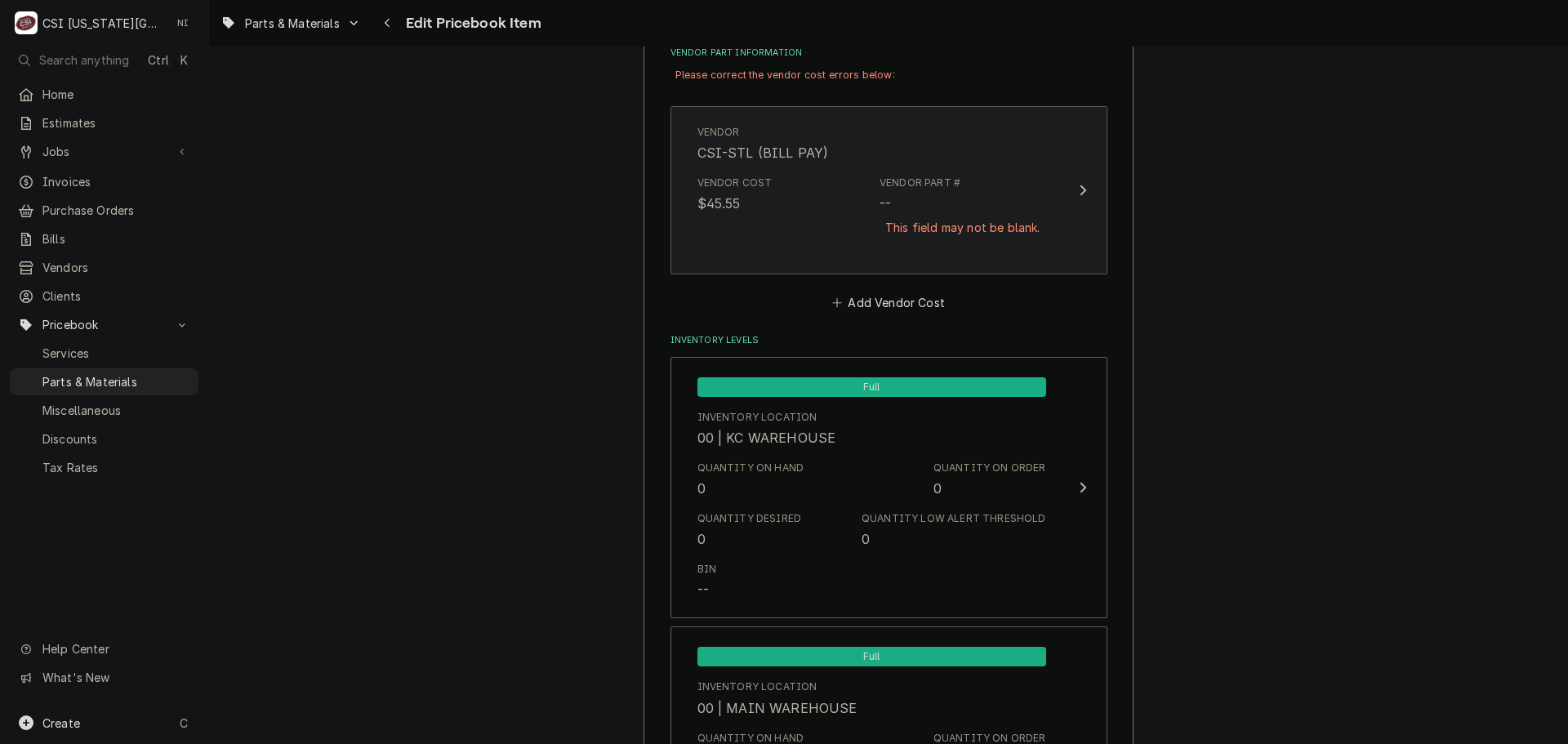
click at [985, 188] on div "Vendor Part # -- This field may not be blank." at bounding box center [962, 215] width 166 height 80
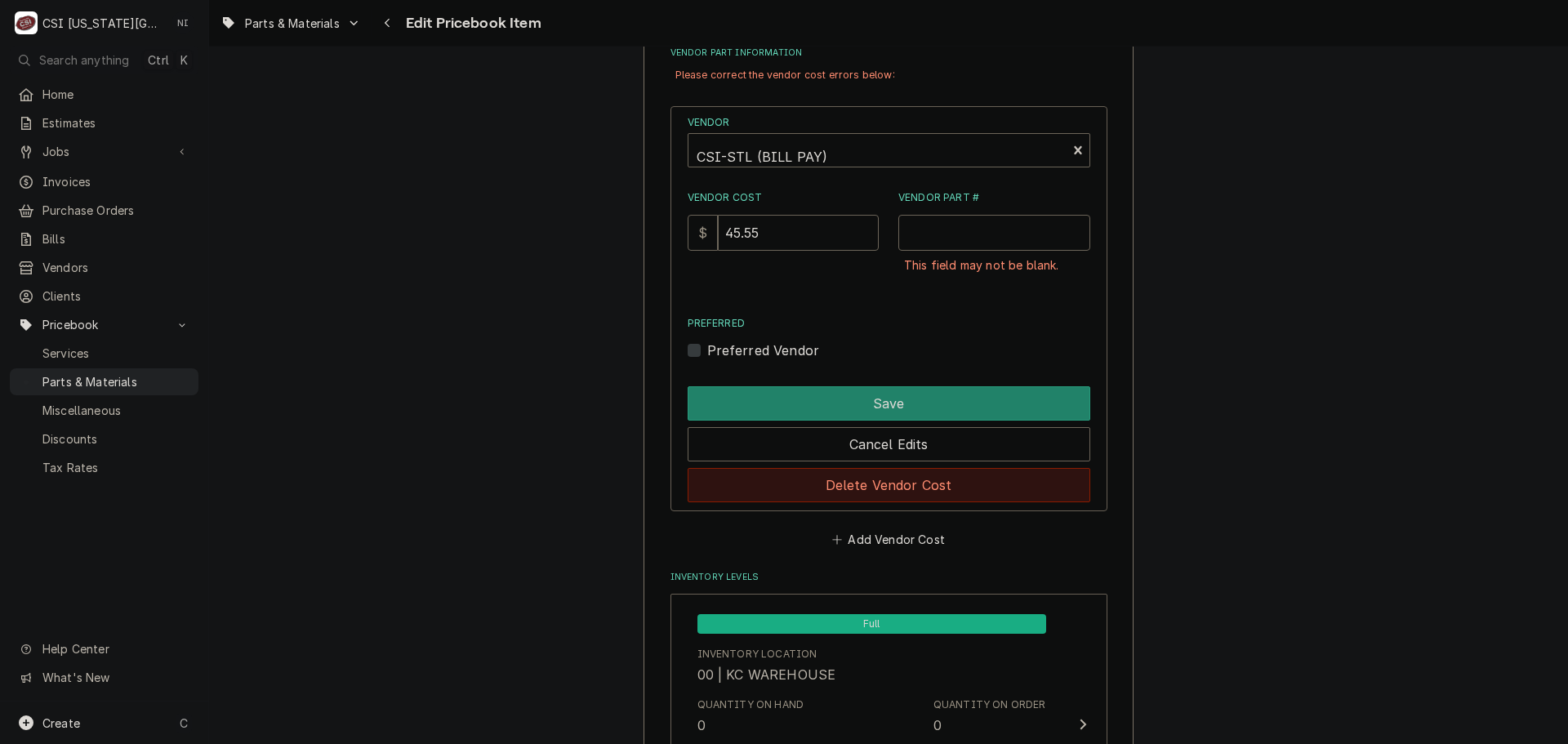
click at [896, 487] on button "Delete Vendor Cost" at bounding box center [888, 485] width 402 height 34
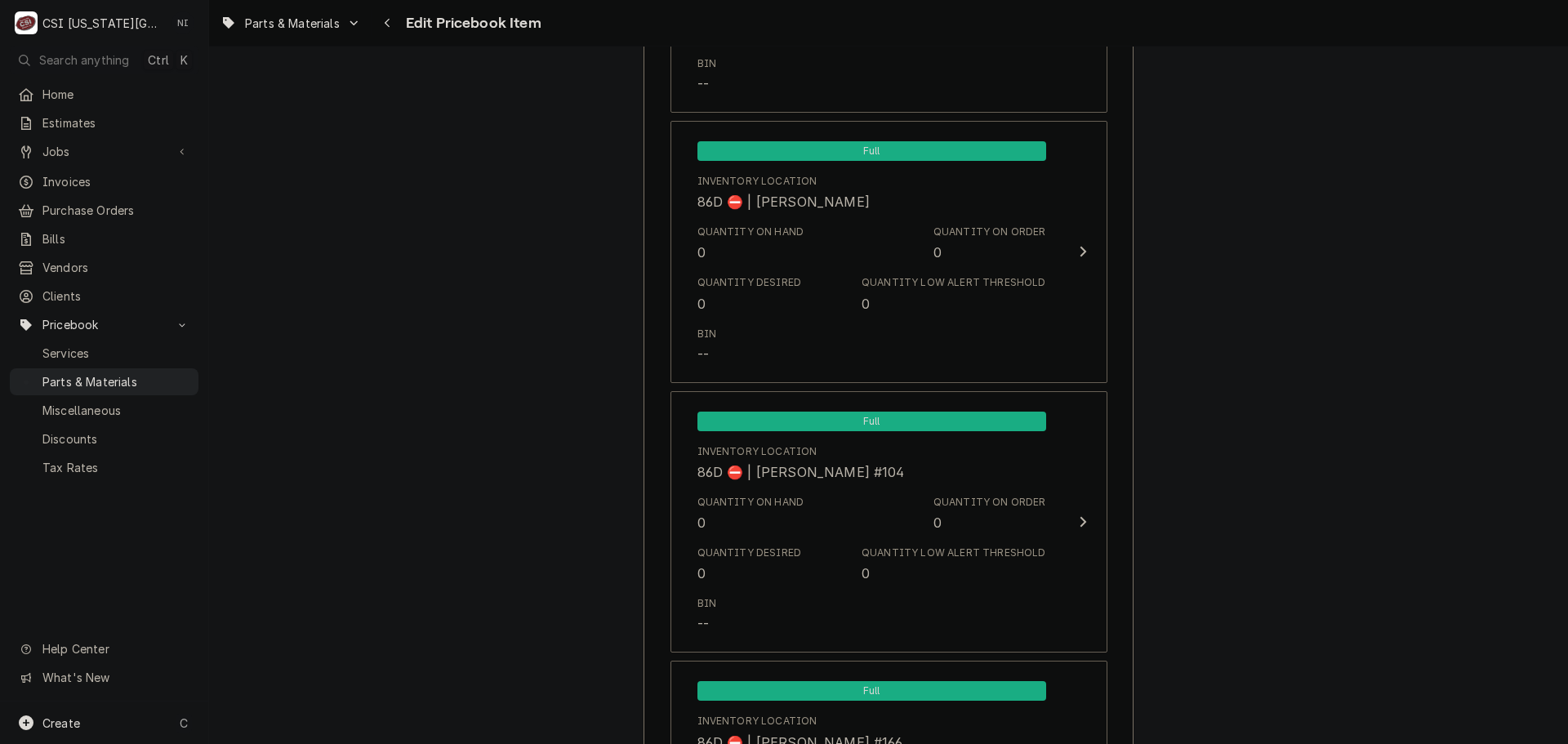
scroll to position [15598, 0]
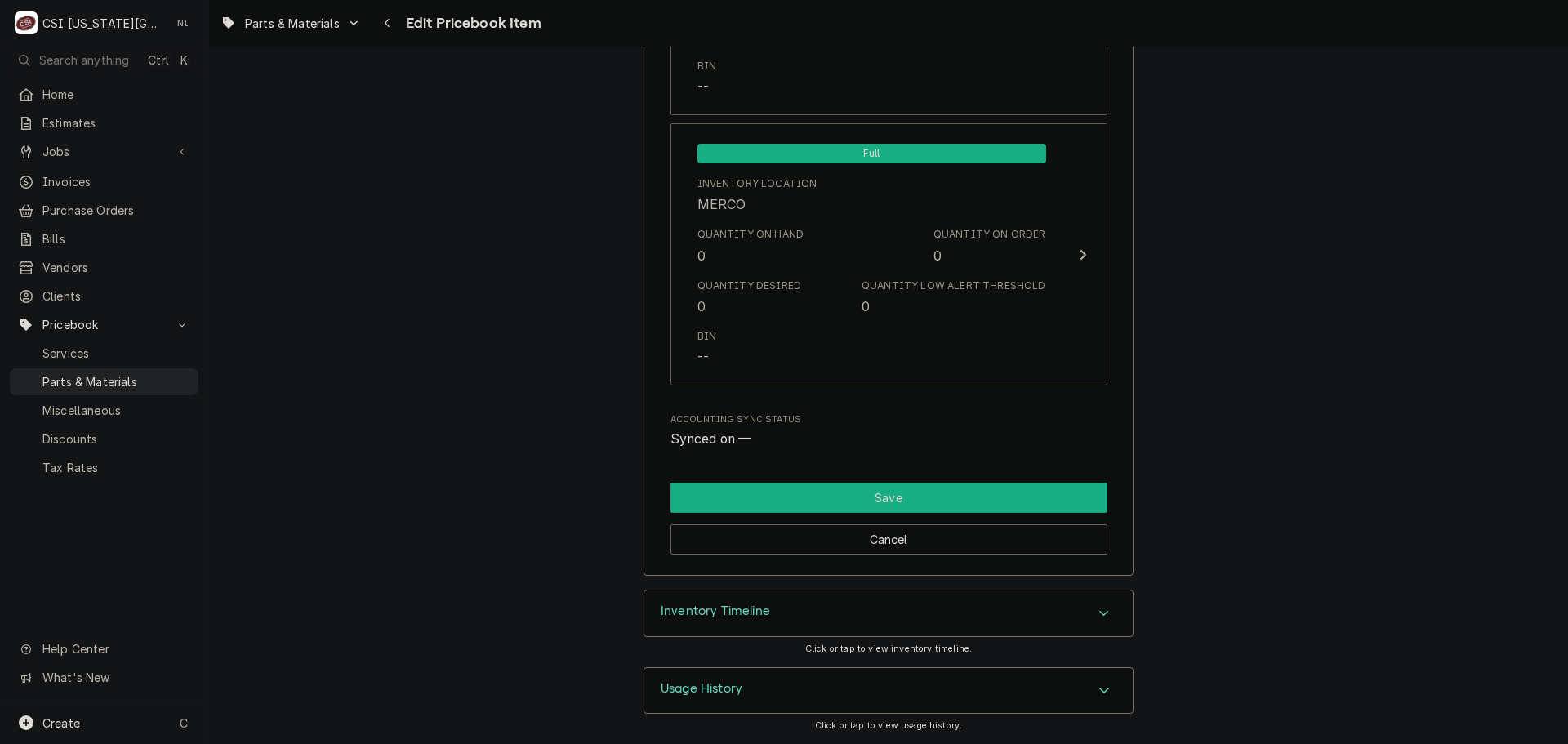
click at [929, 493] on button "Save" at bounding box center [888, 497] width 437 height 30
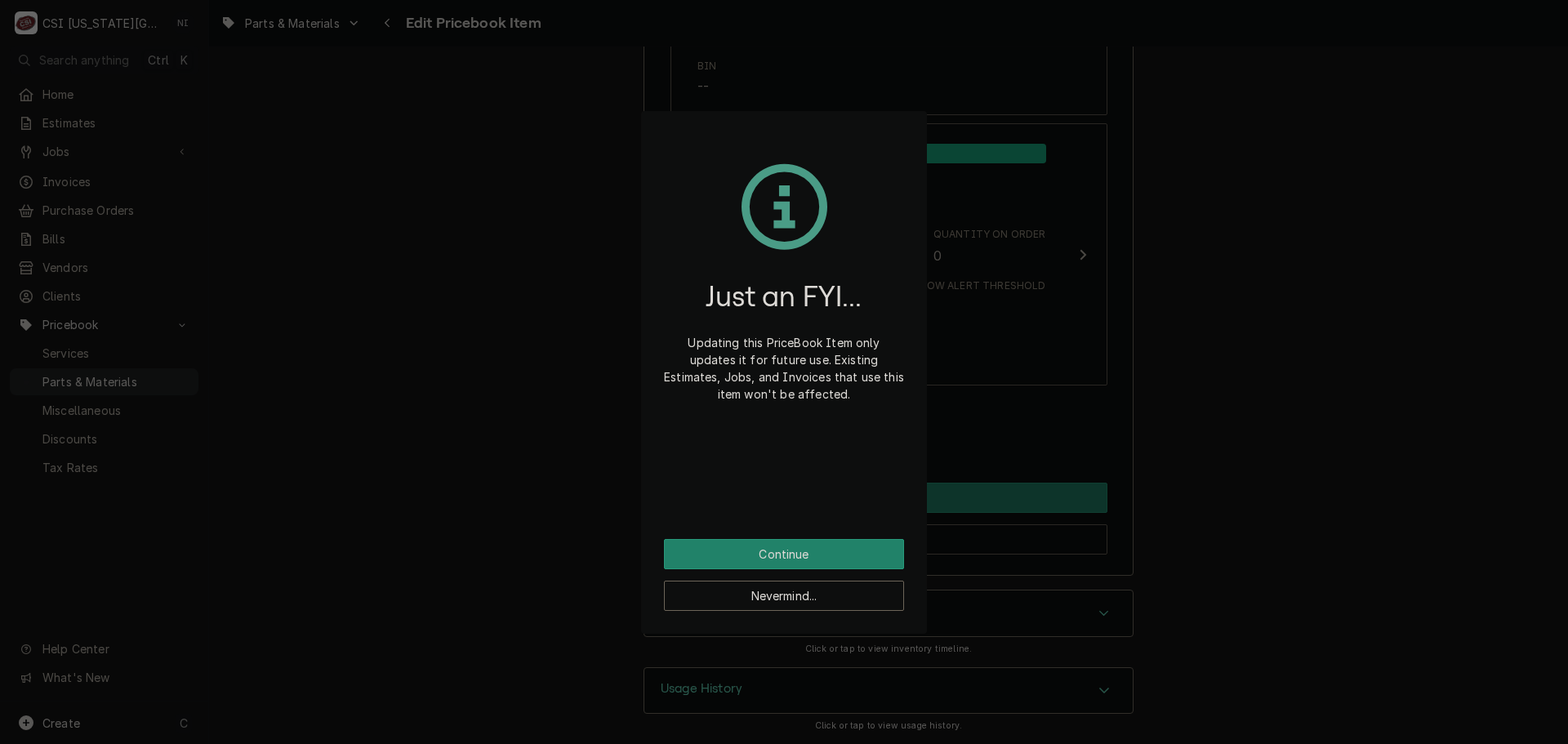
click at [756, 537] on div "Just an FYI... Updating this PriceBook Item only updates it for future use. Exi…" at bounding box center [784, 336] width 240 height 405
click at [751, 550] on button "Continue" at bounding box center [784, 554] width 240 height 30
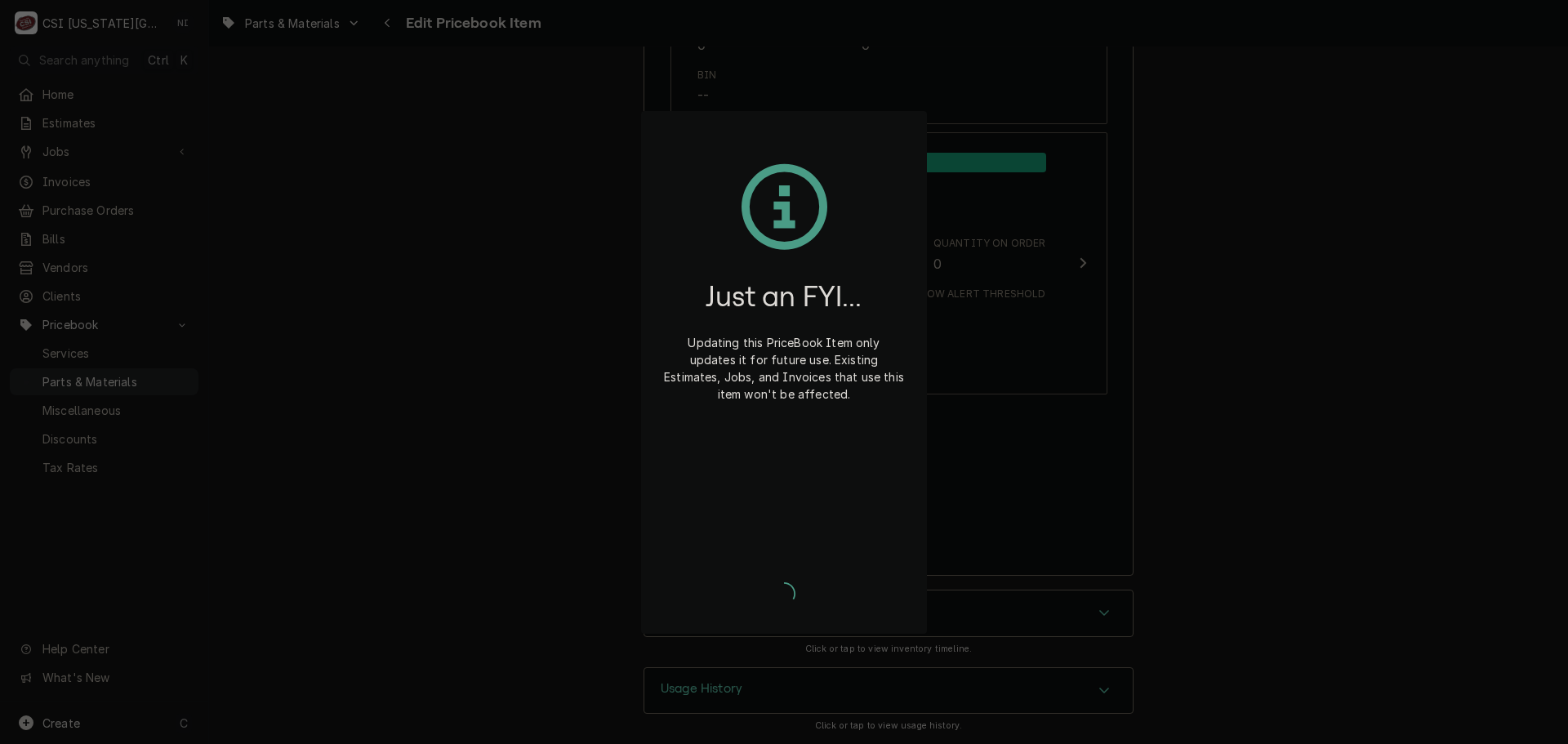
type textarea "x"
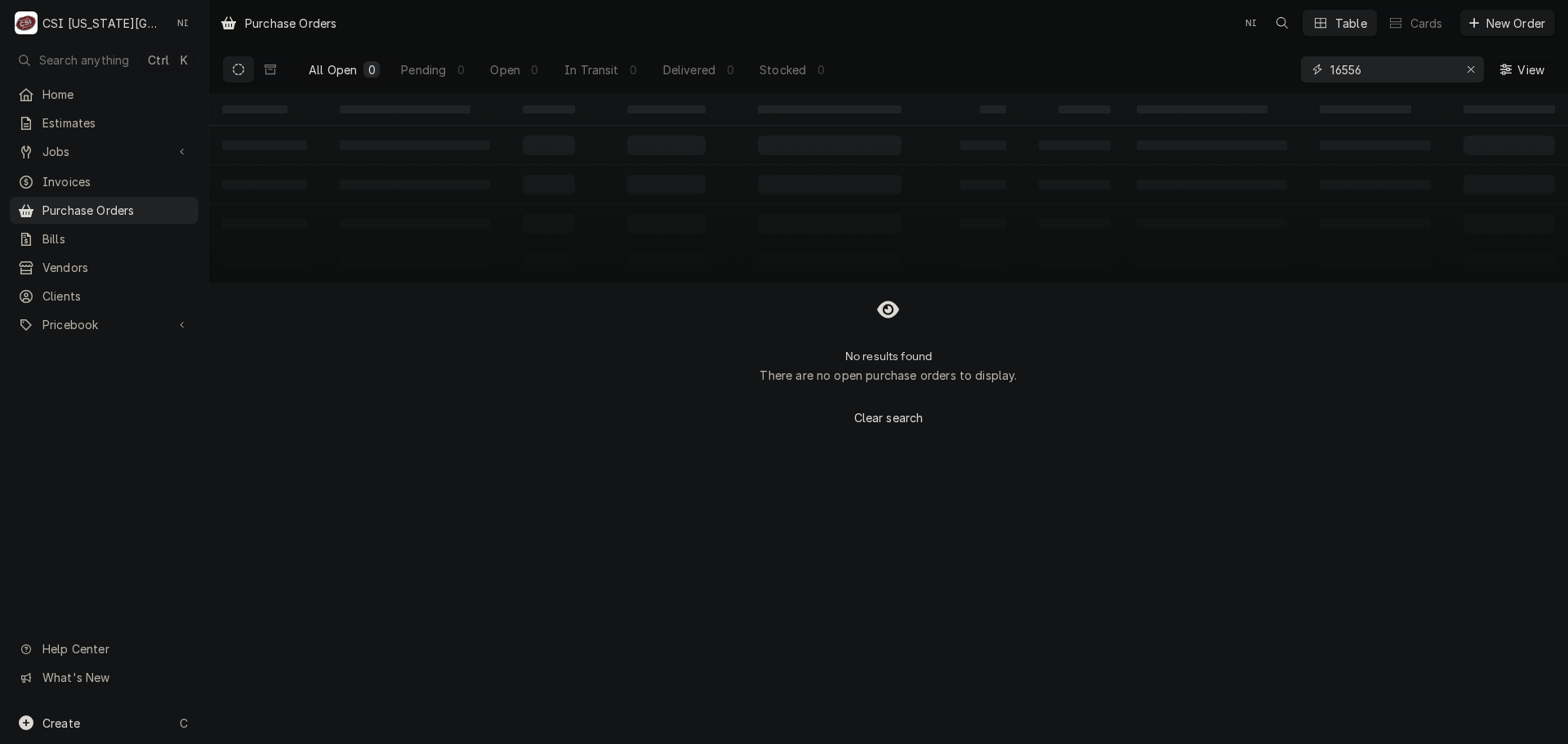
drag, startPoint x: 1370, startPoint y: 72, endPoint x: 1272, endPoint y: 73, distance: 98.0
click at [1286, 73] on div "All Open 0 Pending 0 Open 0 In Transit 0 Delivered 0 Stocked 0 16556 View" at bounding box center [888, 68] width 1333 height 45
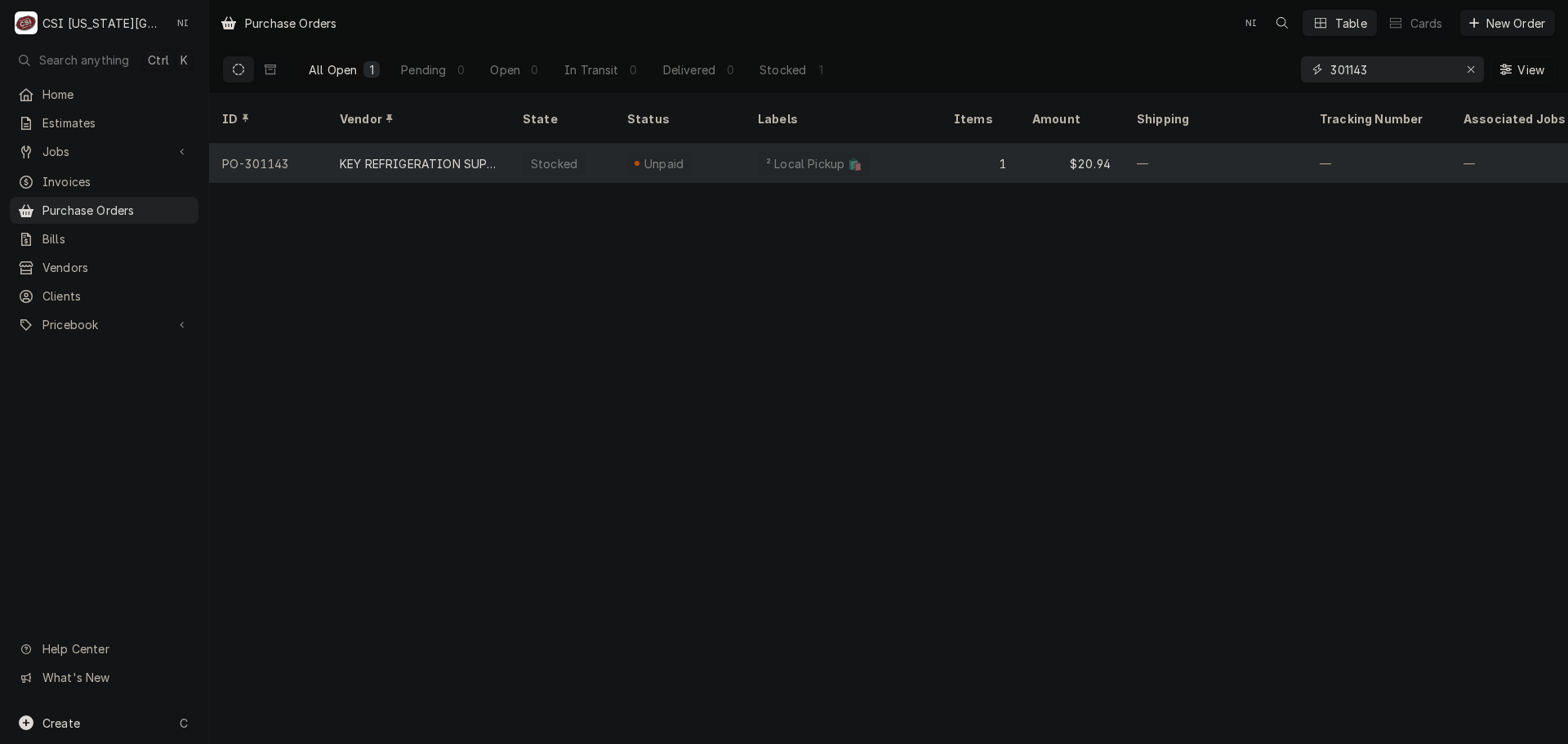
type input "301143"
click at [731, 146] on div "Unpaid" at bounding box center [679, 164] width 131 height 39
